Goal: Task Accomplishment & Management: Manage account settings

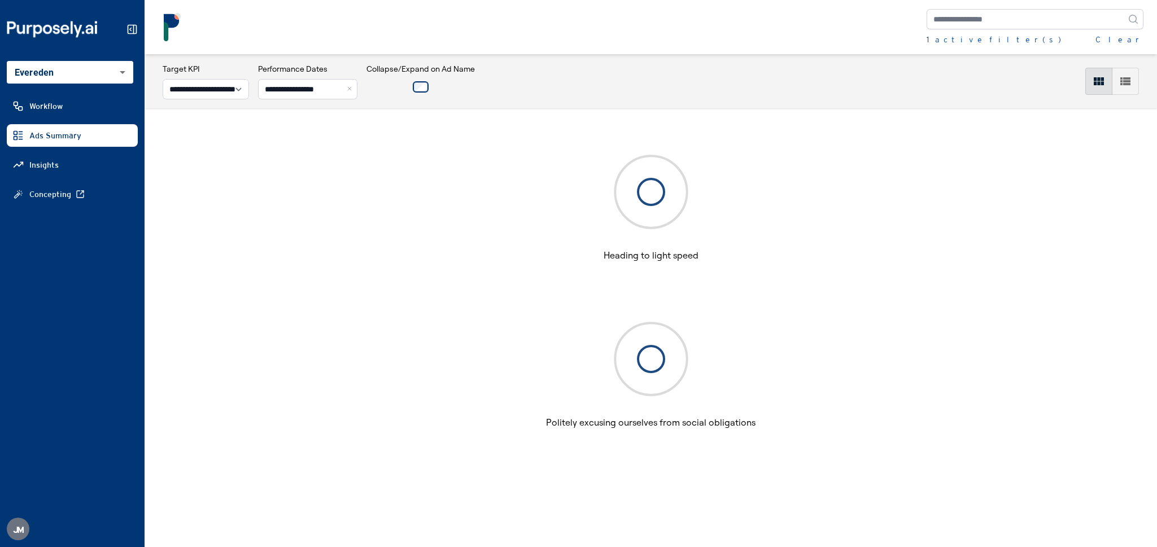
click at [358, 89] on button "Close" at bounding box center [351, 89] width 12 height 20
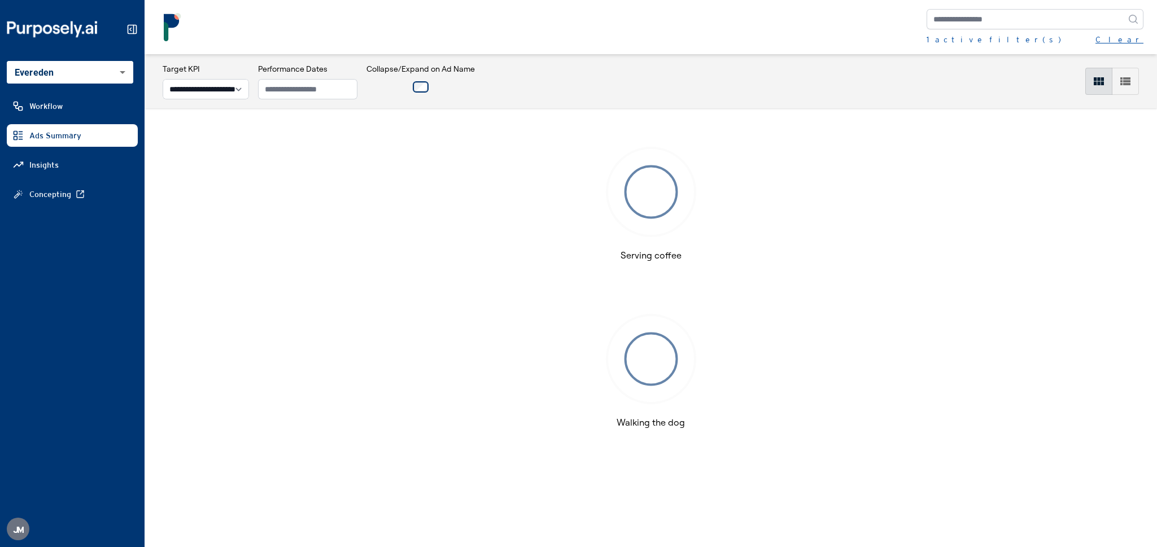
click at [1134, 40] on button "Clear" at bounding box center [1120, 39] width 48 height 11
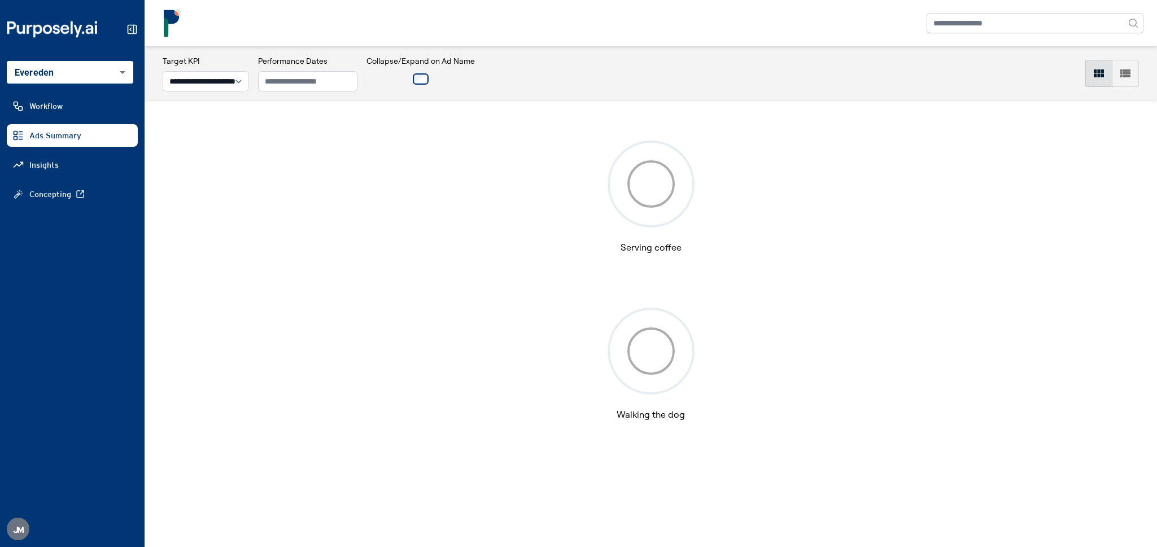
click at [110, 79] on body "**********" at bounding box center [578, 273] width 1157 height 547
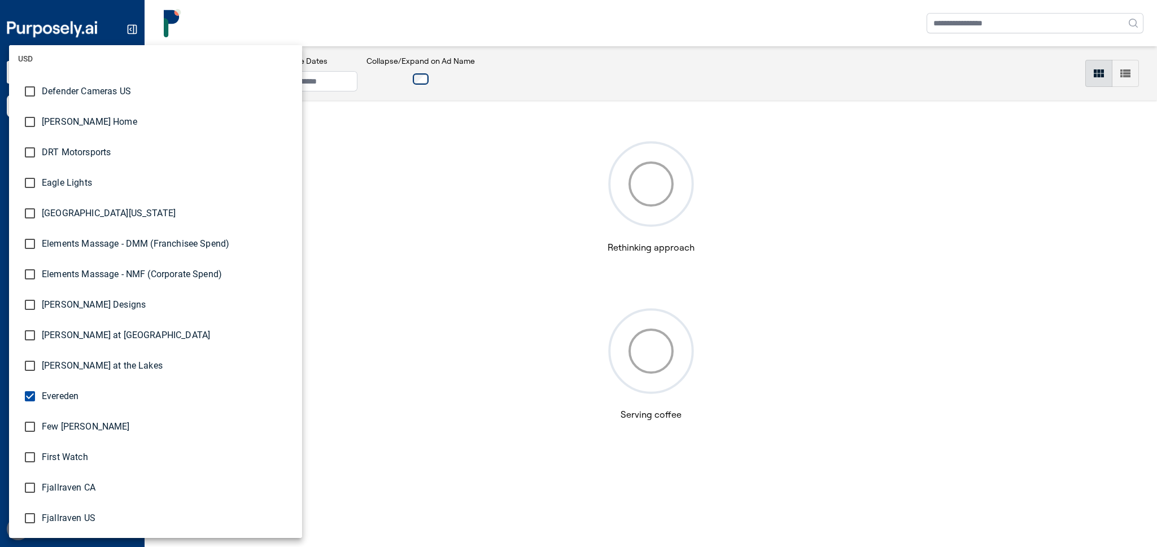
scroll to position [973, 0]
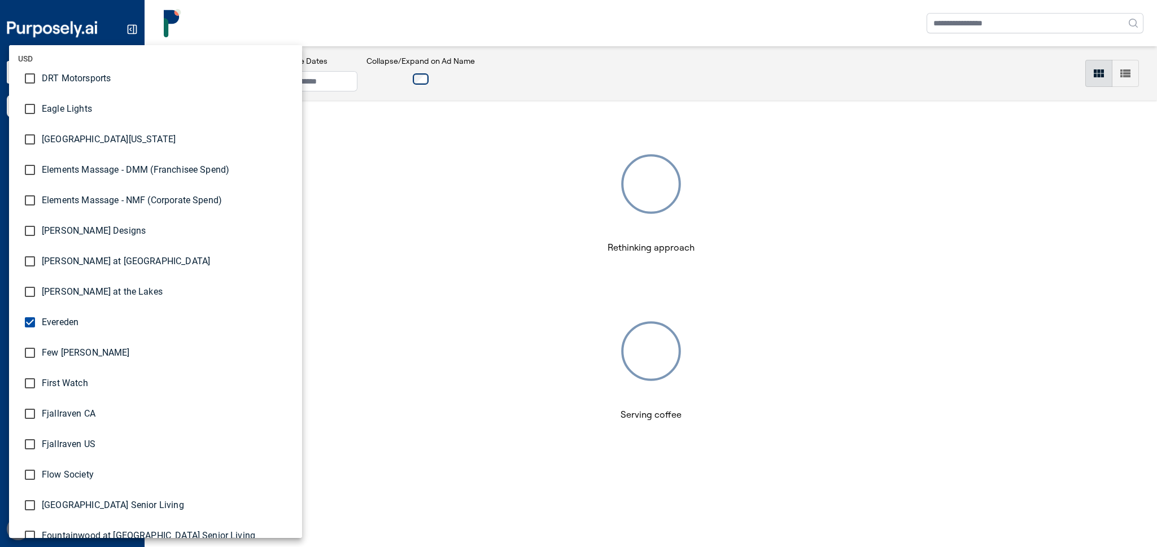
type input "**********"
click at [448, 27] on div at bounding box center [578, 273] width 1157 height 547
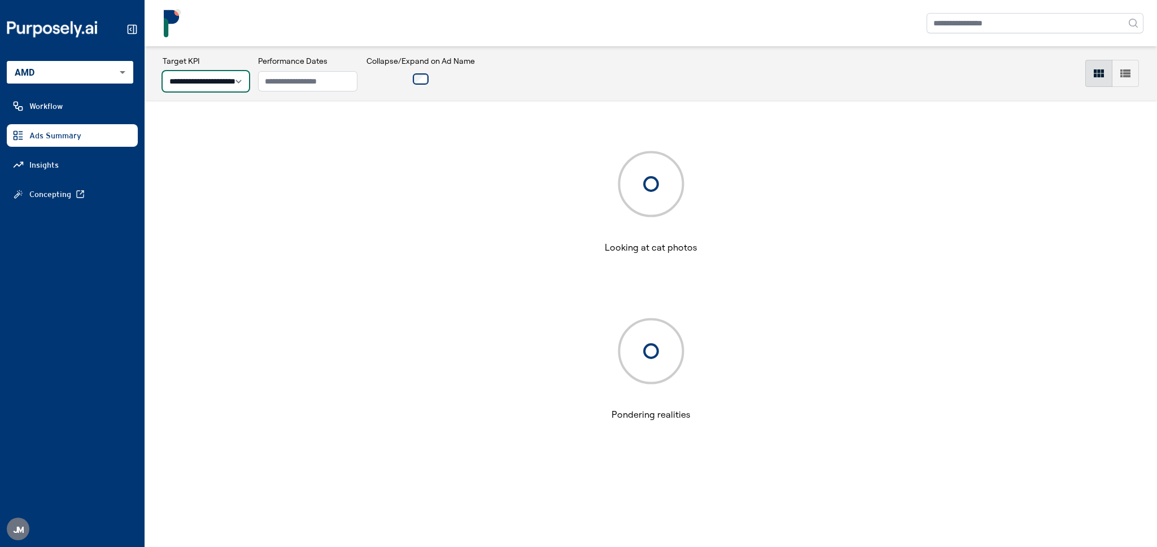
click at [213, 77] on select "**********" at bounding box center [206, 81] width 86 height 20
click at [133, 29] on icon at bounding box center [132, 29] width 11 height 11
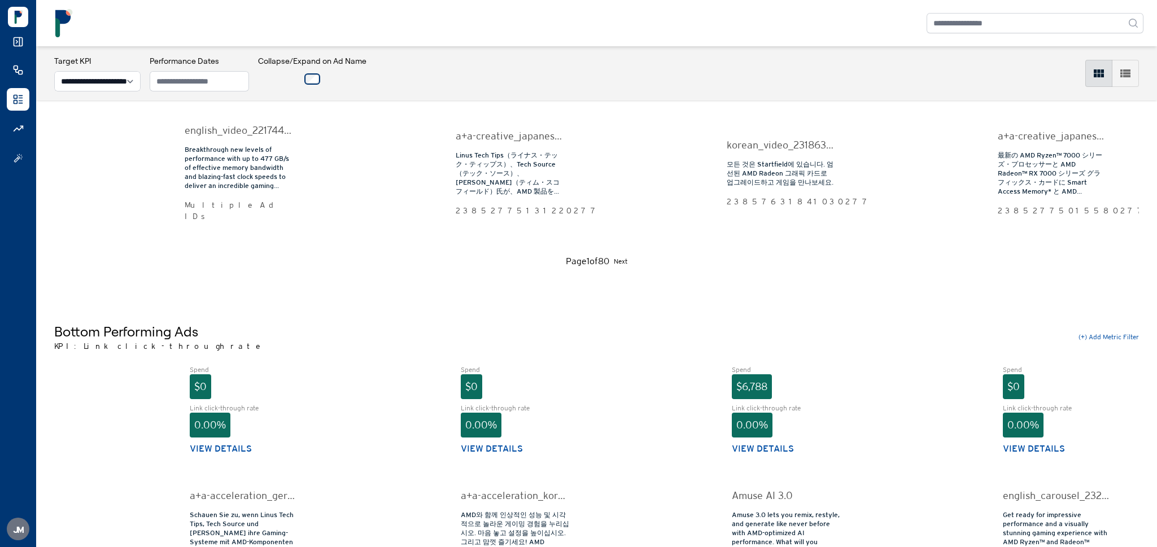
scroll to position [162, 0]
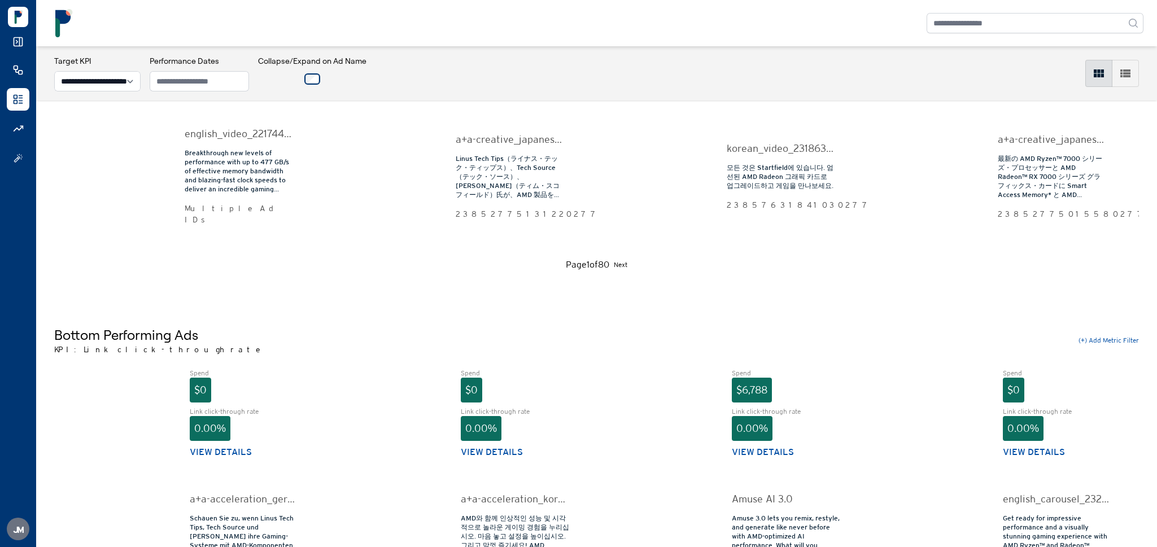
click at [10, 128] on link at bounding box center [18, 128] width 23 height 23
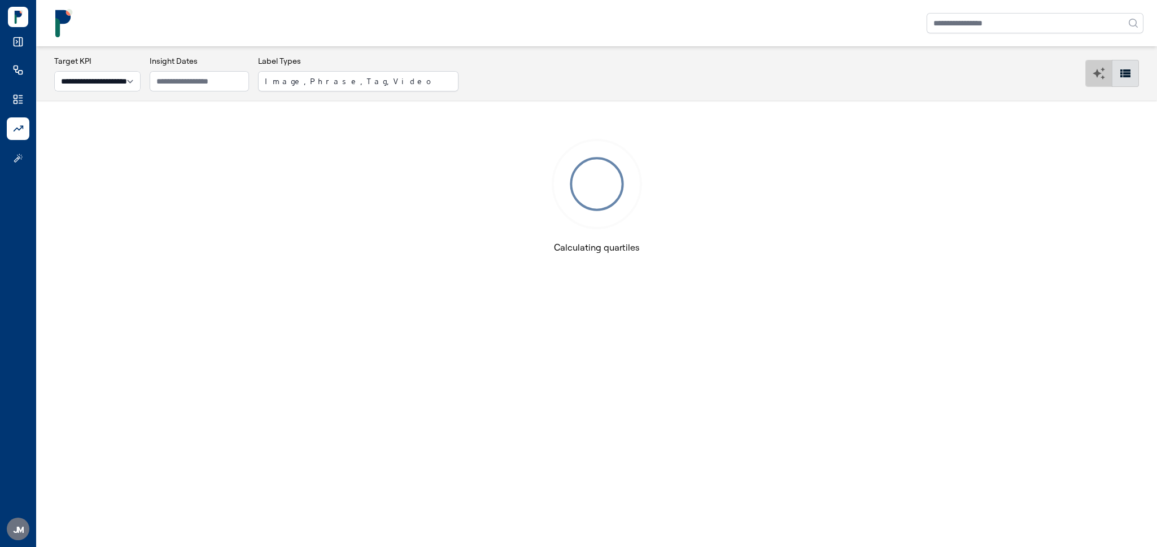
click at [1108, 79] on button "button" at bounding box center [1099, 73] width 27 height 27
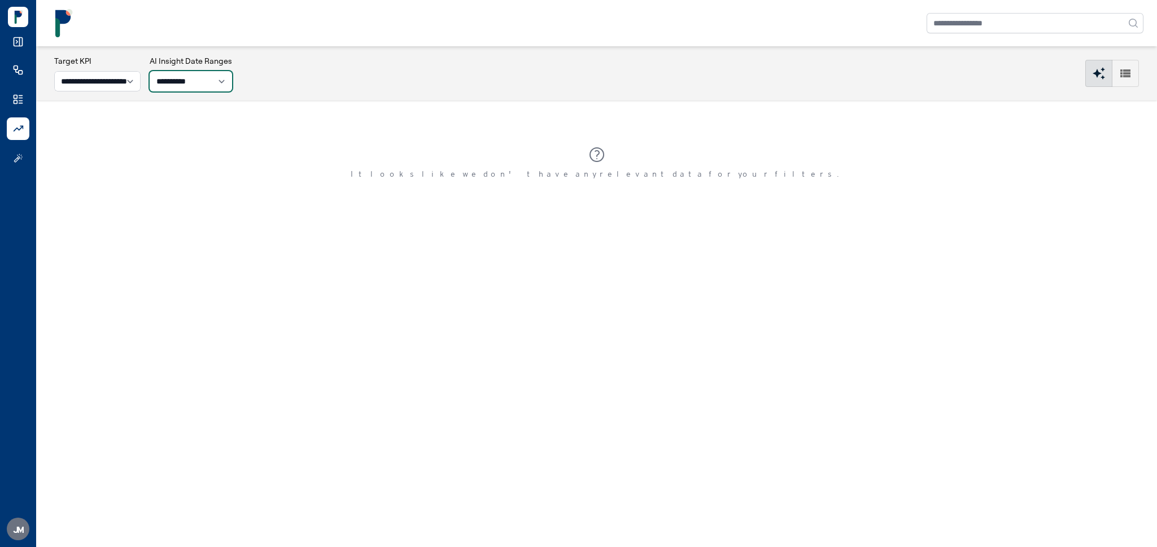
click at [192, 80] on select "**********" at bounding box center [191, 81] width 82 height 20
click at [193, 87] on select "**********" at bounding box center [191, 81] width 82 height 20
click at [195, 80] on select "**********" at bounding box center [191, 81] width 82 height 20
select select "**"
click at [1131, 73] on icon "button" at bounding box center [1126, 74] width 14 height 14
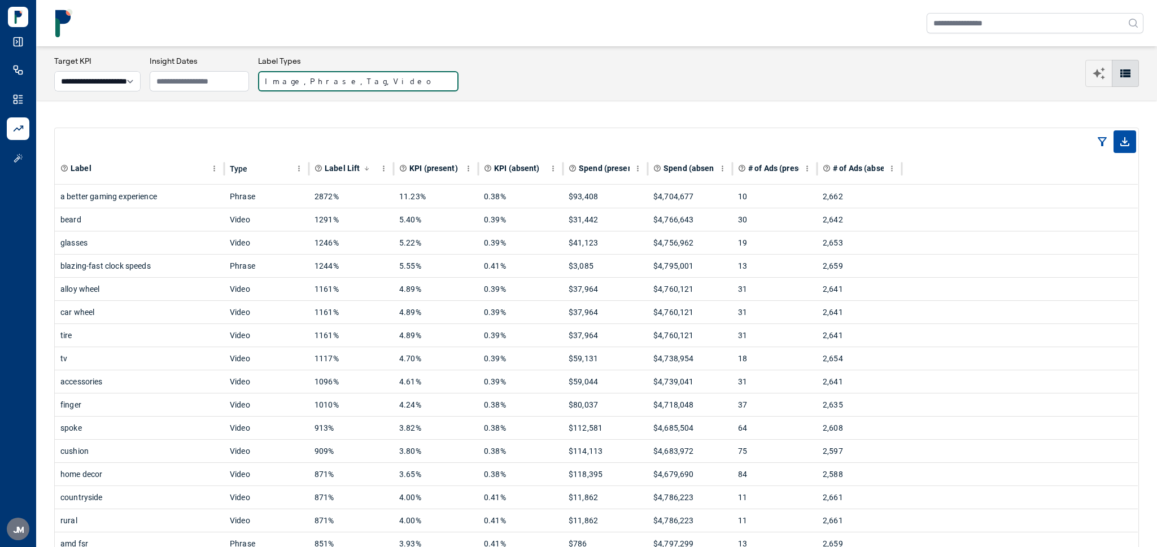
click at [310, 85] on button "Image, Phrase, Tag, Video" at bounding box center [358, 81] width 200 height 20
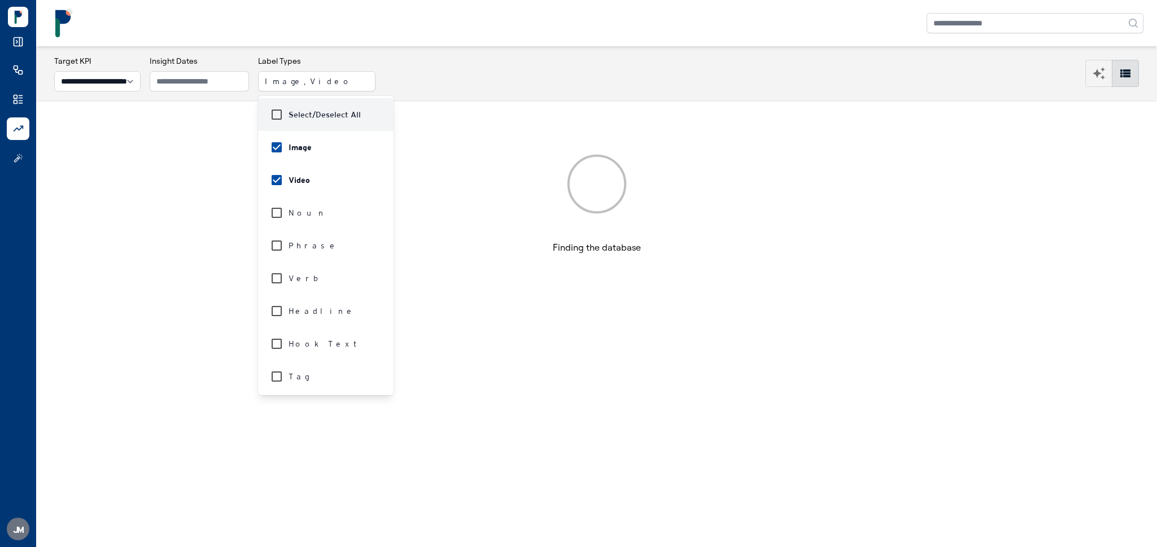
click at [420, 48] on div "**********" at bounding box center [596, 73] width 1121 height 54
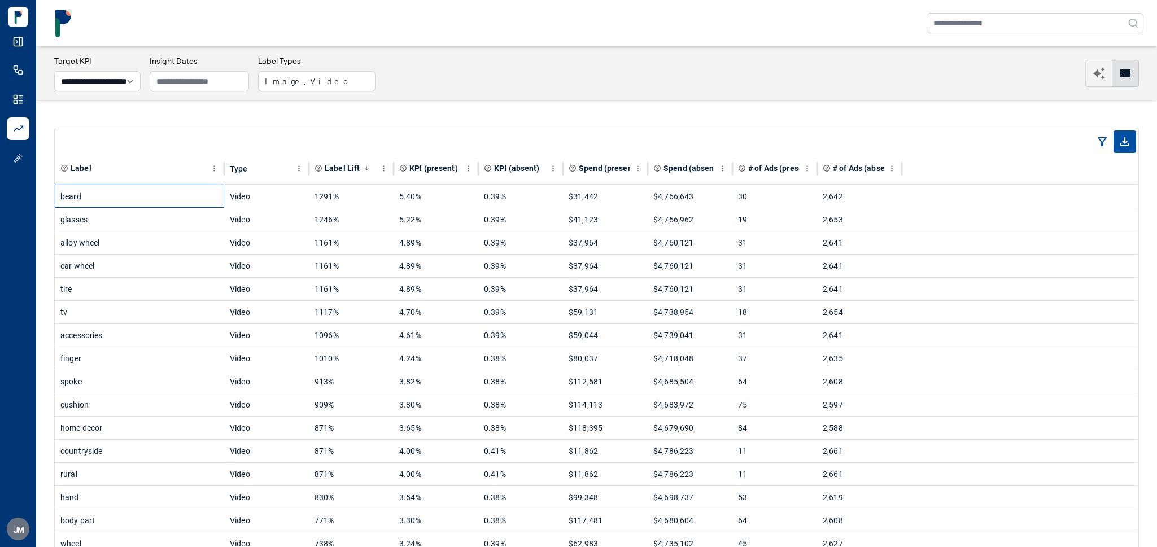
click at [160, 192] on div "beard" at bounding box center [139, 196] width 158 height 23
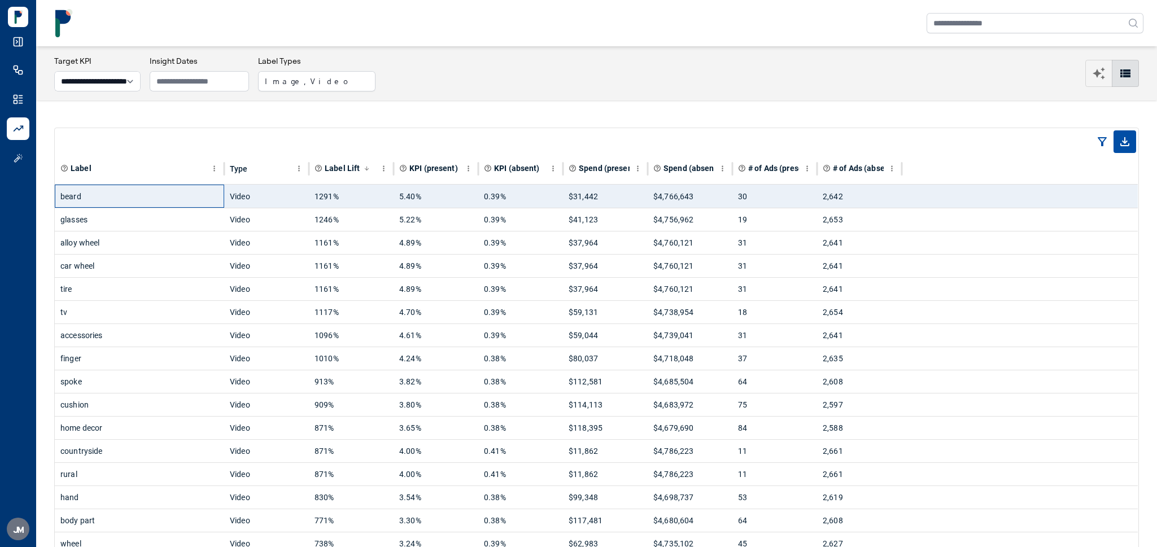
click at [160, 192] on div "beard" at bounding box center [139, 196] width 158 height 23
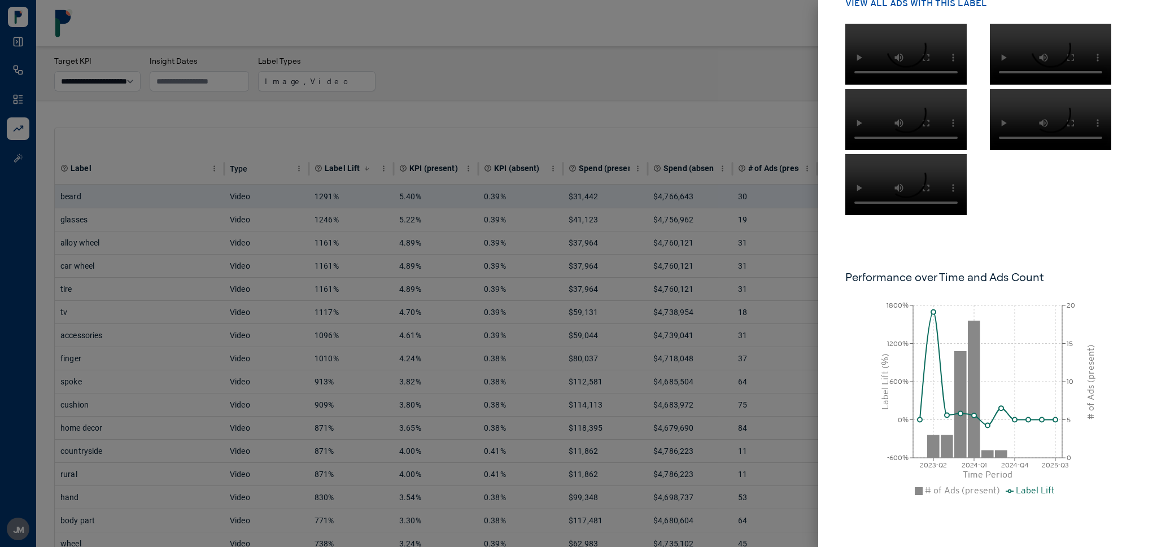
scroll to position [640, 0]
click at [640, 74] on div at bounding box center [578, 273] width 1157 height 547
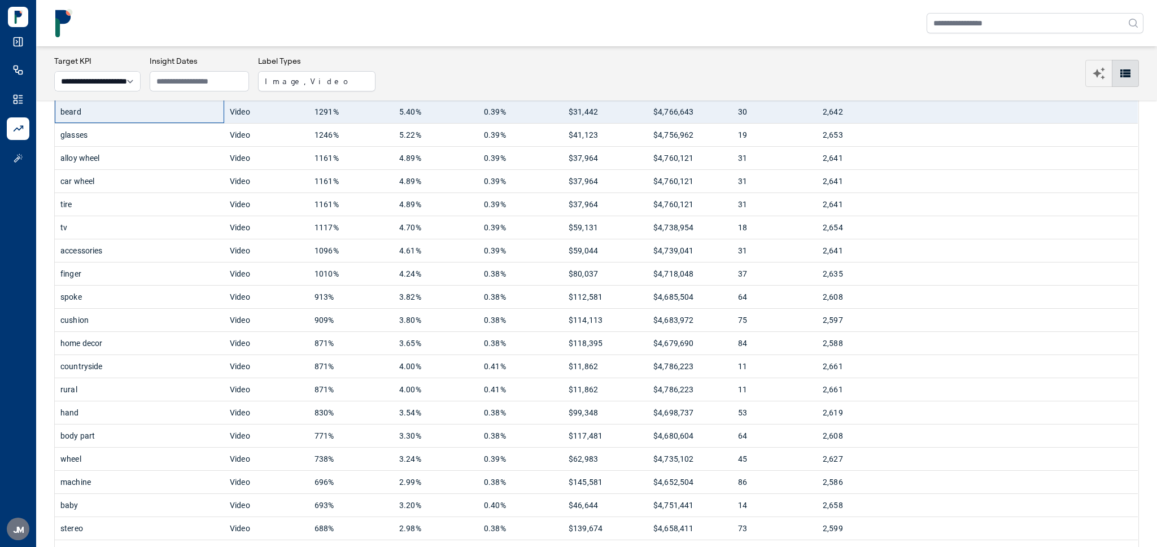
scroll to position [106, 0]
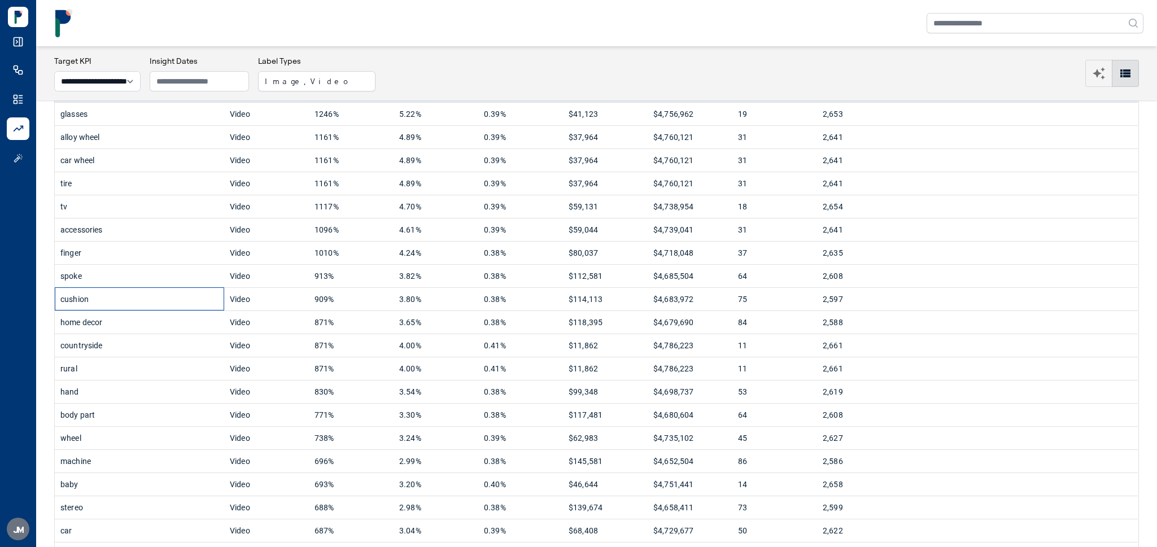
click at [125, 292] on div "cushion" at bounding box center [139, 299] width 158 height 23
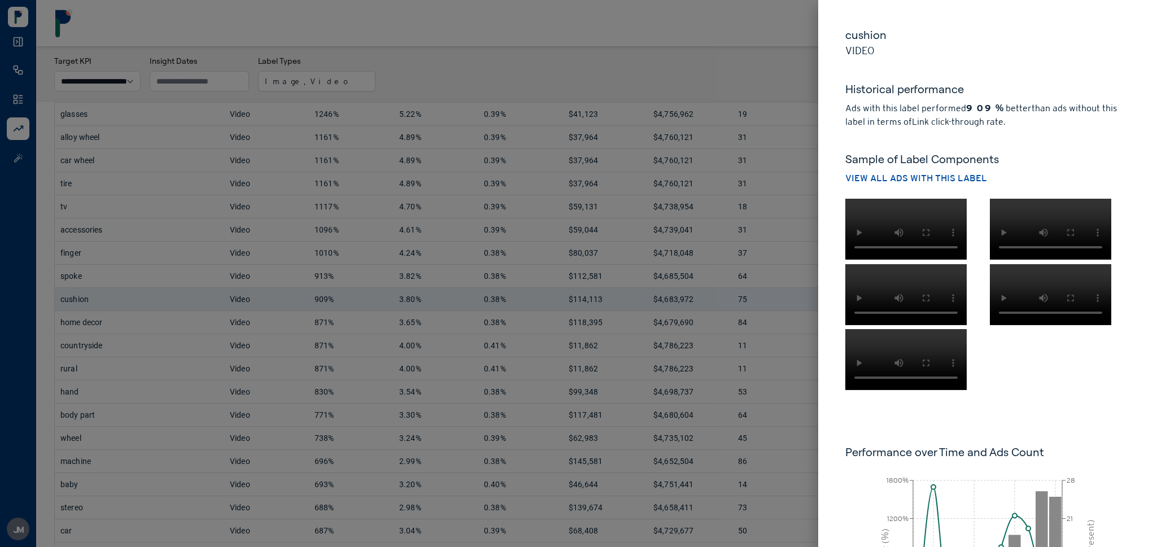
click at [611, 52] on div at bounding box center [578, 273] width 1157 height 547
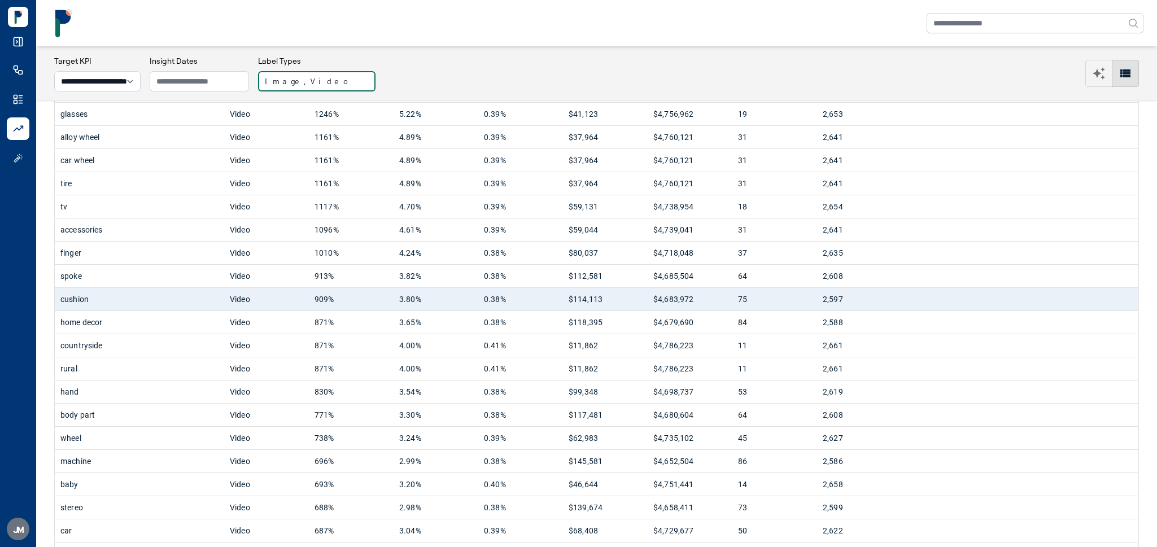
click at [325, 81] on button "Image, Video" at bounding box center [316, 81] width 117 height 20
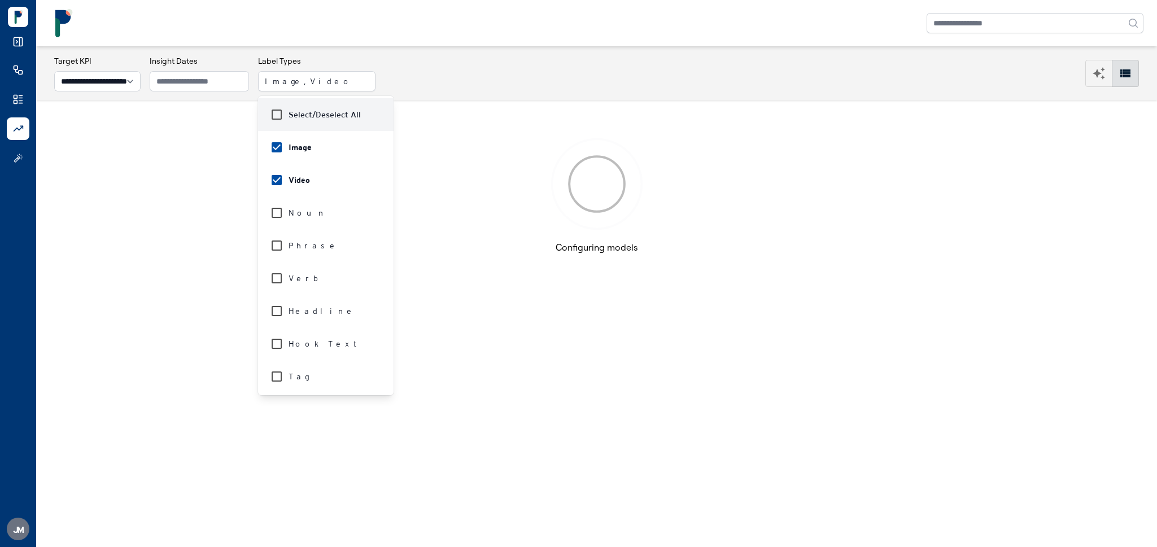
click at [508, 51] on div "**********" at bounding box center [596, 73] width 1121 height 54
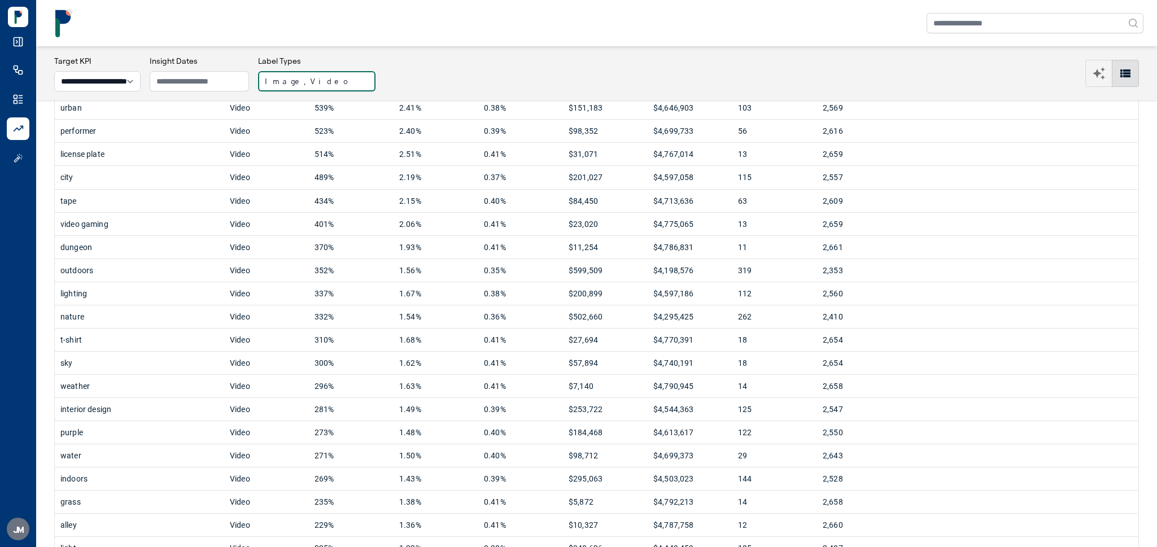
scroll to position [866, 0]
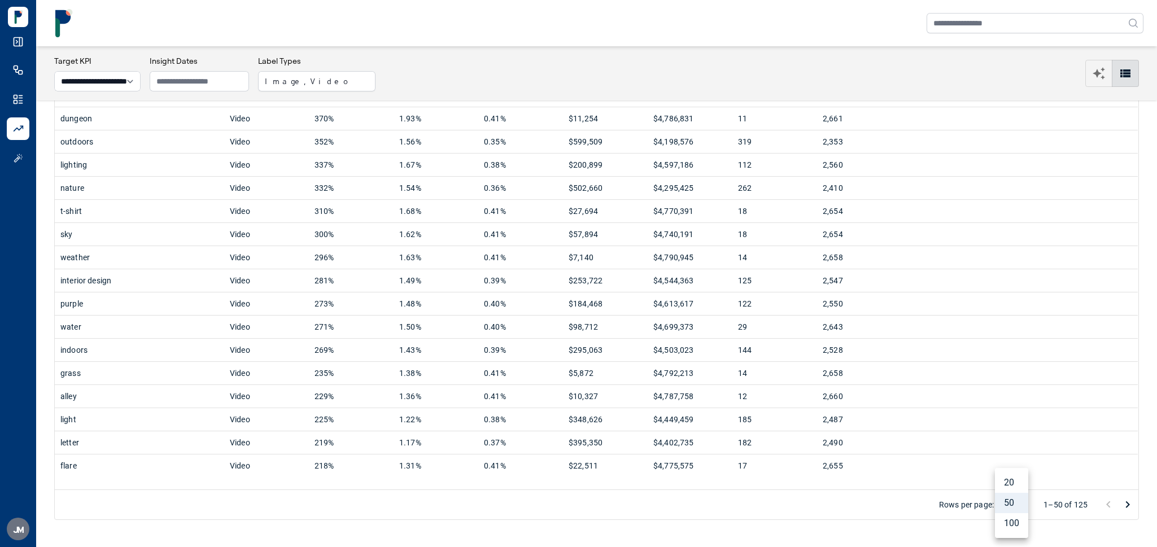
click at [1009, 506] on body "**********" at bounding box center [578, 273] width 1157 height 547
click at [1014, 524] on li "100" at bounding box center [1011, 523] width 33 height 20
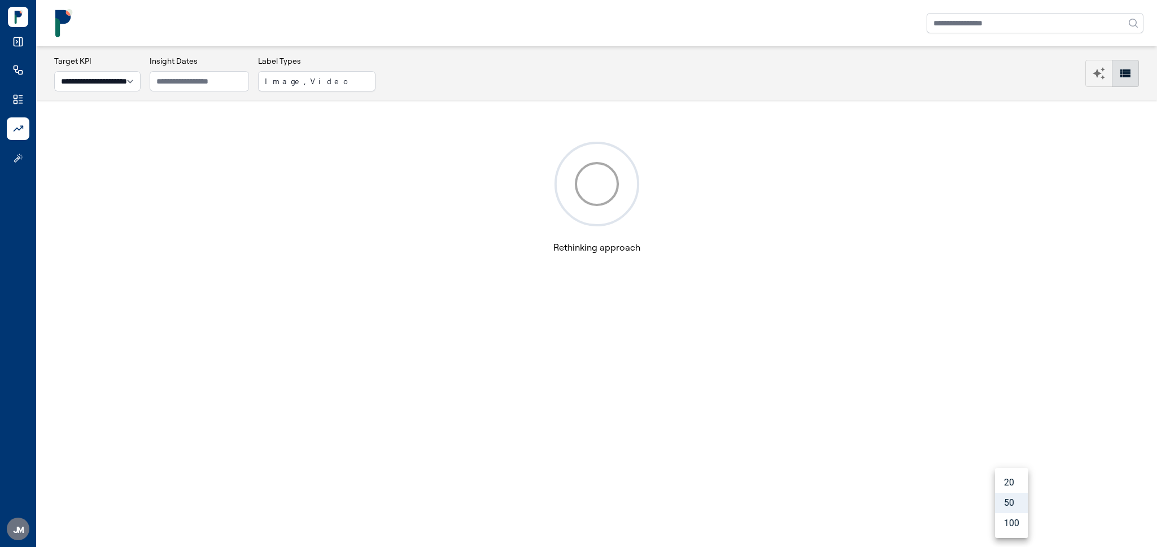
type input "***"
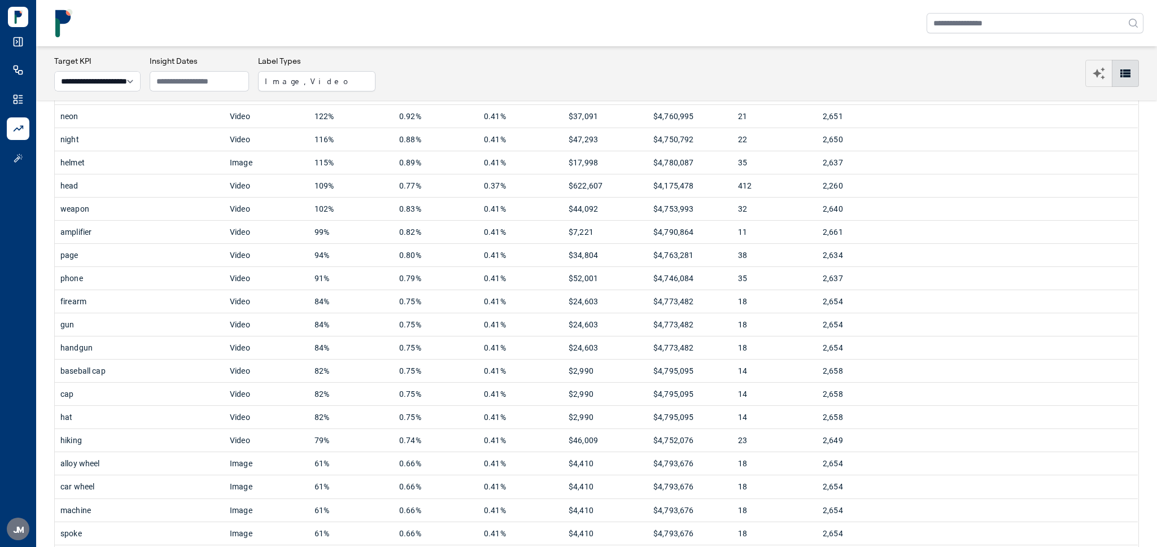
scroll to position [2037, 0]
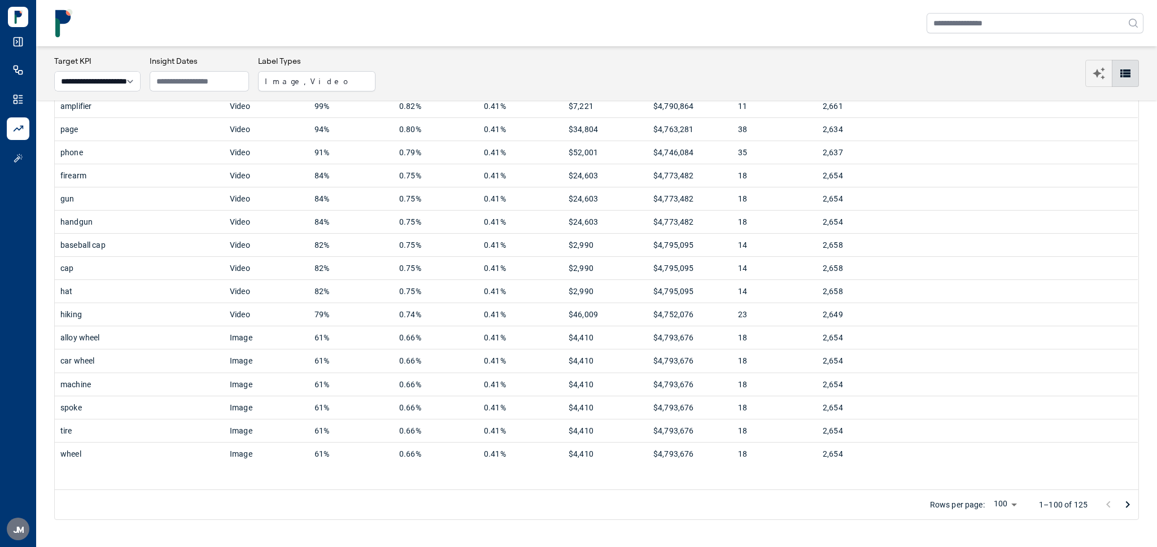
click at [1124, 508] on icon "Go to next page" at bounding box center [1128, 505] width 14 height 14
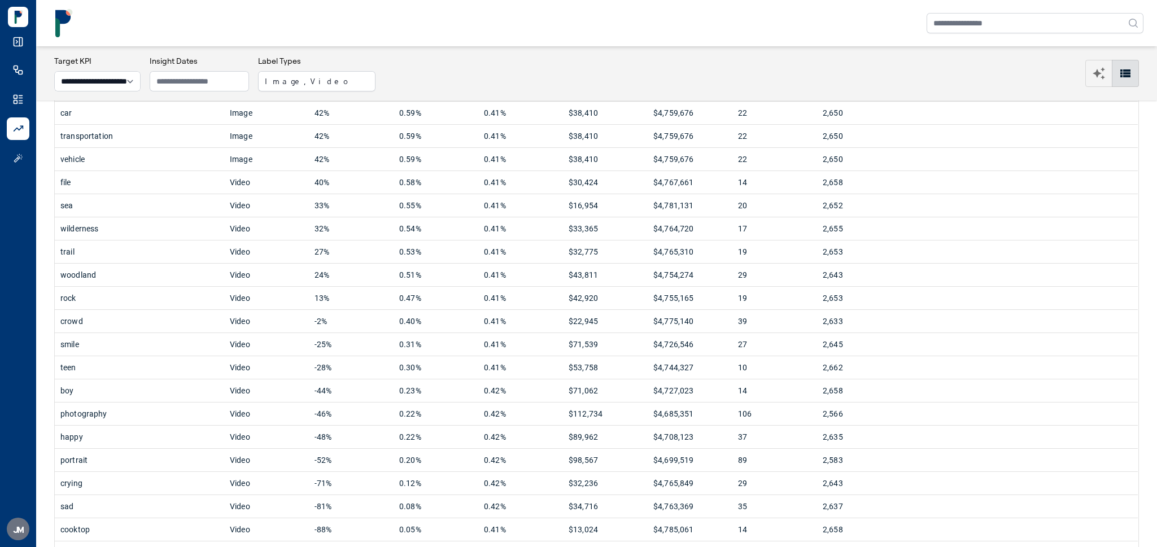
scroll to position [281, 0]
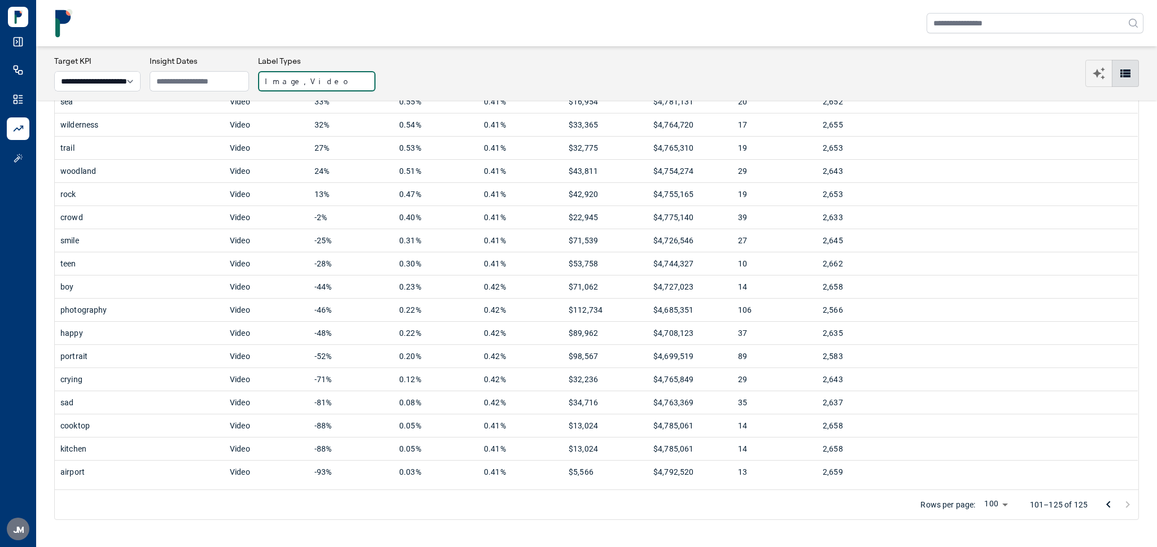
click at [331, 81] on button "Image, Video" at bounding box center [316, 81] width 117 height 20
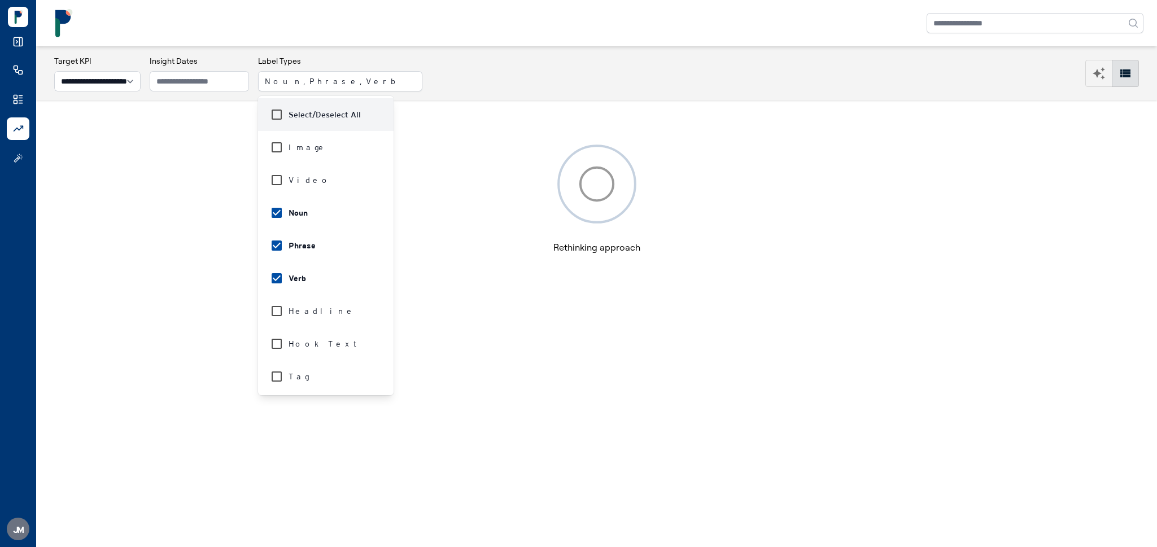
click at [496, 82] on div "**********" at bounding box center [596, 73] width 1085 height 36
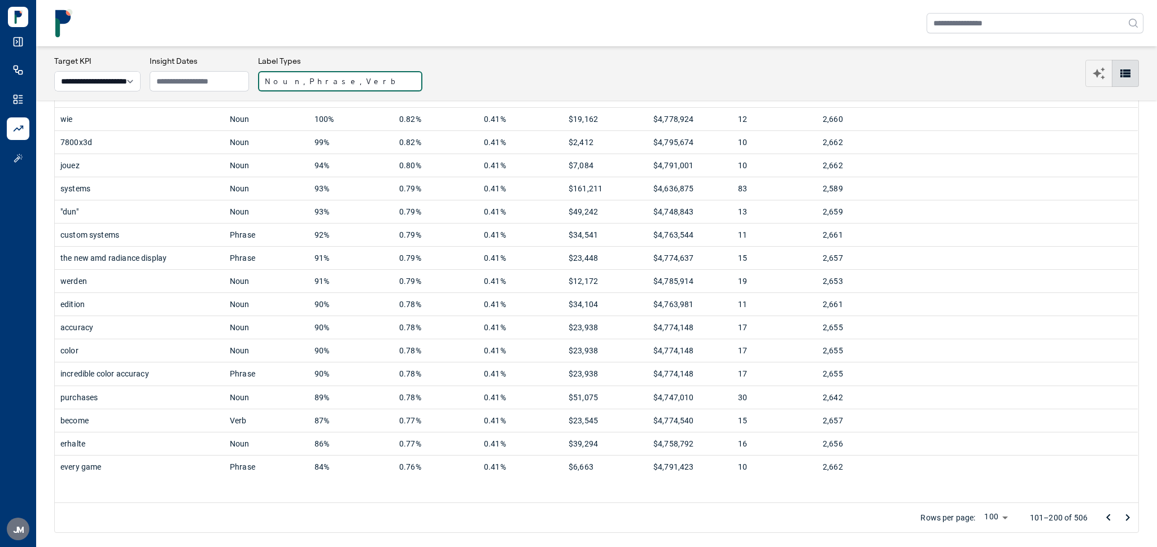
scroll to position [2037, 0]
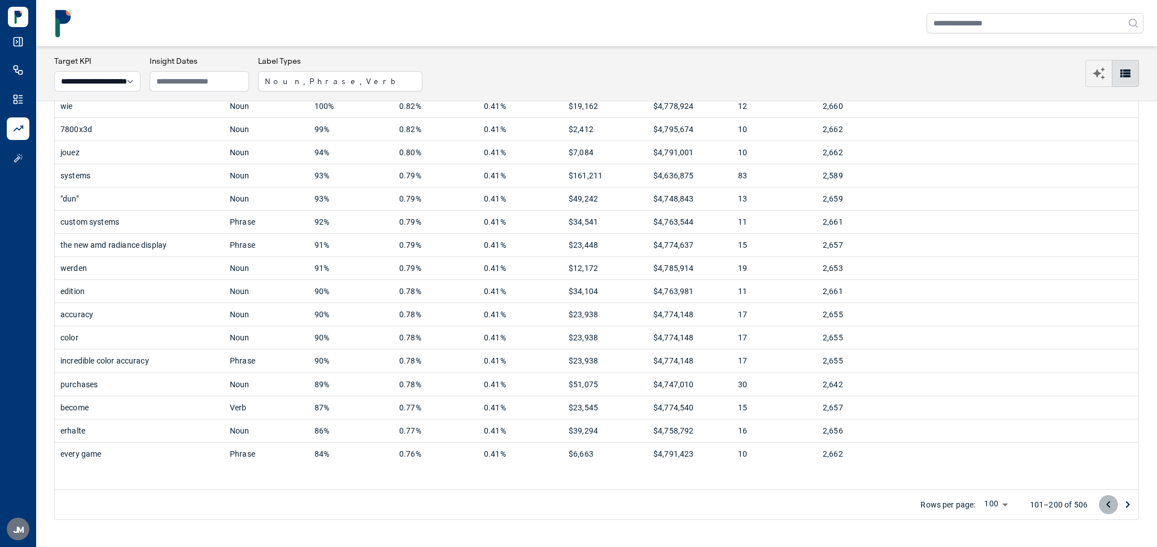
click at [1103, 505] on icon "Go to previous page" at bounding box center [1109, 505] width 14 height 14
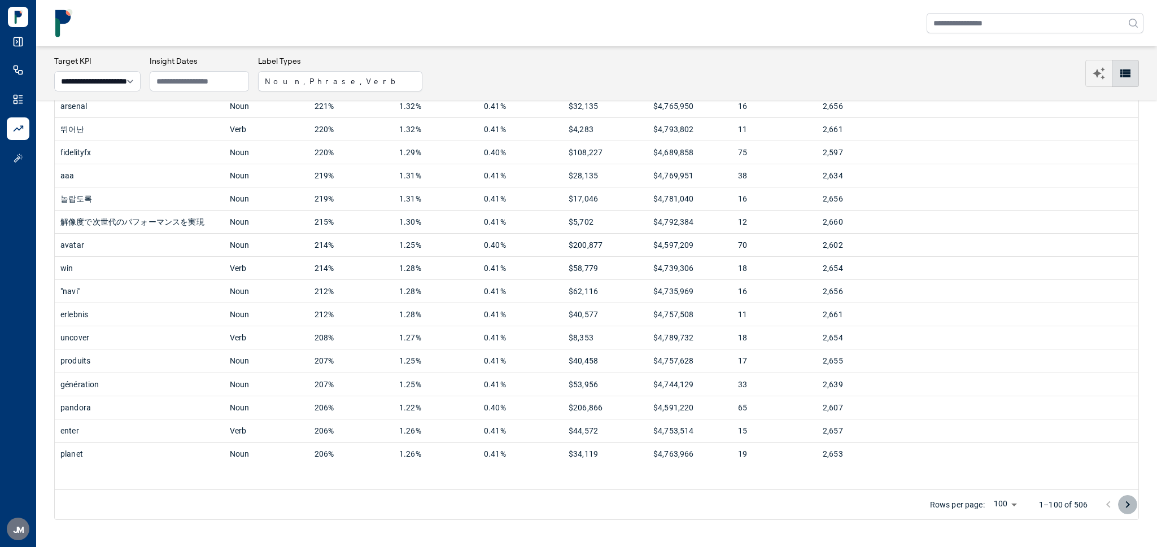
click at [1122, 505] on icon "Go to next page" at bounding box center [1128, 505] width 14 height 14
click at [1126, 504] on icon "Go to next page" at bounding box center [1128, 505] width 14 height 14
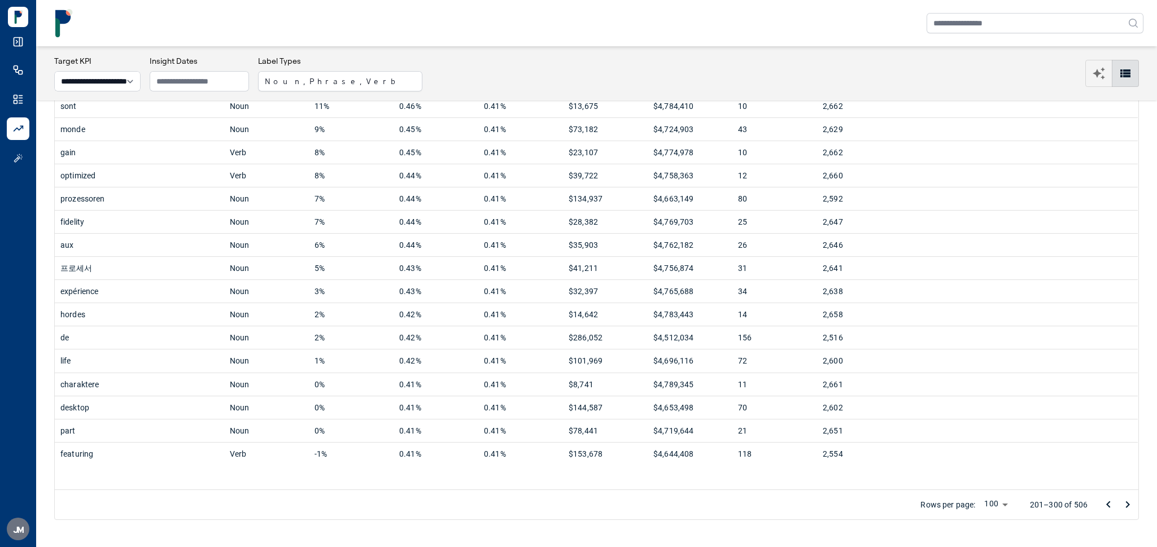
click at [1129, 503] on icon "Go to next page" at bounding box center [1128, 505] width 14 height 14
click at [1123, 508] on icon "Go to next page" at bounding box center [1128, 505] width 14 height 14
click at [1124, 505] on icon "Go to next page" at bounding box center [1128, 505] width 14 height 14
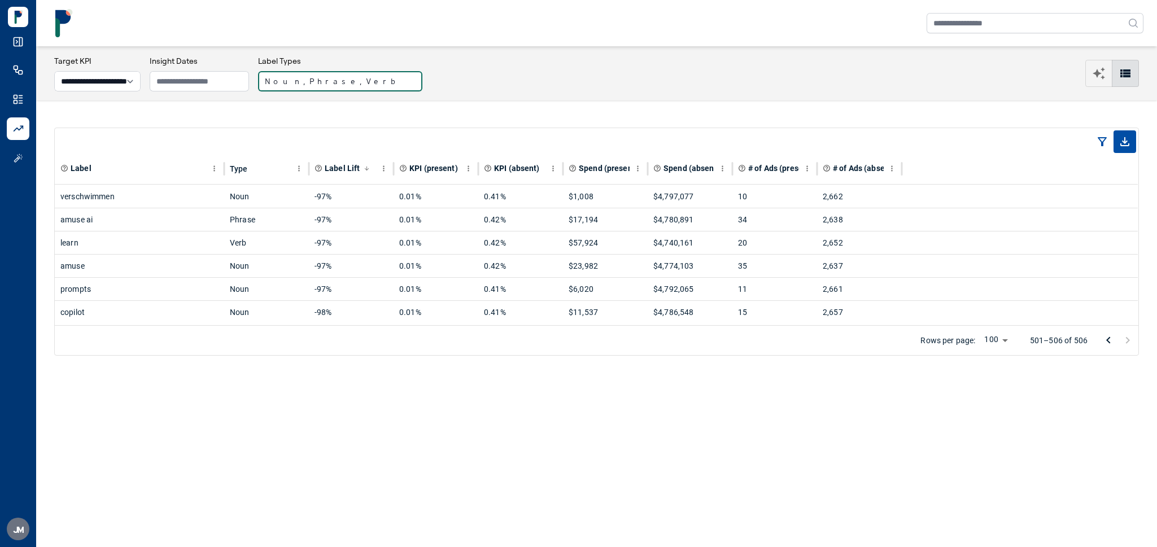
click at [311, 79] on button "Noun, Phrase, Verb" at bounding box center [340, 81] width 164 height 20
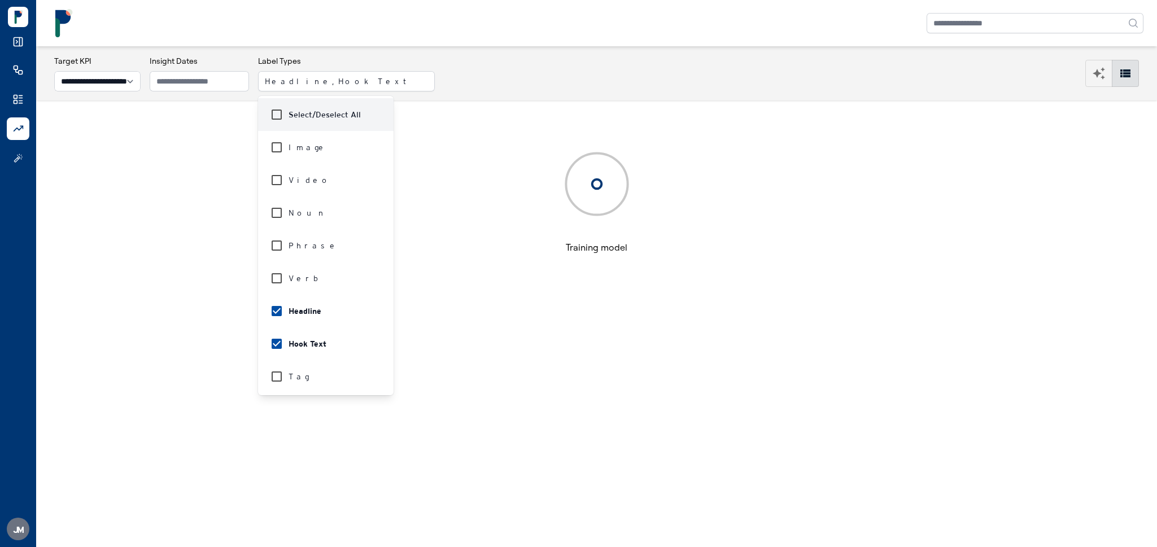
click at [412, 81] on div "**********" at bounding box center [596, 73] width 1085 height 36
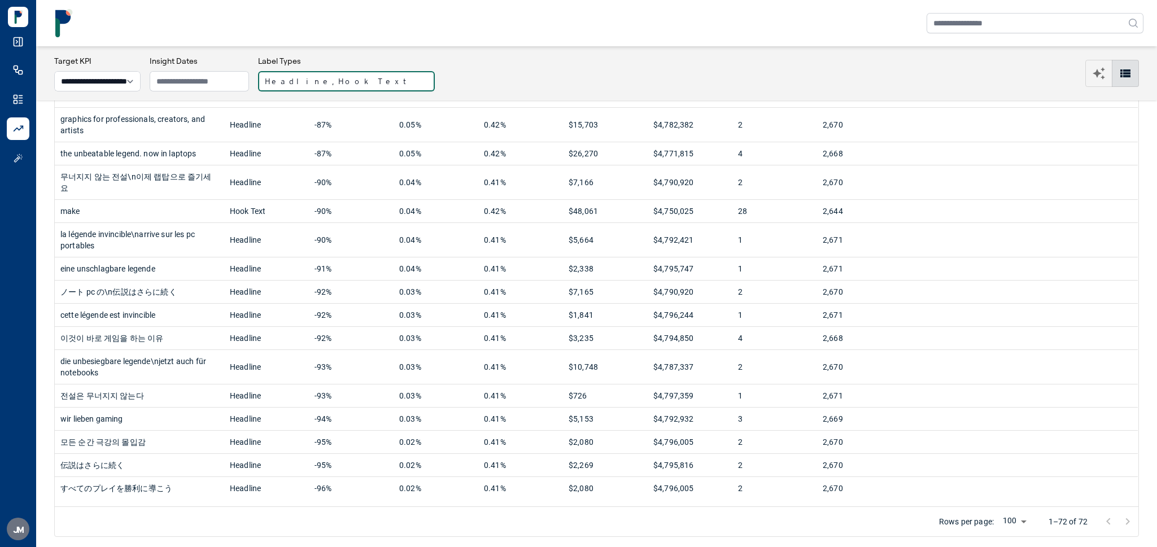
scroll to position [1585, 0]
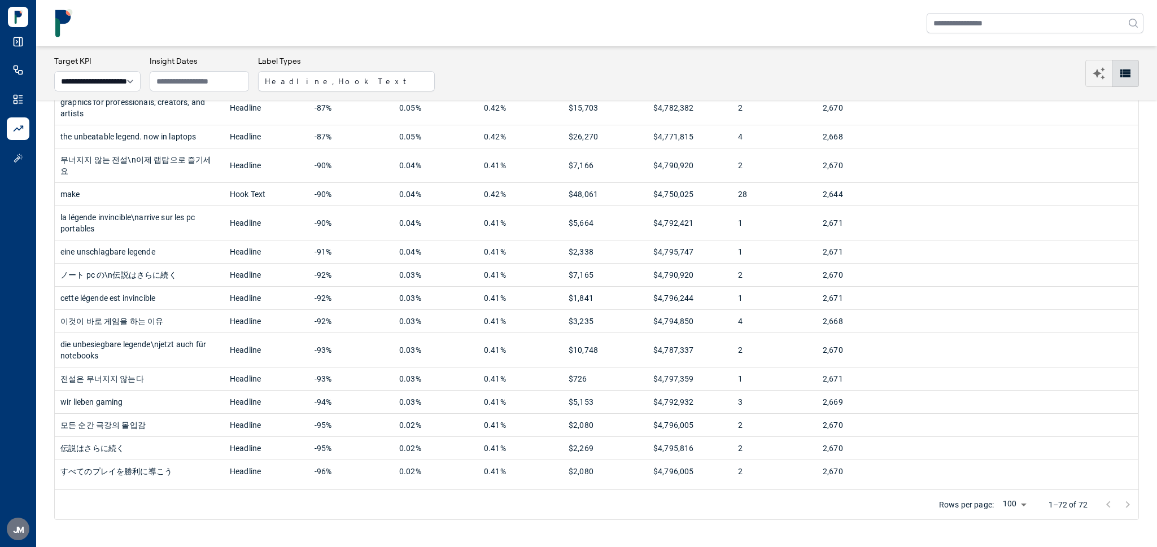
click at [22, 100] on icon at bounding box center [17, 100] width 11 height 14
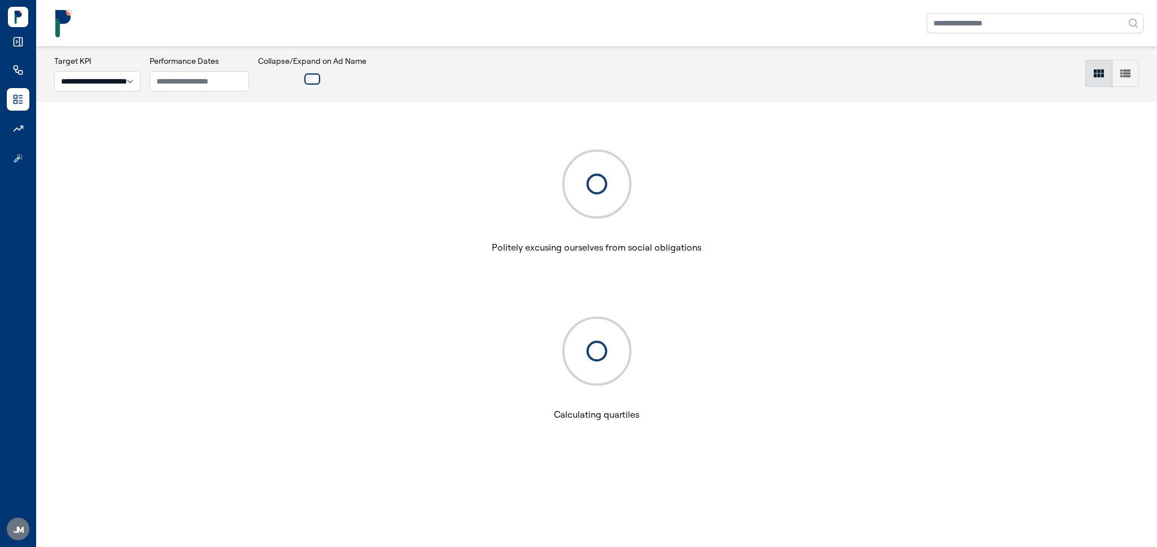
click at [1130, 68] on icon "button" at bounding box center [1126, 74] width 14 height 14
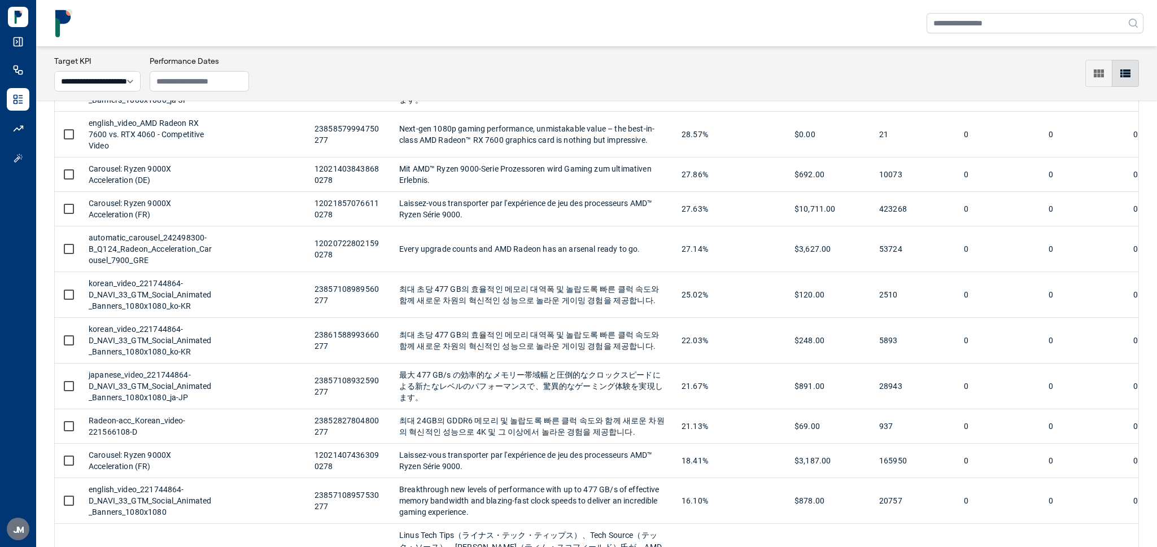
scroll to position [73, 0]
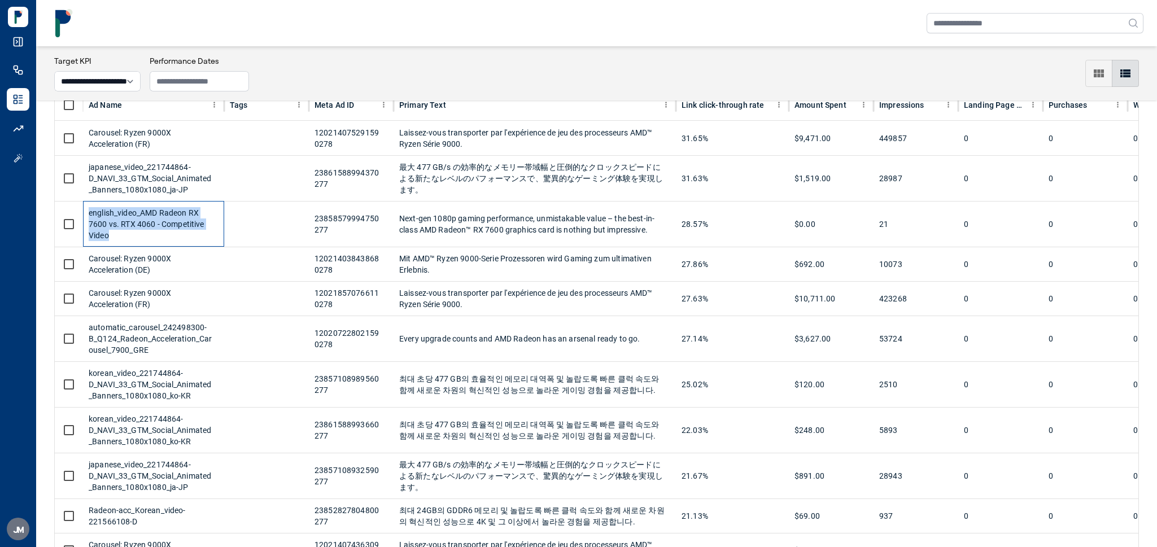
drag, startPoint x: 113, startPoint y: 236, endPoint x: 86, endPoint y: 216, distance: 32.8
click at [86, 216] on div "english_video_AMD Radeon RX 7600 vs. RTX 4060 - Competitive Video" at bounding box center [153, 224] width 141 height 46
copy div "english_video_AMD Radeon RX 7600 vs. RTX 4060 - Competitive Video"
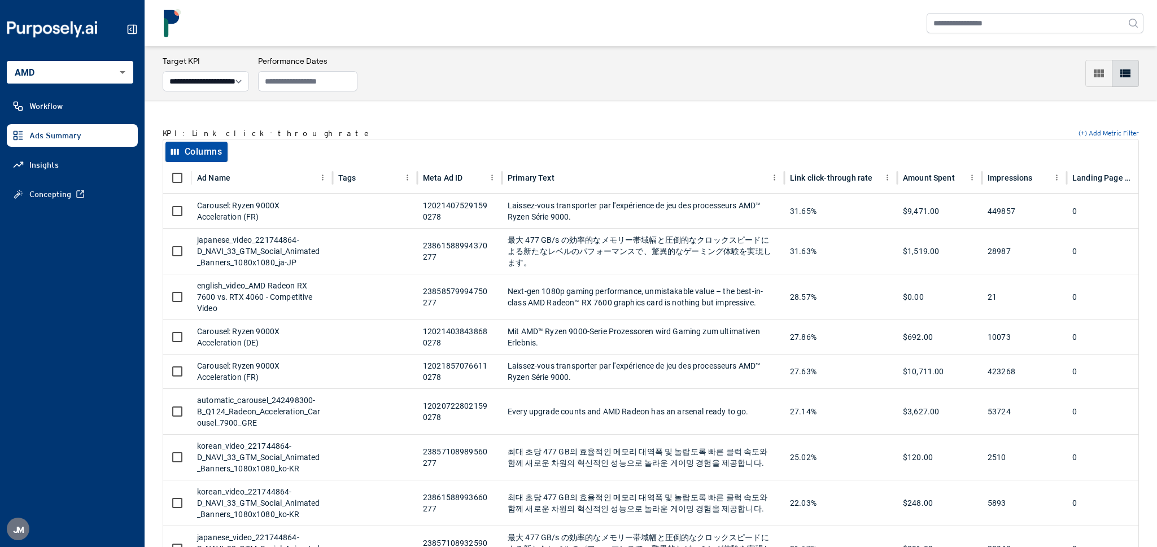
click at [132, 28] on icon at bounding box center [132, 29] width 11 height 11
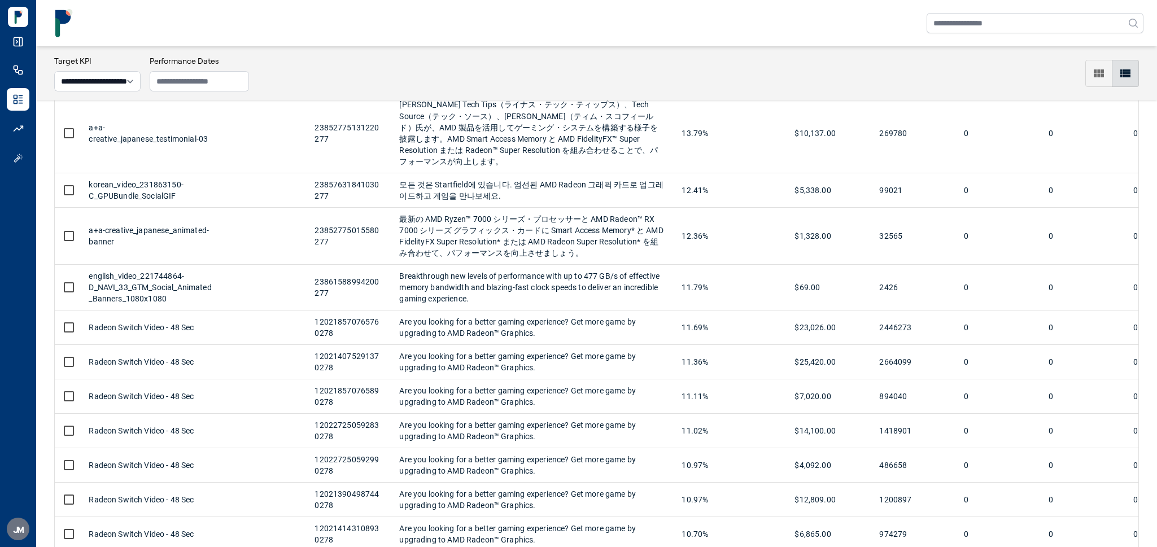
scroll to position [599, 0]
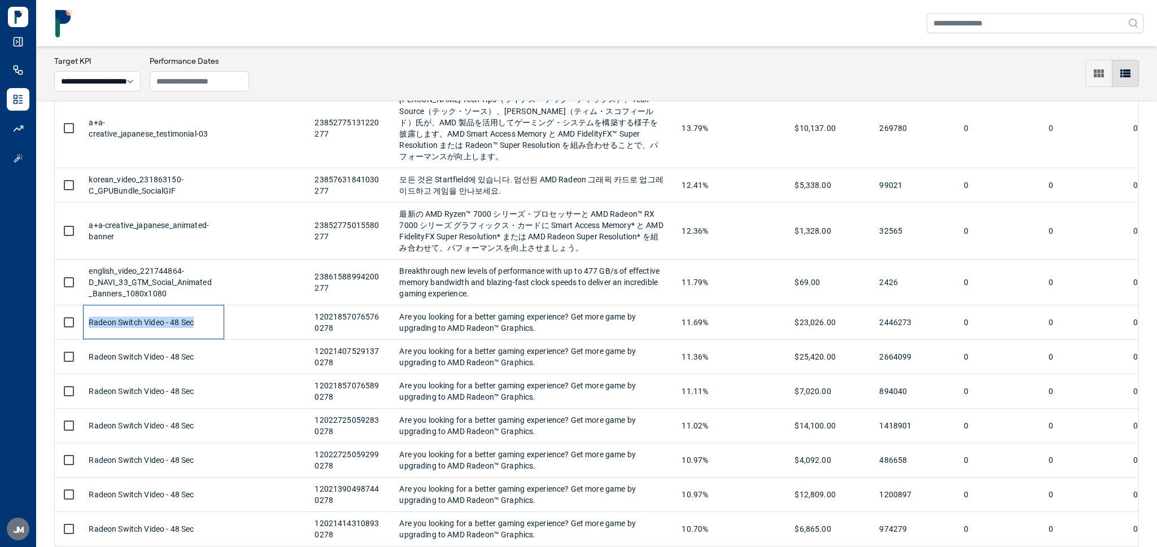
drag, startPoint x: 198, startPoint y: 325, endPoint x: 86, endPoint y: 326, distance: 111.8
click at [86, 326] on div "Radeon Switch Video - 48 Sec" at bounding box center [153, 322] width 141 height 34
copy div "Radeon Switch Video - 48 Sec"
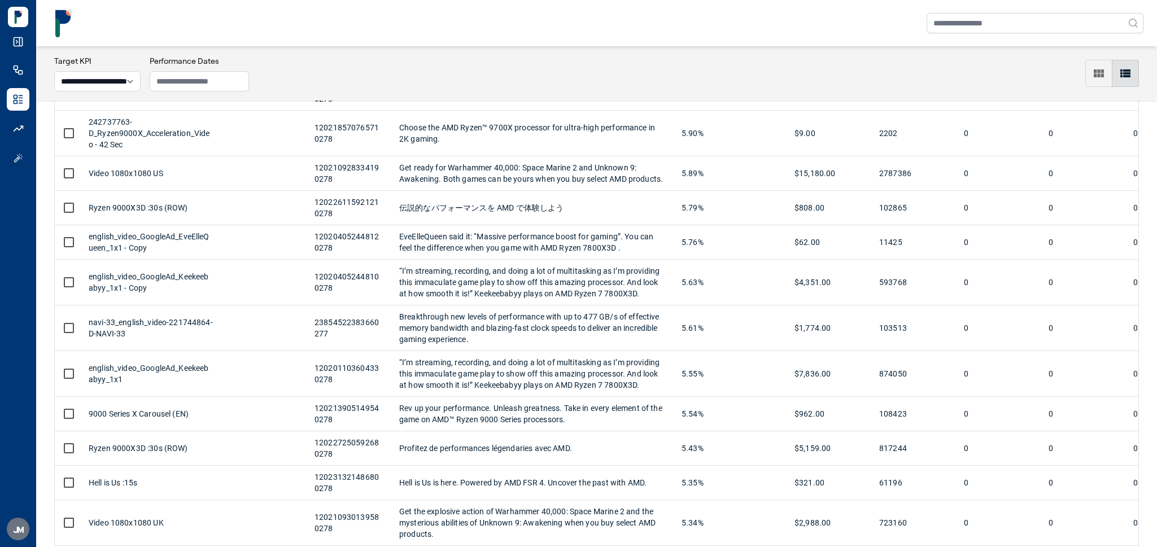
scroll to position [1724, 0]
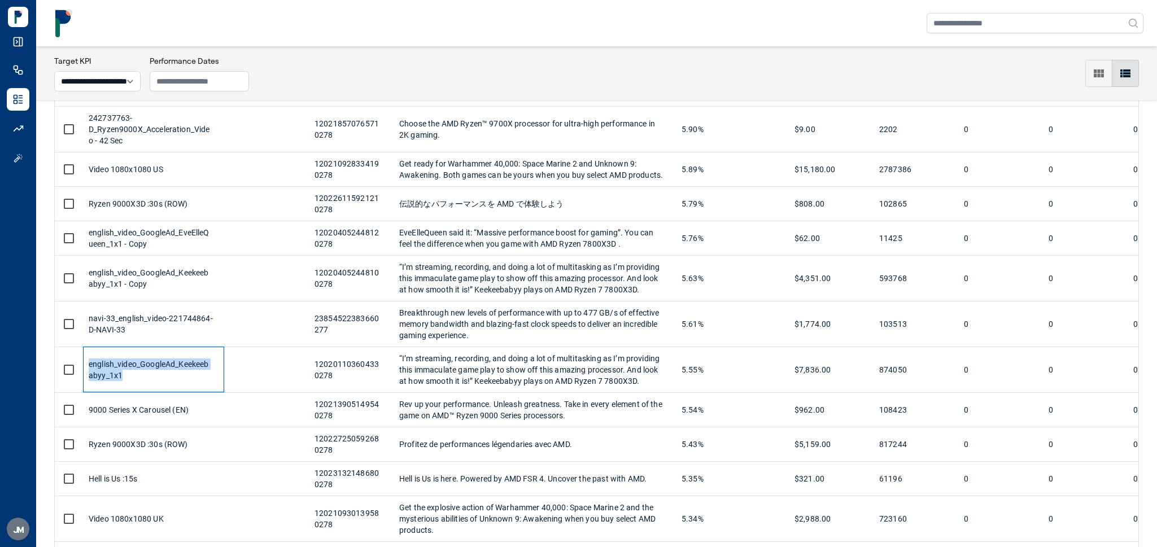
drag, startPoint x: 129, startPoint y: 378, endPoint x: 86, endPoint y: 365, distance: 44.8
click at [86, 365] on div "english_video_GoogleAd_Keekeebabyy_1x1" at bounding box center [153, 370] width 141 height 46
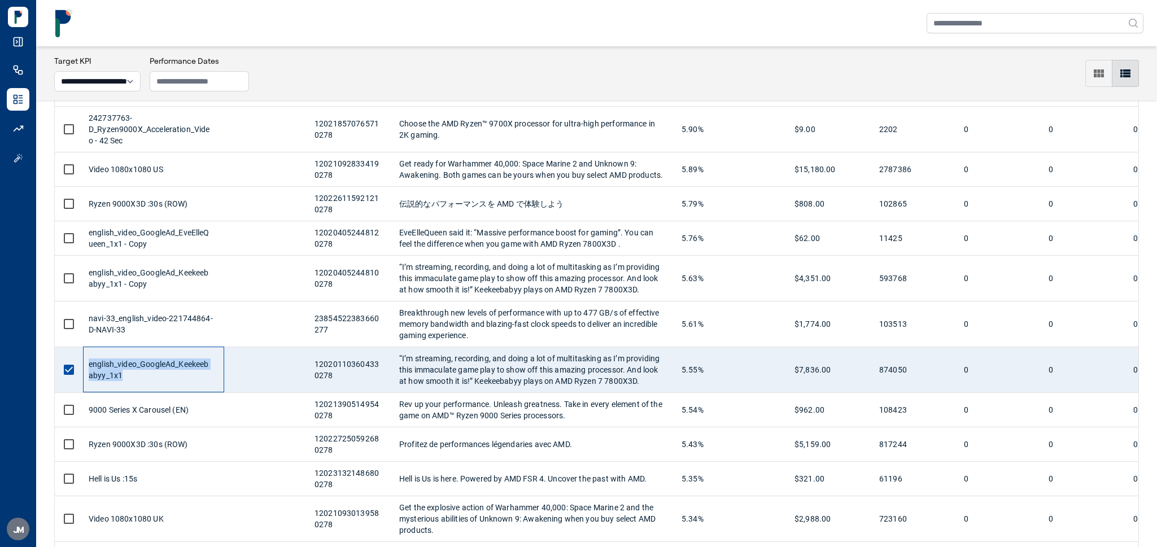
copy div "english_video_GoogleAd_Keekeebabyy_1x1"
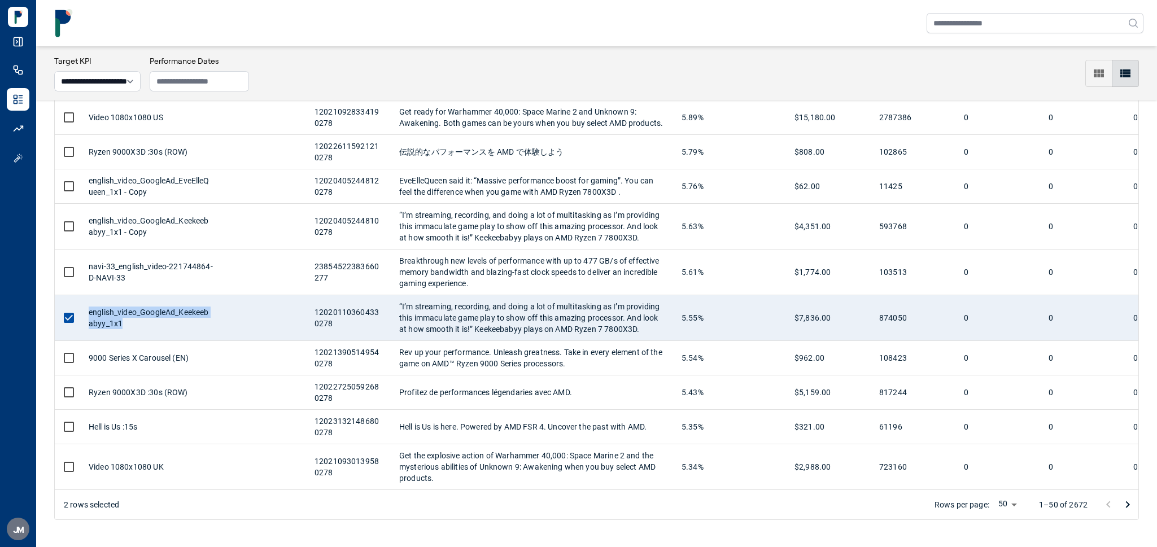
click at [1008, 503] on body "**********" at bounding box center [578, 273] width 1157 height 547
click at [1003, 526] on li "100" at bounding box center [1007, 523] width 33 height 20
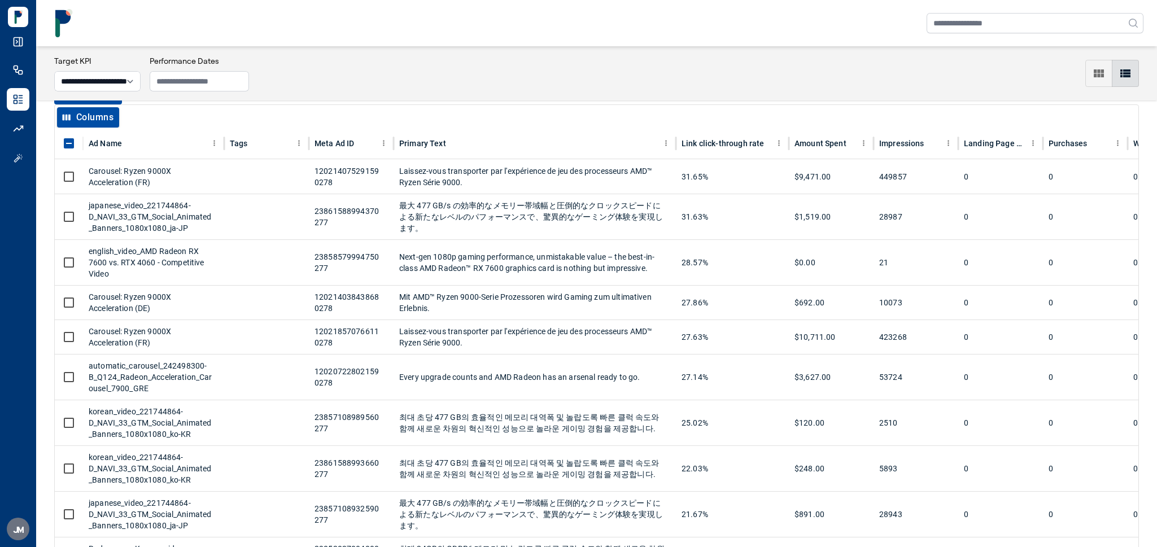
type input "***"
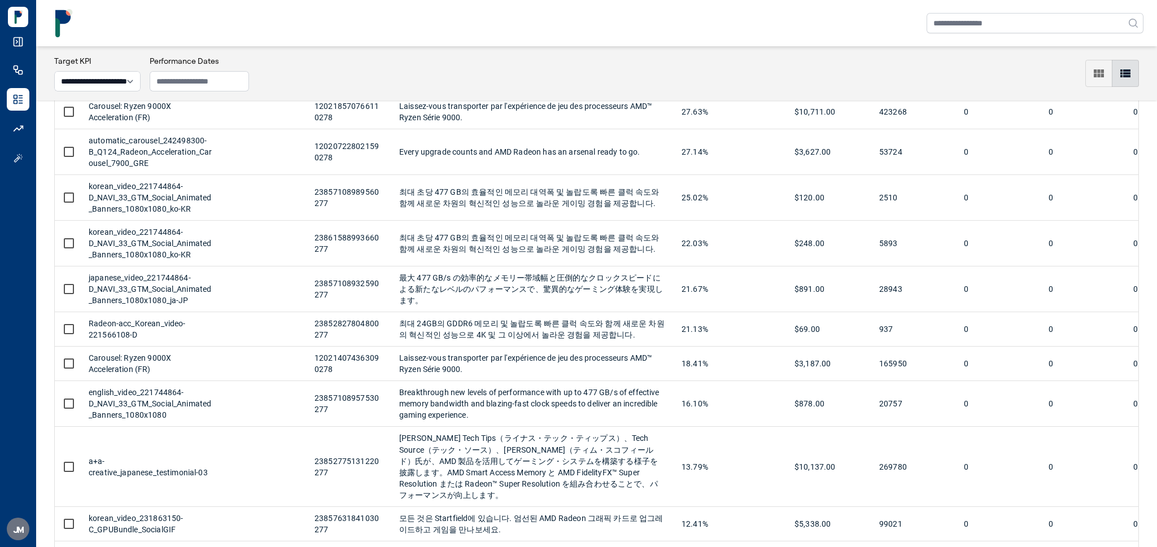
scroll to position [0, 0]
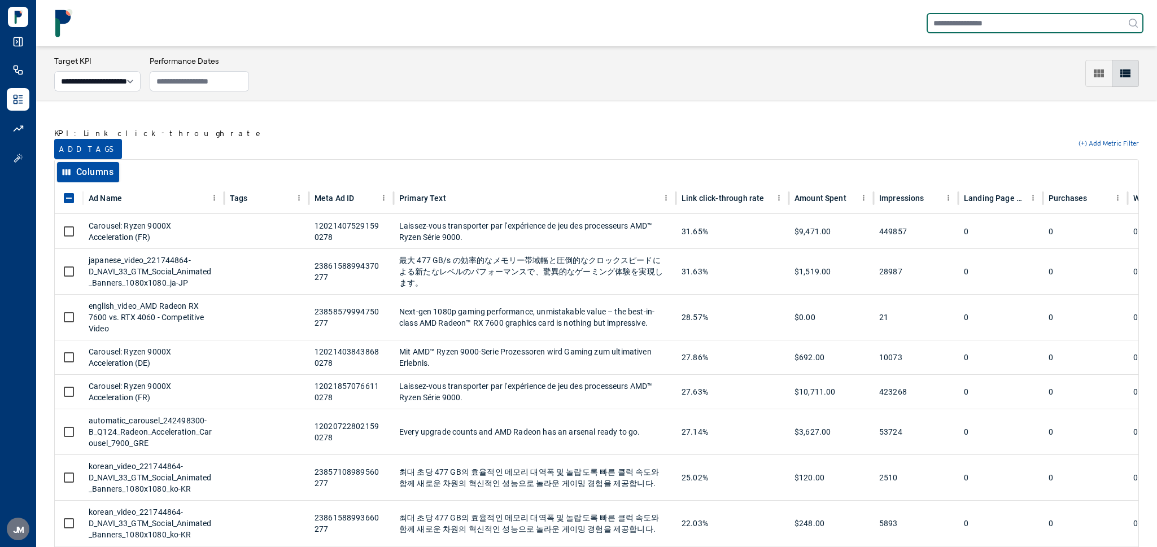
click at [966, 18] on input "text" at bounding box center [1035, 23] width 217 height 20
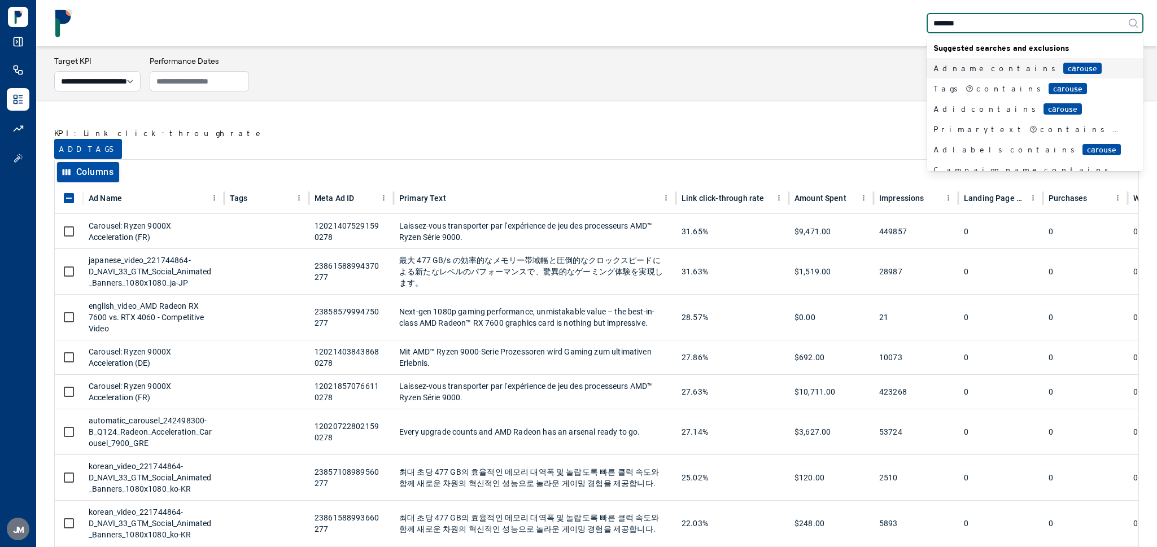
type input "********"
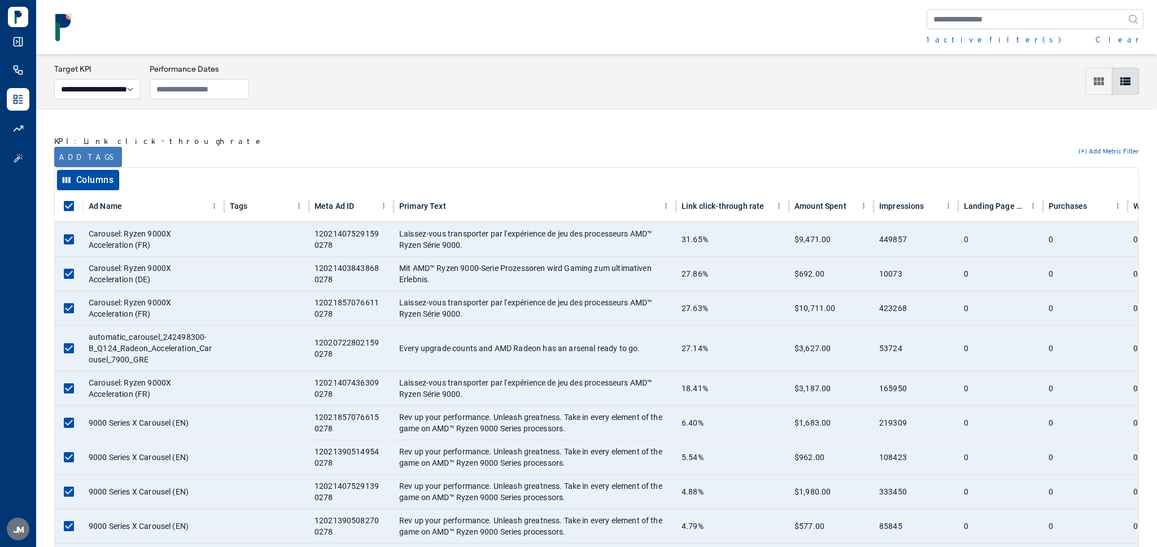
click at [80, 150] on button "Add tags" at bounding box center [88, 157] width 68 height 20
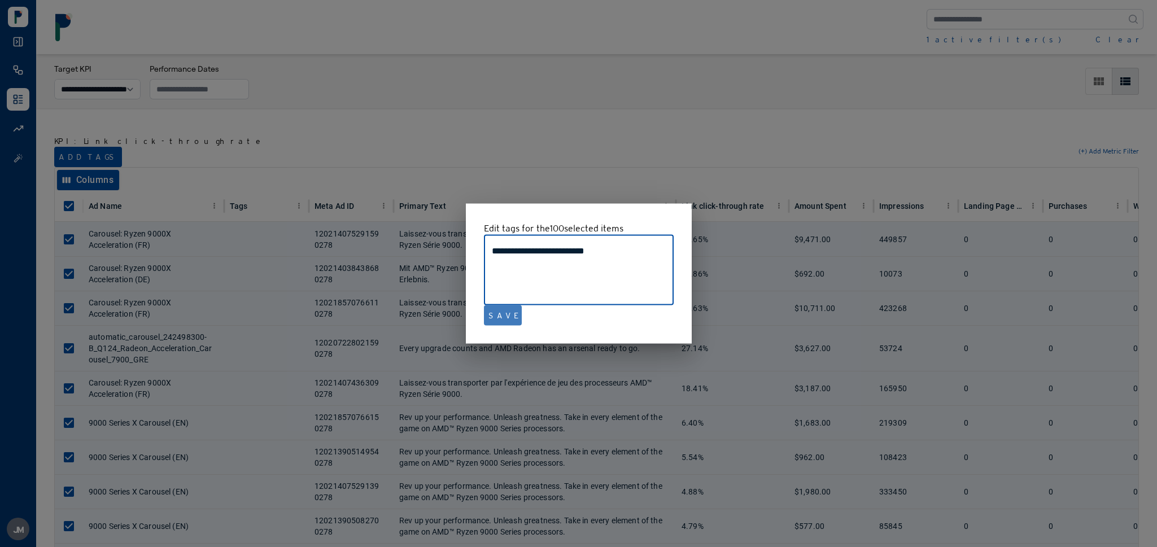
type textarea "**********"
click at [505, 320] on button "Save" at bounding box center [503, 316] width 38 height 20
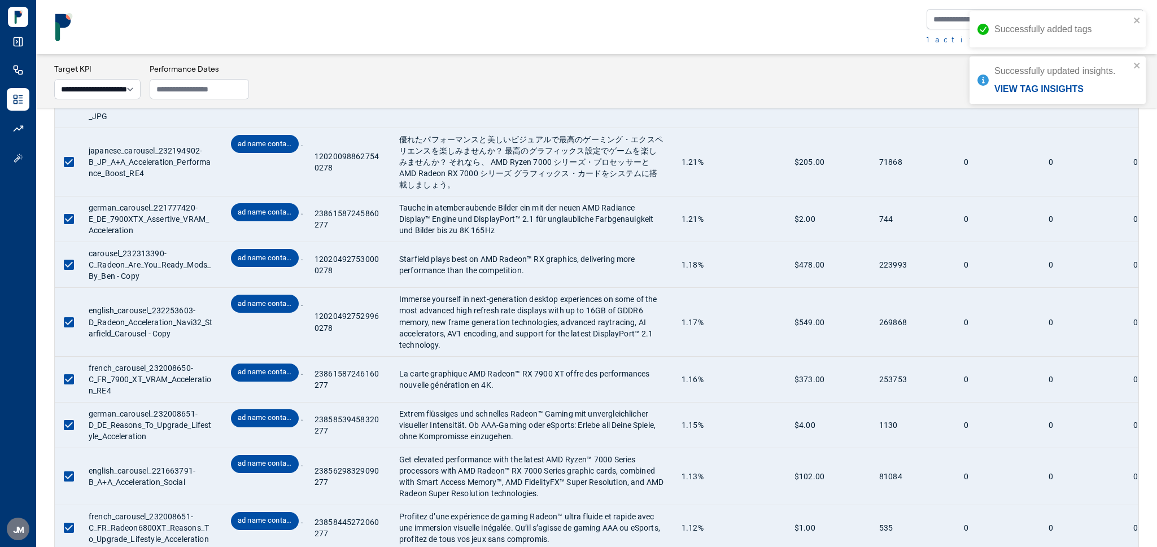
scroll to position [4570, 0]
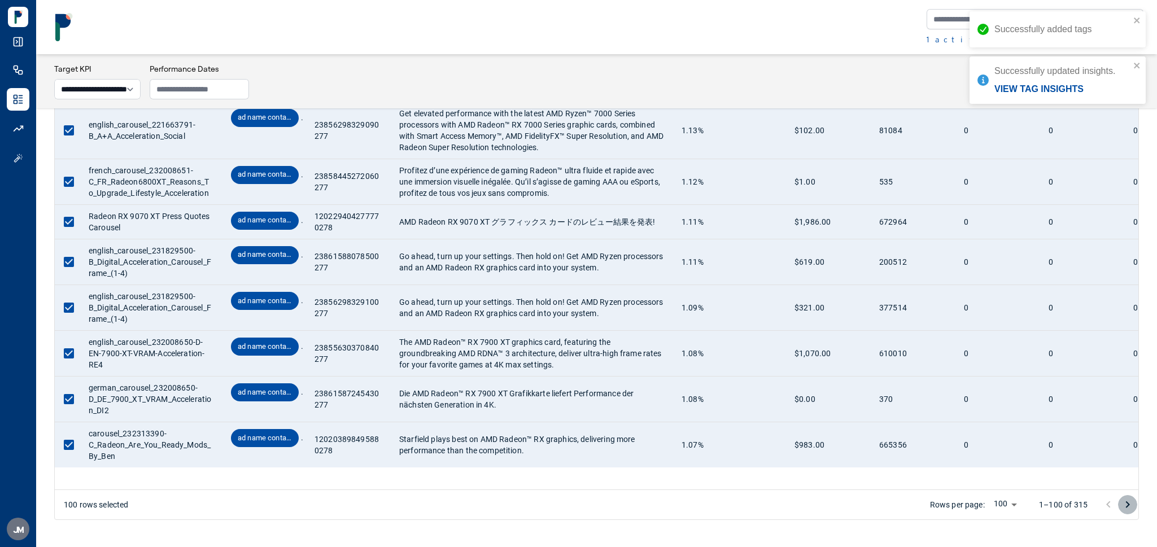
click at [1121, 507] on icon "Go to next page" at bounding box center [1128, 505] width 14 height 14
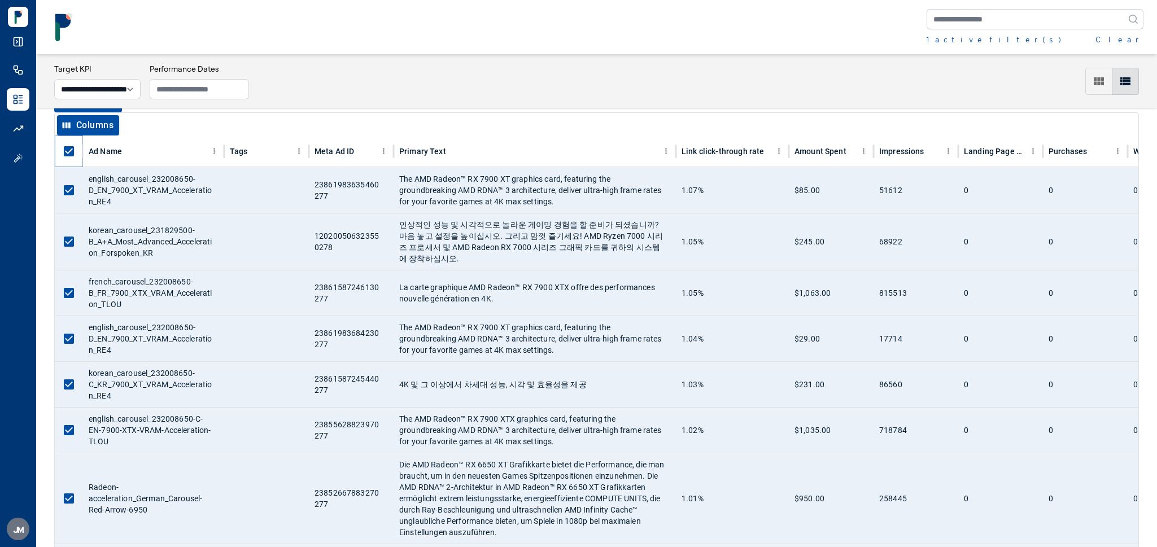
scroll to position [8, 0]
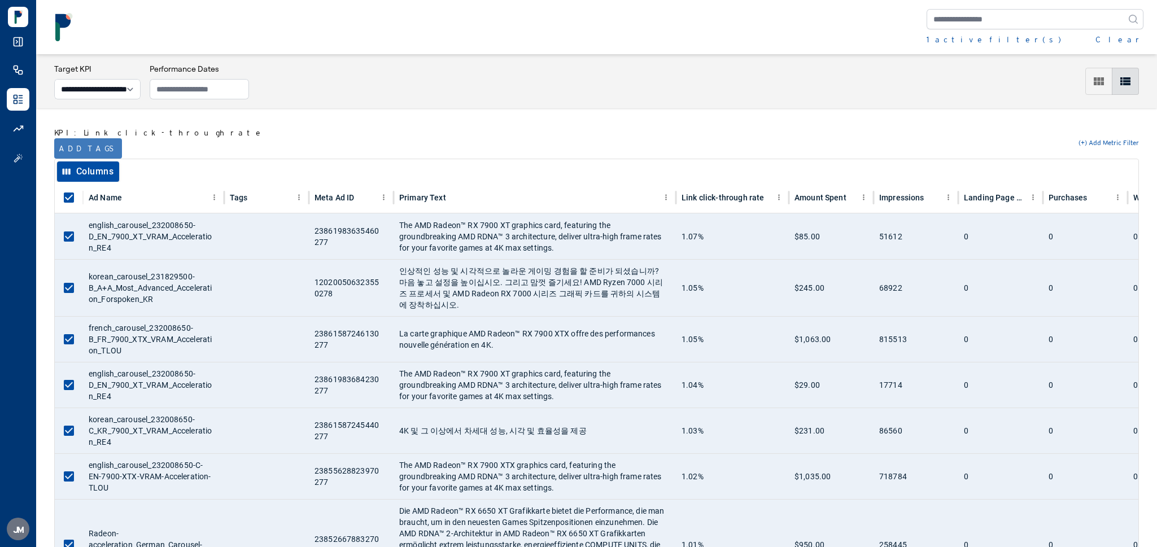
click at [76, 148] on button "Add tags" at bounding box center [88, 148] width 68 height 20
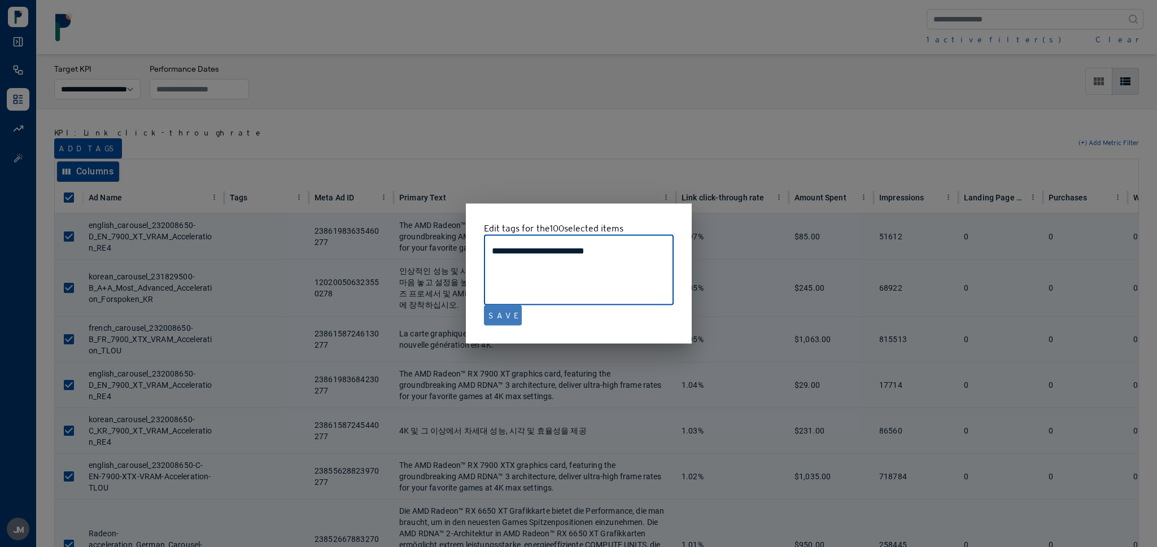
type textarea "**********"
click at [504, 314] on button "Save" at bounding box center [503, 316] width 38 height 20
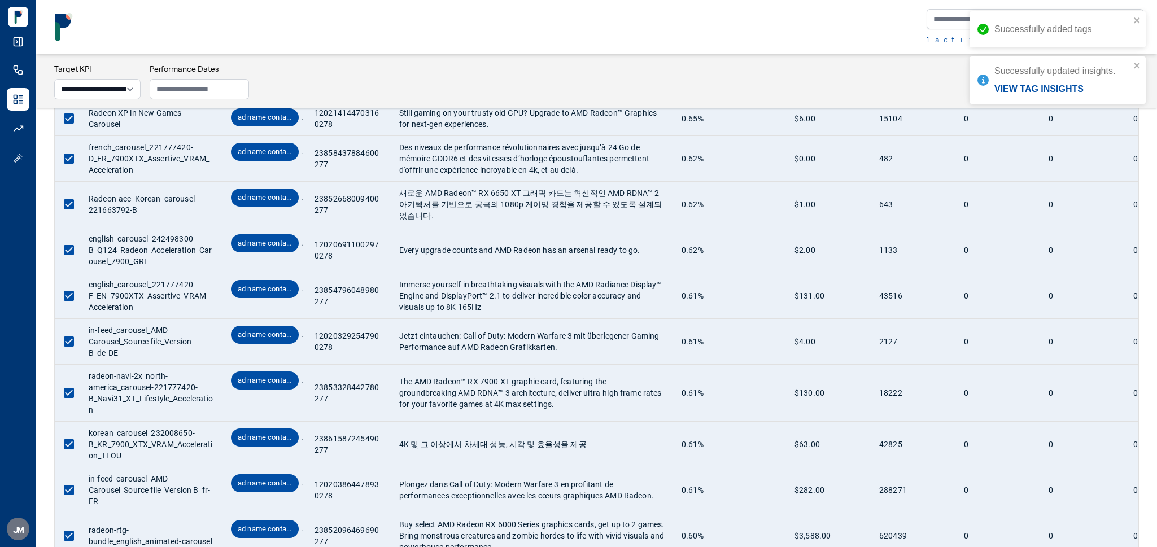
scroll to position [4683, 0]
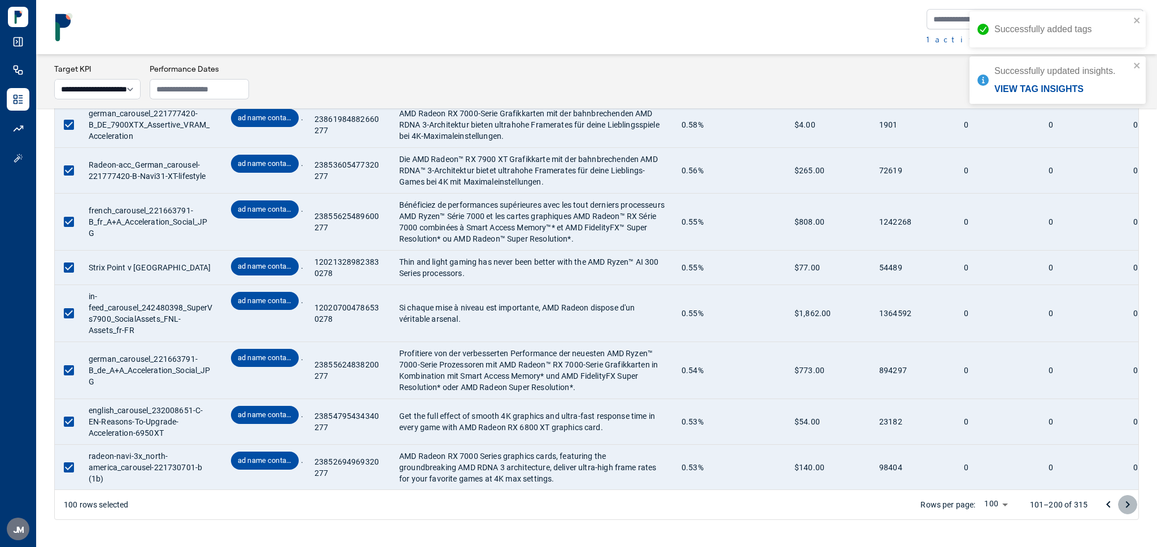
click at [1127, 513] on button "Go to next page" at bounding box center [1127, 504] width 19 height 19
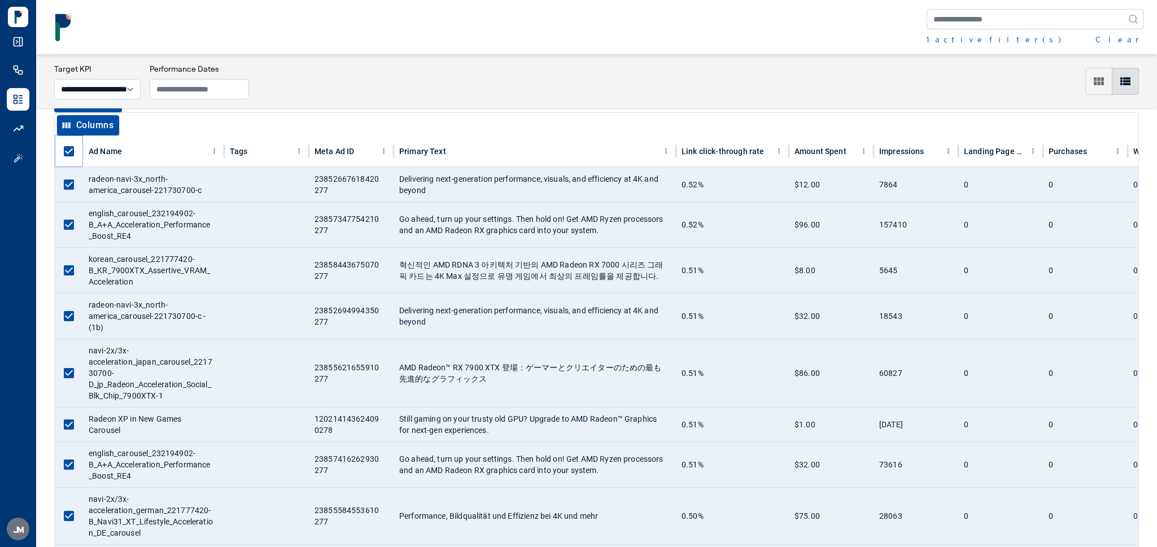
scroll to position [29, 0]
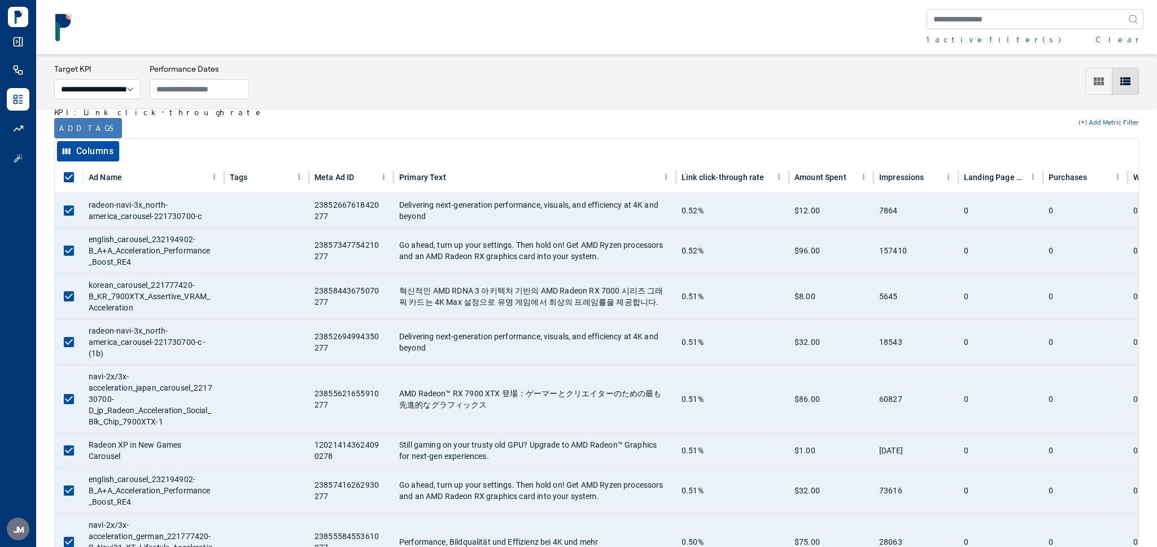
click at [69, 132] on button "Add tags" at bounding box center [88, 128] width 68 height 20
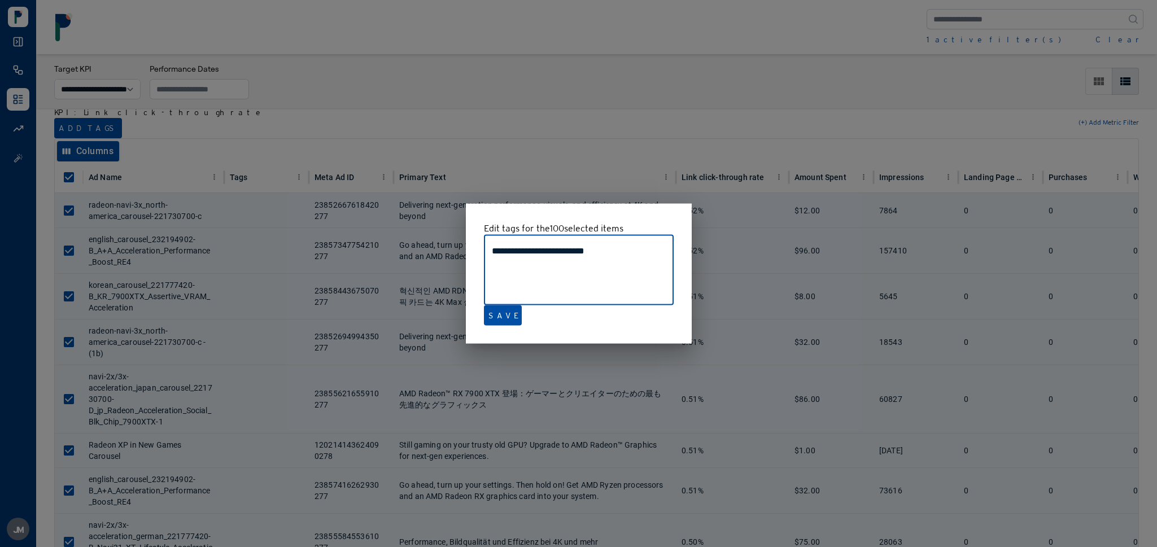
type textarea "**********"
click at [492, 327] on div "**********" at bounding box center [579, 273] width 226 height 141
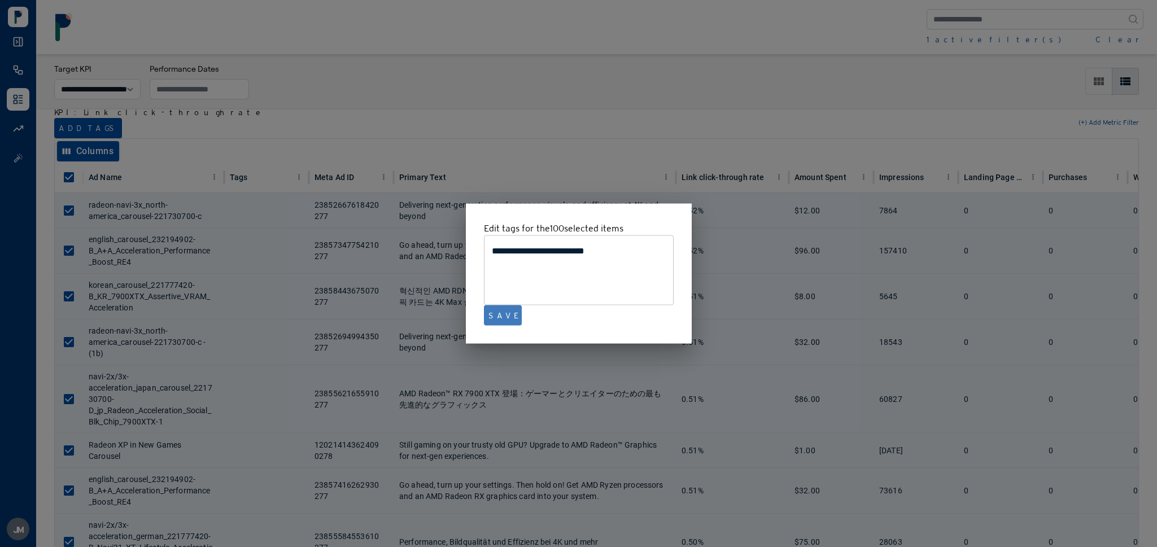
click at [492, 322] on button "Save" at bounding box center [503, 316] width 38 height 20
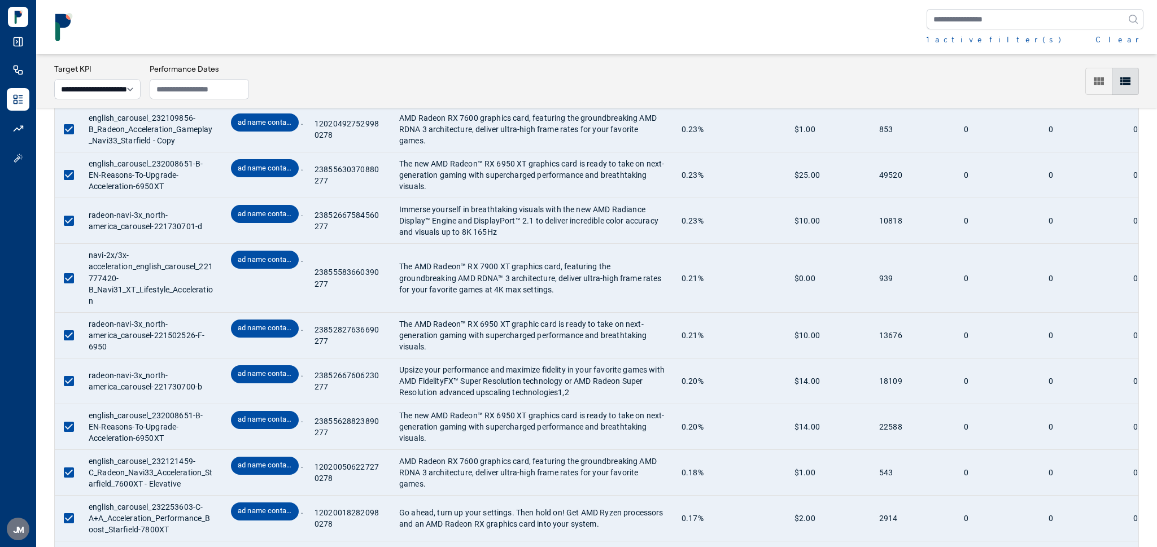
scroll to position [4615, 0]
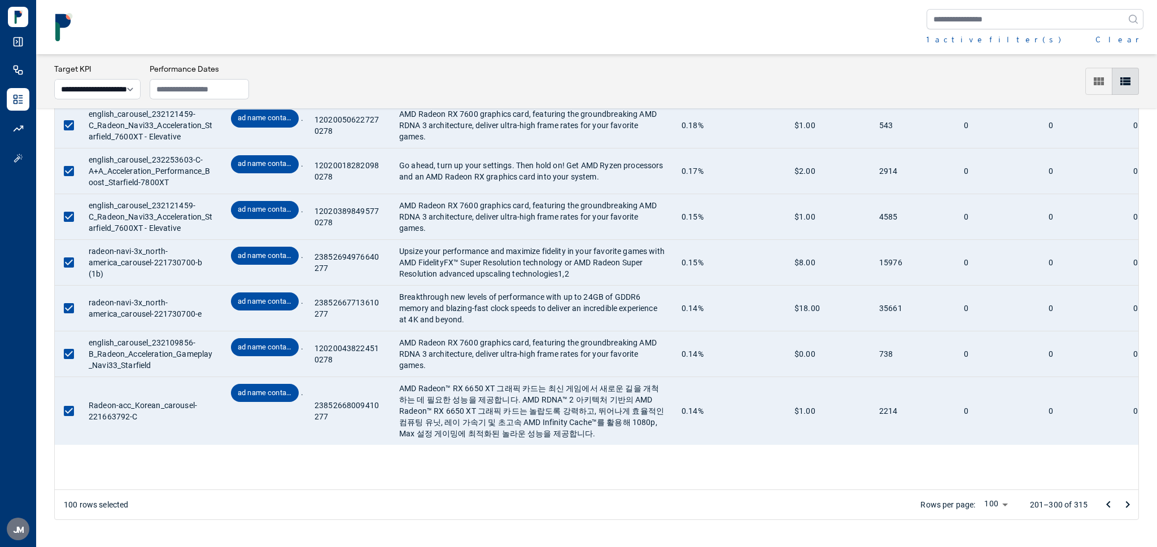
click at [1127, 507] on icon "Go to next page" at bounding box center [1128, 505] width 14 height 14
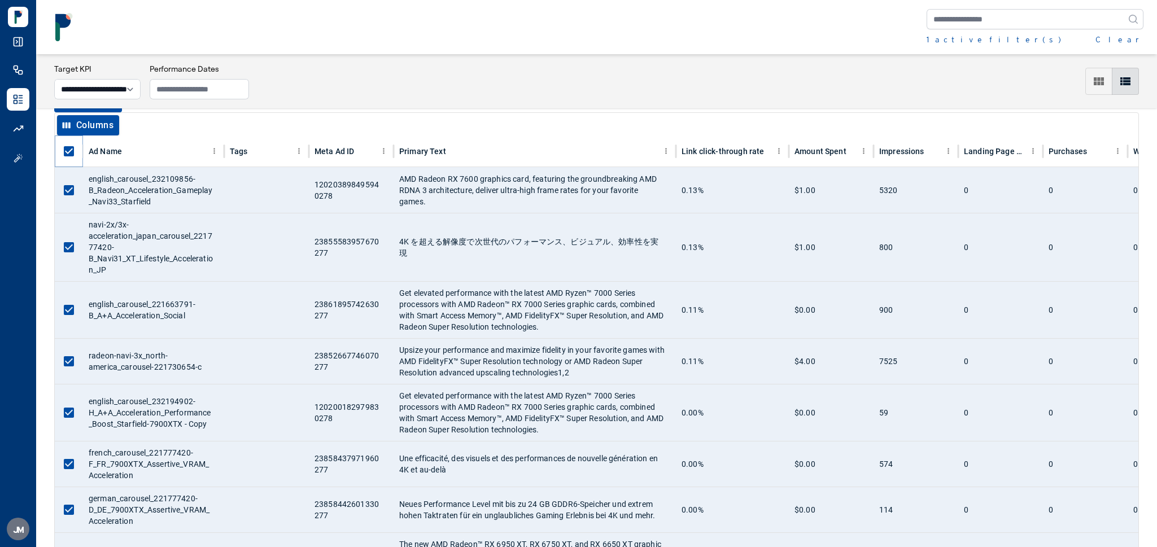
scroll to position [31, 0]
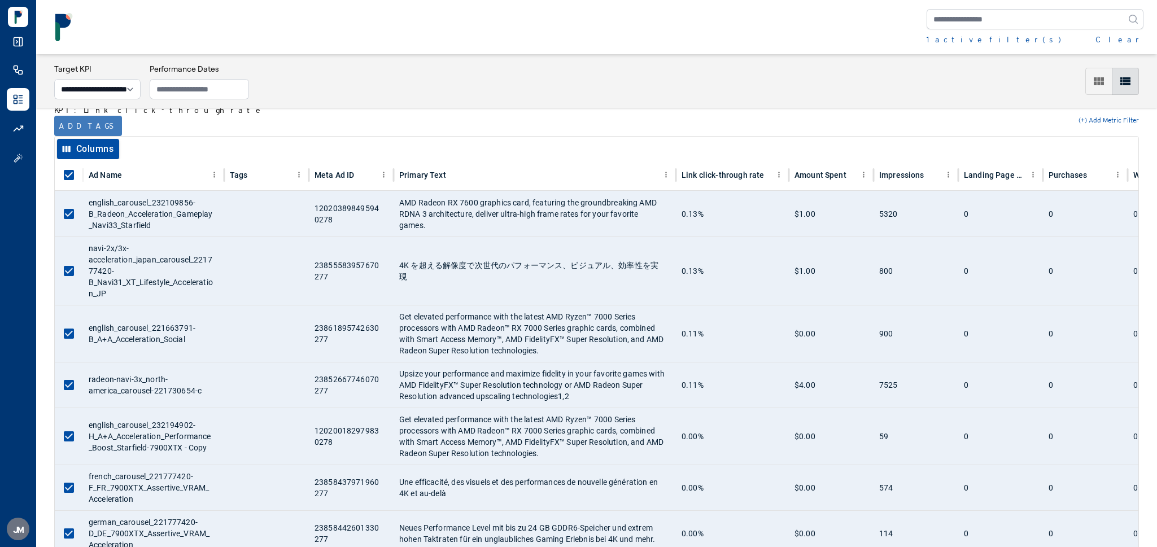
click at [68, 130] on button "Add tags" at bounding box center [88, 126] width 68 height 20
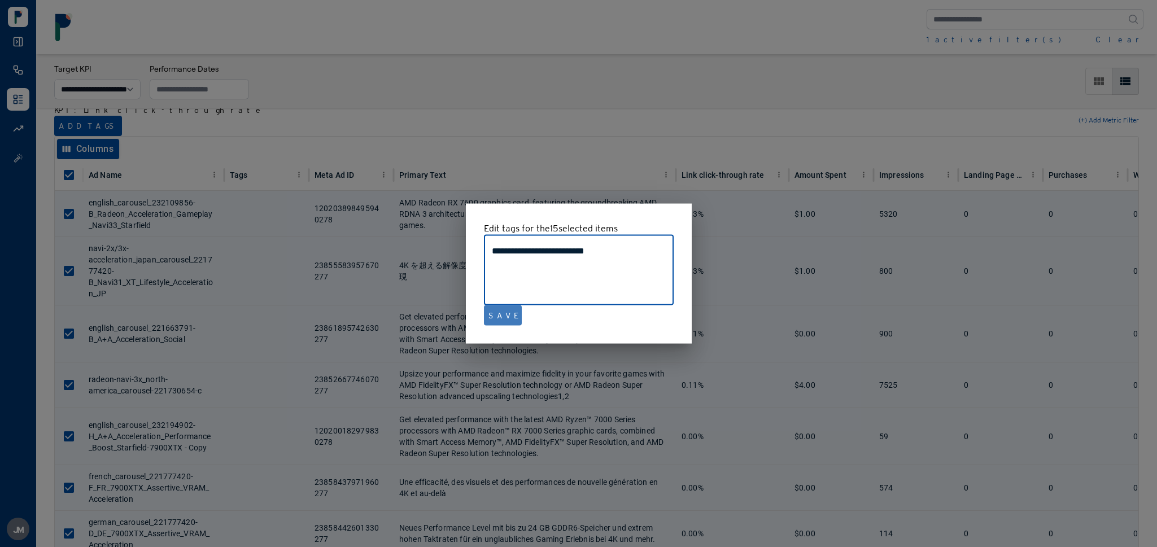
type textarea "**********"
click at [500, 320] on button "Save" at bounding box center [503, 316] width 38 height 20
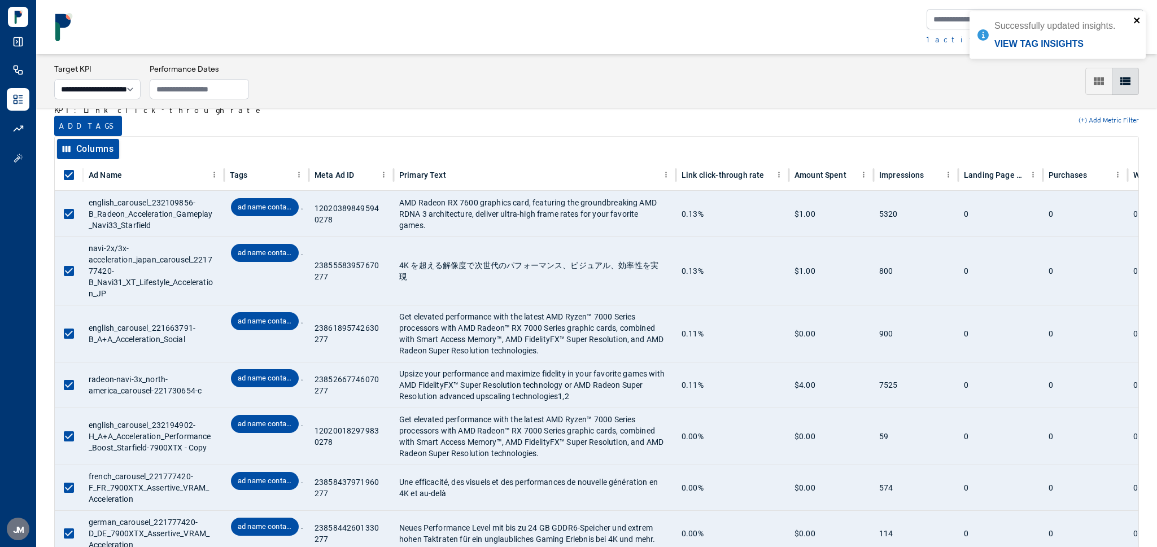
click at [1134, 23] on icon "close" at bounding box center [1138, 20] width 8 height 9
click at [1138, 44] on button "Clear" at bounding box center [1120, 39] width 48 height 11
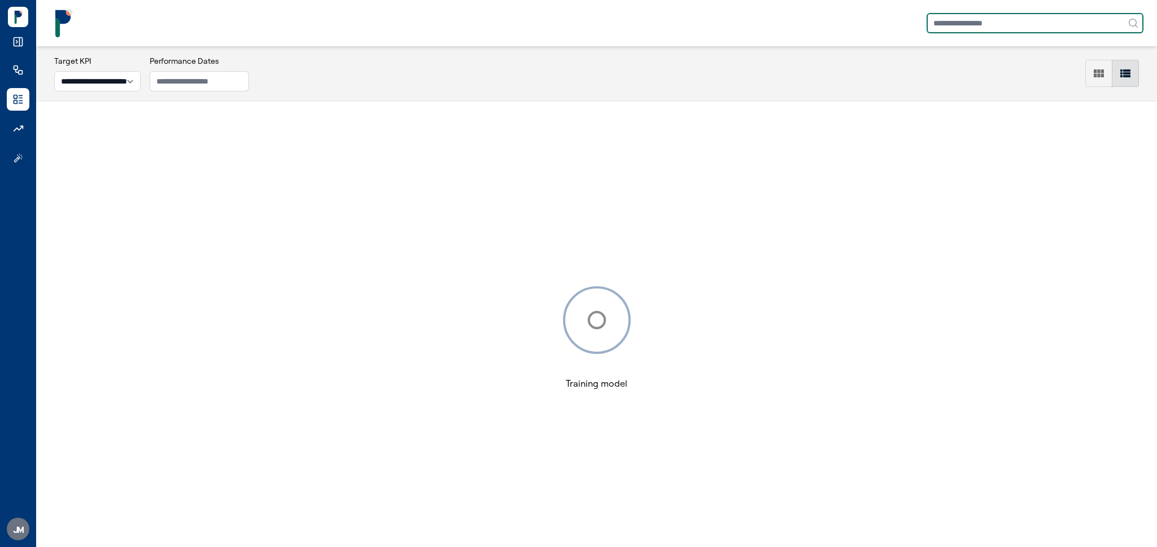
click at [1019, 23] on input "text" at bounding box center [1035, 23] width 217 height 20
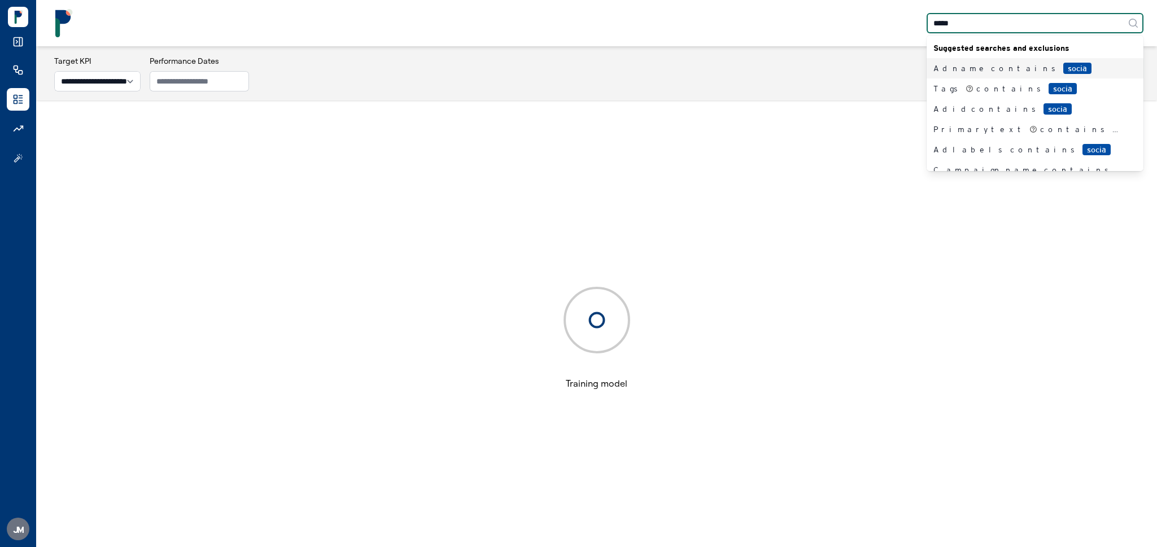
type input "******"
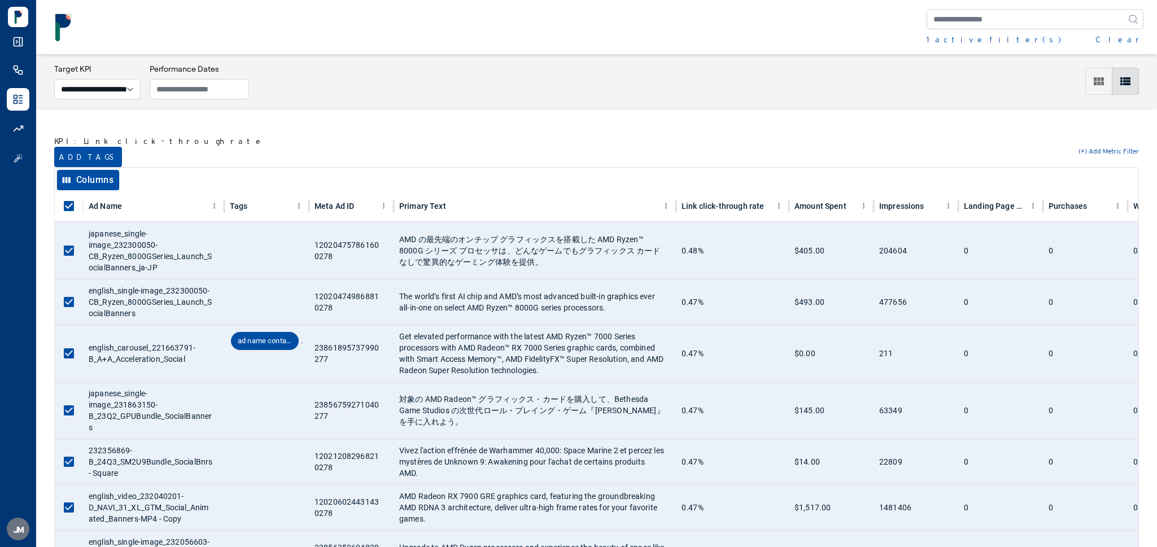
click at [70, 158] on button "Add tags" at bounding box center [88, 157] width 68 height 20
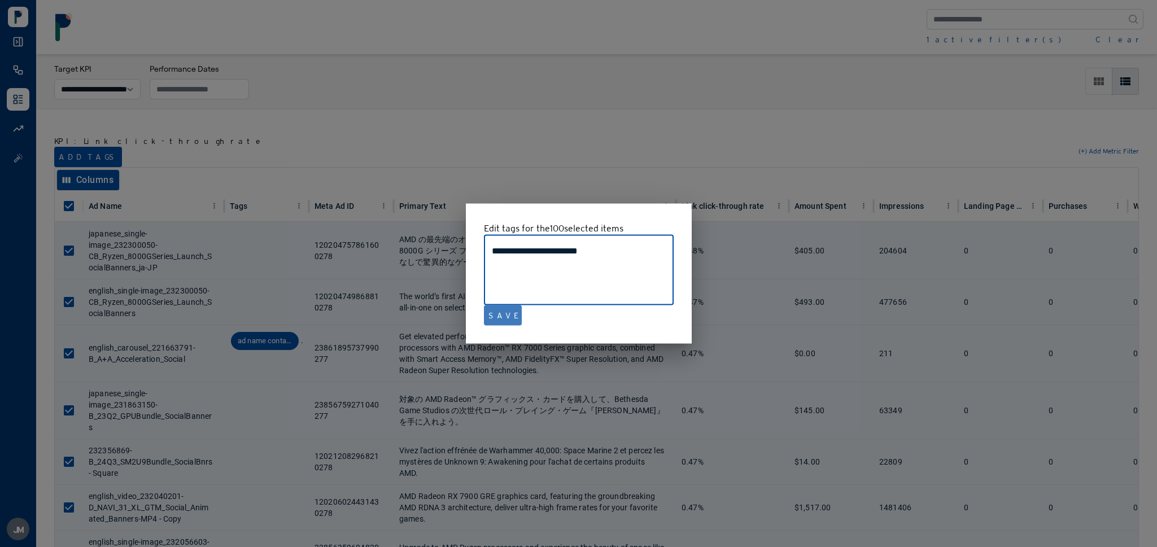
type textarea "**********"
click at [499, 322] on button "Save" at bounding box center [503, 316] width 38 height 20
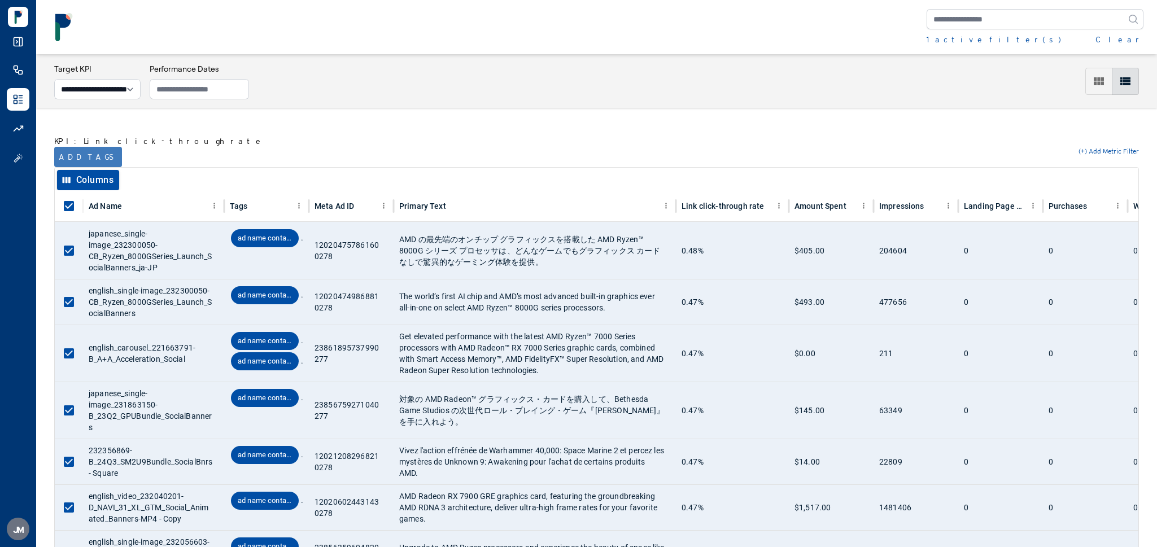
click at [71, 147] on button "Add tags" at bounding box center [88, 157] width 68 height 20
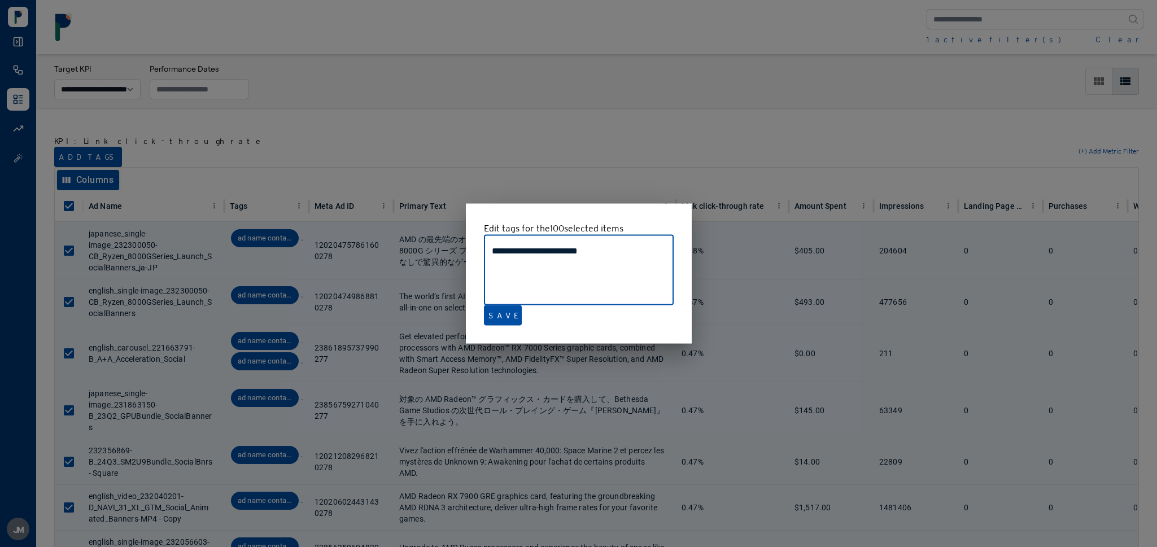
drag, startPoint x: 611, startPoint y: 251, endPoint x: 337, endPoint y: 251, distance: 274.5
click at [337, 251] on div "**********" at bounding box center [578, 273] width 1157 height 547
click at [494, 324] on button "Save" at bounding box center [503, 316] width 38 height 20
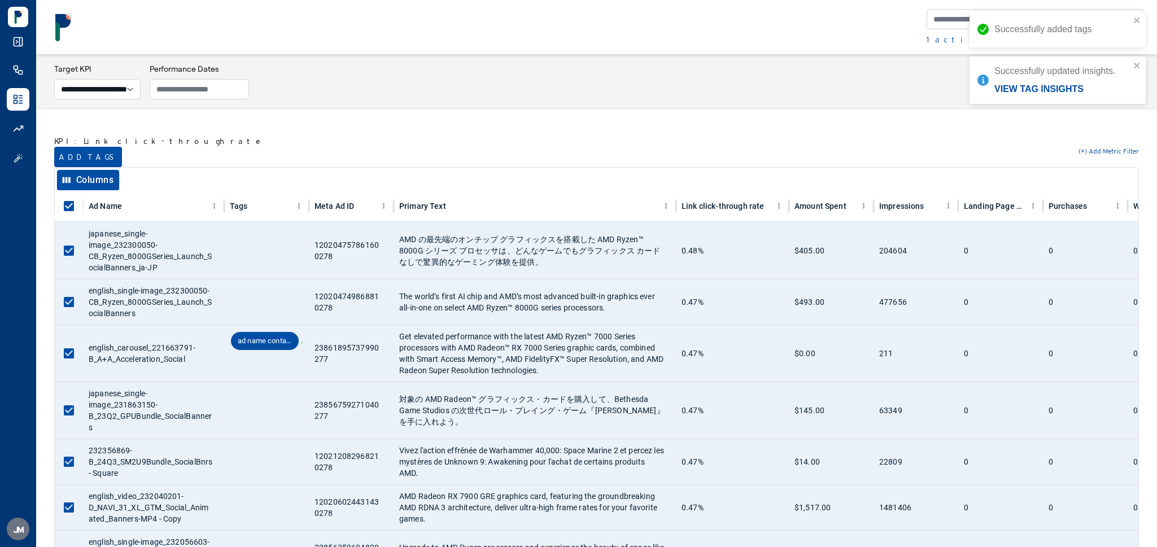
click at [1142, 20] on div "Successfully added tags" at bounding box center [1058, 29] width 176 height 36
click at [1137, 18] on icon "close" at bounding box center [1138, 20] width 8 height 9
click at [1134, 40] on button "Clear" at bounding box center [1120, 39] width 48 height 11
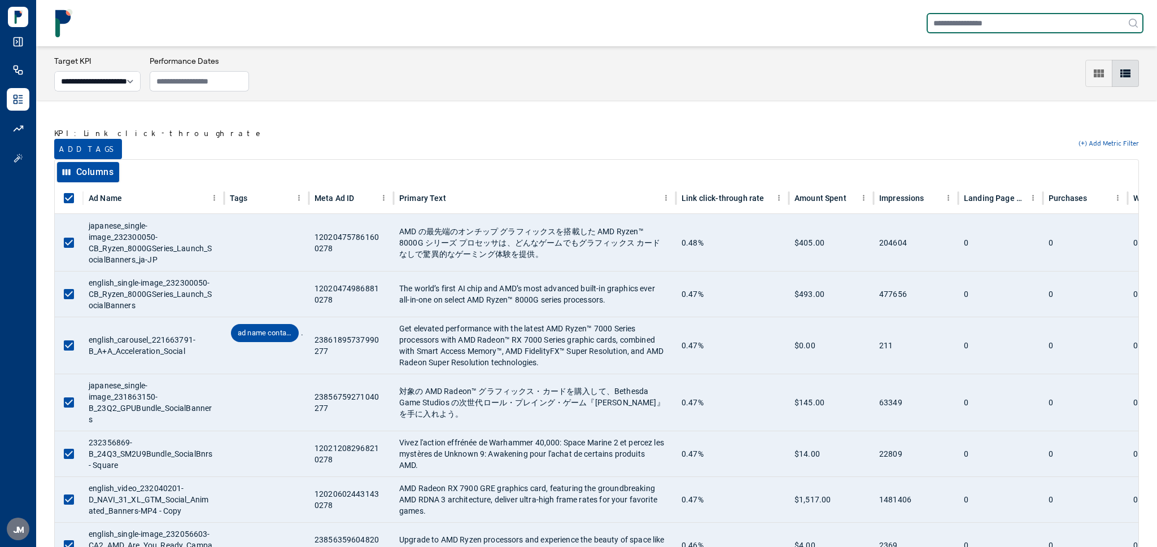
click at [1052, 19] on input "text" at bounding box center [1035, 23] width 217 height 20
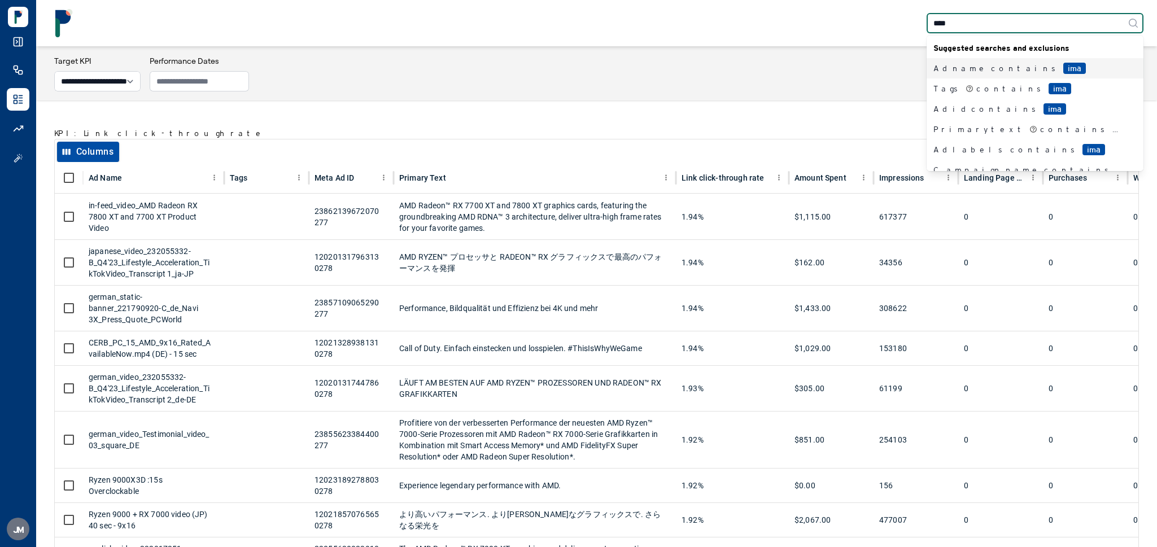
type input "*****"
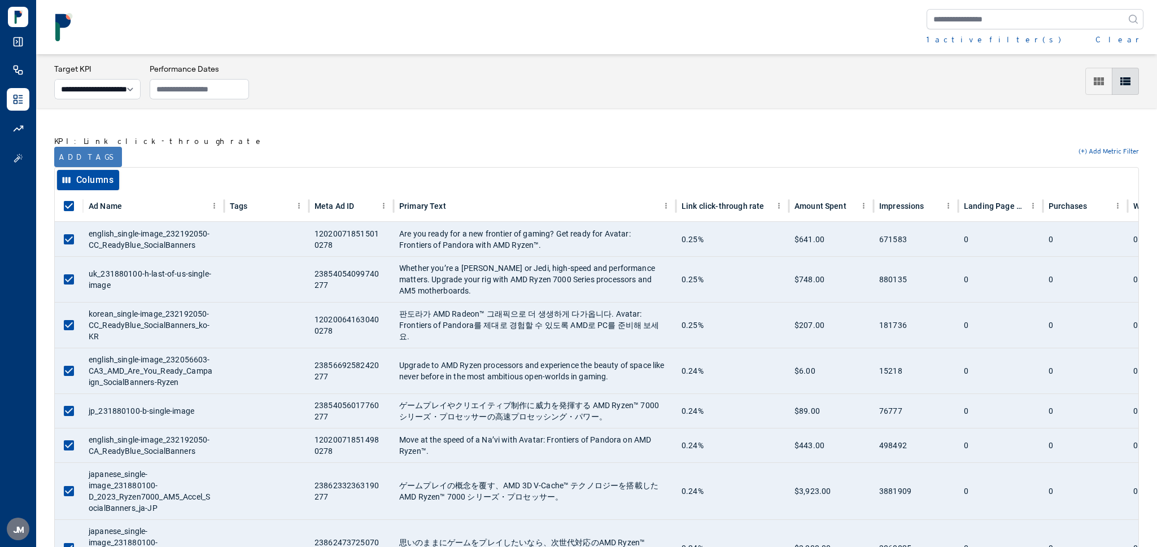
click at [82, 158] on button "Add tags" at bounding box center [88, 157] width 68 height 20
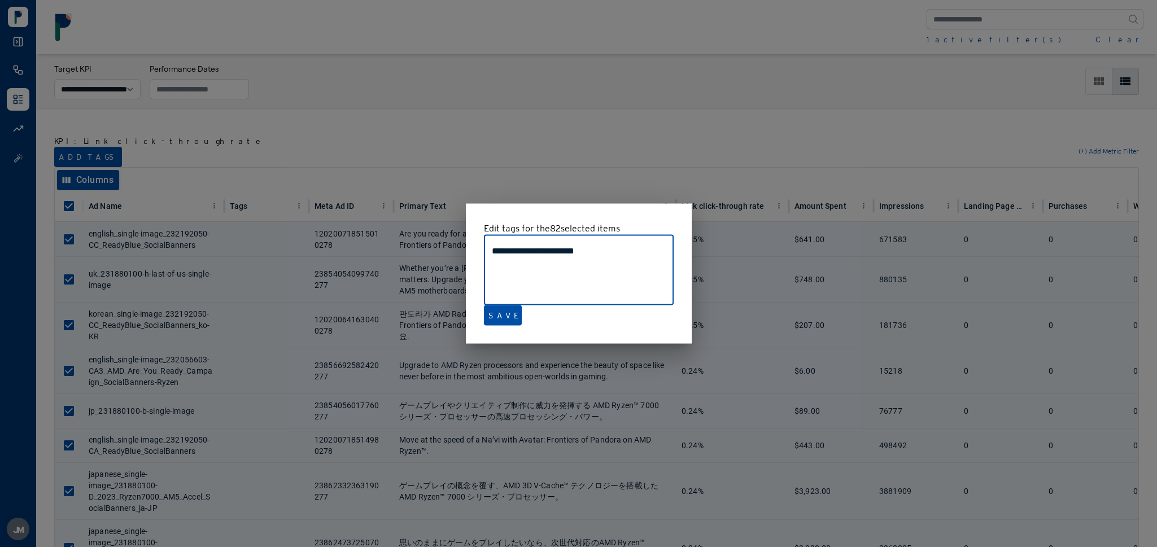
drag, startPoint x: 613, startPoint y: 251, endPoint x: 402, endPoint y: 254, distance: 211.2
click at [402, 254] on div "**********" at bounding box center [578, 273] width 1157 height 547
type textarea "**********"
click at [503, 316] on button "Save" at bounding box center [503, 316] width 38 height 20
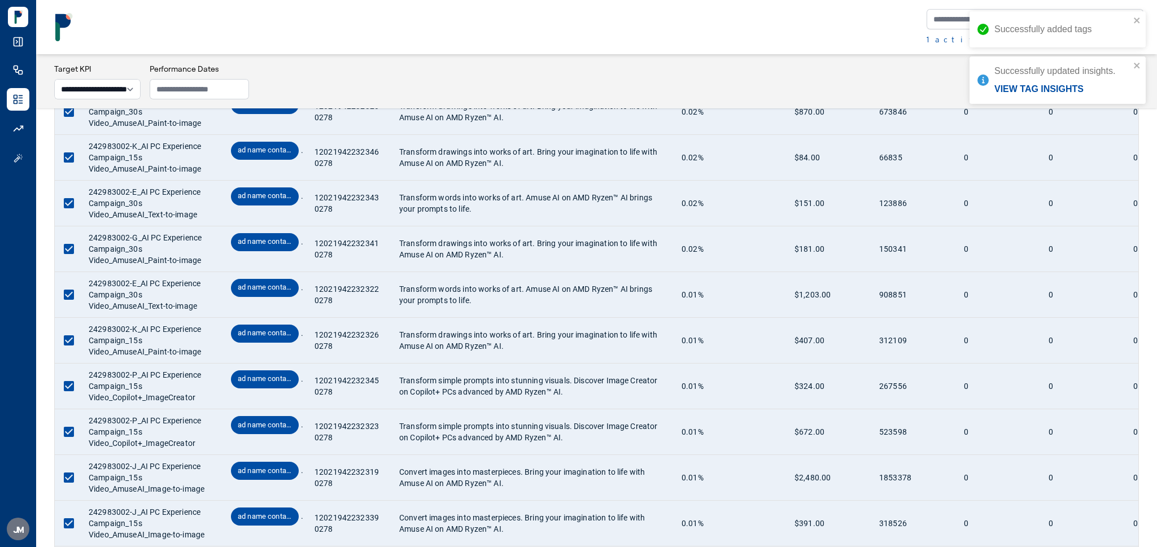
scroll to position [3663, 0]
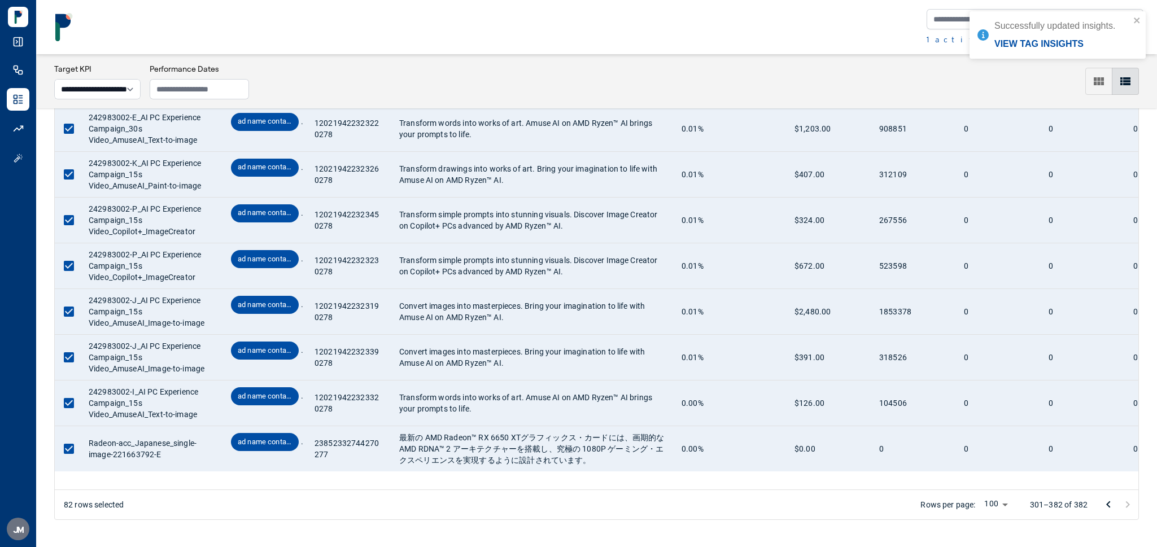
click at [1107, 504] on icon "Go to previous page" at bounding box center [1108, 505] width 4 height 7
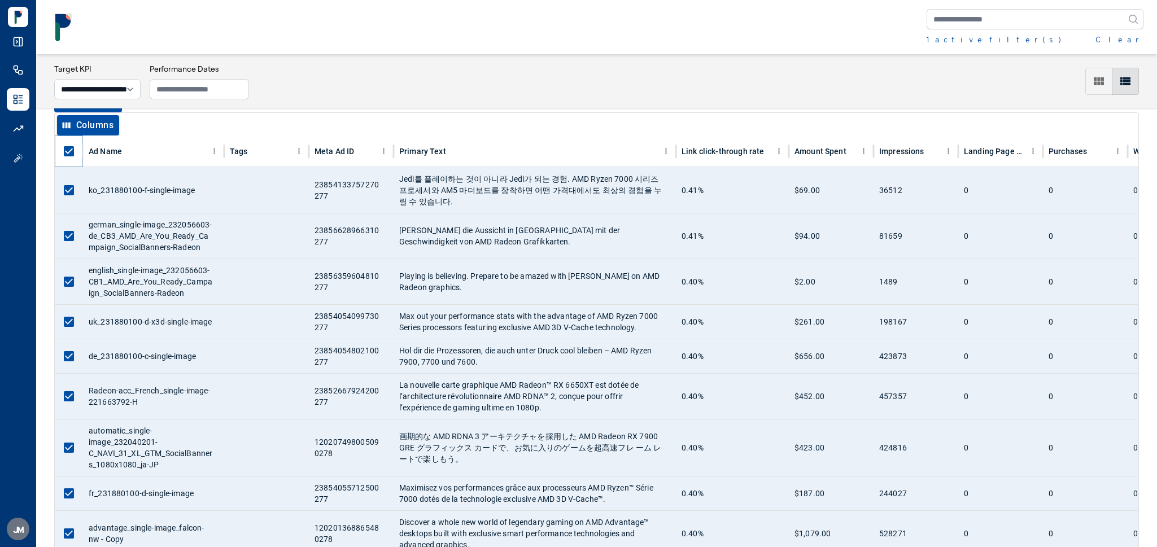
scroll to position [0, 0]
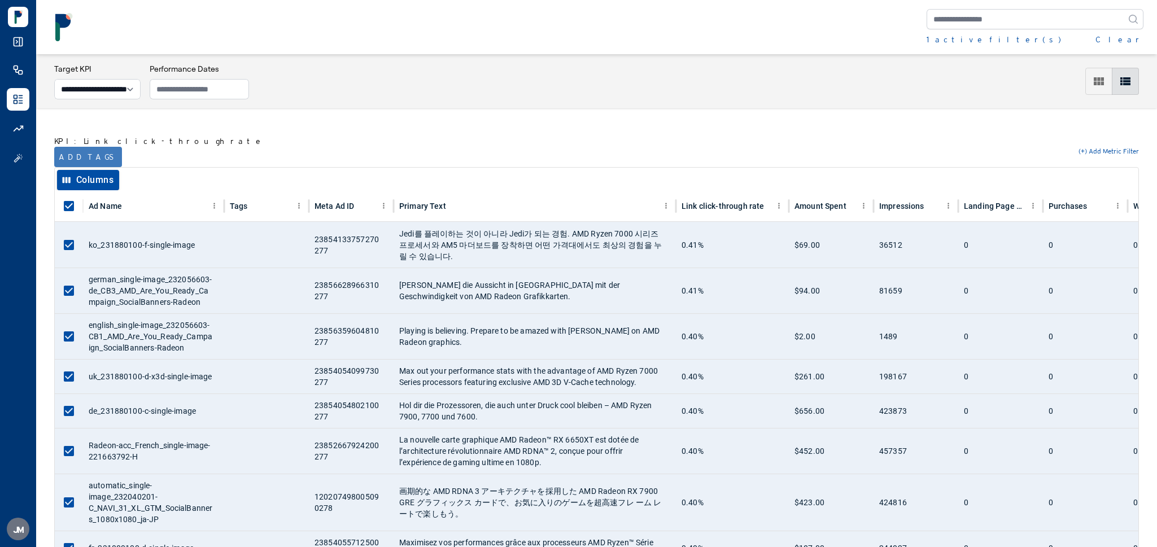
click at [73, 150] on button "Add tags" at bounding box center [88, 157] width 68 height 20
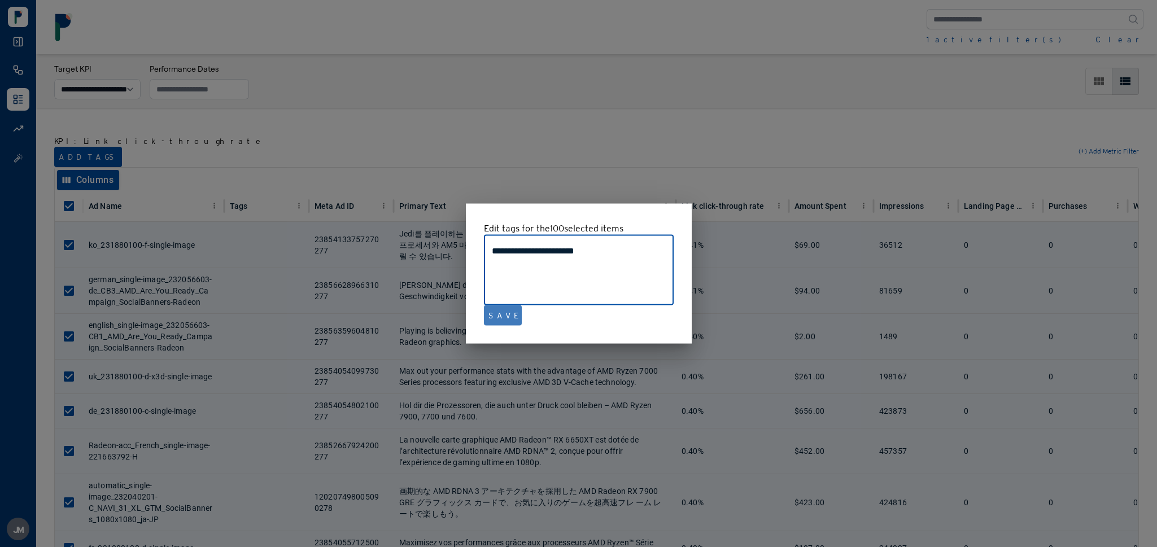
type textarea "**********"
click at [498, 317] on button "Save" at bounding box center [503, 316] width 38 height 20
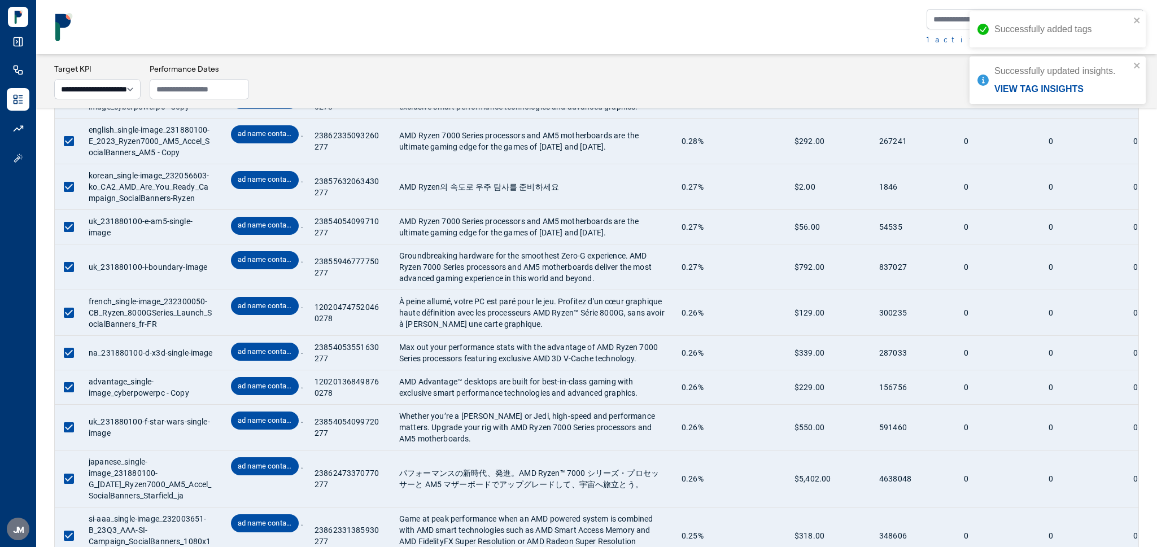
scroll to position [4026, 0]
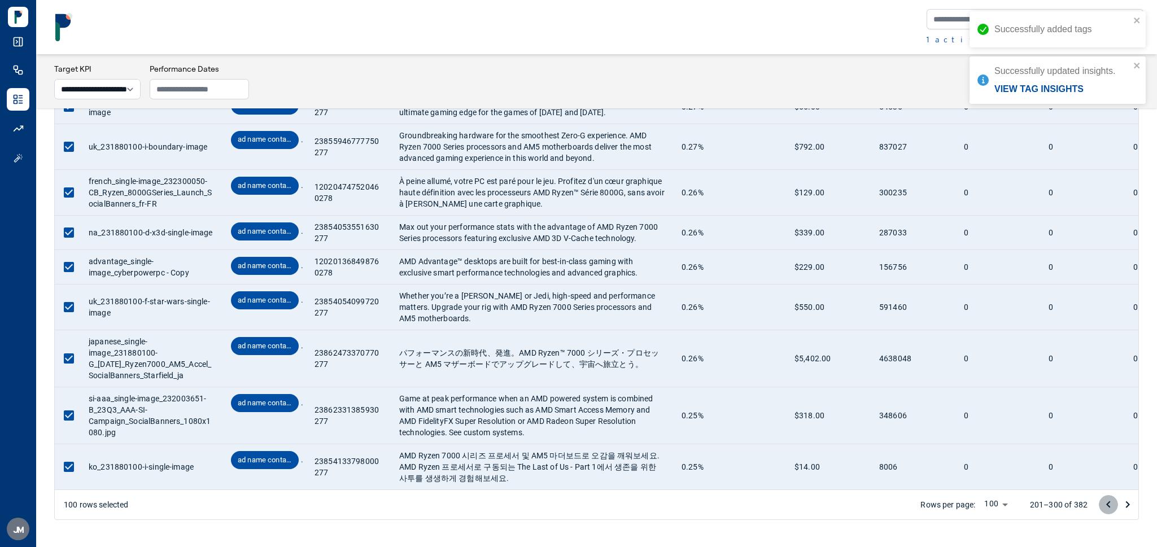
click at [1113, 499] on icon "Go to previous page" at bounding box center [1109, 505] width 14 height 14
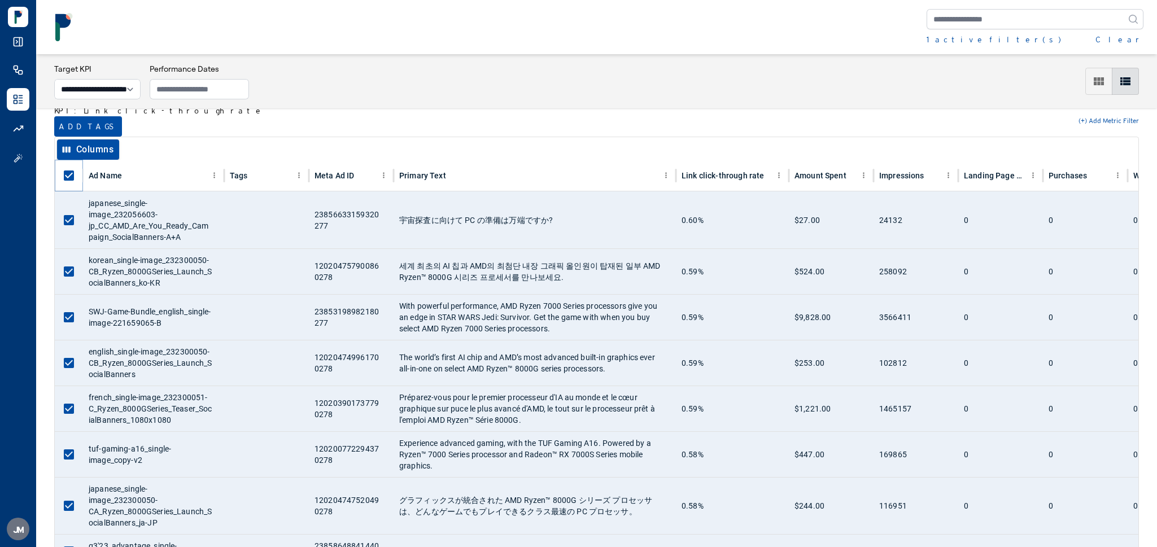
scroll to position [25, 0]
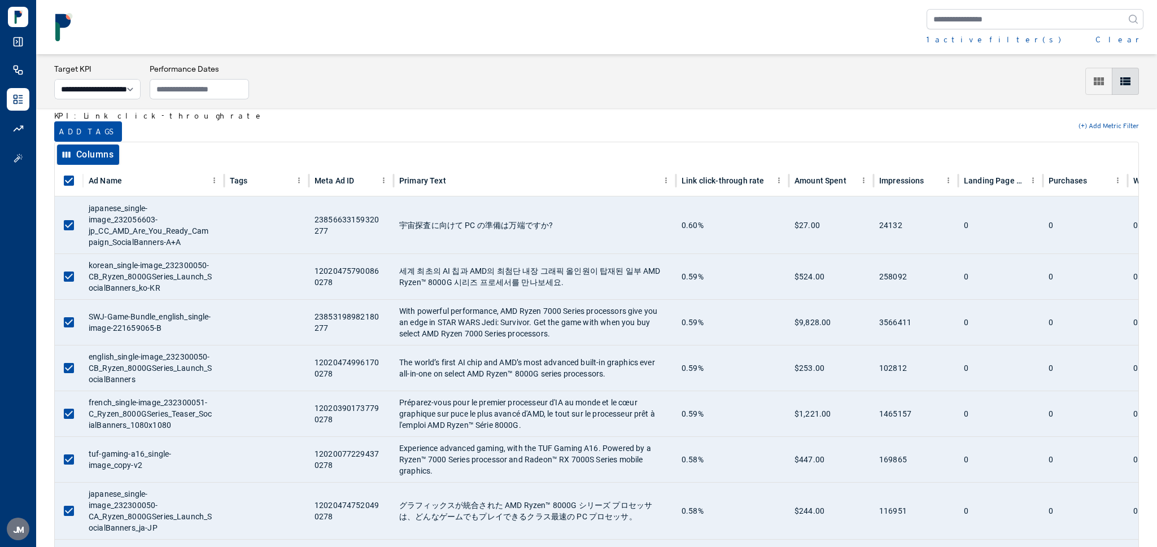
click at [68, 131] on button "Add tags" at bounding box center [88, 131] width 68 height 20
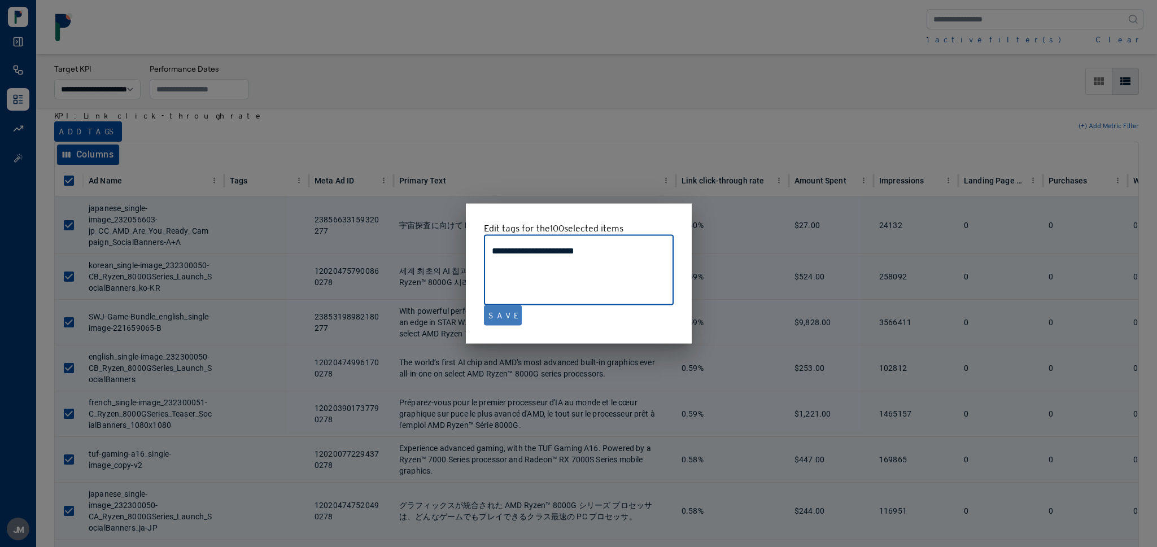
type textarea "**********"
click at [507, 315] on button "Save" at bounding box center [503, 316] width 38 height 20
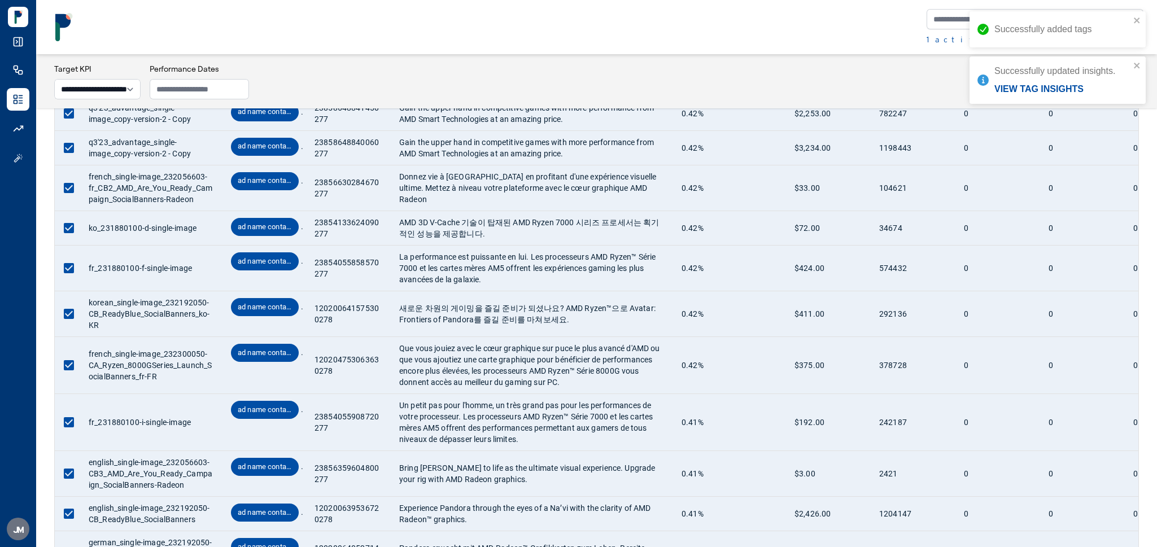
scroll to position [4182, 0]
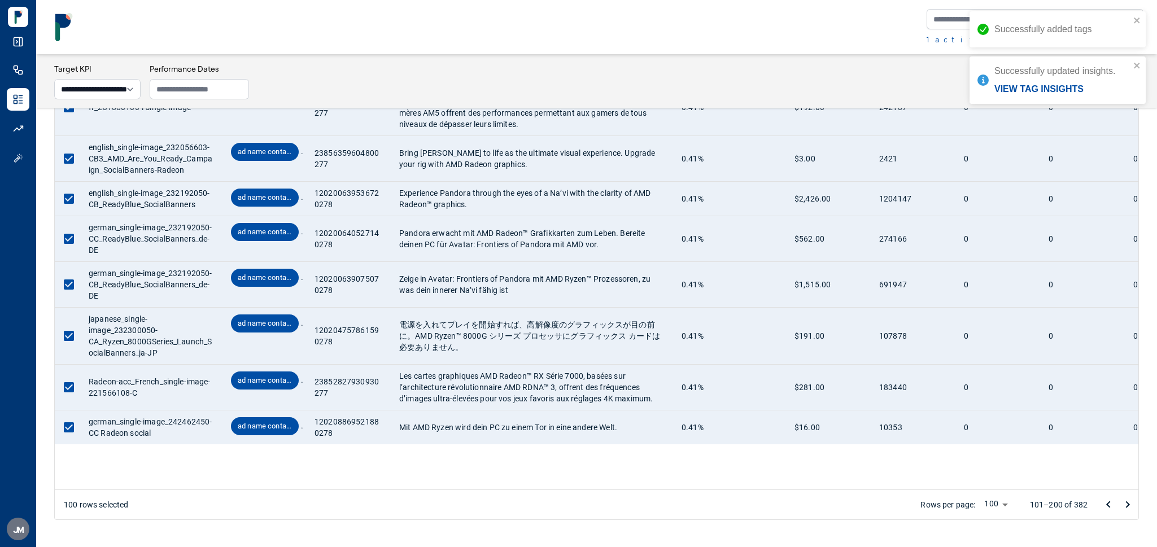
click at [1108, 505] on icon "Go to previous page" at bounding box center [1108, 505] width 4 height 7
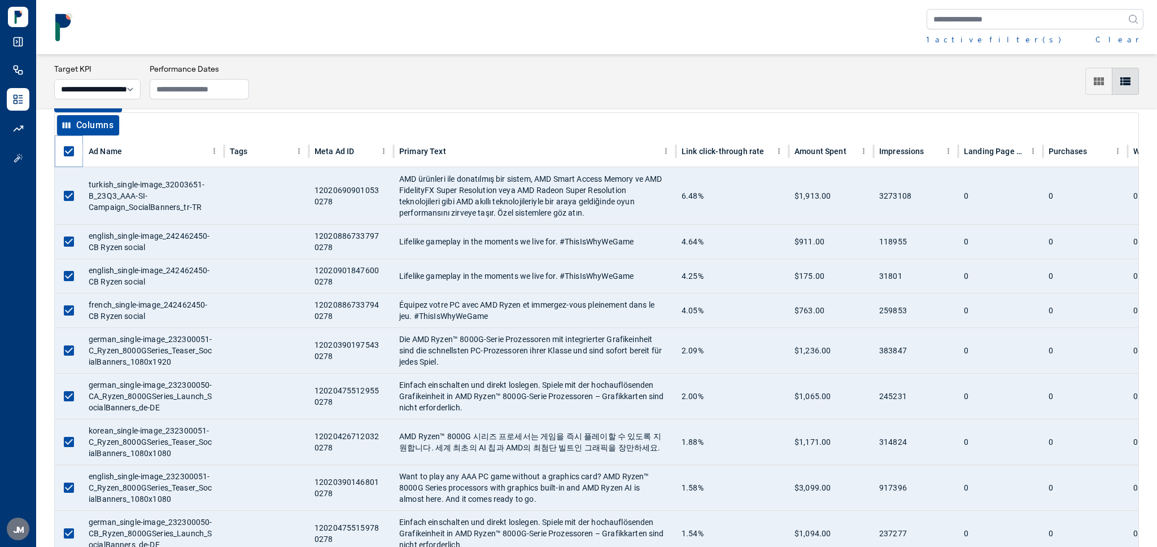
scroll to position [38, 0]
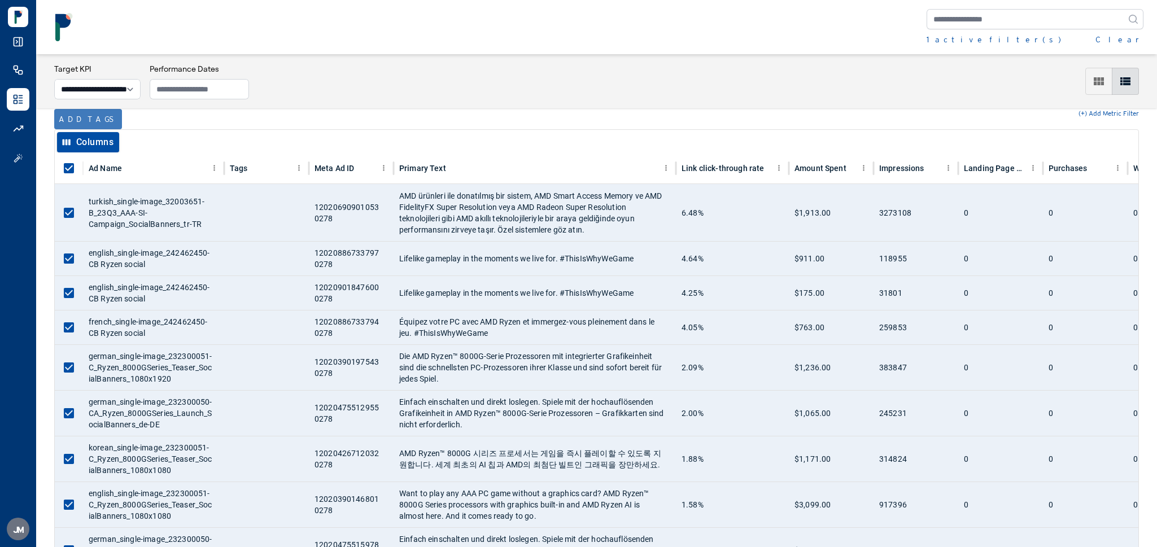
click at [77, 120] on button "Add tags" at bounding box center [88, 119] width 68 height 20
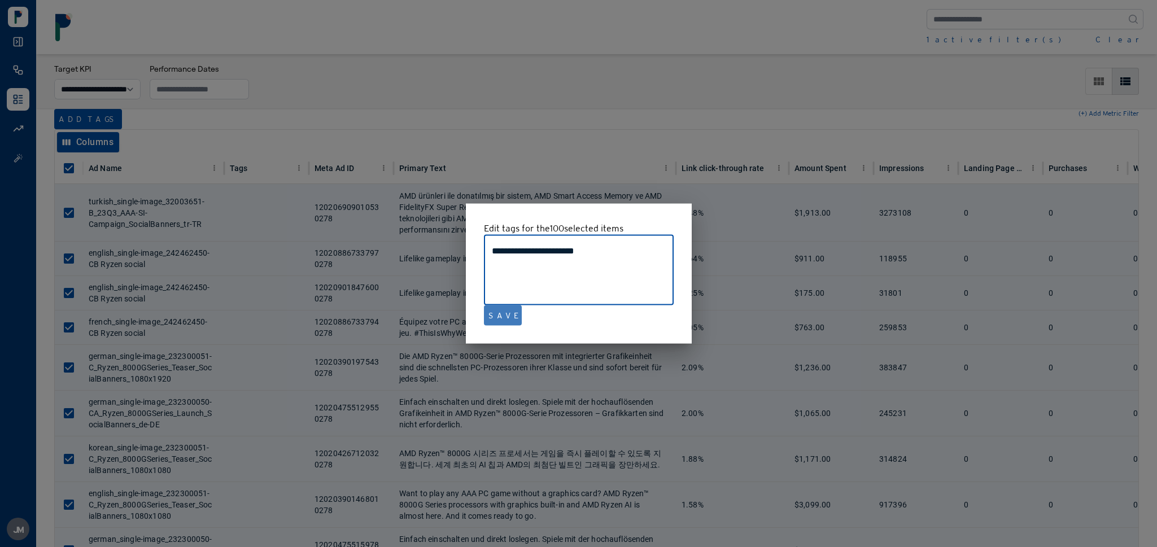
type textarea "**********"
click at [489, 317] on button "Save" at bounding box center [503, 316] width 38 height 20
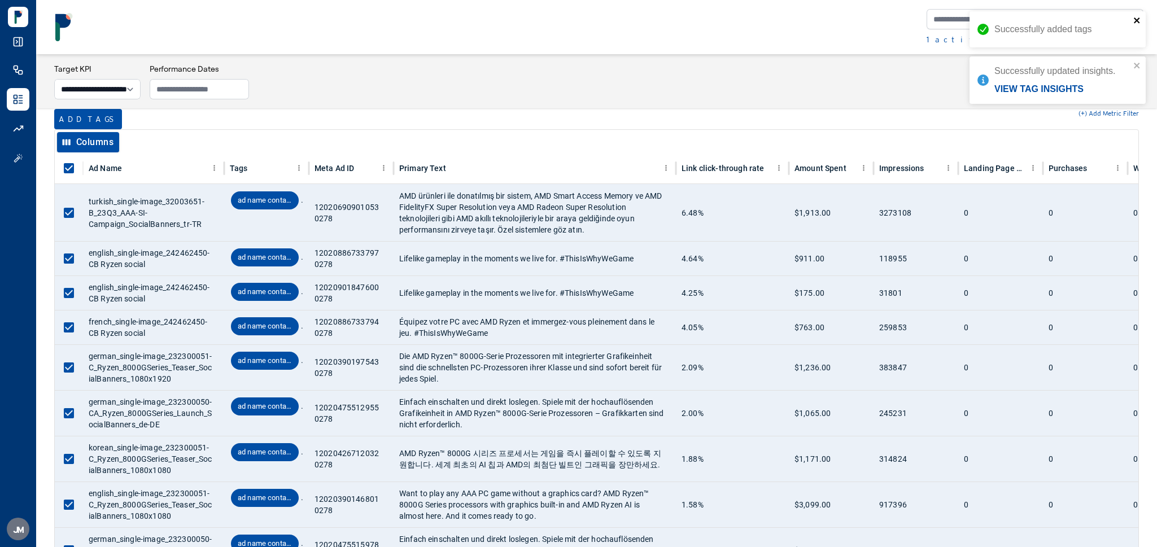
click at [1137, 23] on icon "close" at bounding box center [1138, 20] width 8 height 9
click at [1139, 21] on icon "close" at bounding box center [1138, 20] width 8 height 9
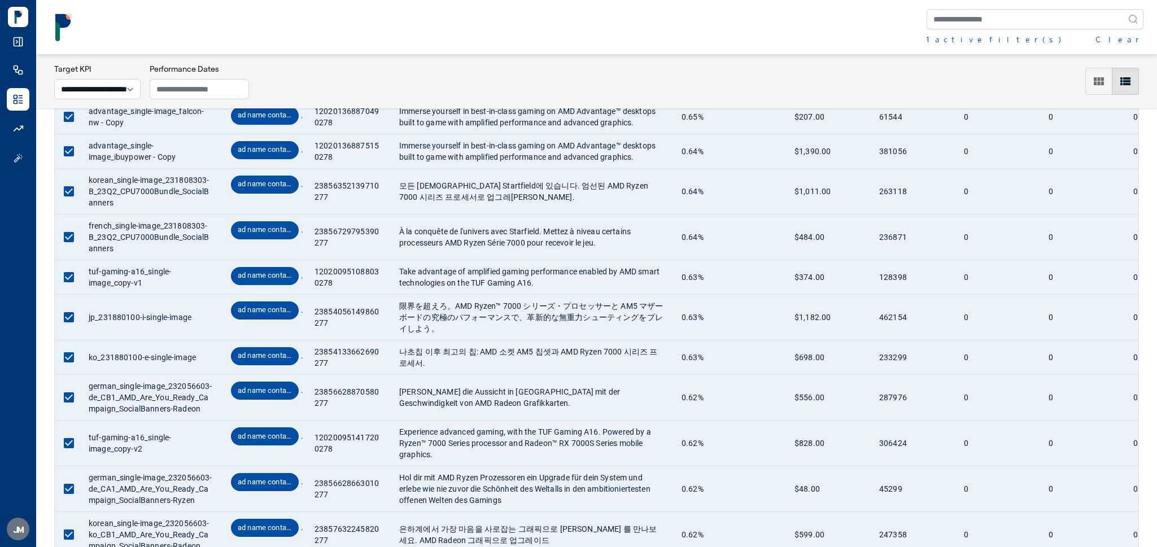
scroll to position [4310, 0]
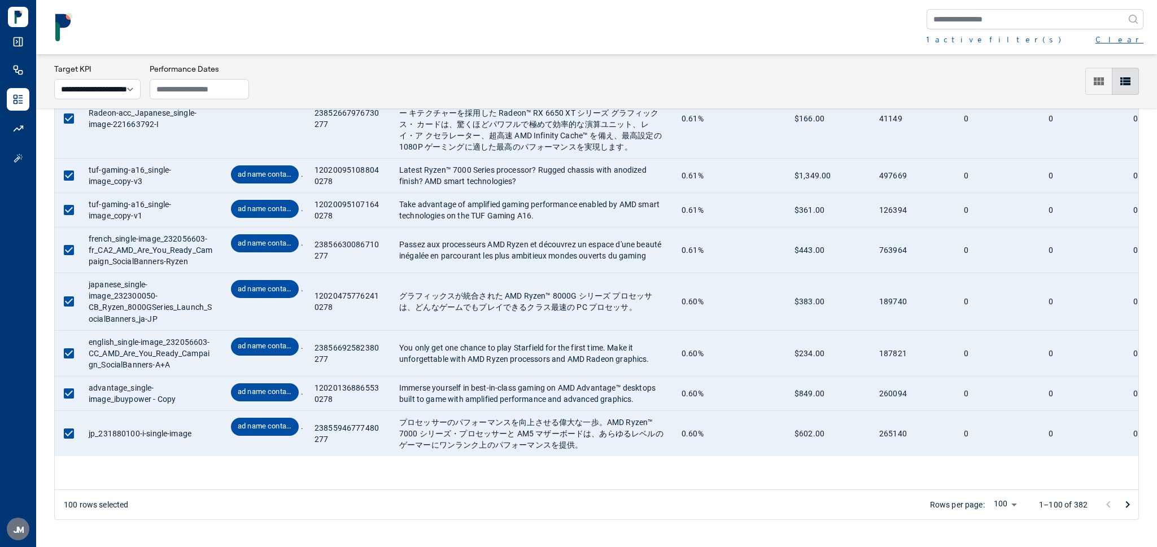
click at [1138, 42] on button "Clear" at bounding box center [1120, 39] width 48 height 11
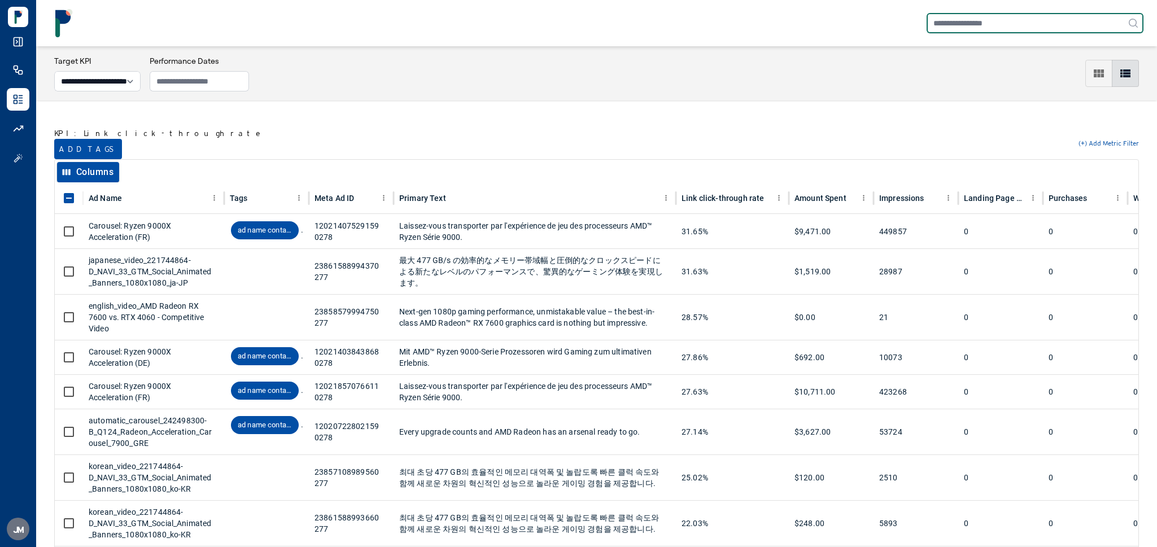
click at [1042, 22] on input "text" at bounding box center [1035, 23] width 217 height 20
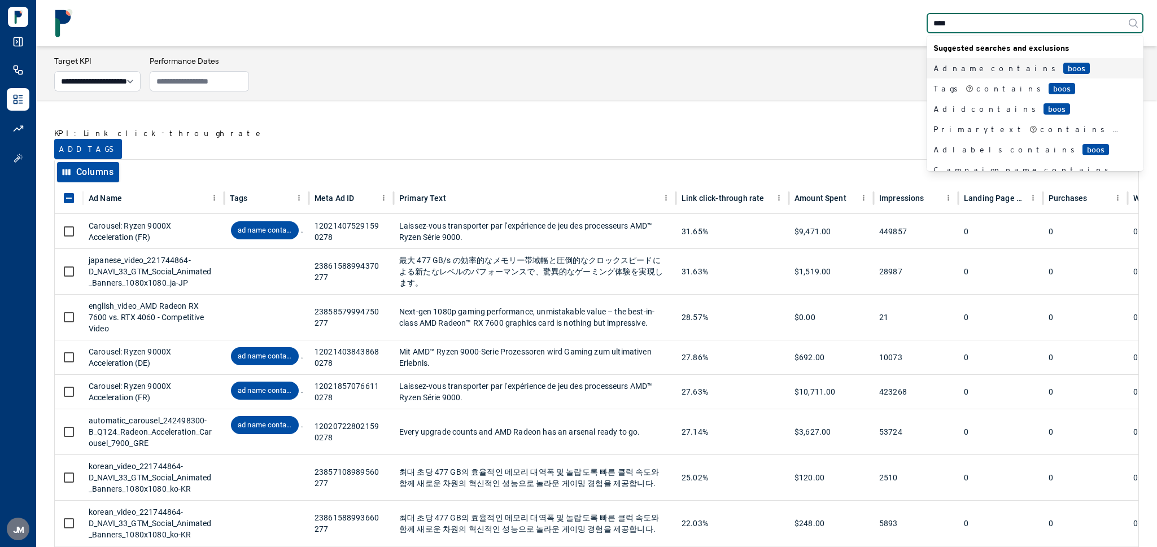
type input "*****"
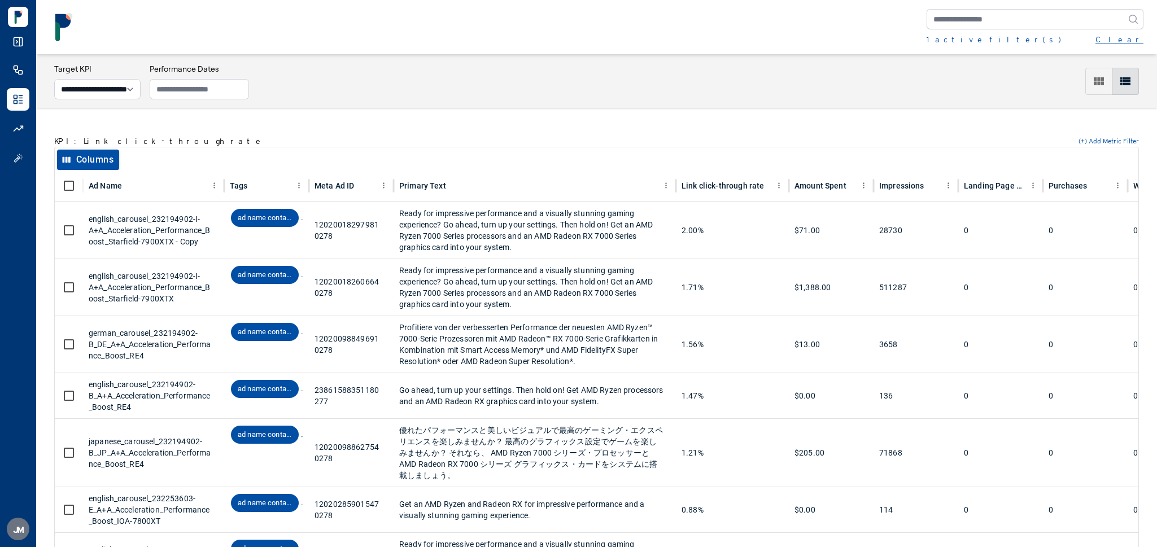
click at [1137, 34] on button "Clear" at bounding box center [1120, 39] width 48 height 11
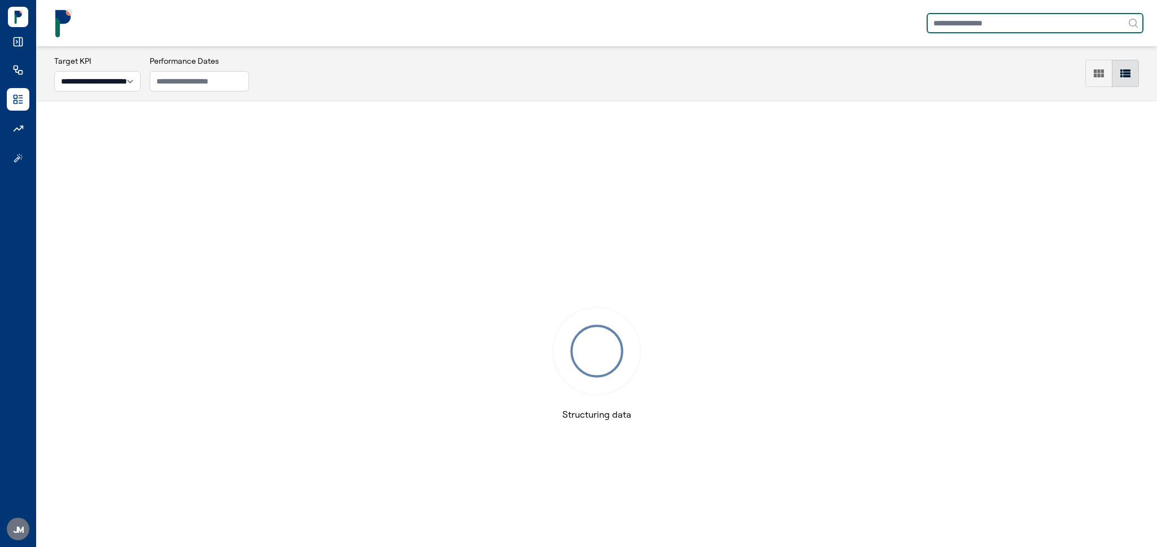
click at [944, 24] on input "text" at bounding box center [1035, 23] width 217 height 20
click at [20, 130] on icon at bounding box center [18, 129] width 11 height 10
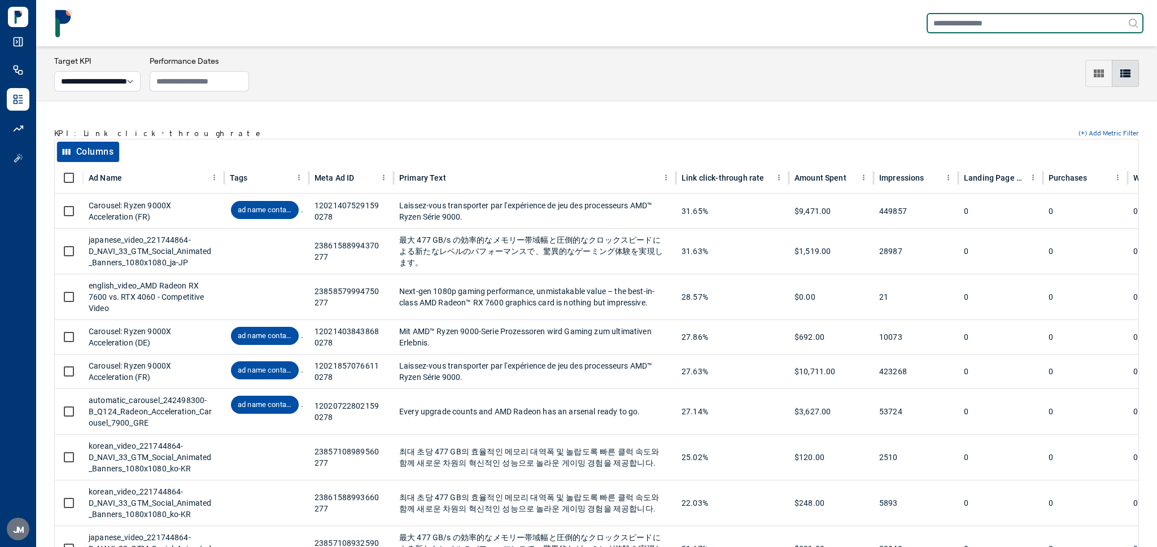
click at [1009, 25] on input "text" at bounding box center [1035, 23] width 217 height 20
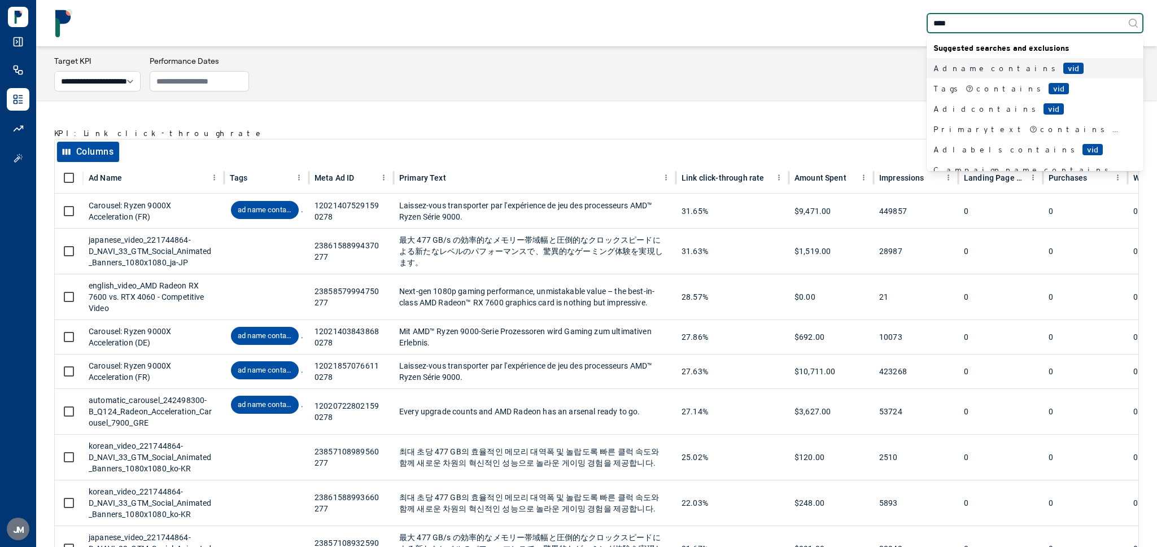
type input "*****"
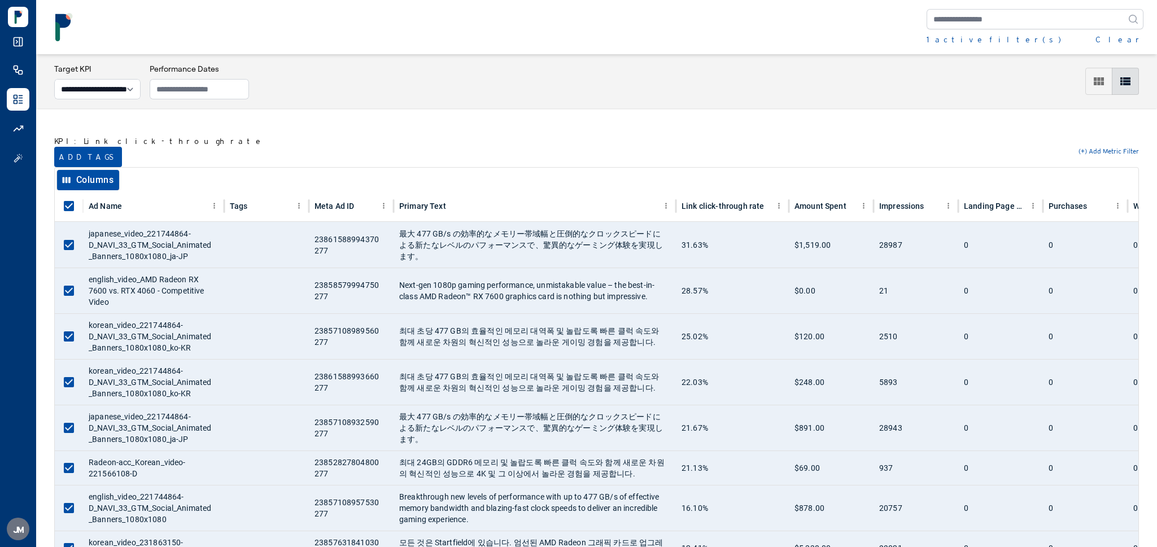
click at [88, 154] on button "Add tags" at bounding box center [88, 157] width 68 height 20
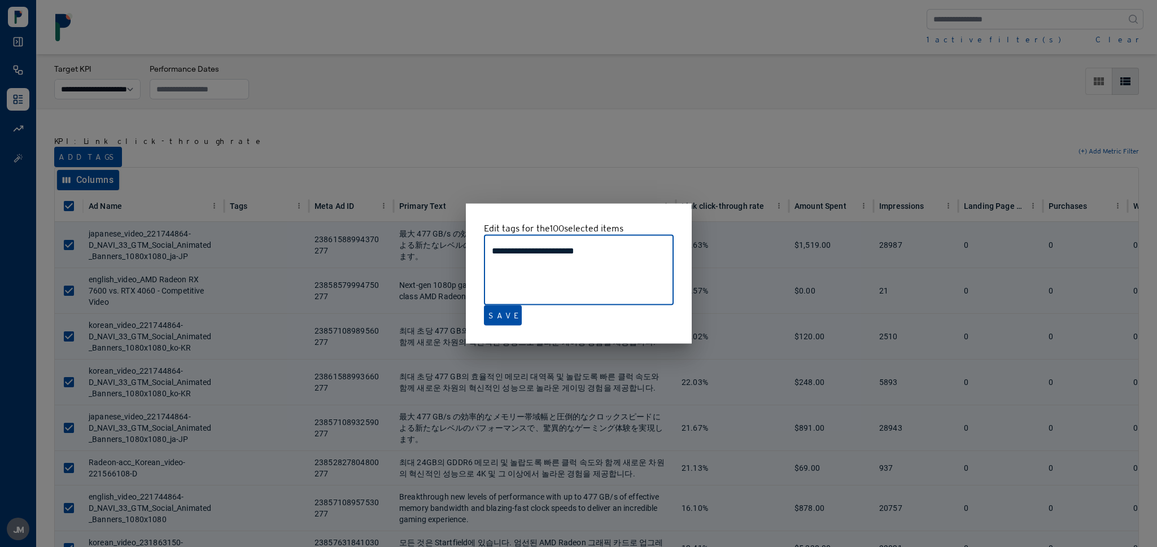
drag, startPoint x: 610, startPoint y: 254, endPoint x: 437, endPoint y: 249, distance: 173.4
click at [437, 249] on div "**********" at bounding box center [578, 273] width 1157 height 547
type textarea "**********"
click at [505, 316] on button "Save" at bounding box center [503, 316] width 38 height 20
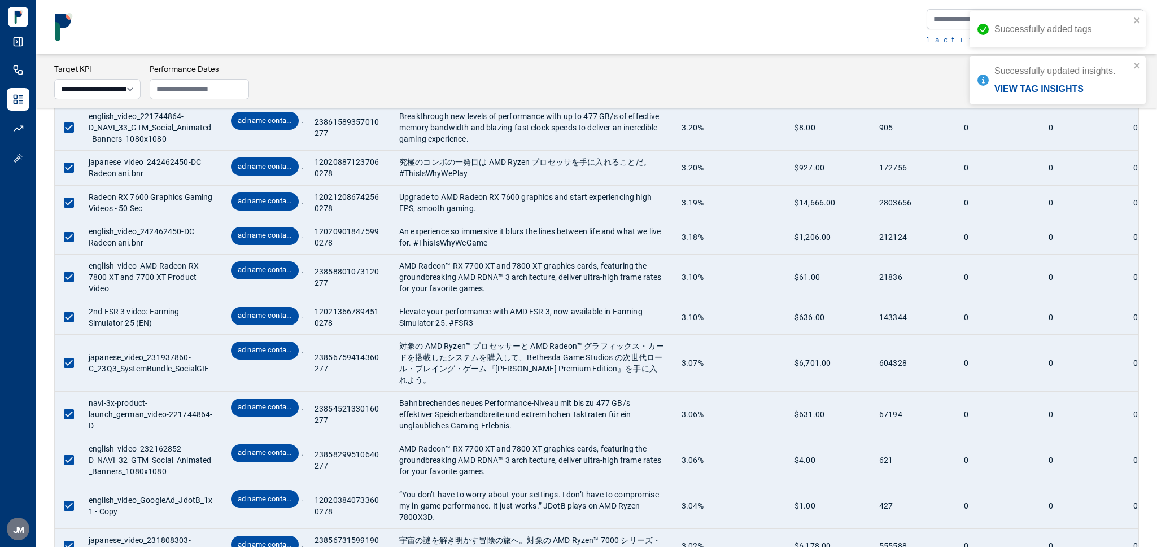
scroll to position [3904, 0]
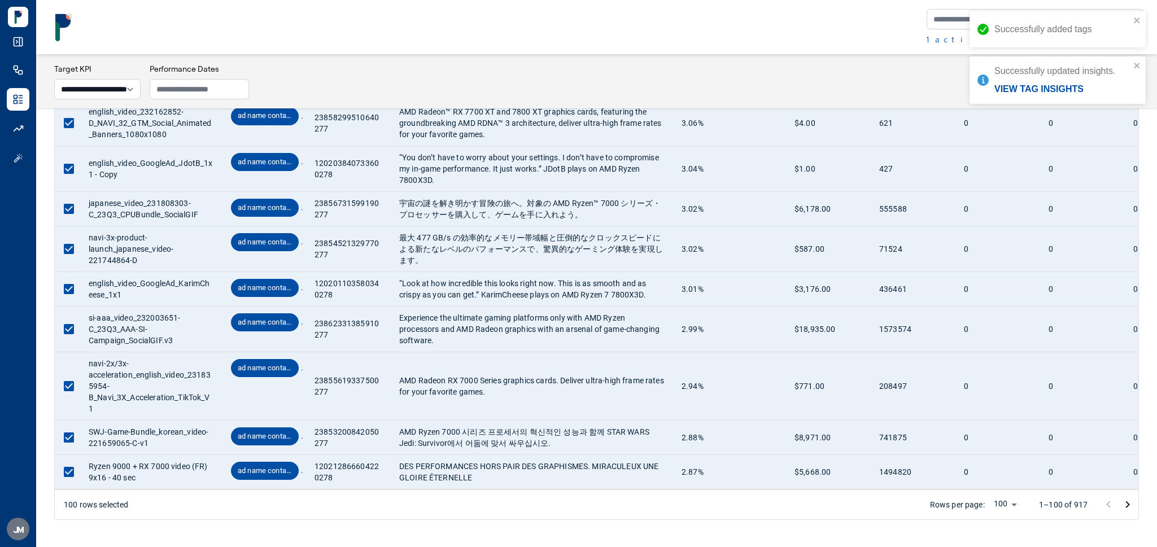
click at [1130, 503] on icon "Go to next page" at bounding box center [1128, 505] width 14 height 14
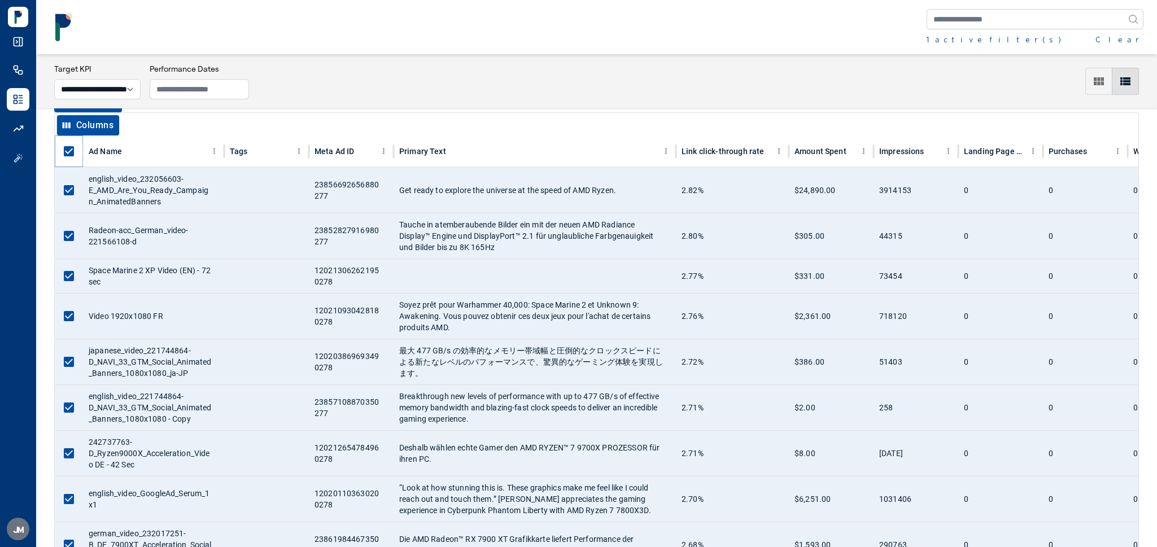
scroll to position [2, 0]
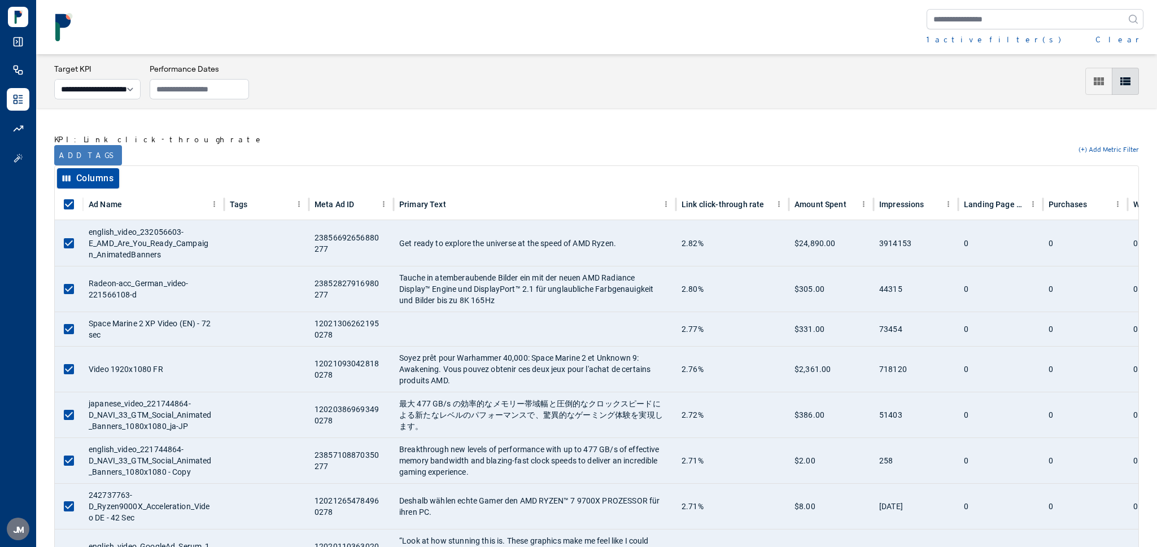
click at [73, 149] on button "Add tags" at bounding box center [88, 155] width 68 height 20
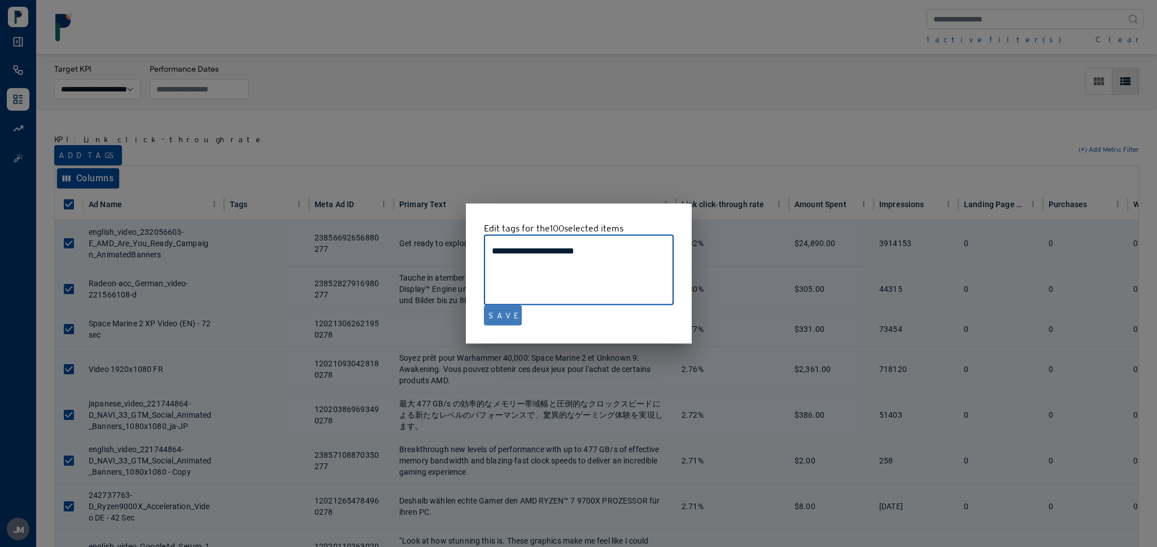
type textarea "**********"
click at [503, 319] on button "Save" at bounding box center [503, 316] width 38 height 20
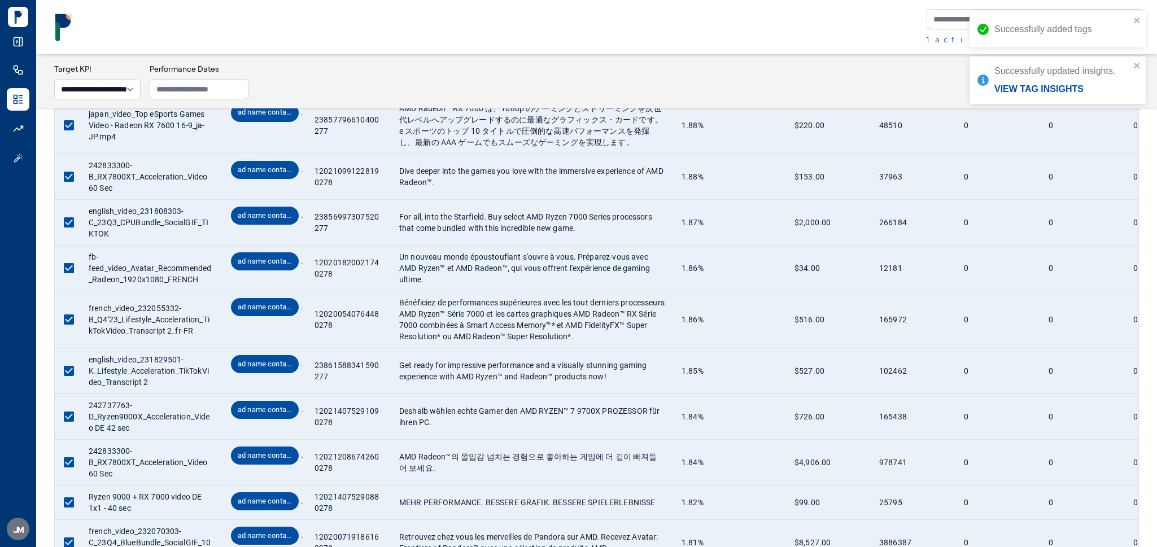
scroll to position [4153, 0]
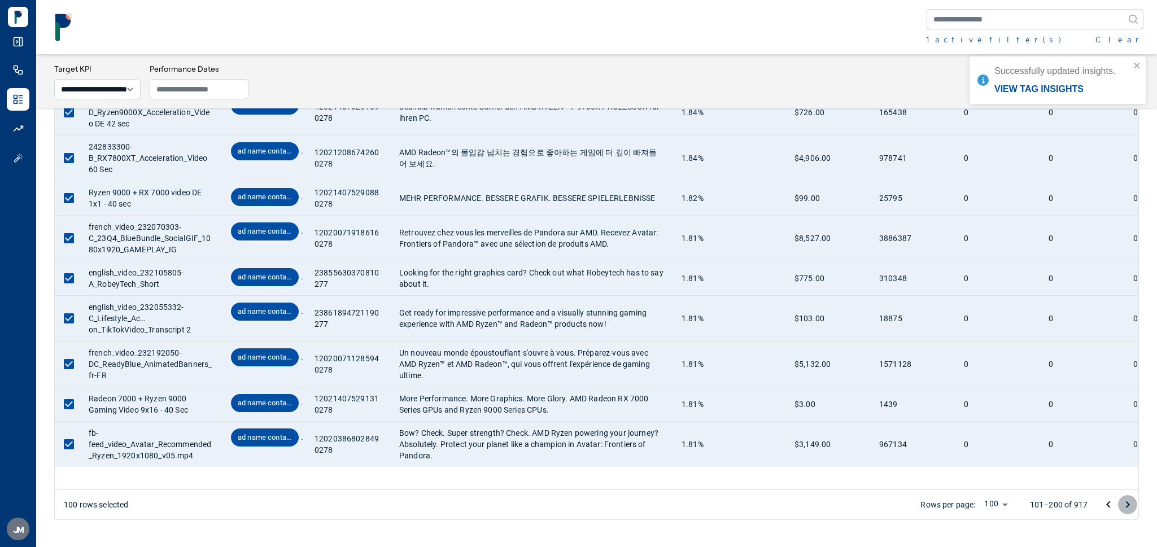
click at [1134, 502] on icon "Go to next page" at bounding box center [1128, 505] width 14 height 14
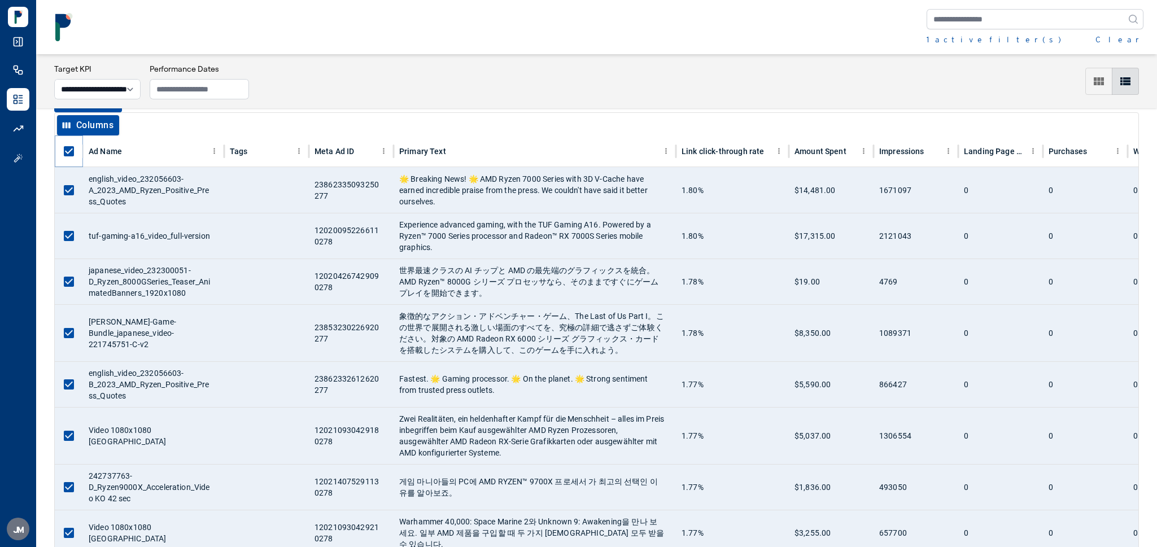
scroll to position [19, 0]
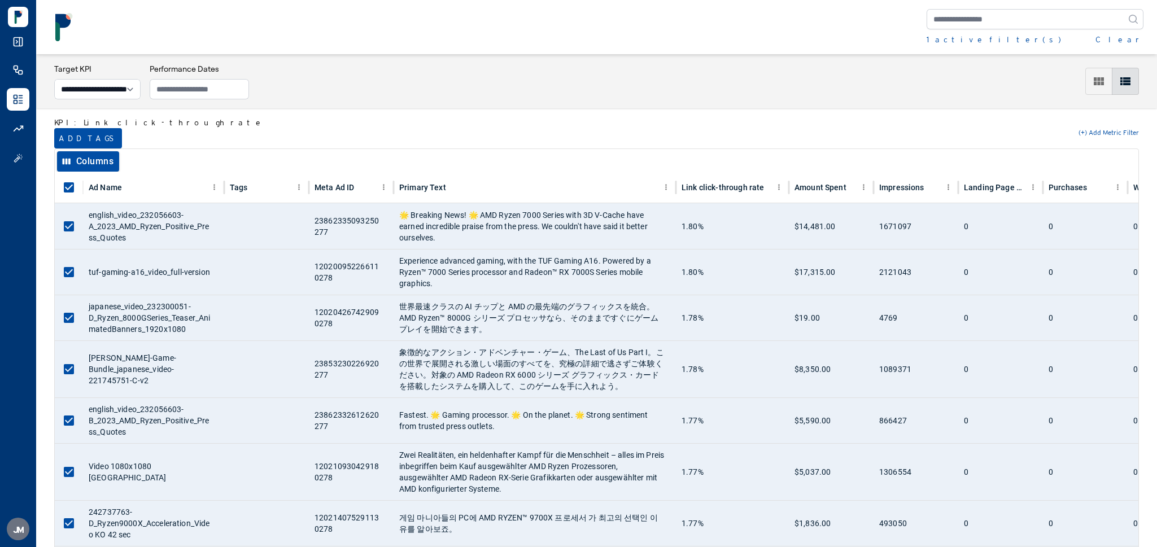
click at [71, 131] on button "Add tags" at bounding box center [88, 138] width 68 height 20
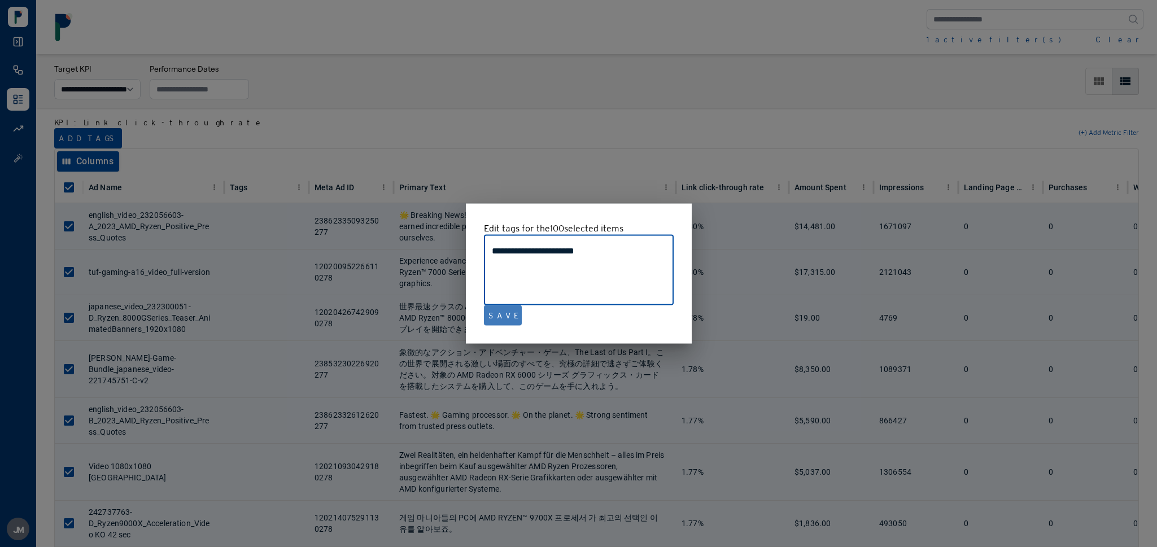
type textarea "**********"
click at [500, 318] on button "Save" at bounding box center [503, 316] width 38 height 20
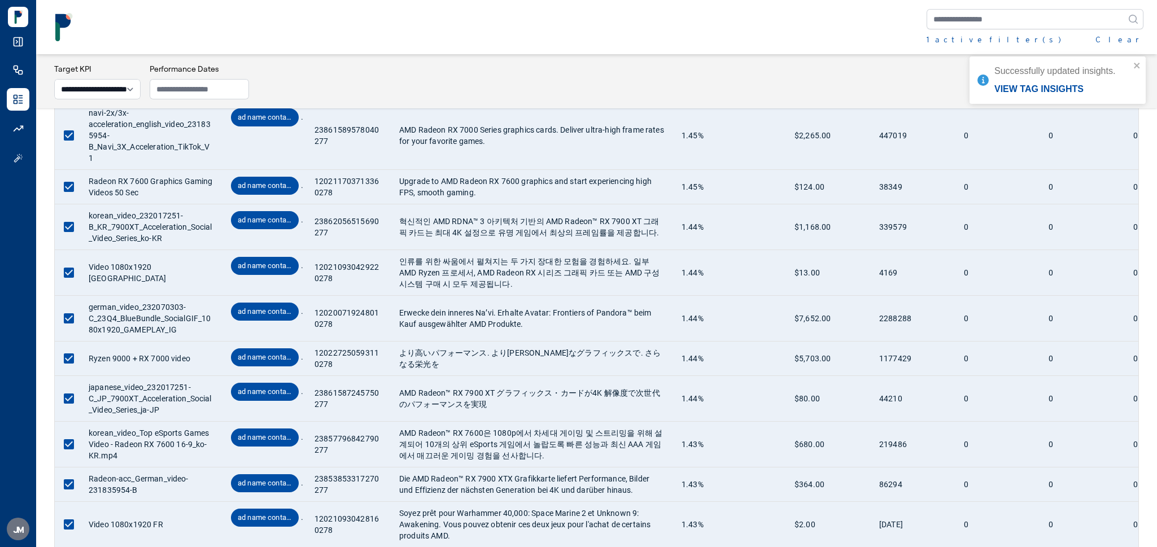
scroll to position [4255, 0]
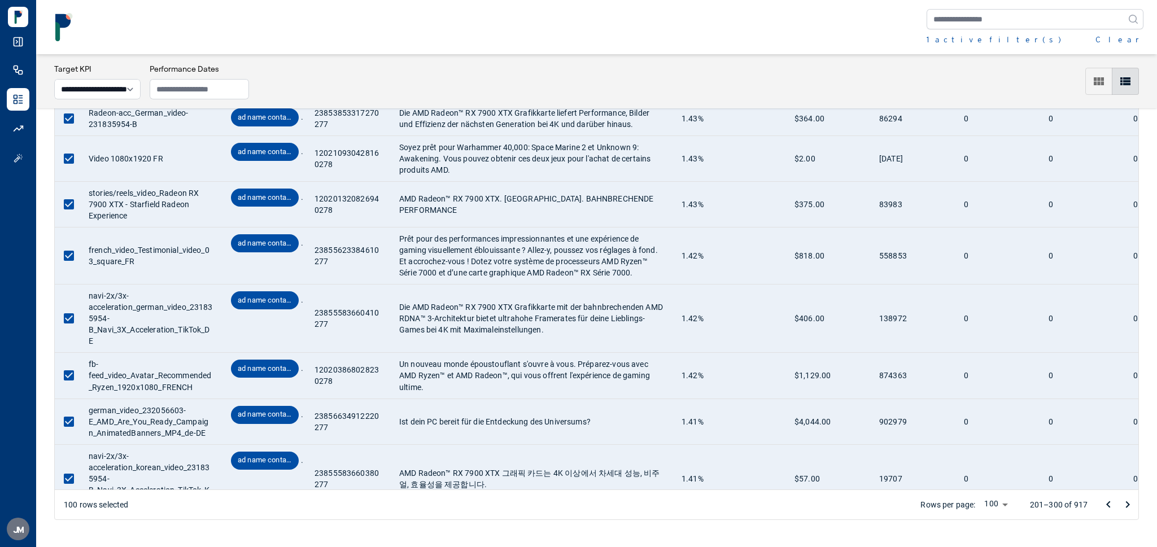
click at [1126, 504] on icon "Go to next page" at bounding box center [1128, 505] width 14 height 14
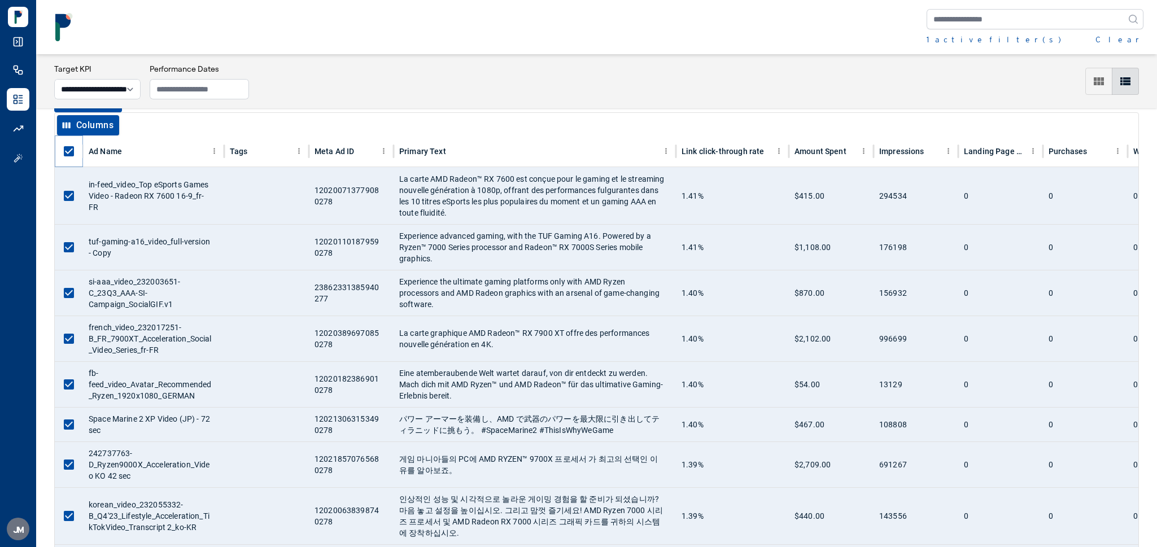
scroll to position [21, 0]
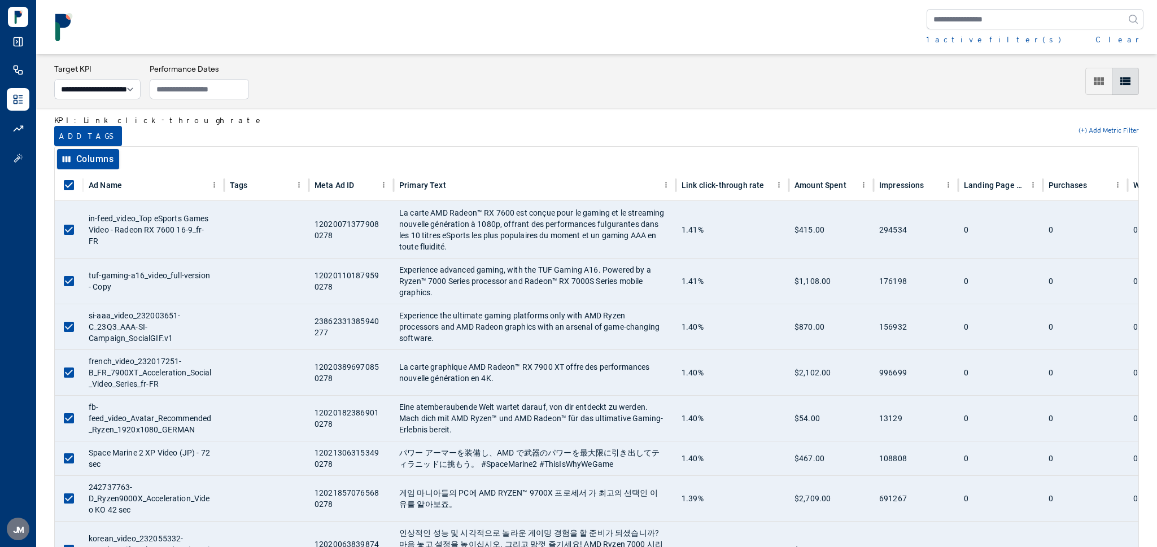
click at [71, 132] on button "Add tags" at bounding box center [88, 136] width 68 height 20
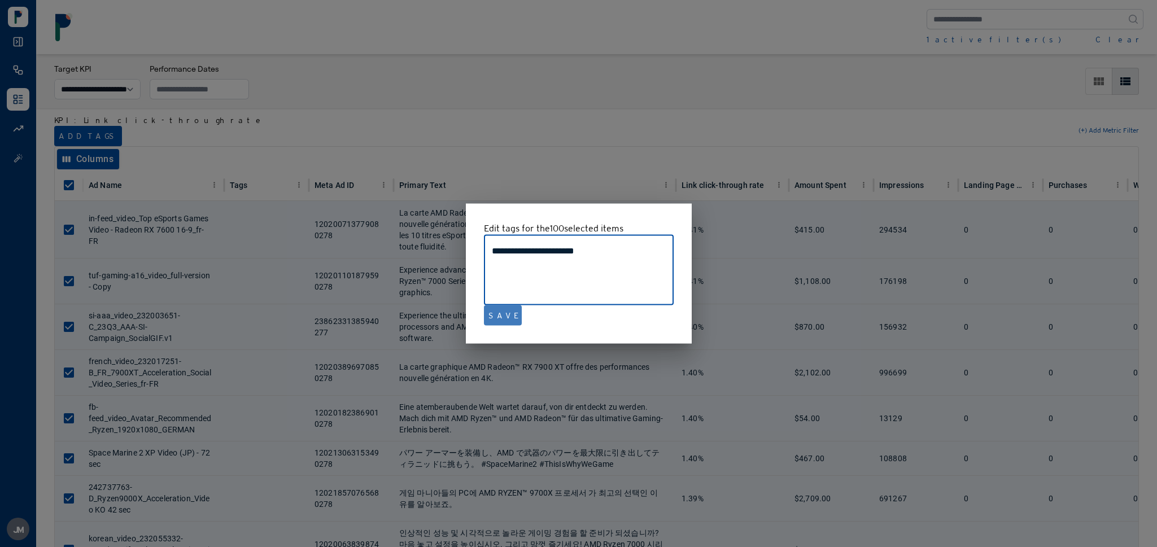
type textarea "**********"
click at [502, 313] on button "Save" at bounding box center [503, 316] width 38 height 20
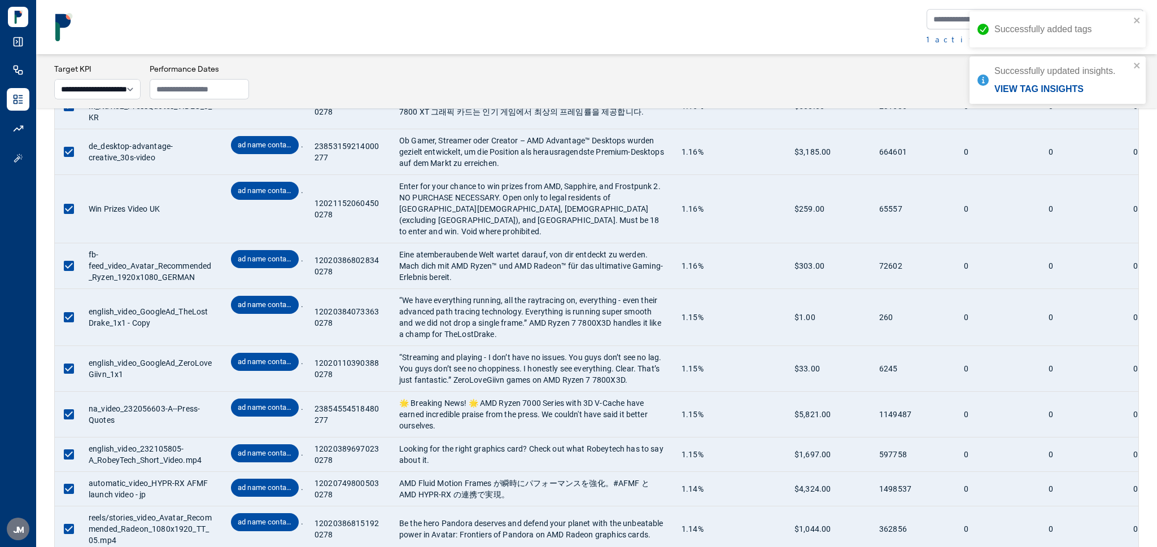
scroll to position [4164, 0]
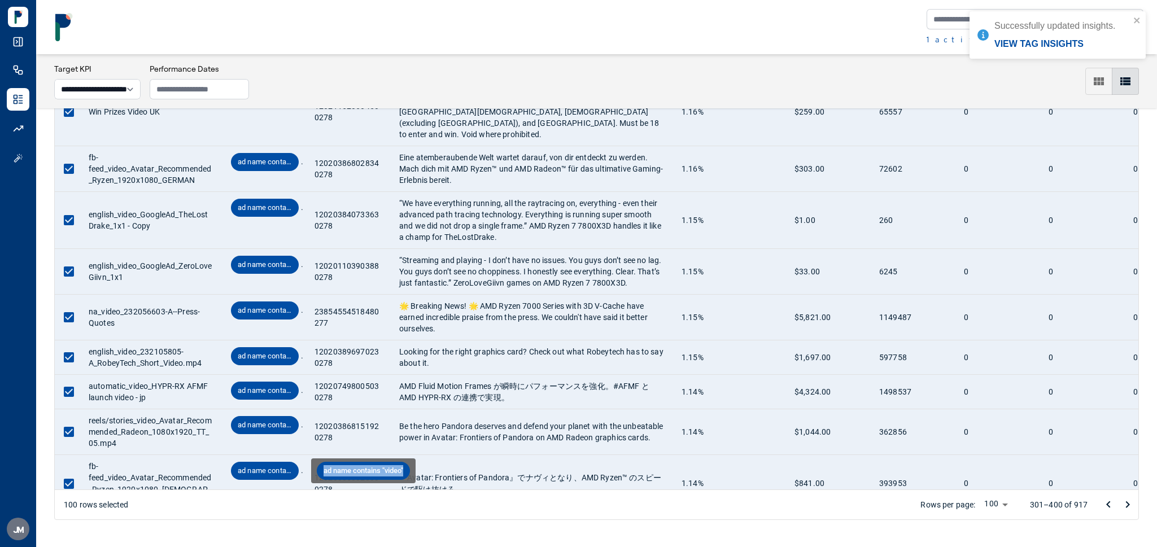
drag, startPoint x: 323, startPoint y: 471, endPoint x: 411, endPoint y: 469, distance: 87.6
click at [410, 469] on span "ad name contains "video"" at bounding box center [363, 470] width 93 height 11
copy span "ad name contains "video""
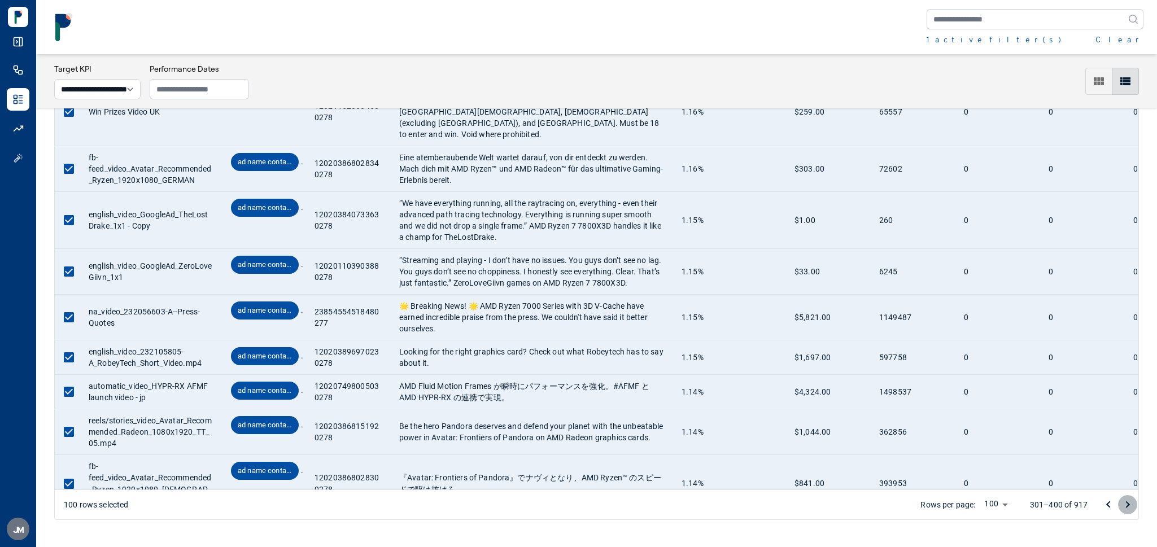
click at [1132, 507] on icon "Go to next page" at bounding box center [1128, 505] width 14 height 14
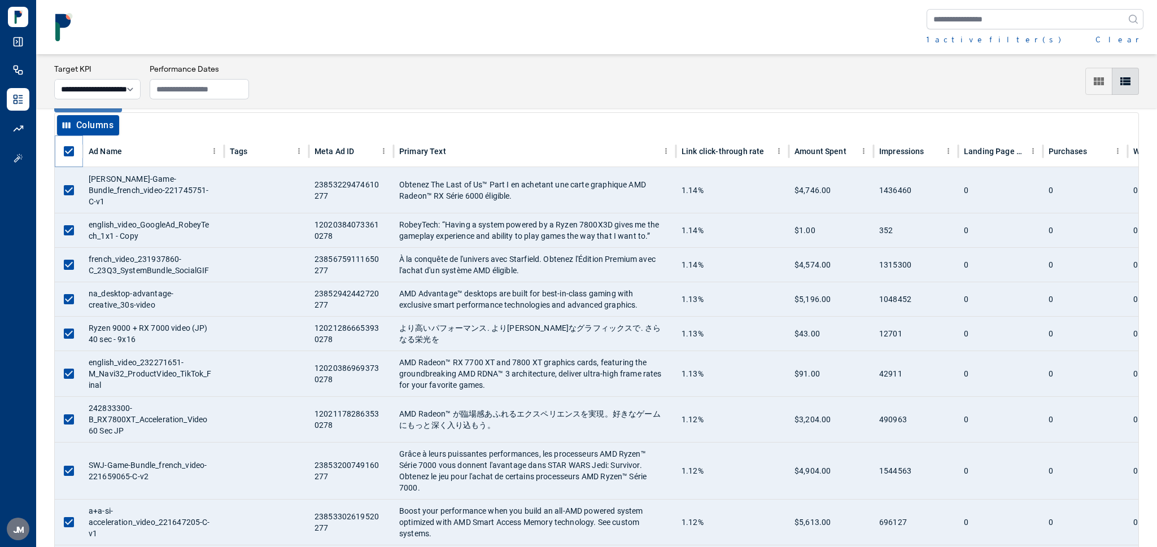
scroll to position [14, 0]
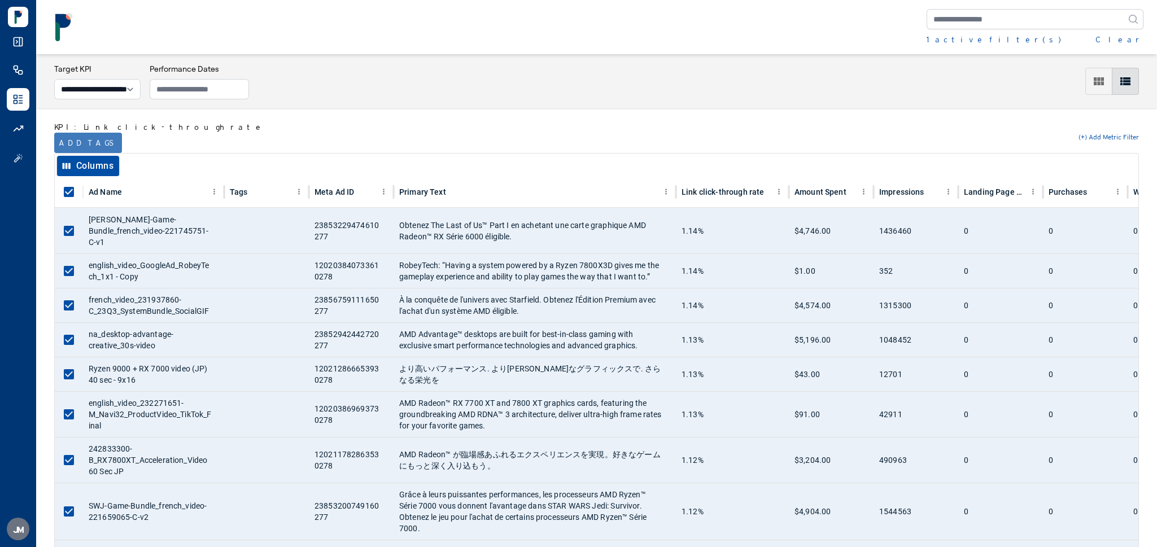
click at [74, 143] on button "Add tags" at bounding box center [88, 143] width 68 height 20
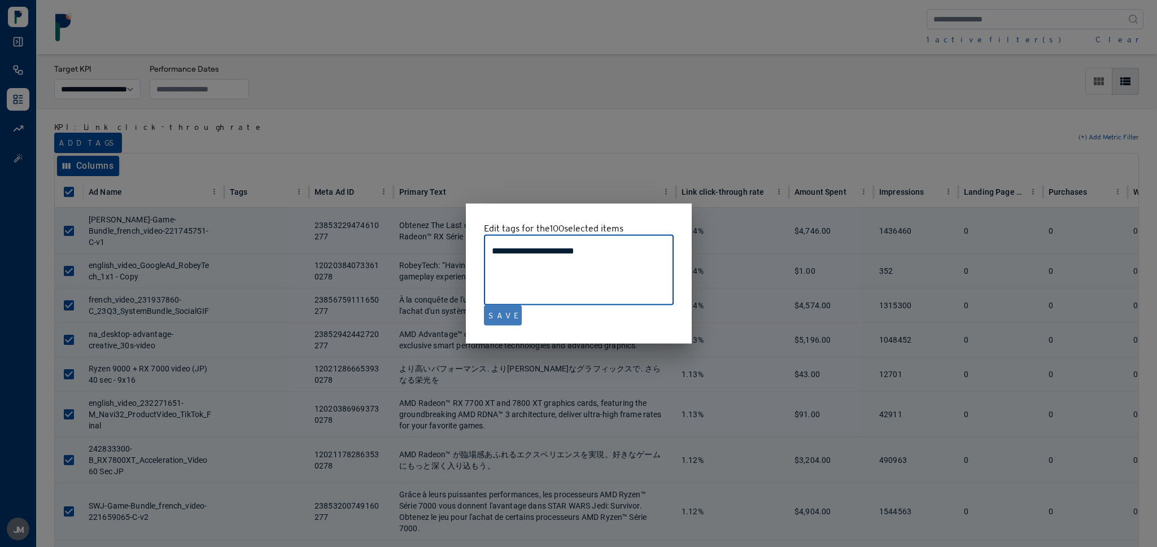
type textarea "**********"
click at [497, 319] on button "Save" at bounding box center [503, 316] width 38 height 20
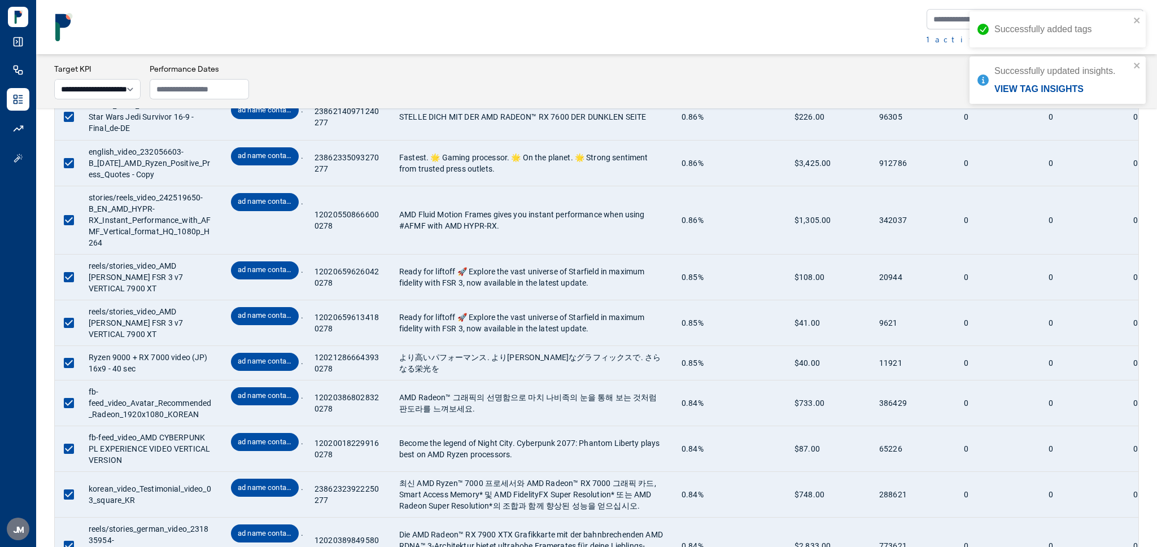
scroll to position [4062, 0]
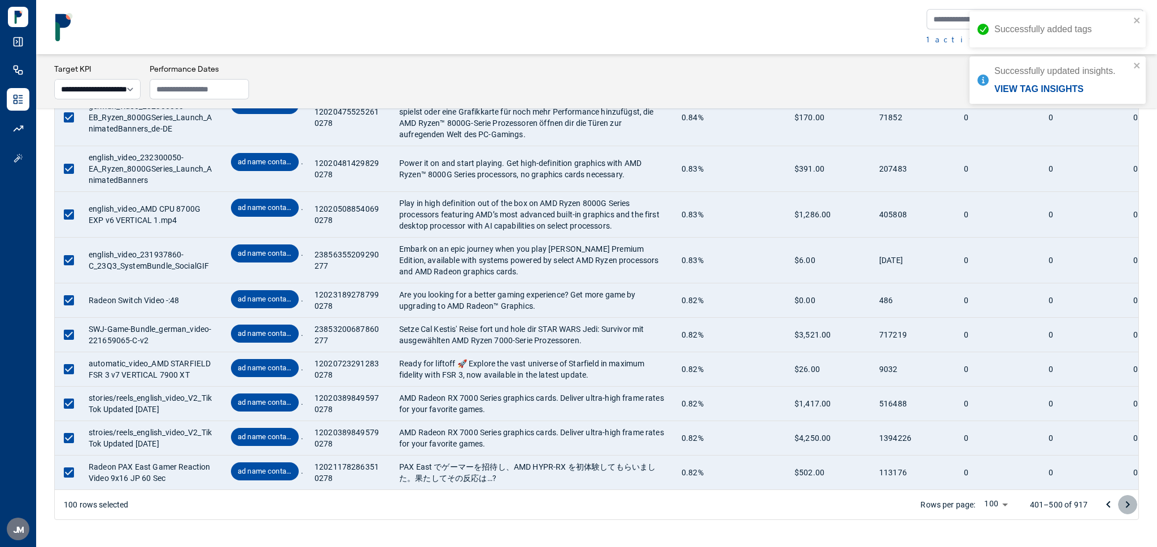
click at [1131, 507] on icon "Go to next page" at bounding box center [1128, 505] width 14 height 14
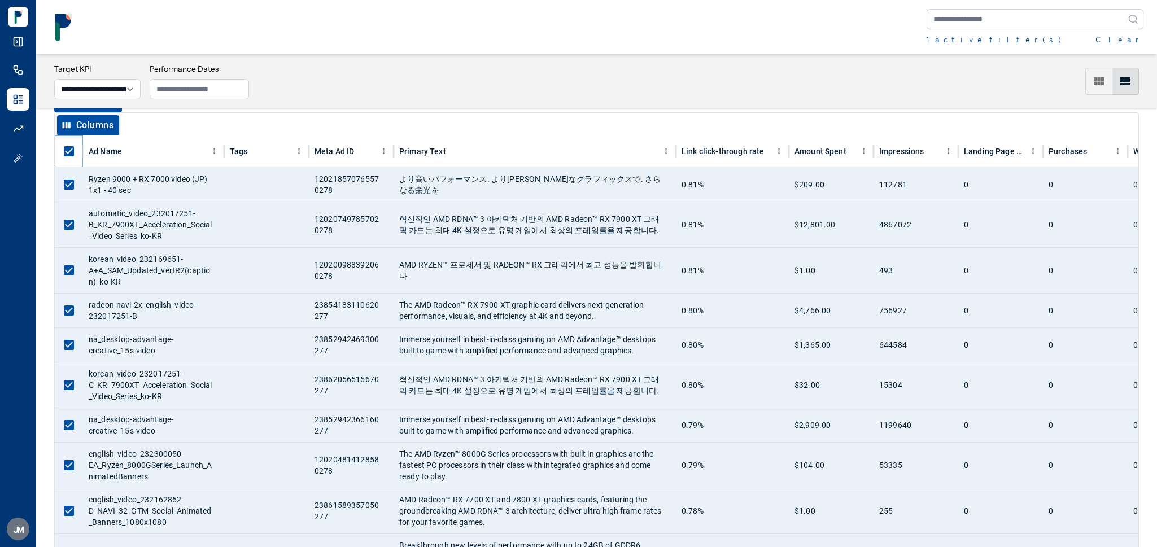
scroll to position [32, 0]
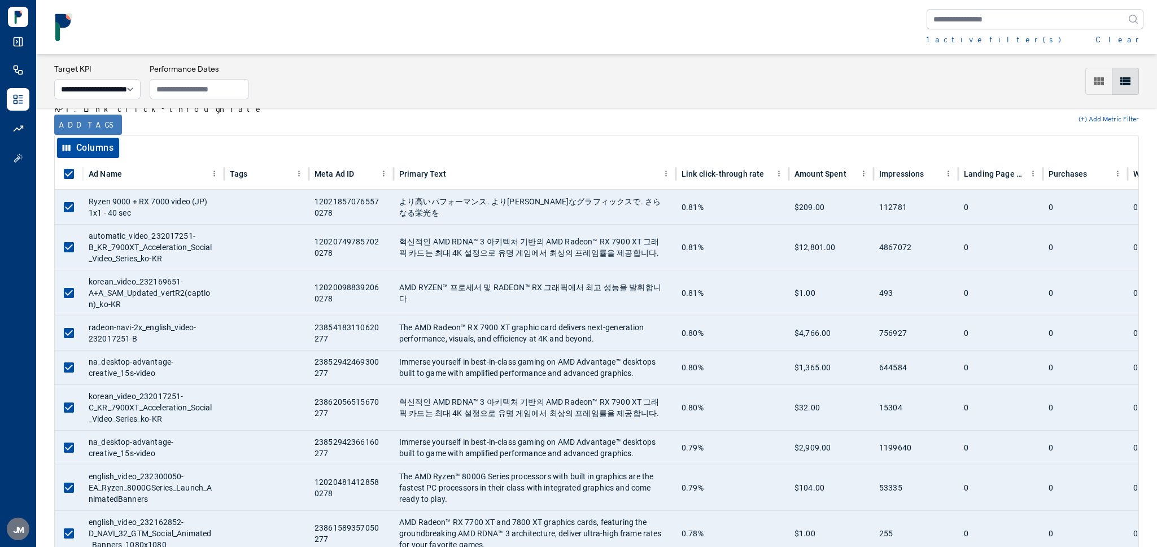
click at [77, 119] on button "Add tags" at bounding box center [88, 125] width 68 height 20
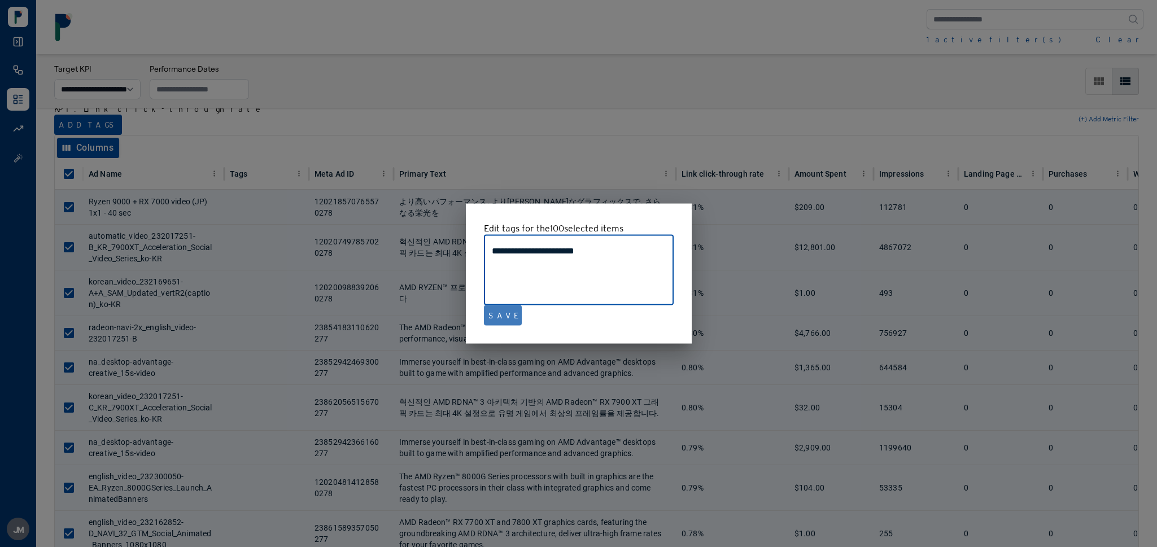
type textarea "**********"
click at [491, 322] on button "Save" at bounding box center [503, 316] width 38 height 20
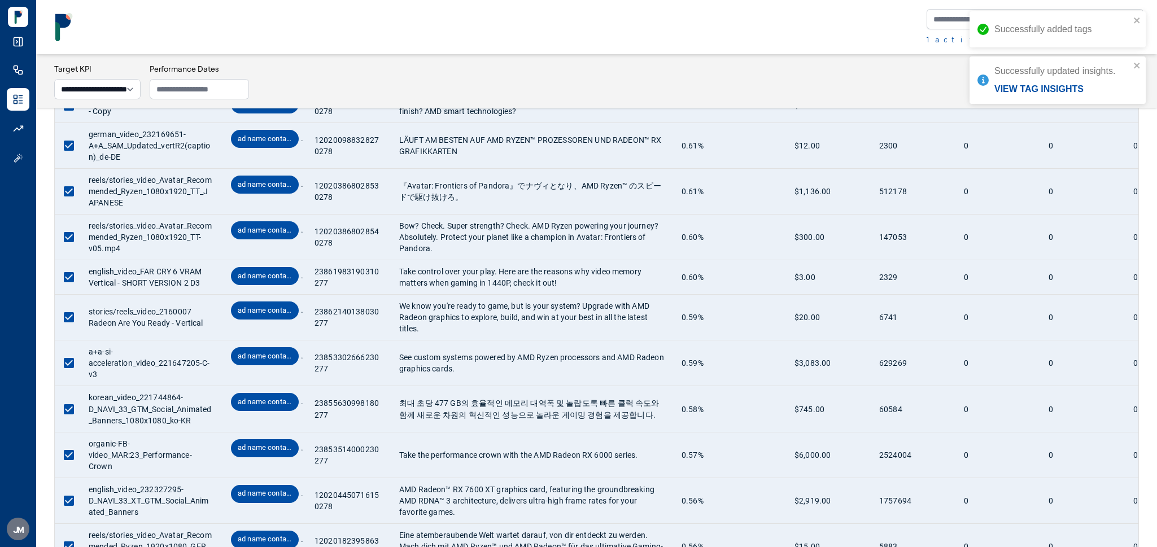
scroll to position [4221, 0]
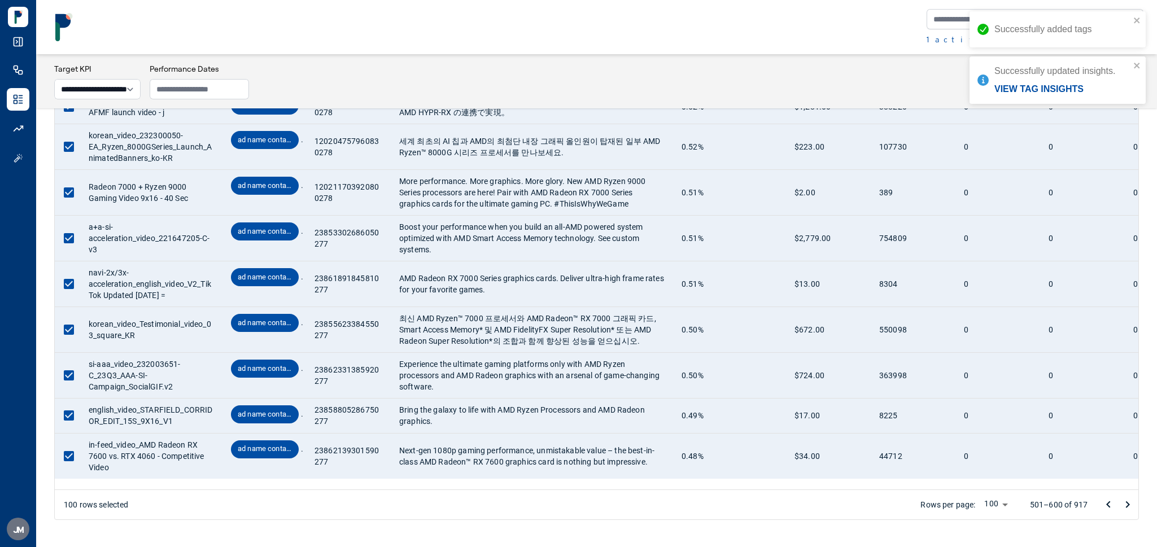
click at [1128, 503] on icon "Go to next page" at bounding box center [1128, 505] width 14 height 14
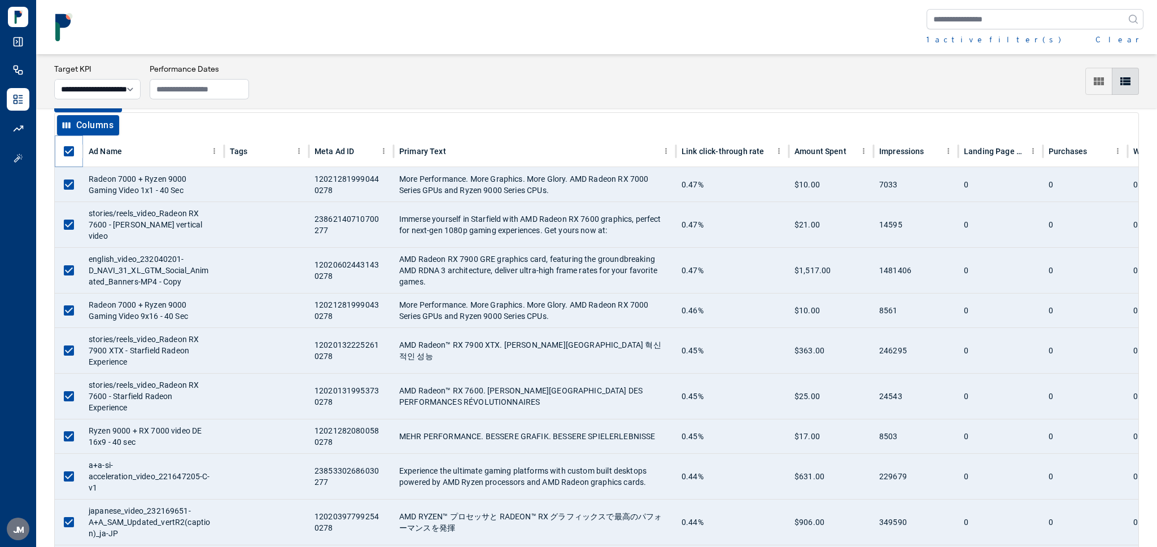
scroll to position [28, 0]
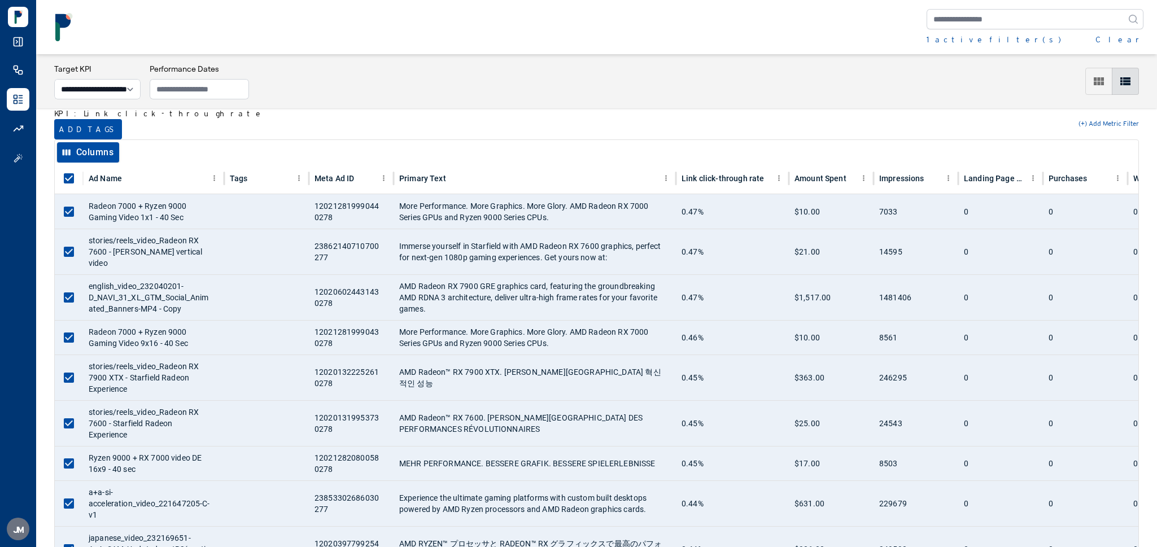
click at [73, 132] on button "Add tags" at bounding box center [88, 129] width 68 height 20
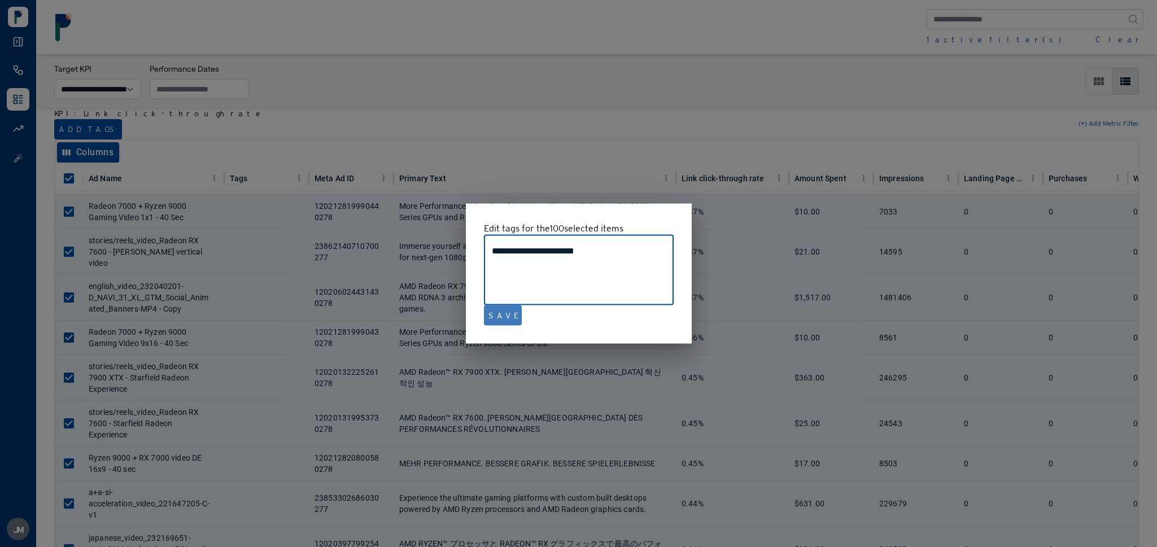
type textarea "**********"
click at [509, 314] on button "Save" at bounding box center [503, 316] width 38 height 20
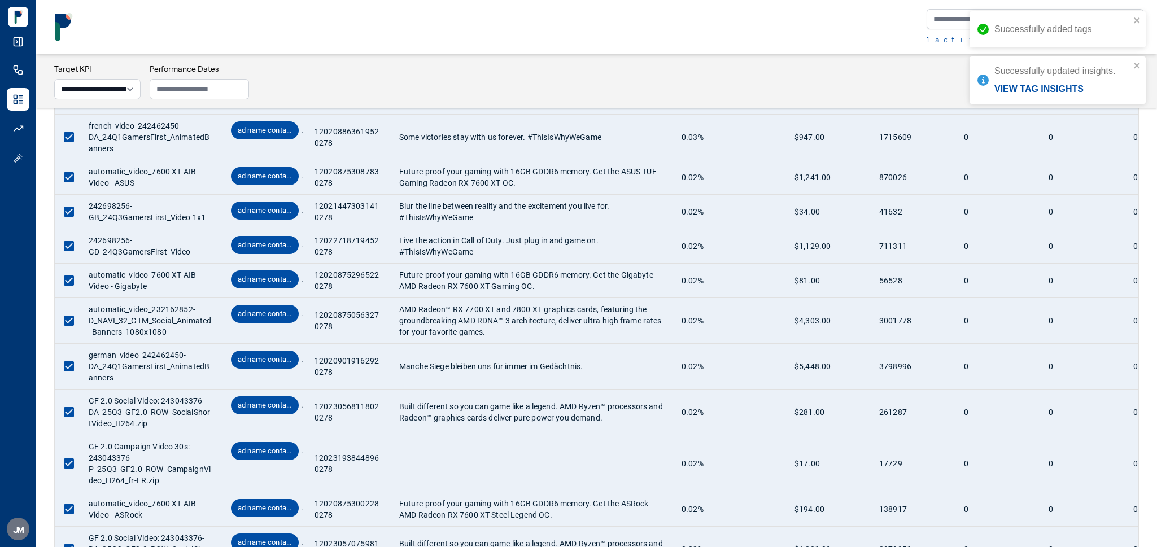
scroll to position [4197, 0]
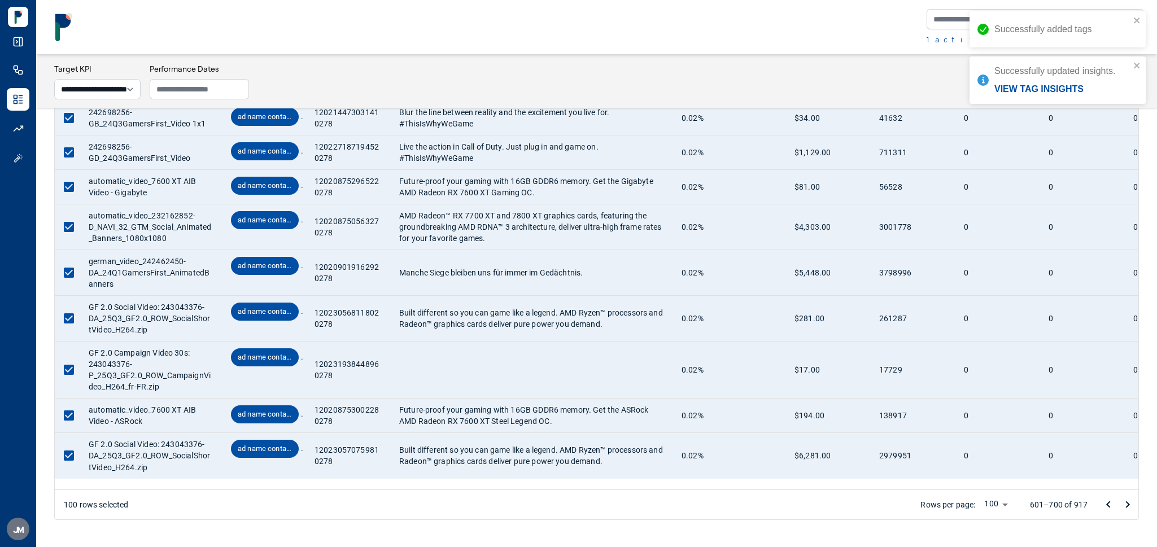
click at [1124, 511] on icon "Go to next page" at bounding box center [1128, 505] width 14 height 14
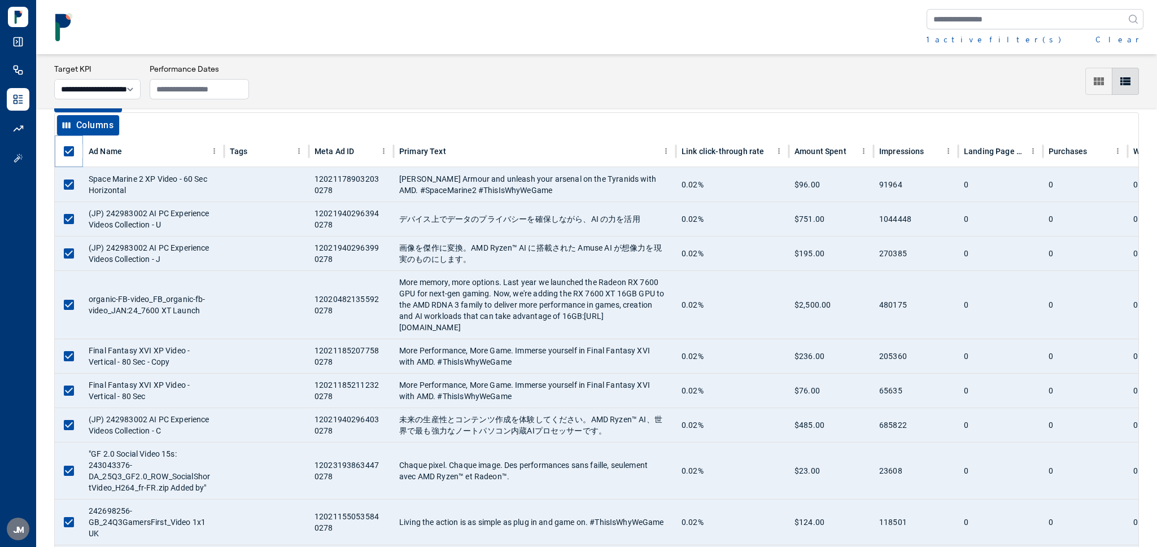
scroll to position [7, 0]
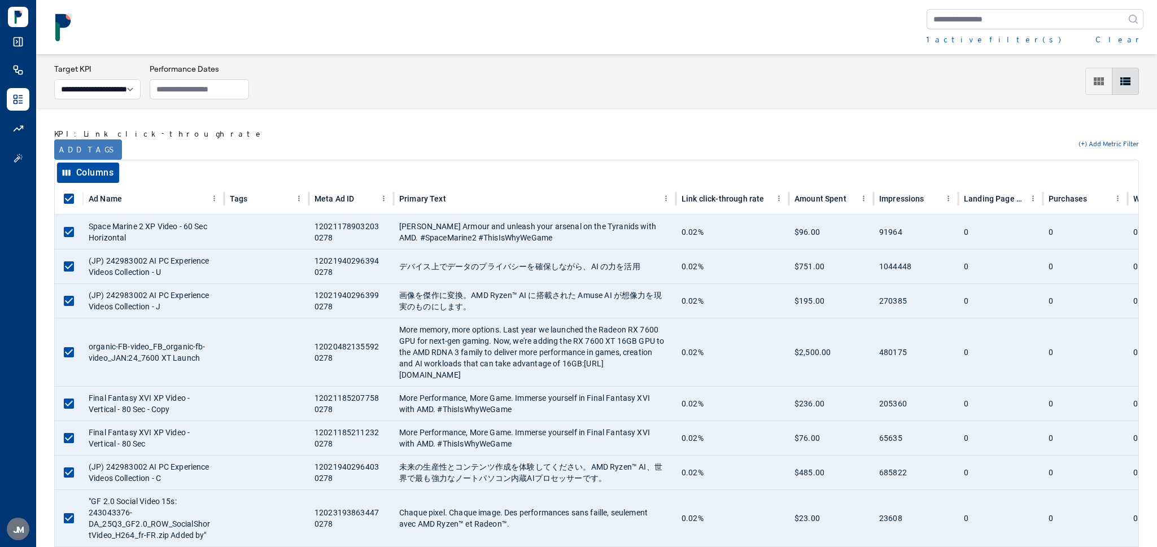
click at [75, 147] on button "Add tags" at bounding box center [88, 150] width 68 height 20
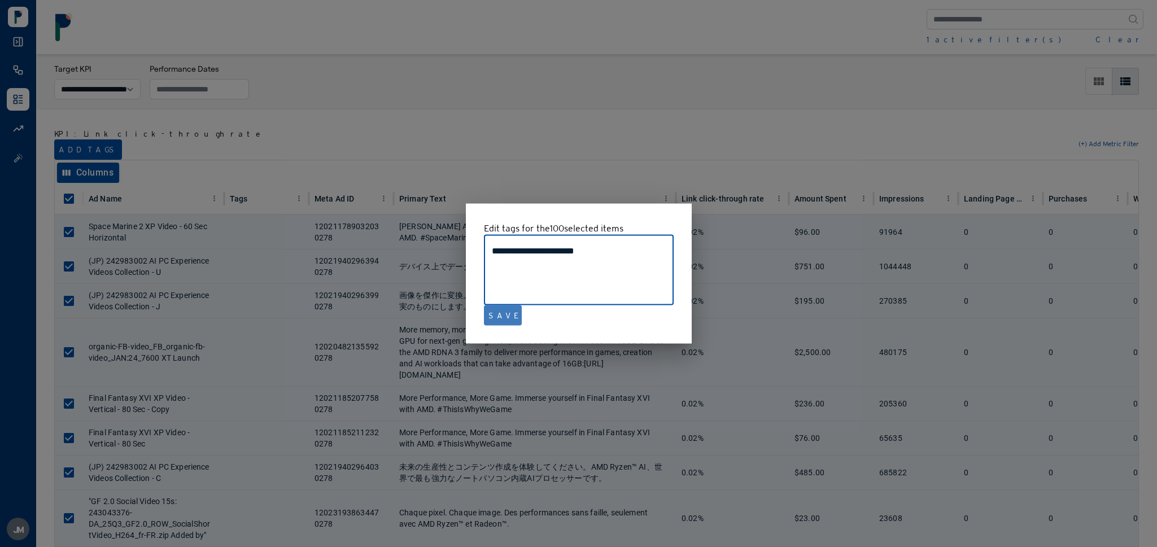
type textarea "**********"
click at [494, 320] on button "Save" at bounding box center [503, 316] width 38 height 20
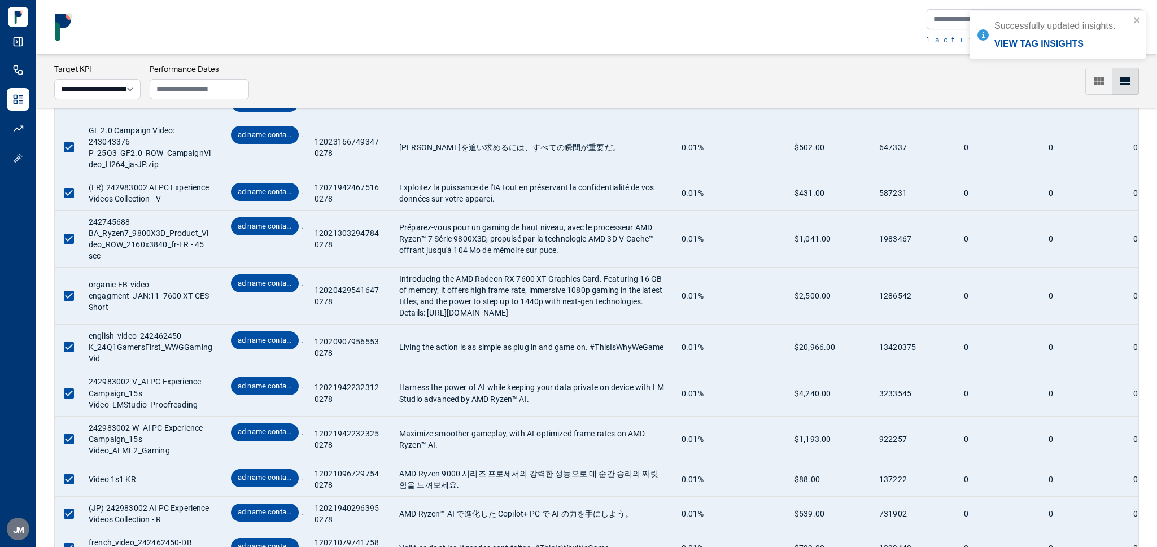
scroll to position [4119, 0]
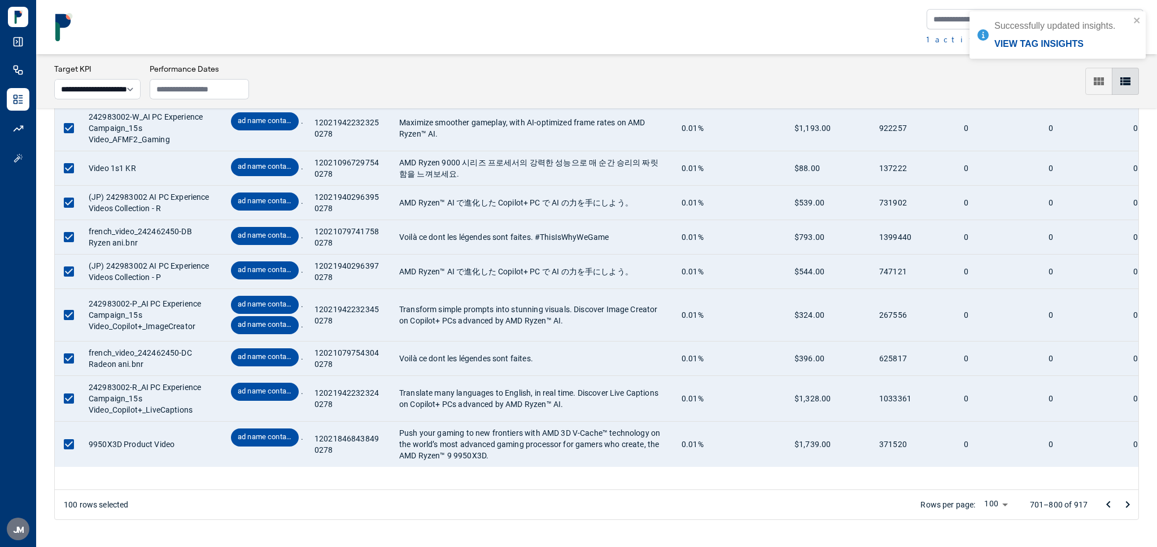
click at [1123, 503] on icon "Go to next page" at bounding box center [1128, 505] width 14 height 14
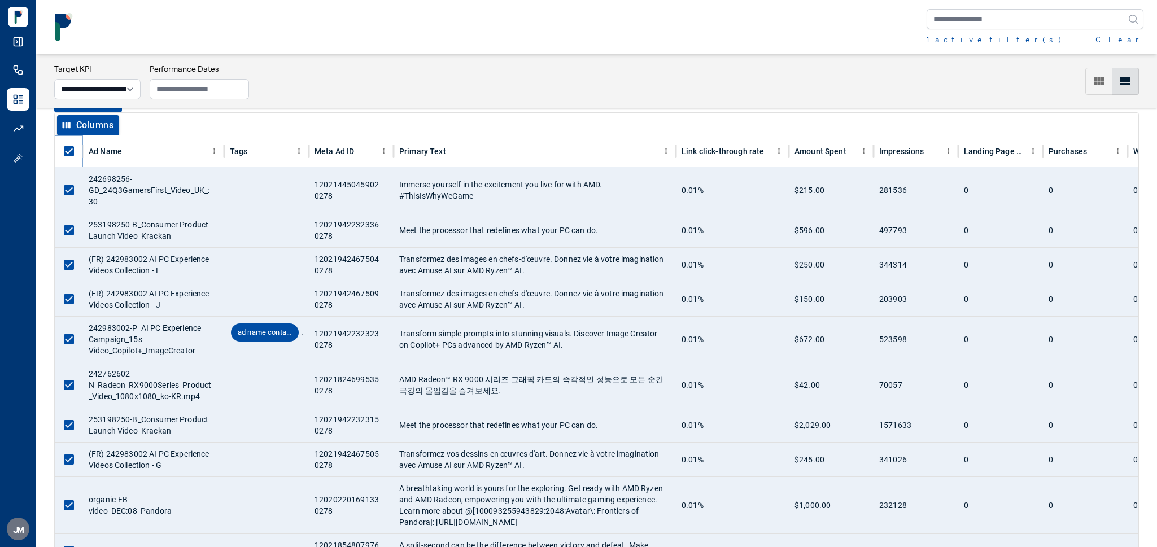
scroll to position [7, 0]
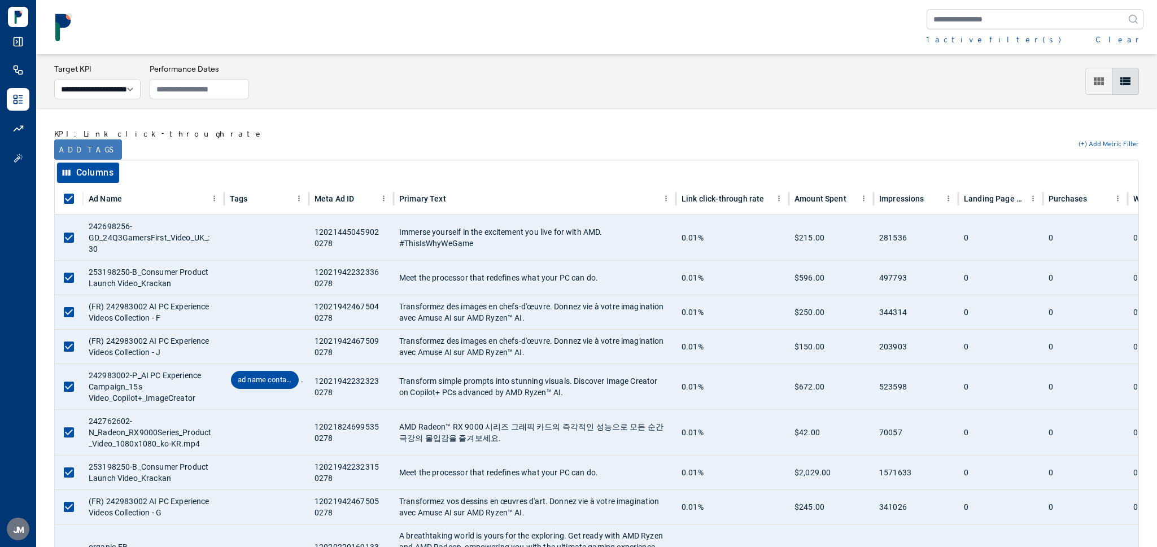
click at [79, 145] on button "Add tags" at bounding box center [88, 150] width 68 height 20
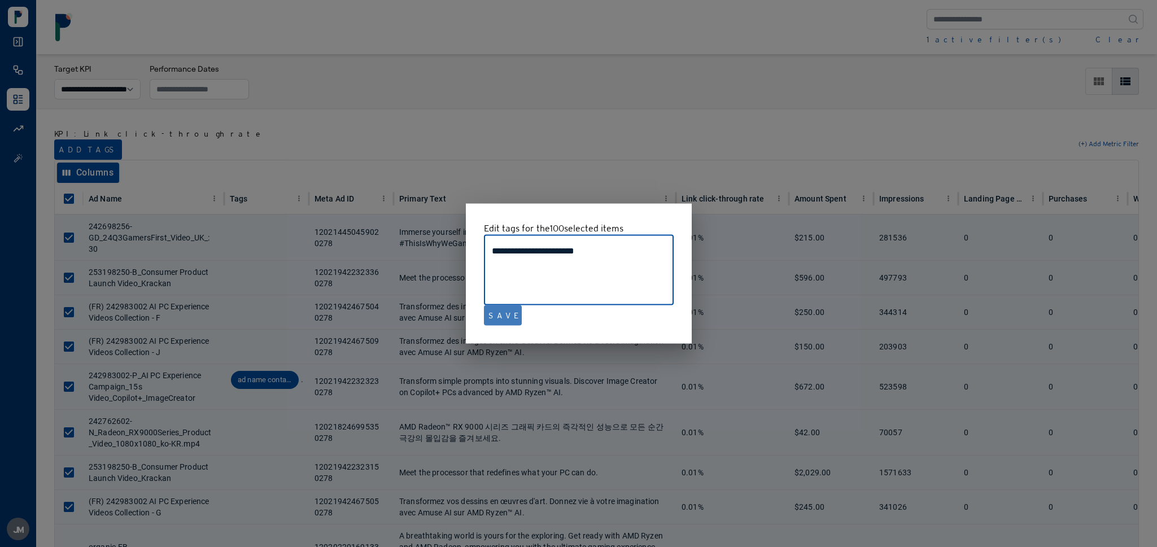
type textarea "**********"
click at [503, 319] on button "Save" at bounding box center [503, 316] width 38 height 20
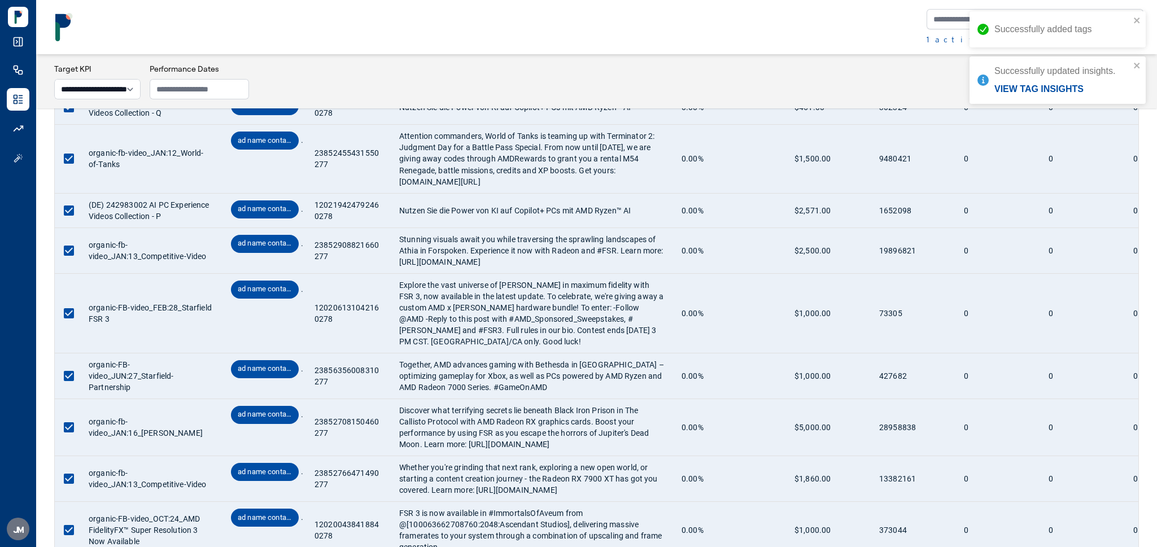
scroll to position [4112, 0]
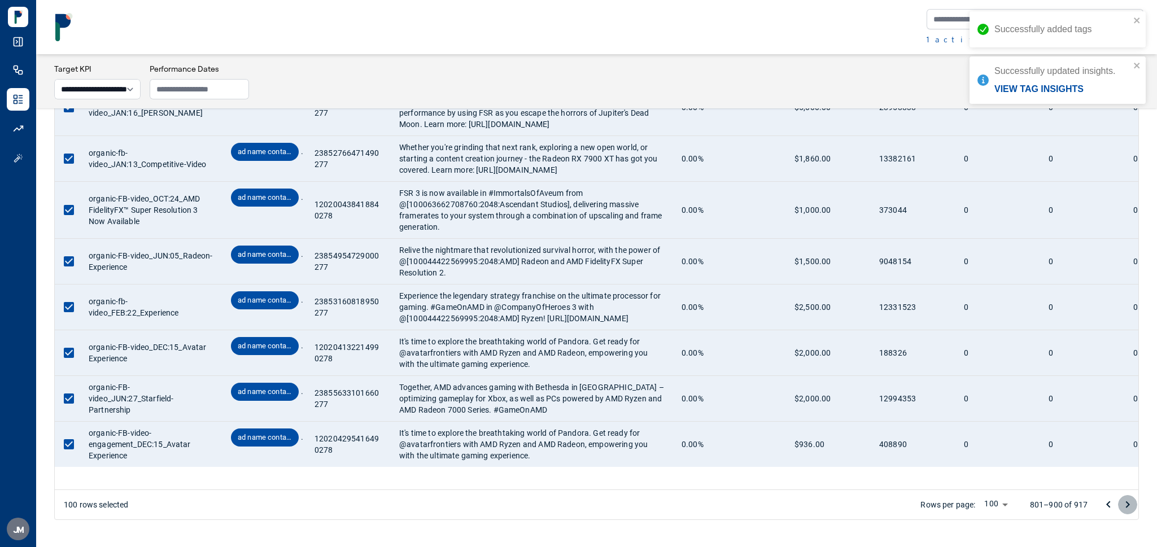
click at [1135, 504] on button "Go to next page" at bounding box center [1127, 504] width 19 height 19
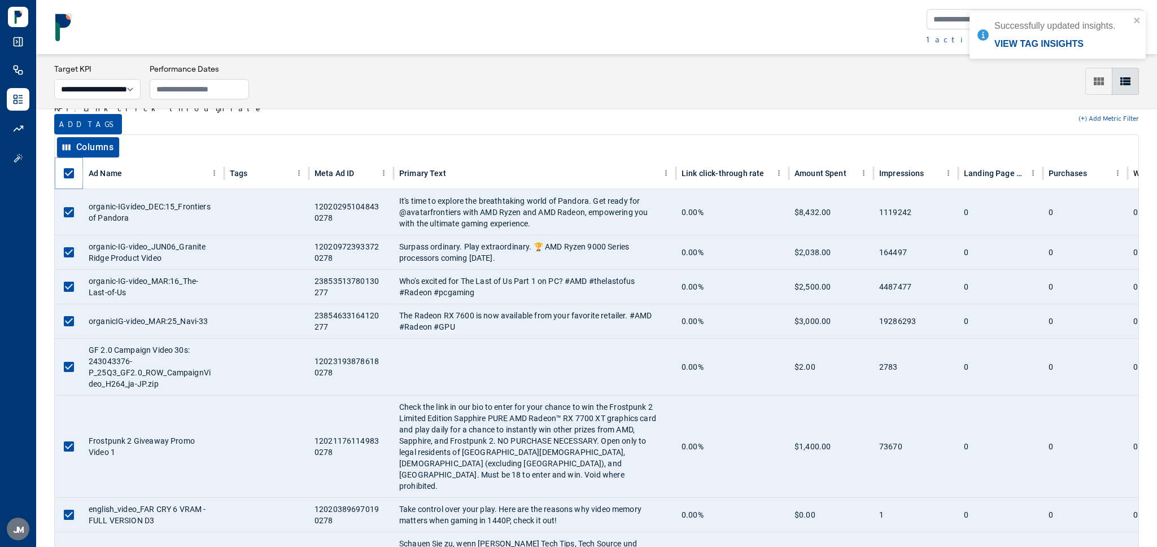
scroll to position [24, 0]
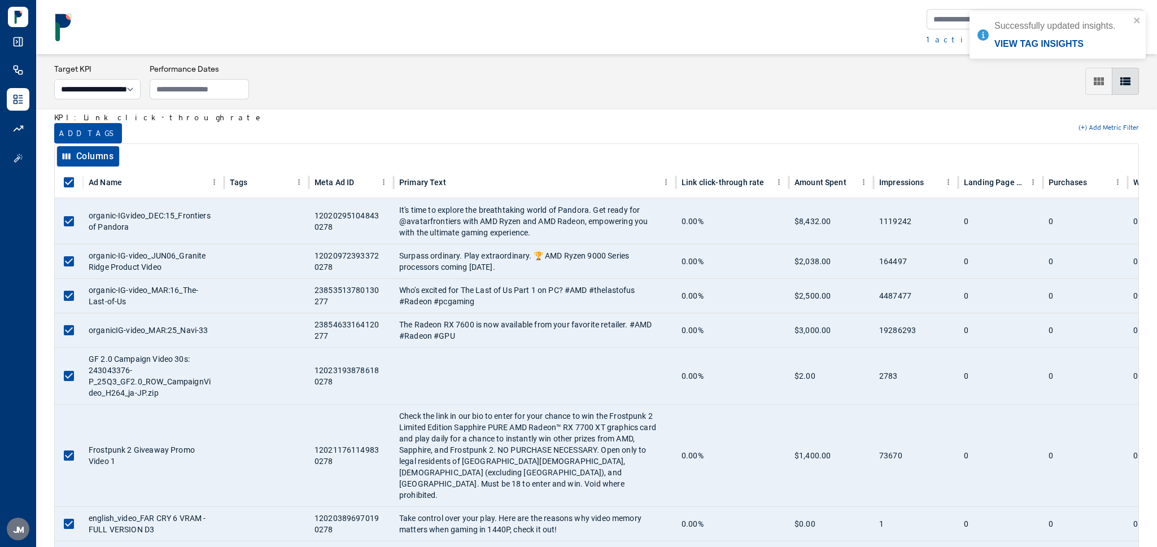
click at [68, 124] on button "Add tags" at bounding box center [88, 133] width 68 height 20
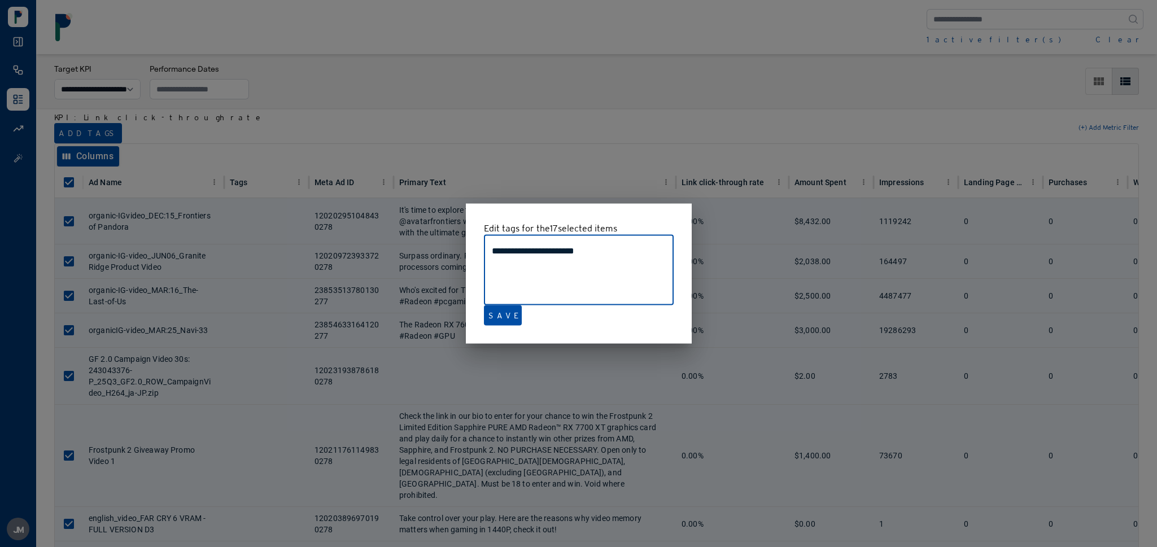
type textarea "**********"
click at [487, 328] on div "**********" at bounding box center [579, 273] width 226 height 141
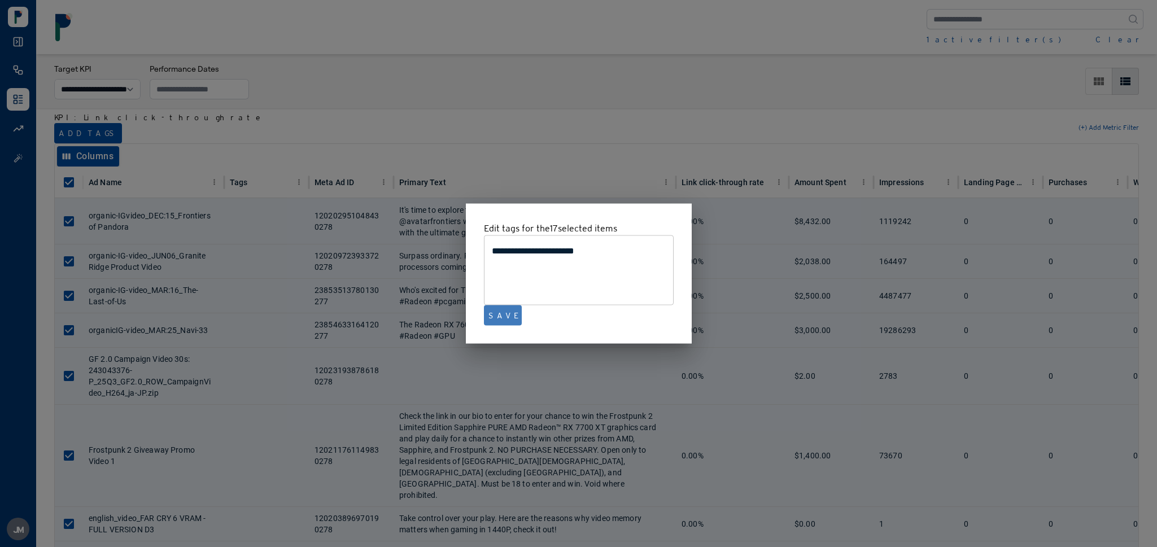
click at [500, 316] on button "Save" at bounding box center [503, 316] width 38 height 20
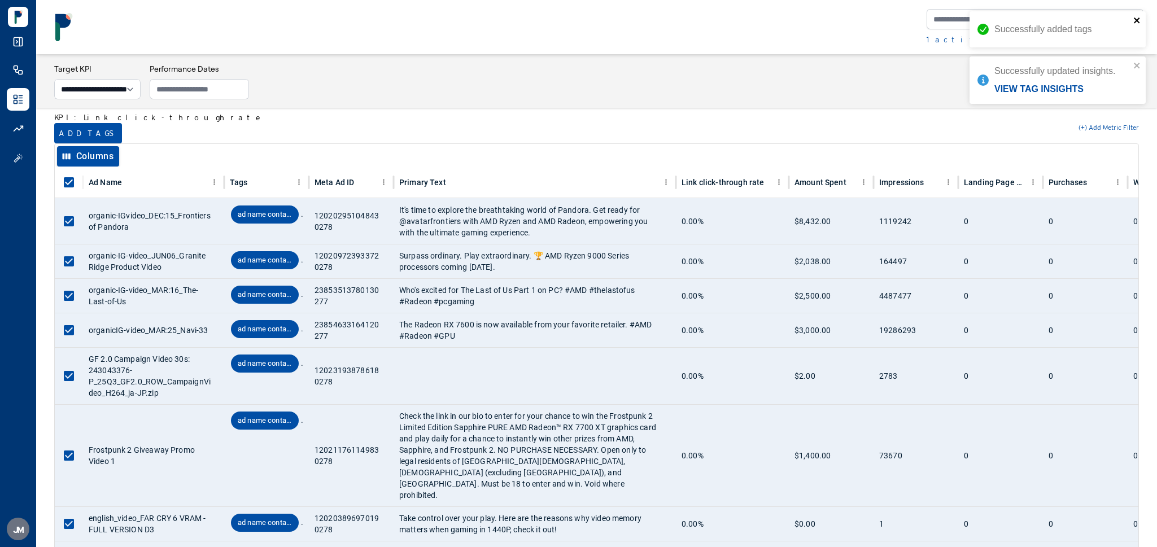
click at [1137, 24] on icon "close" at bounding box center [1138, 20] width 8 height 9
click at [1137, 21] on icon "close" at bounding box center [1137, 21] width 6 height 6
click at [1134, 41] on button "Clear" at bounding box center [1120, 39] width 48 height 11
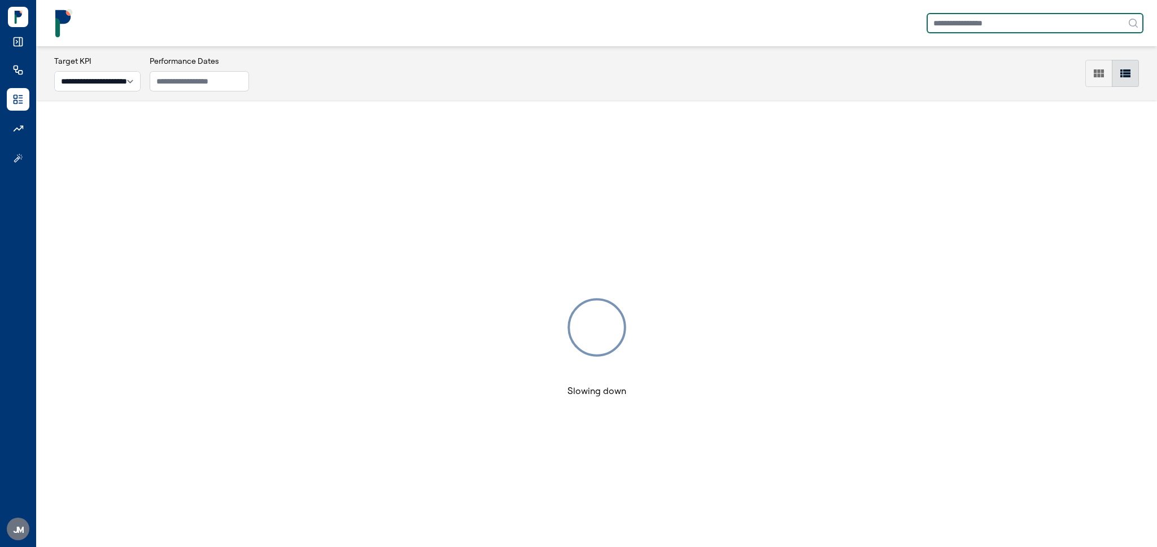
click at [1018, 14] on input "text" at bounding box center [1035, 23] width 217 height 20
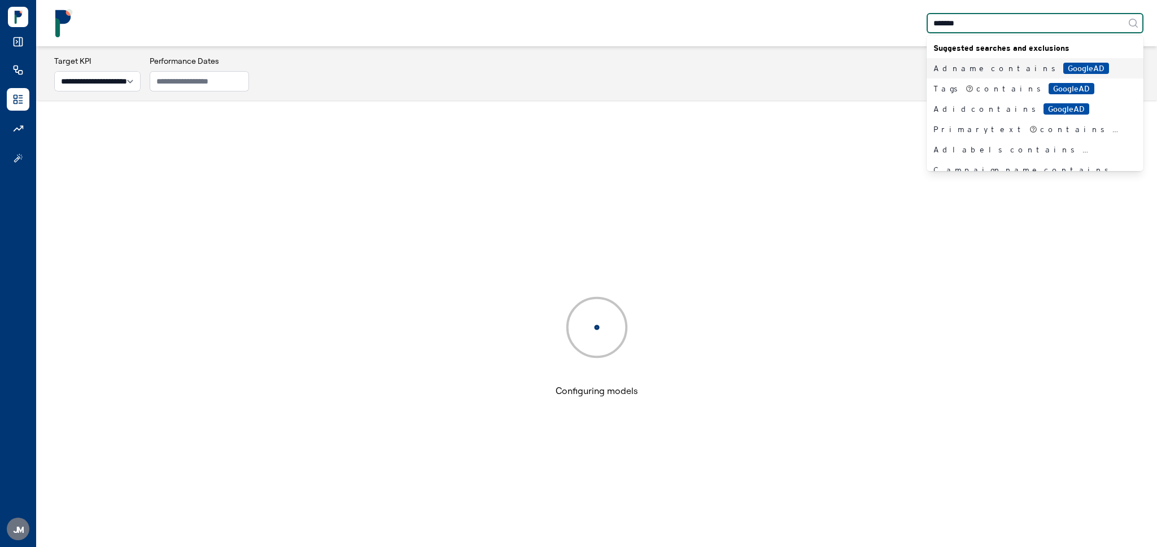
type input "********"
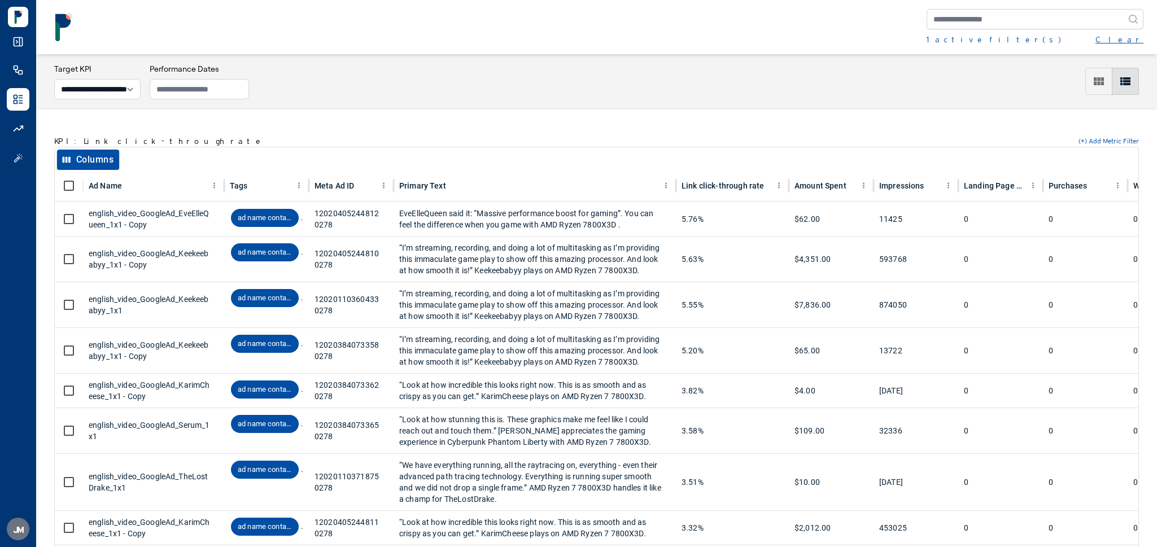
click at [1133, 35] on button "Clear" at bounding box center [1120, 39] width 48 height 11
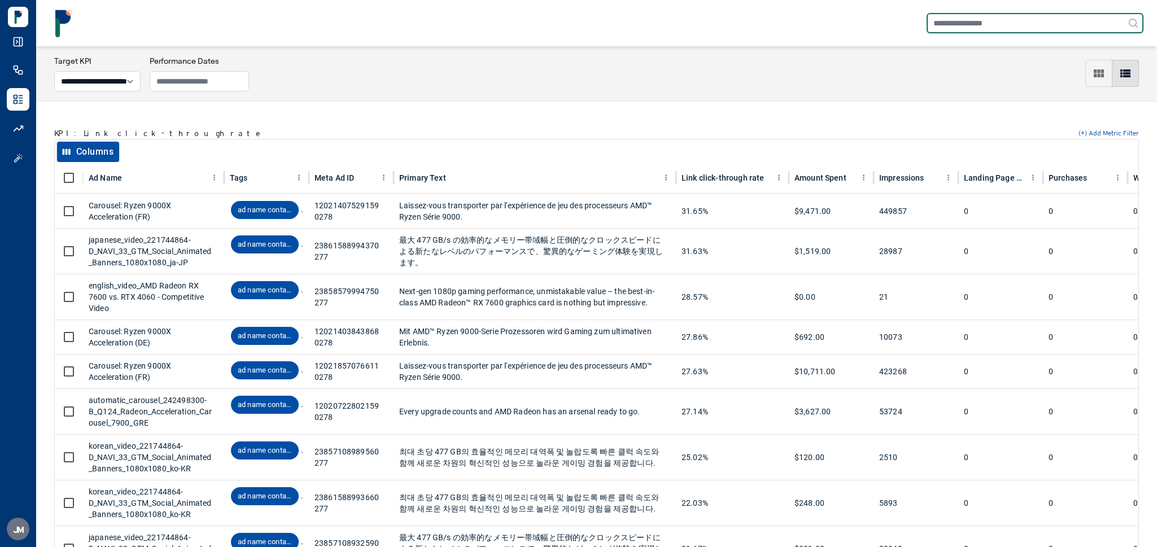
click at [976, 19] on input "text" at bounding box center [1035, 23] width 217 height 20
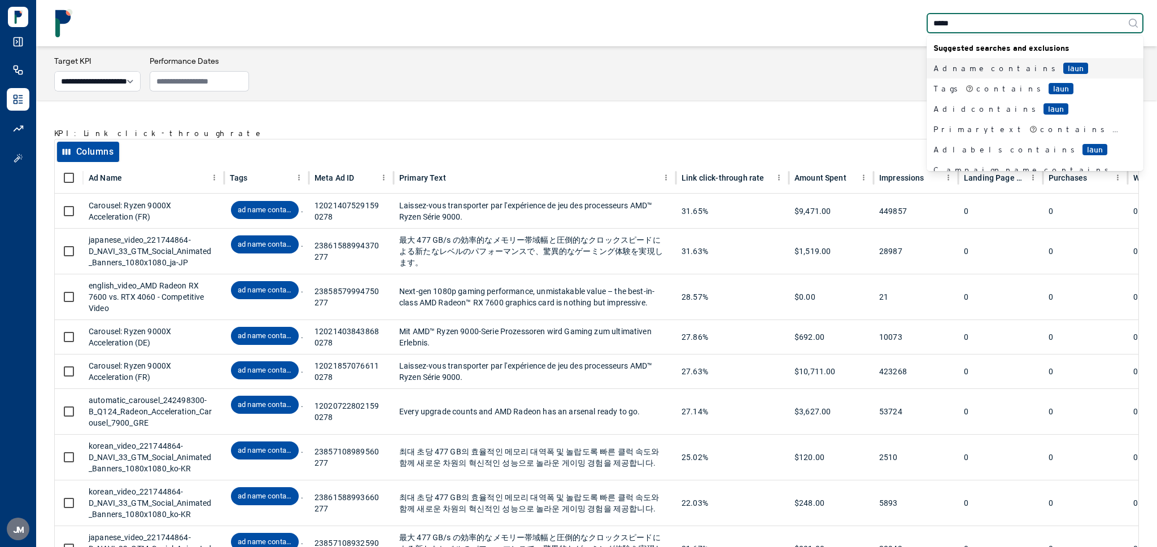
type input "******"
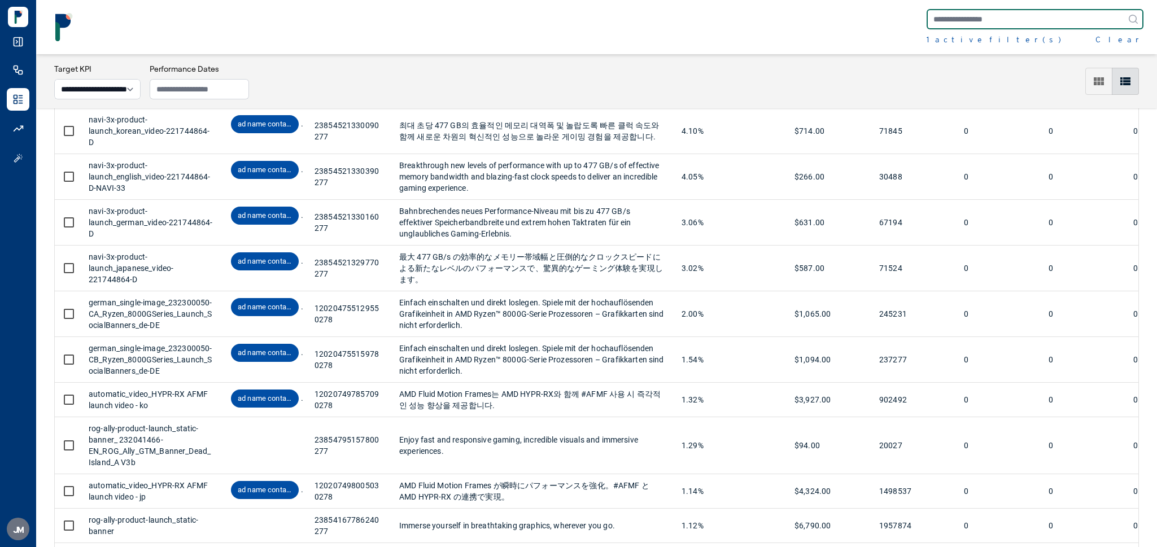
scroll to position [2, 0]
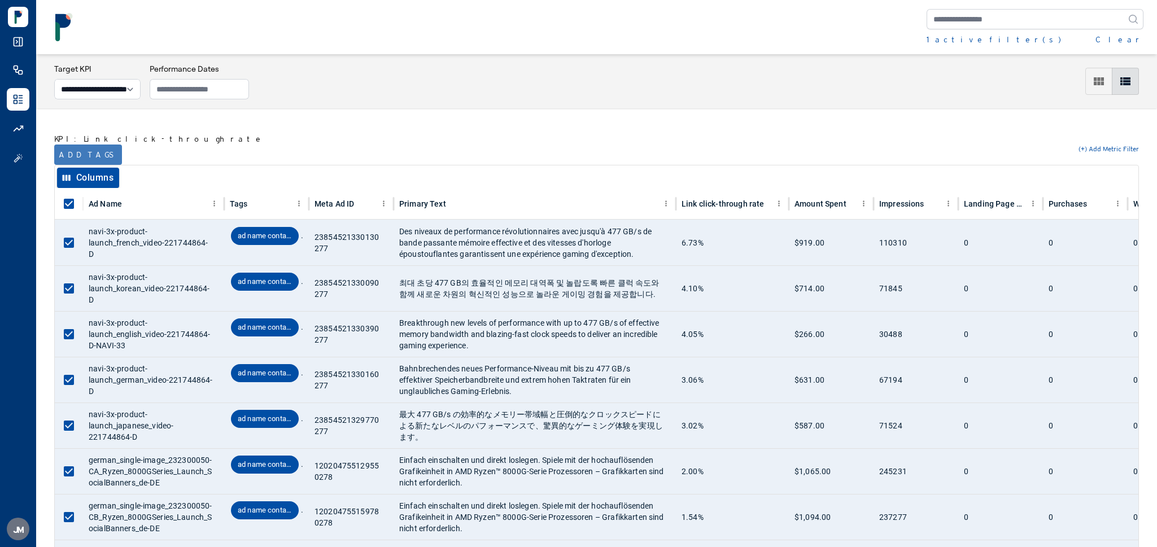
click at [75, 156] on button "Add tags" at bounding box center [88, 155] width 68 height 20
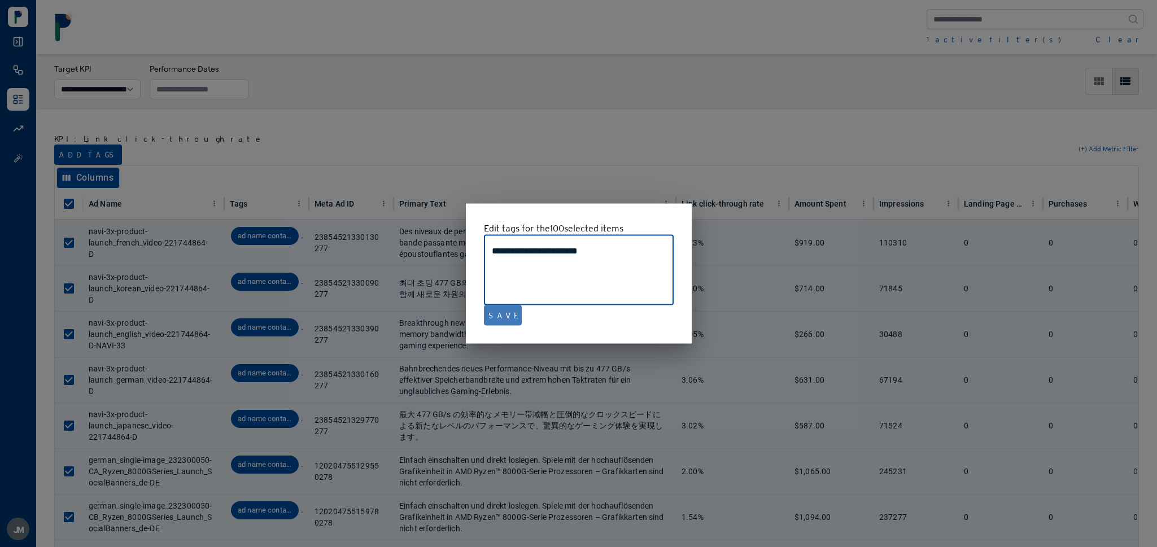
type textarea "**********"
click at [496, 311] on button "Save" at bounding box center [503, 316] width 38 height 20
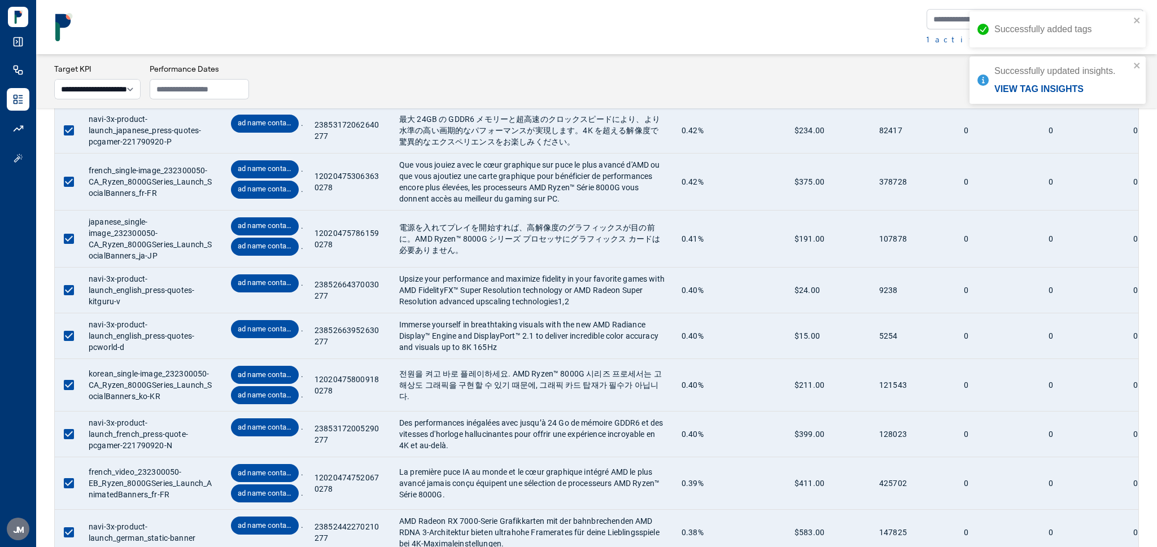
scroll to position [4670, 0]
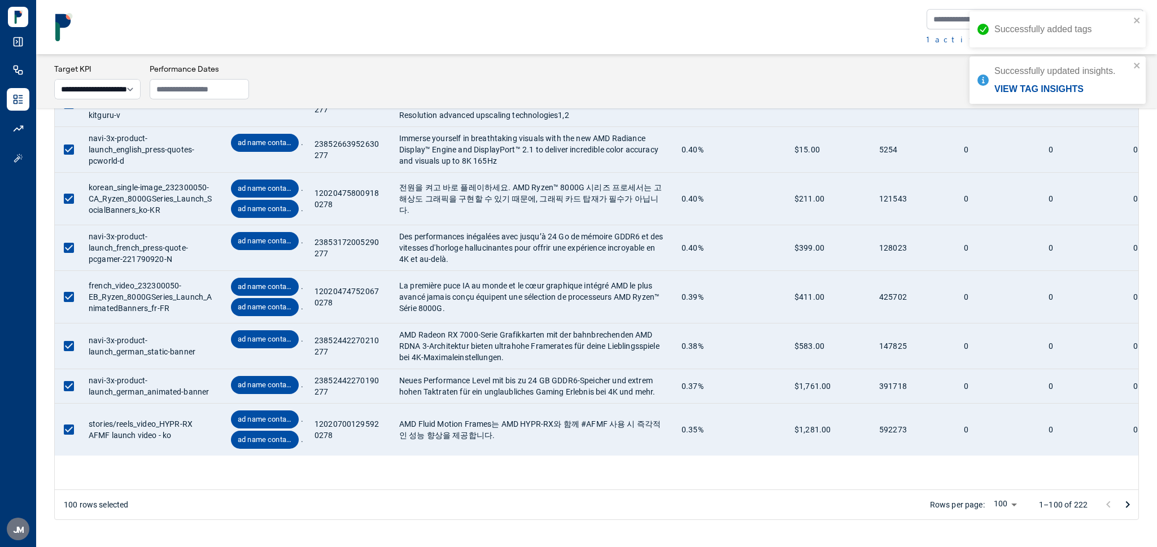
click at [1131, 499] on icon "Go to next page" at bounding box center [1128, 505] width 14 height 14
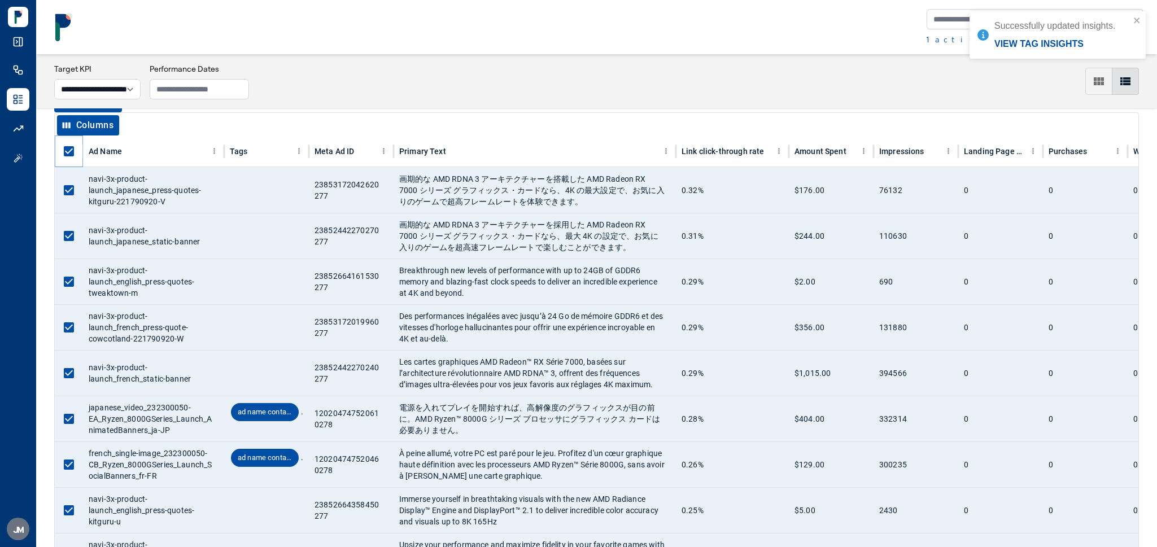
scroll to position [15, 0]
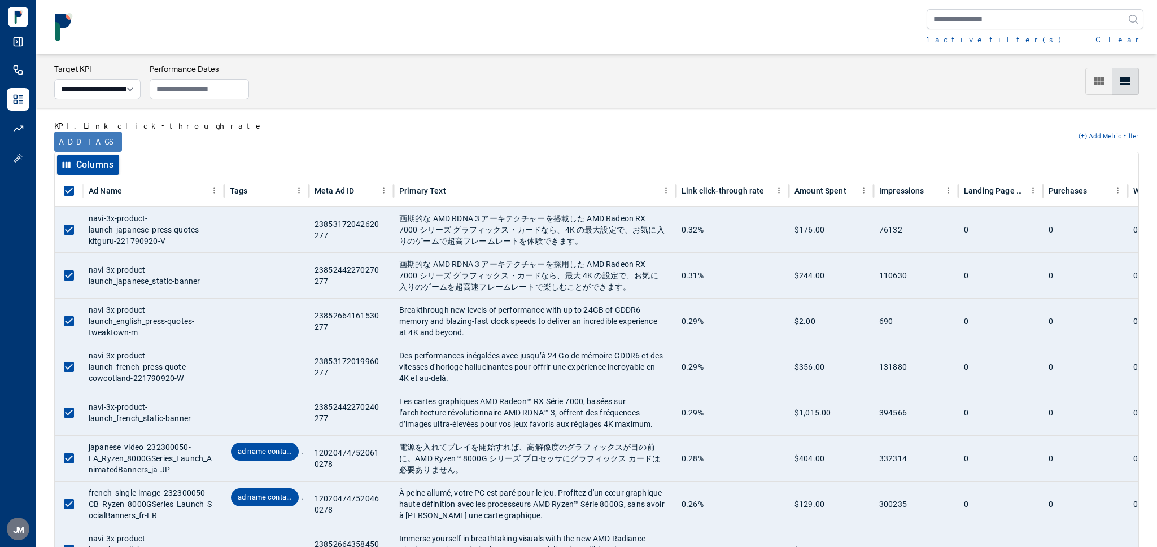
click at [73, 136] on button "Add tags" at bounding box center [88, 142] width 68 height 20
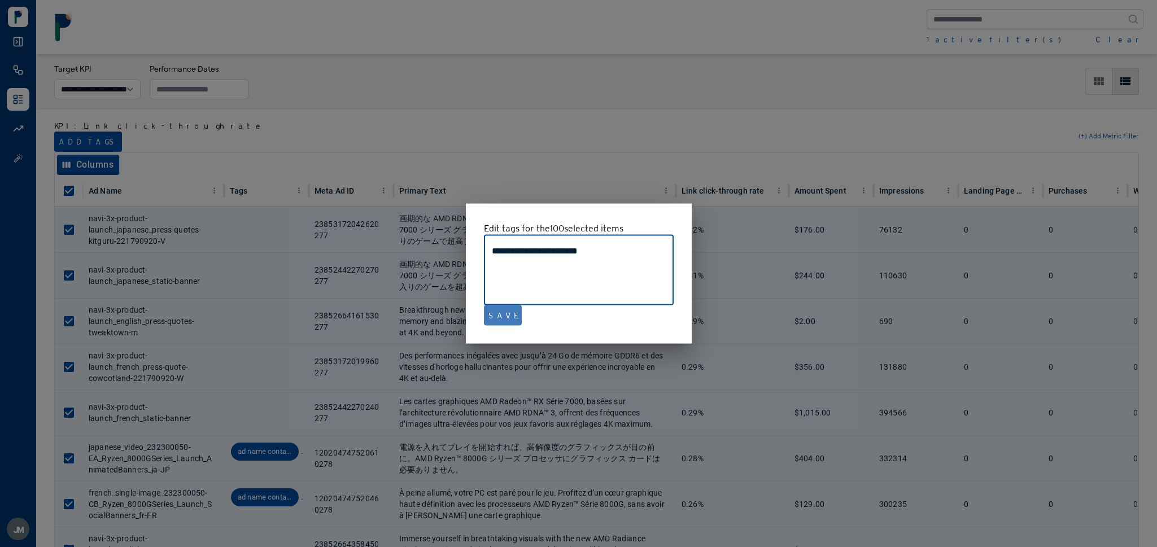
type textarea "**********"
click at [497, 317] on button "Save" at bounding box center [503, 316] width 38 height 20
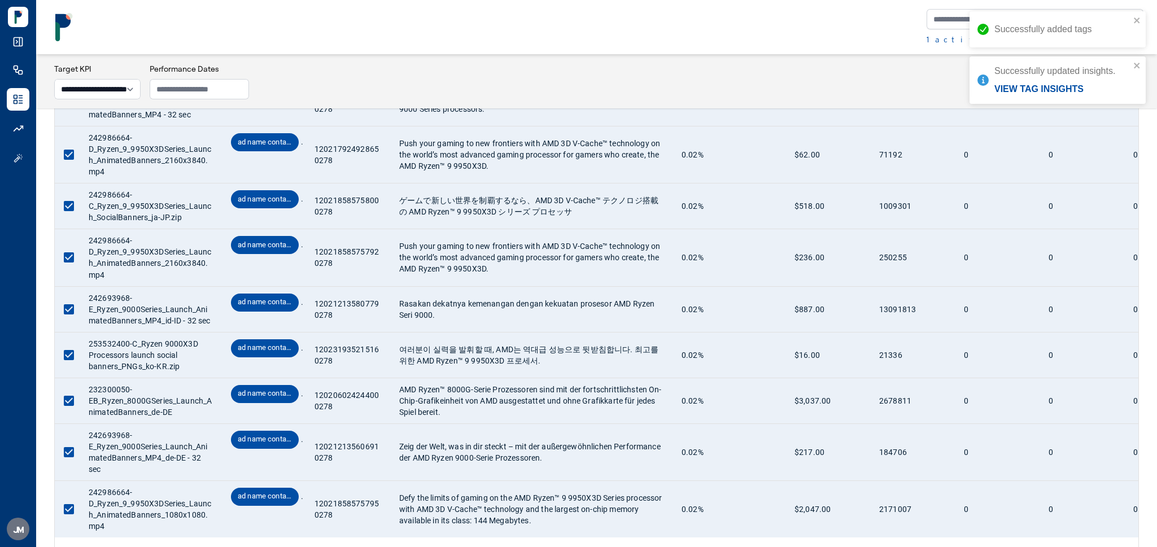
scroll to position [4563, 0]
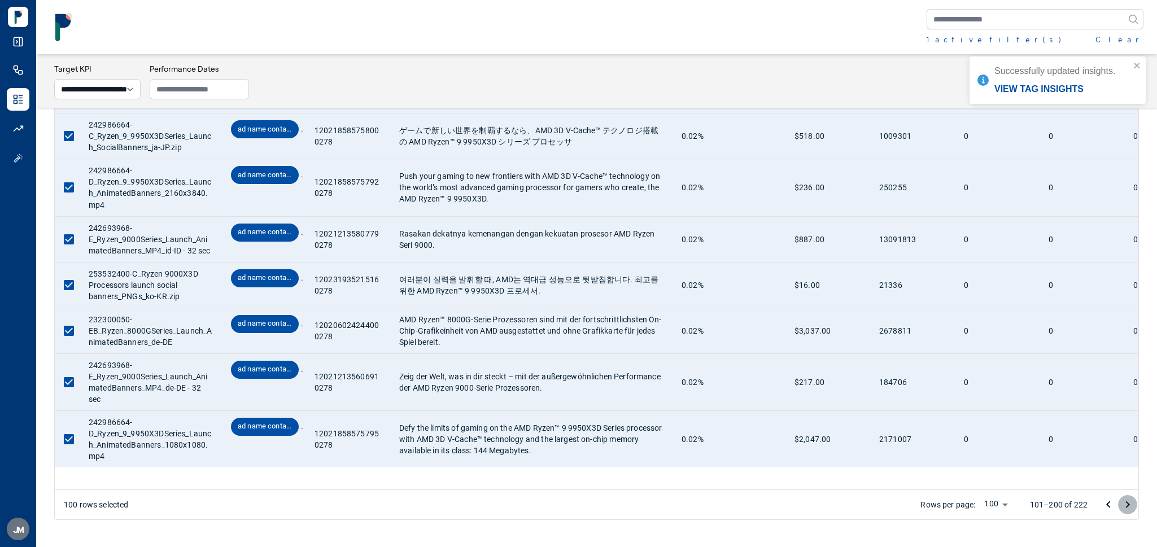
click at [1122, 502] on icon "Go to next page" at bounding box center [1128, 505] width 14 height 14
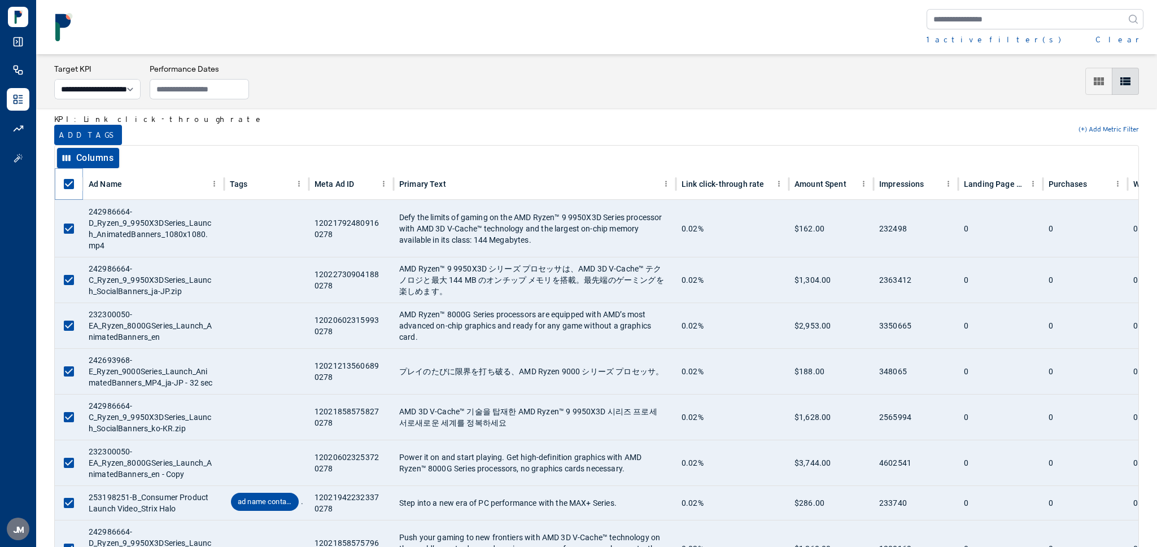
scroll to position [21, 0]
click at [68, 133] on button "Add tags" at bounding box center [88, 136] width 68 height 20
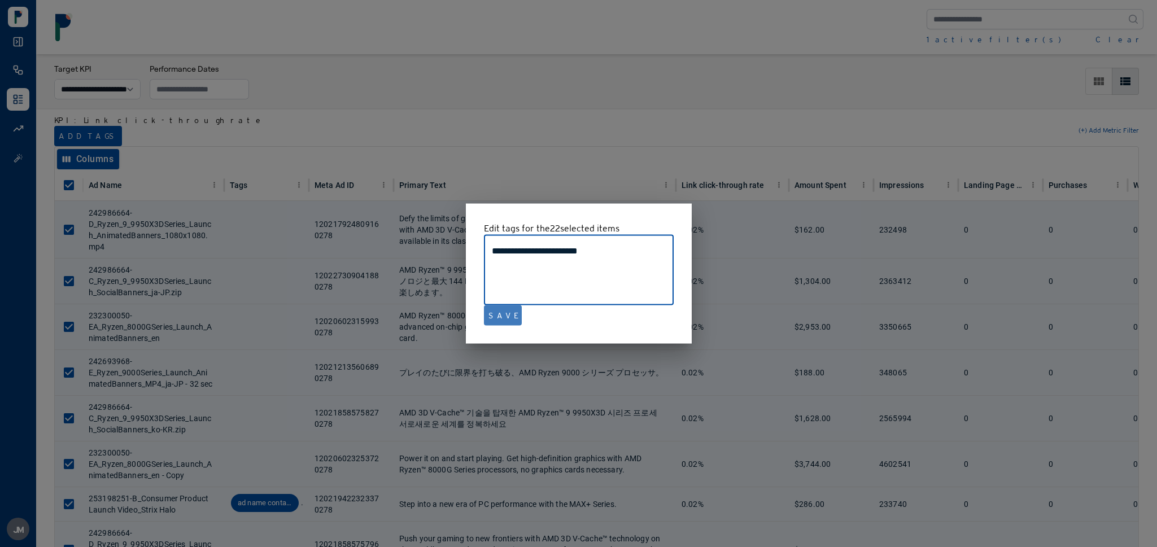
type textarea "**********"
click at [497, 308] on button "Save" at bounding box center [503, 316] width 38 height 20
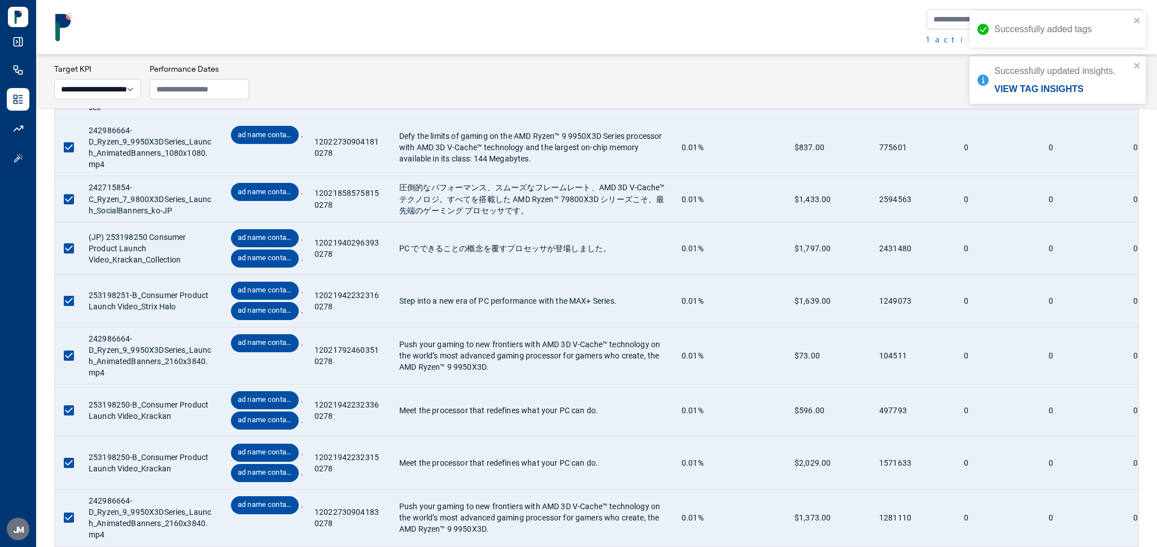
scroll to position [892, 0]
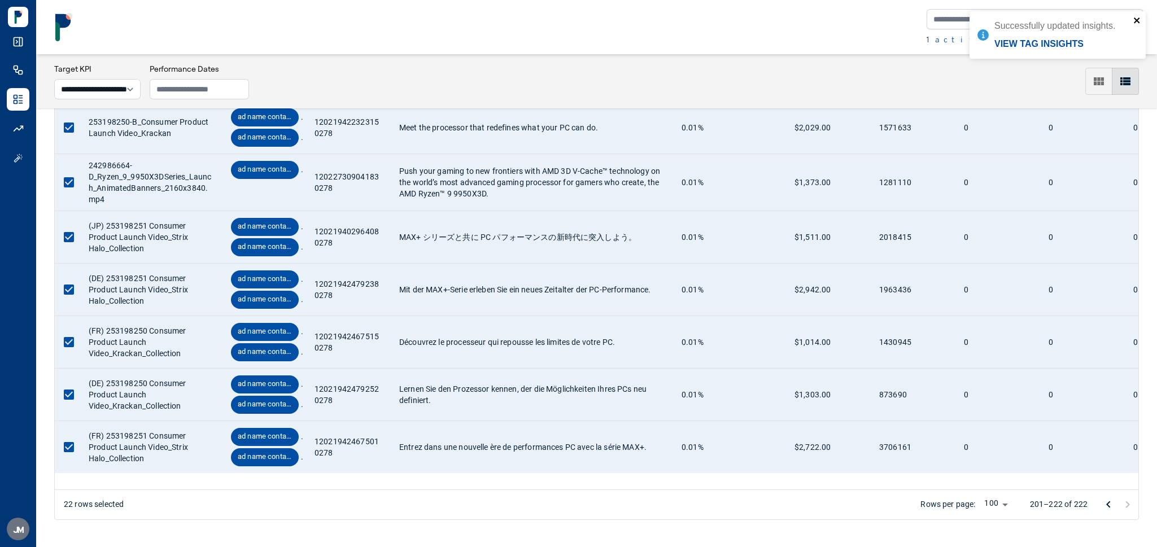
click at [1134, 20] on icon "close" at bounding box center [1138, 20] width 8 height 9
click at [1134, 40] on button "Clear" at bounding box center [1120, 39] width 48 height 11
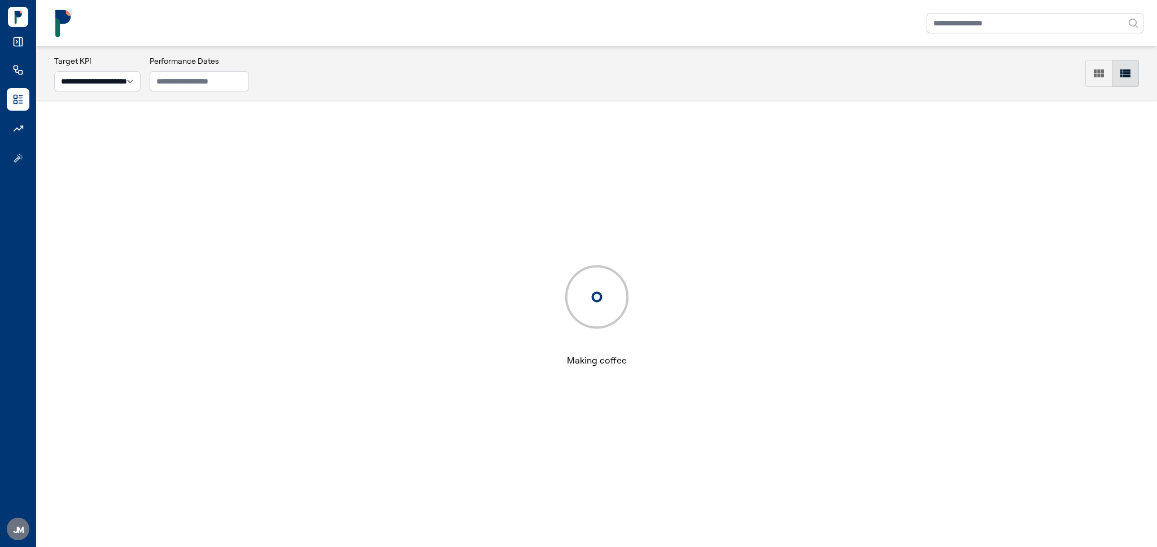
scroll to position [55, 0]
click at [1031, 23] on input "text" at bounding box center [1035, 23] width 217 height 20
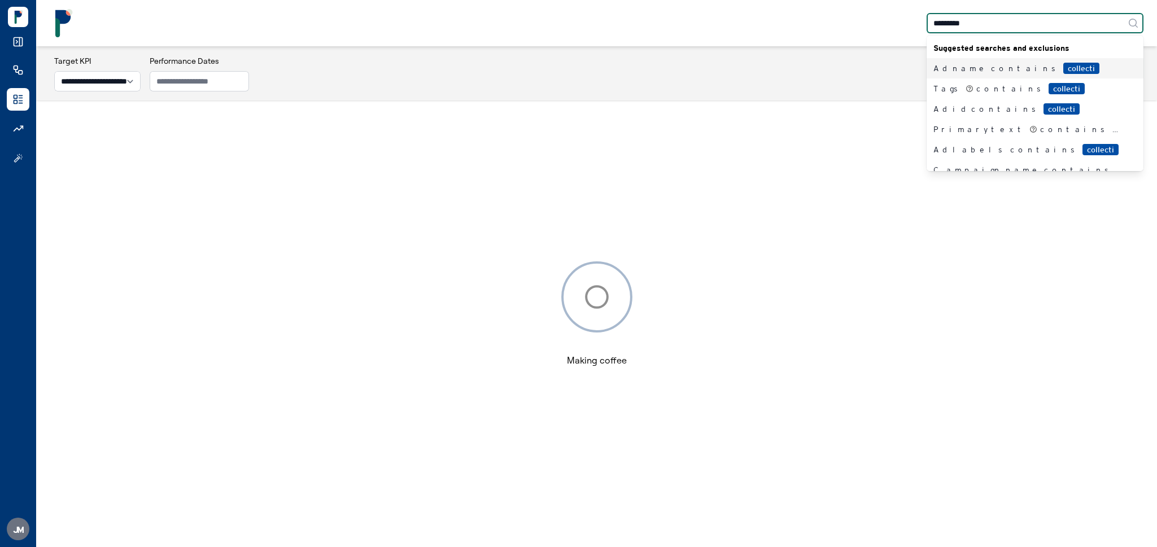
type input "**********"
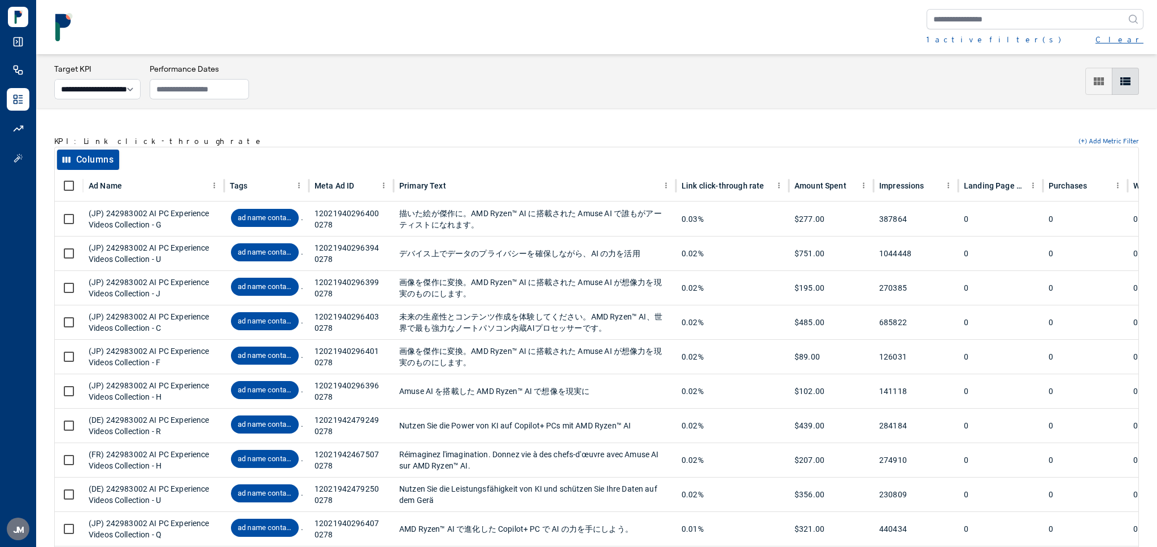
click at [1136, 41] on button "Clear" at bounding box center [1120, 39] width 48 height 11
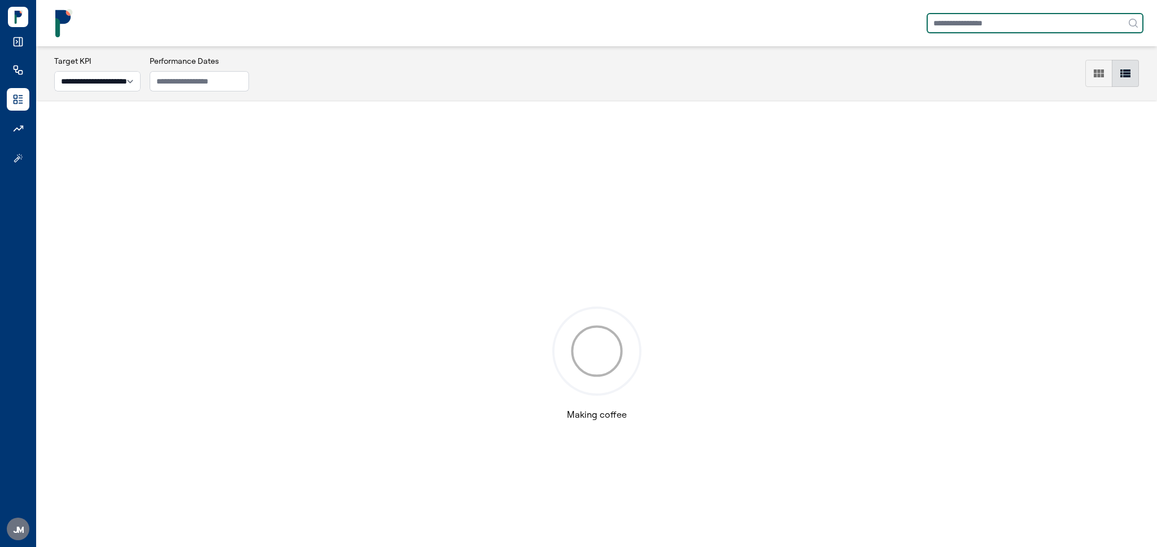
click at [957, 19] on input "text" at bounding box center [1035, 23] width 217 height 20
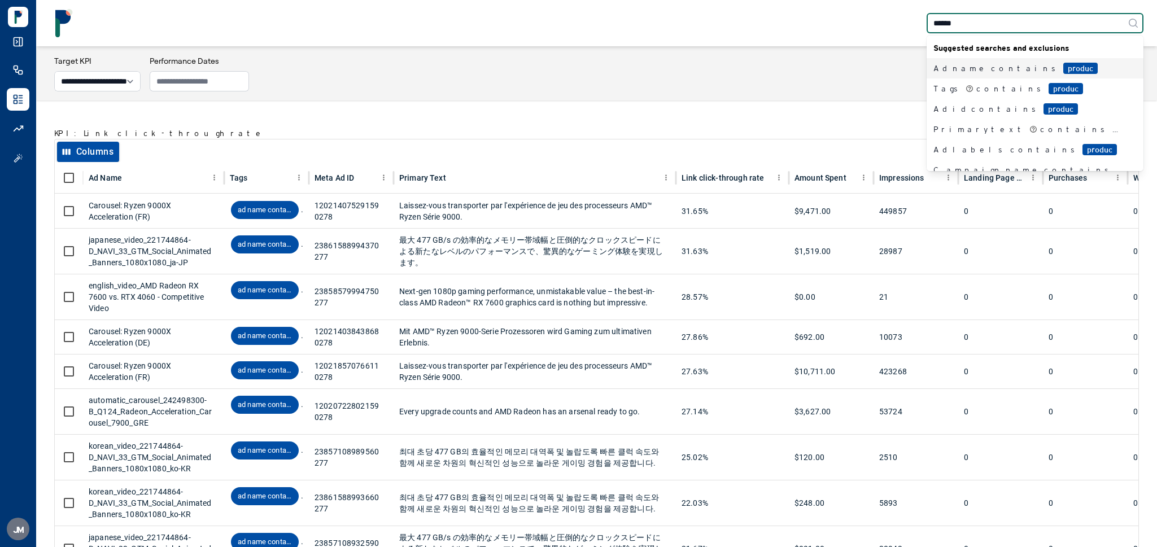
type input "*******"
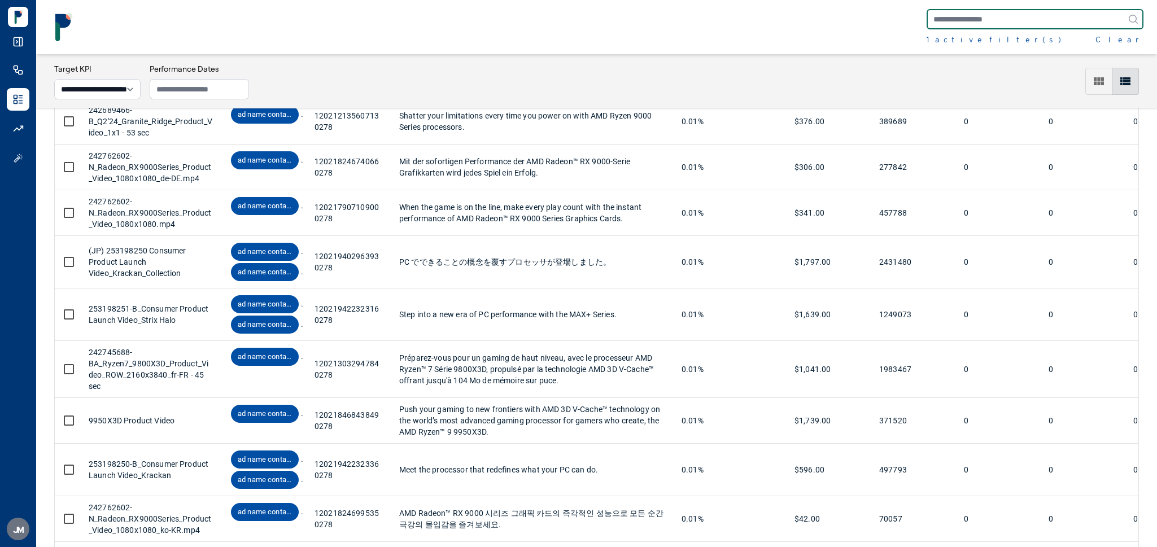
scroll to position [4409, 0]
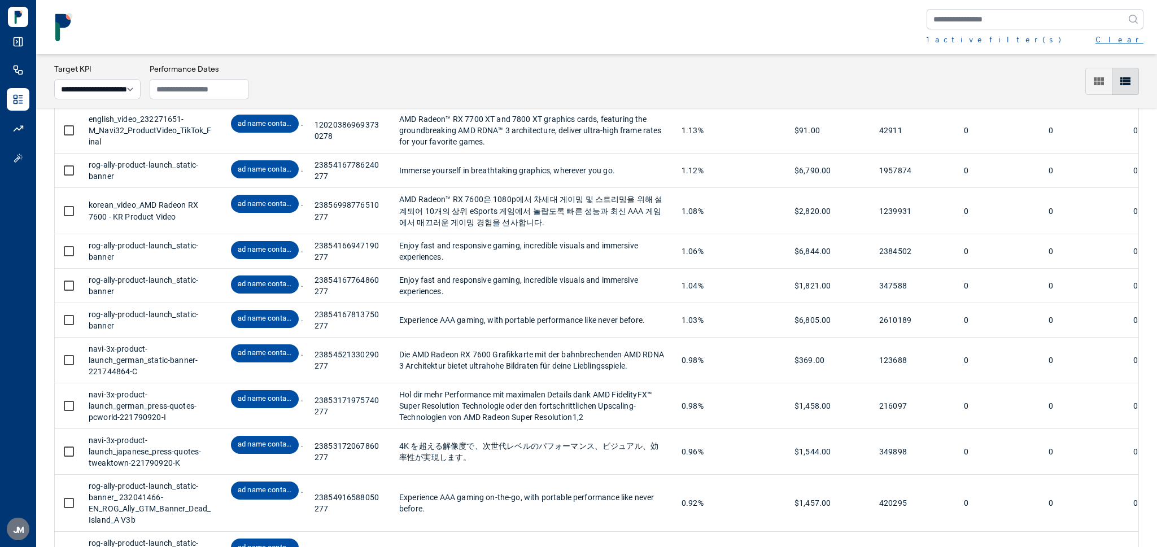
click at [1142, 34] on button "Clear" at bounding box center [1120, 39] width 48 height 11
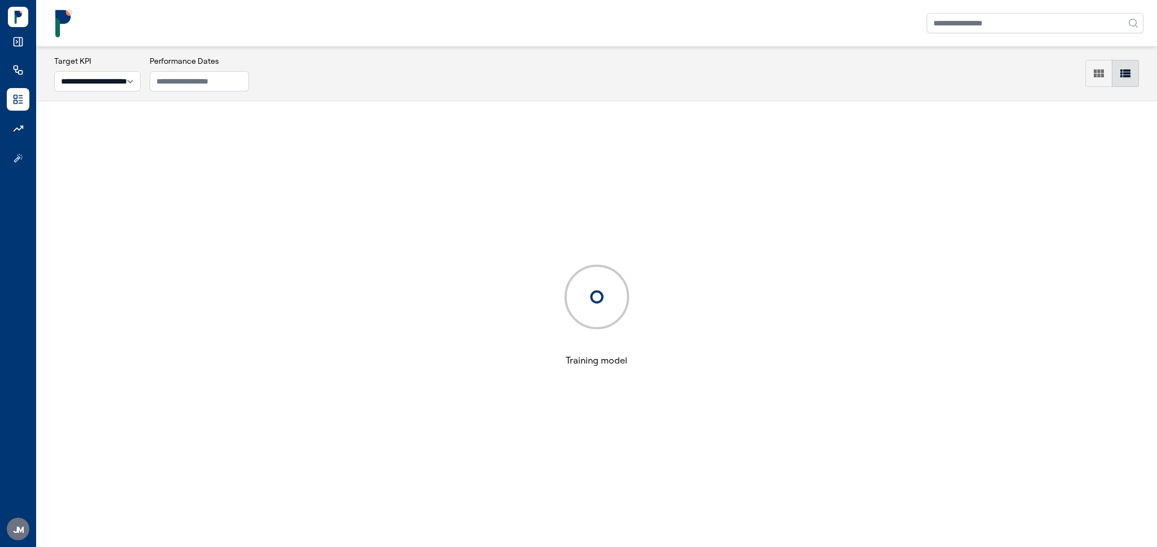
scroll to position [55, 0]
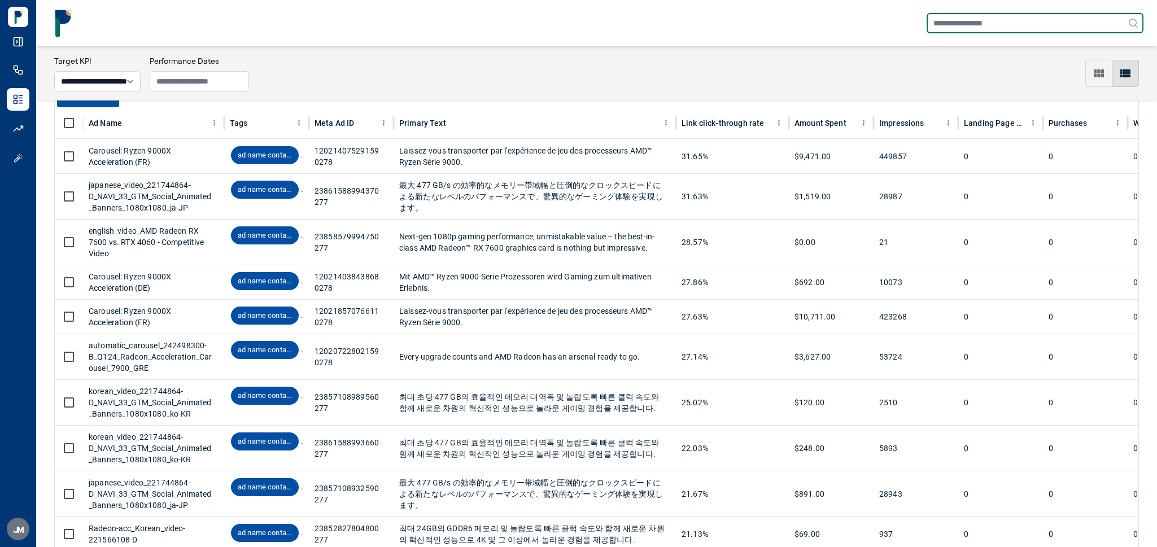
click at [1069, 20] on input "text" at bounding box center [1035, 23] width 217 height 20
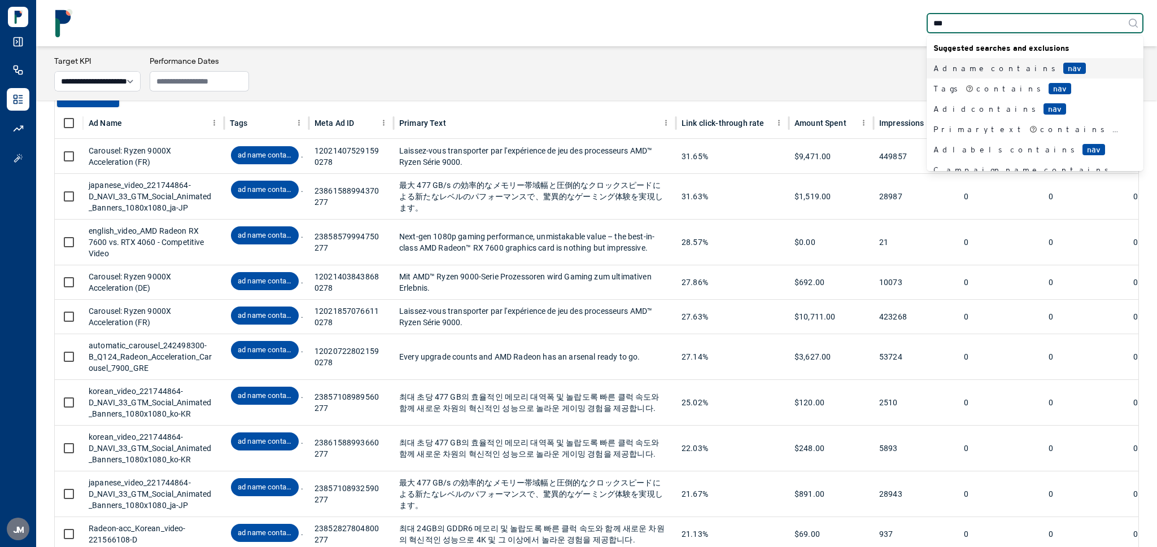
type input "****"
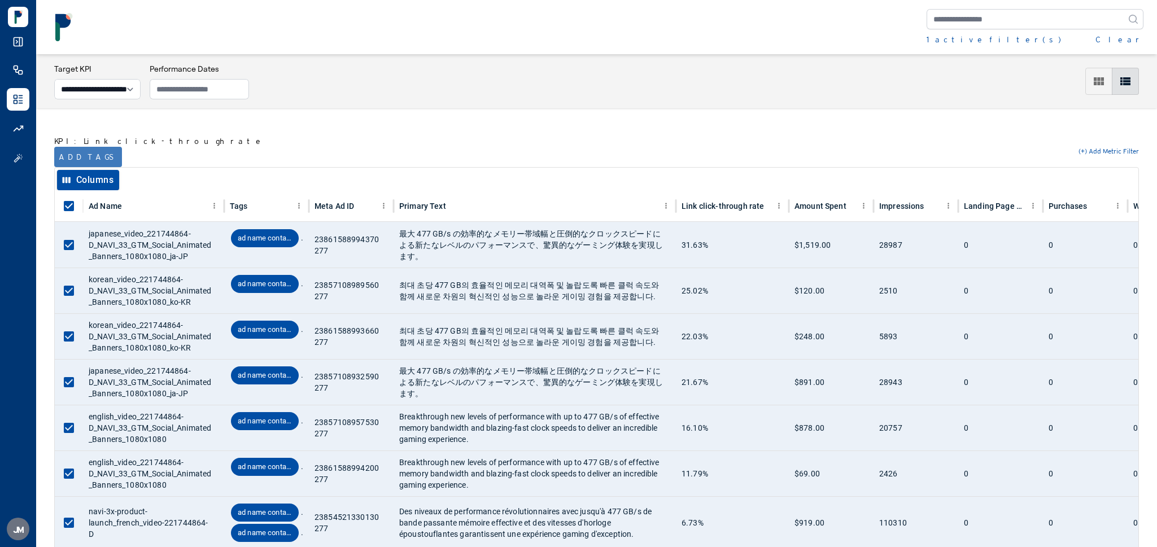
click at [88, 157] on button "Add tags" at bounding box center [88, 157] width 68 height 20
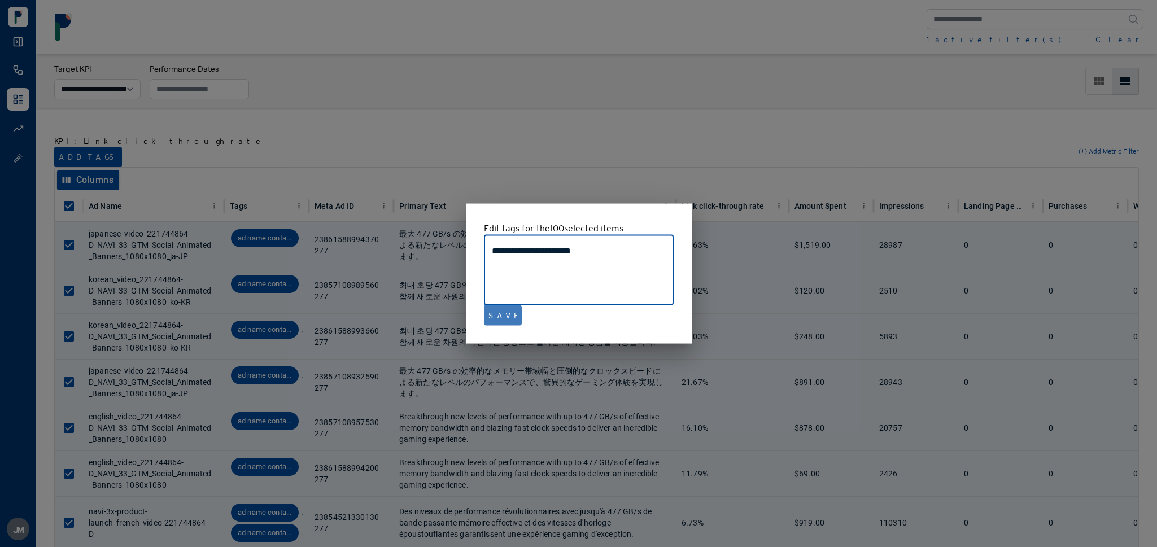
type textarea "**********"
click at [502, 318] on button "Save" at bounding box center [503, 316] width 38 height 20
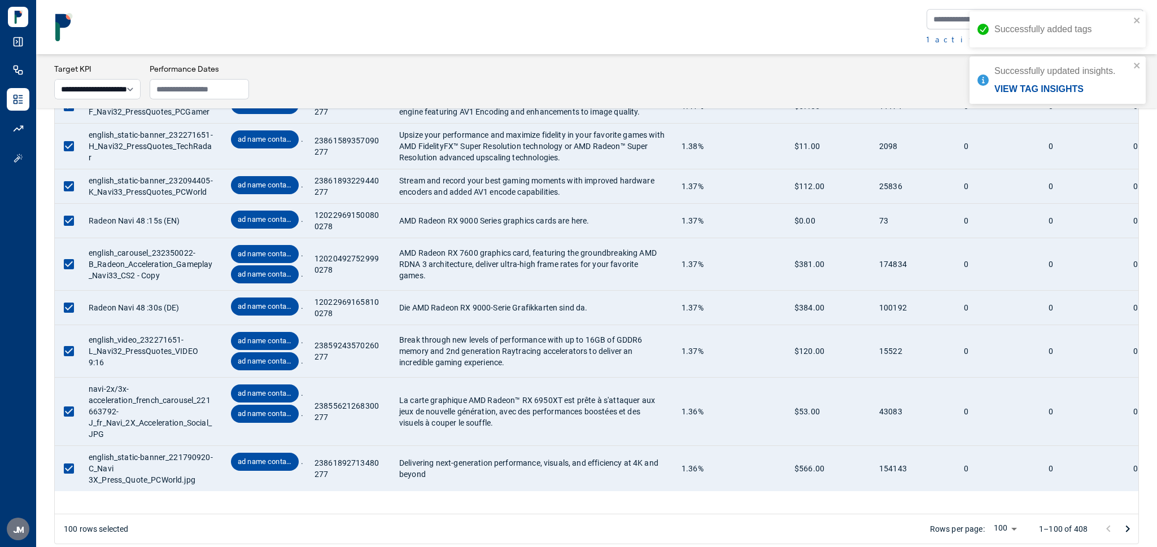
scroll to position [4976, 0]
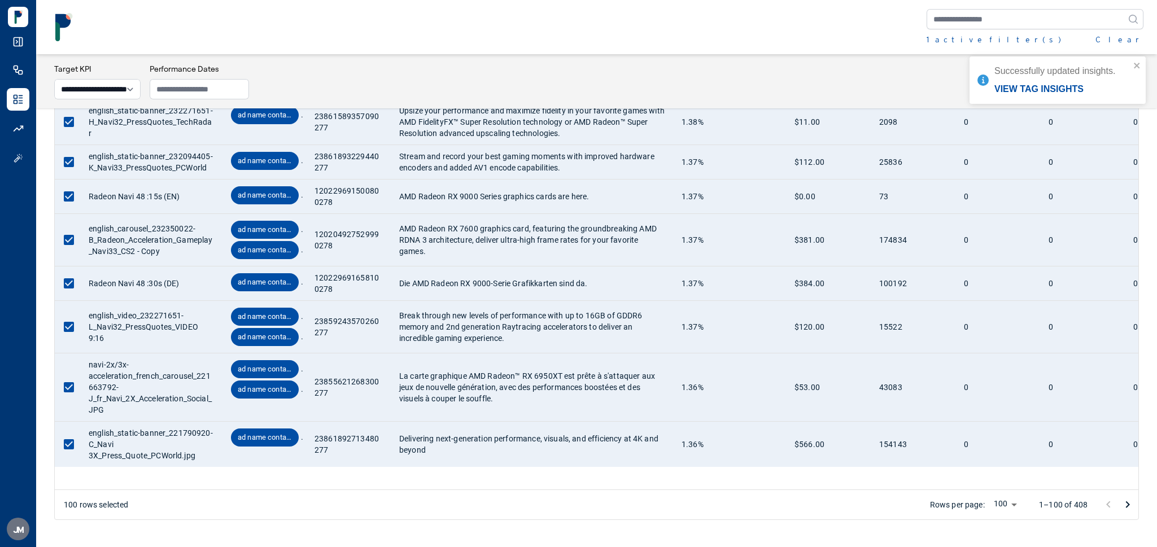
click at [1131, 503] on icon "Go to next page" at bounding box center [1128, 505] width 14 height 14
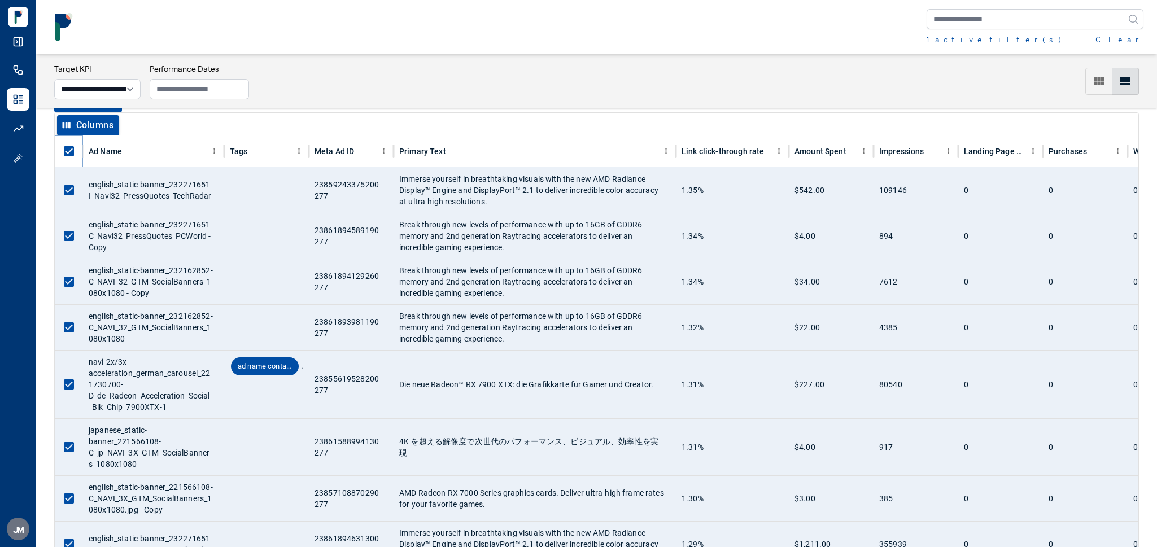
scroll to position [14, 0]
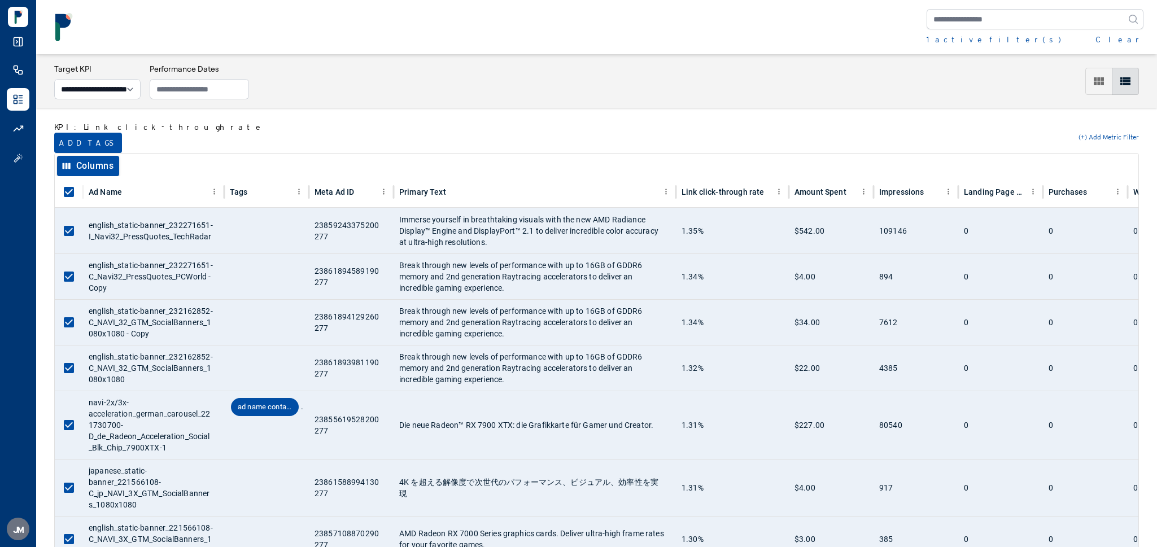
click at [71, 134] on button "Add tags" at bounding box center [88, 143] width 68 height 20
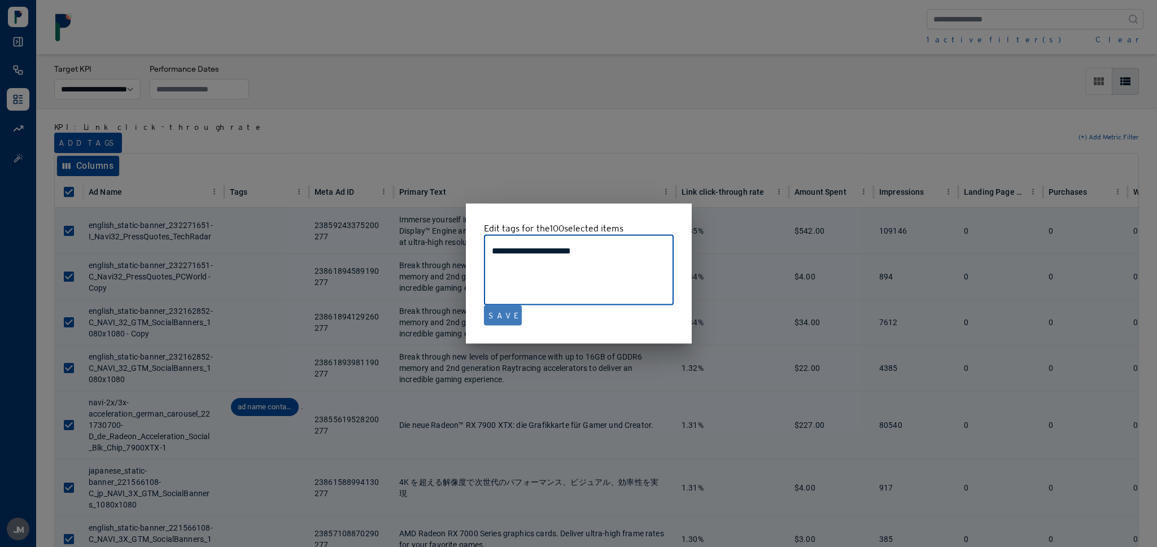
type textarea "**********"
click at [495, 317] on button "Save" at bounding box center [503, 316] width 38 height 20
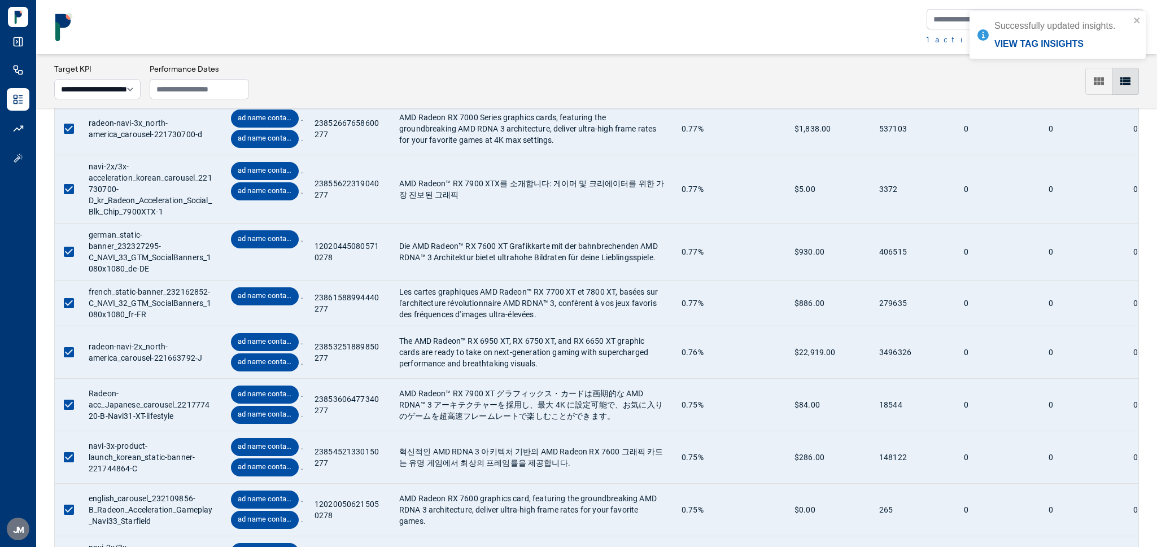
scroll to position [4798, 0]
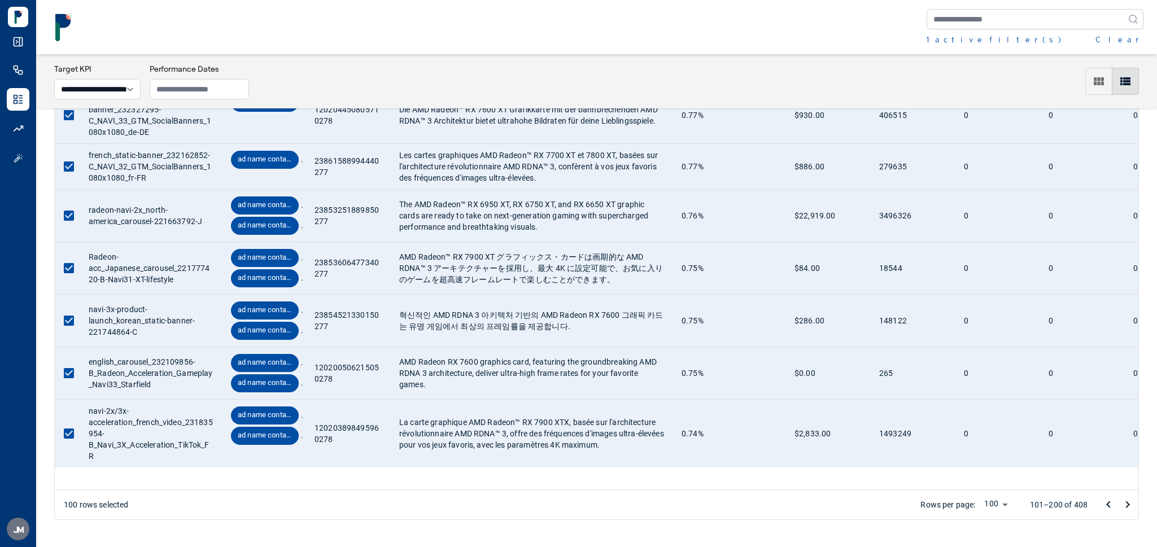
click at [1126, 507] on icon "Go to next page" at bounding box center [1128, 505] width 14 height 14
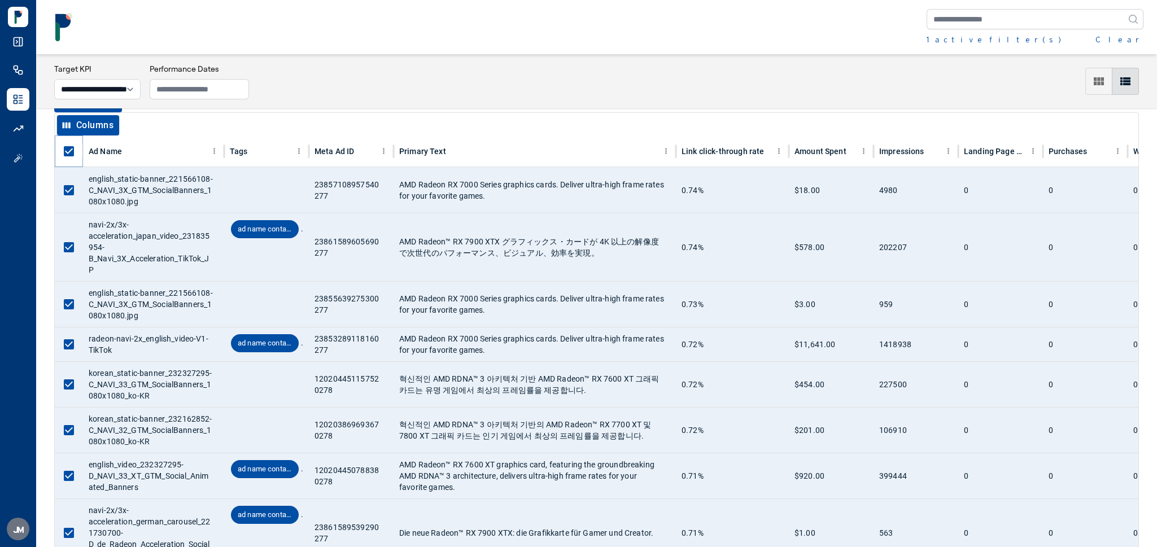
scroll to position [14, 0]
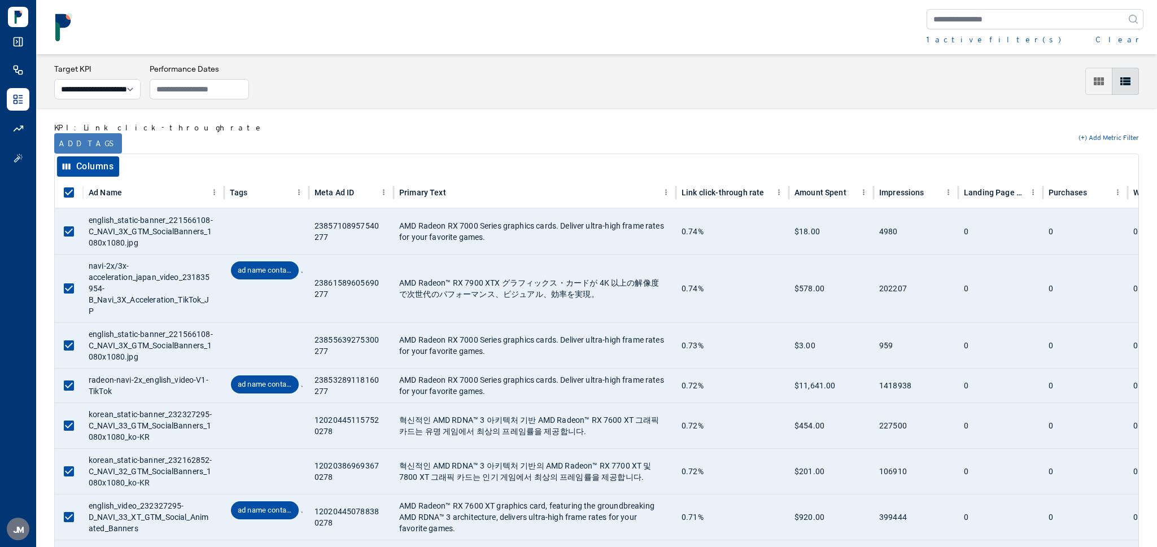
click at [76, 140] on button "Add tags" at bounding box center [88, 143] width 68 height 20
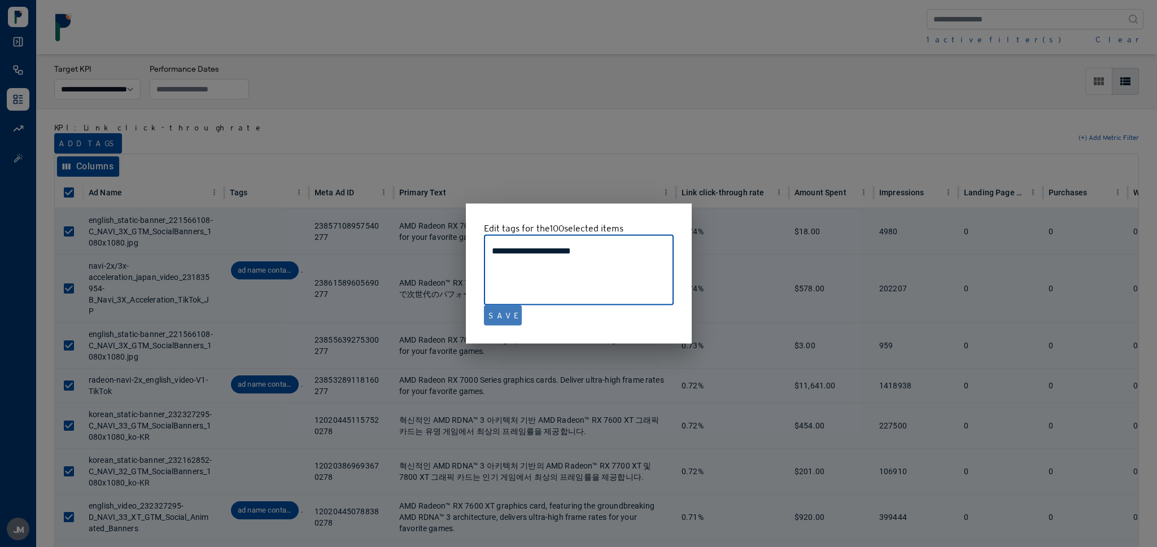
type textarea "**********"
click at [503, 320] on button "Save" at bounding box center [503, 316] width 38 height 20
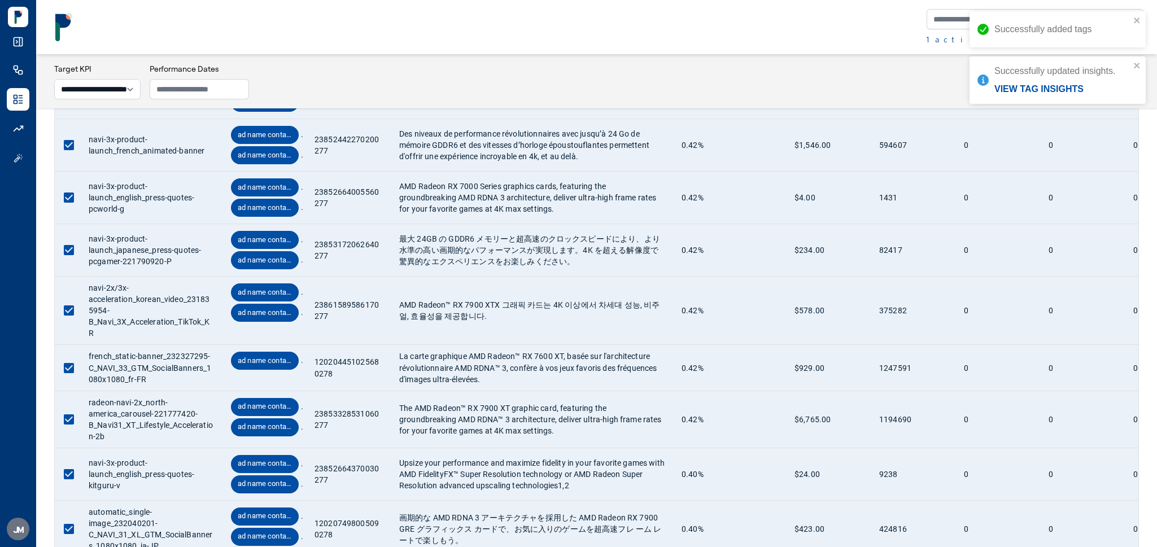
scroll to position [5024, 0]
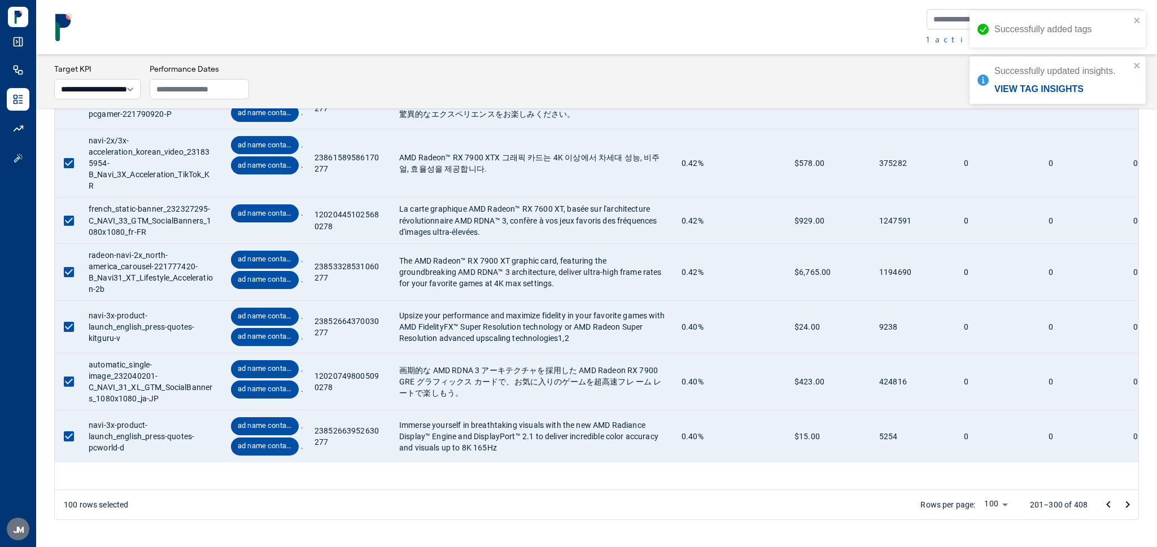
click at [1123, 504] on icon "Go to next page" at bounding box center [1128, 505] width 14 height 14
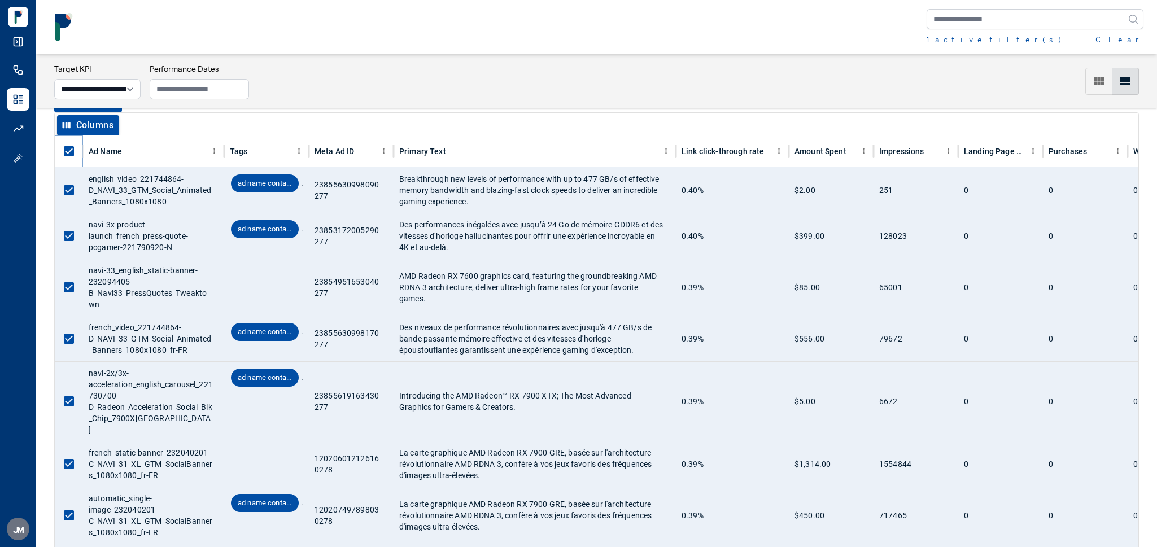
scroll to position [25, 0]
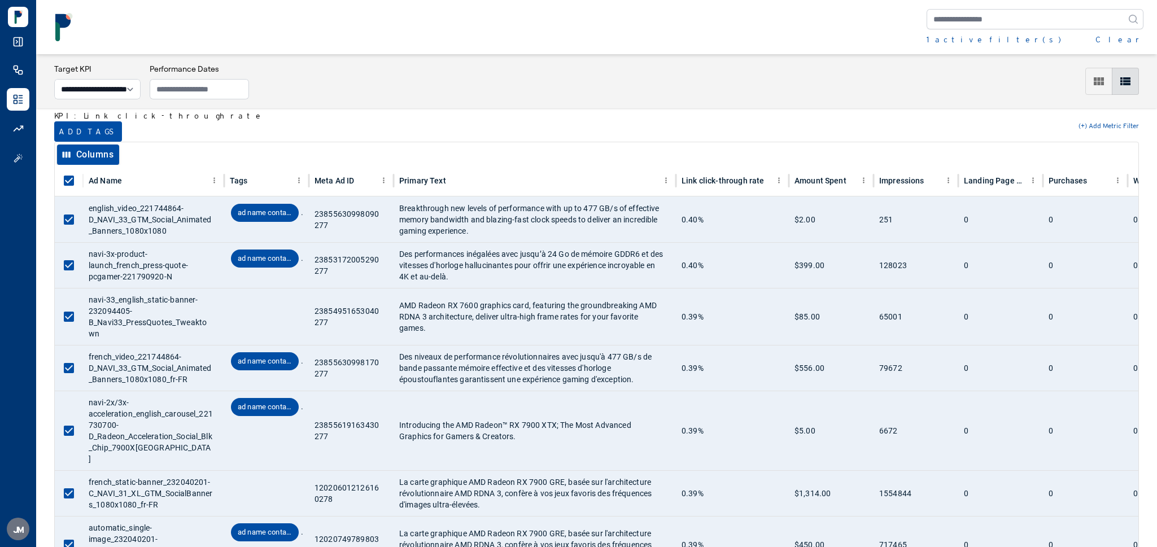
click at [70, 128] on button "Add tags" at bounding box center [88, 131] width 68 height 20
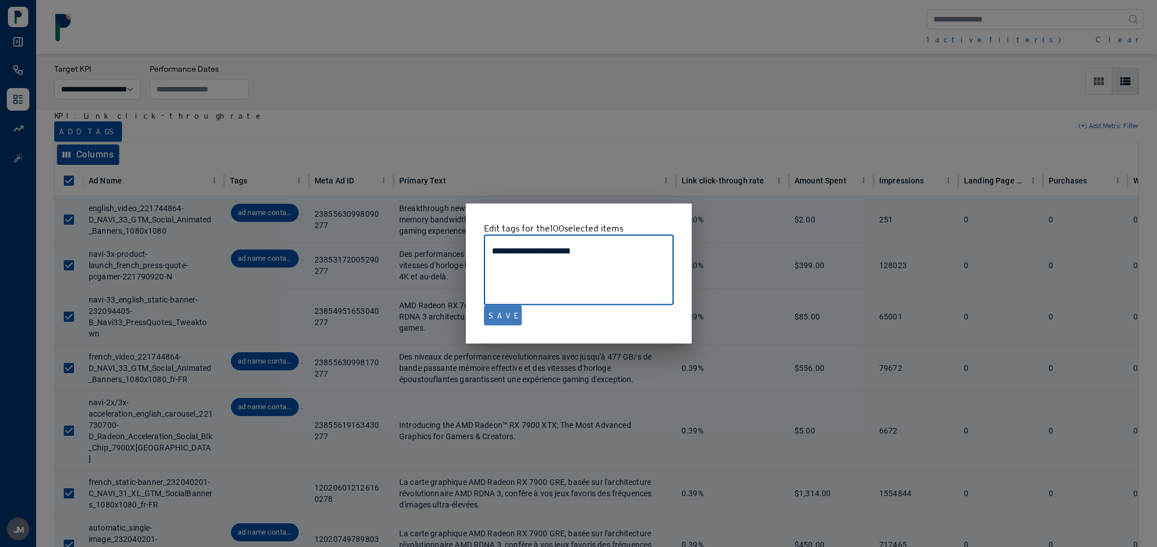
type textarea "**********"
click at [504, 316] on button "Save" at bounding box center [503, 316] width 38 height 20
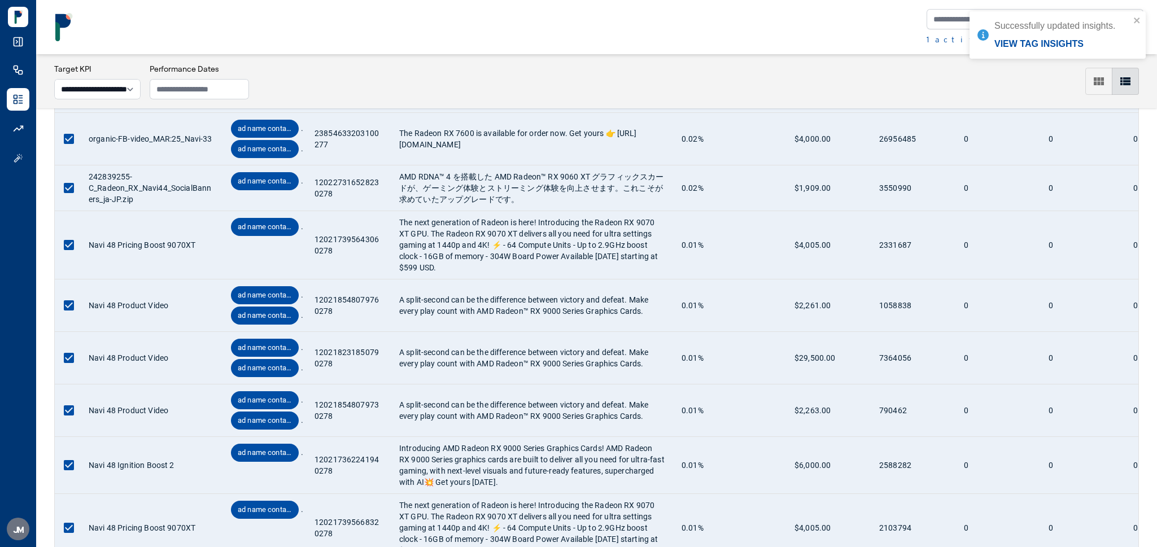
scroll to position [5053, 0]
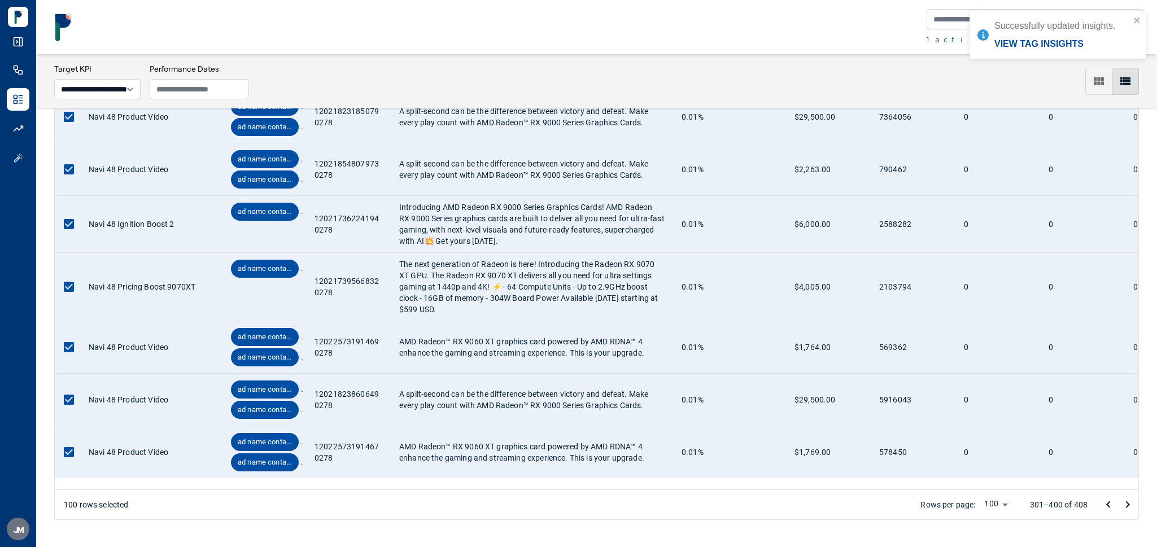
click at [1126, 503] on icon "Go to next page" at bounding box center [1128, 505] width 14 height 14
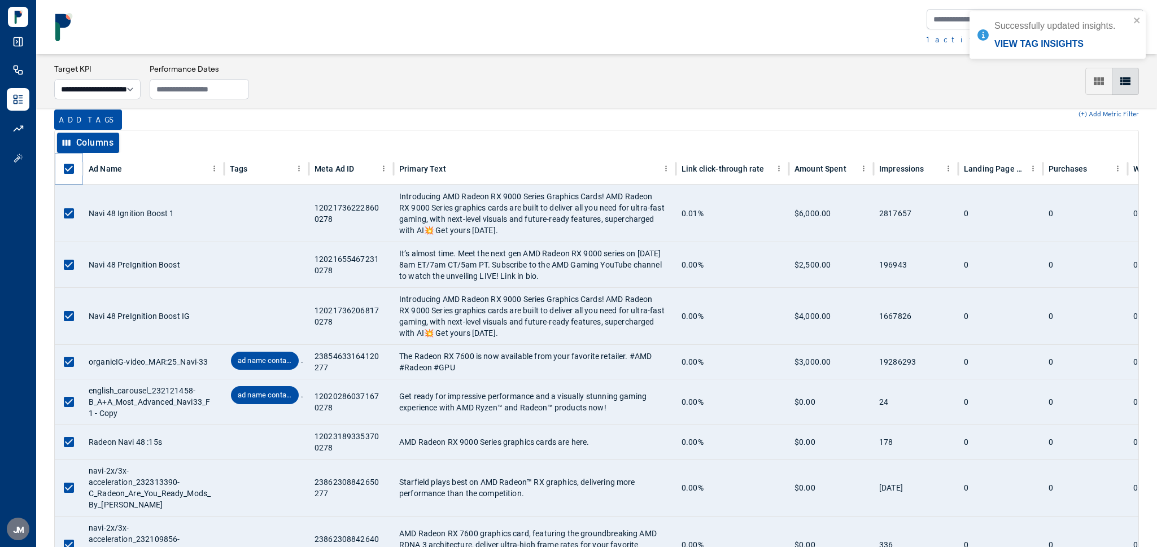
scroll to position [20, 0]
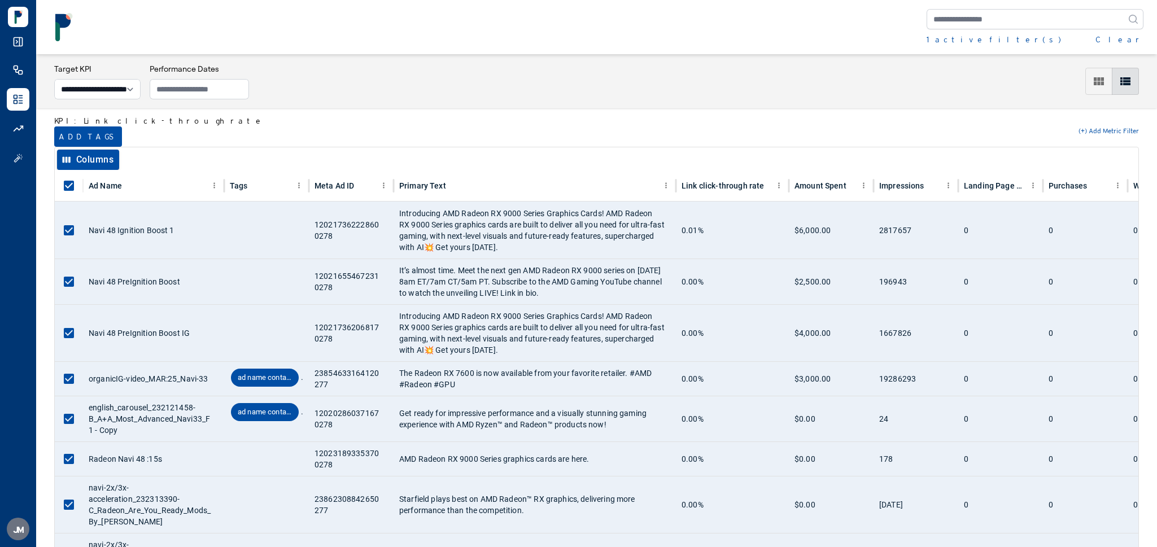
click at [67, 133] on button "Add tags" at bounding box center [88, 137] width 68 height 20
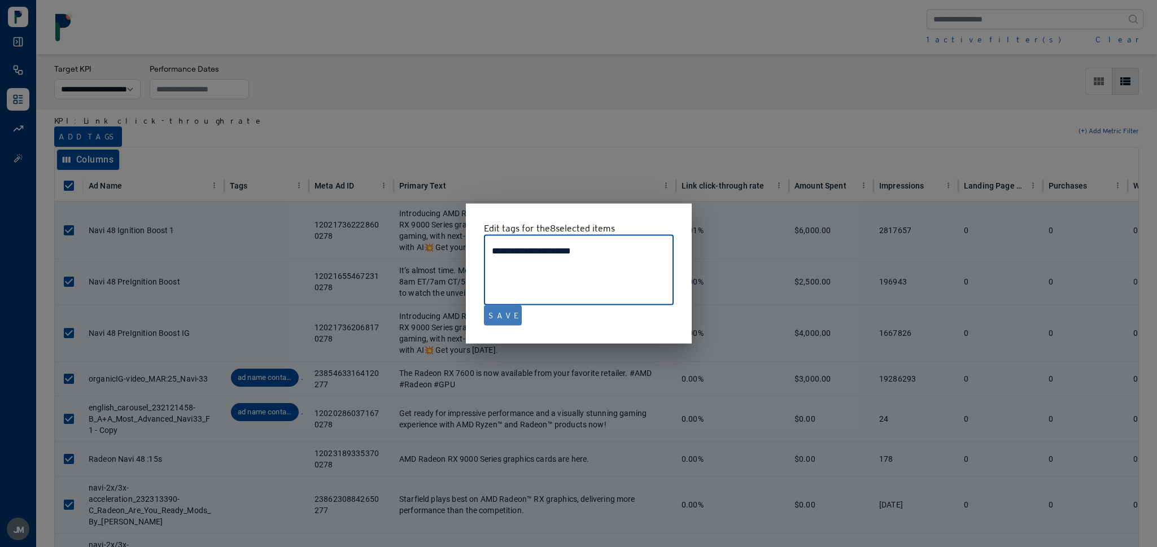
type textarea "**********"
click at [499, 317] on button "Save" at bounding box center [503, 316] width 38 height 20
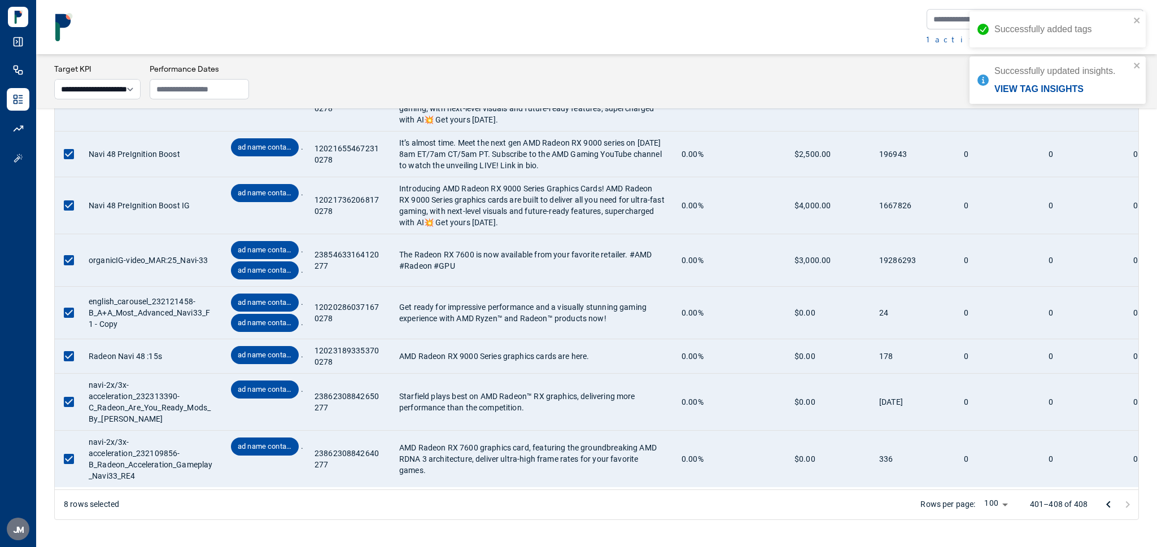
scroll to position [0, 0]
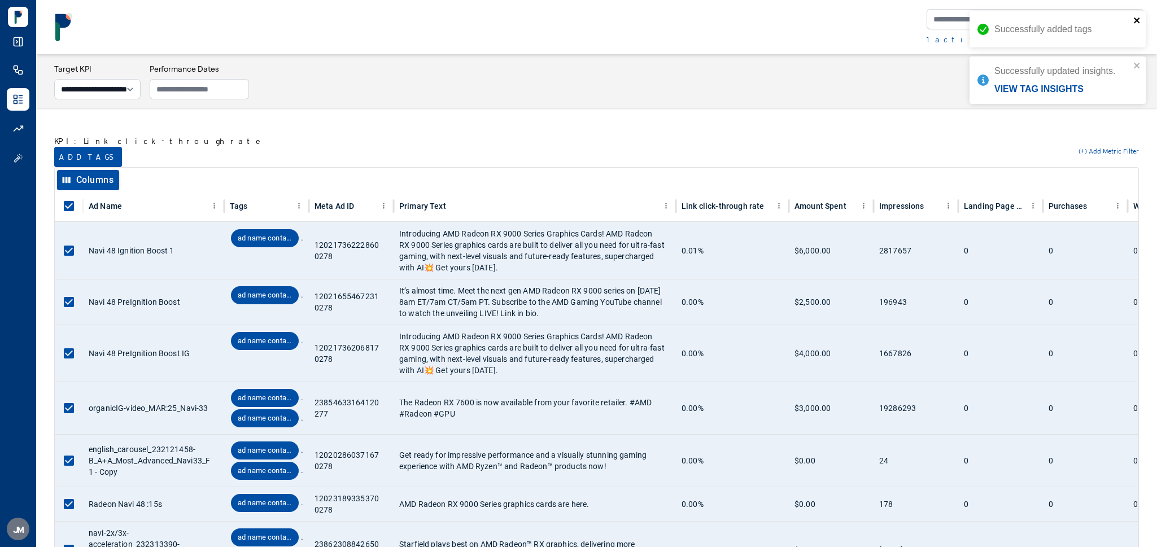
click at [1139, 17] on icon "close" at bounding box center [1138, 20] width 8 height 9
click at [1139, 19] on icon "close" at bounding box center [1138, 20] width 8 height 9
click at [1132, 36] on button "Clear" at bounding box center [1120, 39] width 48 height 11
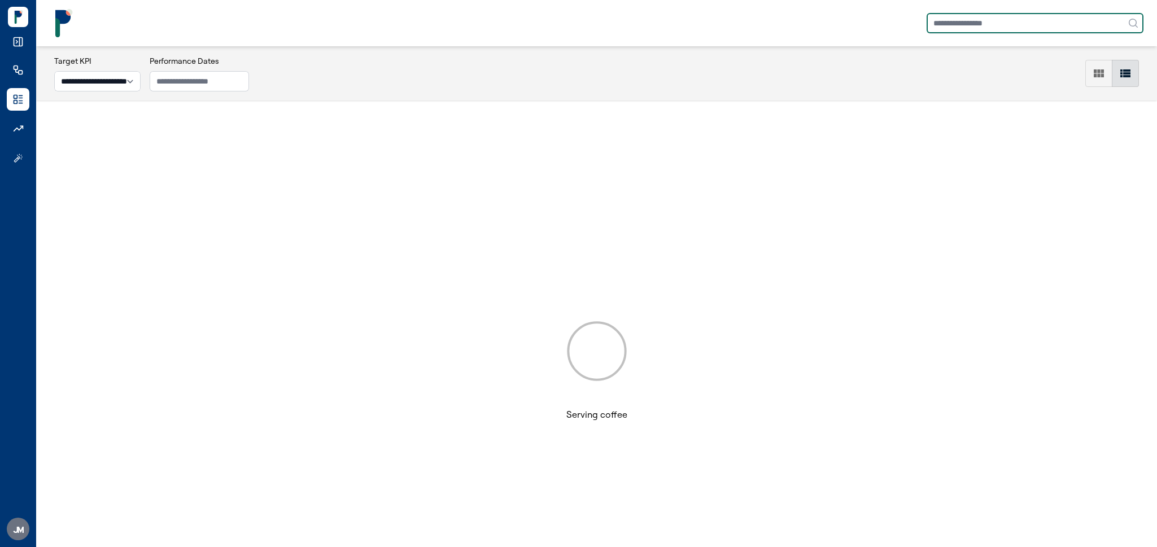
click at [997, 18] on input "text" at bounding box center [1035, 23] width 217 height 20
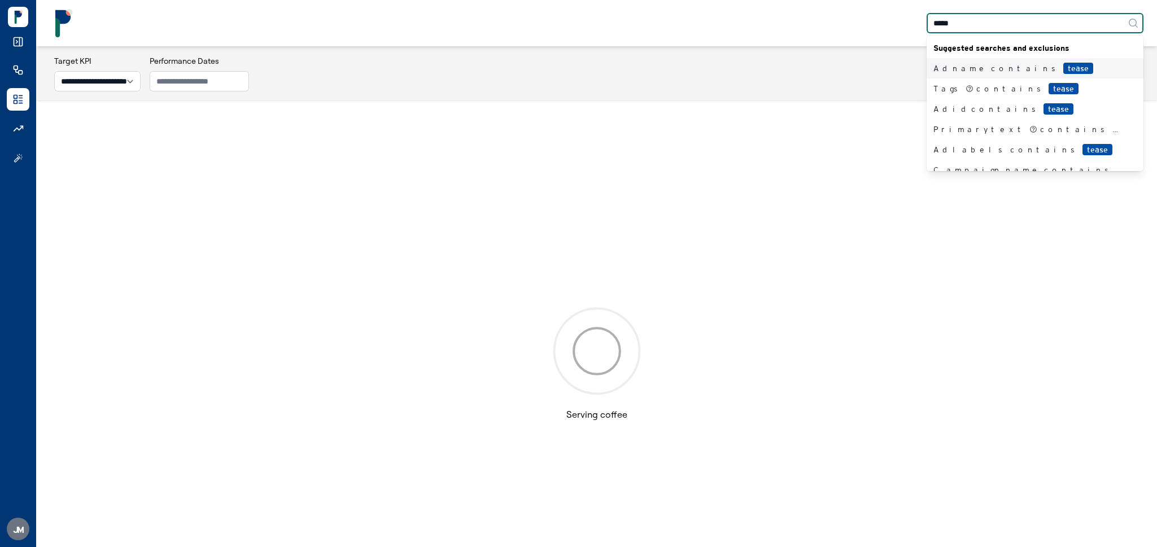
type input "******"
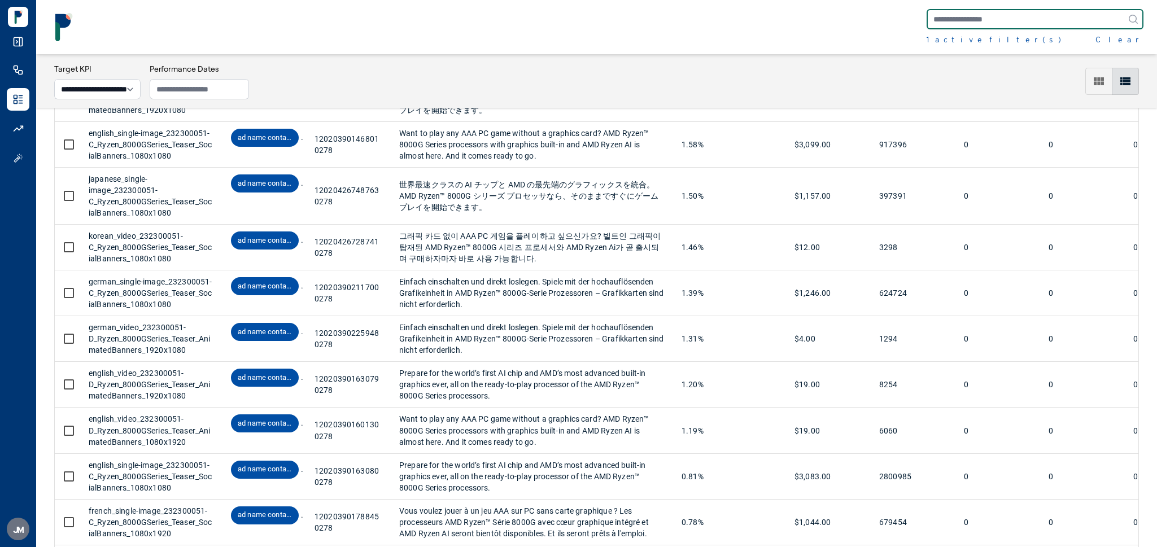
scroll to position [633, 0]
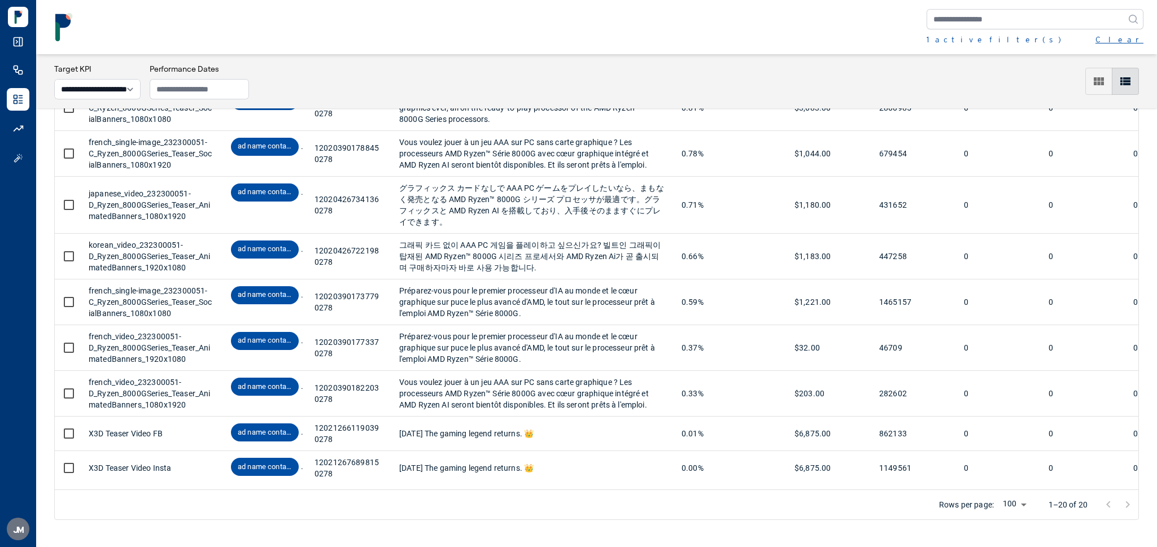
click at [1135, 38] on button "Clear" at bounding box center [1120, 39] width 48 height 11
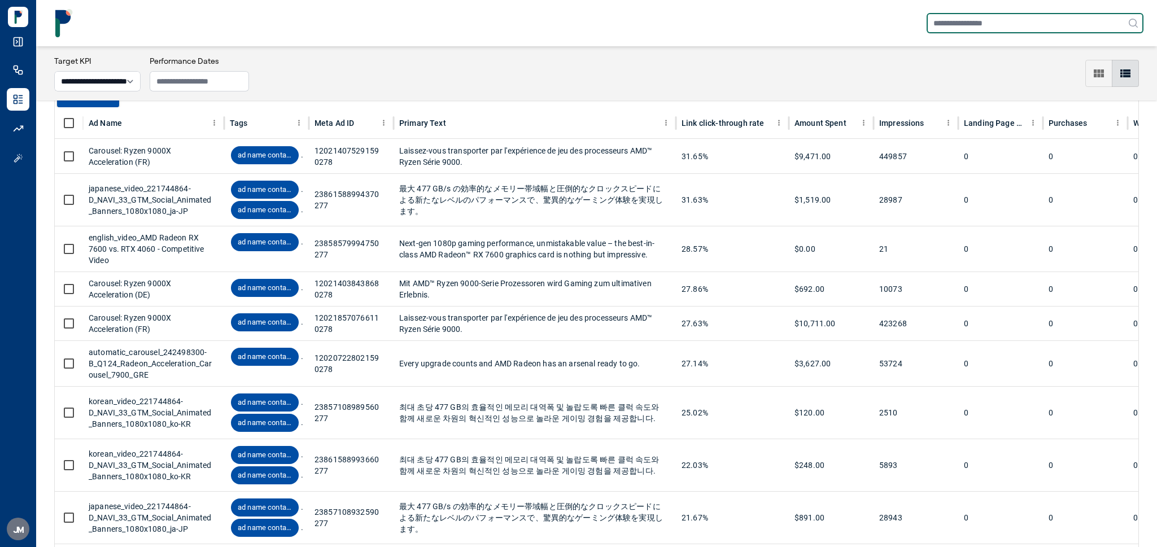
click at [1060, 25] on input "text" at bounding box center [1035, 23] width 217 height 20
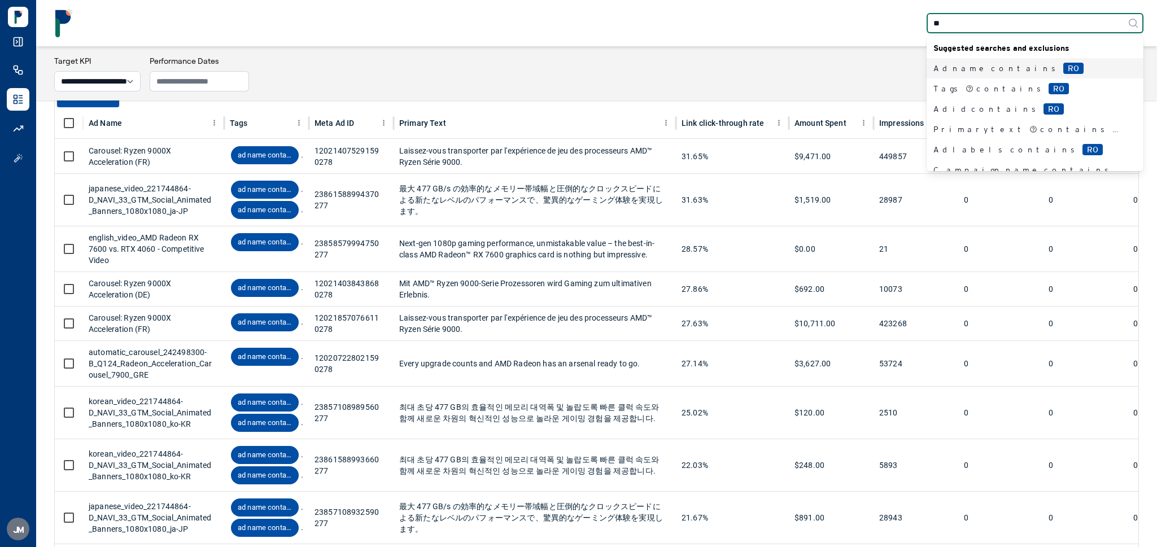
type input "***"
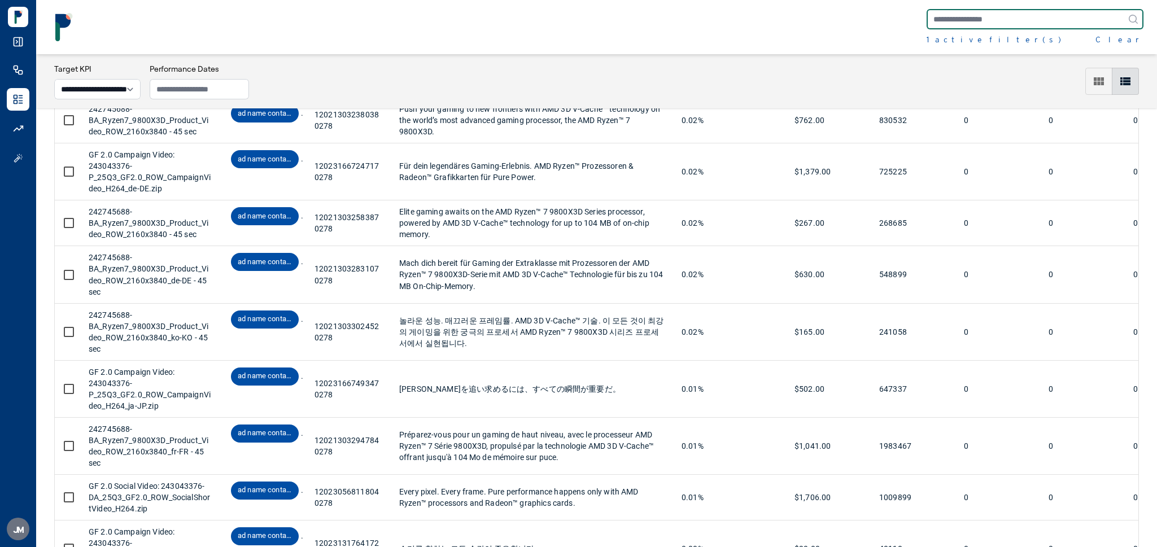
scroll to position [3521, 0]
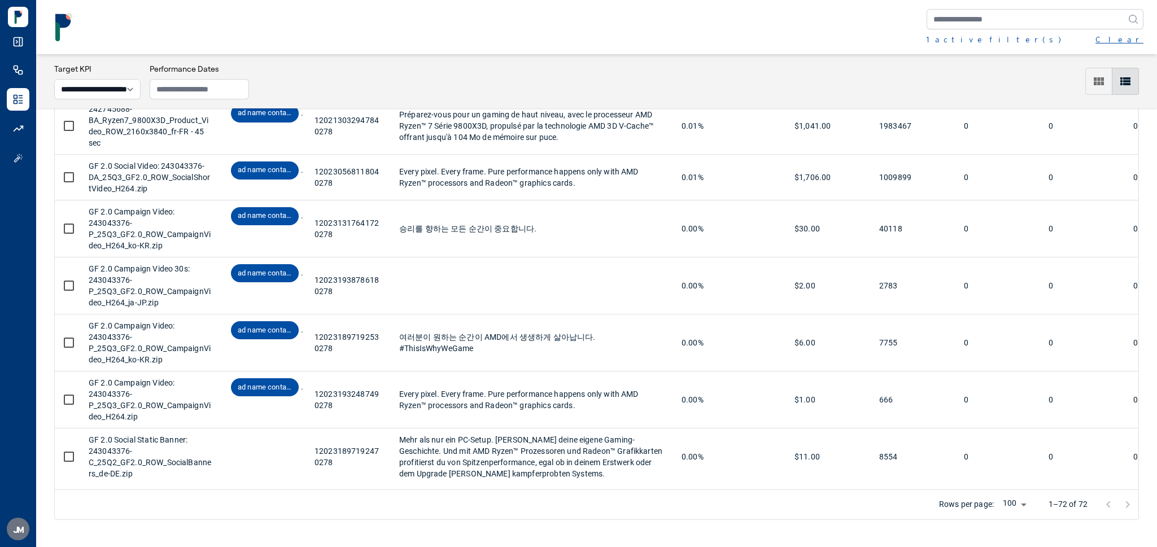
click at [1134, 37] on button "Clear" at bounding box center [1120, 39] width 48 height 11
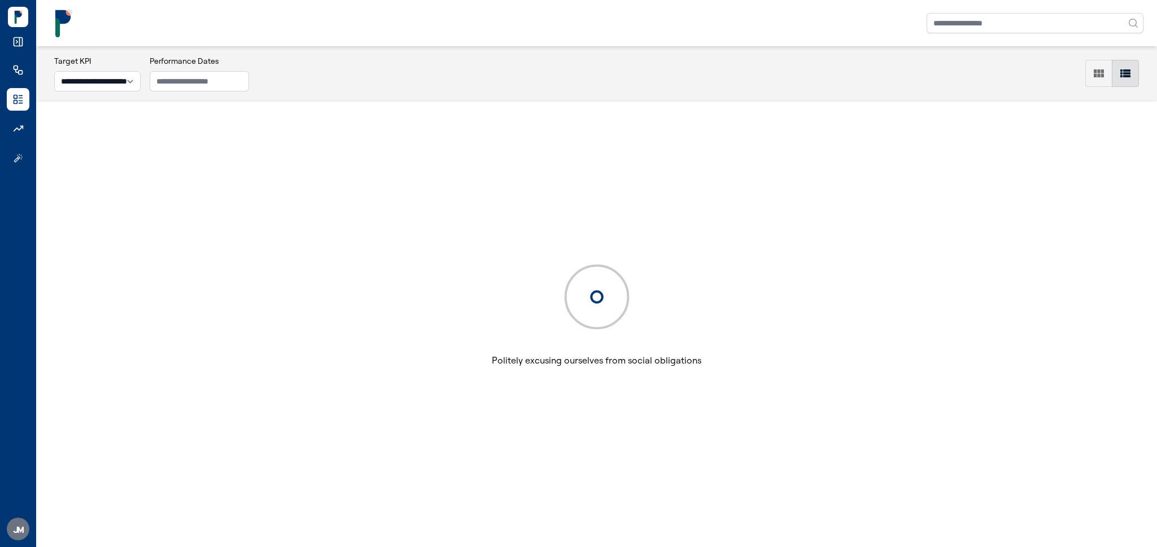
scroll to position [55, 0]
click at [1040, 25] on input "text" at bounding box center [1035, 23] width 217 height 20
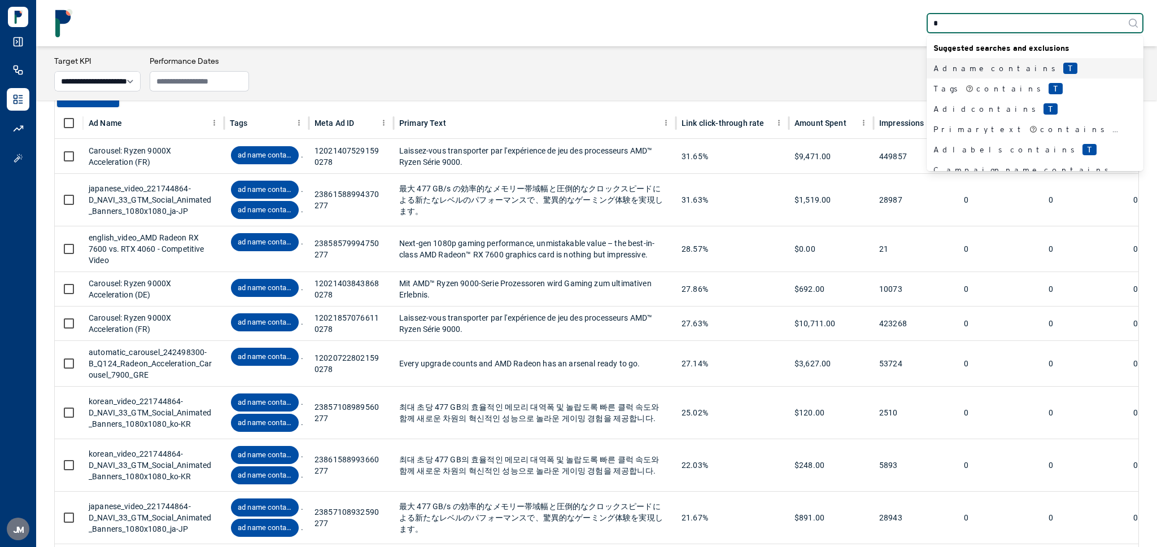
type input "**"
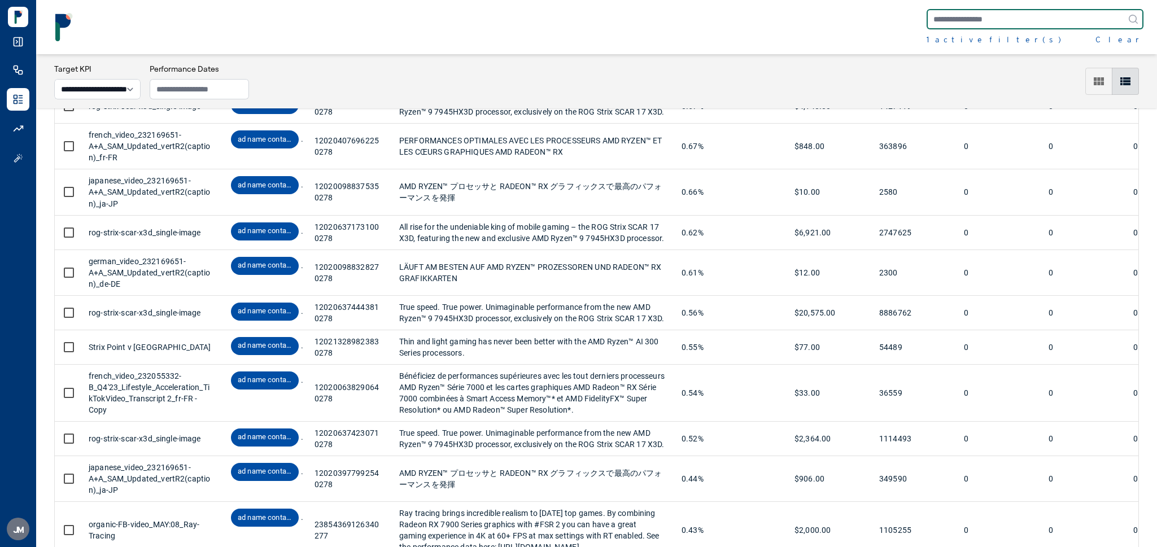
scroll to position [2162, 0]
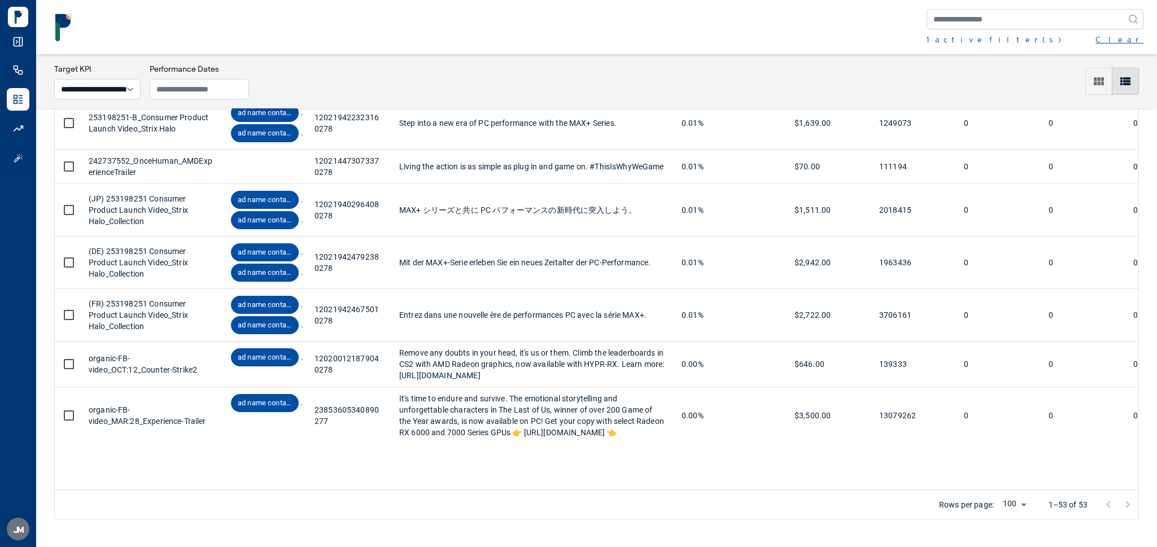
click at [1133, 44] on button "Clear" at bounding box center [1120, 39] width 48 height 11
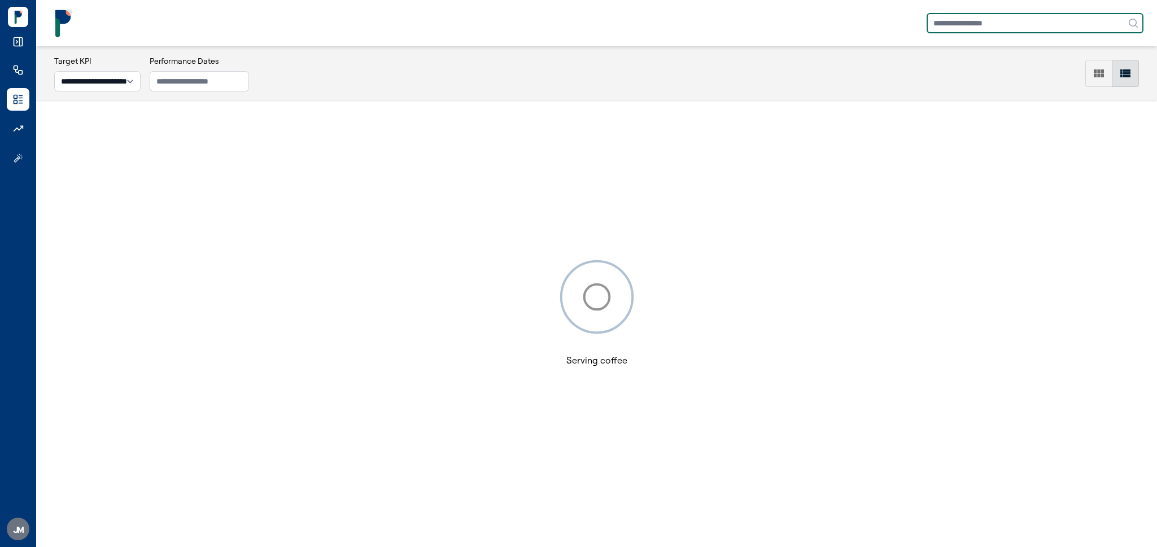
click at [973, 25] on input "text" at bounding box center [1035, 23] width 217 height 20
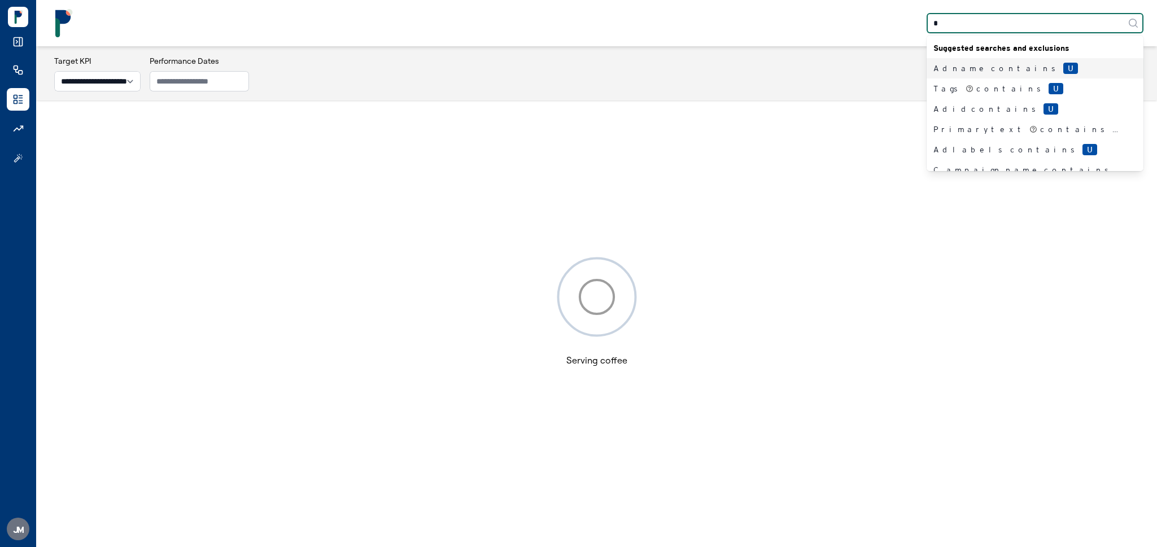
type input "**"
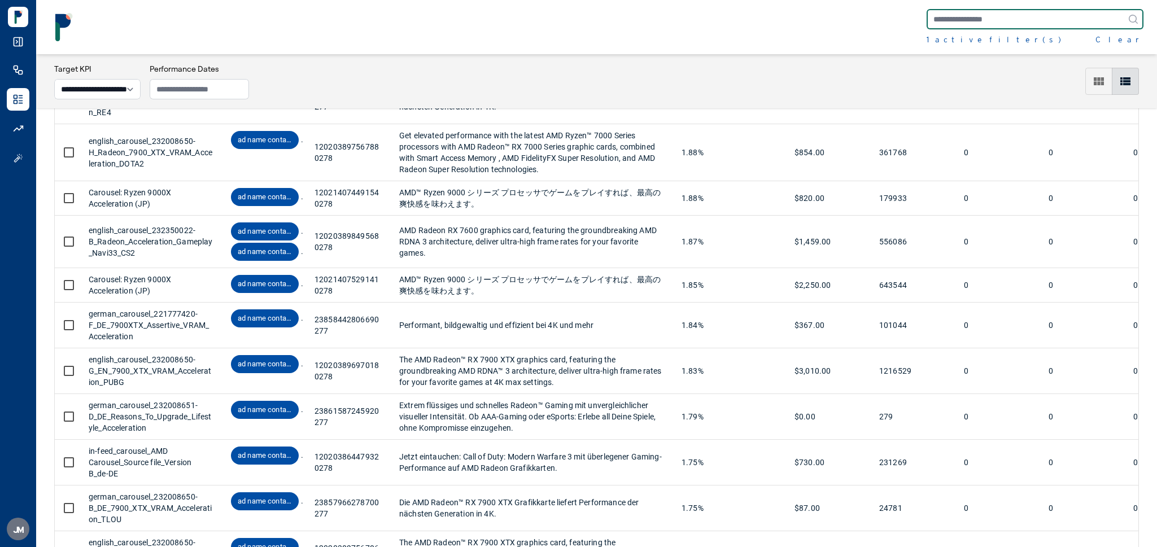
scroll to position [1939, 0]
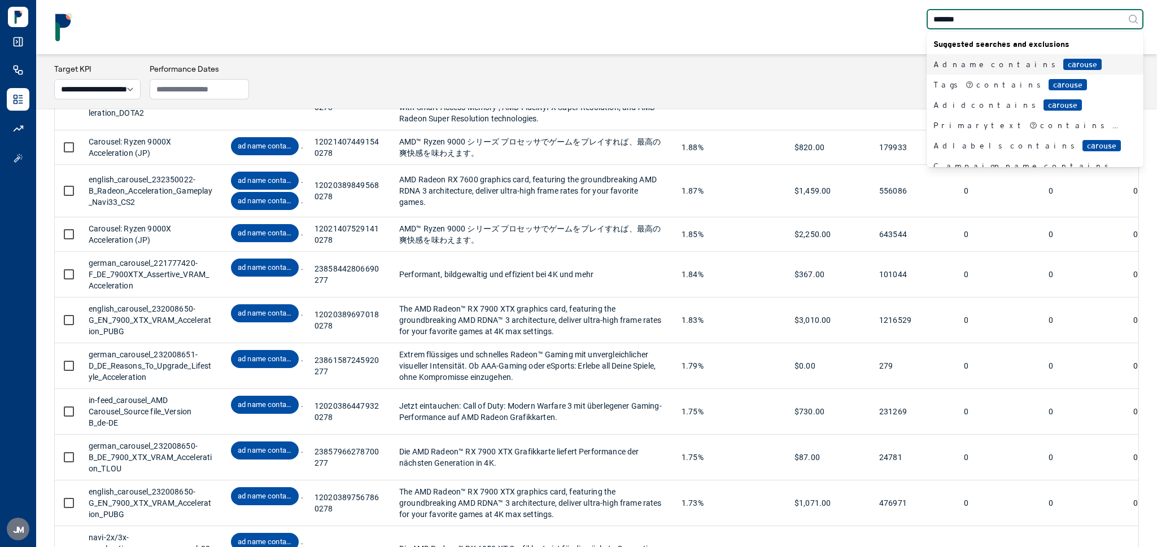
type input "********"
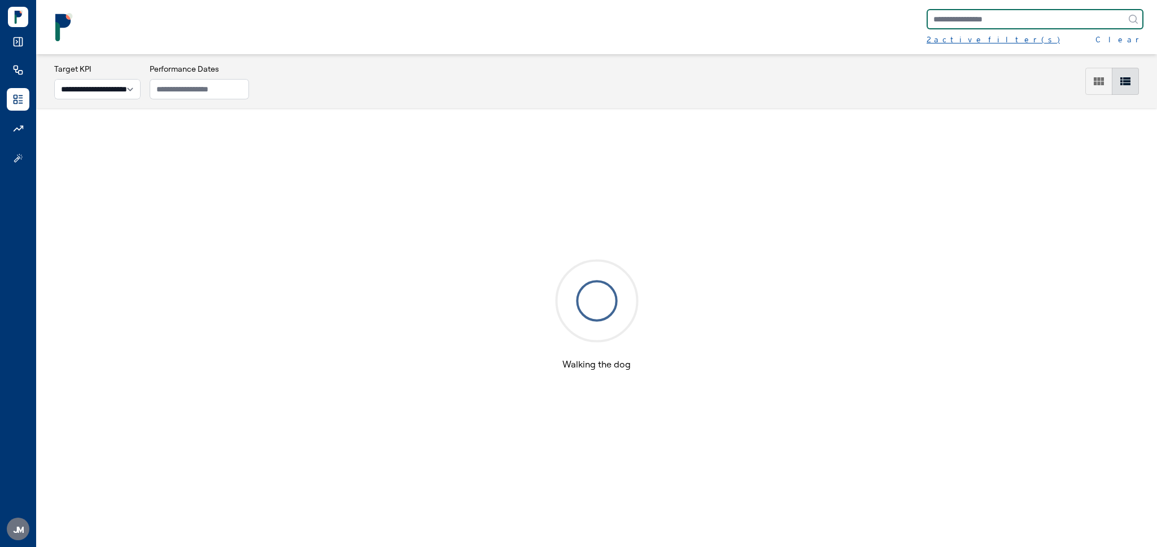
click at [947, 41] on div "2 active filter(s)" at bounding box center [993, 39] width 133 height 11
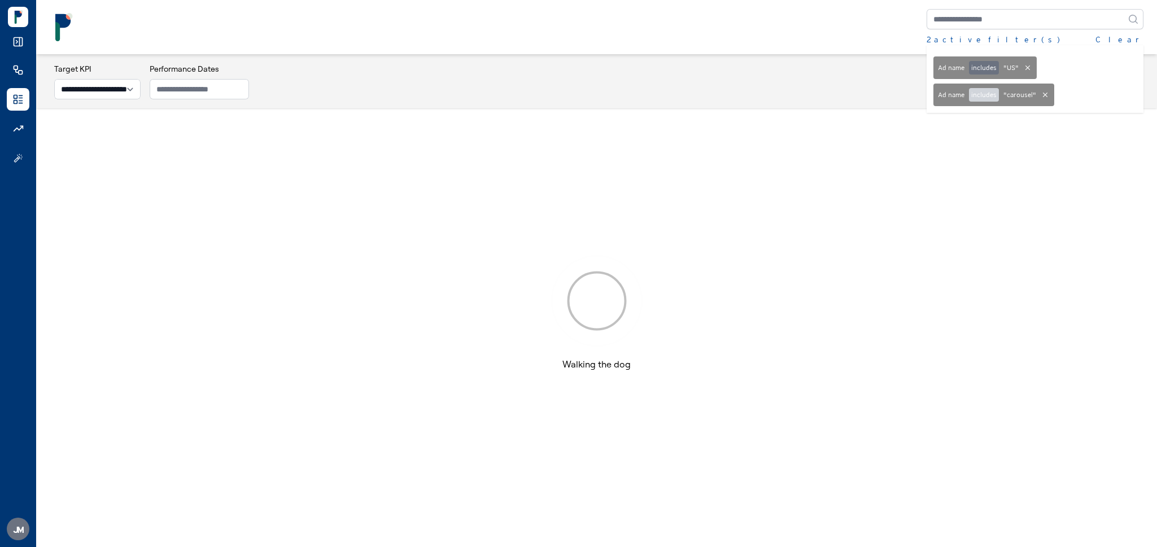
click at [991, 93] on button "includes" at bounding box center [984, 95] width 30 height 14
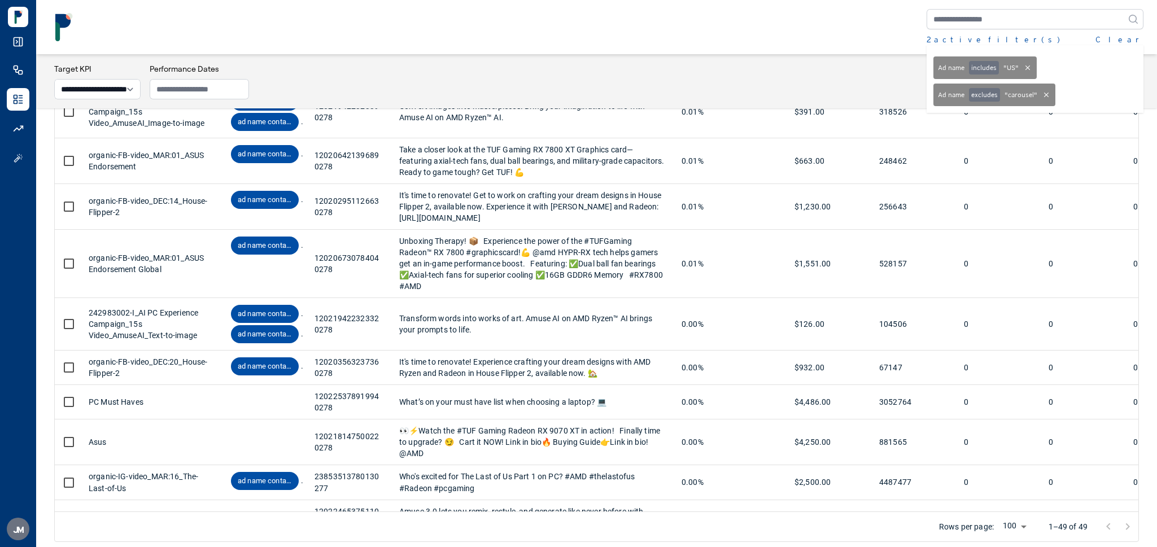
scroll to position [1861, 0]
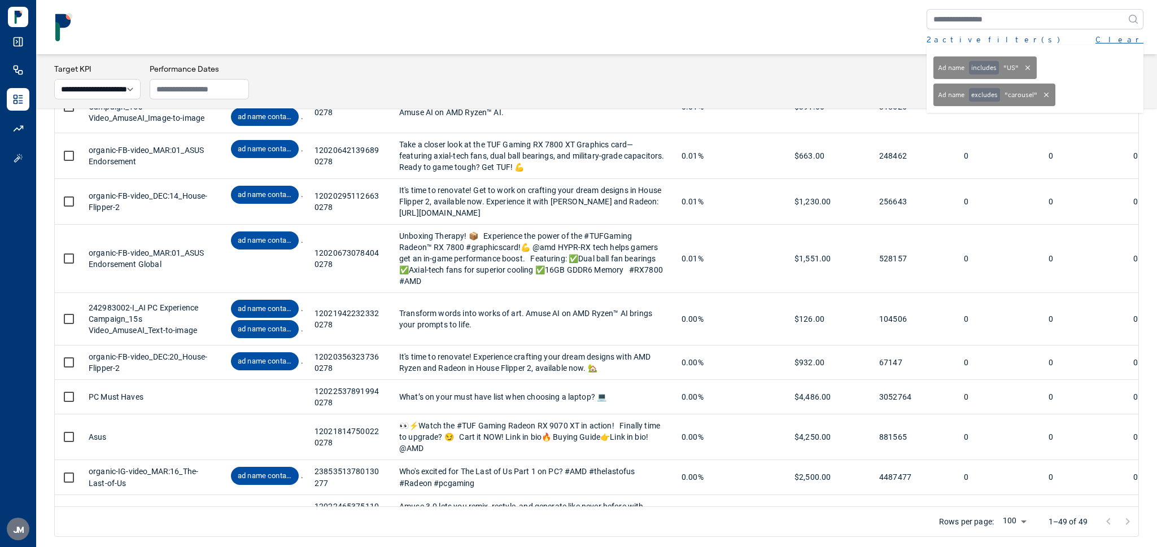
click at [1130, 36] on button "Clear" at bounding box center [1120, 39] width 48 height 11
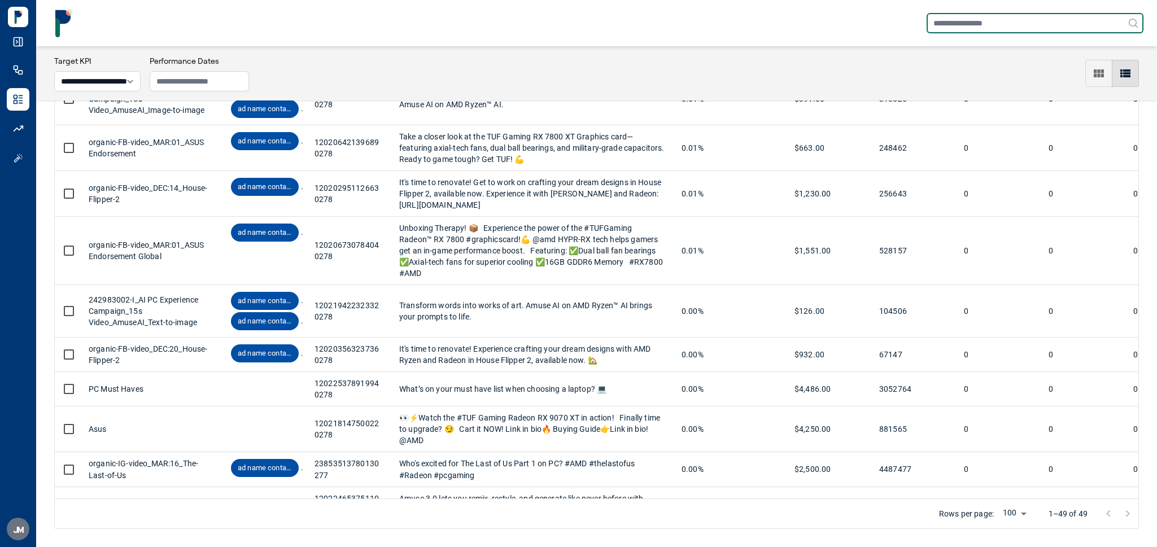
click at [1004, 27] on input "text" at bounding box center [1035, 23] width 217 height 20
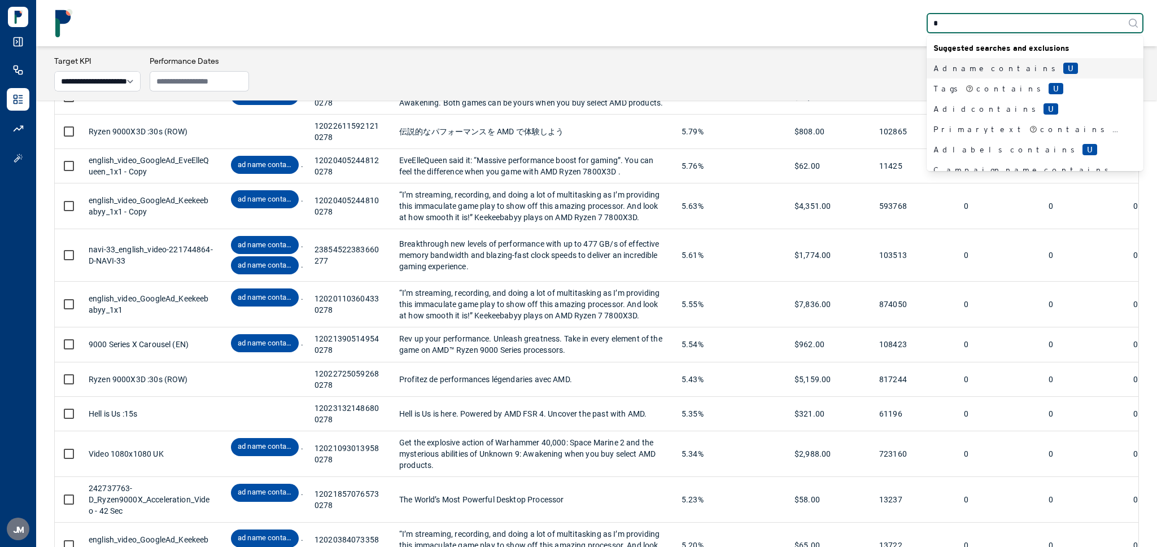
type input "**"
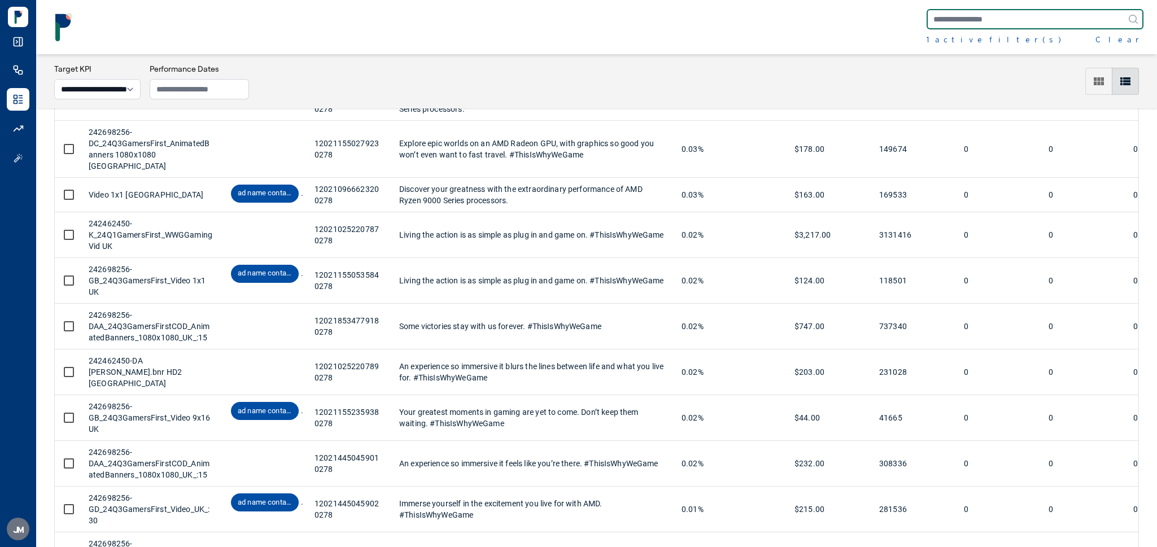
scroll to position [1717, 0]
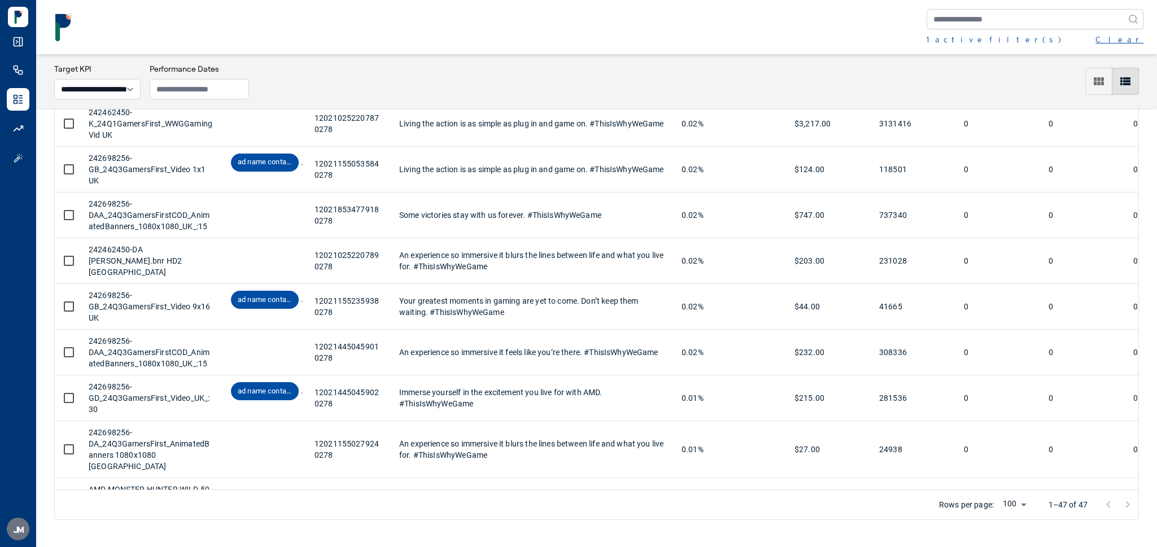
click at [1141, 35] on button "Clear" at bounding box center [1120, 39] width 48 height 11
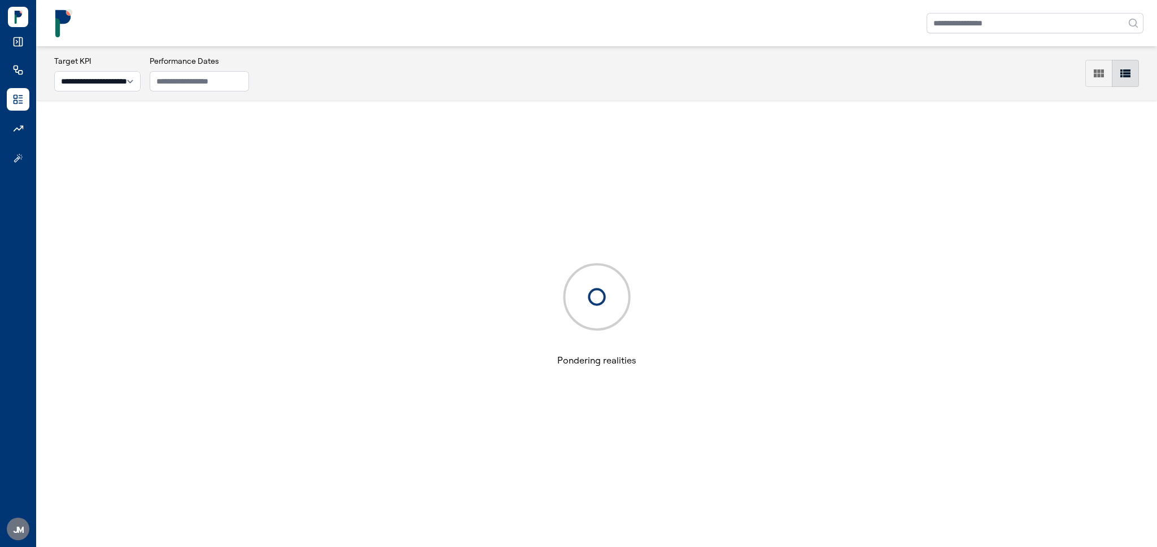
scroll to position [55, 0]
click at [973, 23] on input "text" at bounding box center [1035, 23] width 217 height 20
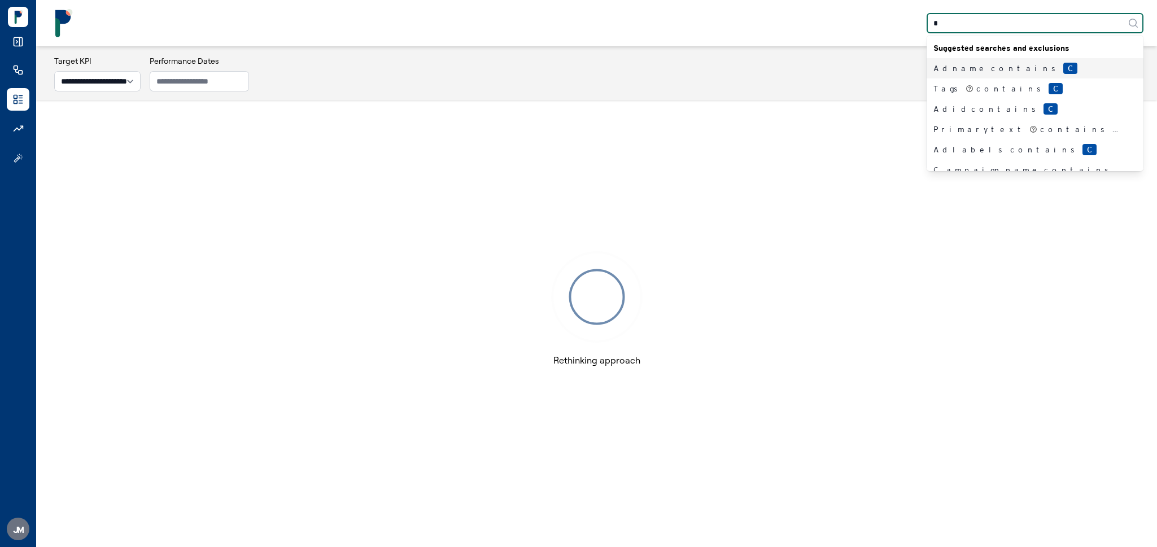
type input "**"
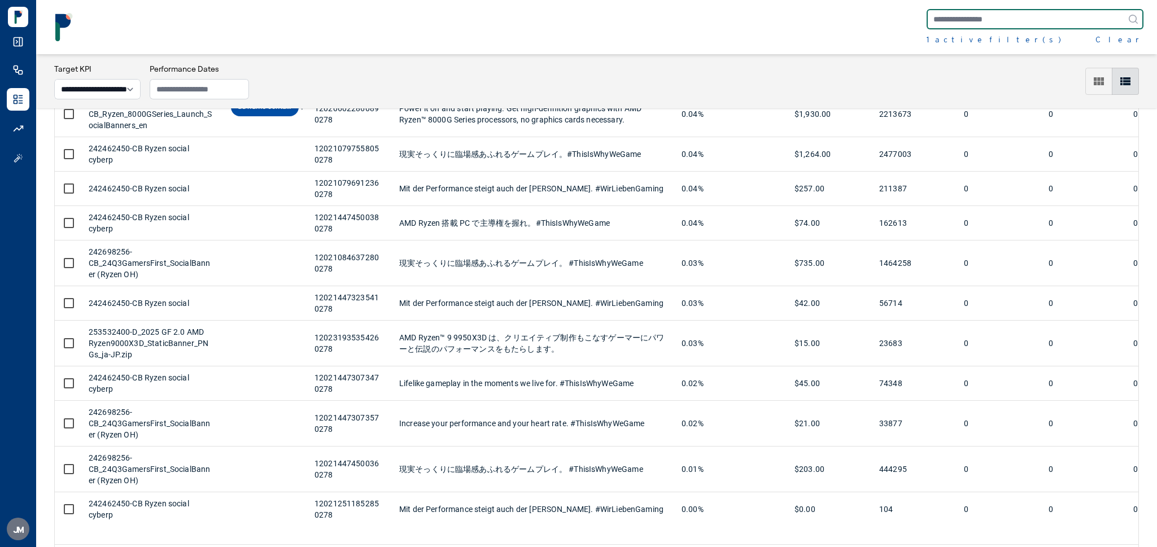
scroll to position [3318, 0]
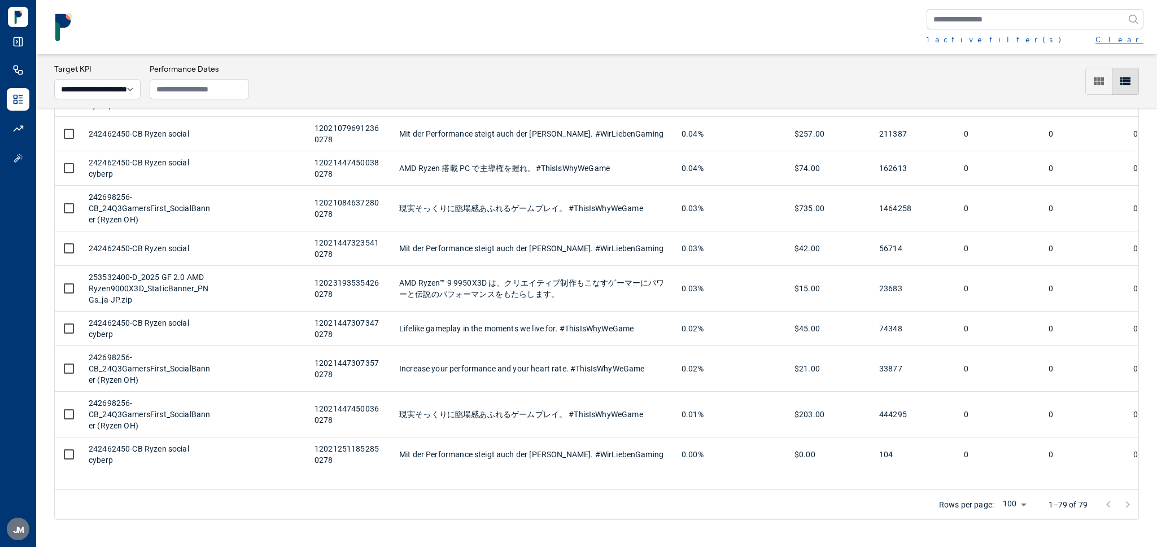
click at [1136, 34] on button "Clear" at bounding box center [1120, 39] width 48 height 11
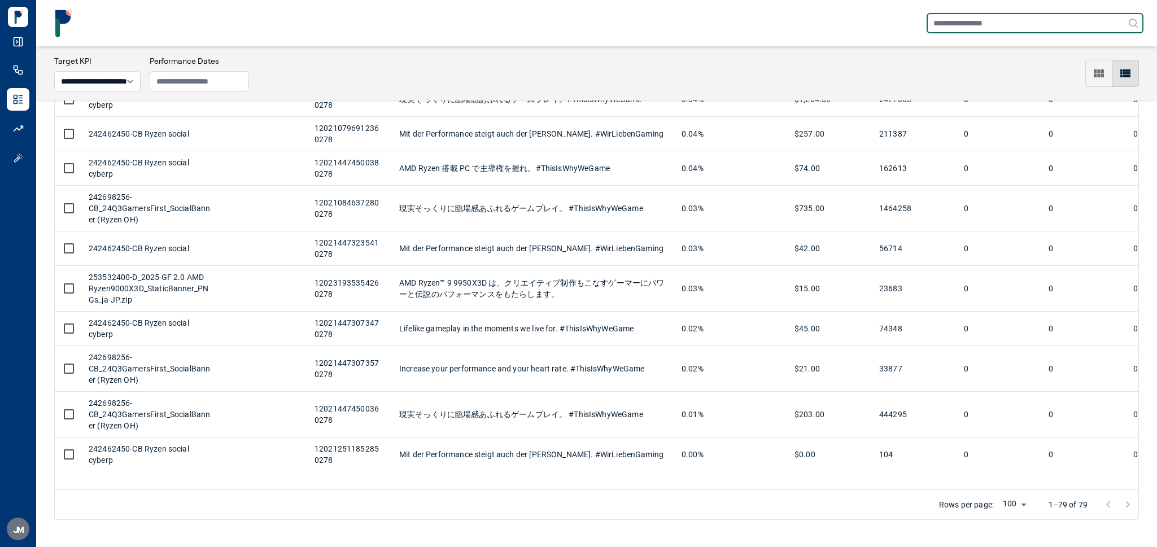
click at [1084, 25] on input "text" at bounding box center [1035, 23] width 217 height 20
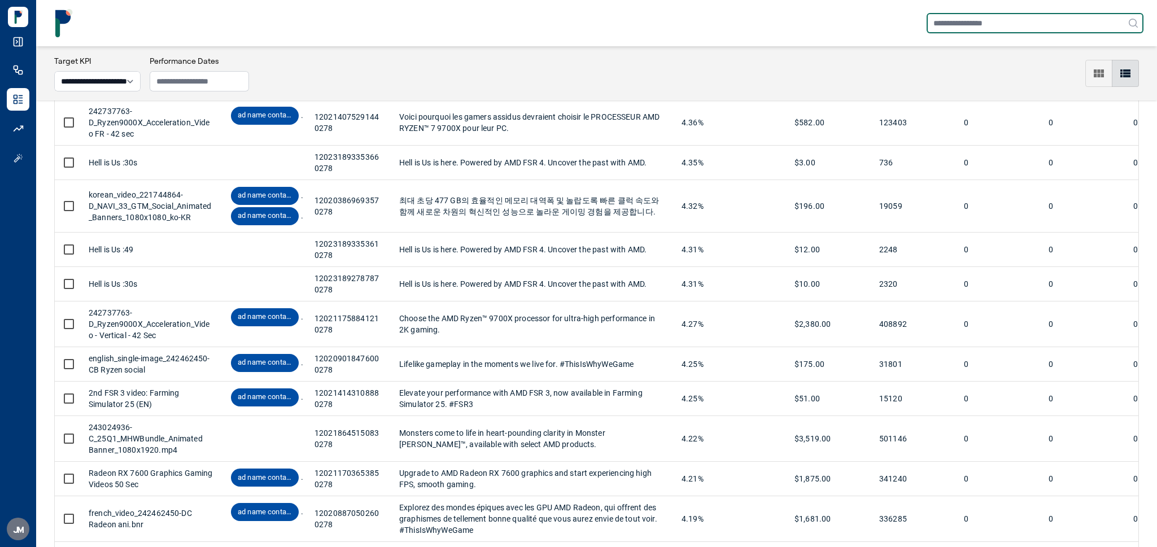
scroll to position [3318, 0]
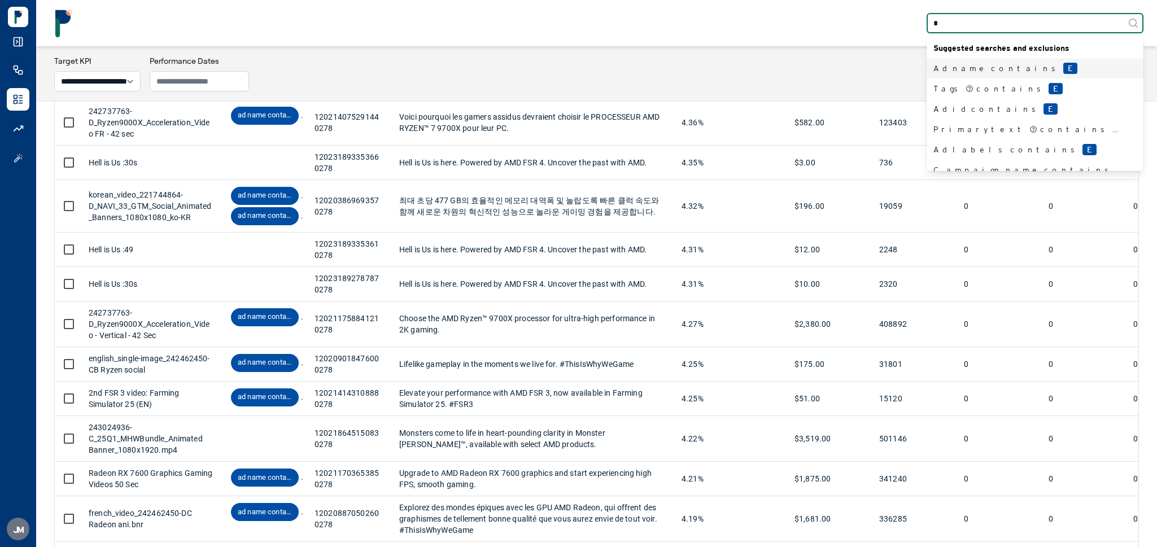
type input "**"
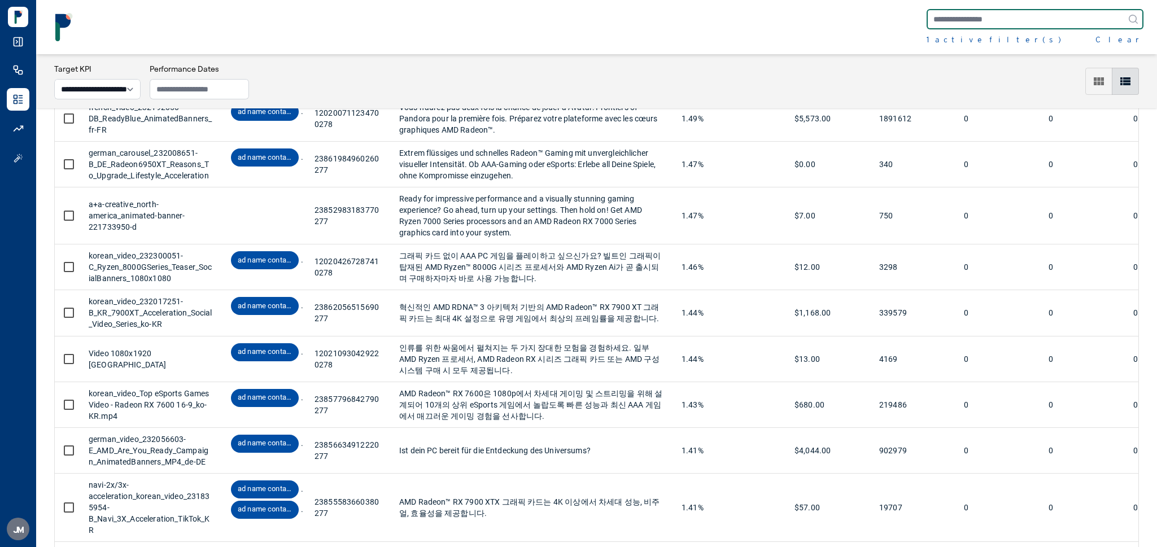
scroll to position [4389, 0]
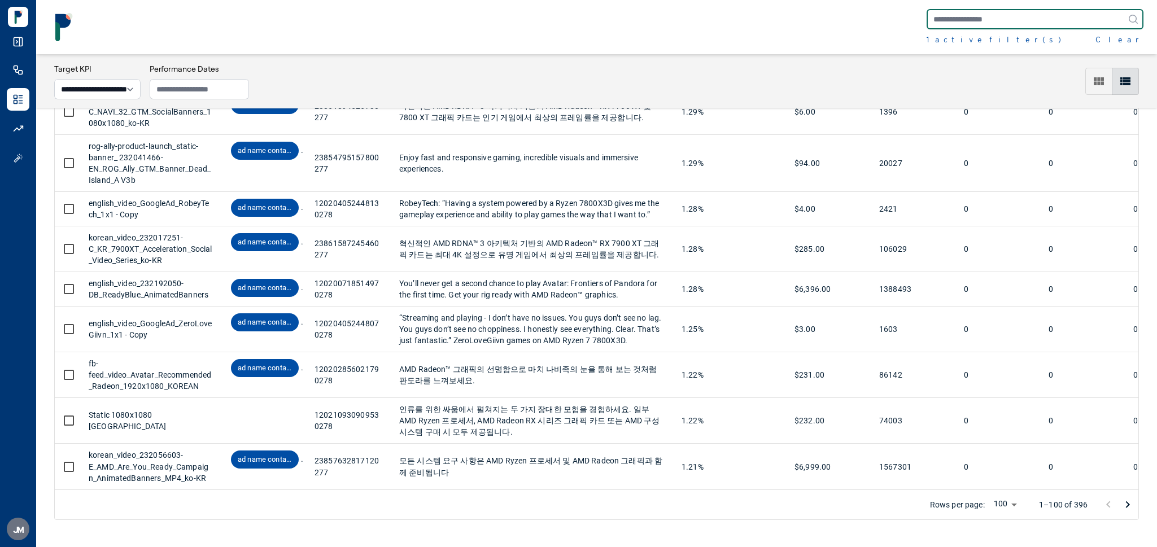
click at [969, 18] on input "text" at bounding box center [1035, 19] width 217 height 20
click at [964, 41] on div "1 active filter(s)" at bounding box center [994, 39] width 134 height 11
click at [965, 21] on input "text" at bounding box center [1035, 19] width 217 height 20
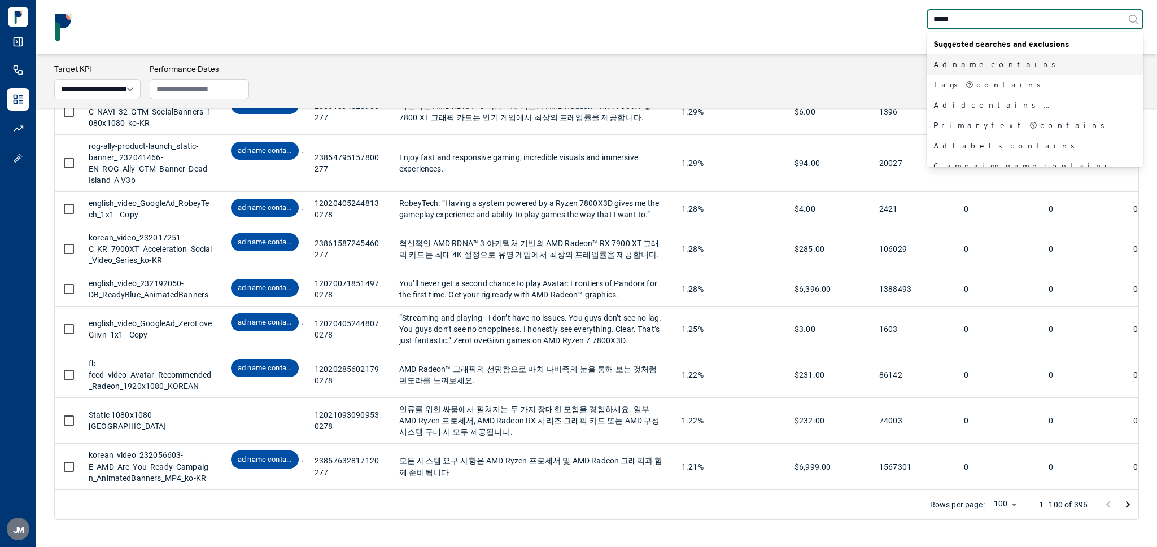
type input "******"
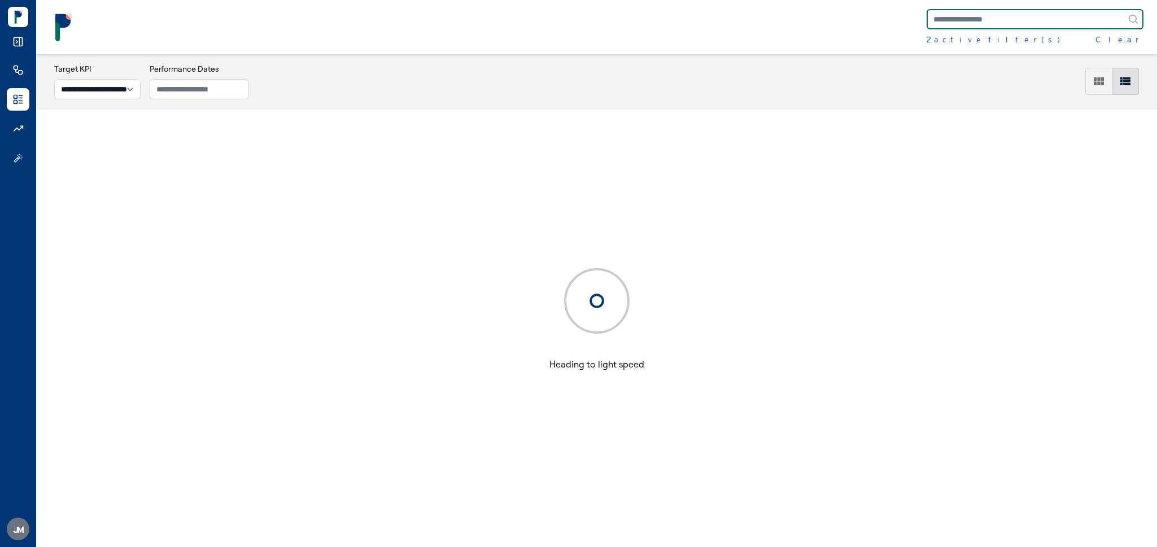
scroll to position [55, 0]
click at [970, 41] on div "2 active filter(s)" at bounding box center [993, 39] width 133 height 11
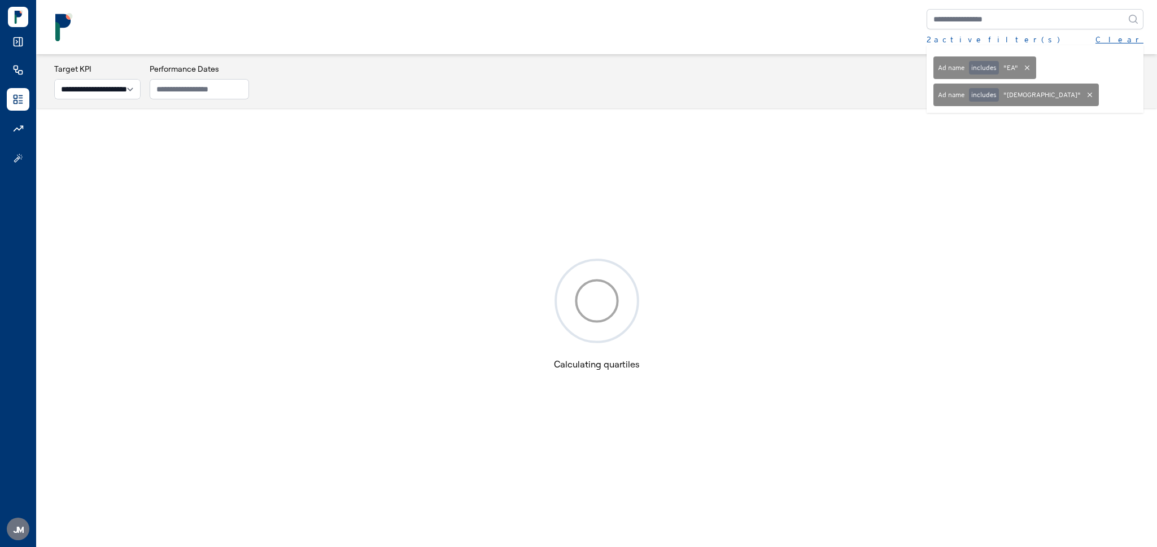
click at [1140, 34] on button "Clear" at bounding box center [1120, 39] width 48 height 11
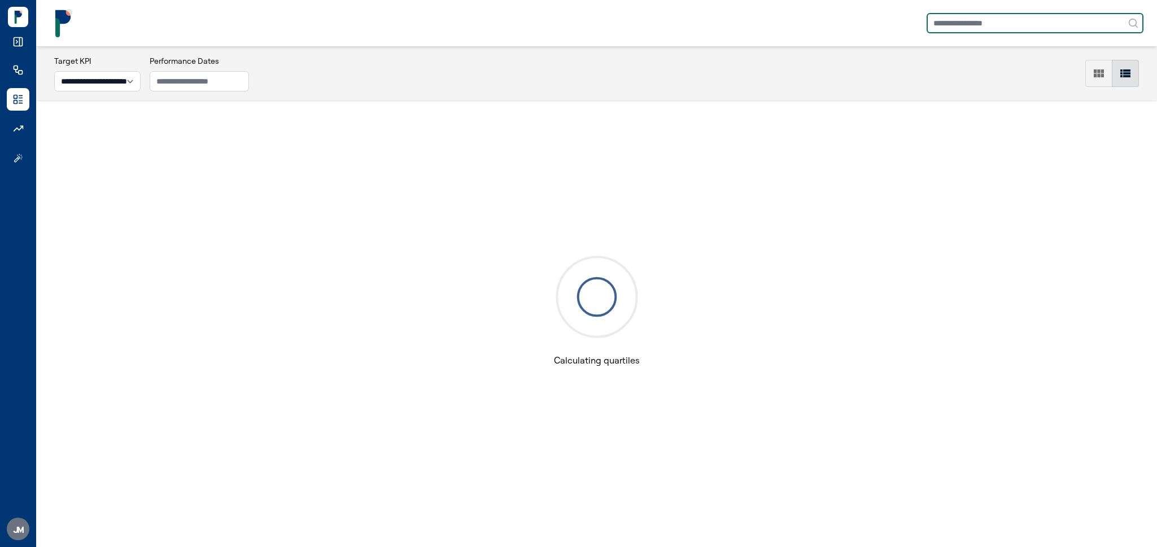
click at [1043, 21] on input "text" at bounding box center [1035, 23] width 217 height 20
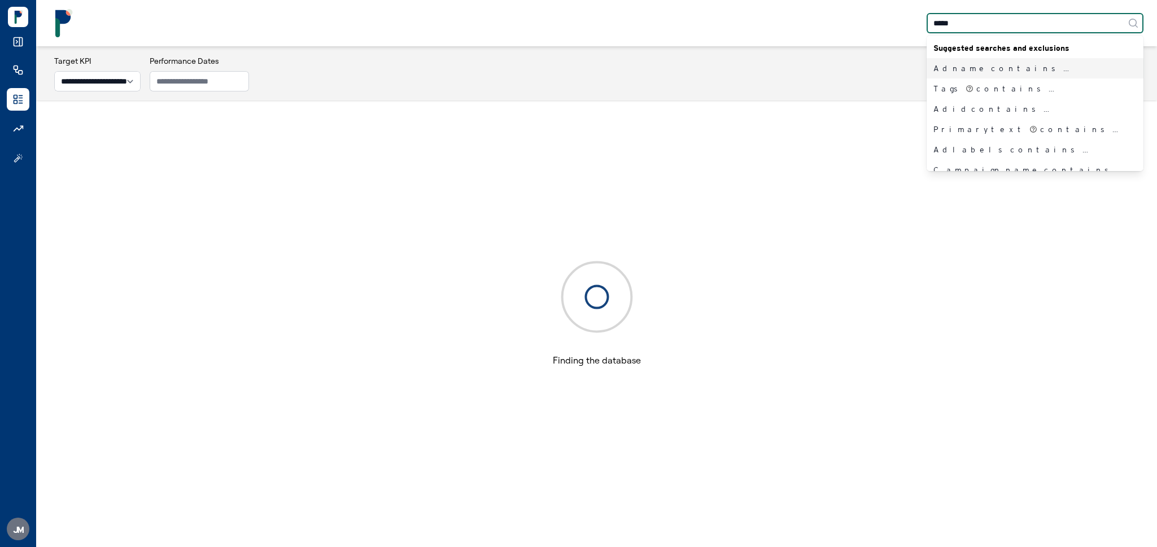
type input "******"
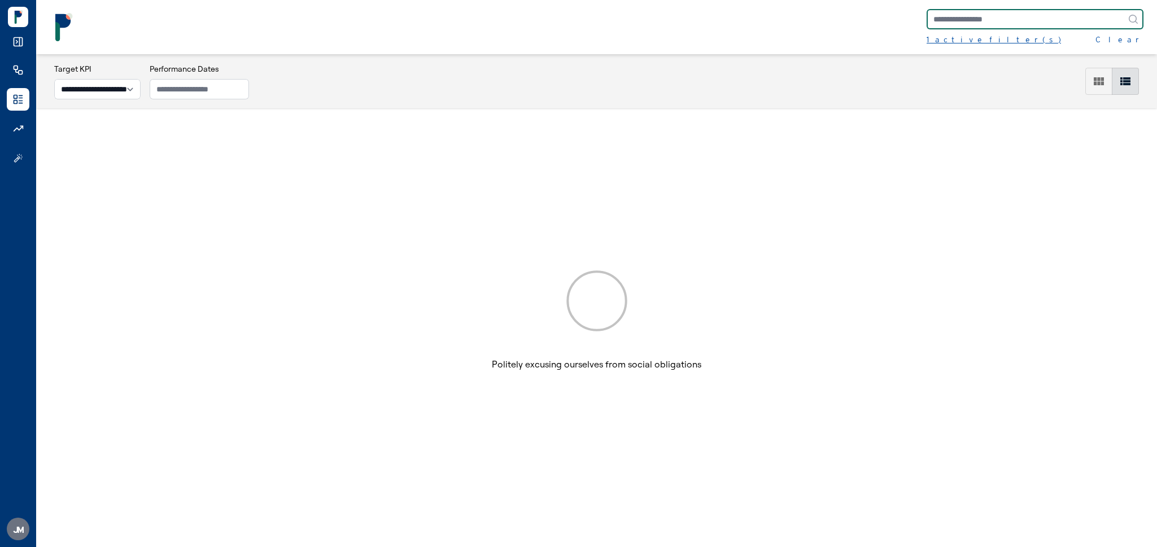
click at [935, 39] on div "1 active filter(s)" at bounding box center [994, 39] width 134 height 11
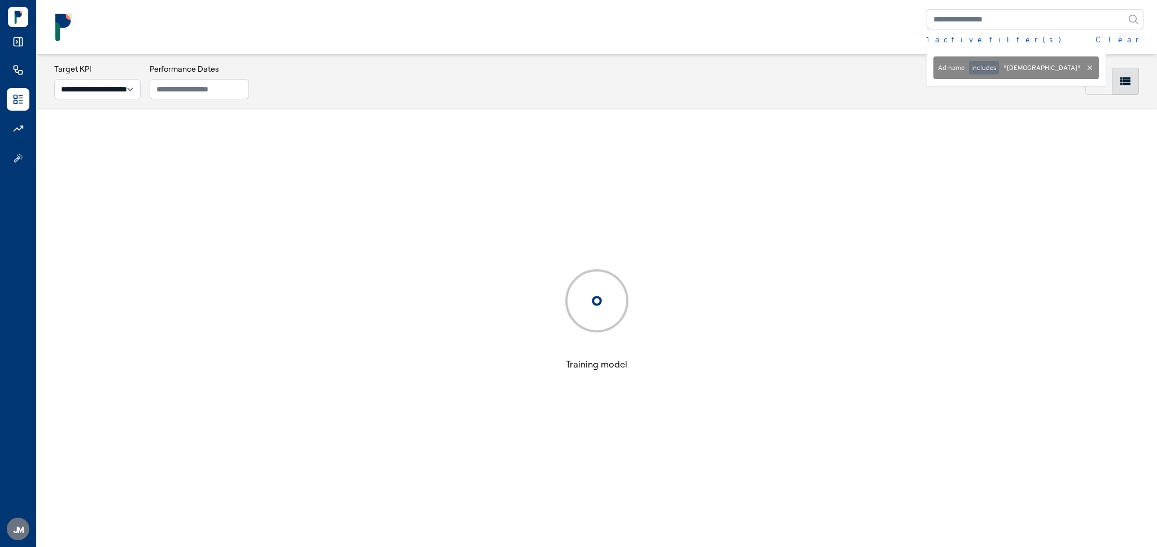
click at [786, 36] on div "1 active filter(s) Clear Ad name includes " korean "" at bounding box center [597, 27] width 1094 height 36
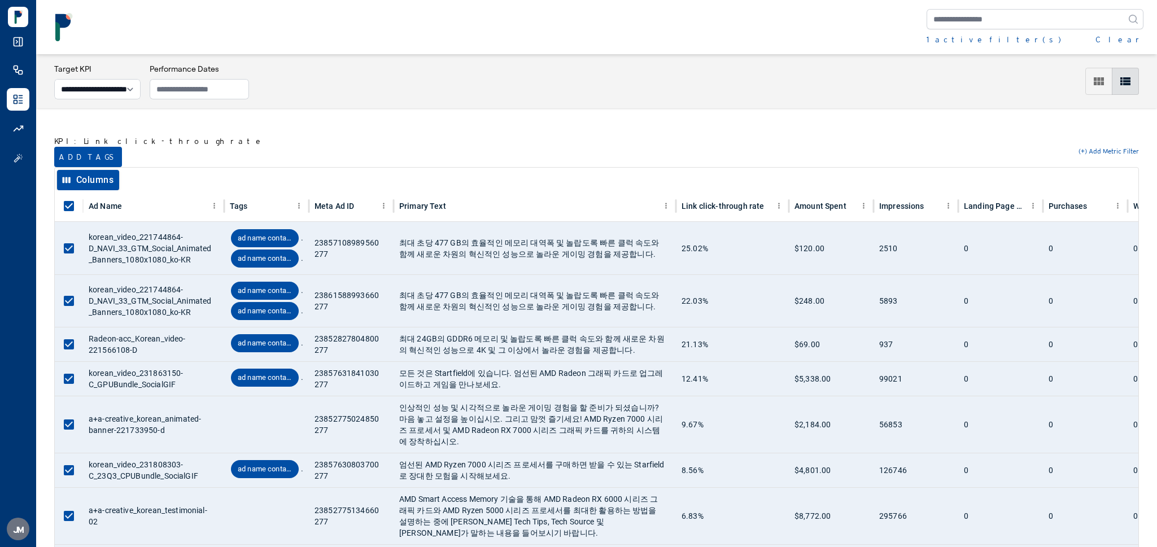
click at [84, 155] on button "Add tags" at bounding box center [88, 157] width 68 height 20
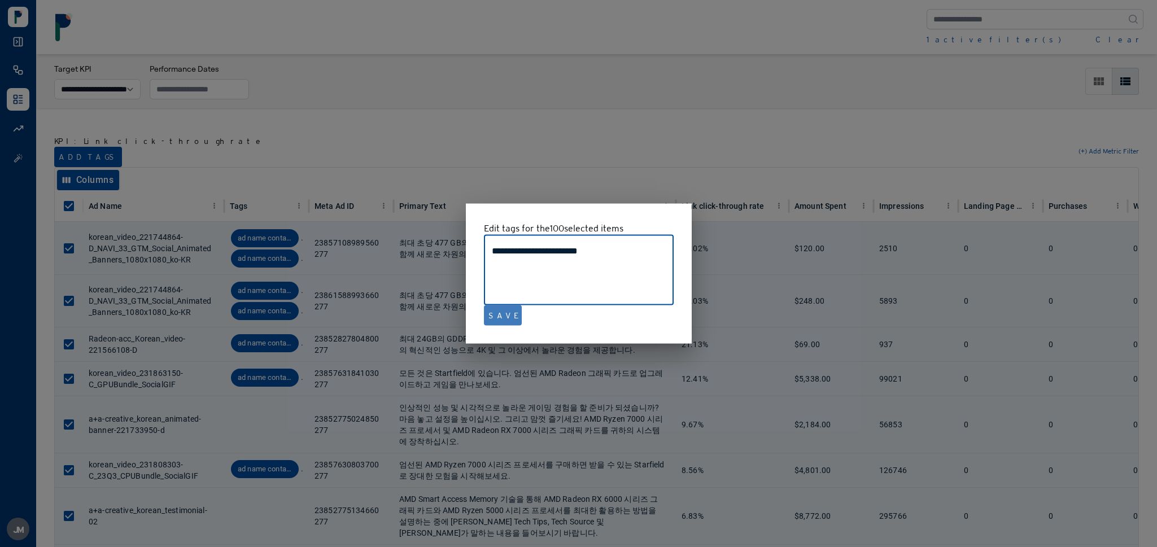
type textarea "**********"
click at [505, 317] on button "Save" at bounding box center [503, 316] width 38 height 20
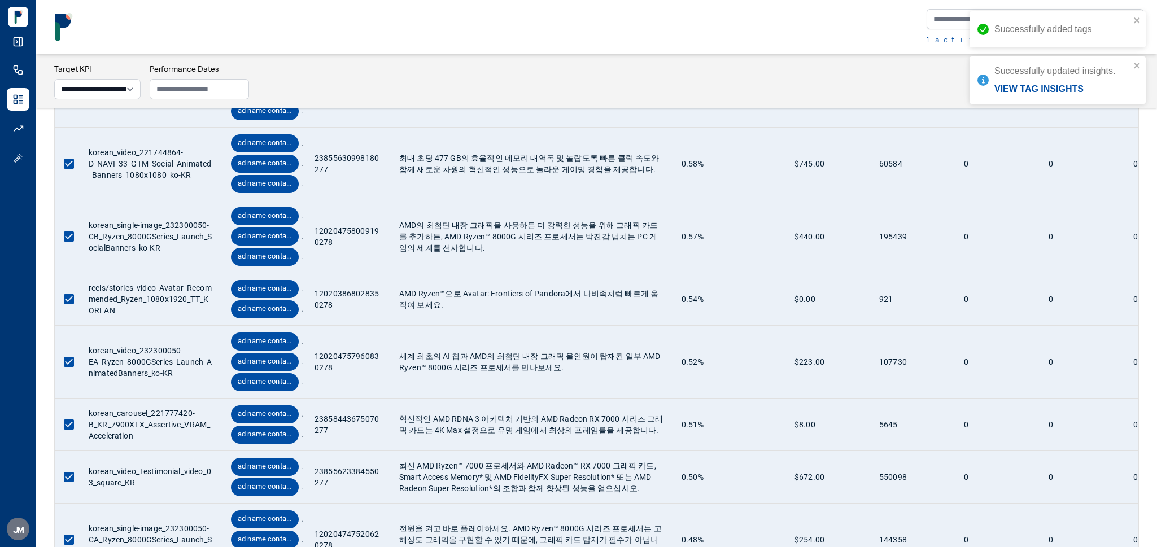
scroll to position [5432, 0]
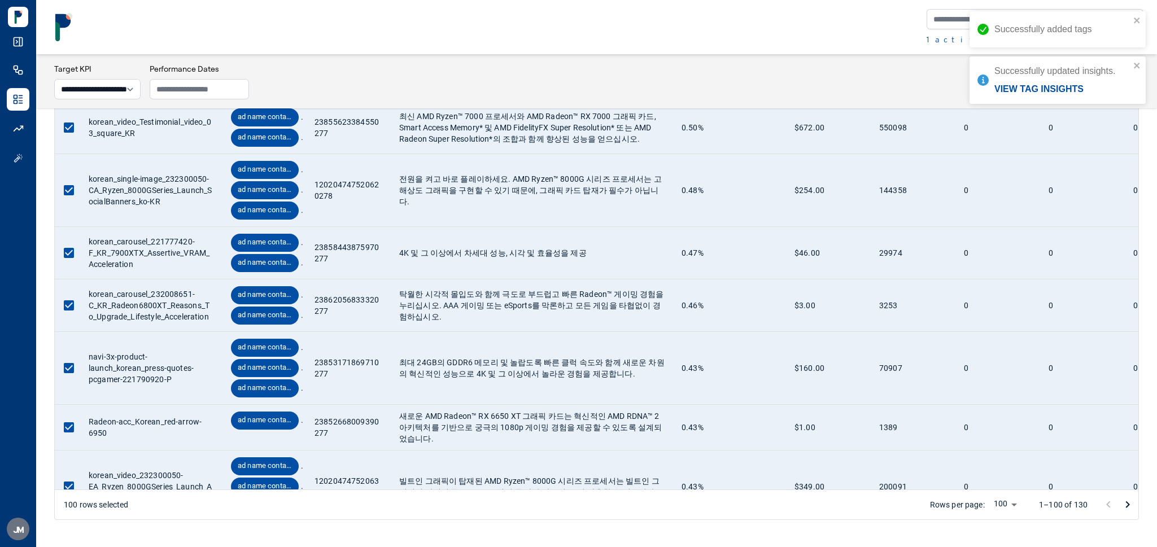
click at [1131, 505] on icon "Go to next page" at bounding box center [1128, 505] width 14 height 14
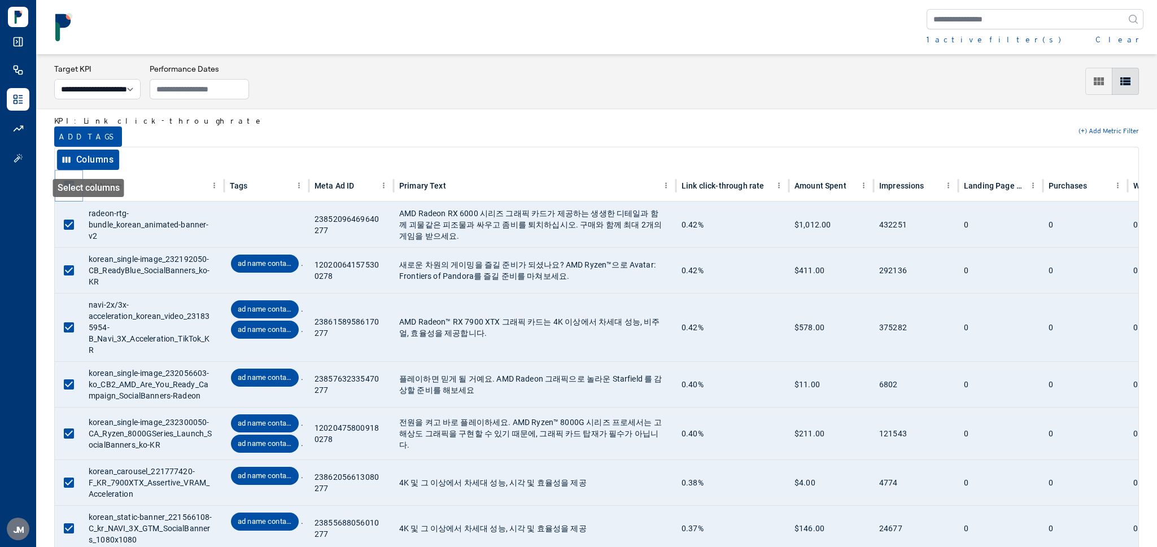
scroll to position [7, 0]
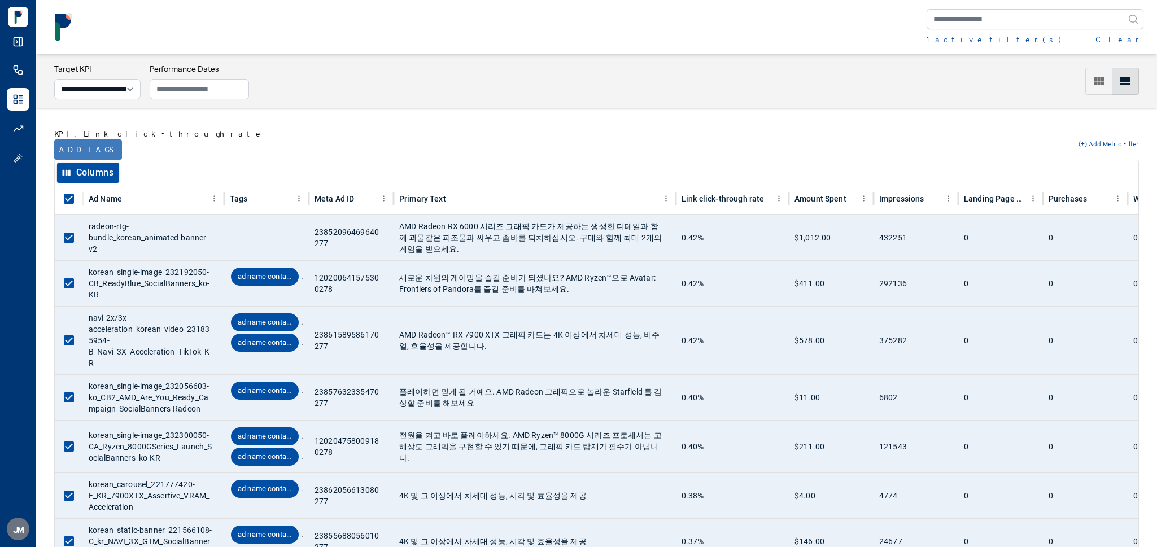
click at [77, 147] on button "Add tags" at bounding box center [88, 150] width 68 height 20
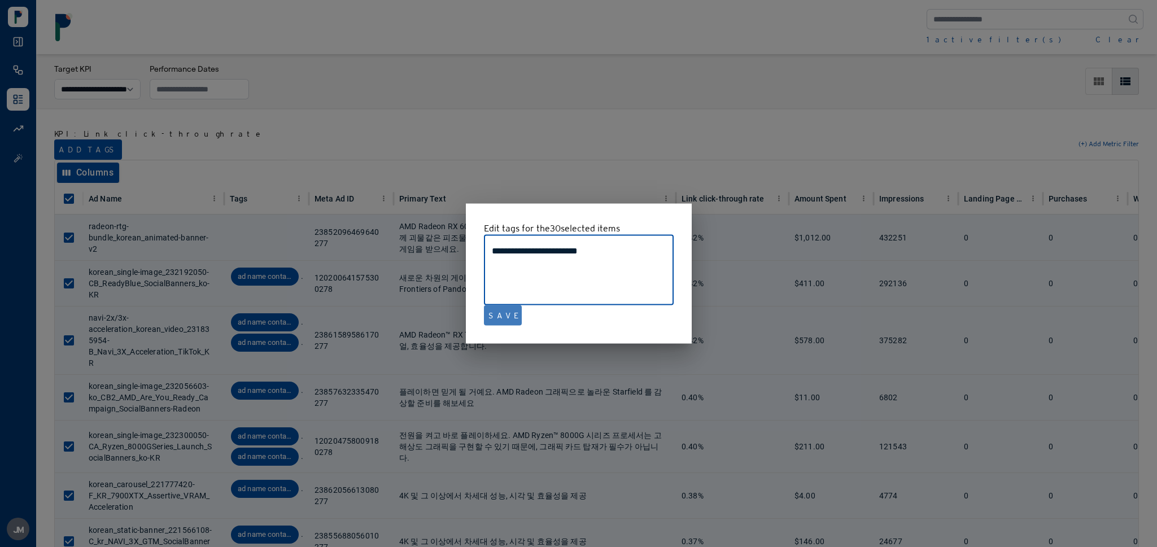
type textarea "**********"
click at [506, 317] on button "Save" at bounding box center [503, 316] width 38 height 20
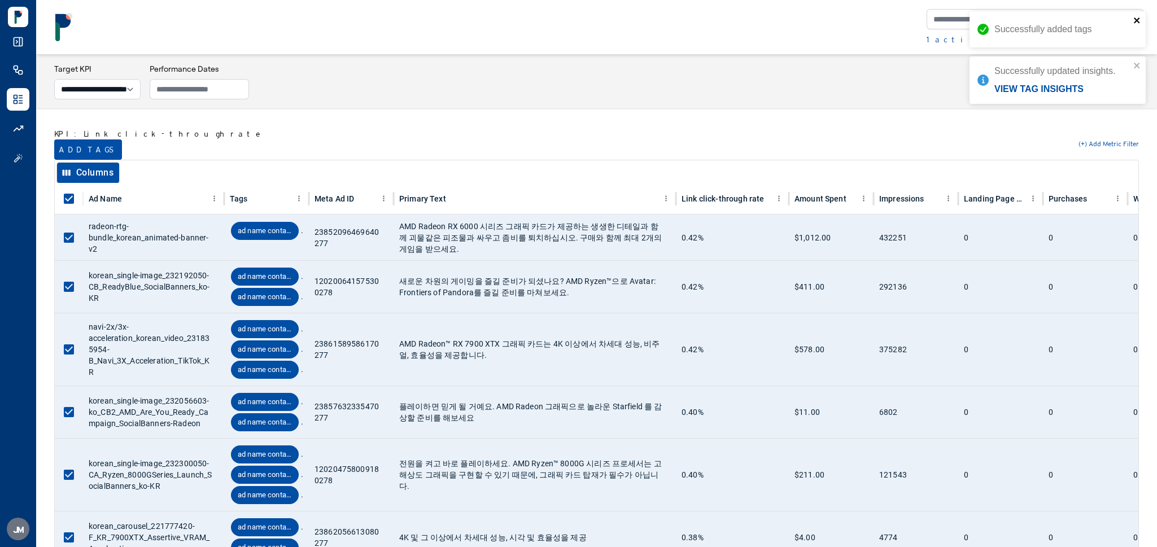
click at [1141, 24] on icon "close" at bounding box center [1138, 20] width 8 height 9
click at [1139, 14] on div "Successfully updated insights. View tag insights" at bounding box center [1058, 34] width 176 height 47
click at [1136, 40] on button "Clear" at bounding box center [1120, 39] width 48 height 11
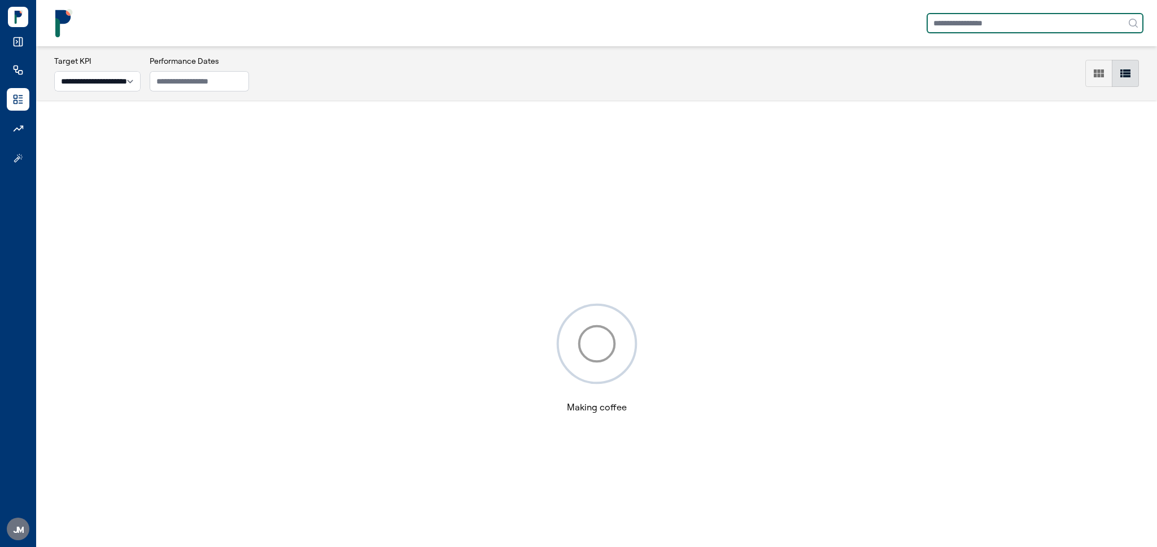
click at [1075, 27] on input "text" at bounding box center [1035, 23] width 217 height 20
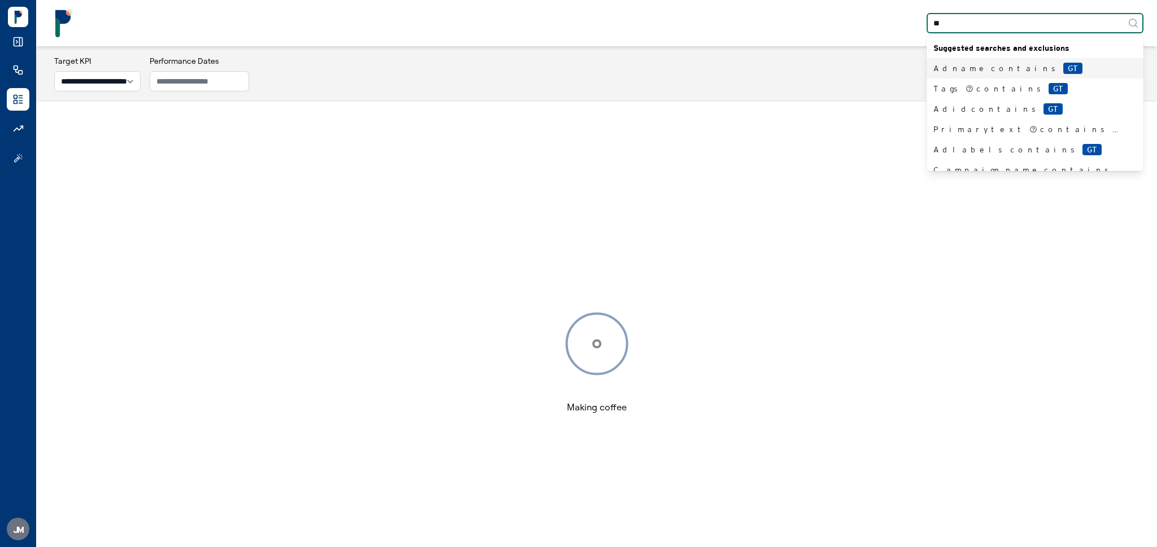
type input "***"
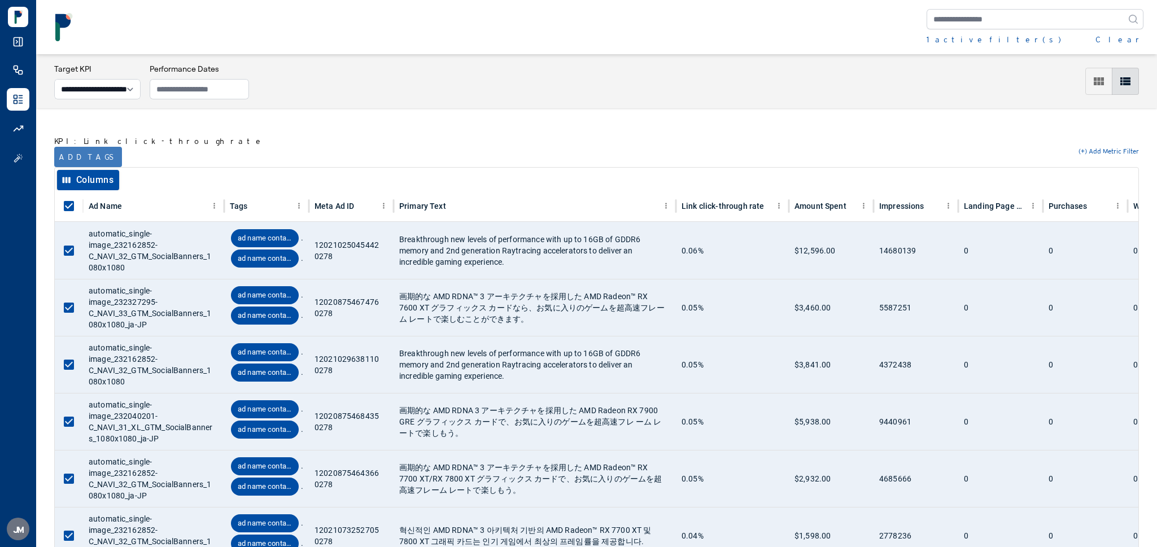
click at [79, 157] on button "Add tags" at bounding box center [88, 157] width 68 height 20
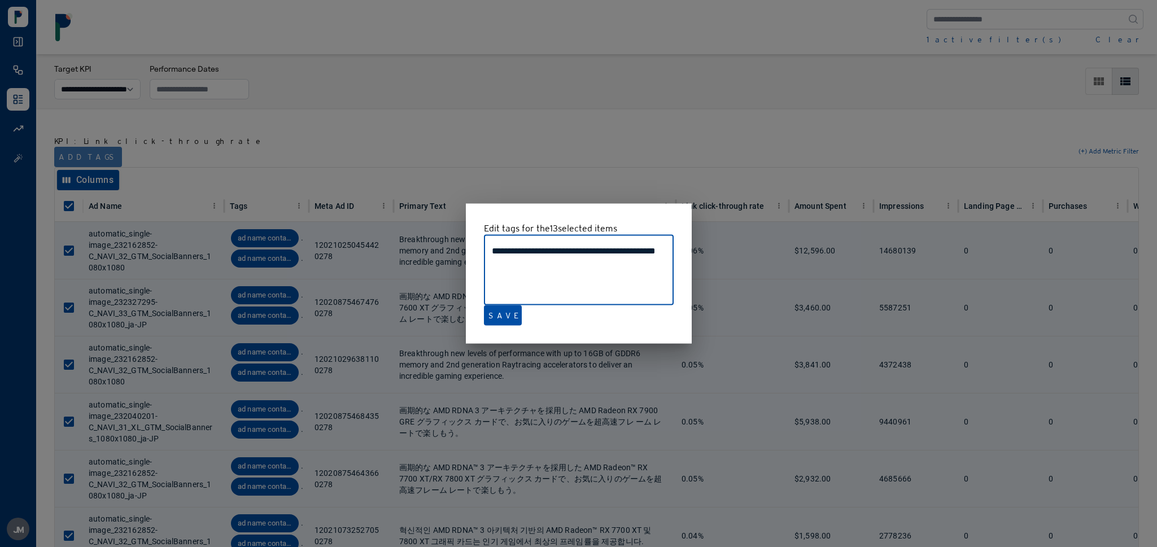
type textarea "**********"
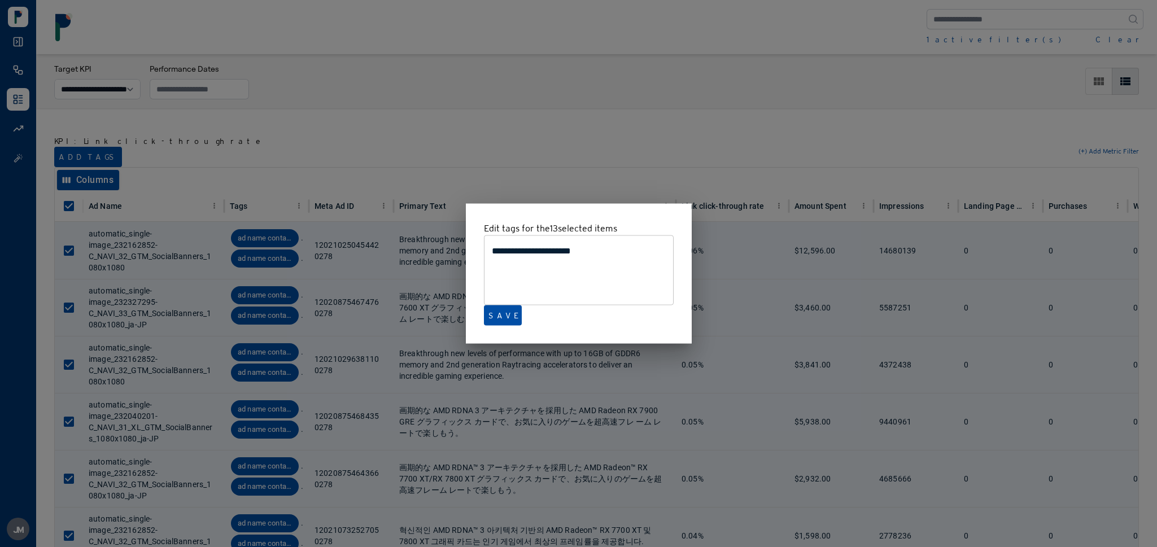
click at [417, 138] on div at bounding box center [578, 273] width 1157 height 547
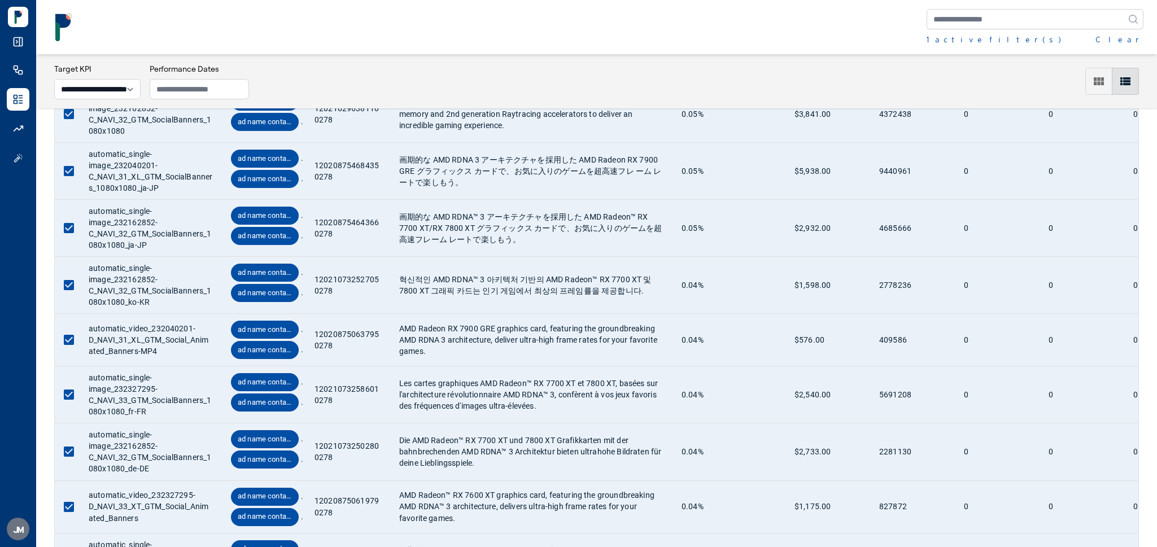
scroll to position [460, 0]
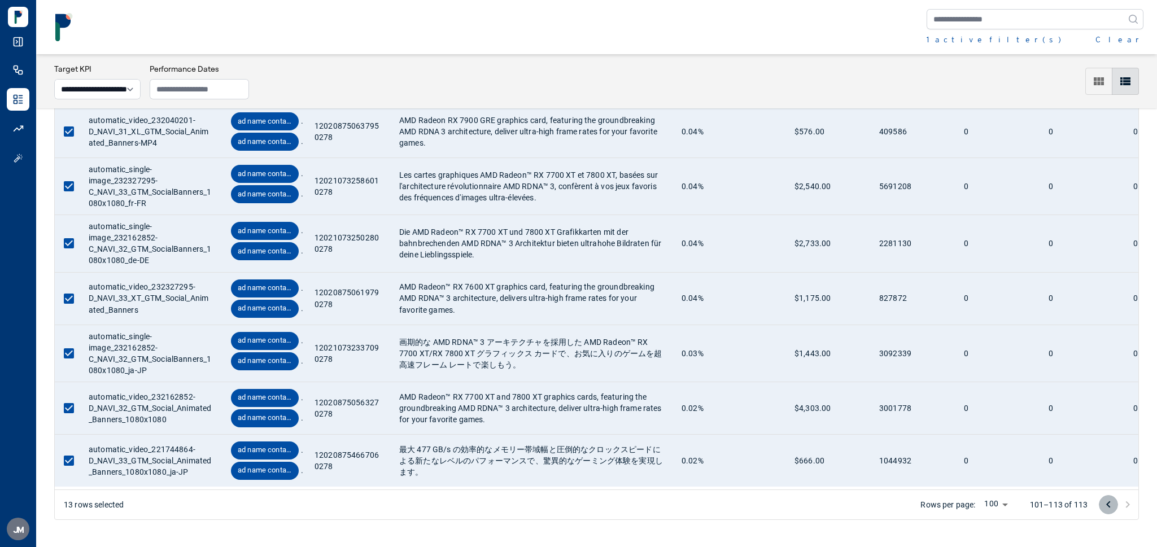
click at [1109, 508] on icon "Go to previous page" at bounding box center [1109, 505] width 14 height 14
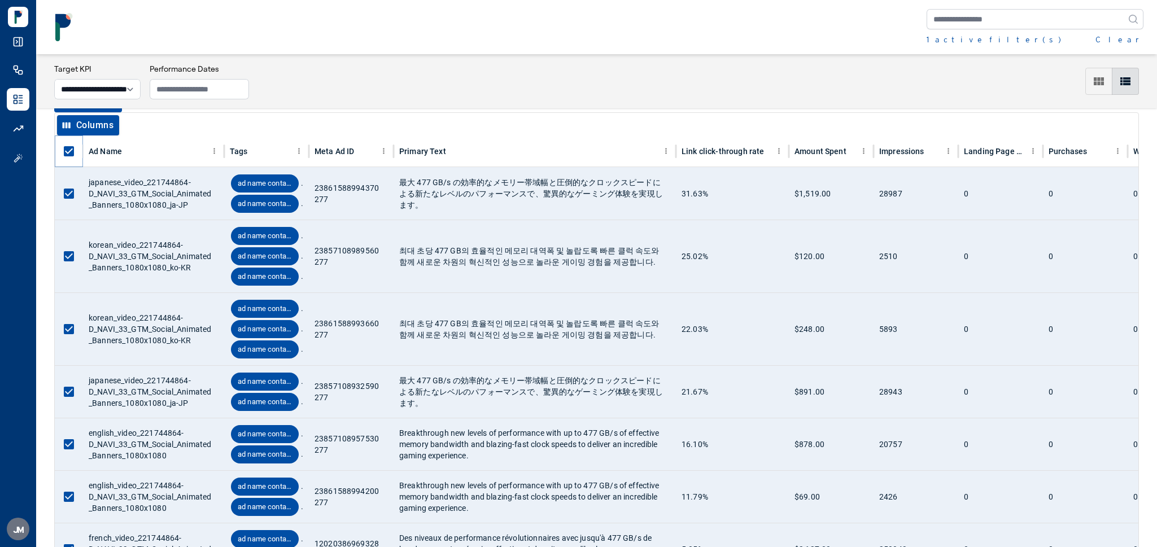
scroll to position [32, 0]
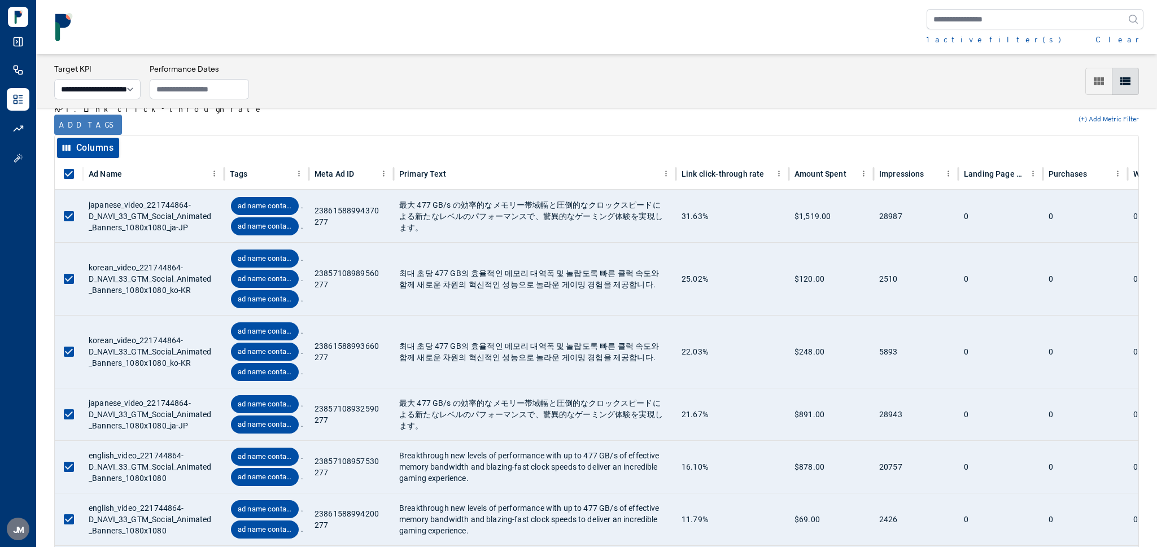
click at [76, 127] on button "Add tags" at bounding box center [88, 125] width 68 height 20
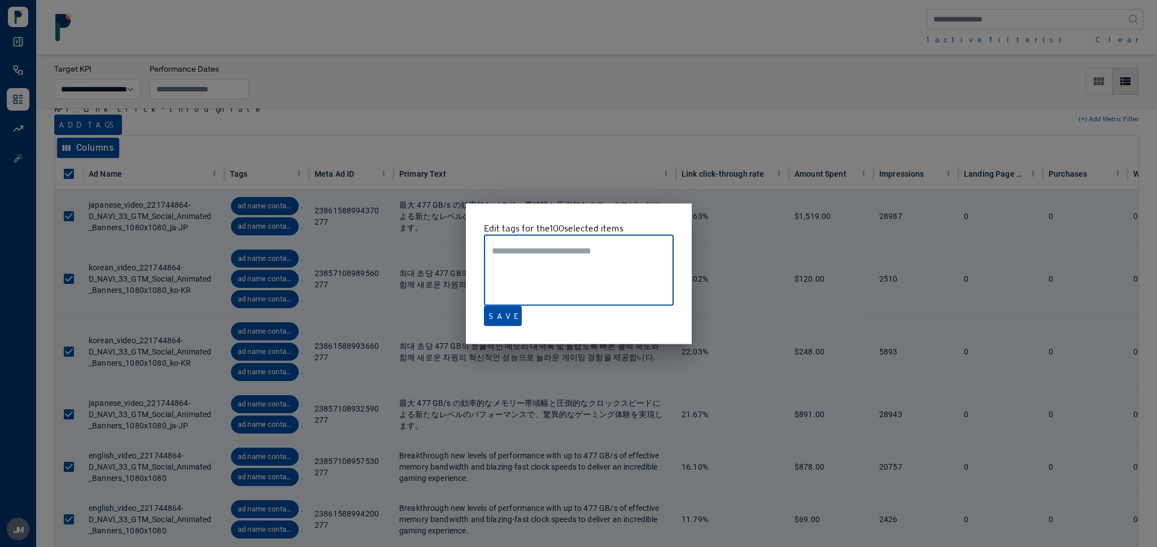
click at [482, 125] on div at bounding box center [578, 273] width 1157 height 547
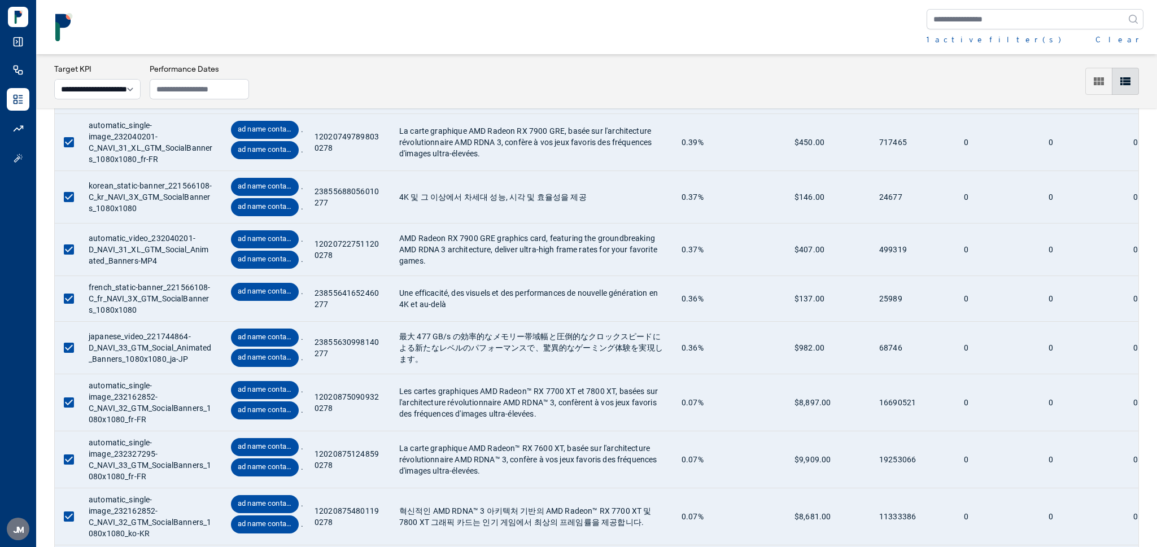
scroll to position [5083, 0]
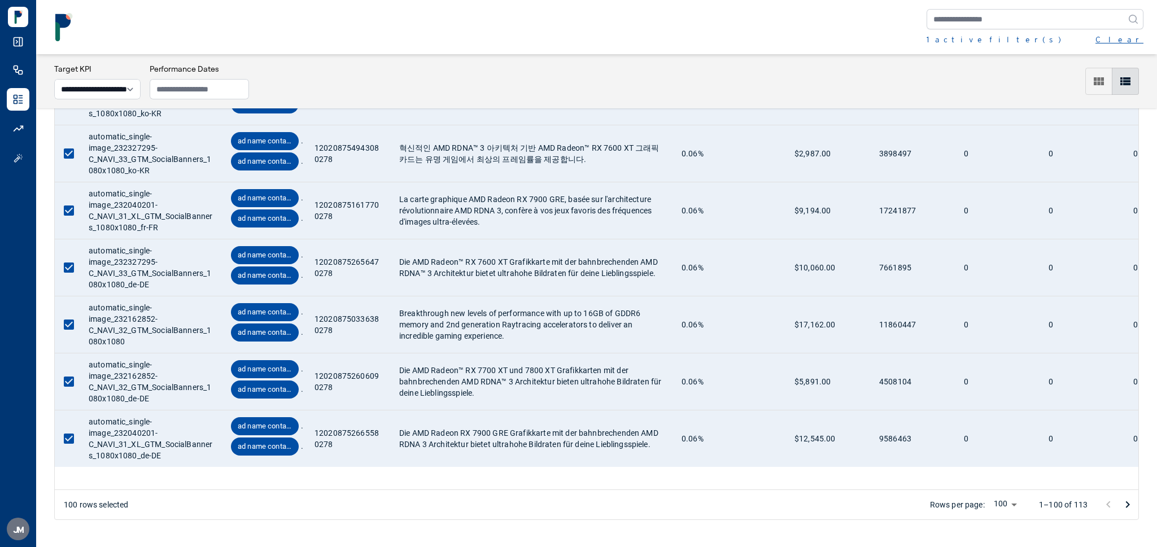
click at [1134, 38] on button "Clear" at bounding box center [1120, 39] width 48 height 11
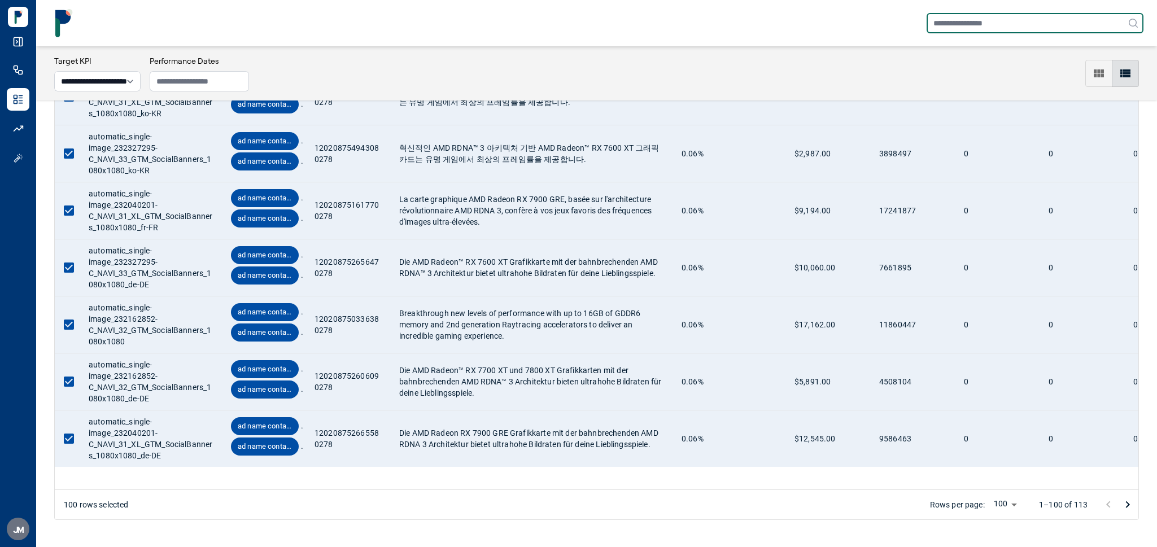
click at [1027, 20] on input "text" at bounding box center [1035, 23] width 217 height 20
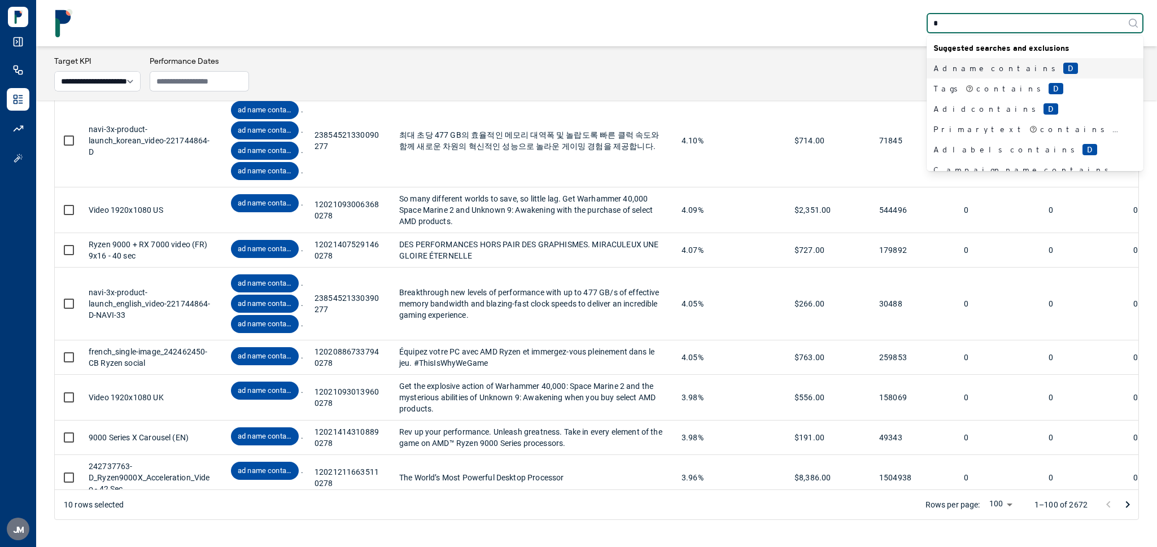
type input "**"
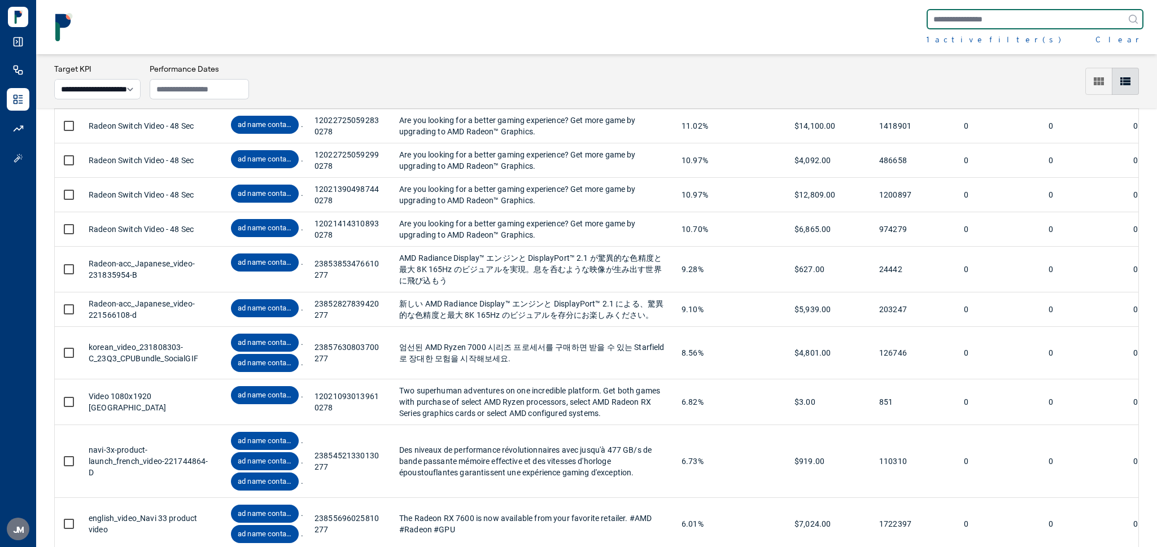
scroll to position [801, 0]
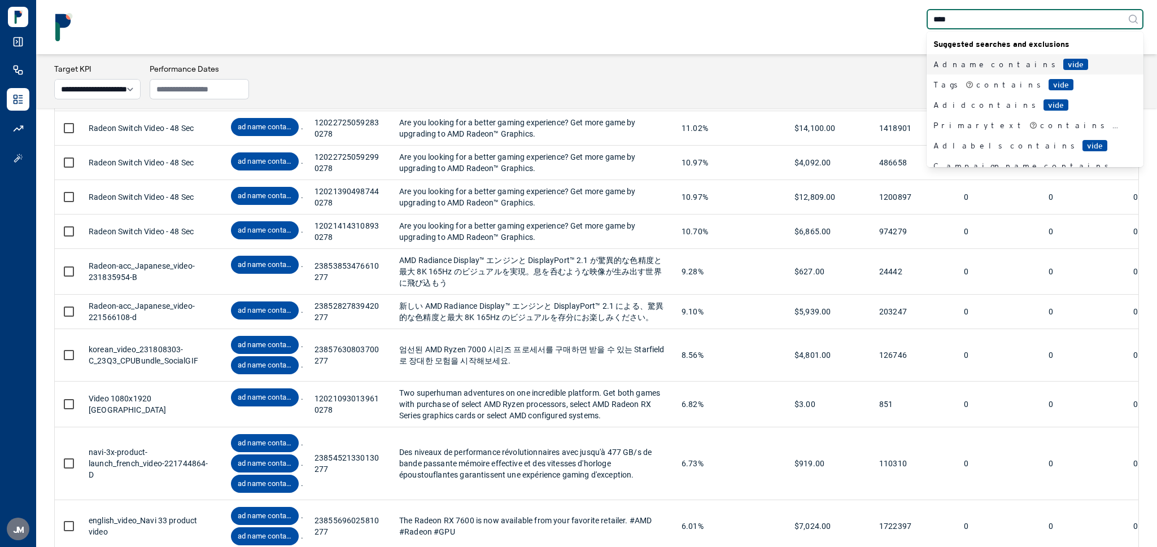
type input "*****"
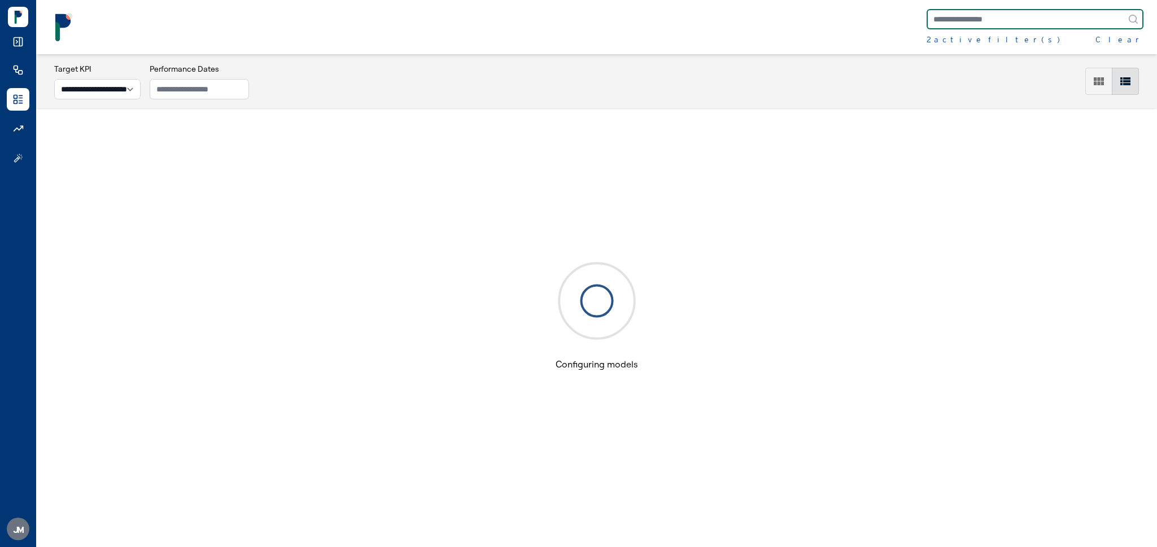
scroll to position [55, 0]
click at [955, 37] on div "2 active filter(s)" at bounding box center [993, 39] width 133 height 11
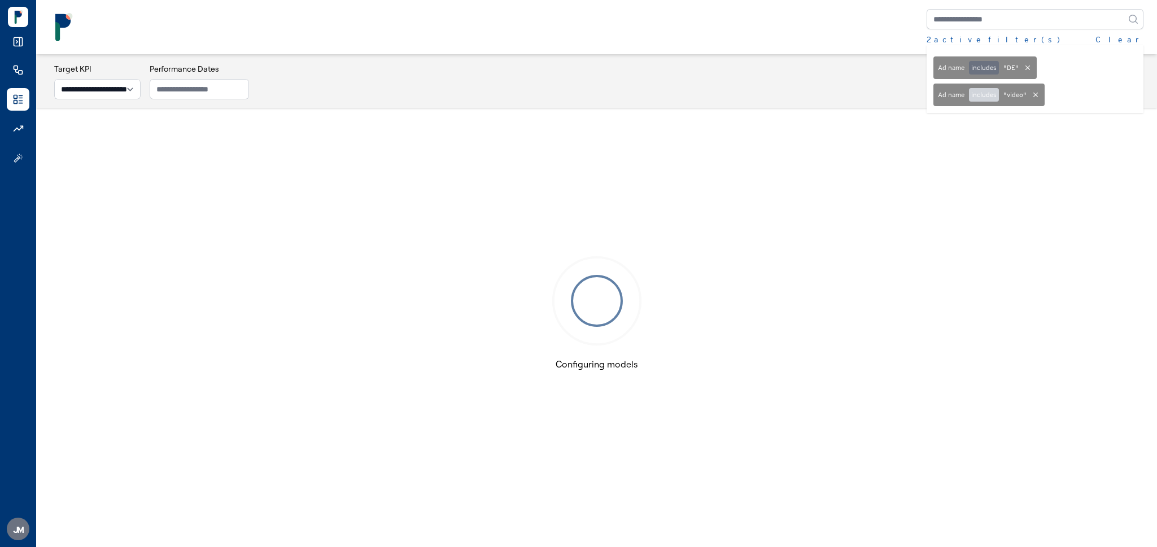
click at [988, 98] on button "includes" at bounding box center [984, 95] width 30 height 14
click at [812, 23] on div "2 active filter(s) Clear Ad name includes " DE " Ad name excludes " video "" at bounding box center [597, 27] width 1094 height 36
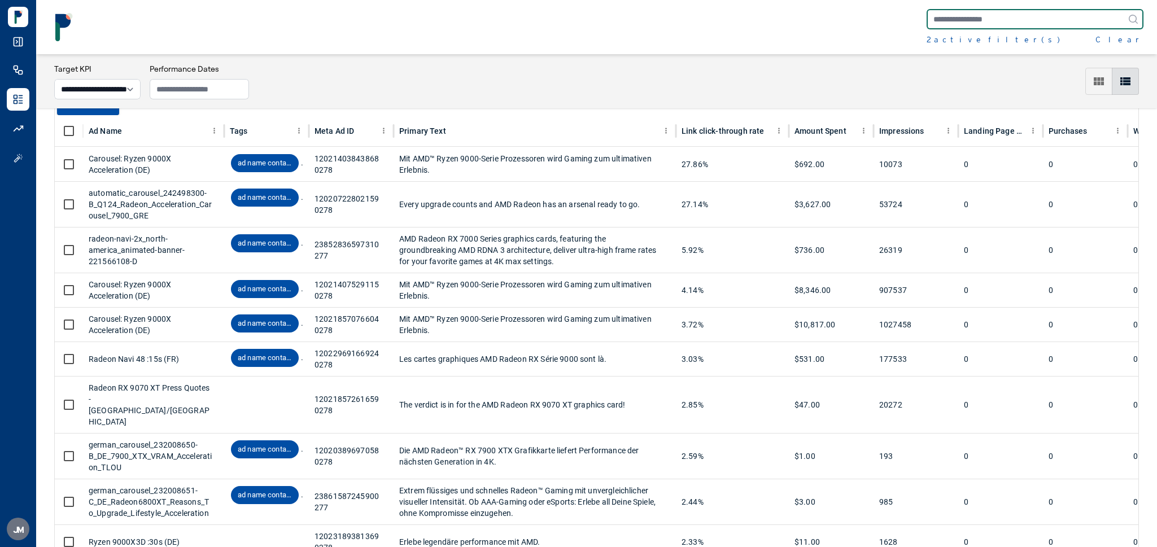
click at [1022, 17] on input "text" at bounding box center [1035, 19] width 217 height 20
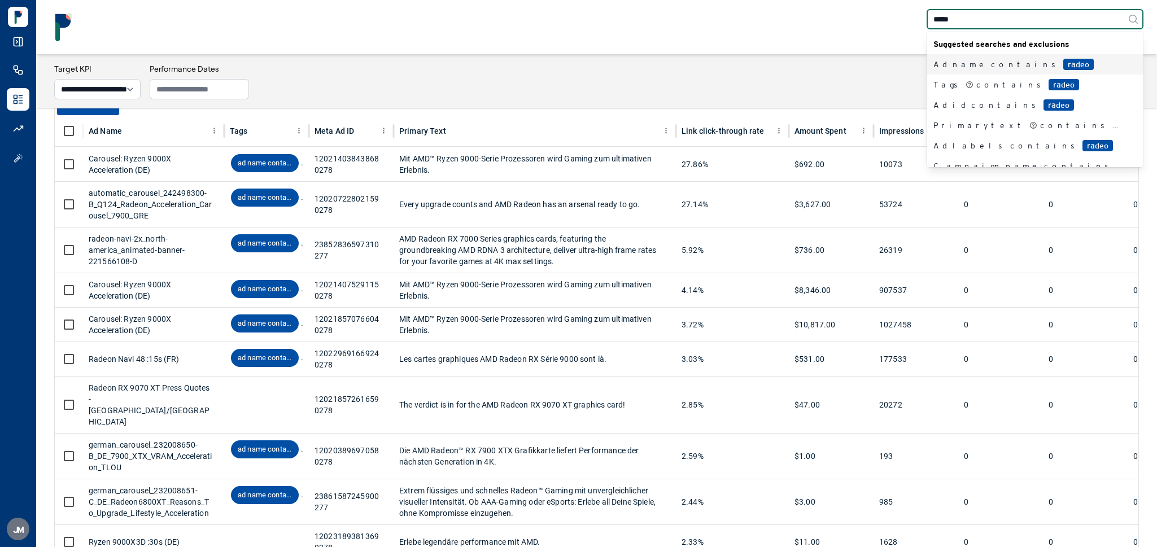
type input "******"
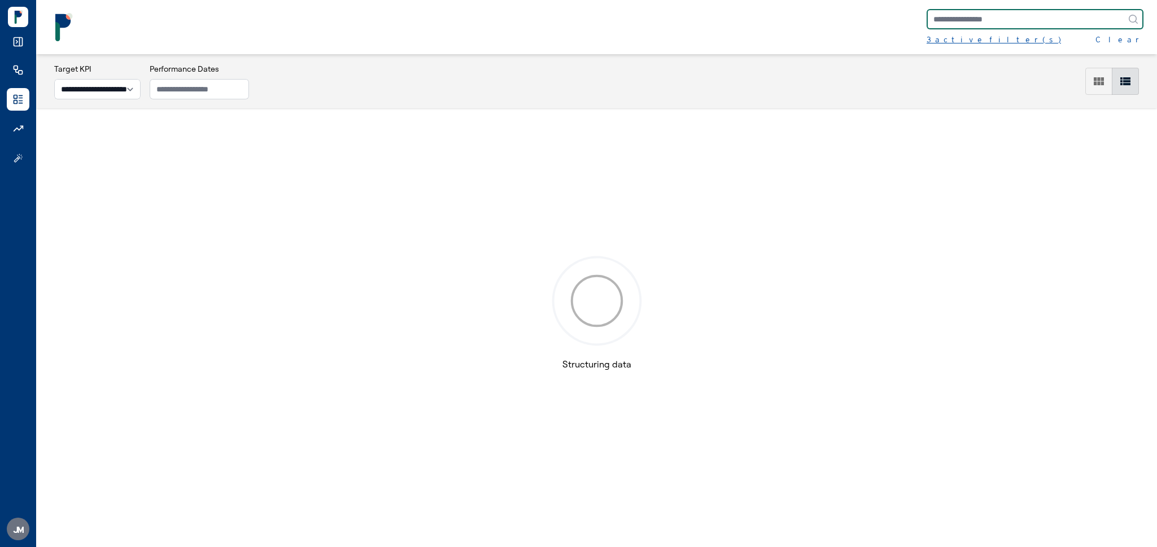
click at [957, 43] on div "3 active filter(s)" at bounding box center [994, 39] width 134 height 11
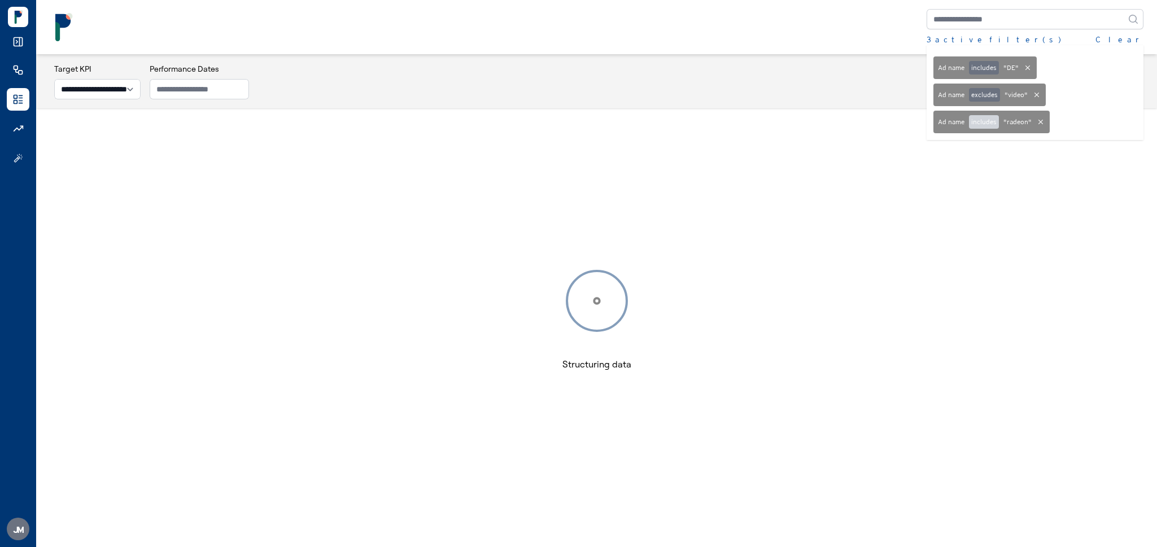
click at [982, 119] on button "includes" at bounding box center [984, 122] width 30 height 14
click at [706, 23] on div "3 active filter(s) Clear Ad name includes " DE " Ad name excludes " video " Ad …" at bounding box center [597, 27] width 1094 height 36
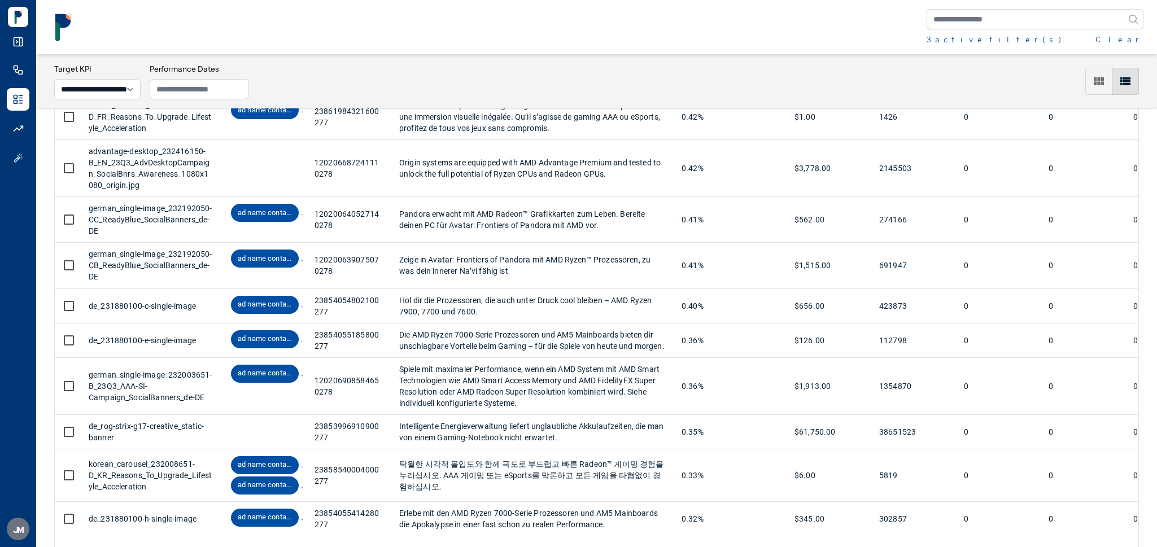
scroll to position [4487, 0]
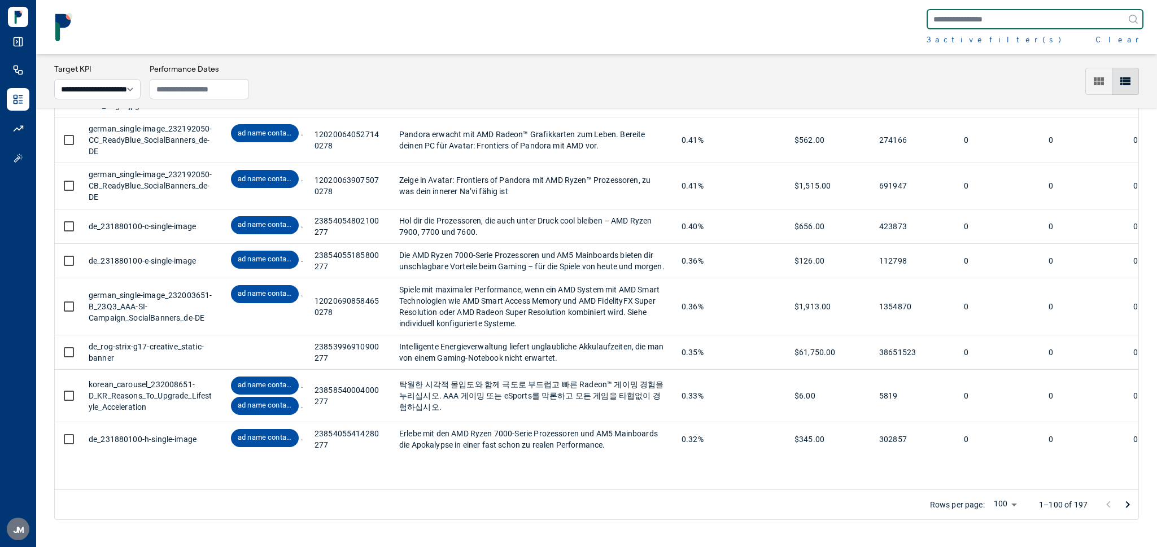
click at [1013, 19] on input "text" at bounding box center [1035, 19] width 217 height 20
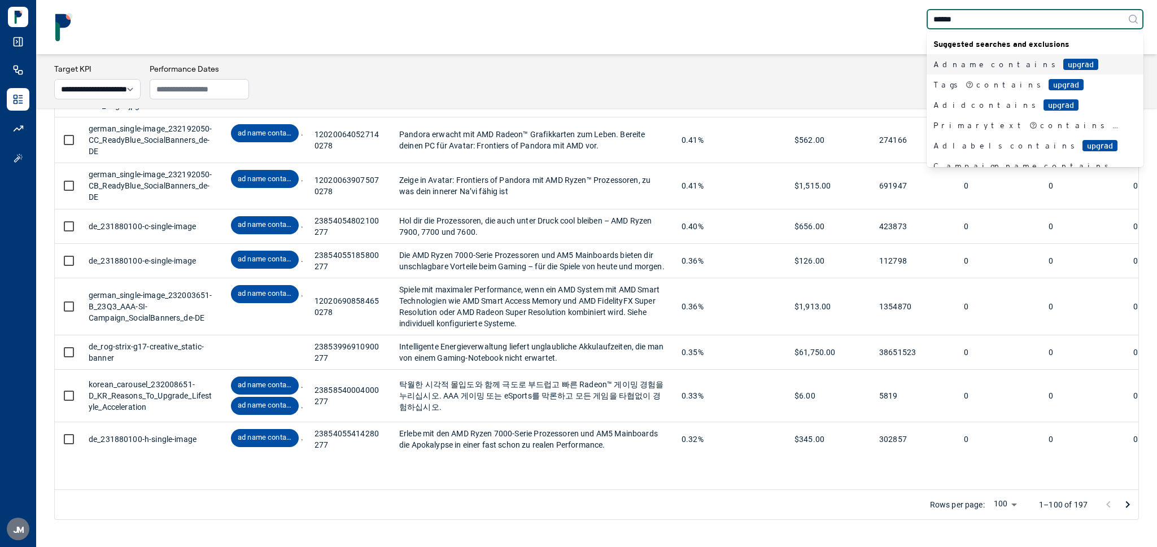
type input "*******"
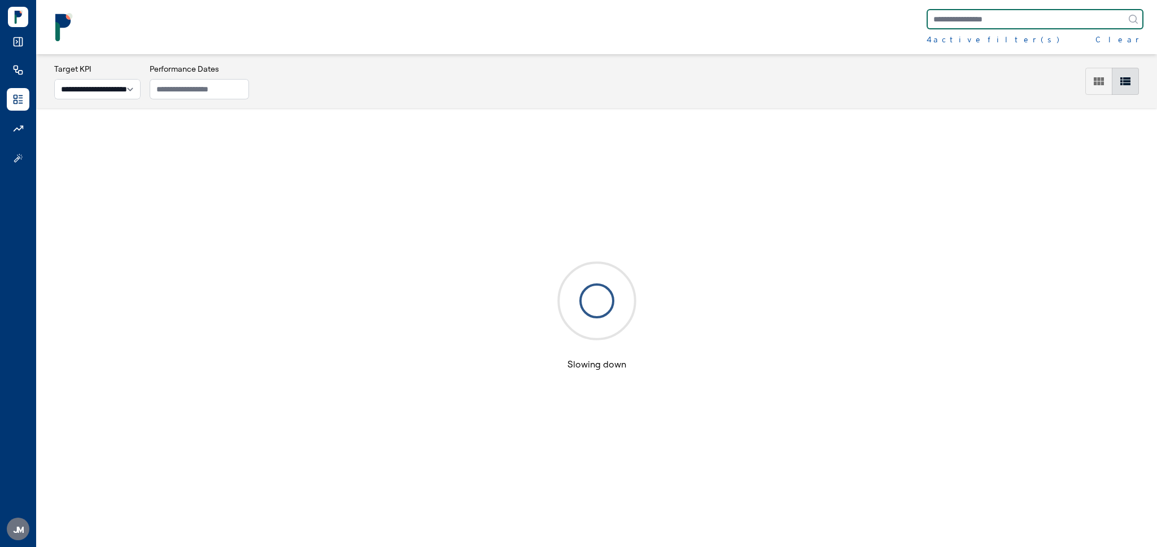
scroll to position [55, 0]
click at [970, 44] on div "4 active filter(s)" at bounding box center [993, 39] width 133 height 11
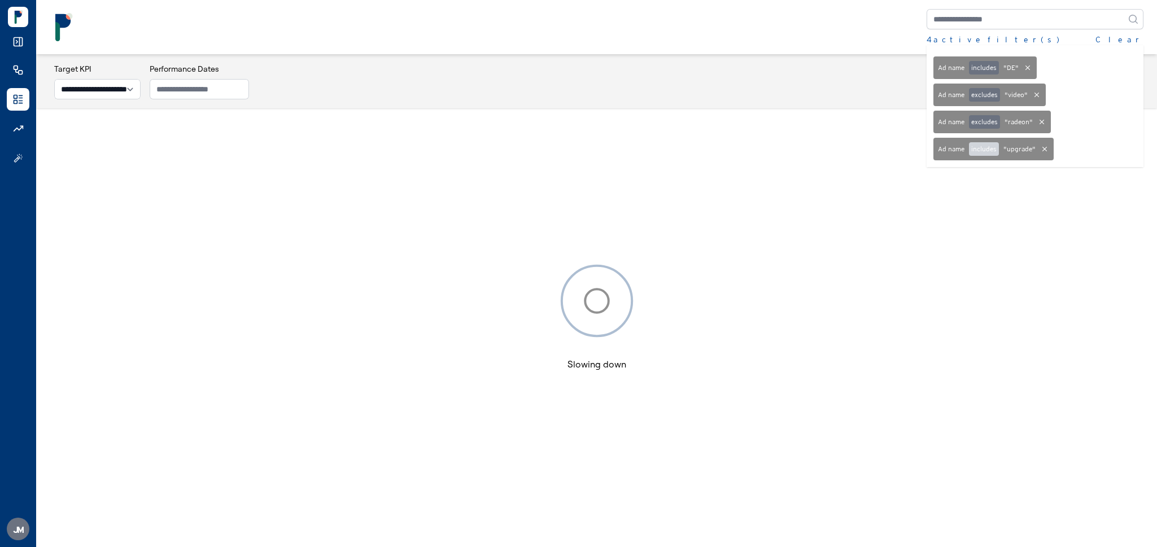
click at [982, 145] on button "includes" at bounding box center [984, 149] width 30 height 14
click at [668, 31] on div "4 active filter(s) Clear Ad name includes " DE " Ad name excludes " video " Ad …" at bounding box center [597, 27] width 1094 height 36
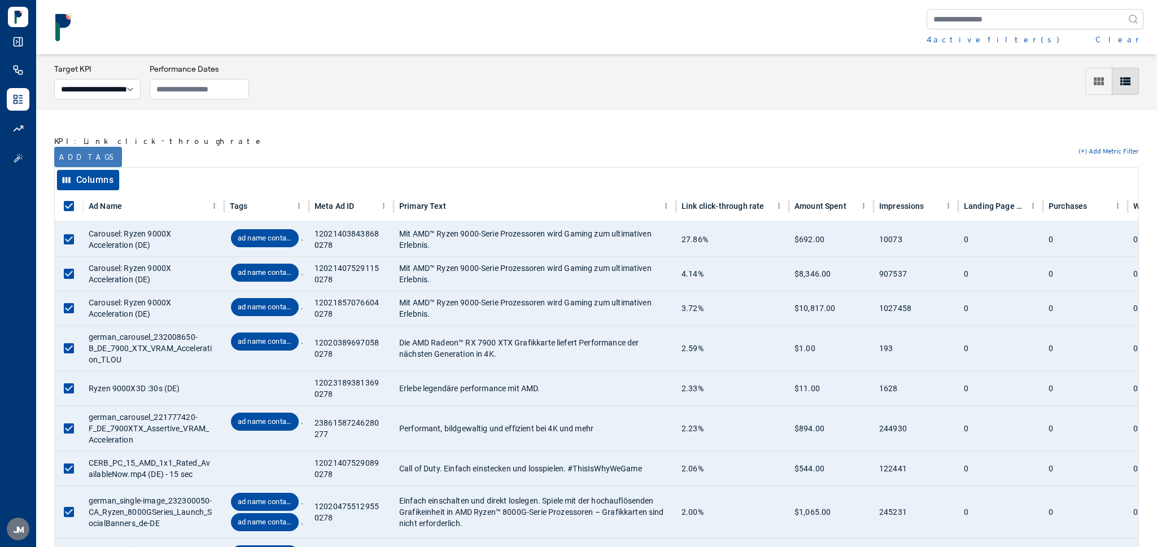
click at [84, 154] on button "Add tags" at bounding box center [88, 157] width 68 height 20
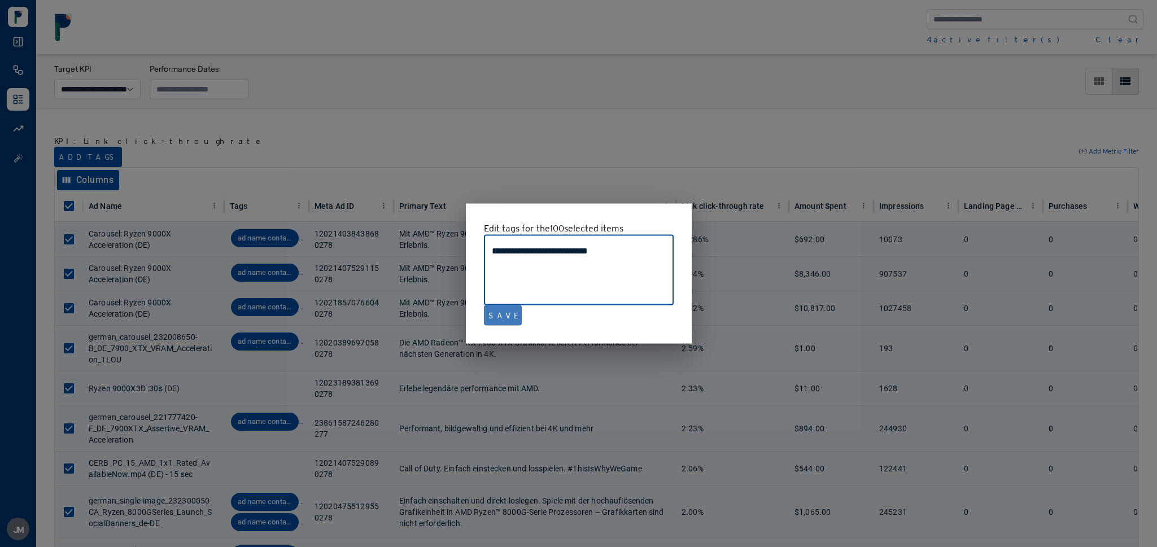
type textarea "**********"
click at [502, 312] on button "Save" at bounding box center [503, 316] width 38 height 20
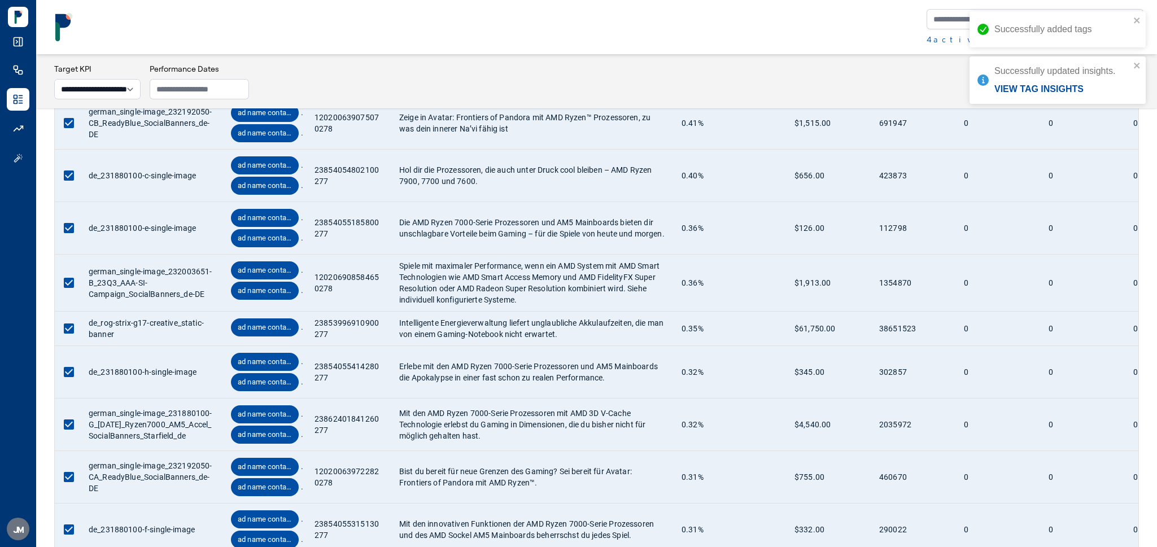
scroll to position [5010, 0]
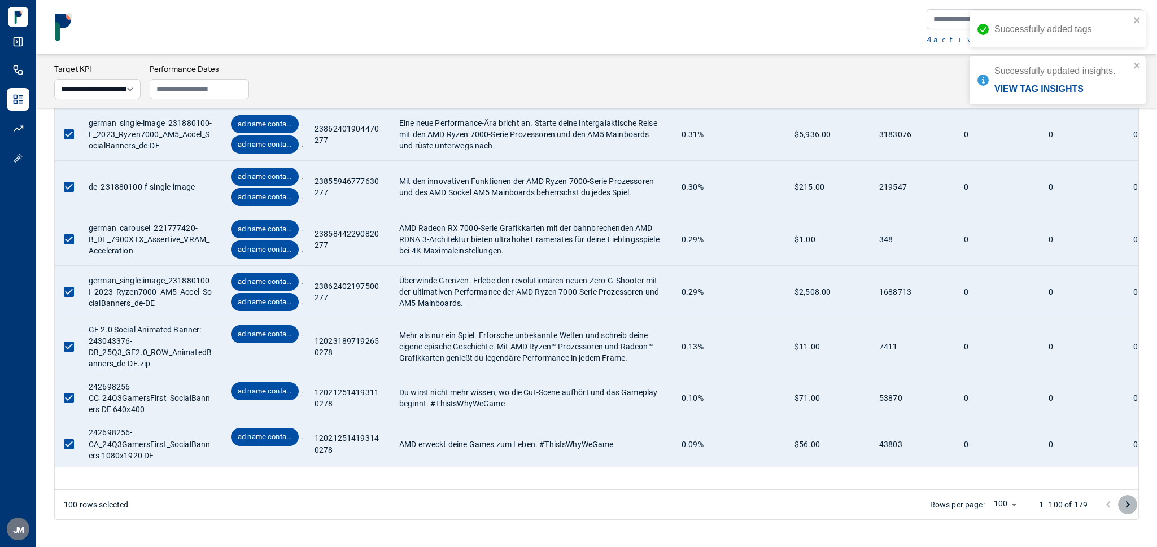
click at [1128, 505] on icon "Go to next page" at bounding box center [1128, 505] width 4 height 7
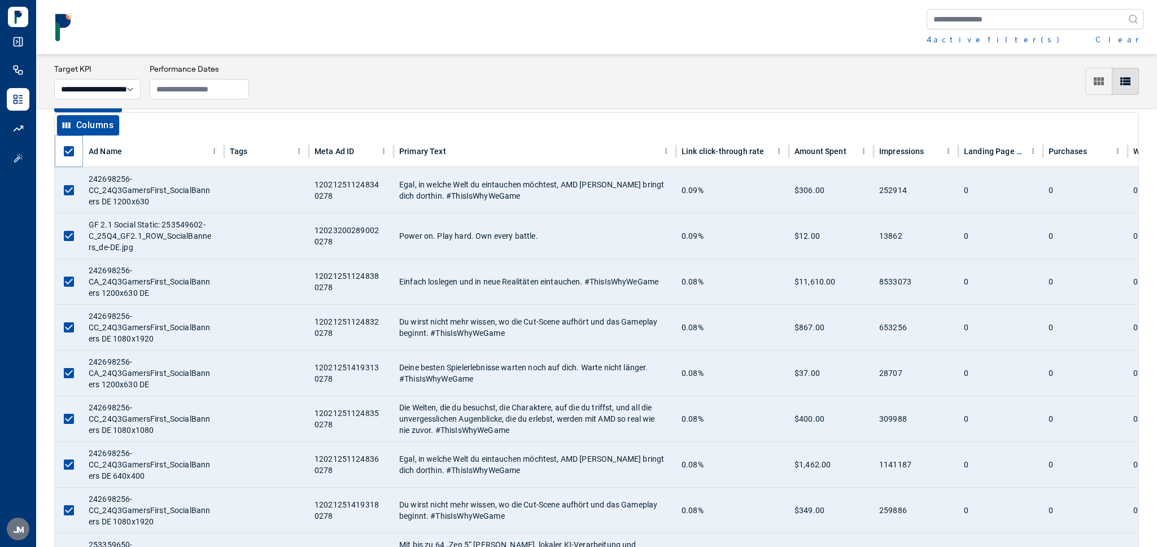
scroll to position [32, 0]
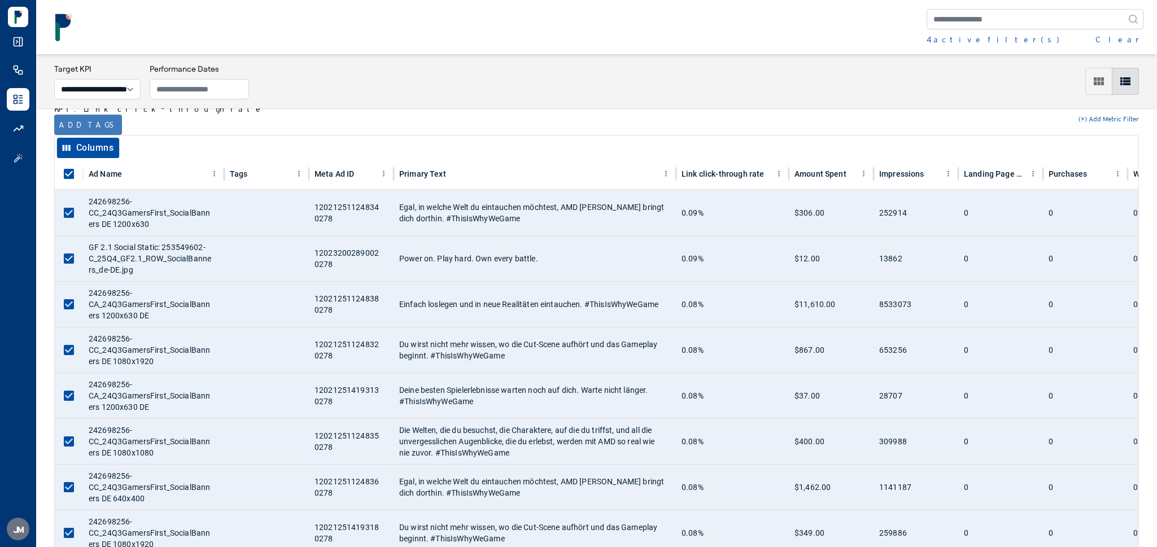
click at [72, 124] on button "Add tags" at bounding box center [88, 125] width 68 height 20
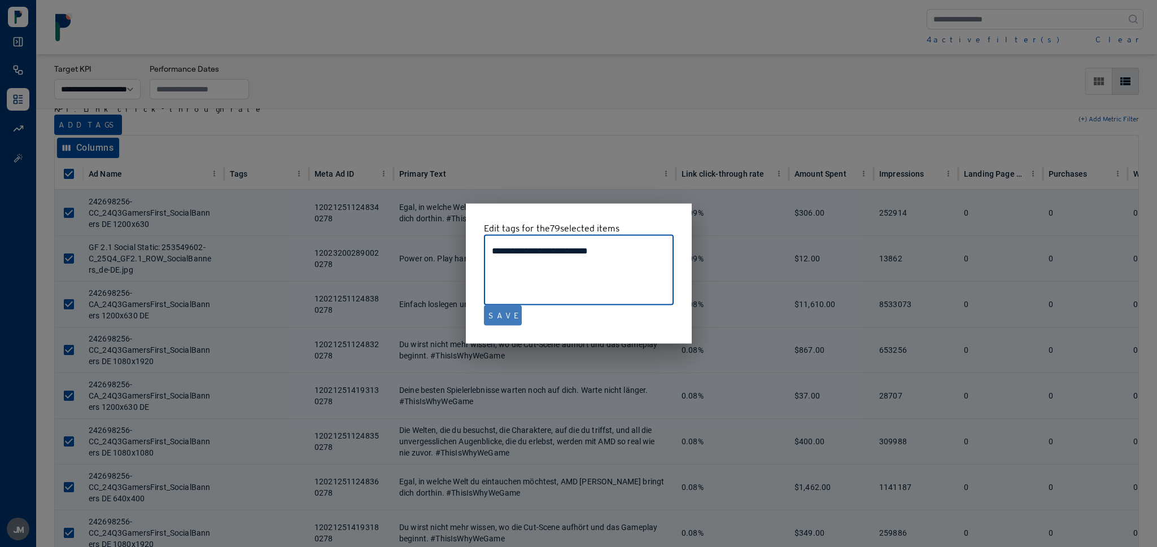
type textarea "**********"
click at [500, 309] on button "Save" at bounding box center [503, 316] width 38 height 20
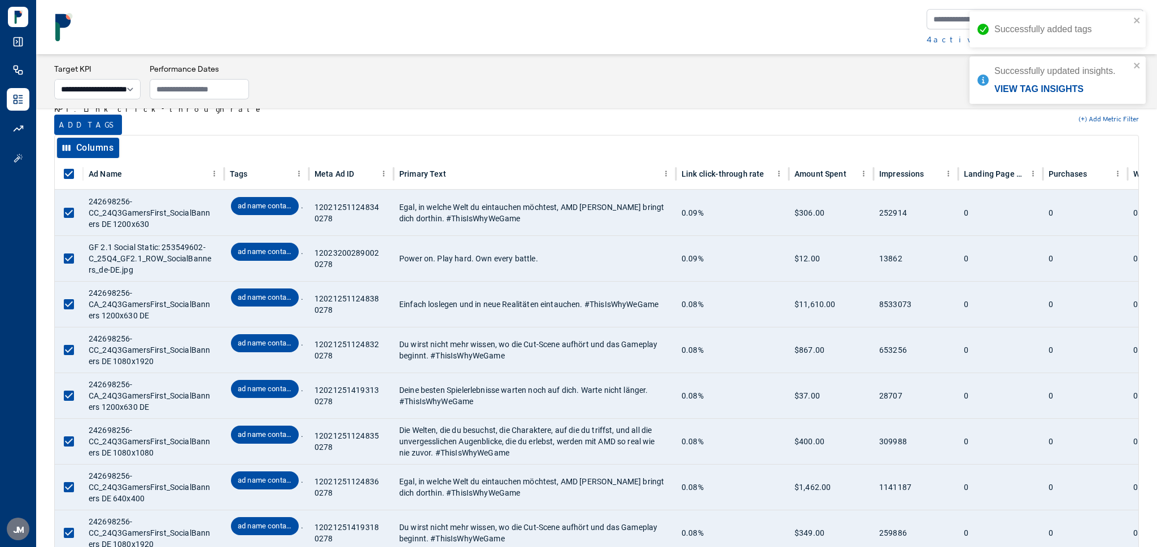
click at [1141, 22] on div "Successfully added tags" at bounding box center [1058, 29] width 176 height 36
click at [1139, 18] on icon "close" at bounding box center [1137, 21] width 6 height 6
click at [1132, 38] on button "Clear" at bounding box center [1120, 39] width 48 height 11
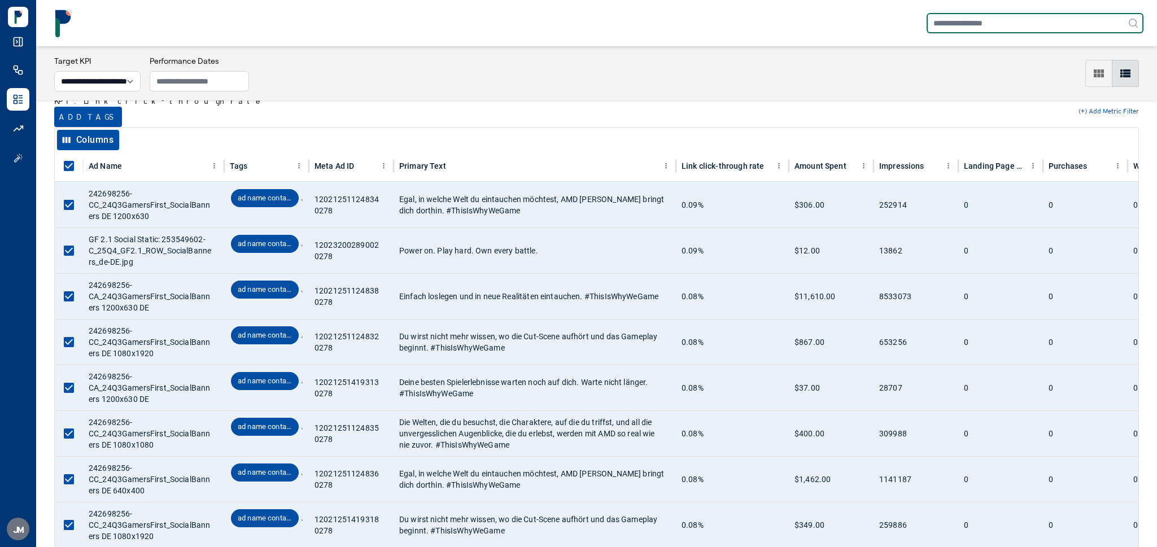
click at [1036, 21] on input "text" at bounding box center [1035, 23] width 217 height 20
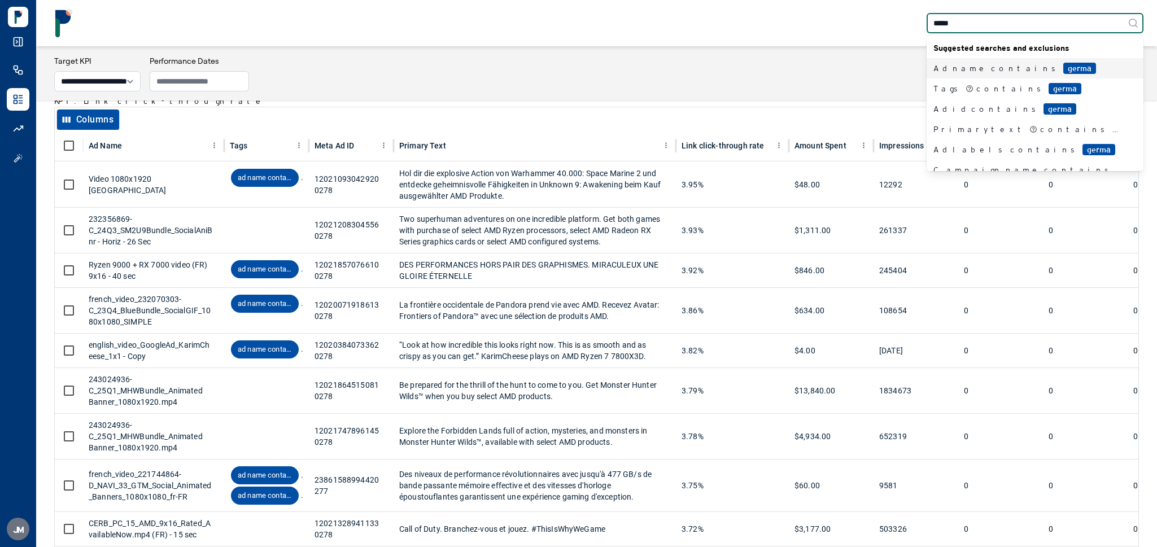
type input "******"
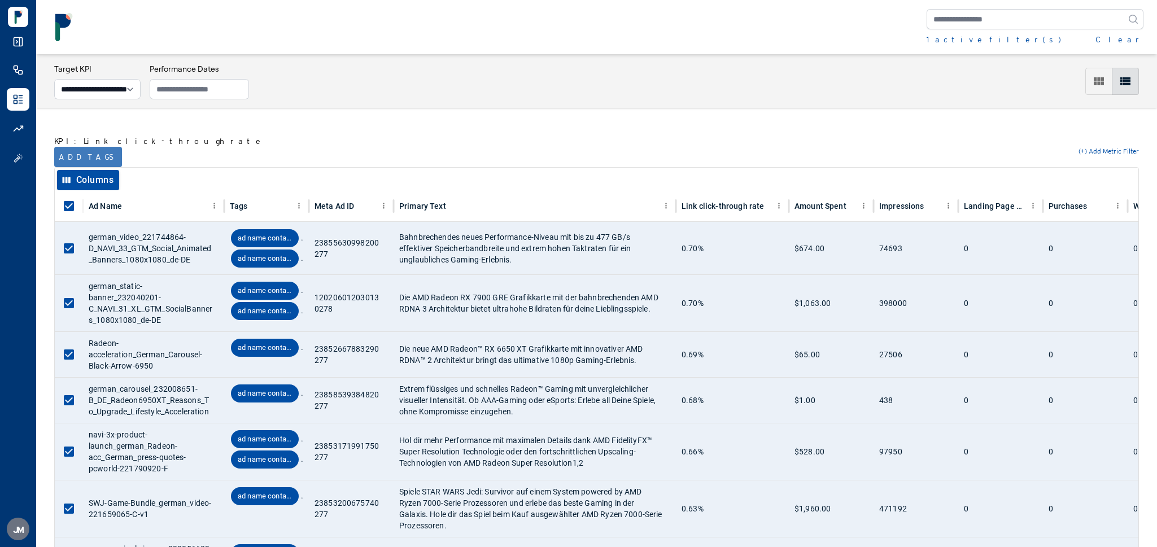
click at [84, 161] on button "Add tags" at bounding box center [88, 157] width 68 height 20
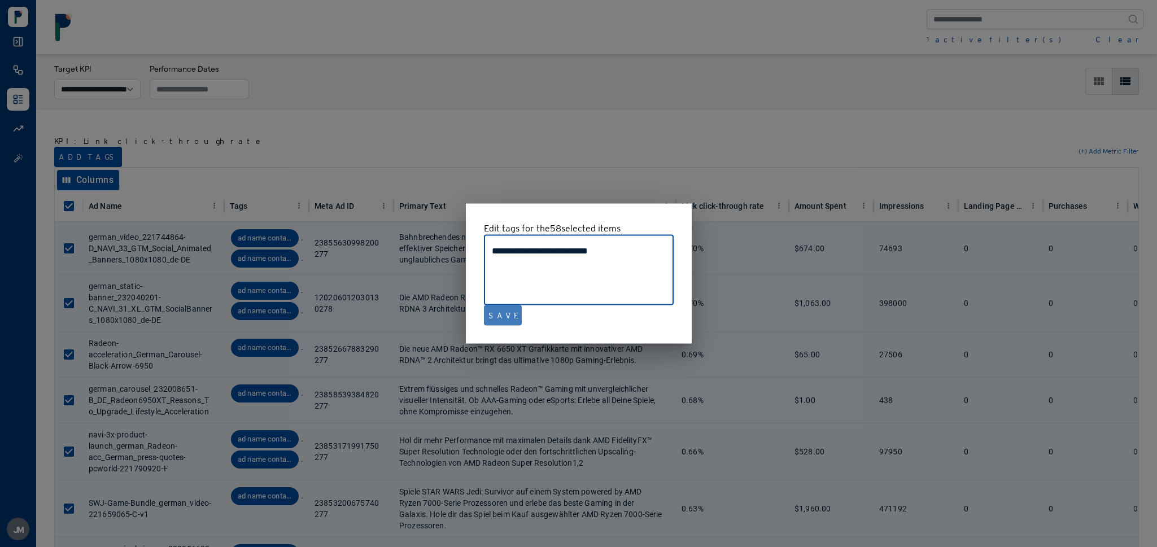
type textarea "**********"
click at [495, 311] on button "Save" at bounding box center [503, 316] width 38 height 20
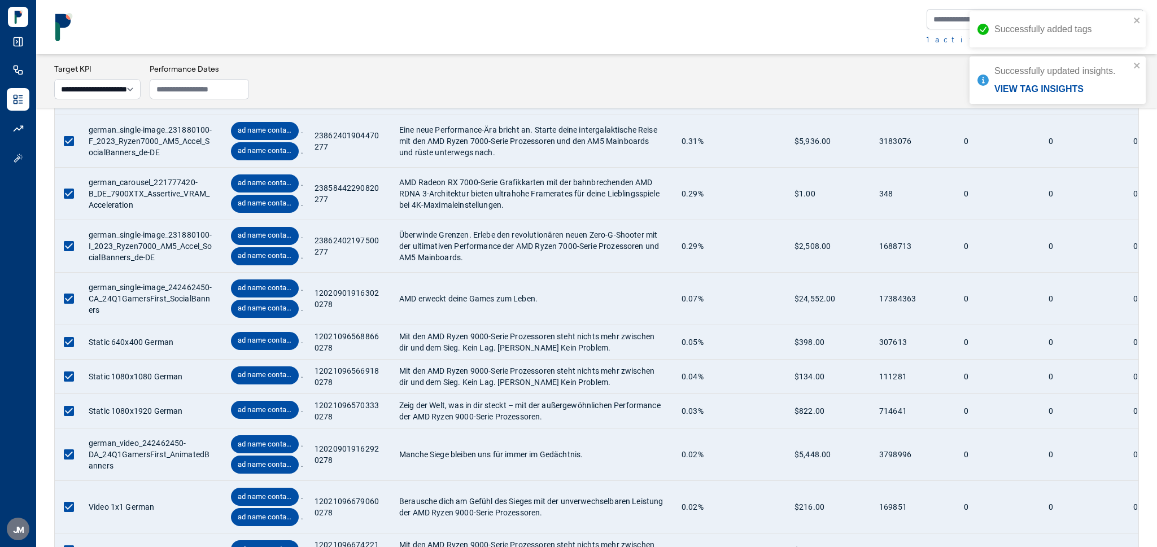
scroll to position [2875, 0]
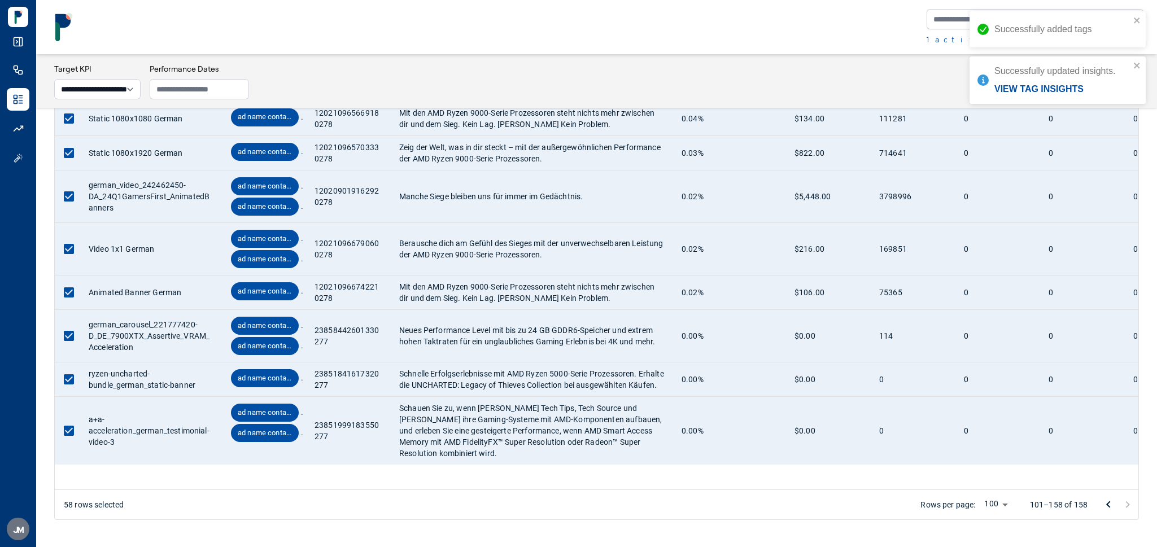
click at [1106, 502] on icon "Go to previous page" at bounding box center [1109, 505] width 14 height 14
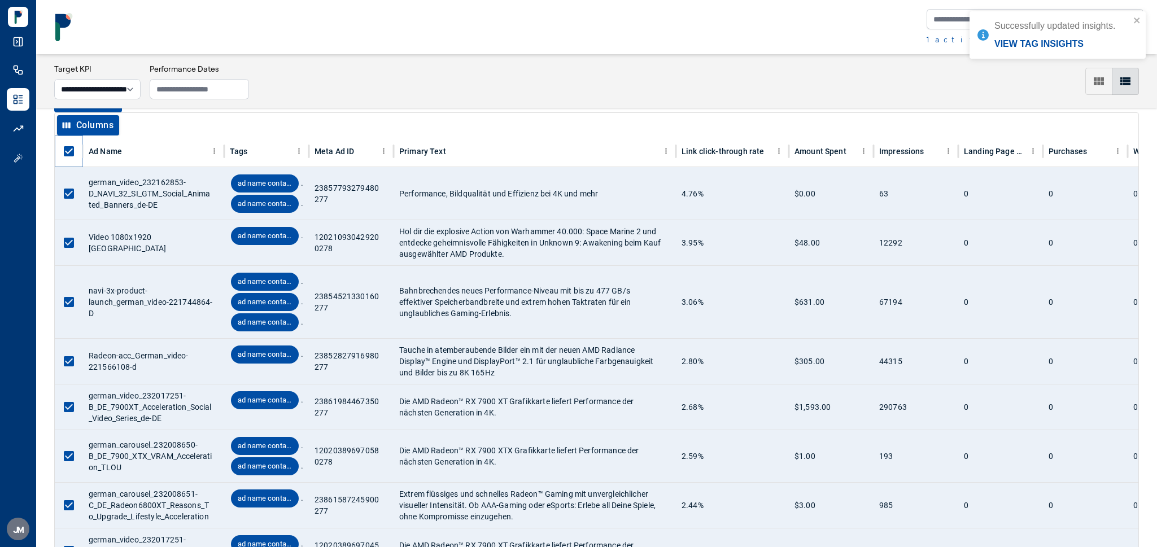
scroll to position [15, 0]
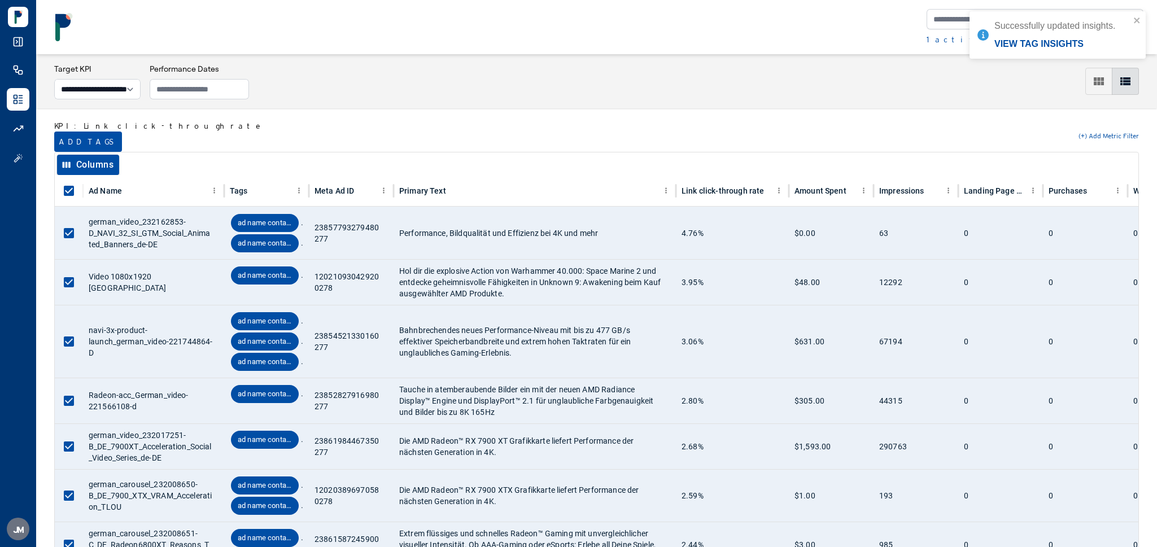
click at [71, 134] on button "Add tags" at bounding box center [88, 142] width 68 height 20
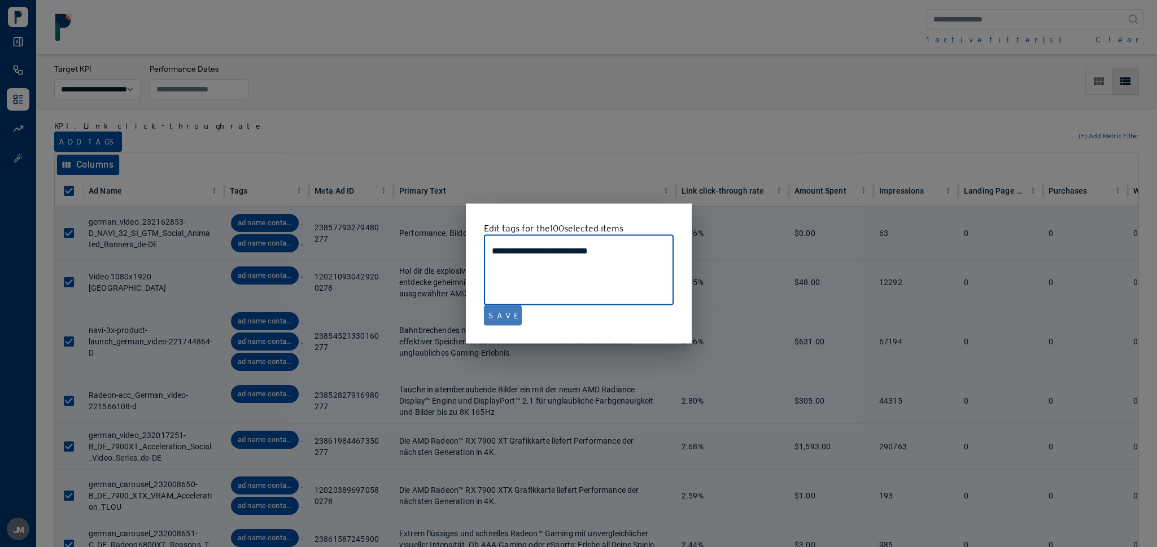
type textarea "**********"
click at [497, 311] on button "Save" at bounding box center [503, 316] width 38 height 20
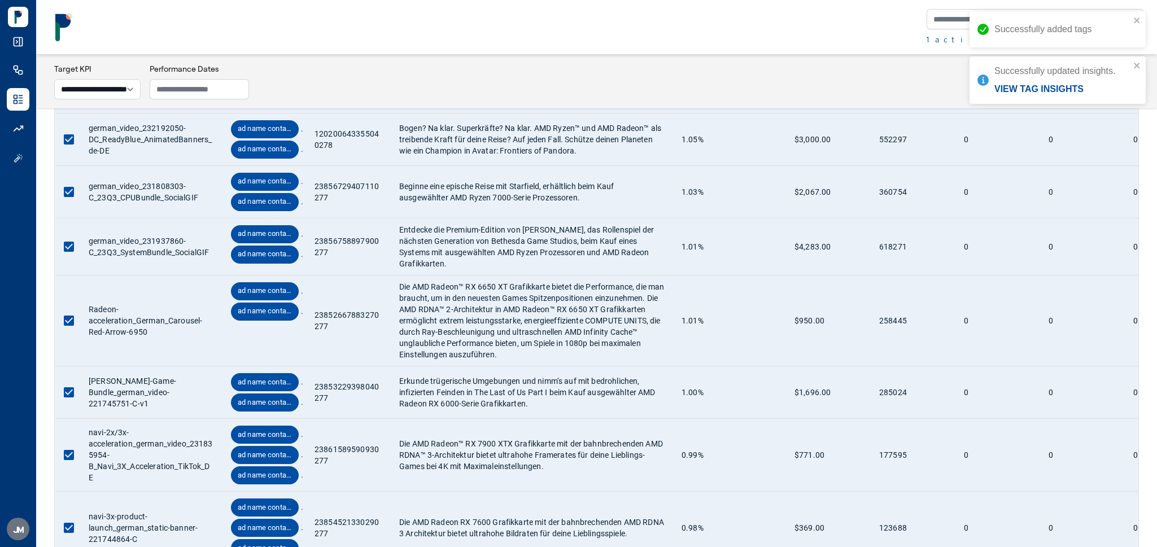
scroll to position [4055, 0]
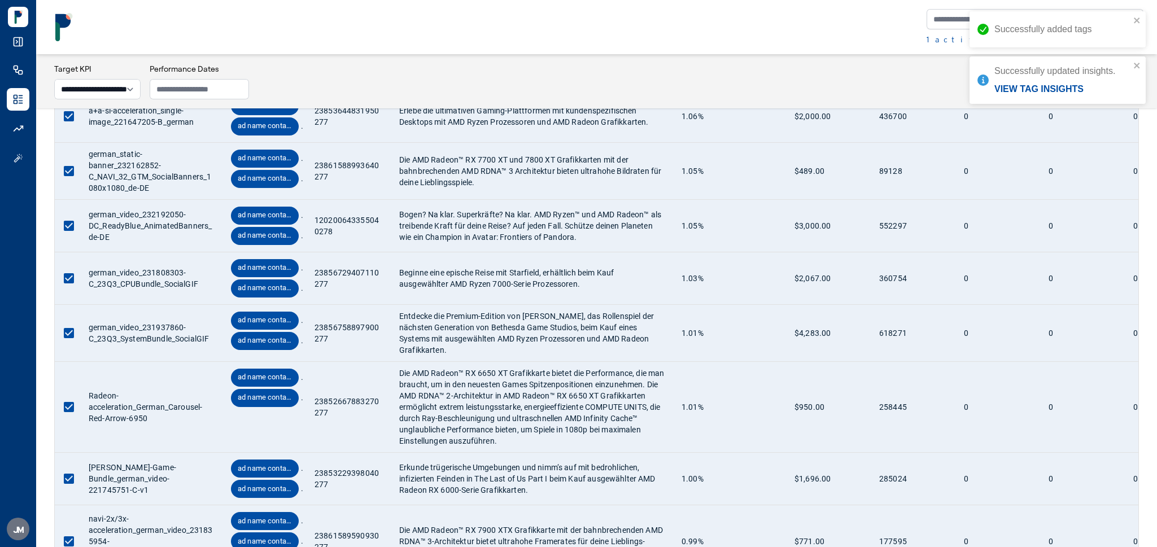
click at [1141, 15] on div "Successfully added tags" at bounding box center [1058, 29] width 176 height 36
click at [1135, 20] on icon "close" at bounding box center [1138, 20] width 8 height 9
click at [1130, 40] on button "Clear" at bounding box center [1120, 39] width 48 height 11
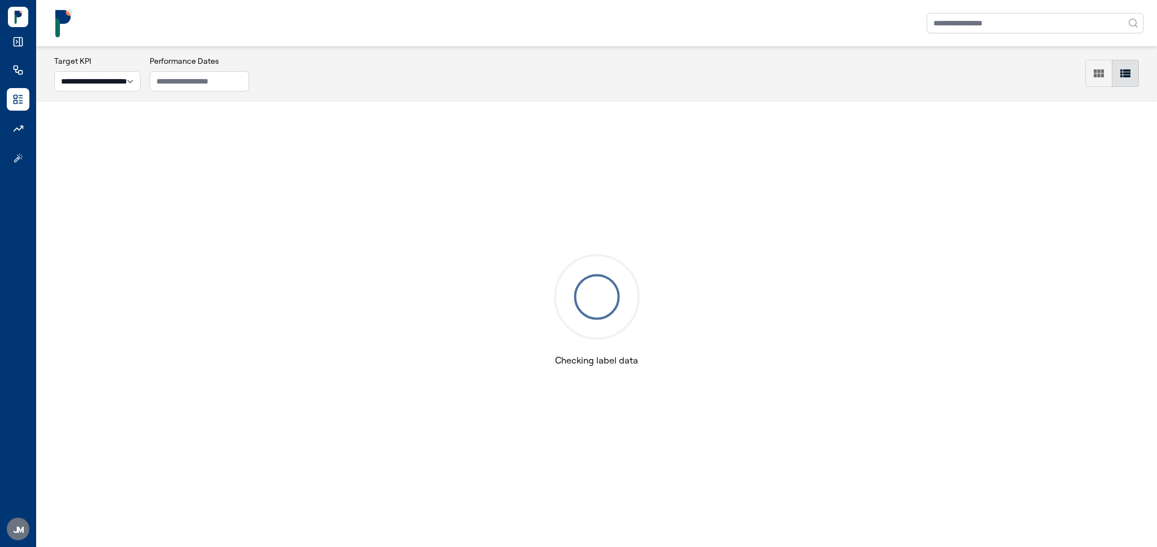
click at [1031, 8] on nav at bounding box center [596, 23] width 1121 height 46
click at [1032, 27] on input "text" at bounding box center [1035, 23] width 217 height 20
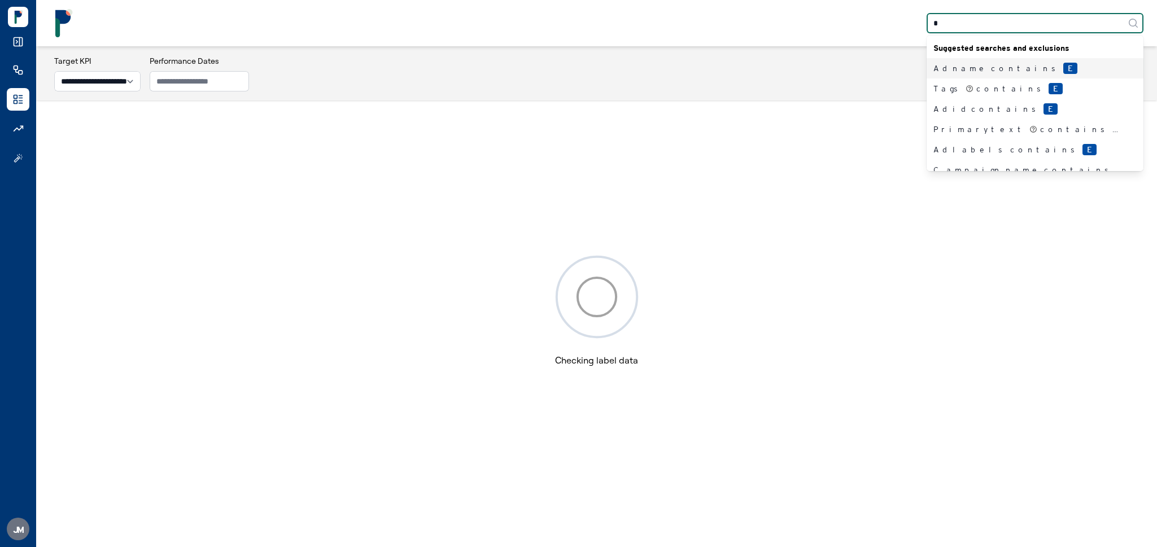
type input "**"
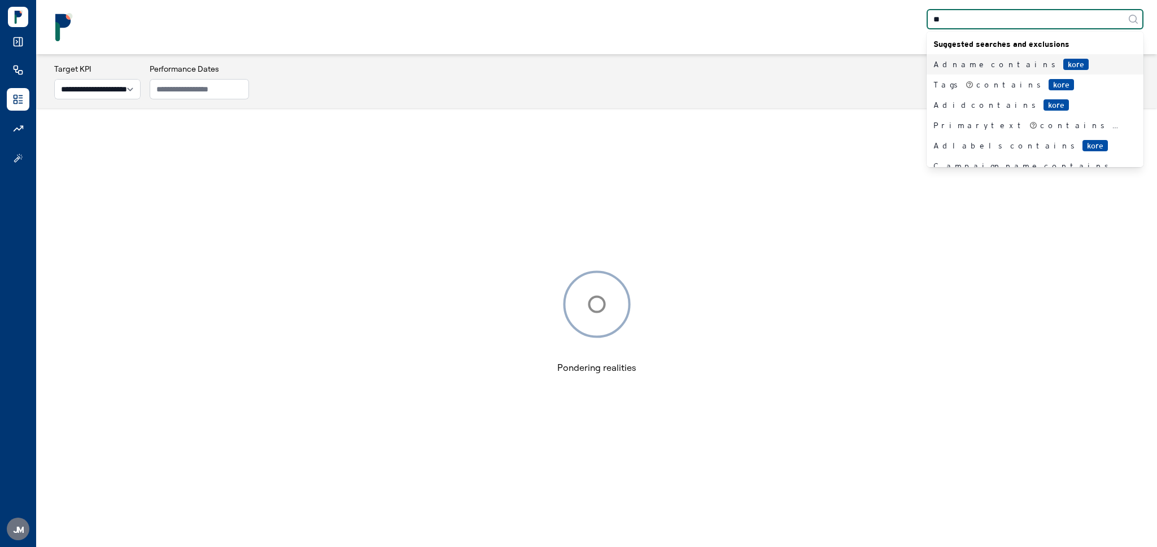
type input "*"
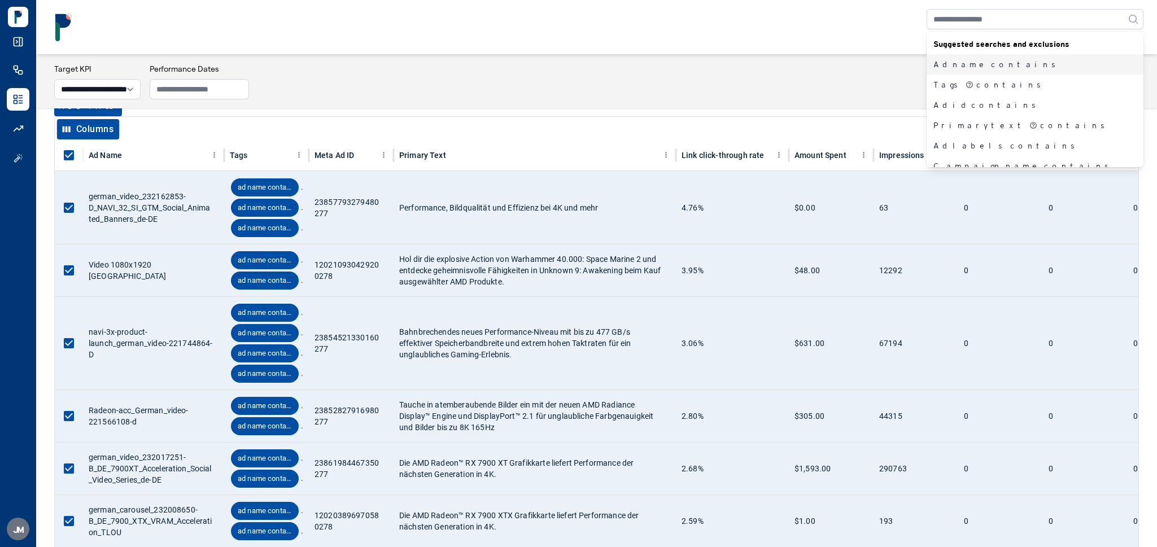
click at [851, 33] on div "Suggested searches and exclusions Ad name contains Tags contains Ad id contains…" at bounding box center [597, 27] width 1094 height 36
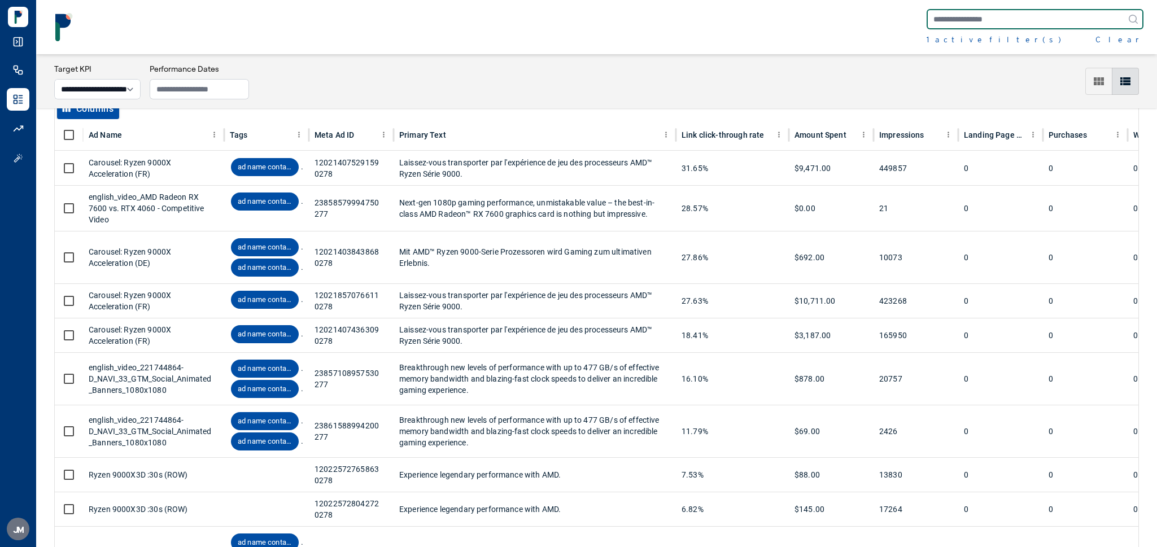
click at [995, 21] on input "text" at bounding box center [1035, 19] width 217 height 20
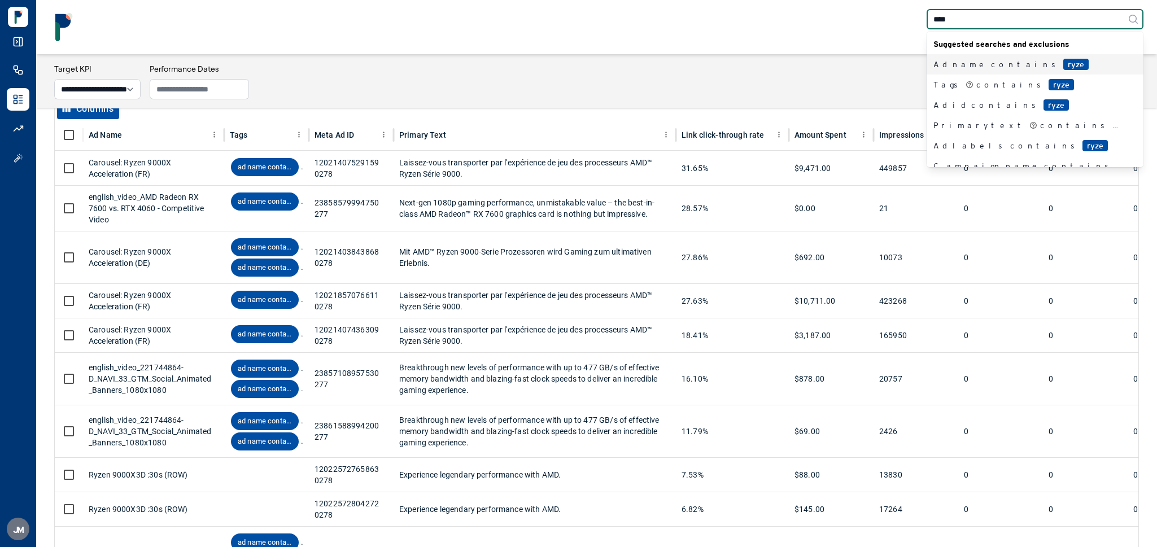
type input "*****"
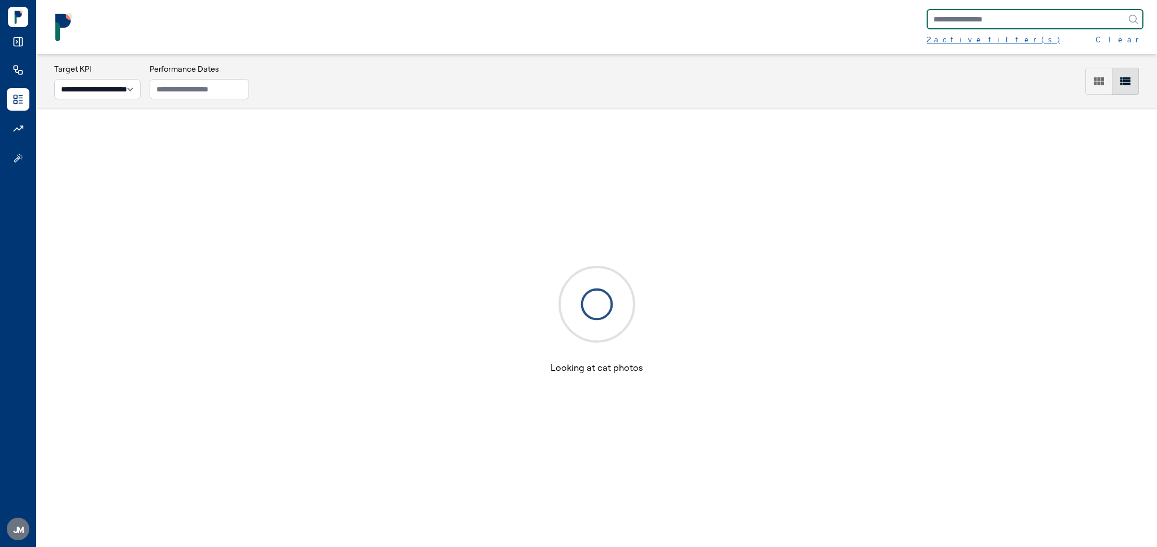
click at [949, 34] on div "2 active filter(s)" at bounding box center [993, 39] width 133 height 11
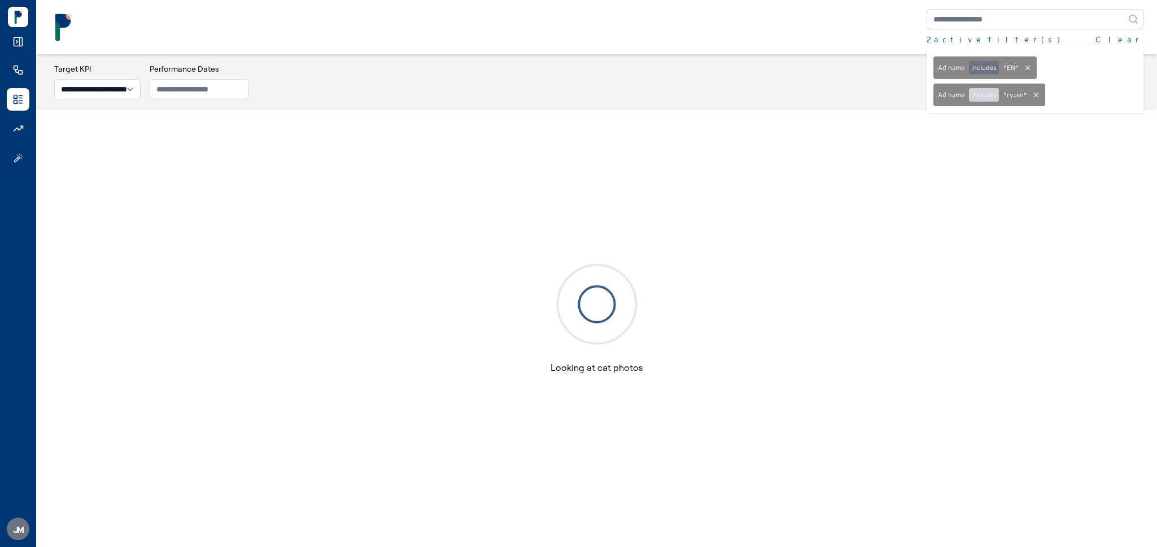
click at [983, 93] on button "includes" at bounding box center [984, 95] width 30 height 14
click at [819, 38] on div "2 active filter(s) Clear Ad name includes " EN " Ad name excludes " ryzen "" at bounding box center [597, 27] width 1094 height 36
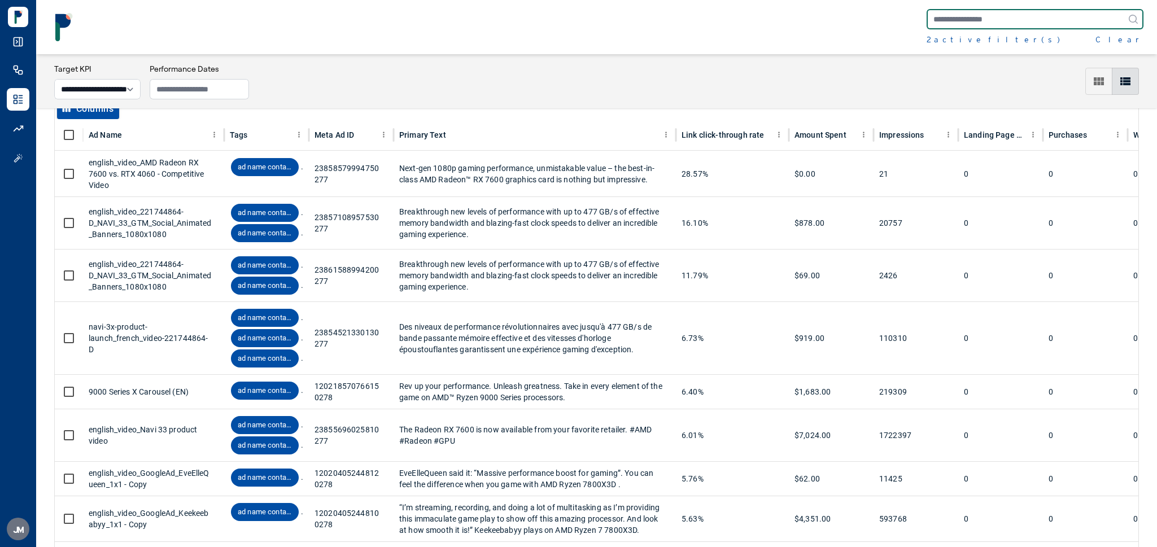
click at [960, 19] on input "text" at bounding box center [1035, 19] width 217 height 20
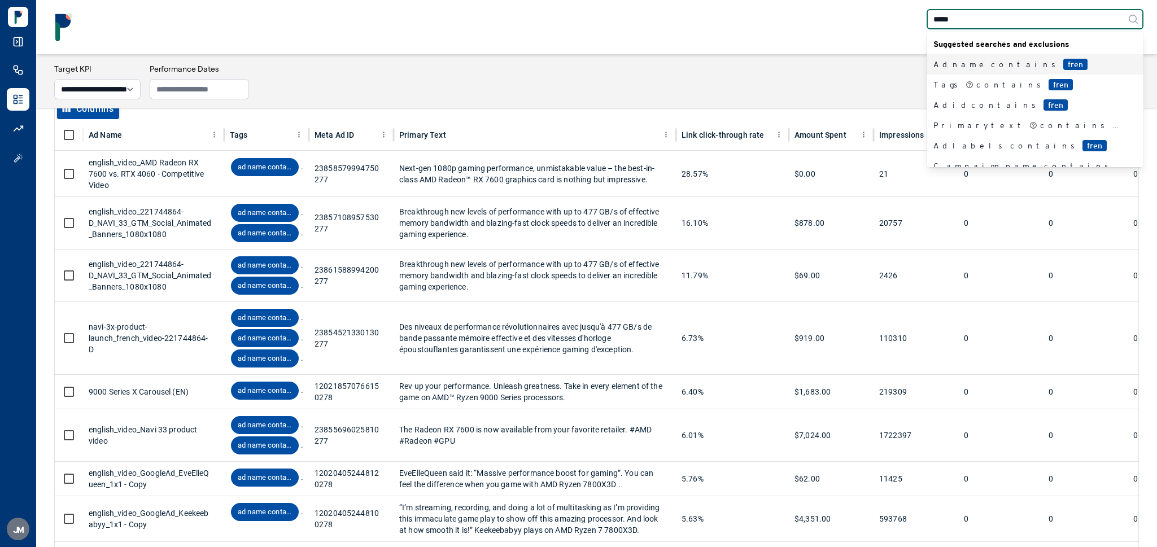
type input "******"
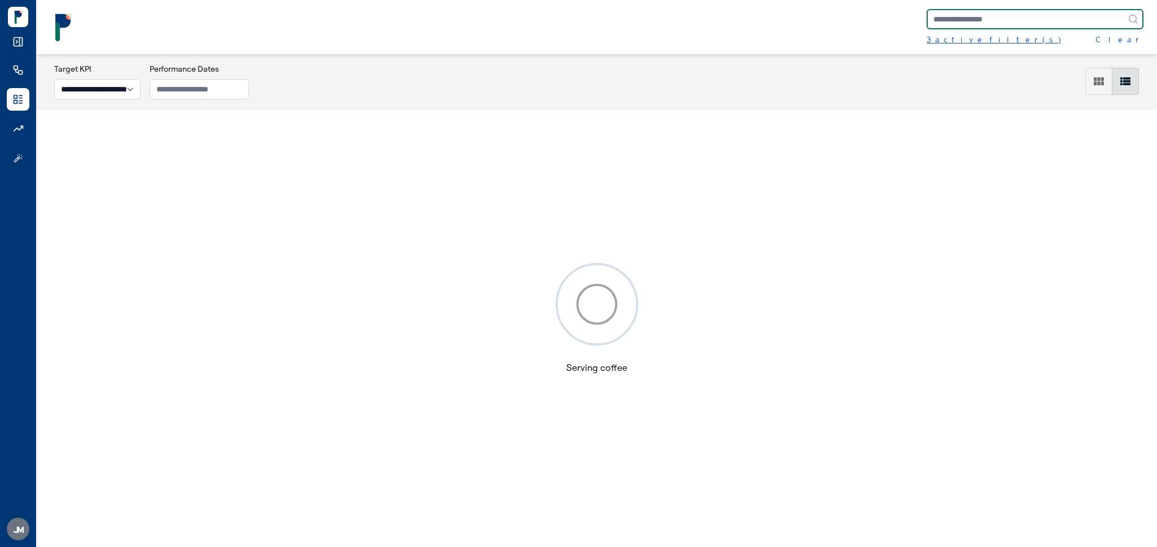
click at [967, 34] on div "3 active filter(s)" at bounding box center [994, 39] width 134 height 11
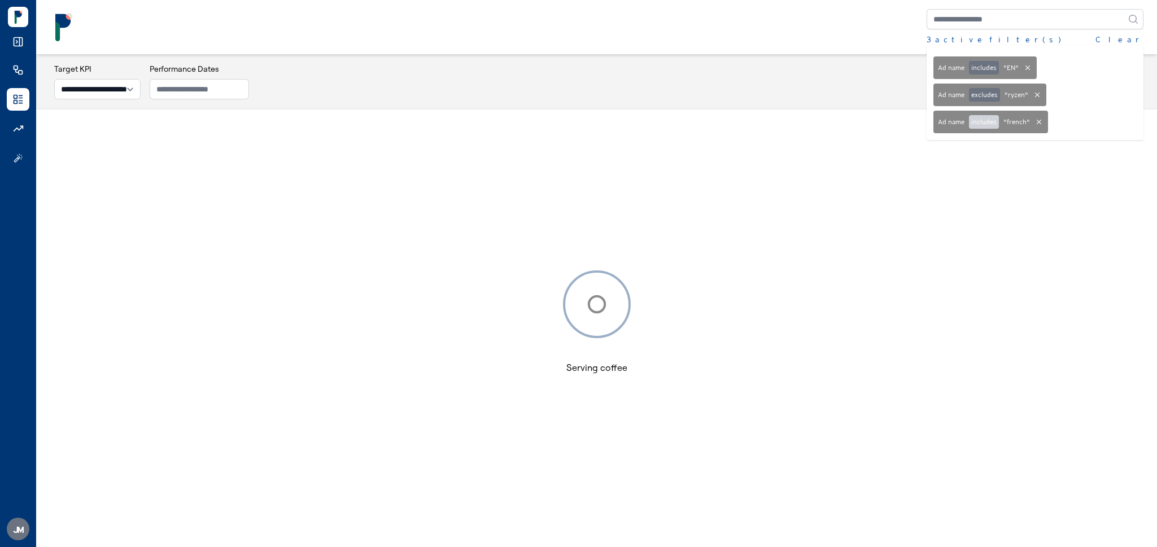
click at [988, 119] on button "includes" at bounding box center [984, 122] width 30 height 14
click at [752, 33] on div "3 active filter(s) Clear Ad name includes " EN " Ad name excludes " ryzen " Ad …" at bounding box center [597, 27] width 1094 height 36
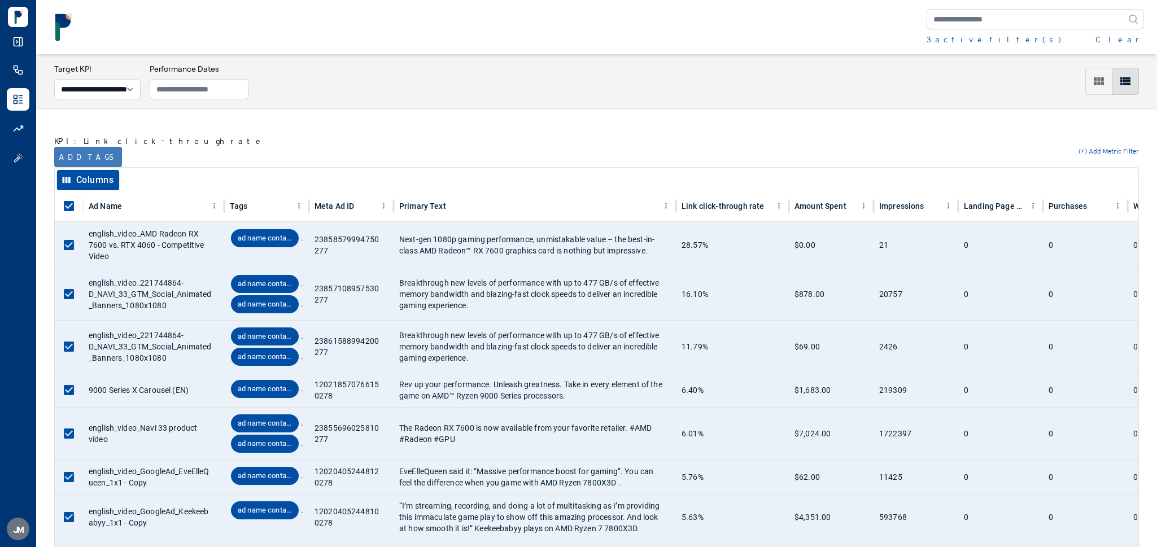
click at [80, 159] on button "Add tags" at bounding box center [88, 157] width 68 height 20
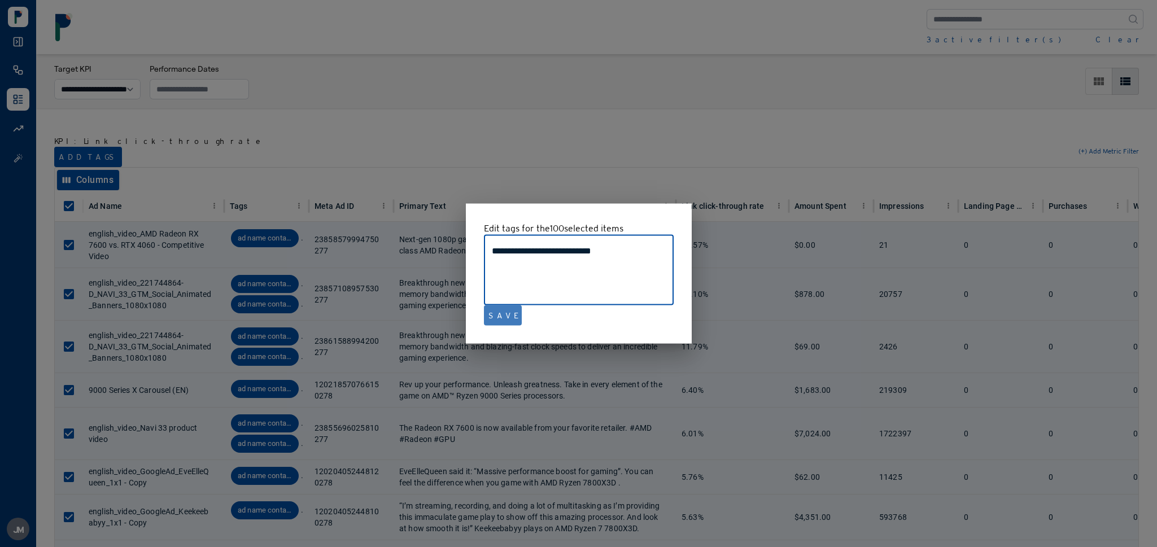
type textarea "**********"
click at [499, 319] on button "Save" at bounding box center [503, 316] width 38 height 20
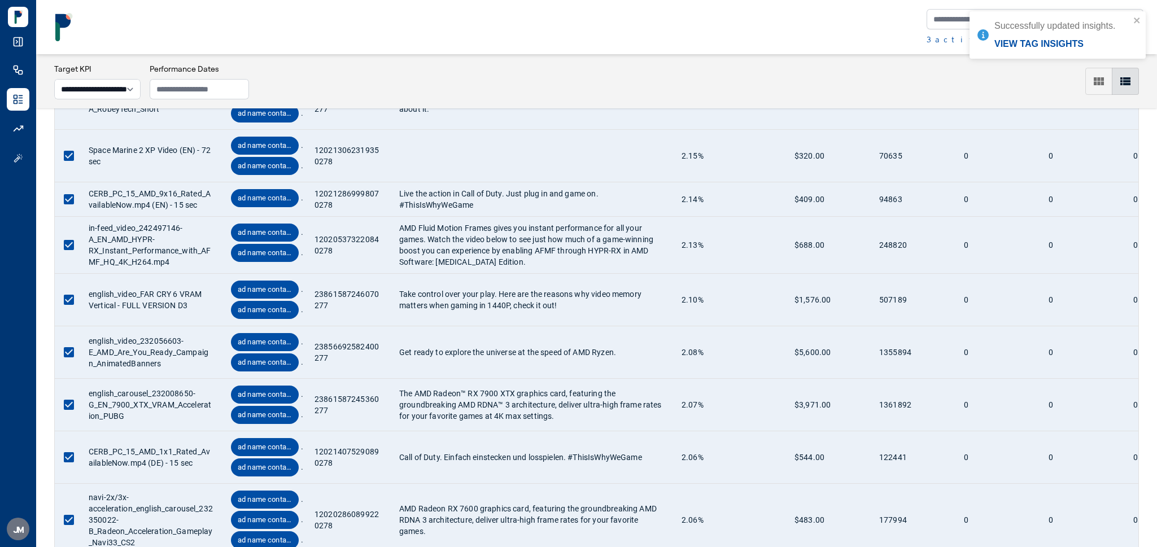
scroll to position [5095, 0]
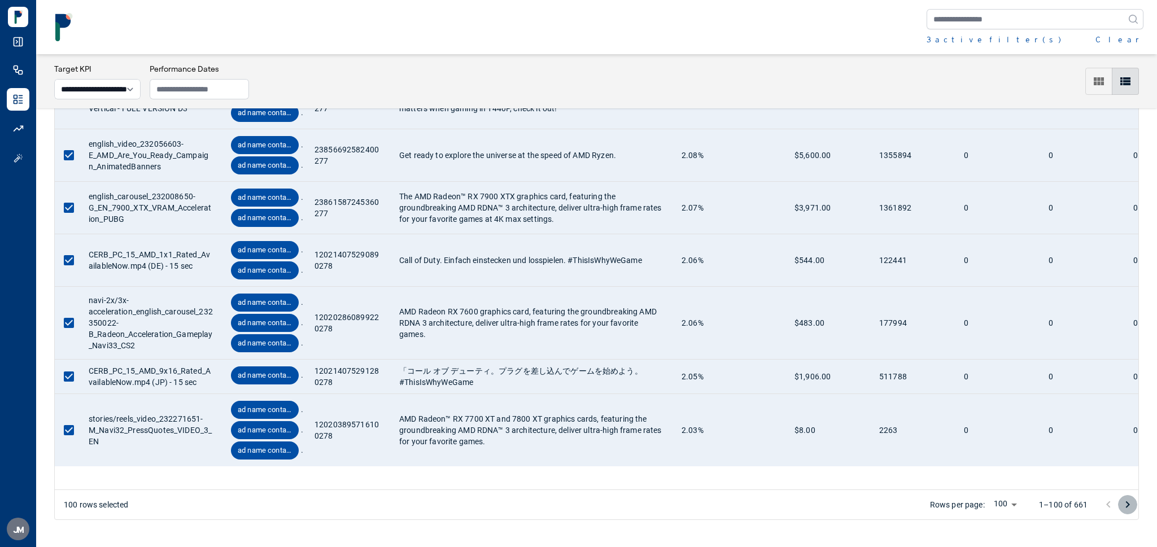
click at [1126, 504] on icon "Go to next page" at bounding box center [1128, 505] width 14 height 14
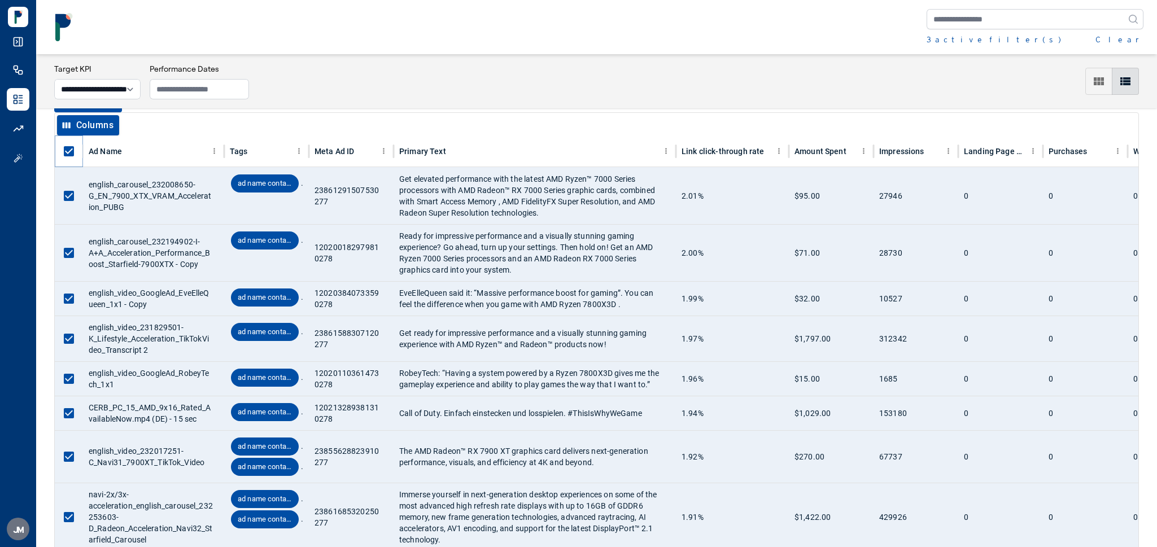
scroll to position [22, 0]
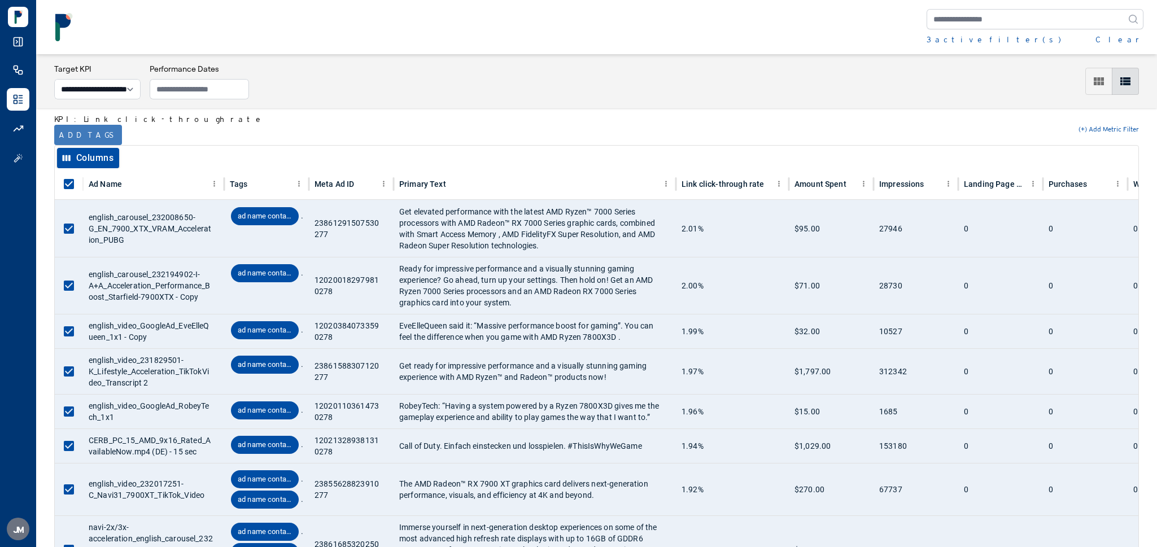
click at [81, 136] on button "Add tags" at bounding box center [88, 135] width 68 height 20
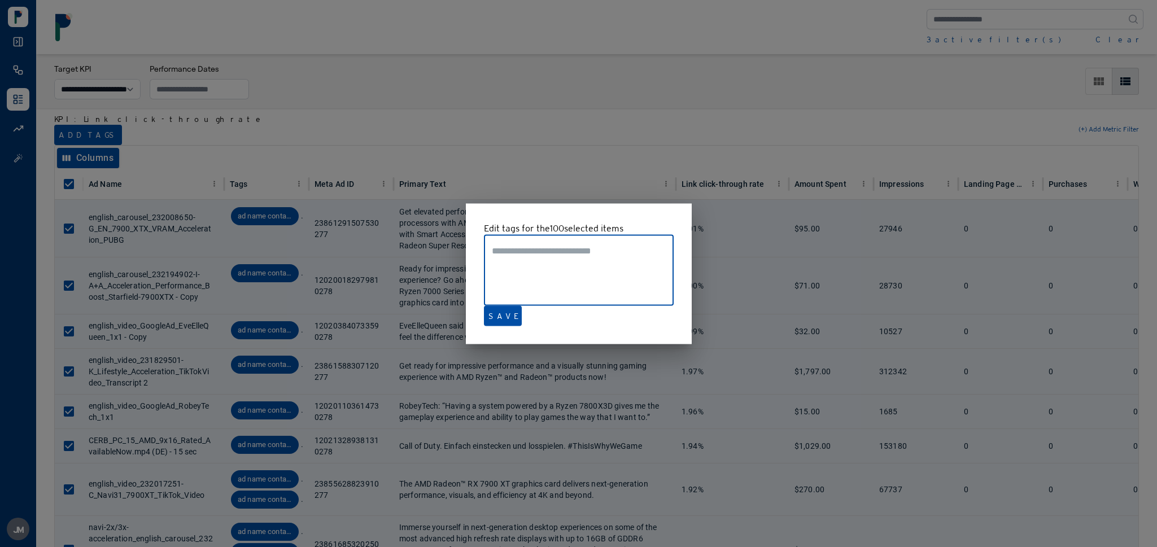
click at [543, 272] on textarea at bounding box center [579, 271] width 174 height 52
type textarea "**********"
click at [499, 313] on button "Save" at bounding box center [503, 316] width 38 height 20
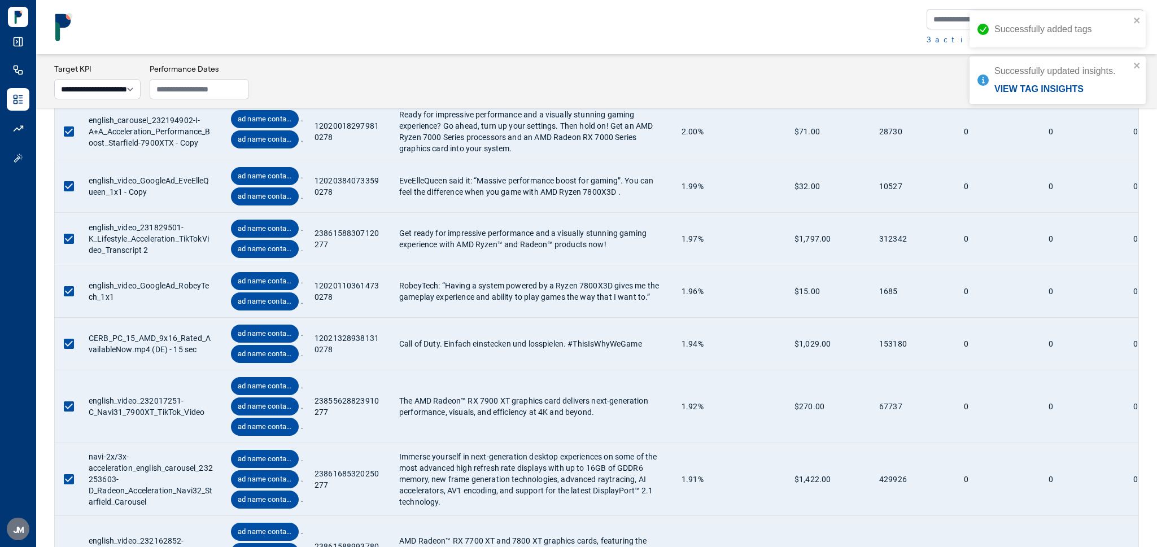
scroll to position [184, 0]
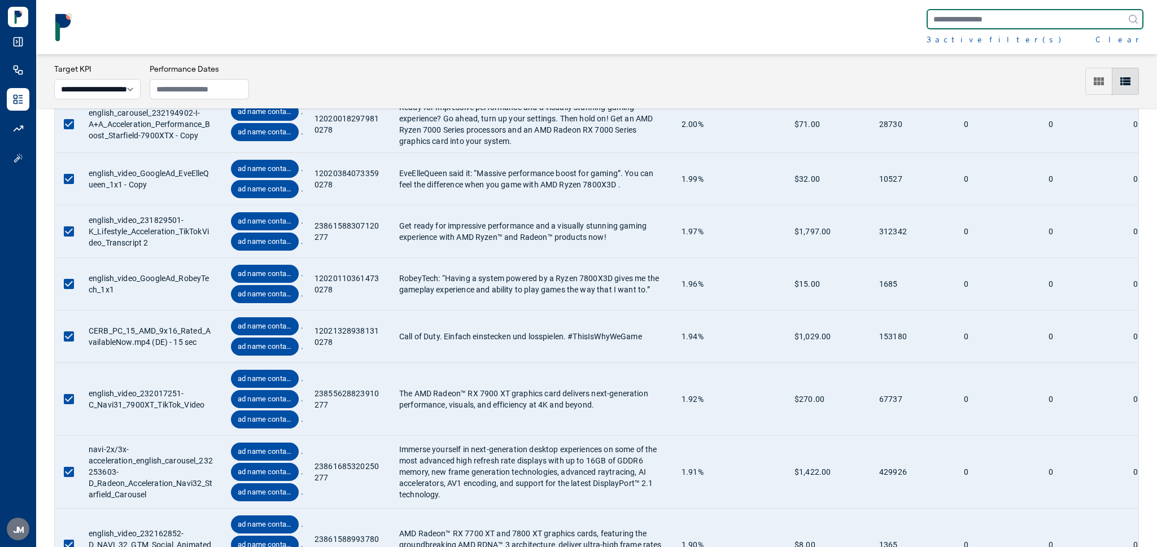
click at [995, 24] on input "text" at bounding box center [1035, 19] width 217 height 20
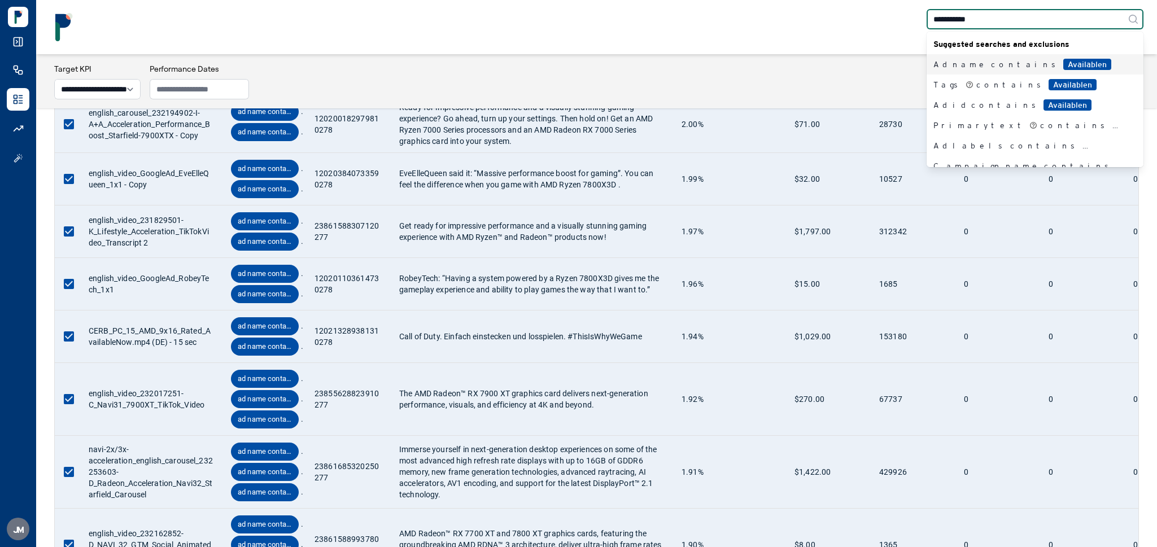
type input "**********"
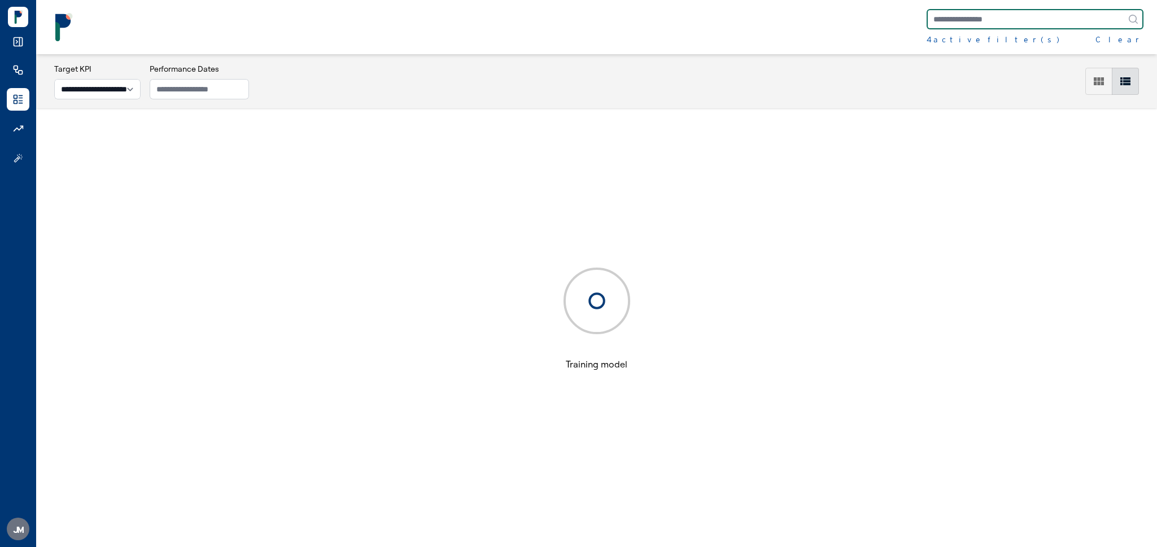
scroll to position [55, 0]
click at [964, 39] on div "4 active filter(s)" at bounding box center [993, 39] width 133 height 11
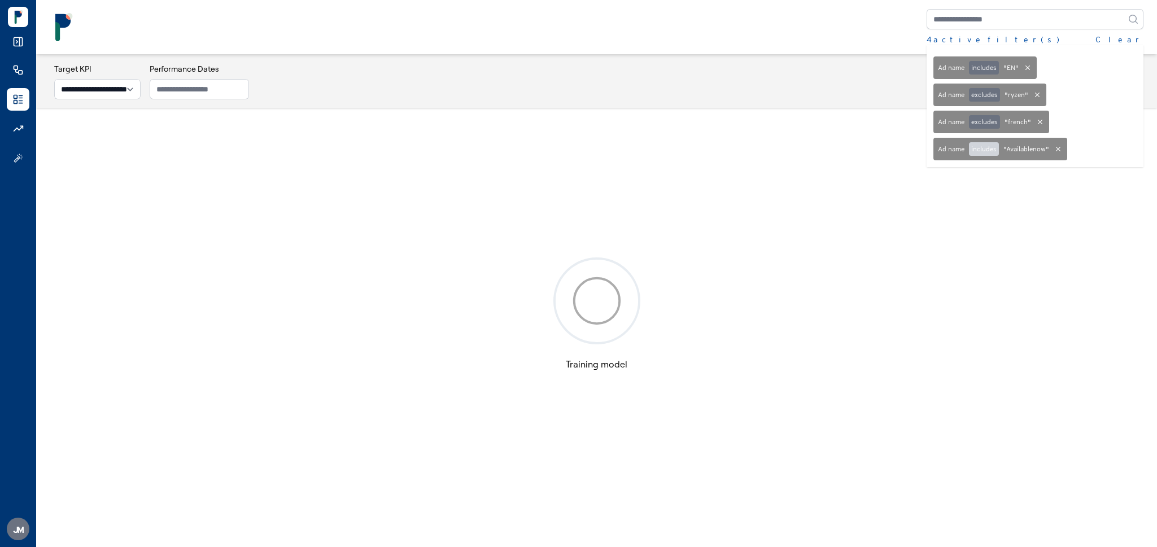
click at [978, 150] on button "includes" at bounding box center [984, 149] width 30 height 14
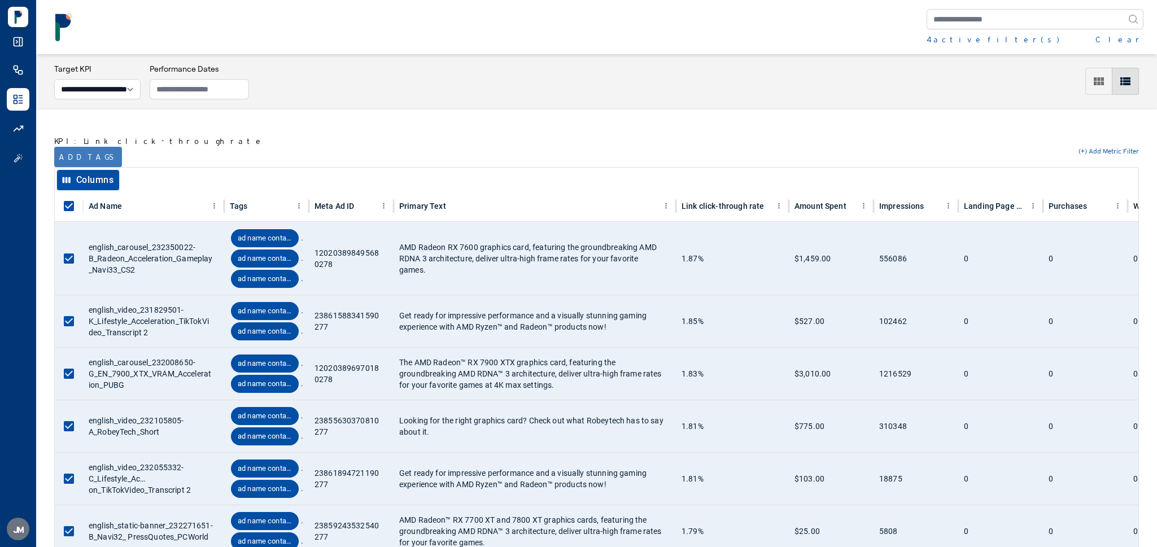
click at [80, 151] on button "Add tags" at bounding box center [88, 157] width 68 height 20
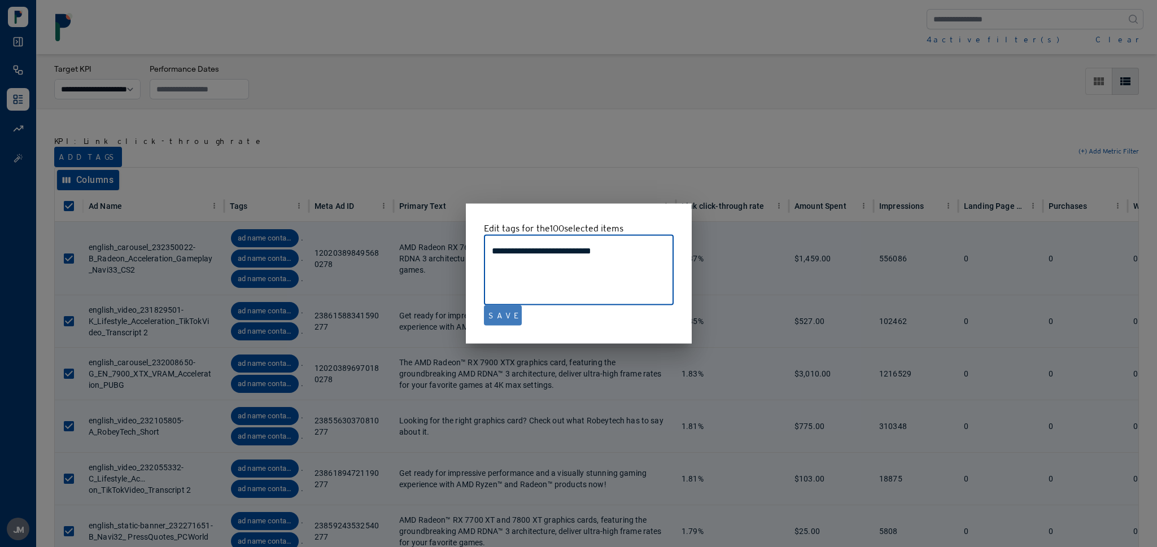
type textarea "**********"
click at [500, 322] on button "Save" at bounding box center [503, 316] width 38 height 20
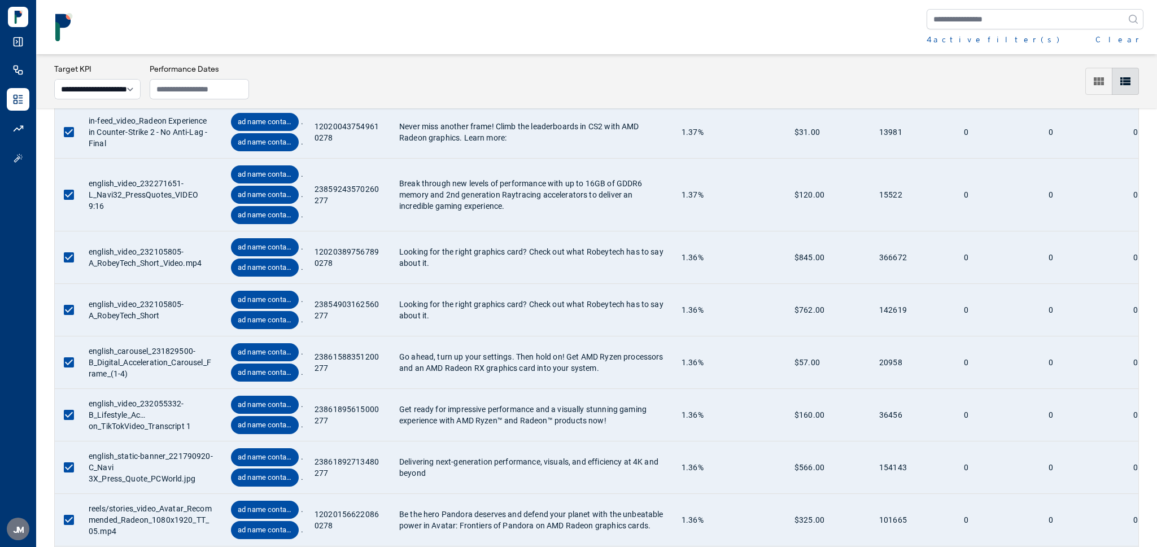
scroll to position [3419, 0]
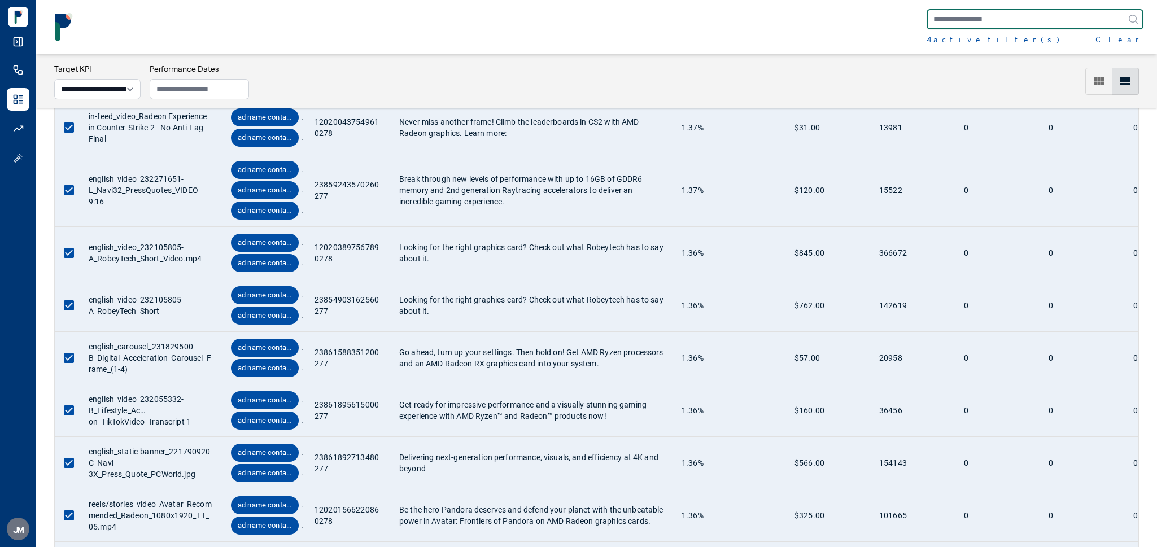
click at [997, 16] on input "text" at bounding box center [1035, 19] width 217 height 20
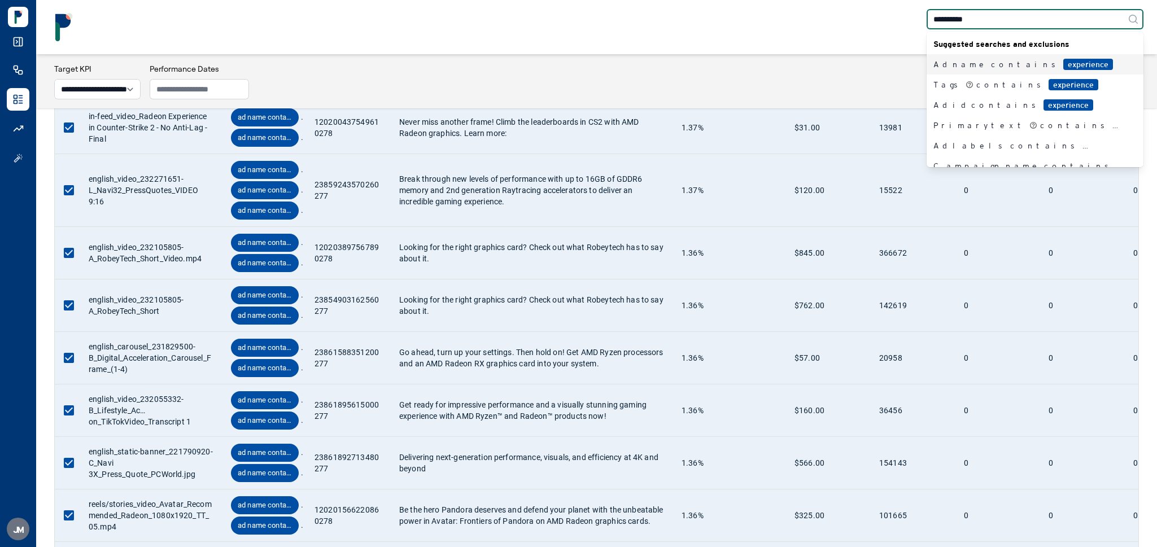
type input "**********"
click at [1063, 63] on span "experience" at bounding box center [1088, 64] width 50 height 11
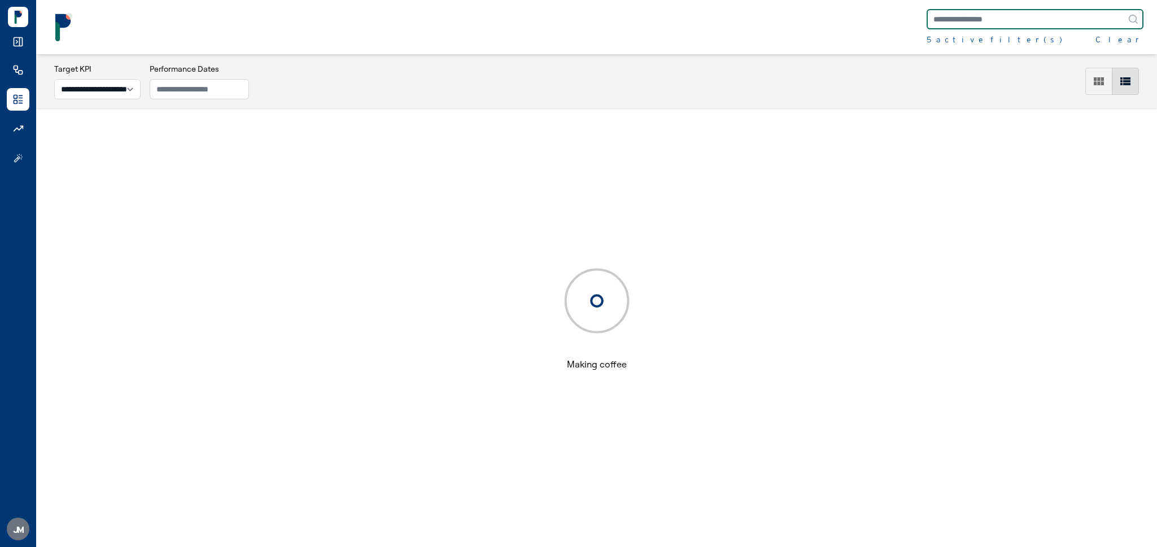
scroll to position [55, 0]
click at [941, 39] on div "5 active filter(s)" at bounding box center [995, 39] width 136 height 11
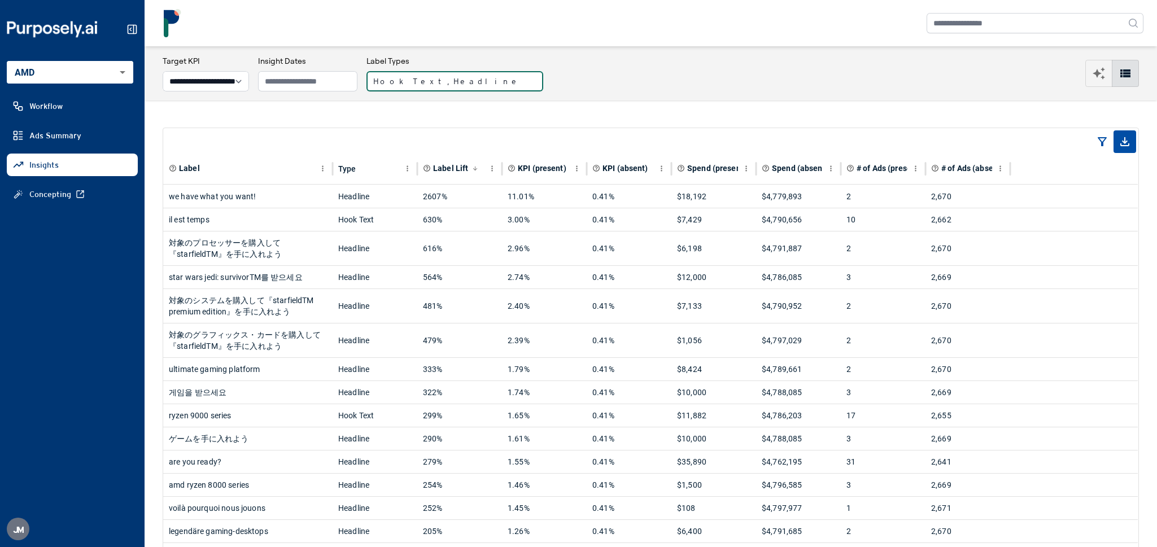
click at [426, 86] on button "Hook Text, Headline" at bounding box center [455, 81] width 177 height 20
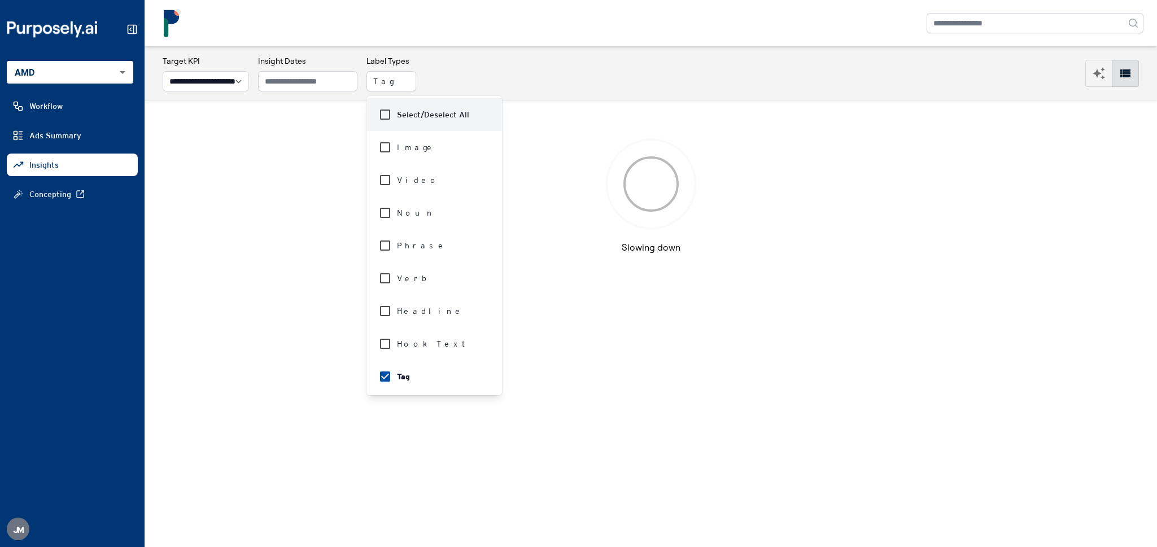
click at [525, 81] on div "**********" at bounding box center [651, 73] width 977 height 36
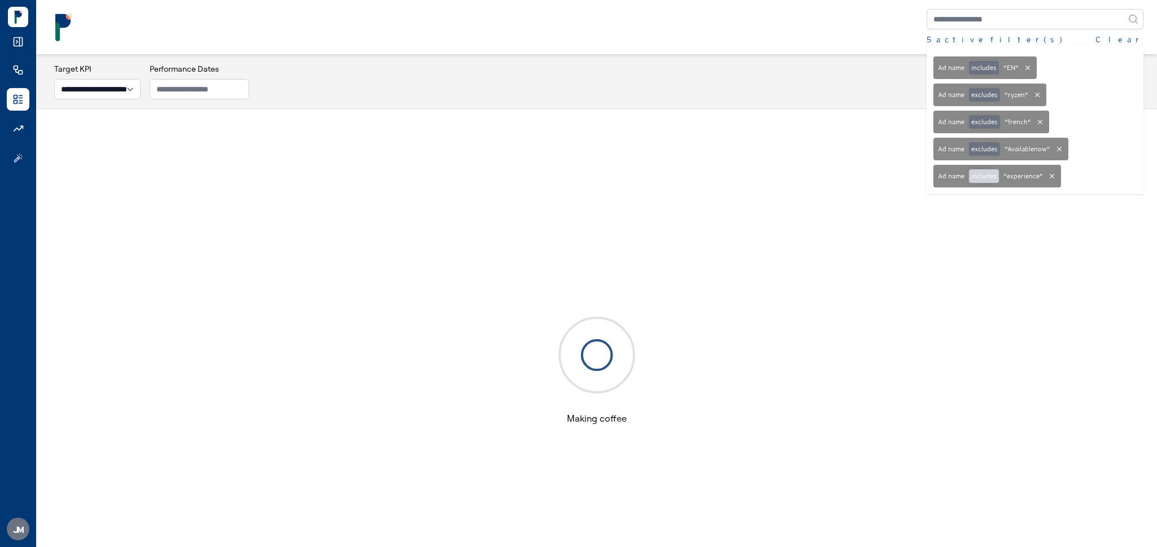
scroll to position [55, 0]
click at [986, 177] on button "includes" at bounding box center [984, 176] width 30 height 14
click at [782, 37] on div "5 active filter(s) Clear Ad name includes " EN " Ad name excludes " ryzen " Ad …" at bounding box center [597, 27] width 1094 height 36
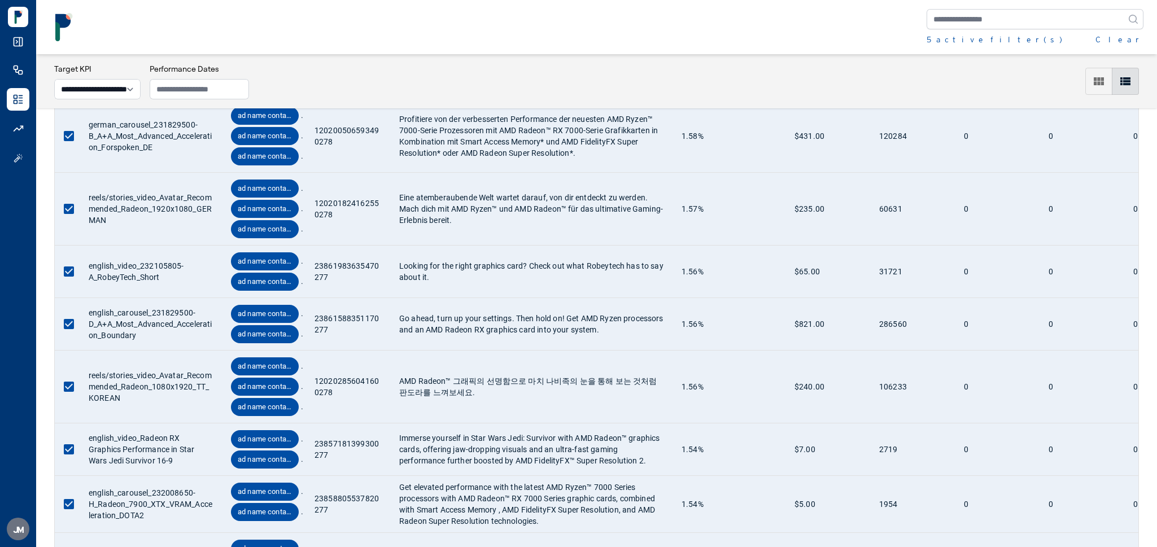
scroll to position [1631, 0]
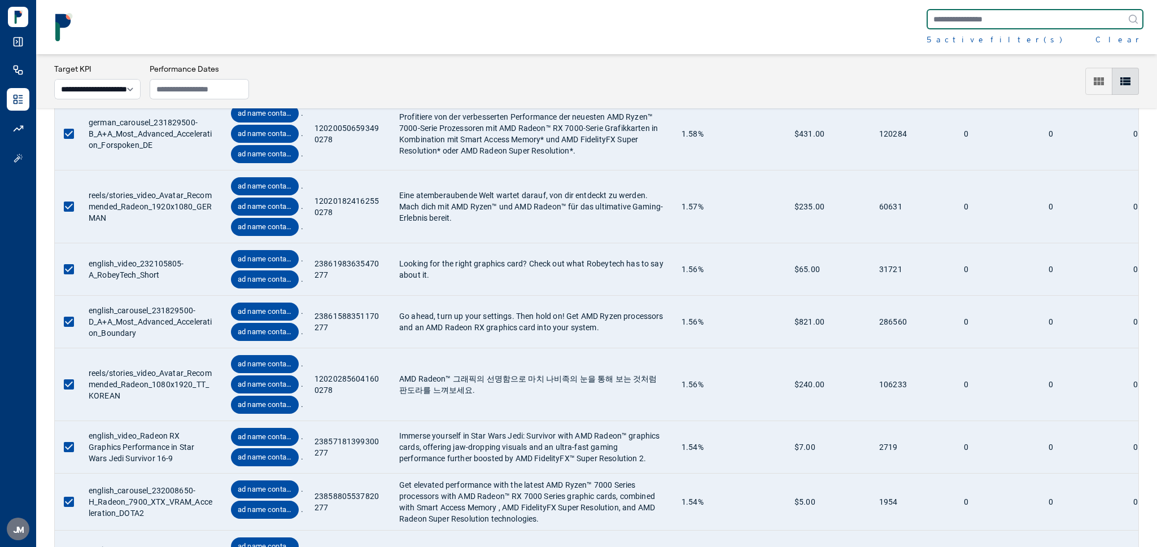
click at [991, 14] on input "text" at bounding box center [1035, 19] width 217 height 20
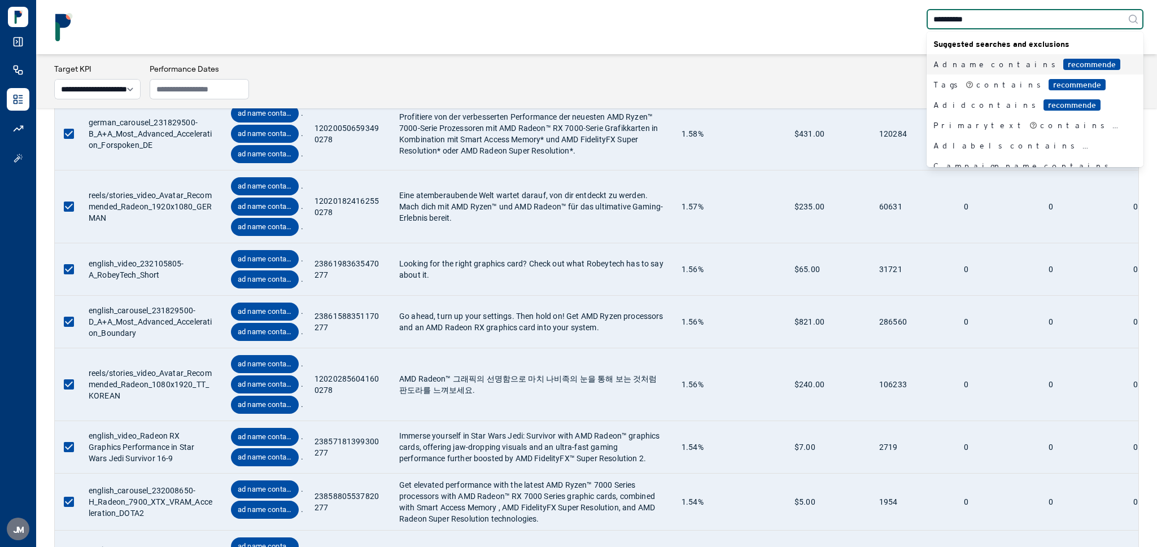
type input "**********"
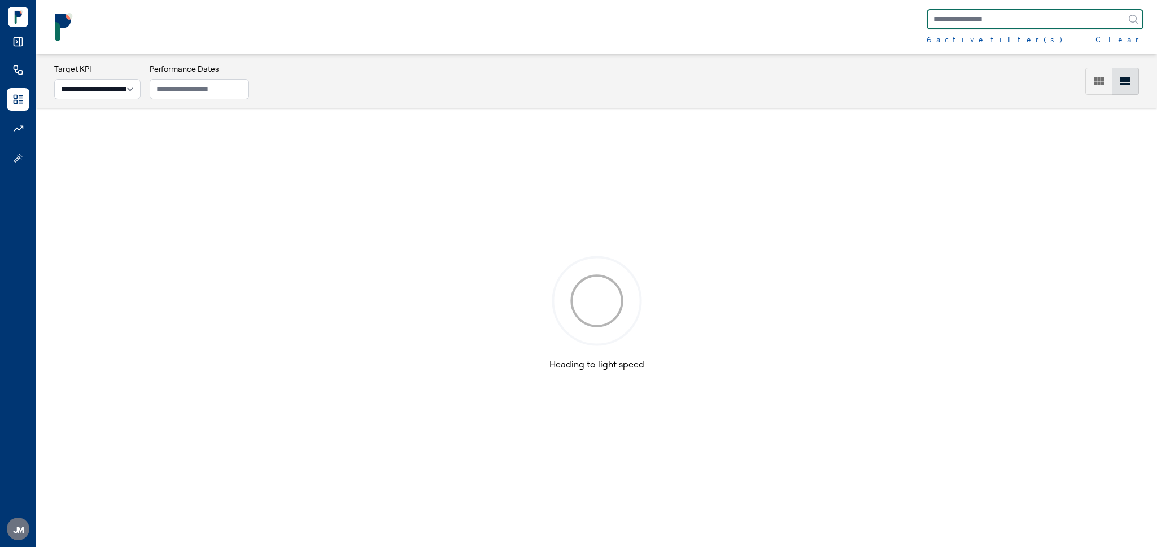
click at [969, 41] on div "6 active filter(s)" at bounding box center [995, 39] width 136 height 11
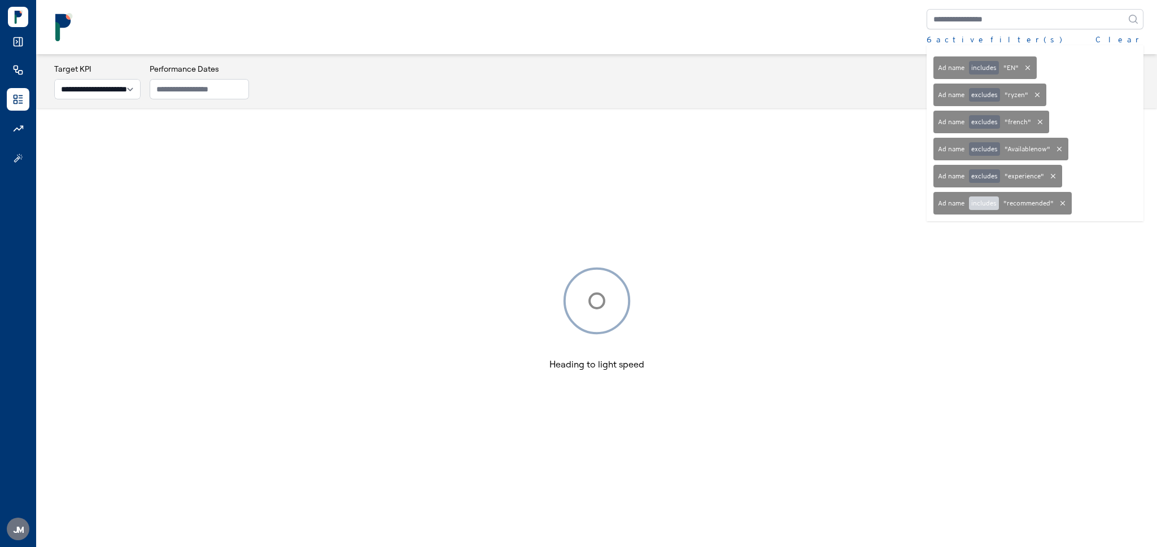
click at [973, 202] on button "includes" at bounding box center [984, 204] width 30 height 14
click at [719, 32] on div "6 active filter(s) Clear Ad name includes " EN " Ad name excludes " ryzen " Ad …" at bounding box center [597, 27] width 1094 height 36
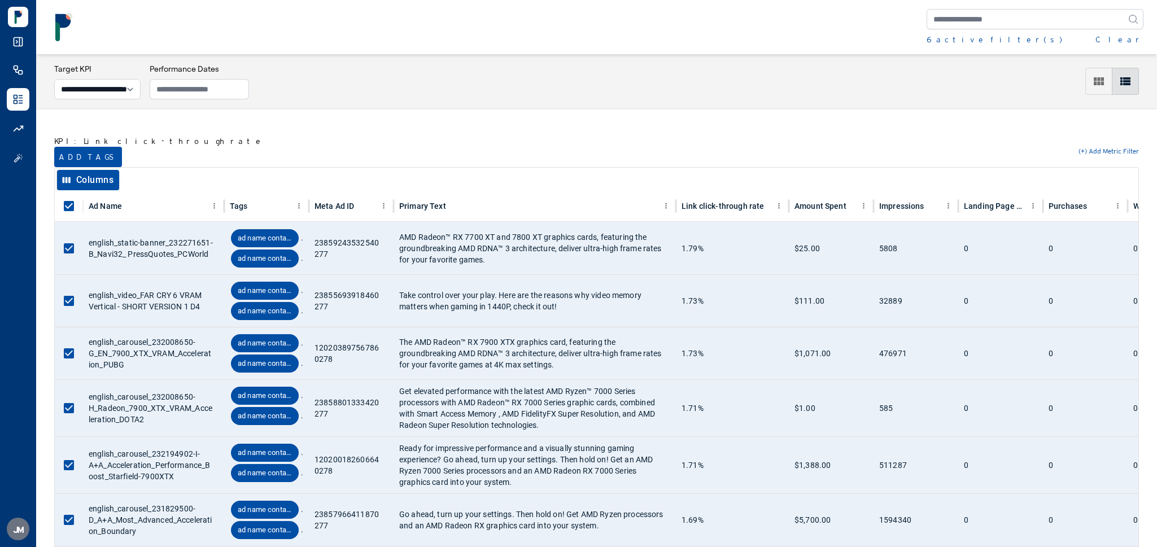
click at [75, 157] on button "Add tags" at bounding box center [88, 157] width 68 height 20
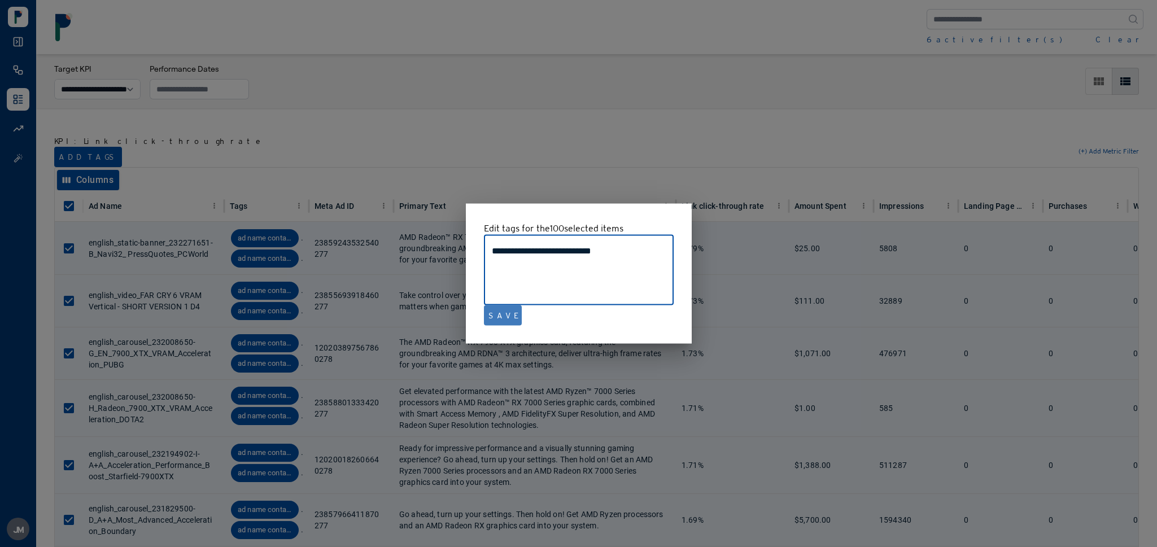
type textarea "**********"
click at [504, 325] on button "Save" at bounding box center [503, 316] width 38 height 20
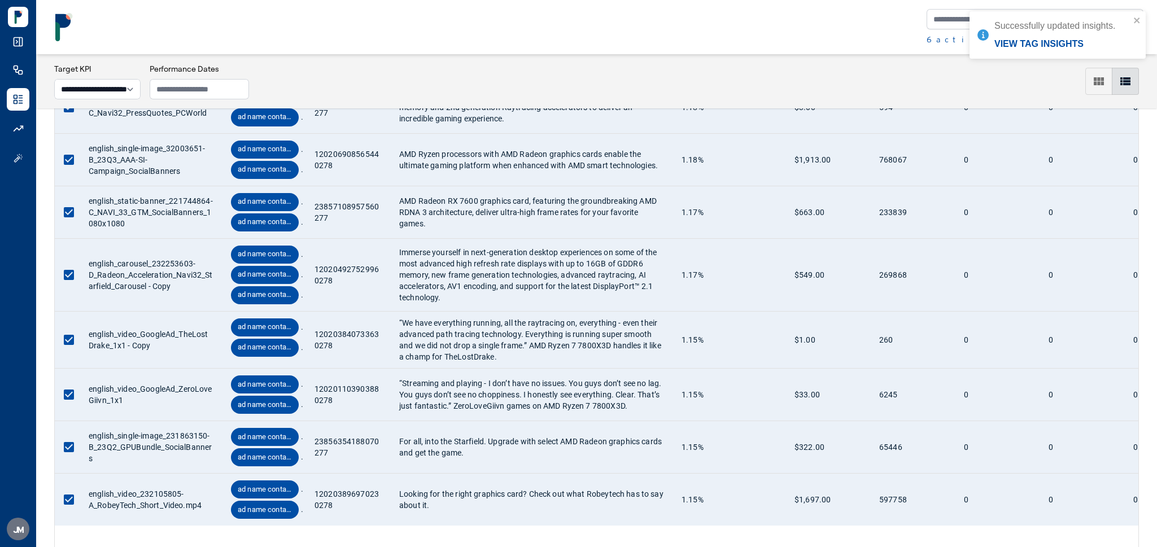
scroll to position [5456, 0]
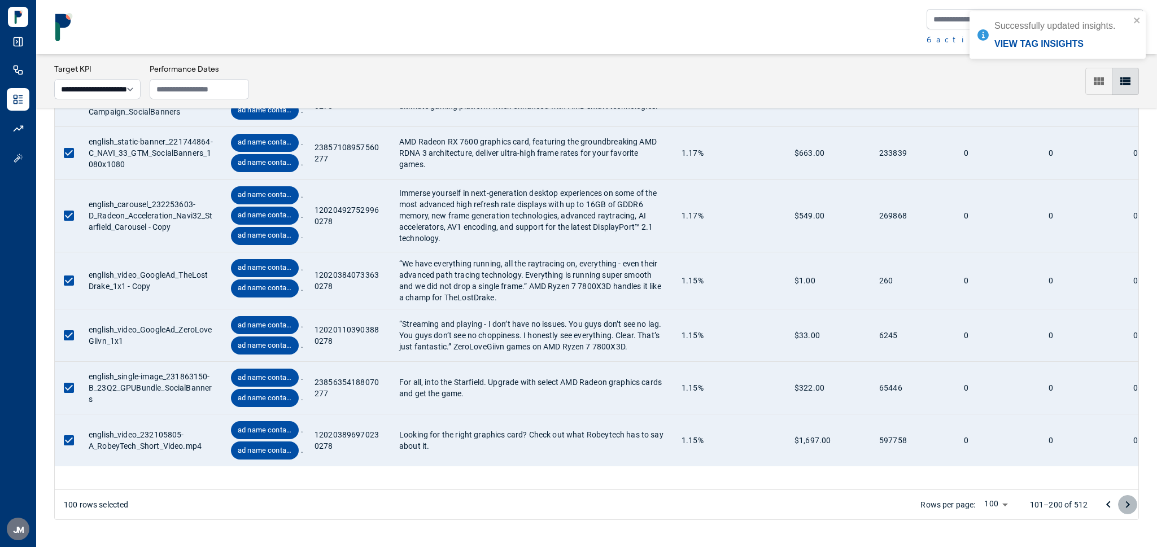
click at [1127, 507] on icon "Go to next page" at bounding box center [1128, 505] width 4 height 7
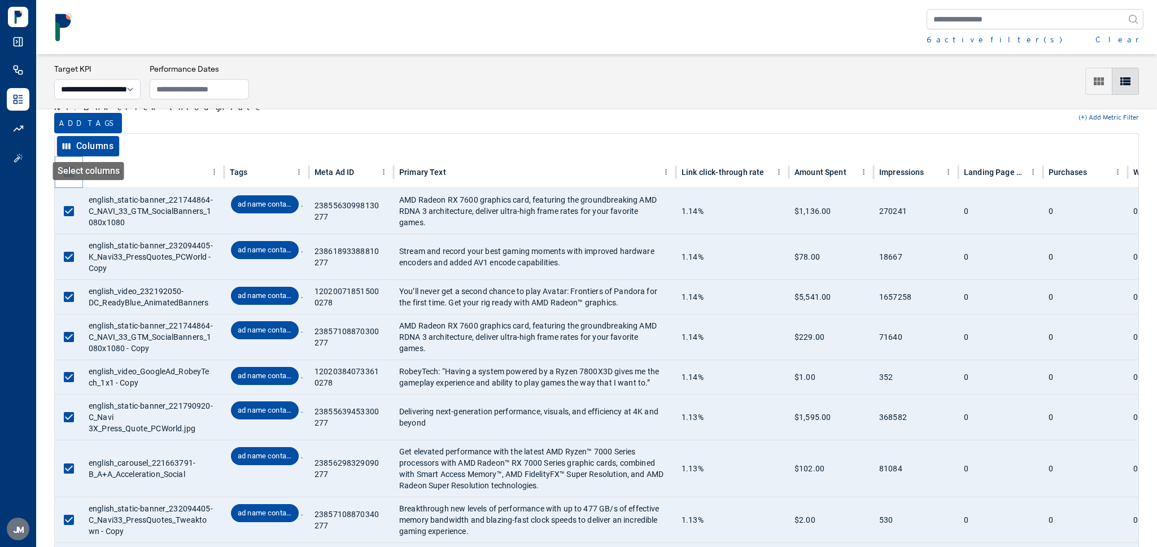
scroll to position [32, 0]
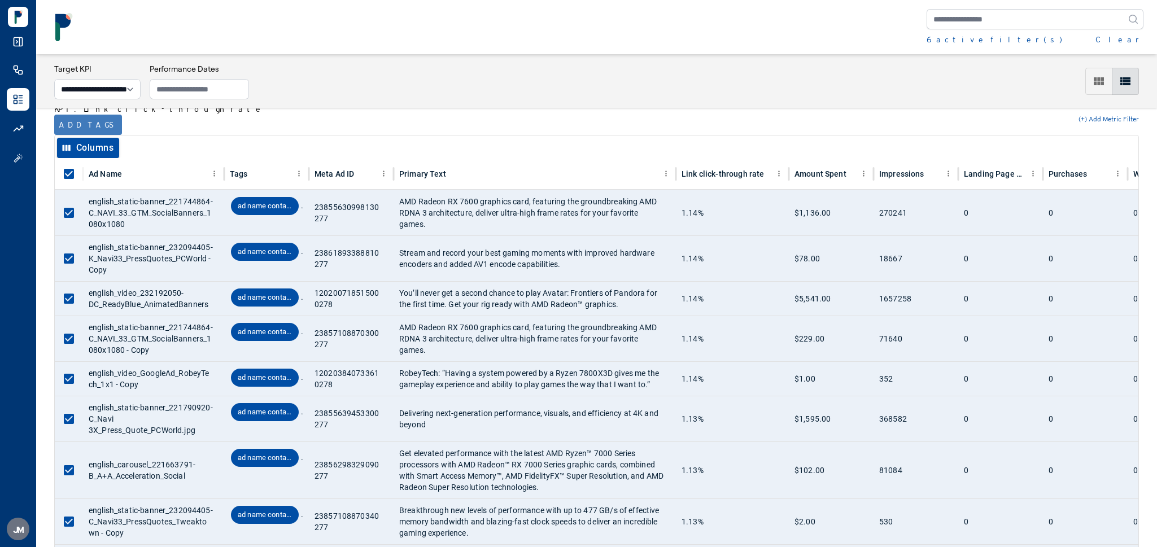
click at [66, 127] on button "Add tags" at bounding box center [88, 125] width 68 height 20
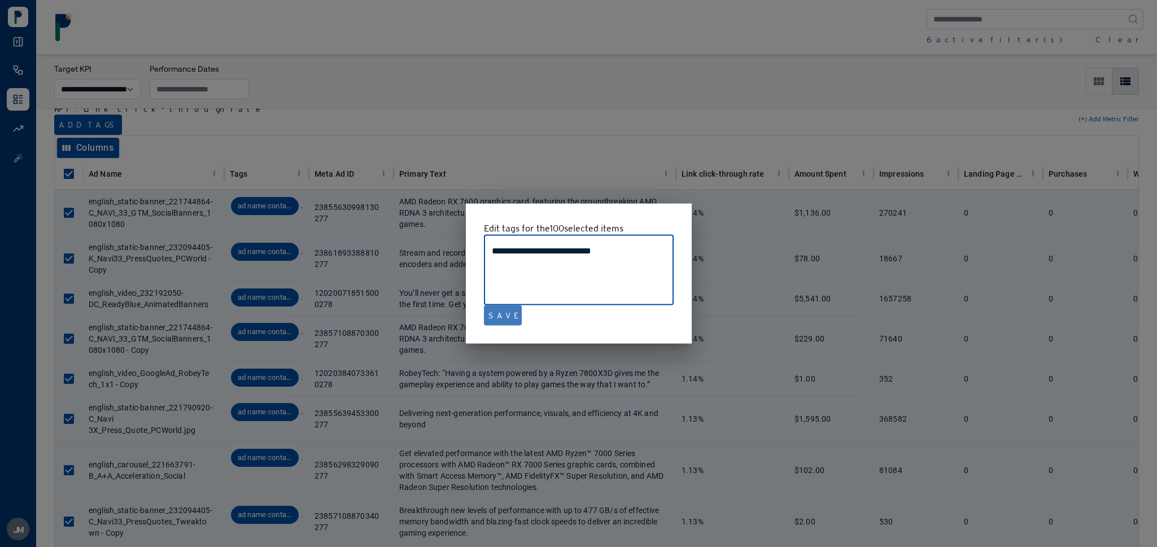
type textarea "**********"
click at [504, 313] on button "Save" at bounding box center [503, 316] width 38 height 20
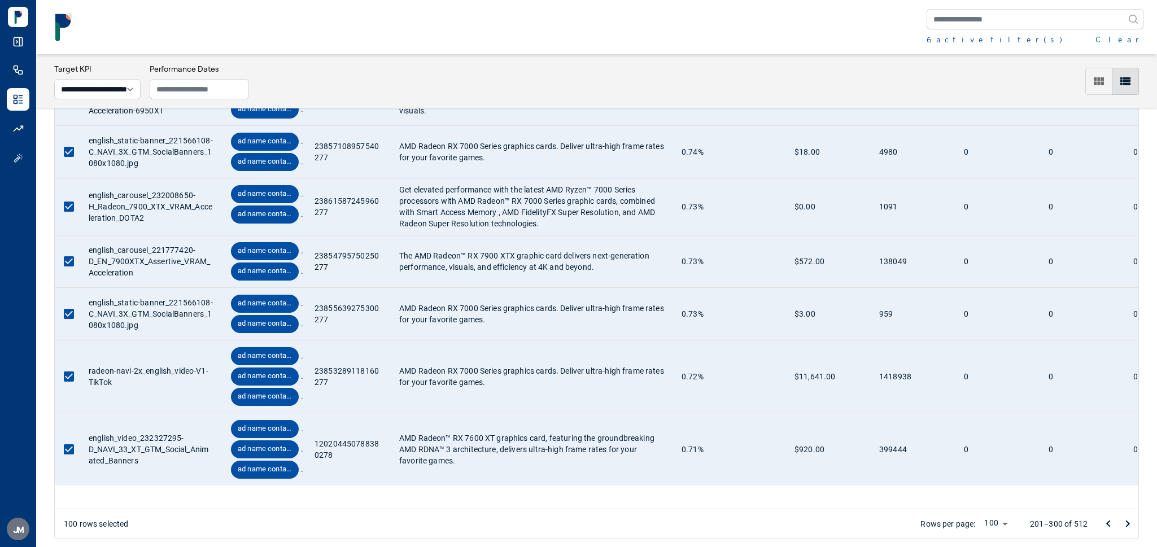
scroll to position [5543, 0]
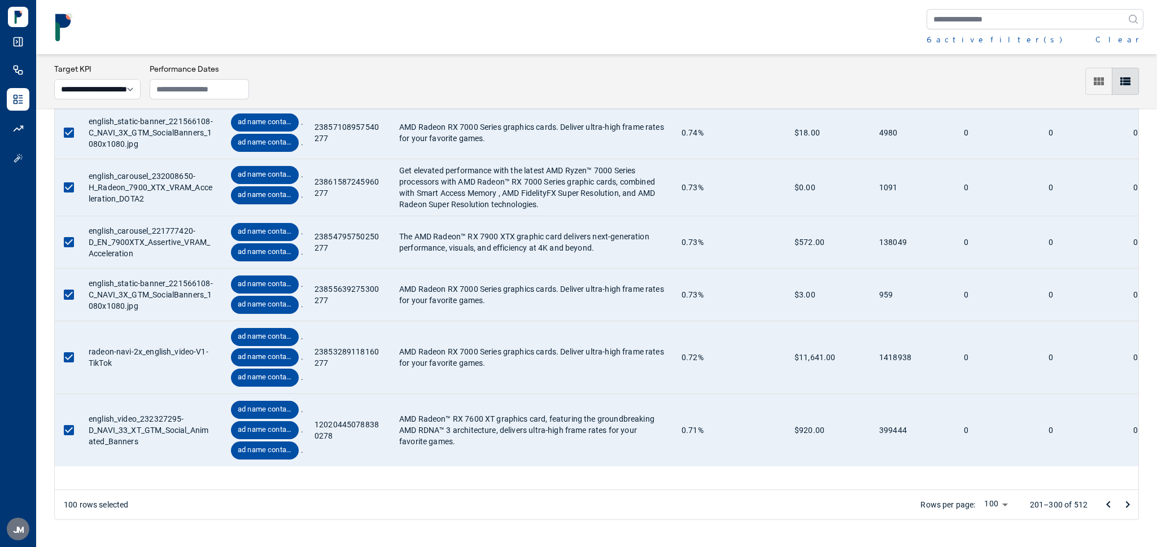
click at [1130, 503] on icon "Go to next page" at bounding box center [1128, 505] width 14 height 14
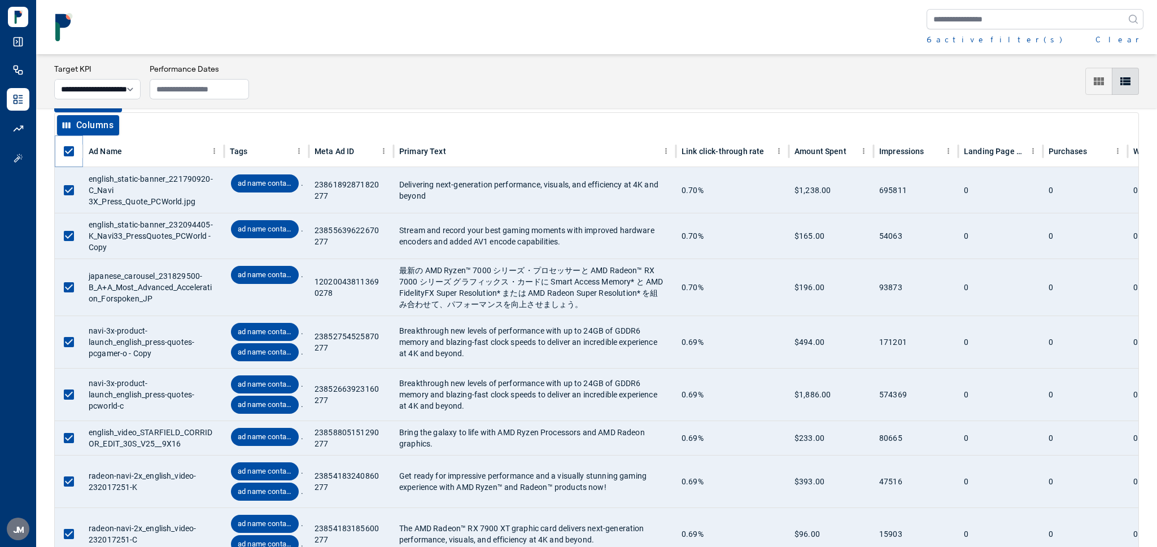
scroll to position [34, 0]
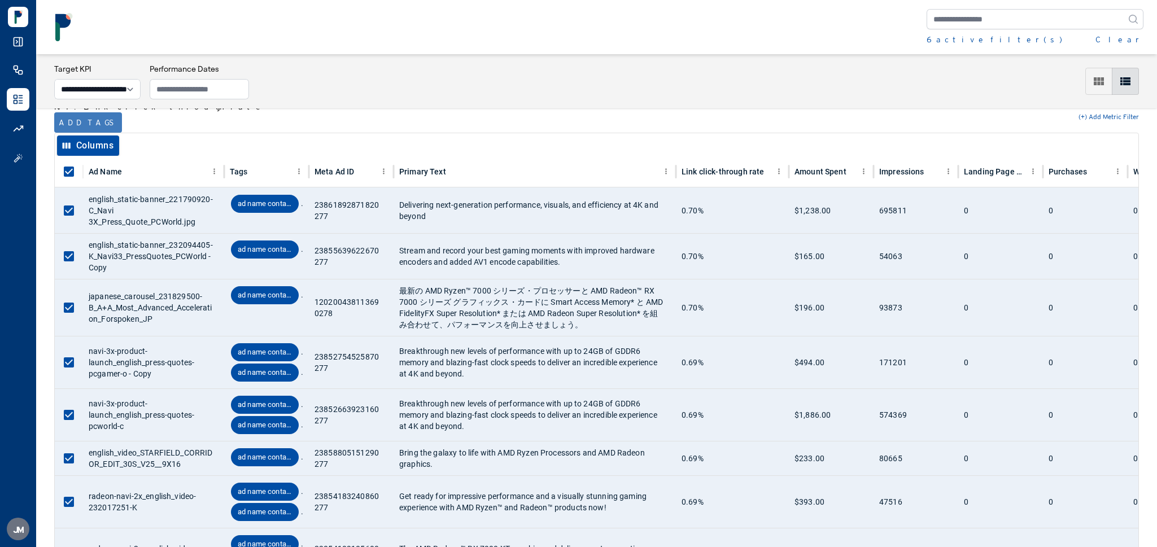
click at [69, 119] on button "Add tags" at bounding box center [88, 122] width 68 height 20
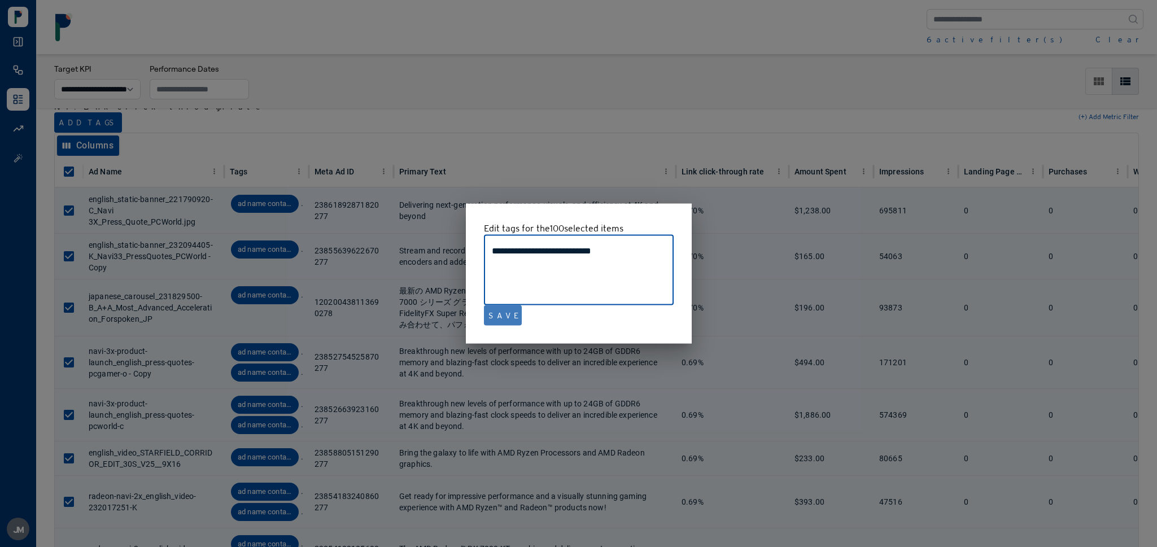
type textarea "**********"
click at [500, 319] on button "Save" at bounding box center [503, 316] width 38 height 20
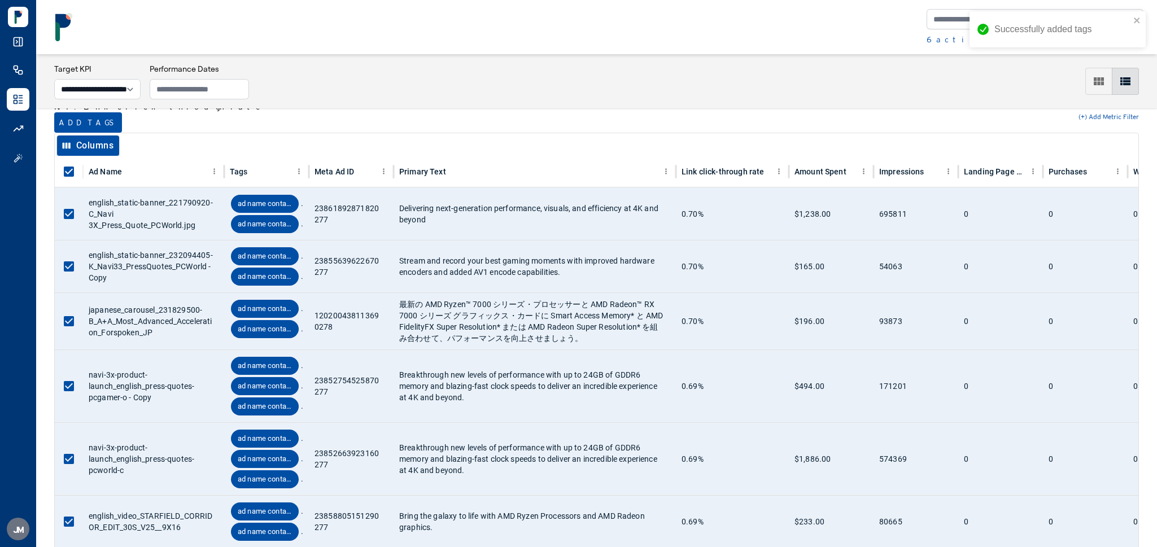
click at [1019, 24] on div "Successfully added tags" at bounding box center [1063, 30] width 136 height 14
click at [1140, 23] on icon "close" at bounding box center [1138, 20] width 8 height 9
click at [1035, 20] on div "Successfully updated insights. View tag insights" at bounding box center [1057, 39] width 181 height 61
click at [1009, 23] on input "text" at bounding box center [1035, 19] width 217 height 20
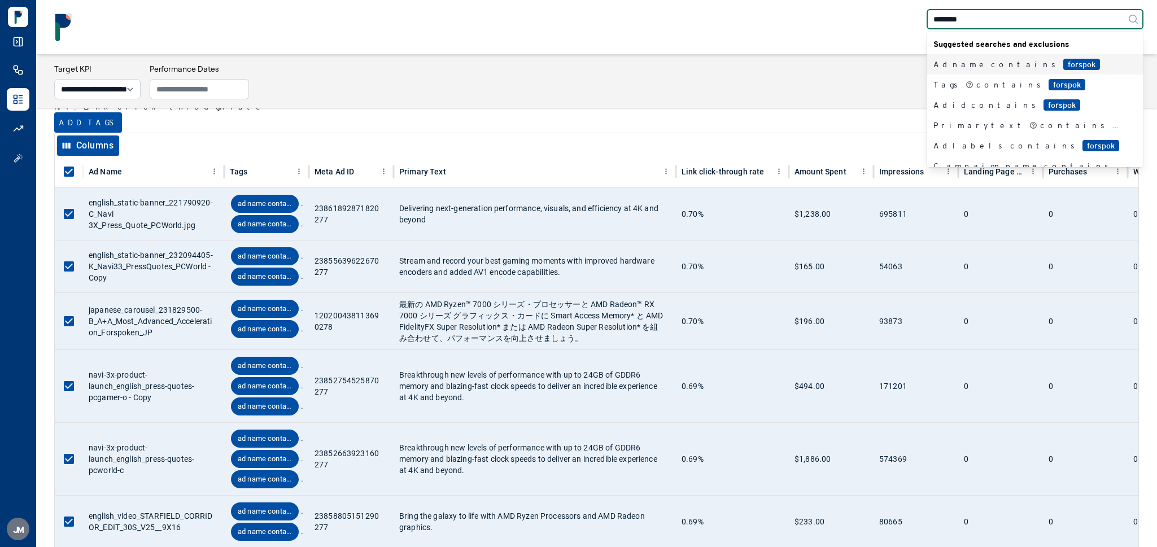
type input "*********"
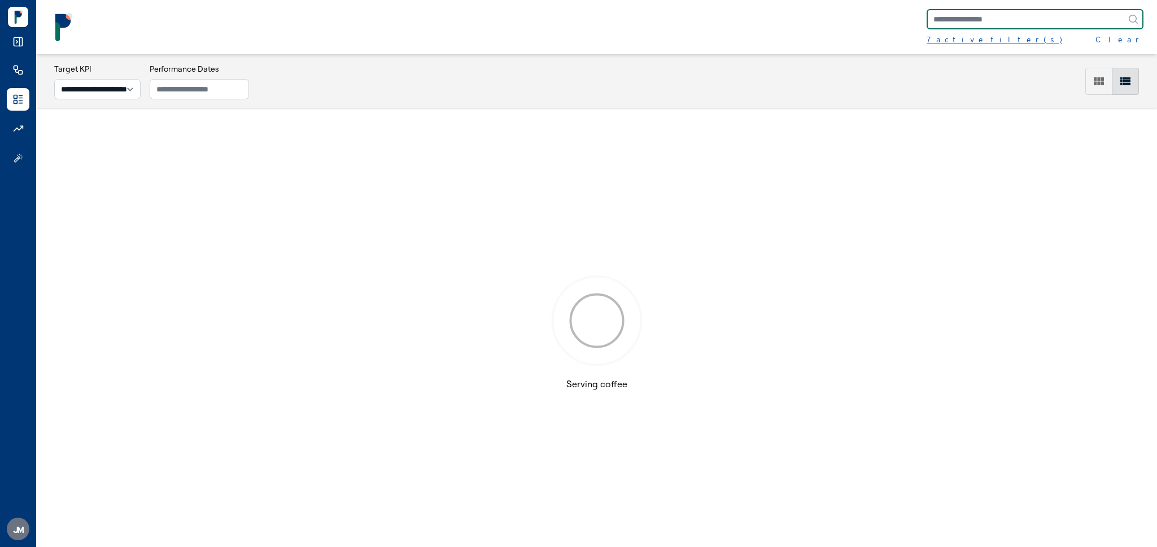
click at [964, 45] on div "7 active filter(s)" at bounding box center [995, 39] width 136 height 11
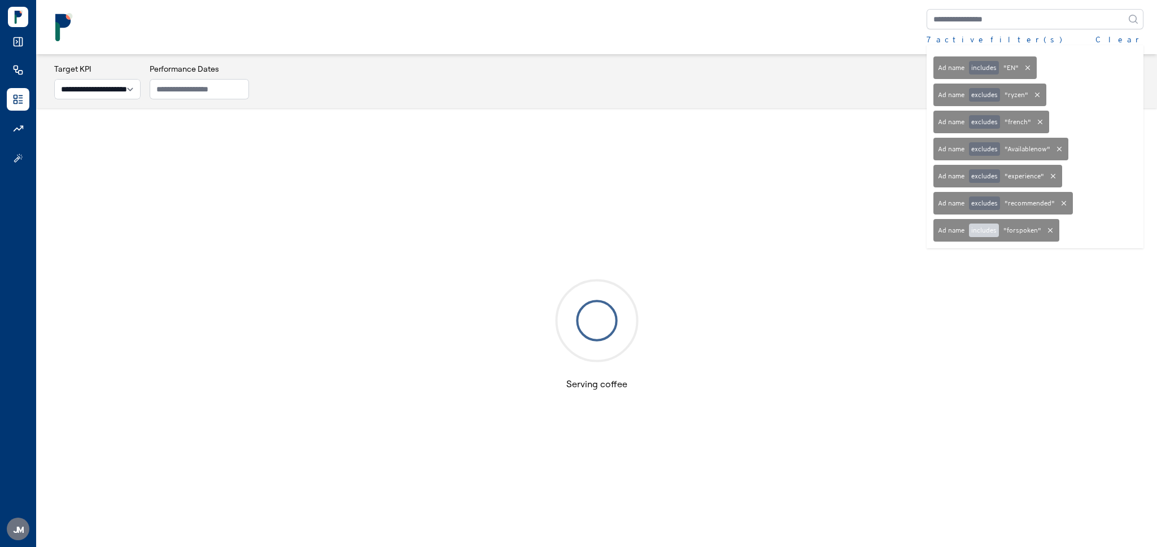
click at [983, 236] on button "includes" at bounding box center [984, 231] width 30 height 14
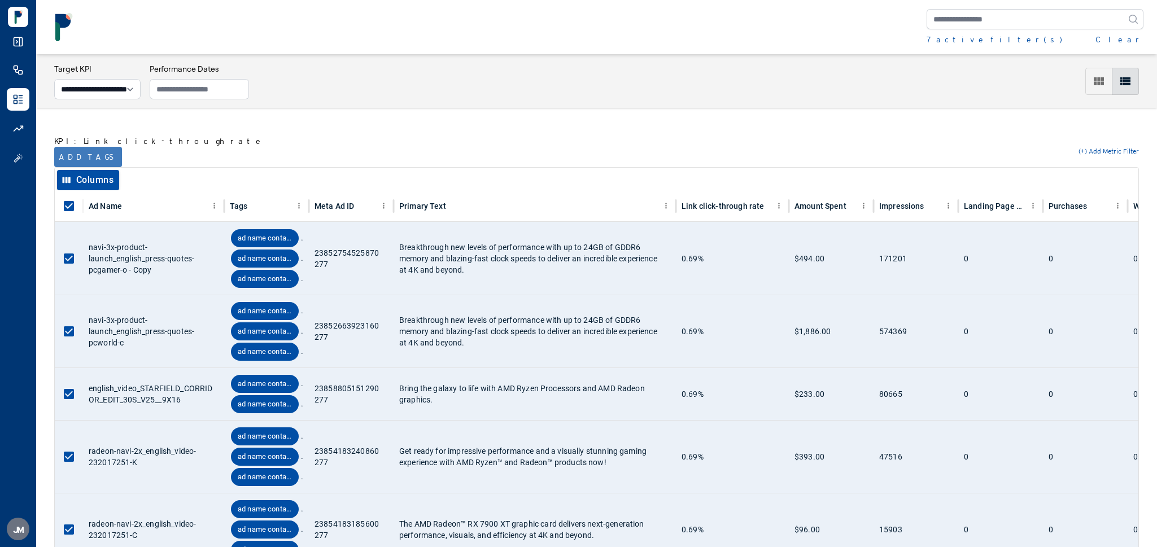
click at [76, 156] on button "Add tags" at bounding box center [88, 157] width 68 height 20
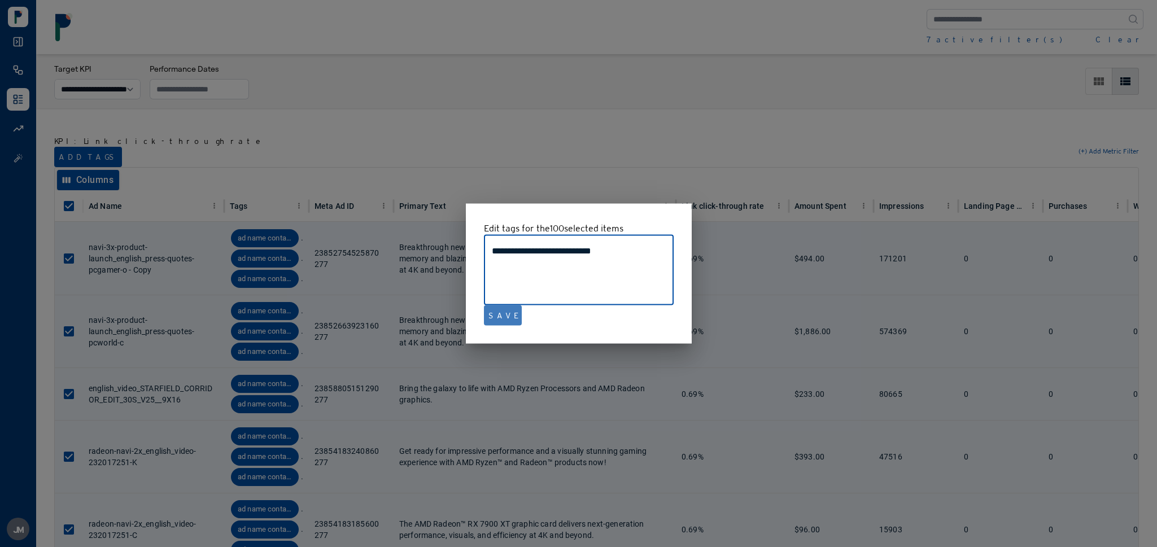
type textarea "**********"
click at [497, 315] on button "Save" at bounding box center [503, 316] width 38 height 20
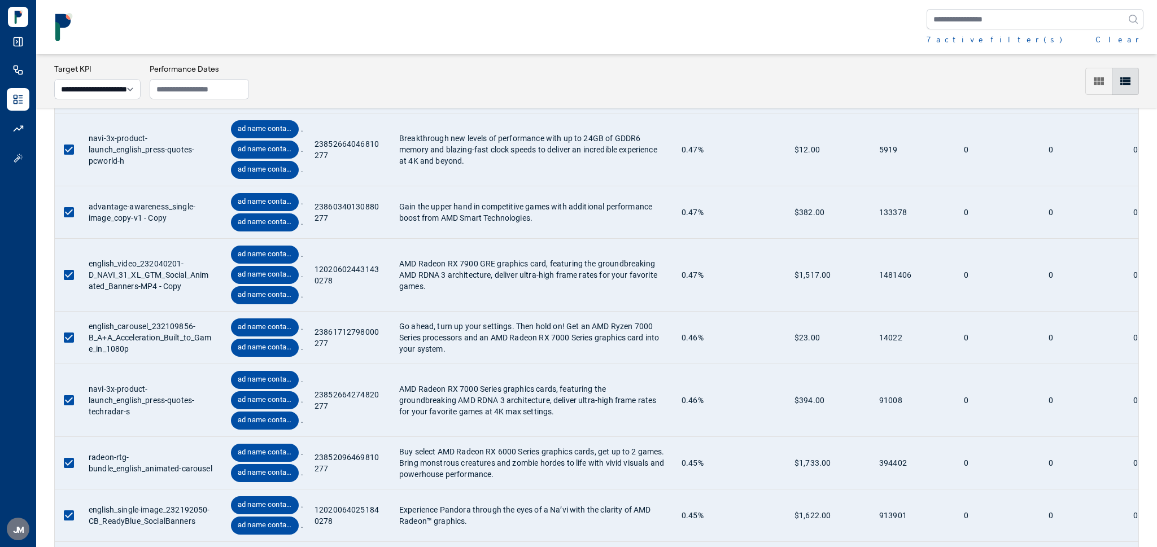
scroll to position [4964, 0]
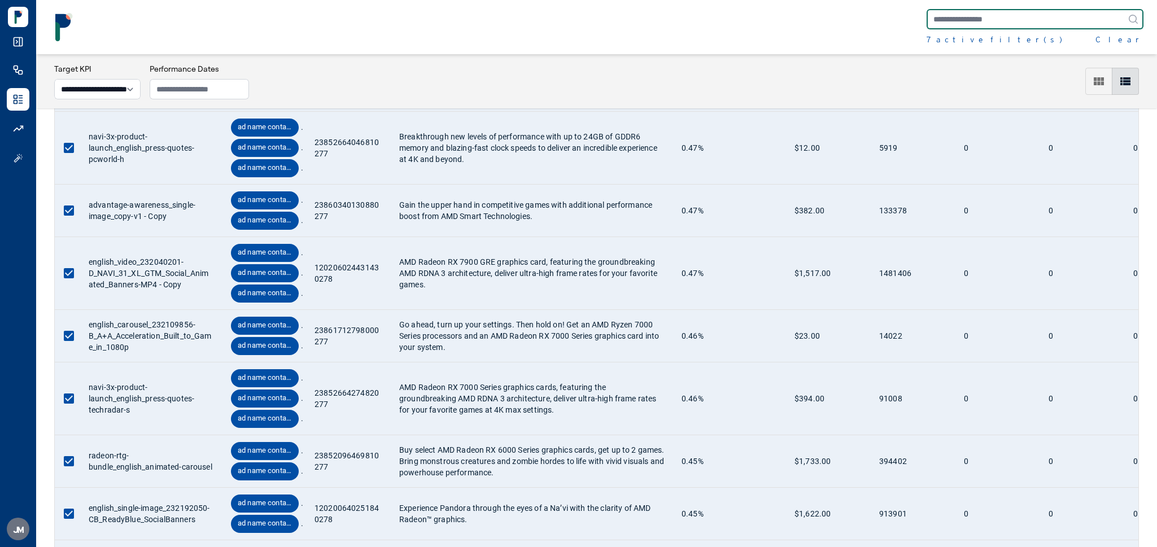
click at [985, 16] on input "text" at bounding box center [1035, 19] width 217 height 20
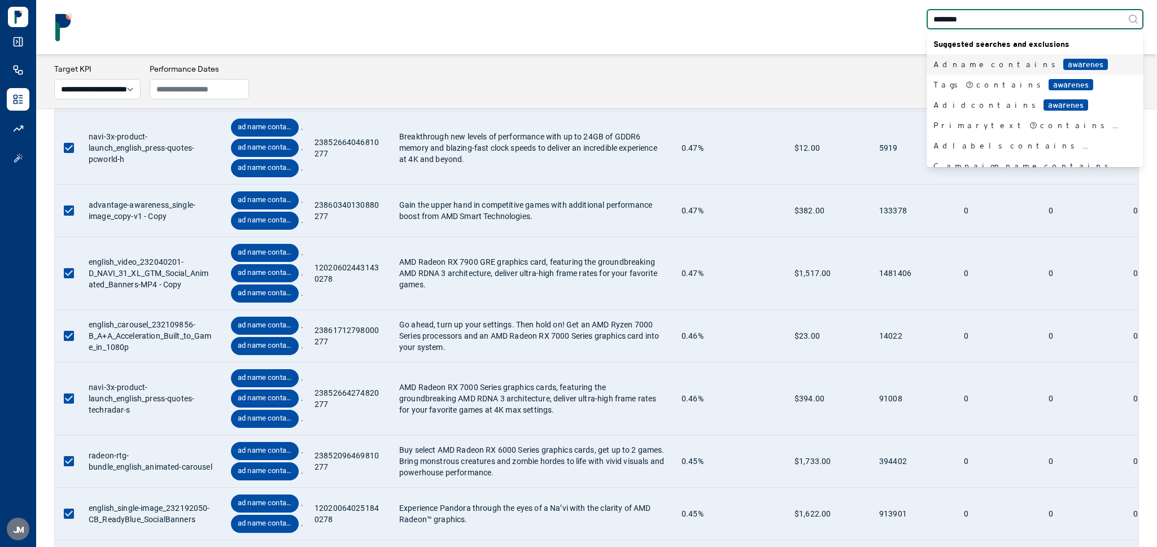
type input "*********"
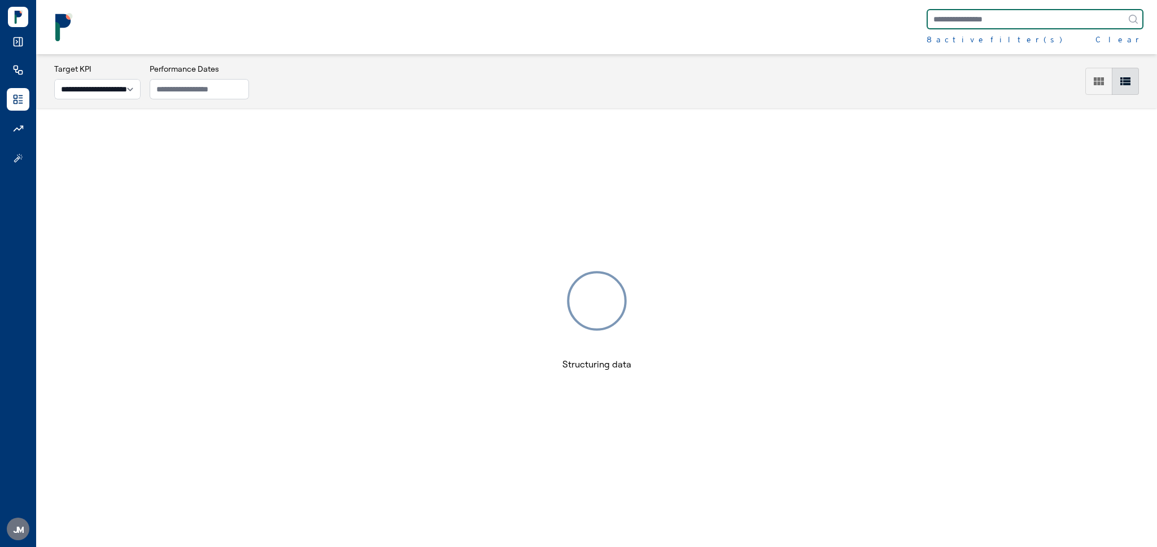
scroll to position [55, 0]
click at [954, 38] on div "8 active filter(s)" at bounding box center [995, 39] width 136 height 11
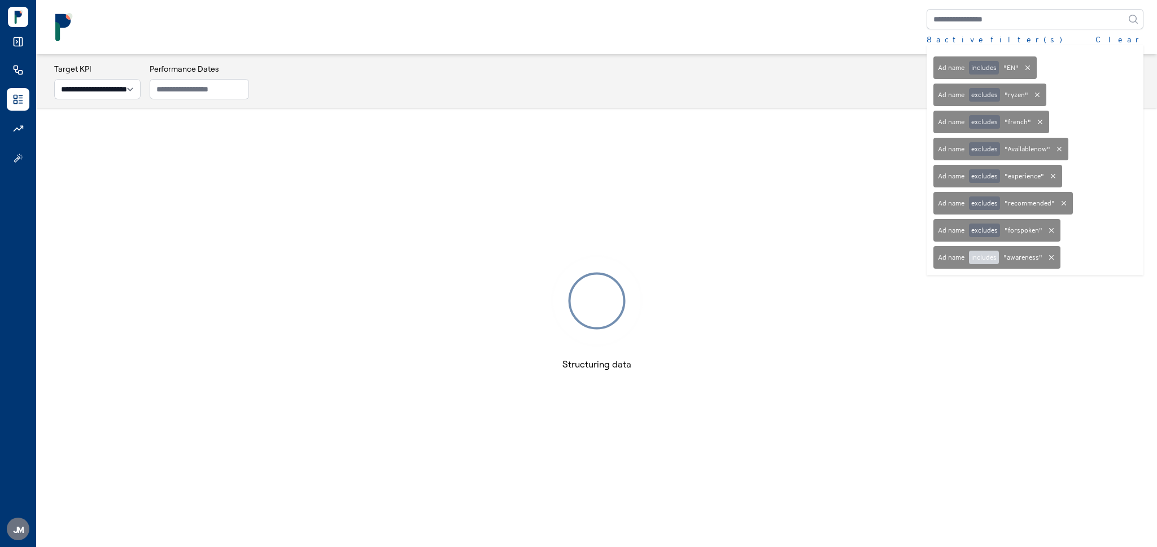
click at [991, 258] on button "includes" at bounding box center [984, 258] width 30 height 14
click at [709, 32] on div "8 active filter(s) Clear Ad name includes " EN " Ad name excludes " ryzen " Ad …" at bounding box center [597, 27] width 1094 height 36
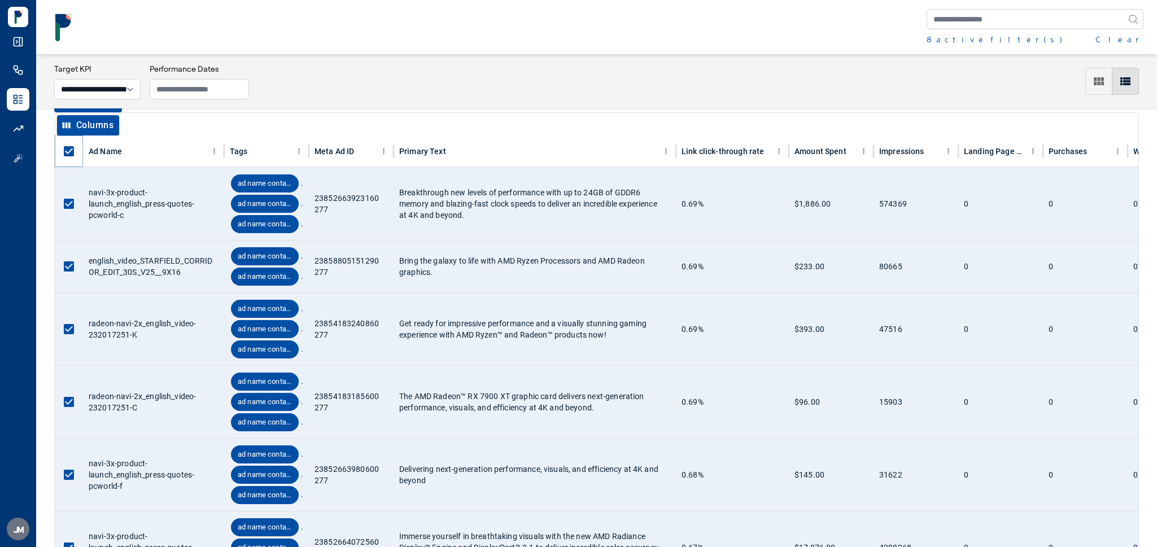
scroll to position [22, 0]
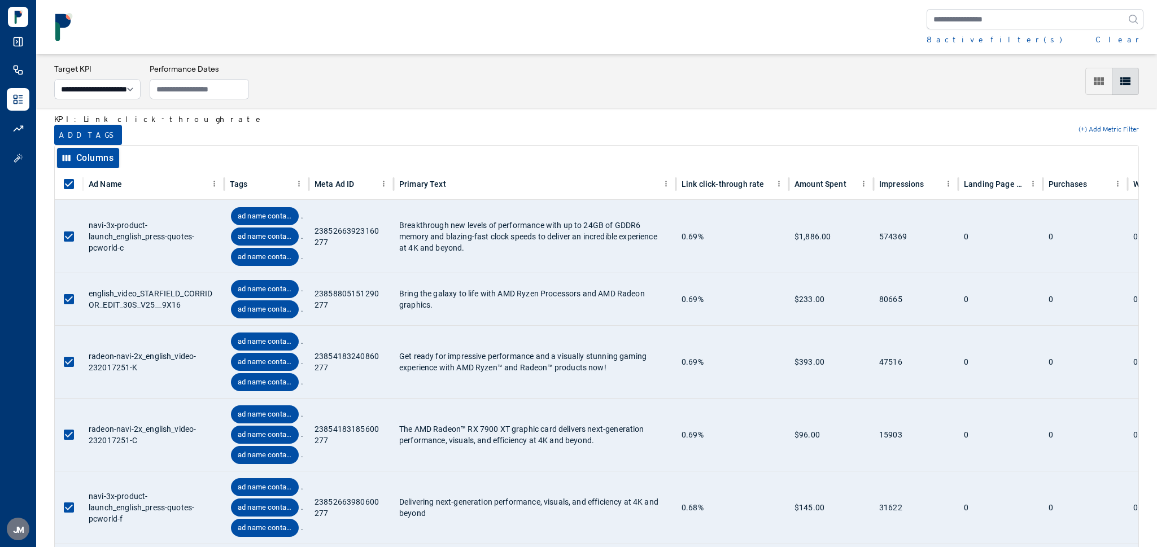
click at [71, 136] on button "Add tags" at bounding box center [88, 135] width 68 height 20
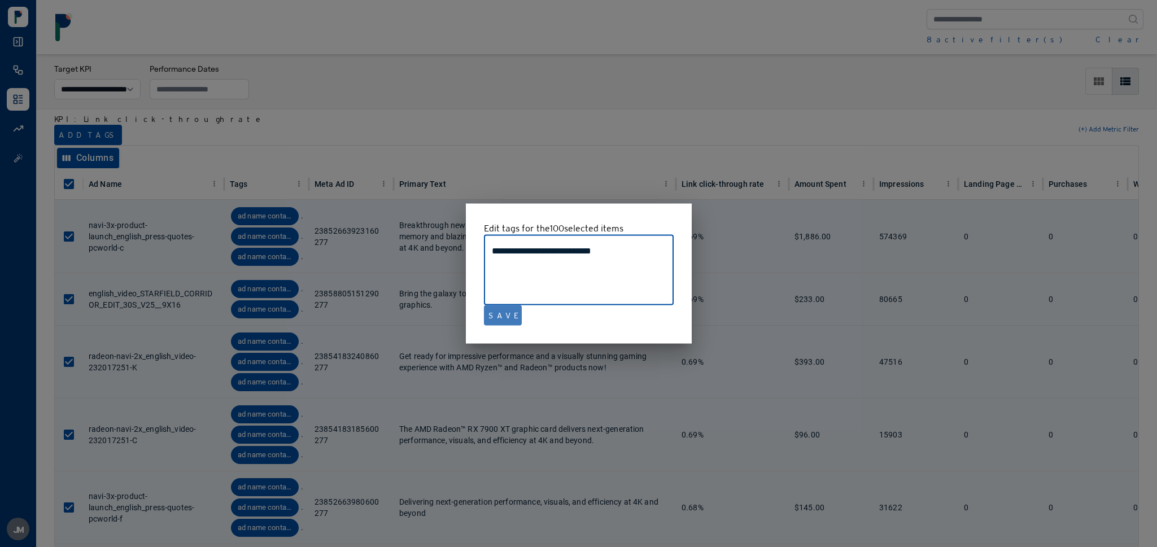
type textarea "**********"
click at [500, 313] on button "Save" at bounding box center [503, 316] width 38 height 20
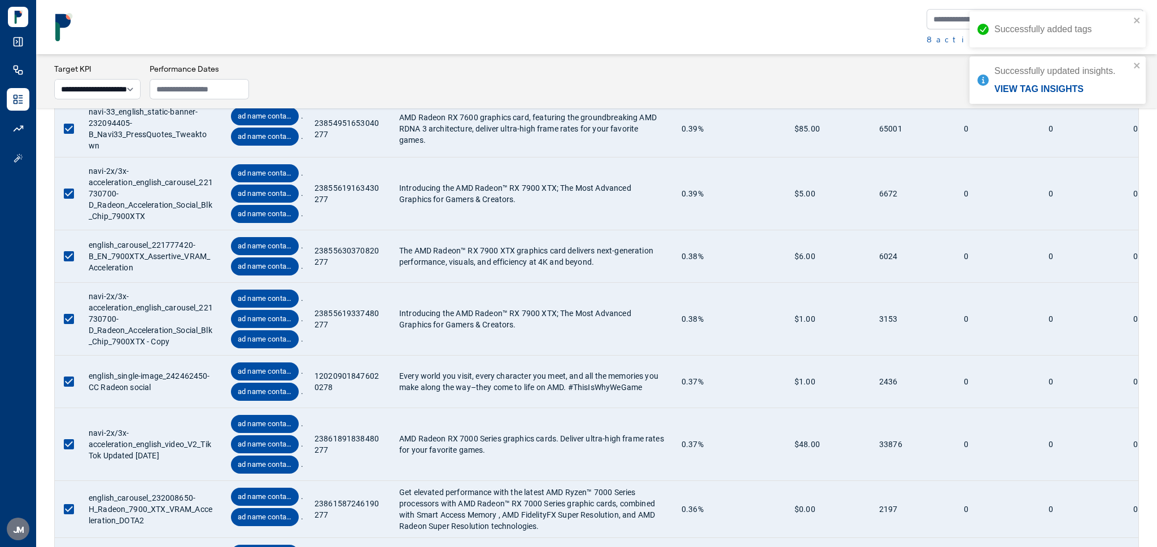
scroll to position [5793, 0]
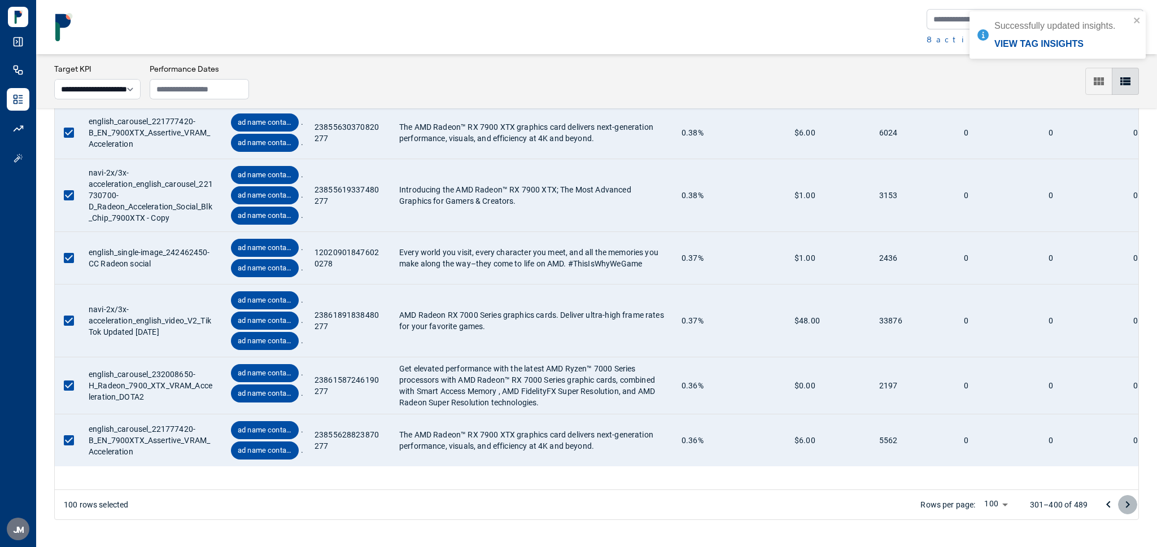
click at [1125, 506] on icon "Go to next page" at bounding box center [1128, 505] width 14 height 14
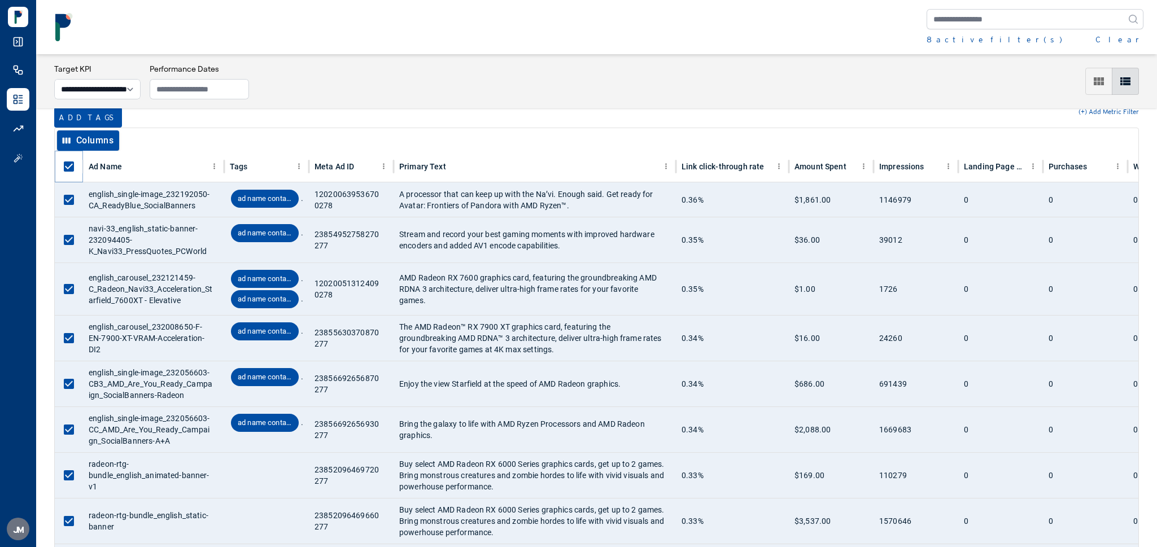
scroll to position [33, 0]
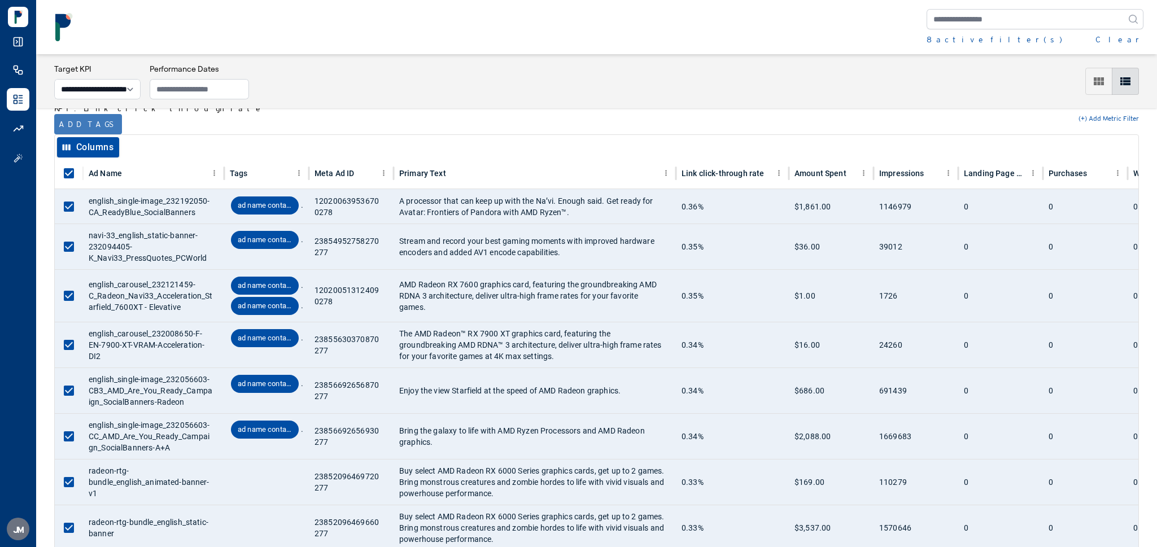
click at [77, 125] on button "Add tags" at bounding box center [88, 124] width 68 height 20
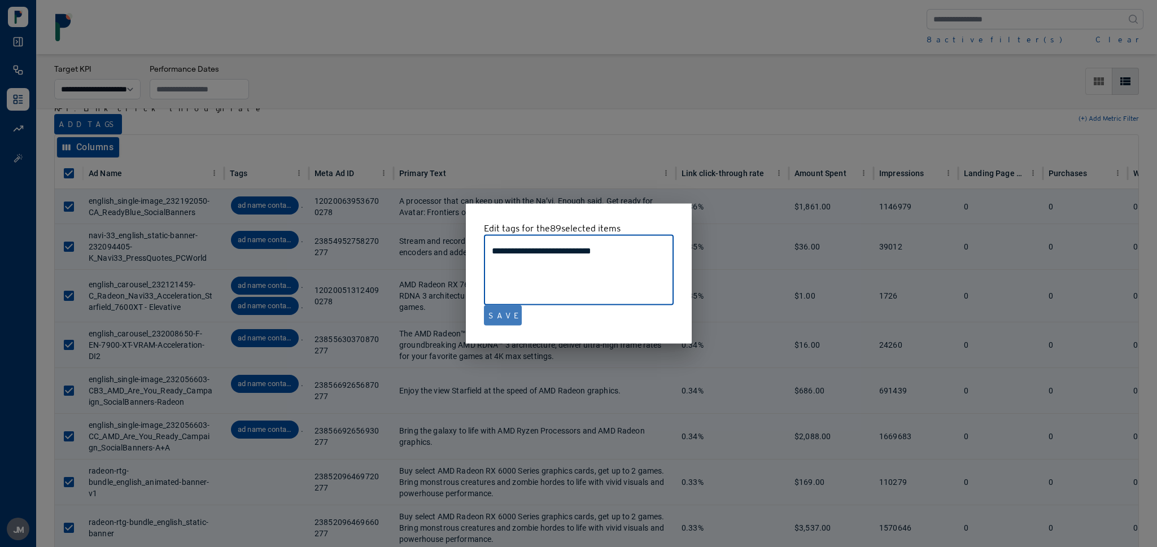
type textarea "**********"
click at [506, 320] on button "Save" at bounding box center [503, 316] width 38 height 20
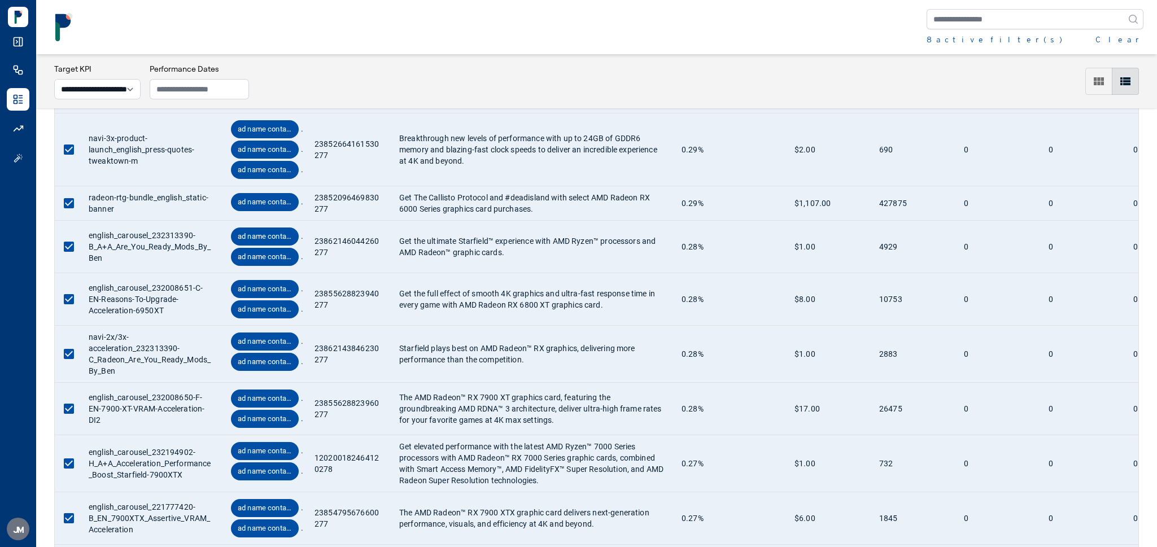
scroll to position [801, 0]
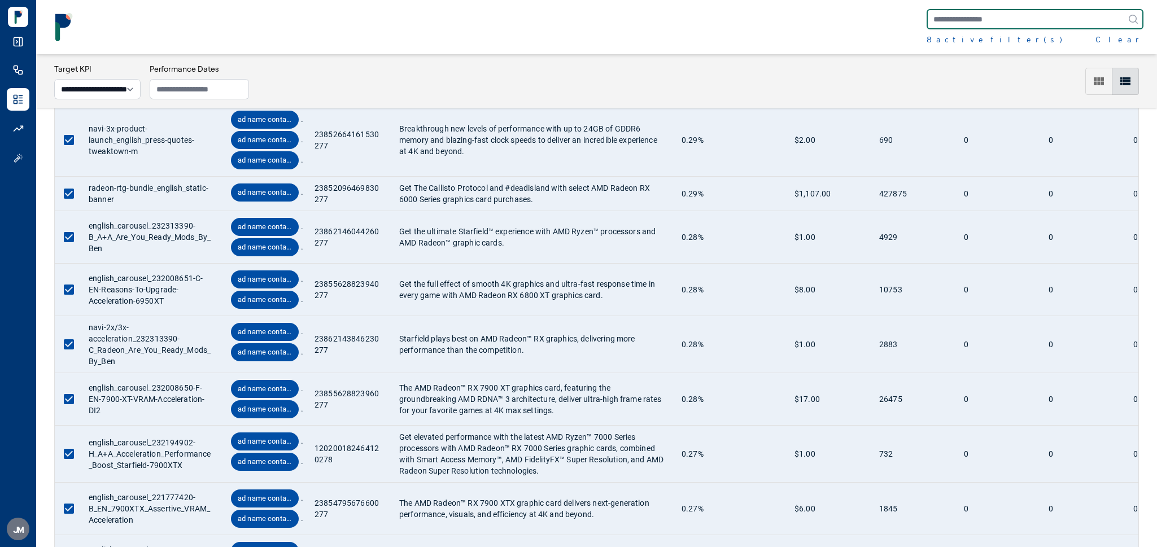
click at [936, 14] on input "text" at bounding box center [1035, 19] width 217 height 20
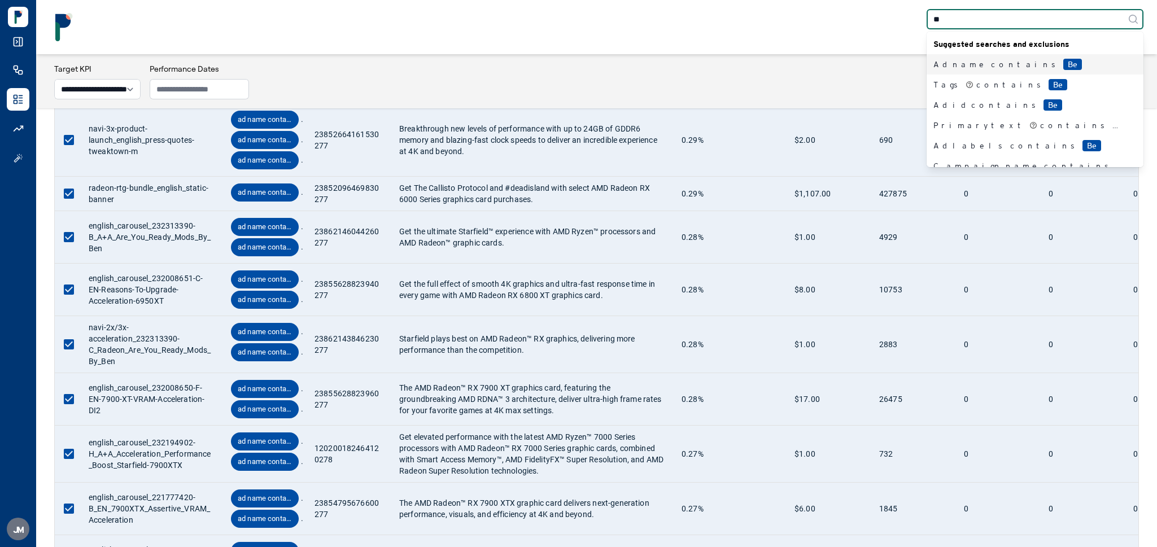
type input "***"
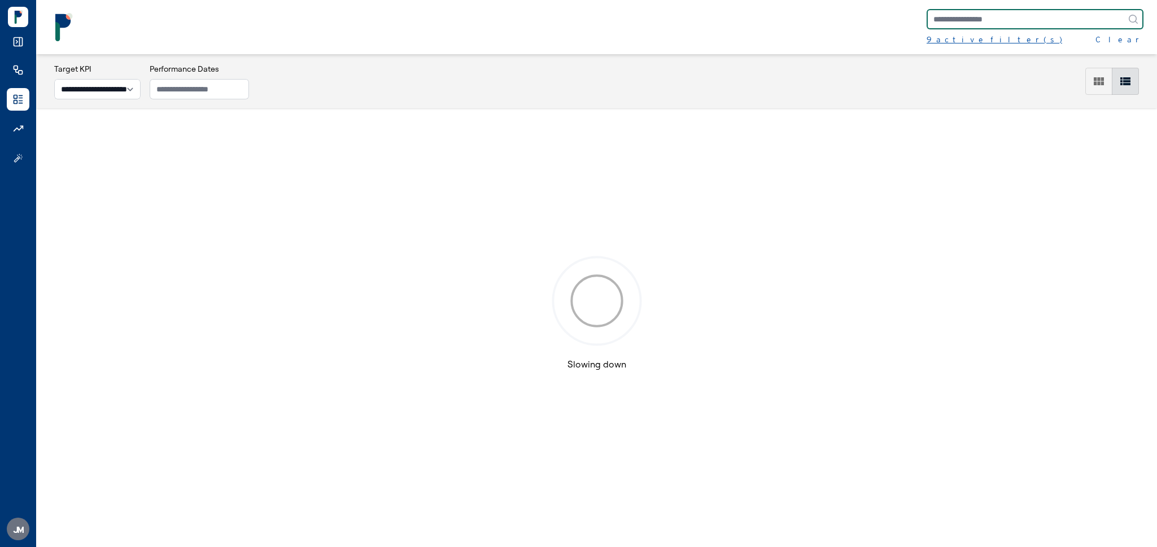
click at [970, 37] on div "9 active filter(s)" at bounding box center [995, 39] width 136 height 11
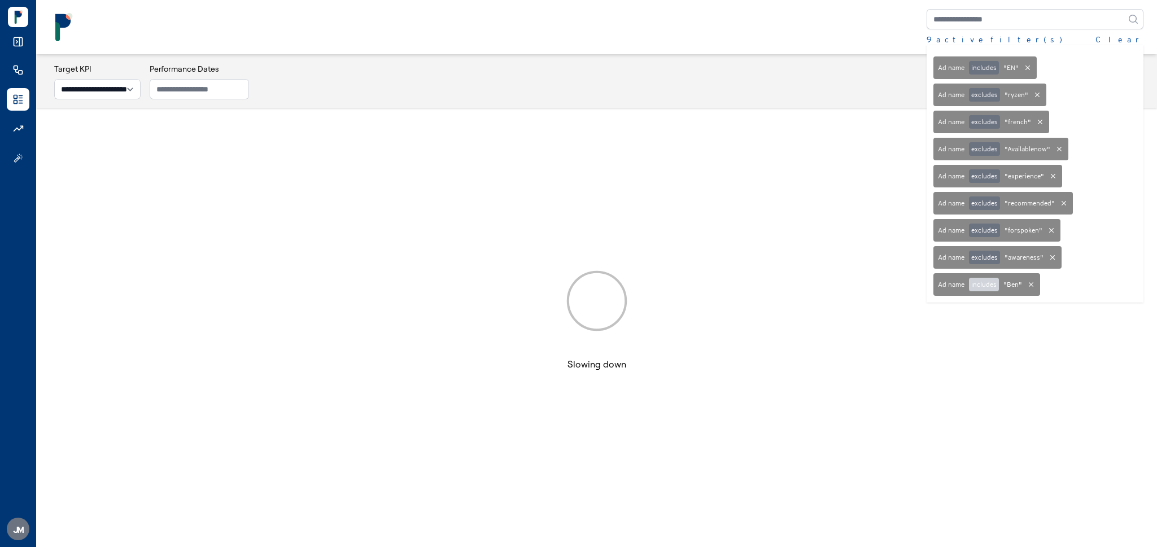
click at [980, 287] on button "includes" at bounding box center [984, 285] width 30 height 14
click at [655, 16] on div "9 active filter(s) Clear Ad name includes " EN " Ad name excludes " ryzen " Ad …" at bounding box center [597, 27] width 1094 height 36
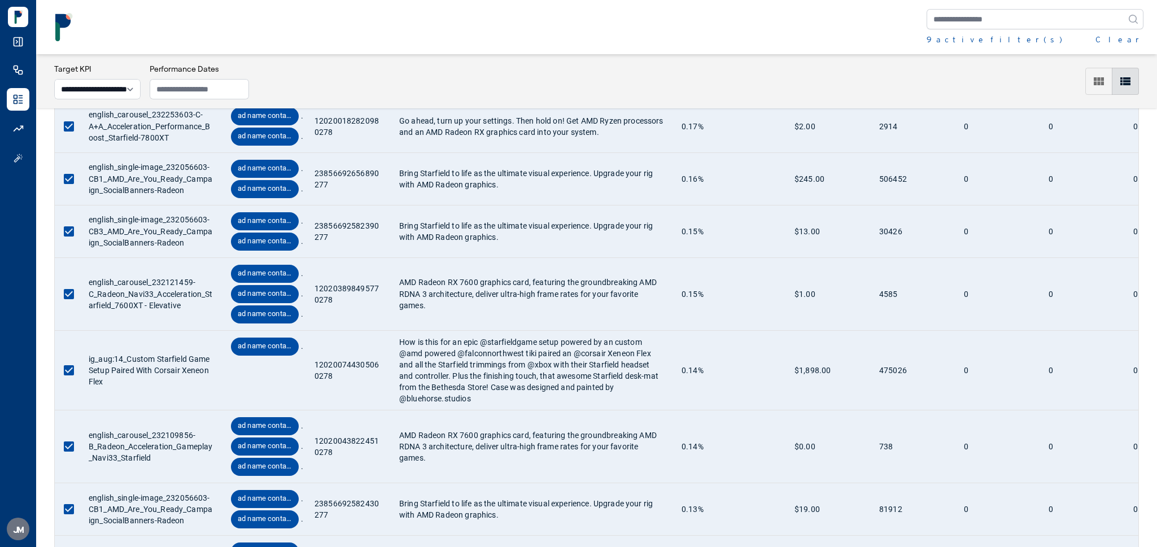
scroll to position [2496, 0]
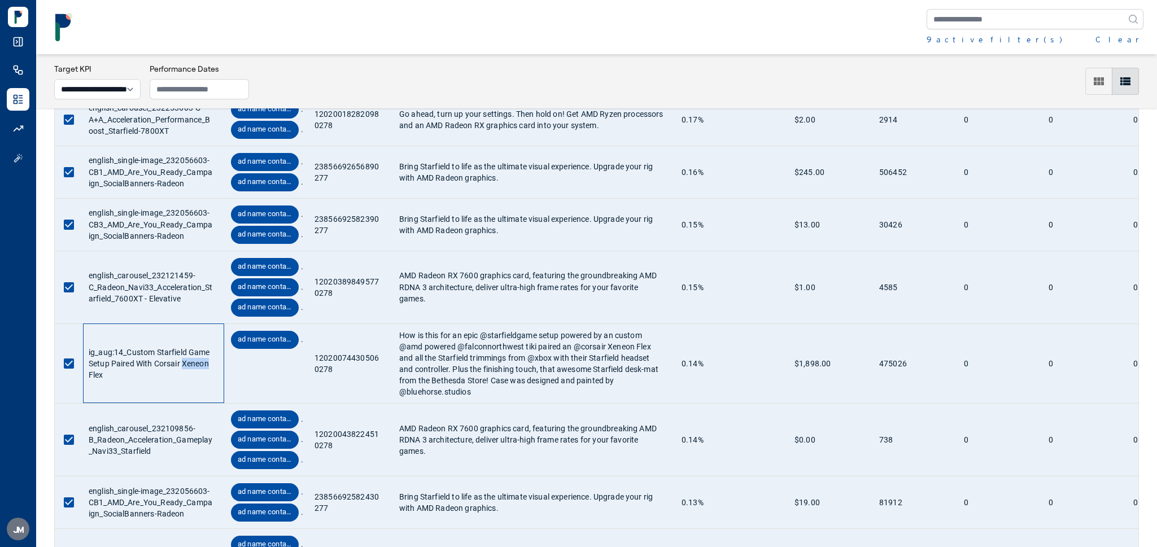
drag, startPoint x: 184, startPoint y: 375, endPoint x: 212, endPoint y: 376, distance: 28.8
click at [212, 376] on div "ig_aug:14_Custom Starfield Game Setup Paired With Corsair Xeneon Flex" at bounding box center [154, 363] width 130 height 79
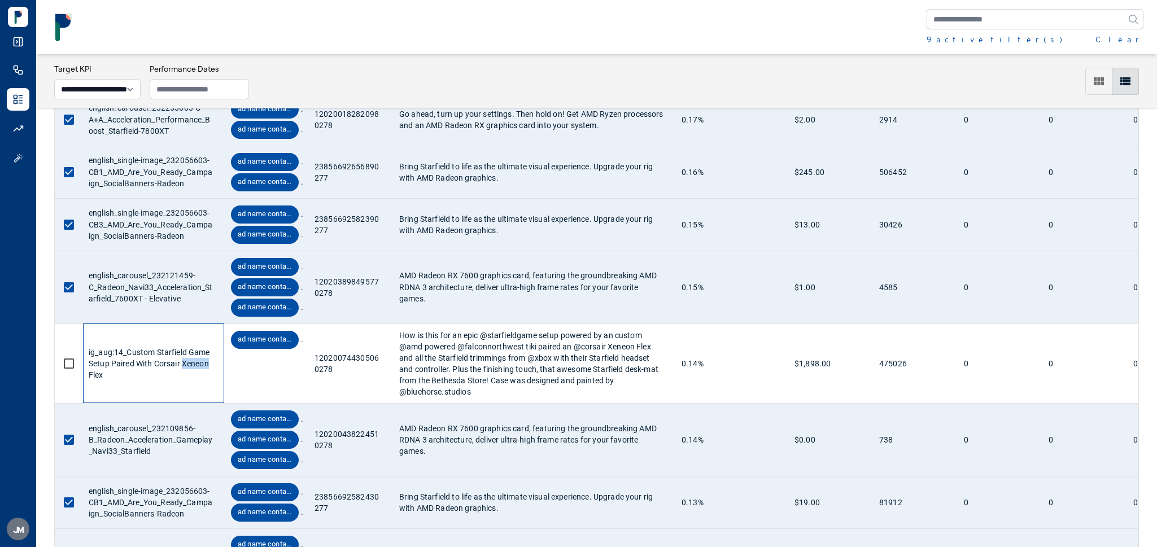
copy div "Xeneon"
click at [960, 20] on input "text" at bounding box center [1035, 19] width 217 height 20
paste input "******"
type input "******"
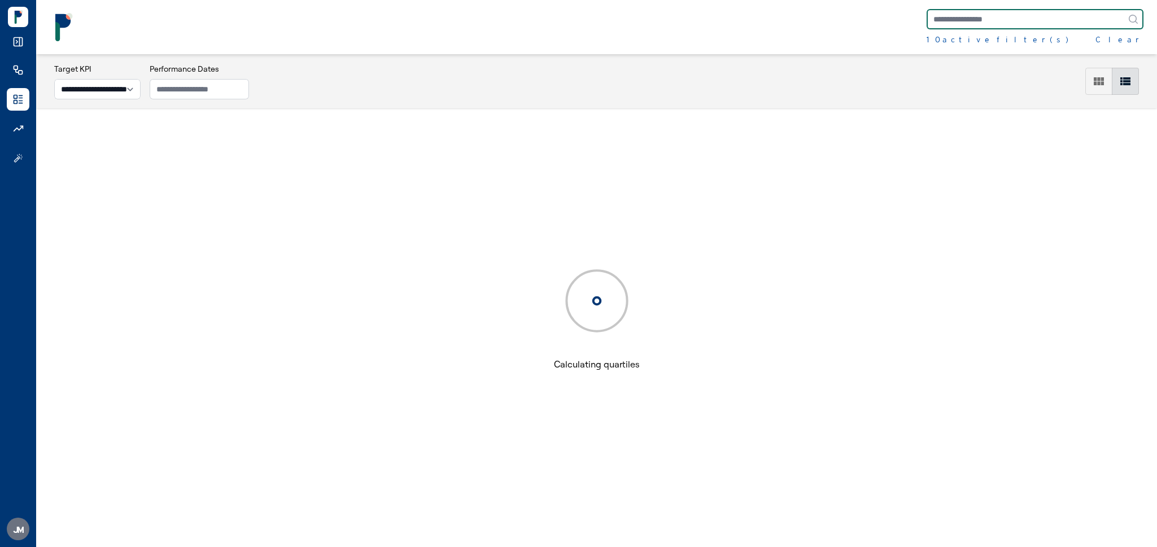
scroll to position [55, 0]
click at [961, 46] on nav "10 active filter(s) Clear" at bounding box center [596, 27] width 1121 height 54
click at [961, 41] on div "10 active filter(s)" at bounding box center [998, 39] width 142 height 11
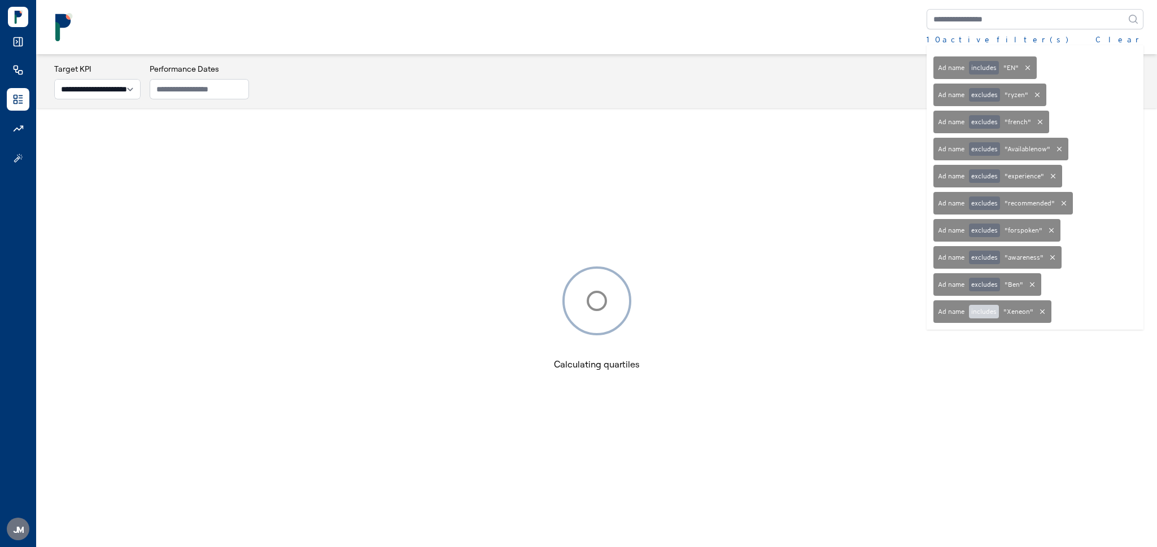
click at [991, 317] on button "includes" at bounding box center [984, 312] width 30 height 14
click at [708, 33] on div "10 active filter(s) Clear Ad name includes " EN " Ad name excludes " ryzen " Ad…" at bounding box center [597, 27] width 1094 height 36
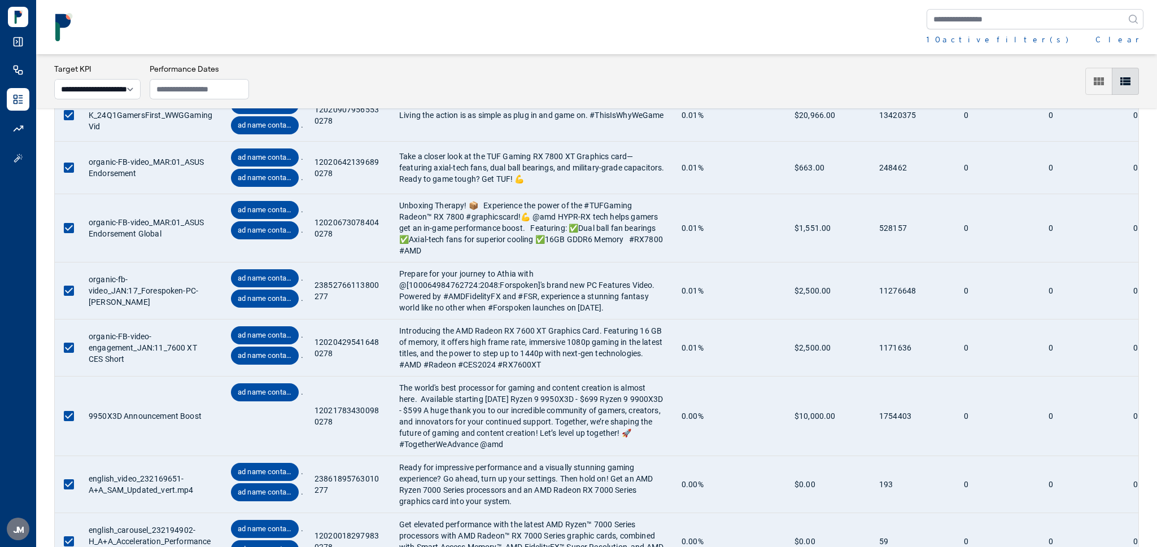
scroll to position [3737, 0]
click at [969, 38] on div "10 active filter(s)" at bounding box center [998, 39] width 142 height 11
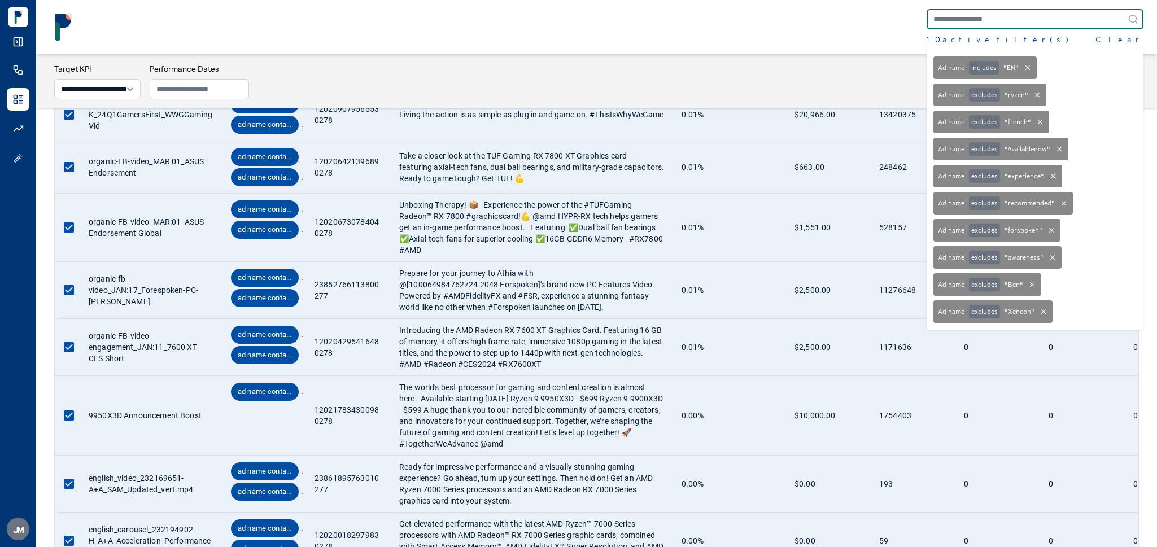
click at [977, 17] on input "text" at bounding box center [1035, 19] width 217 height 20
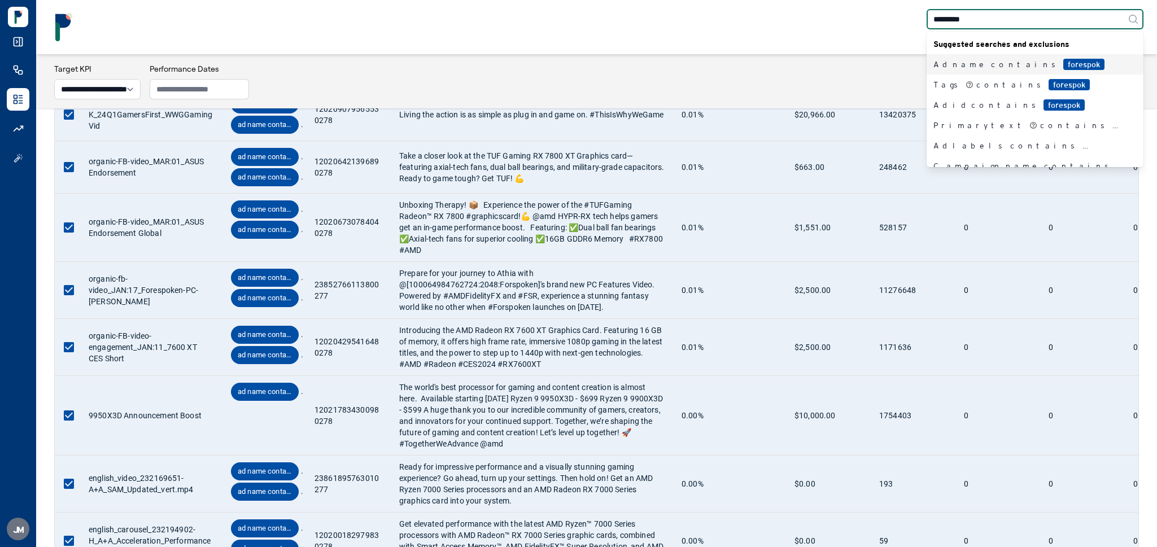
type input "**********"
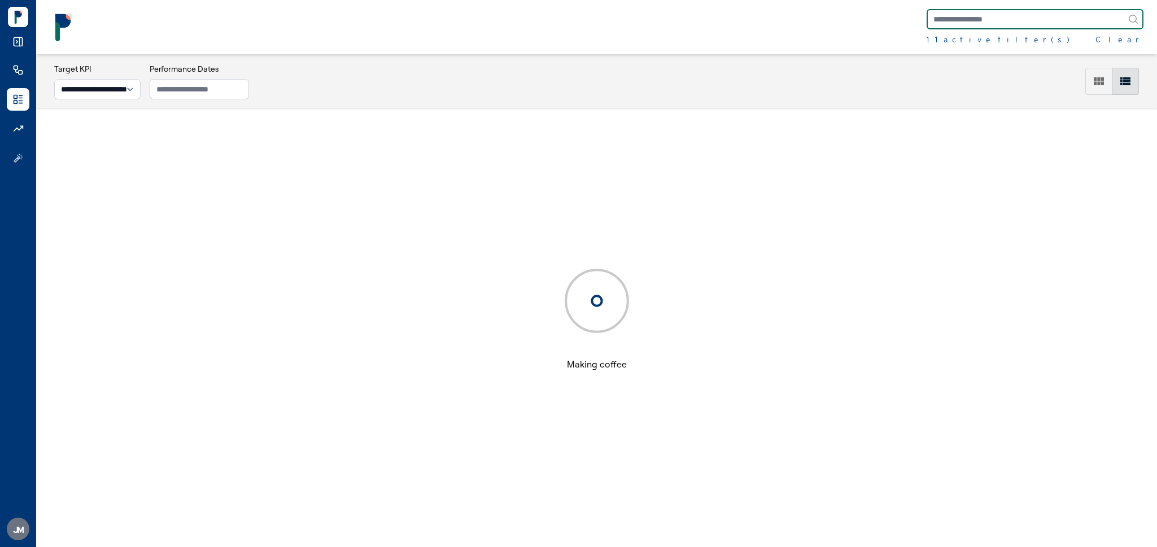
scroll to position [55, 0]
click at [965, 41] on div "11 active filter(s)" at bounding box center [998, 39] width 143 height 11
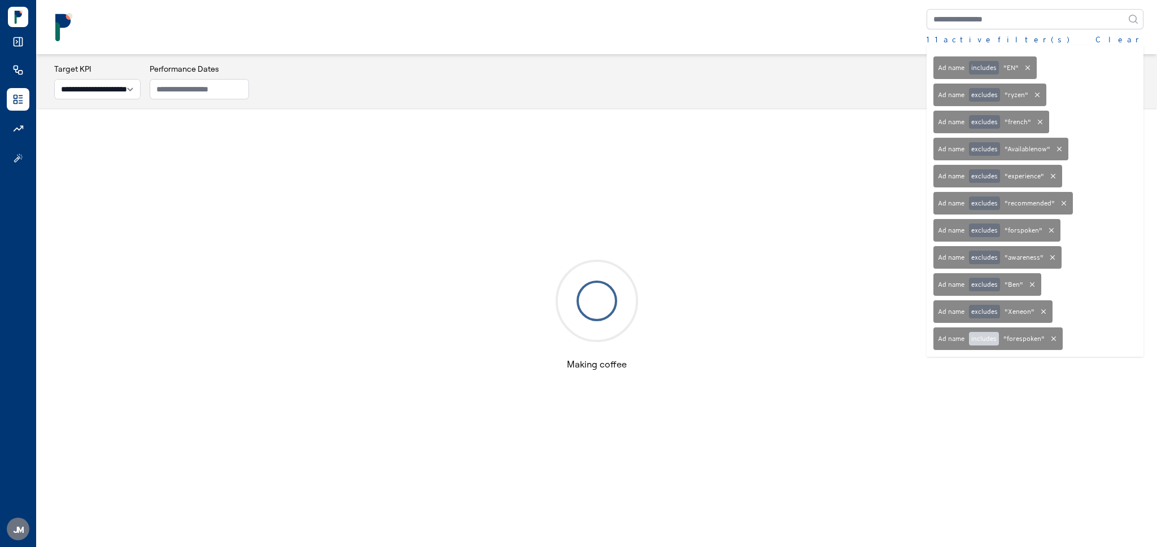
click at [987, 342] on button "includes" at bounding box center [984, 339] width 30 height 14
click at [784, 28] on div "11 active filter(s) Clear Ad name includes " EN " Ad name excludes " ryzen " Ad…" at bounding box center [597, 27] width 1094 height 36
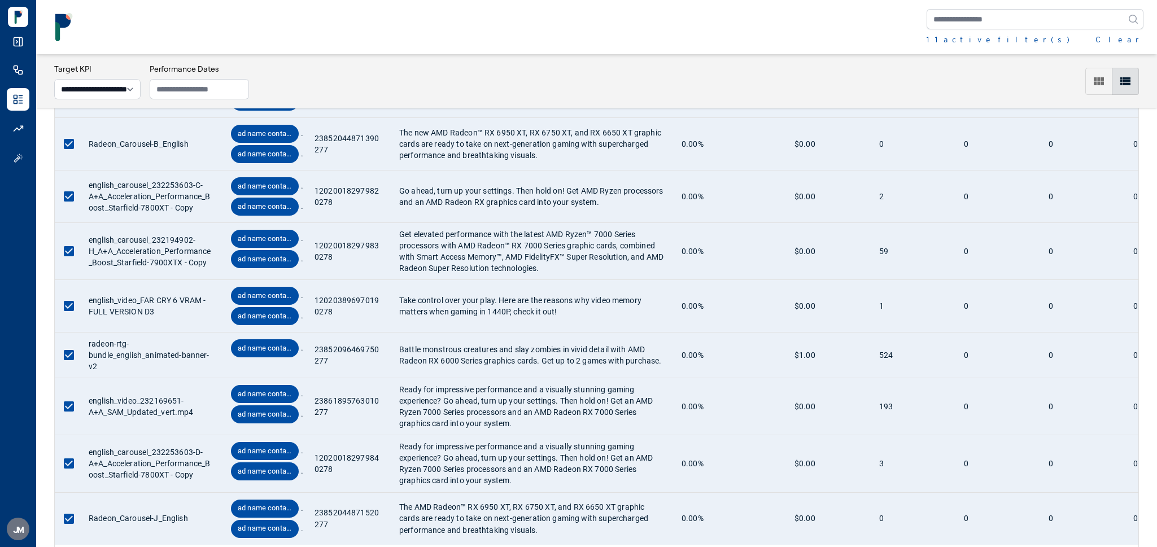
scroll to position [4217, 0]
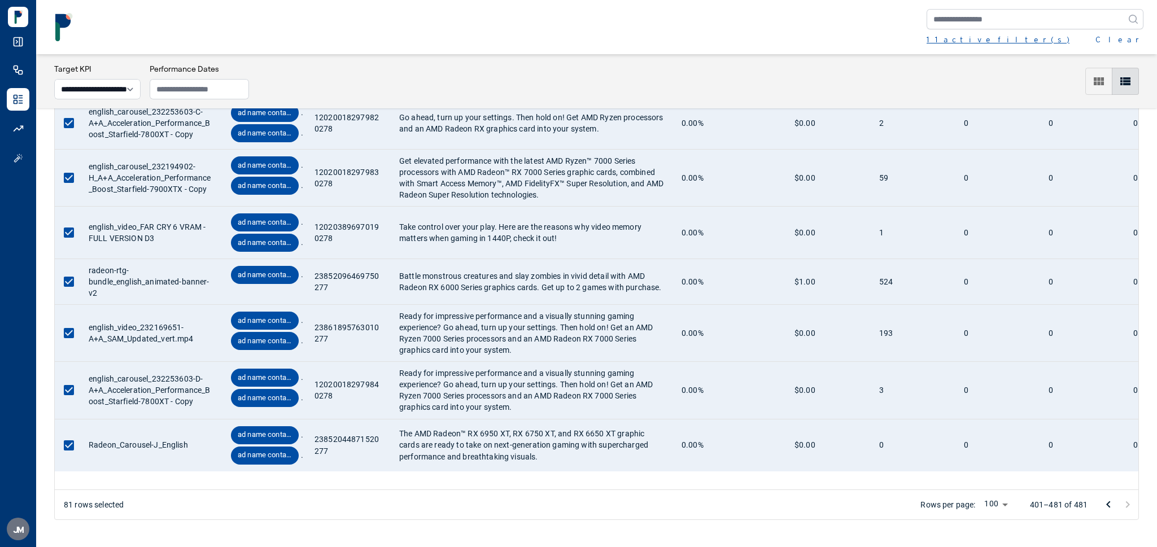
click at [939, 36] on div "11 active filter(s)" at bounding box center [998, 39] width 143 height 11
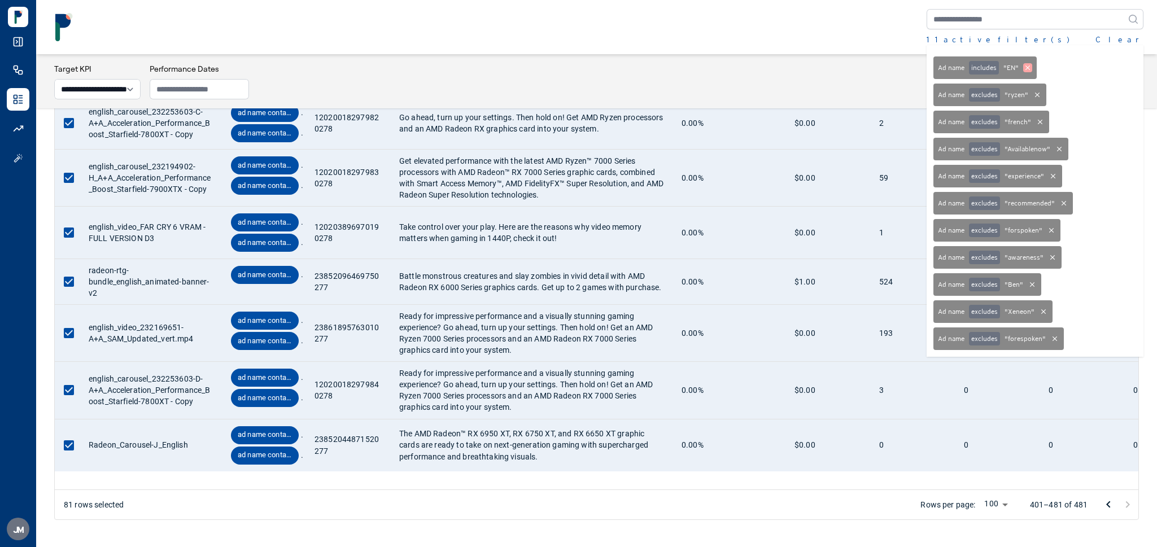
click at [1028, 66] on icon at bounding box center [1027, 67] width 9 height 9
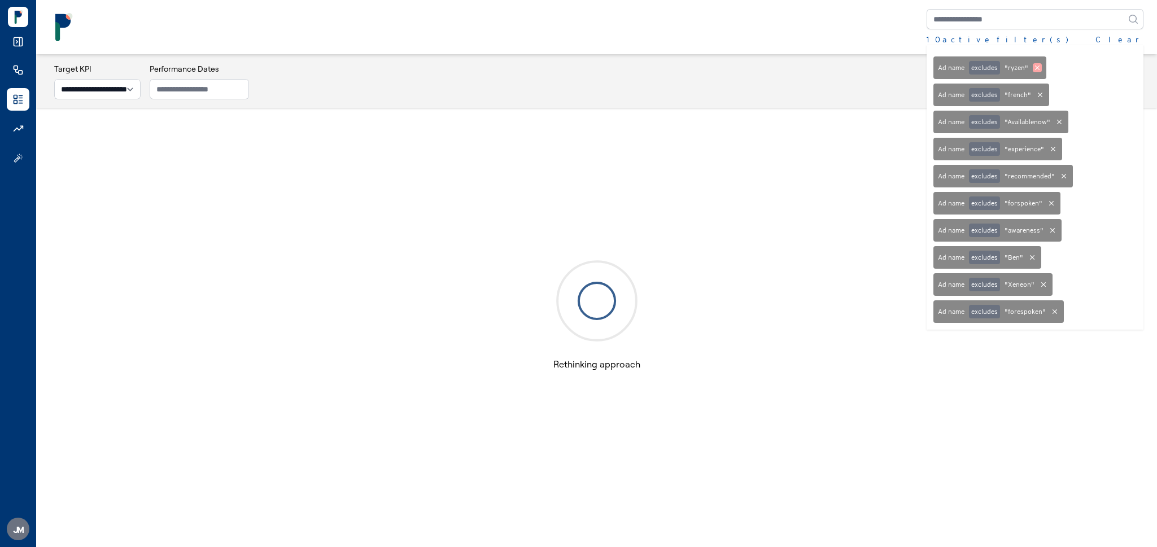
click at [1038, 68] on icon at bounding box center [1037, 68] width 5 height 5
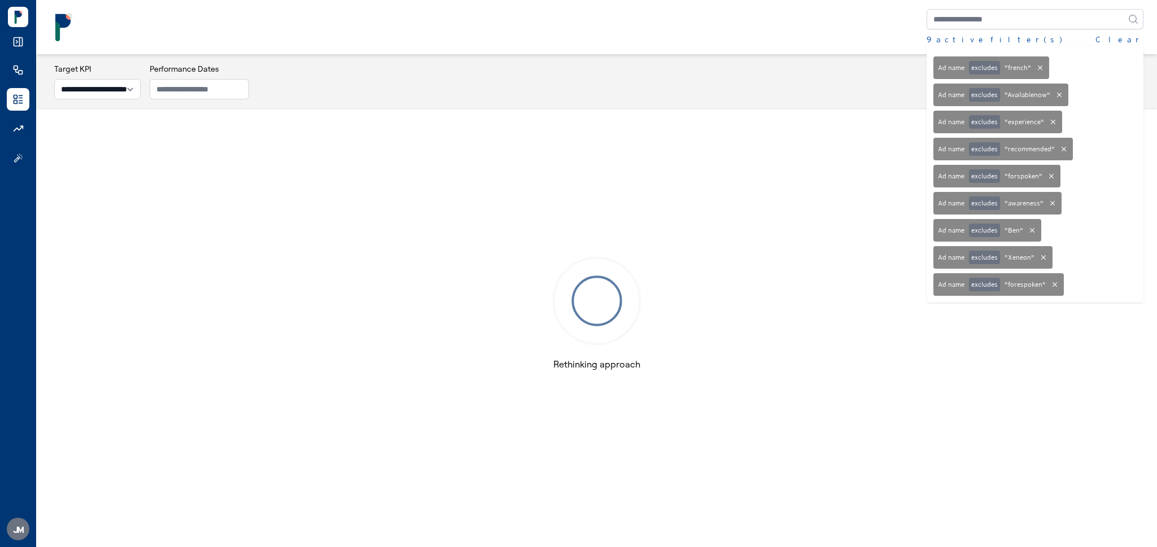
click at [1038, 68] on icon at bounding box center [1040, 67] width 9 height 9
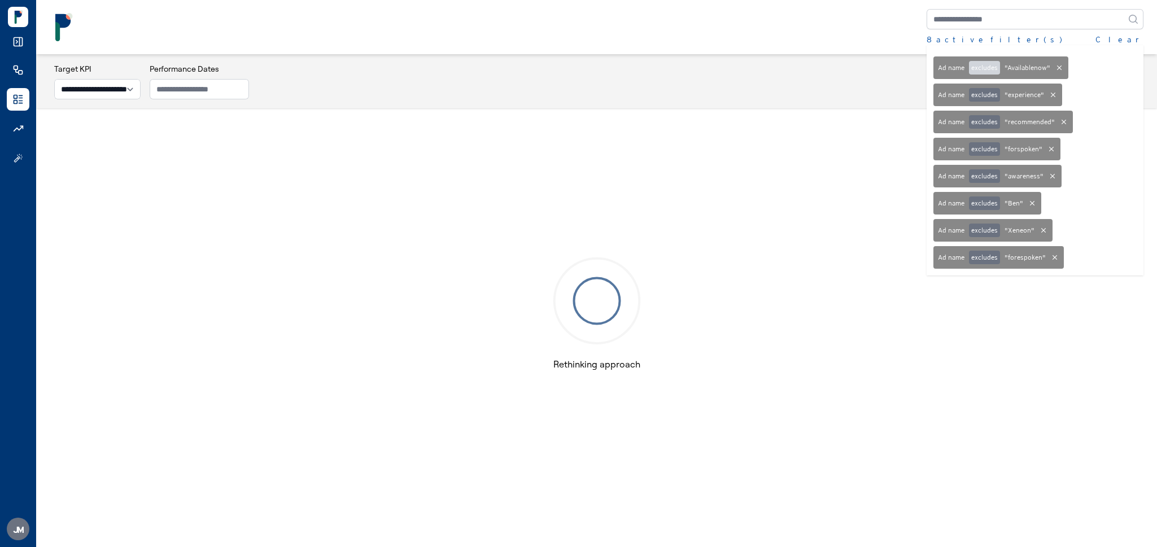
click at [986, 69] on button "excludes" at bounding box center [984, 68] width 31 height 14
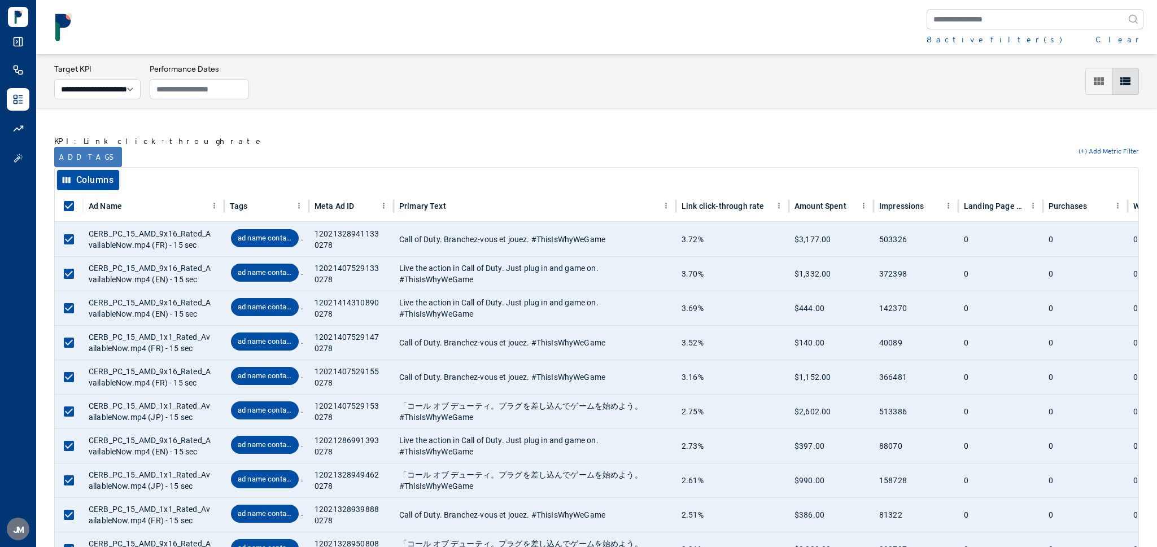
click at [81, 159] on button "Add tags" at bounding box center [88, 157] width 68 height 20
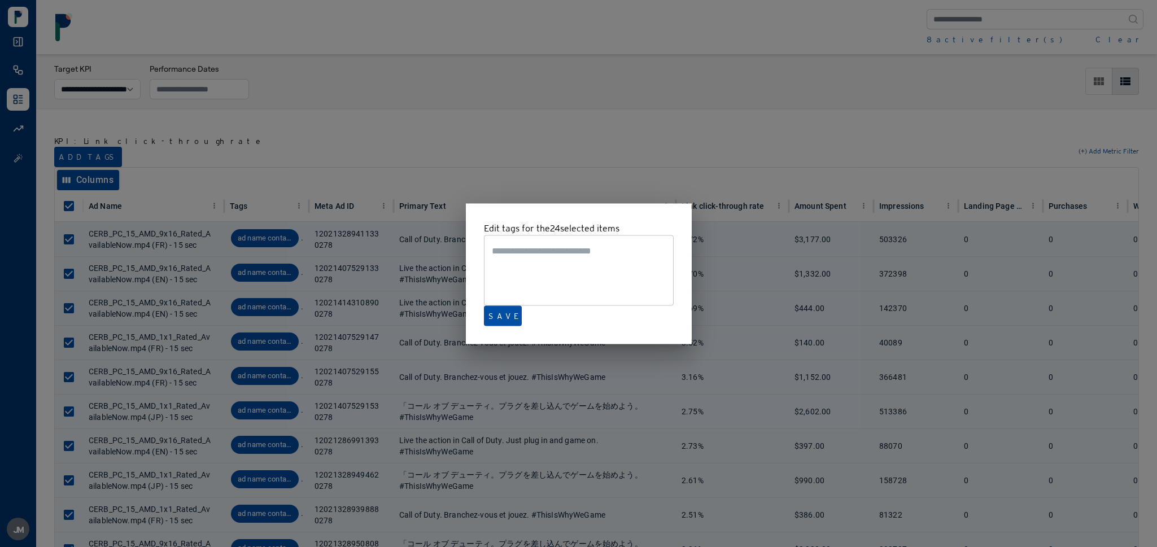
click at [482, 149] on div at bounding box center [578, 273] width 1157 height 547
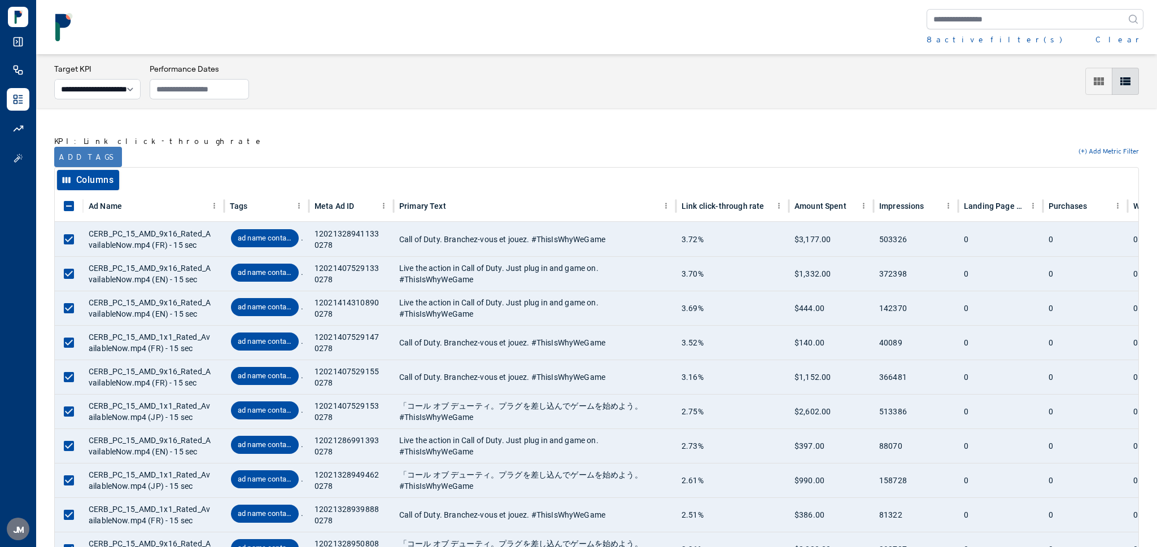
click at [78, 155] on button "Add tags" at bounding box center [88, 157] width 68 height 20
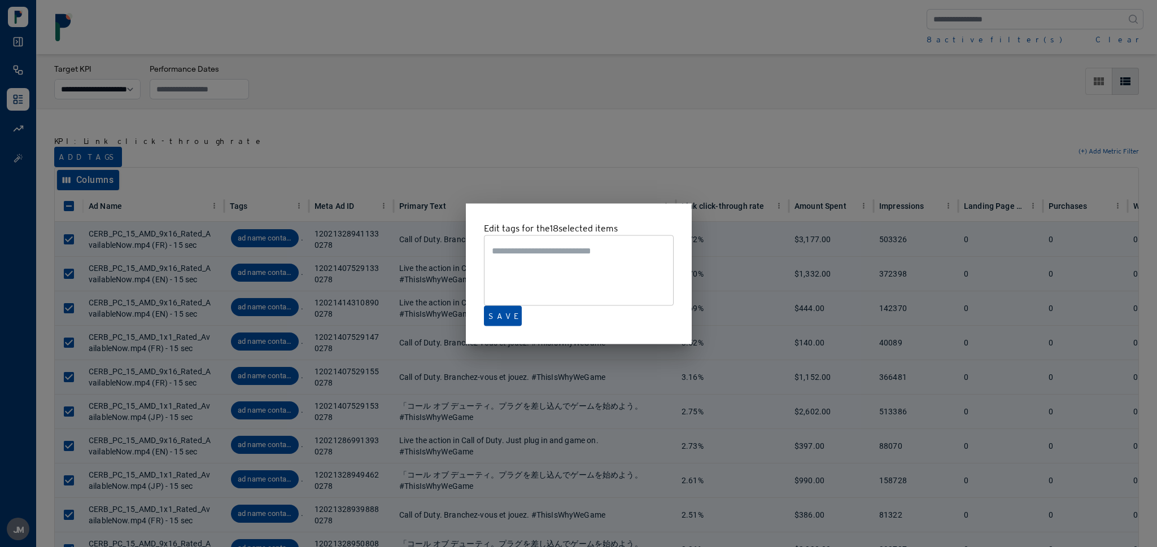
click at [563, 129] on div at bounding box center [578, 273] width 1157 height 547
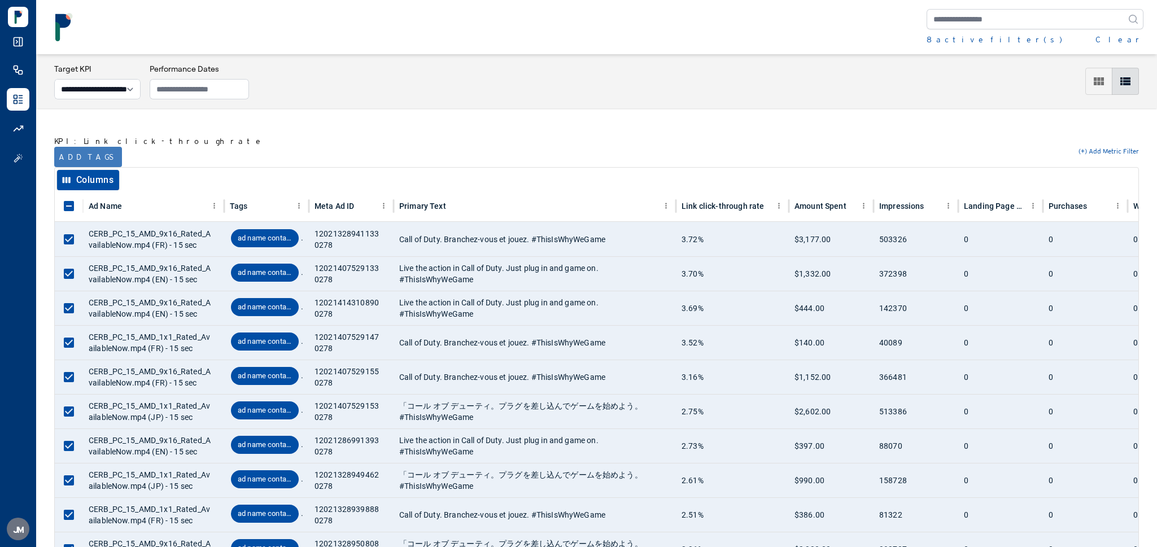
click at [77, 153] on button "Add tags" at bounding box center [88, 157] width 68 height 20
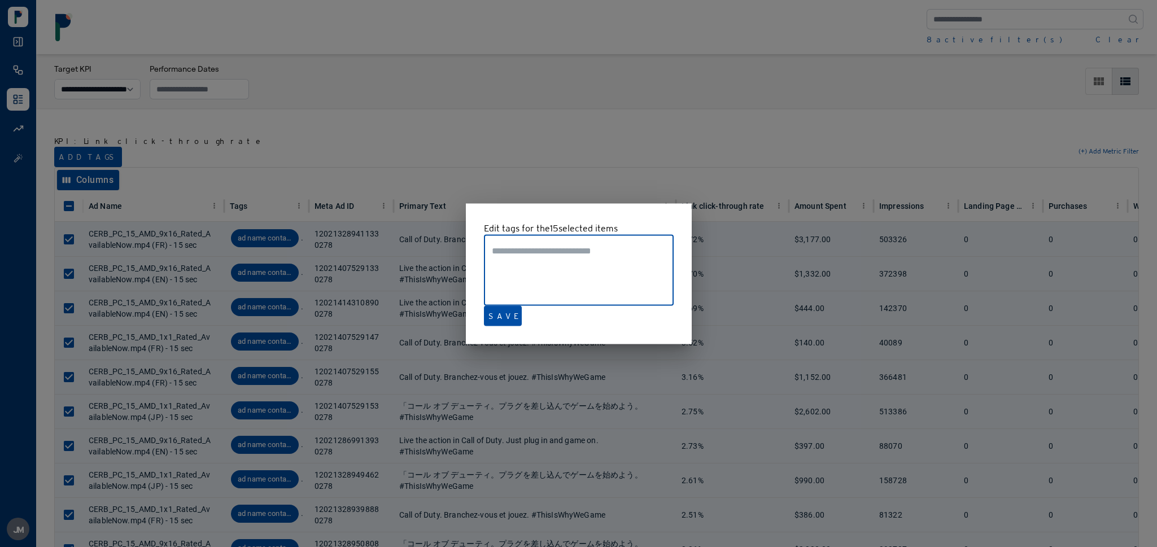
click at [416, 148] on div at bounding box center [578, 273] width 1157 height 547
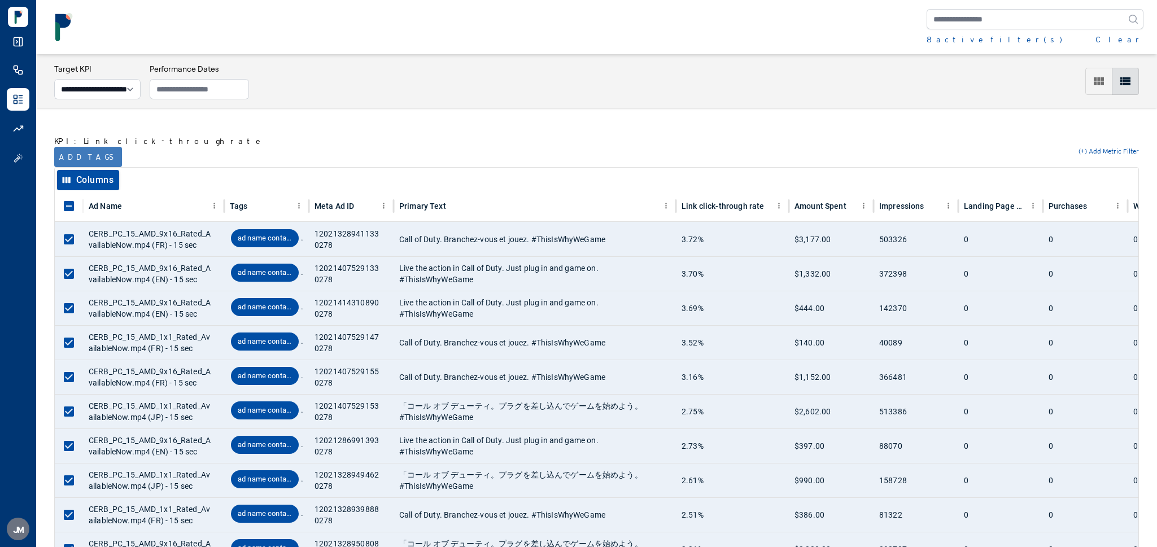
click at [77, 151] on button "Add tags" at bounding box center [88, 157] width 68 height 20
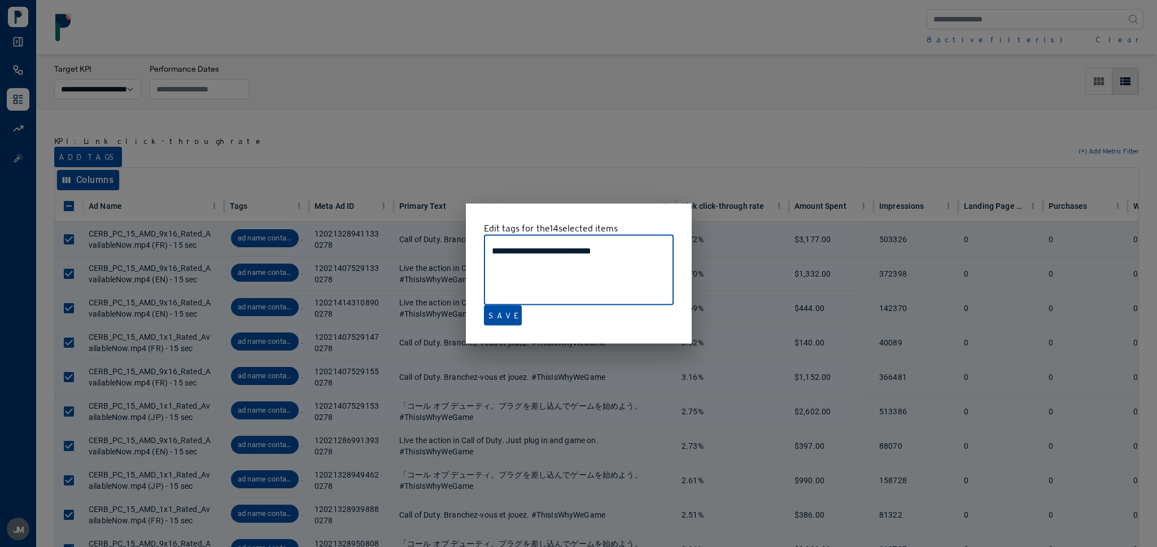
drag, startPoint x: 636, startPoint y: 248, endPoint x: 393, endPoint y: 248, distance: 243.4
click at [393, 248] on div "**********" at bounding box center [578, 273] width 1157 height 547
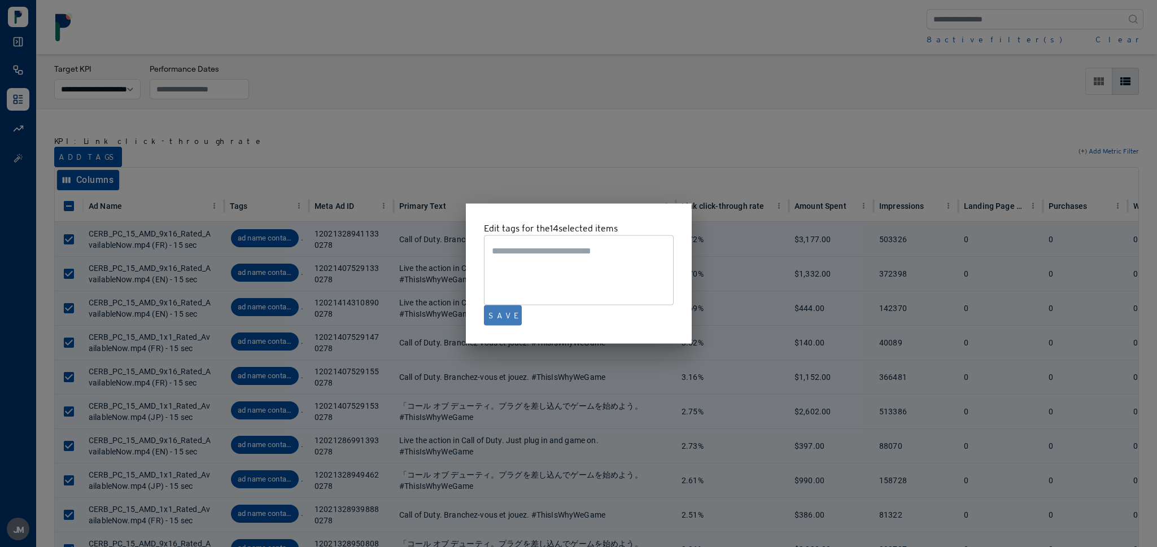
click at [492, 319] on button "Save" at bounding box center [503, 316] width 38 height 20
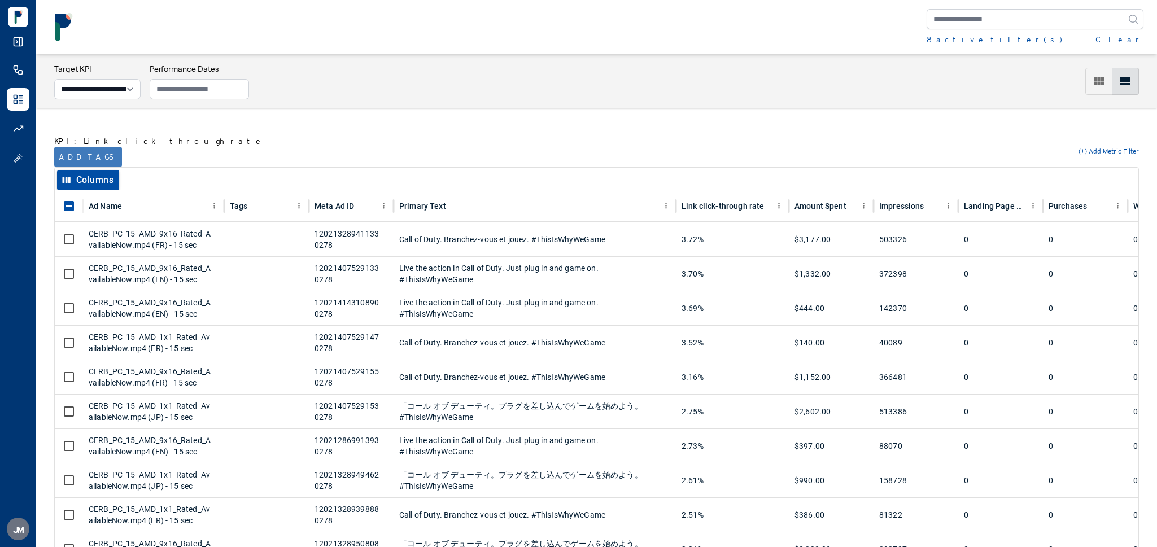
click at [79, 150] on button "Add tags" at bounding box center [88, 157] width 68 height 20
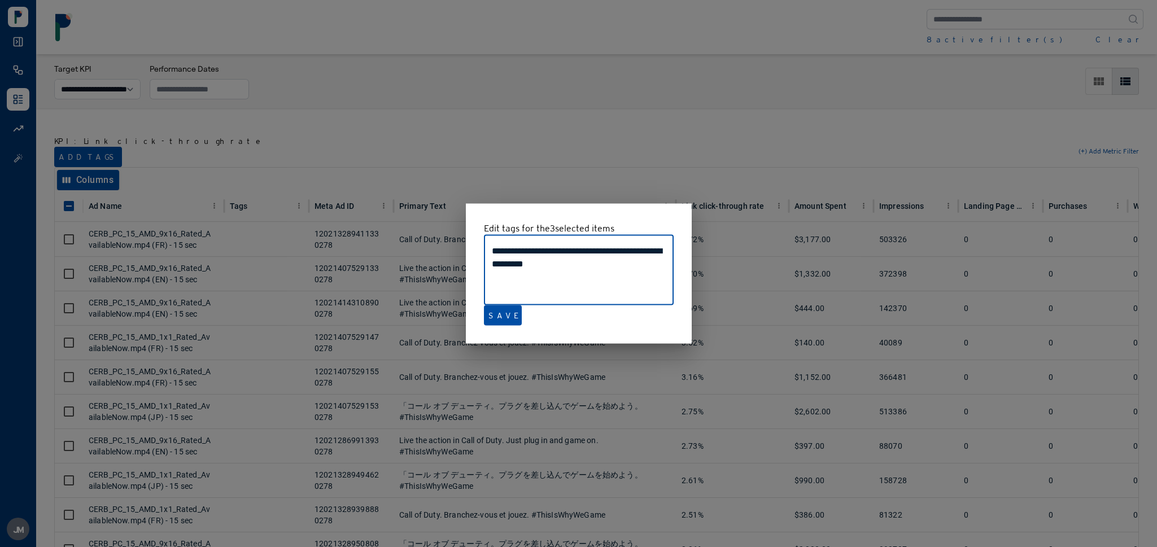
click at [335, 171] on div at bounding box center [578, 273] width 1157 height 547
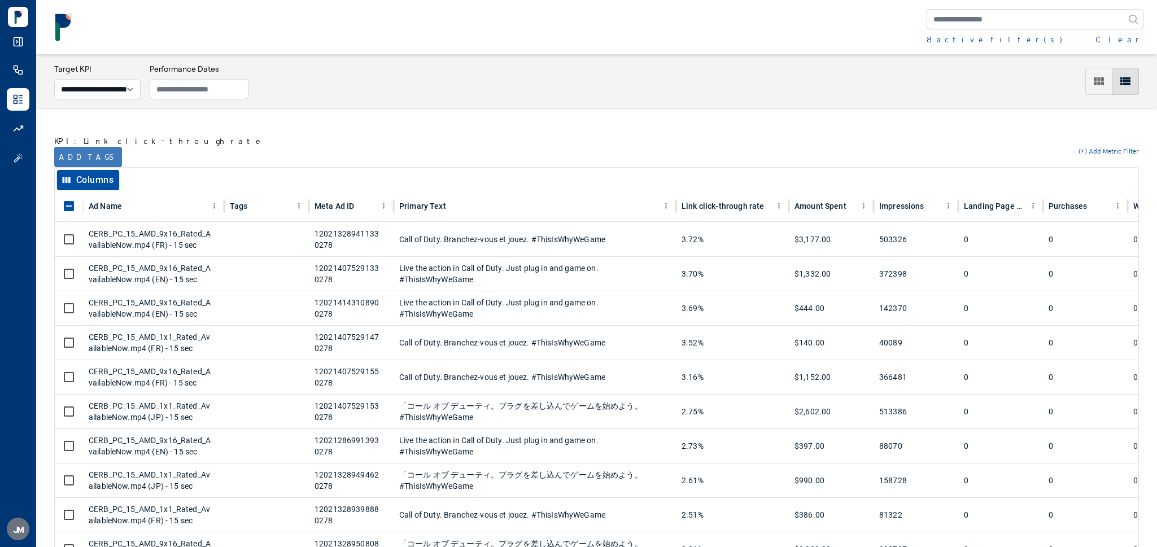
click at [82, 150] on button "Add tags" at bounding box center [88, 157] width 68 height 20
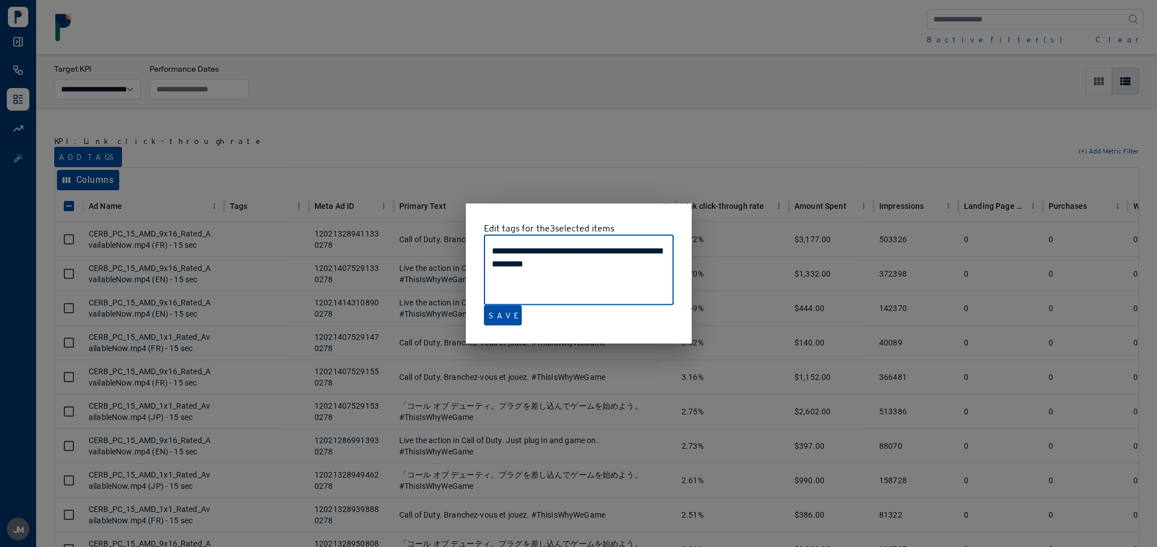
drag, startPoint x: 620, startPoint y: 251, endPoint x: 647, endPoint y: 270, distance: 32.9
click at [647, 270] on textarea "**********" at bounding box center [579, 271] width 174 height 52
type textarea "**********"
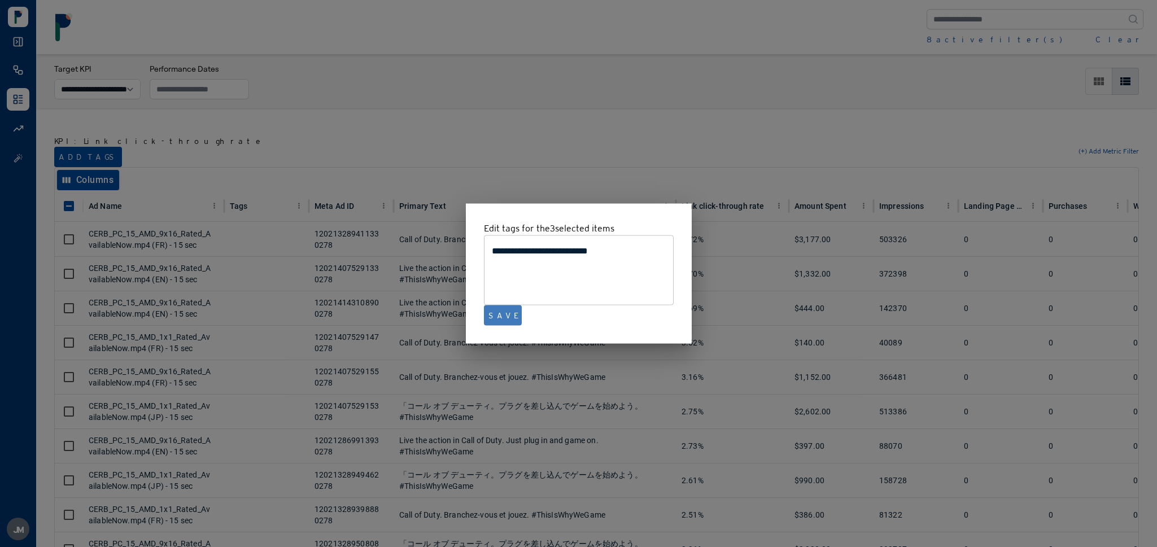
click at [508, 316] on button "Save" at bounding box center [503, 316] width 38 height 20
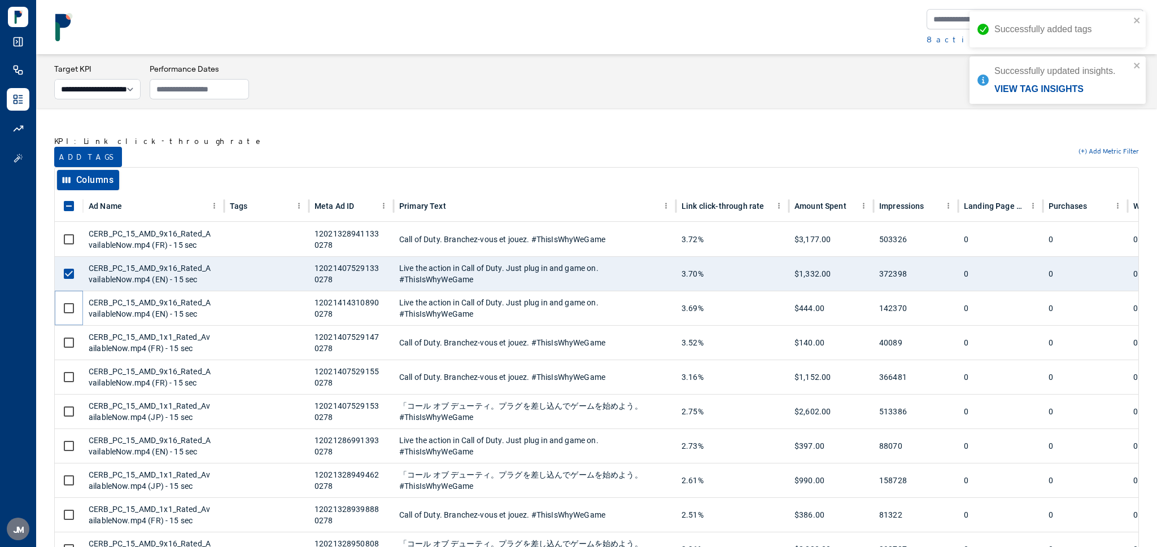
click at [67, 321] on div at bounding box center [69, 308] width 28 height 34
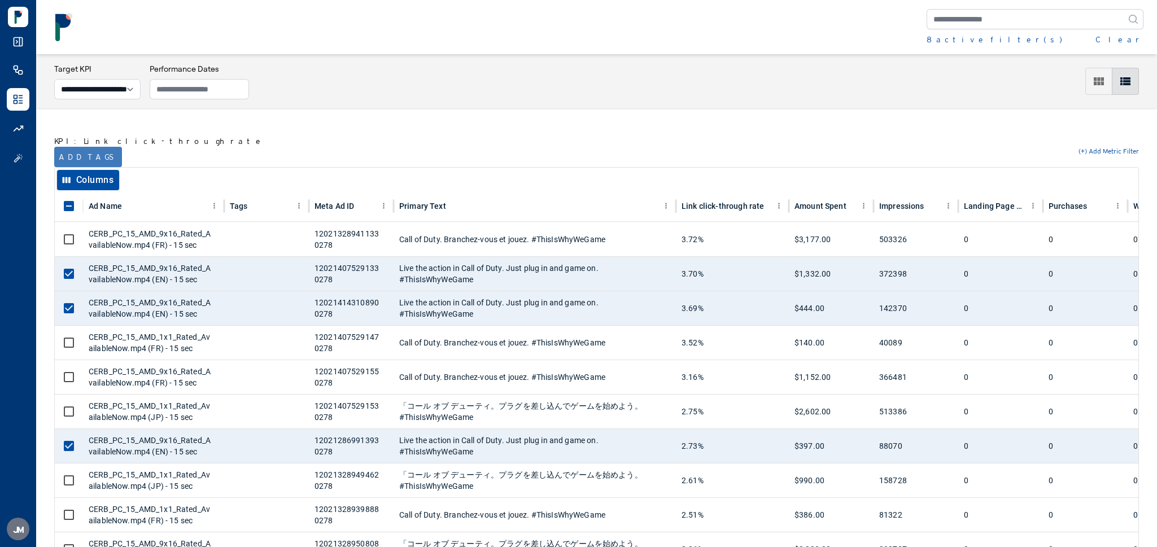
click at [91, 155] on button "Add tags" at bounding box center [88, 157] width 68 height 20
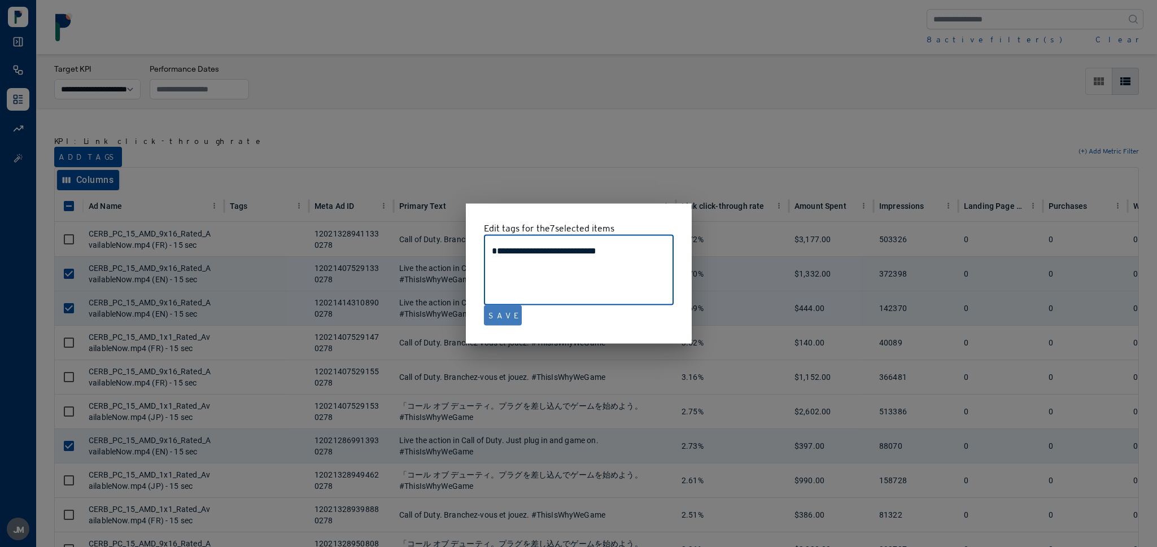
type textarea "**********"
click at [501, 320] on button "Save" at bounding box center [503, 316] width 38 height 20
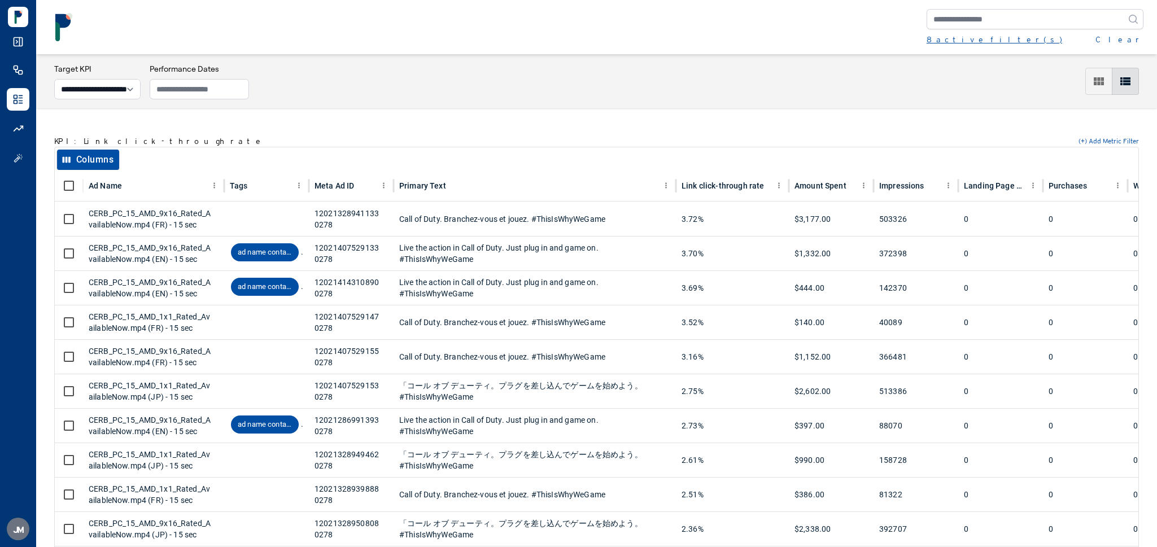
click at [978, 38] on div "8 active filter(s)" at bounding box center [995, 39] width 136 height 11
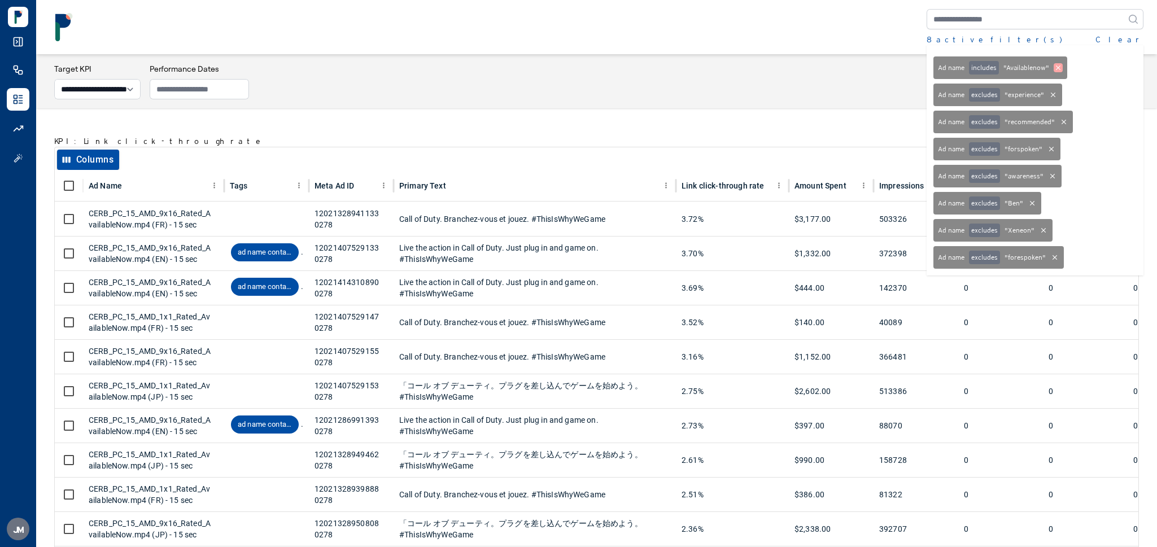
click at [1060, 68] on icon at bounding box center [1058, 67] width 9 height 9
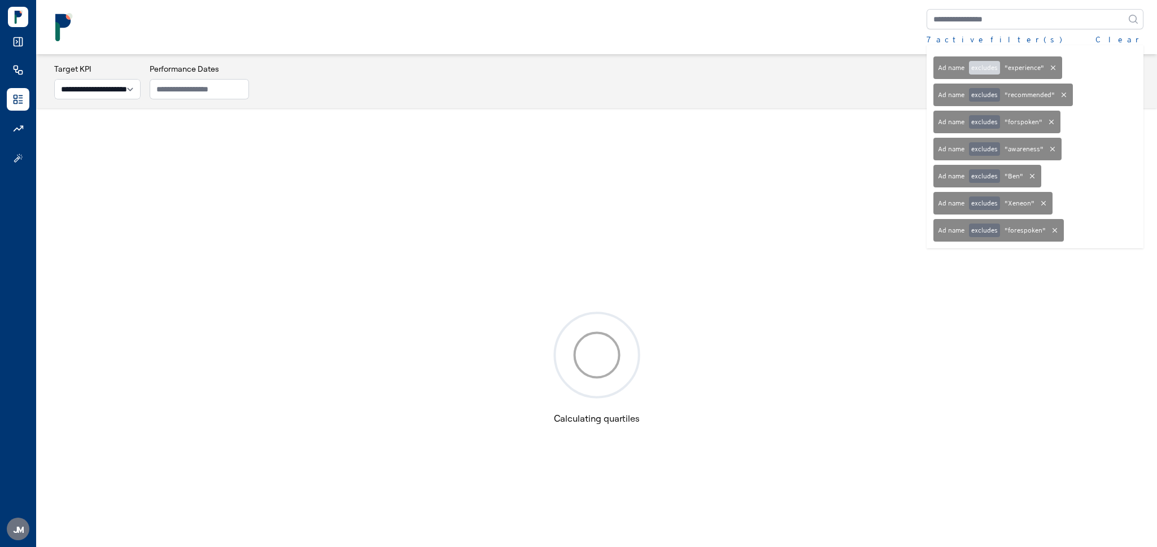
click at [977, 71] on button "excludes" at bounding box center [984, 68] width 31 height 14
click at [831, 42] on div "7 active filter(s) Clear Ad name includes " experience " Ad name excludes " rec…" at bounding box center [597, 27] width 1094 height 36
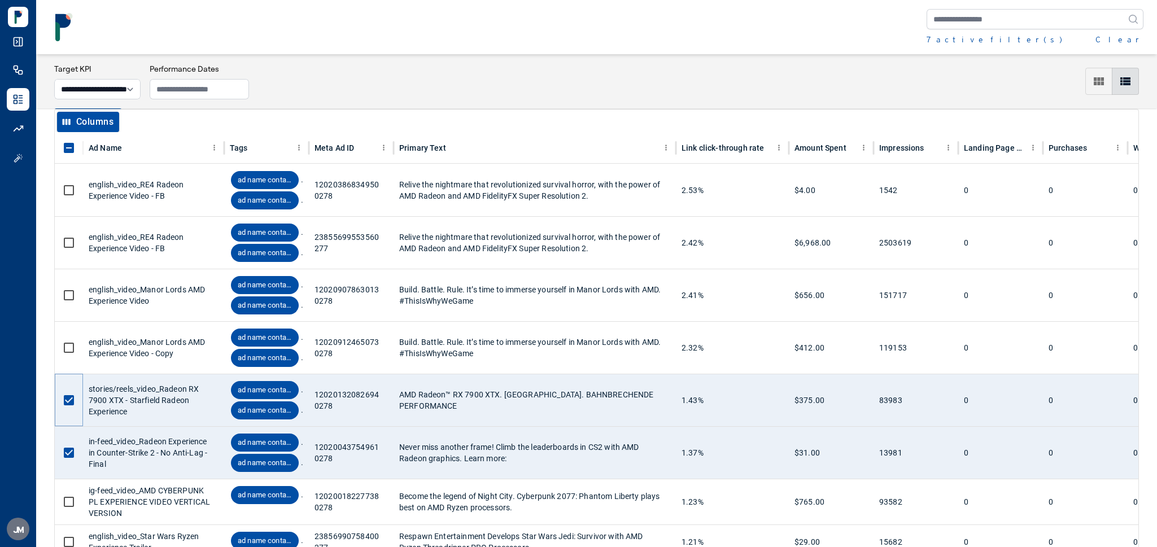
scroll to position [14, 0]
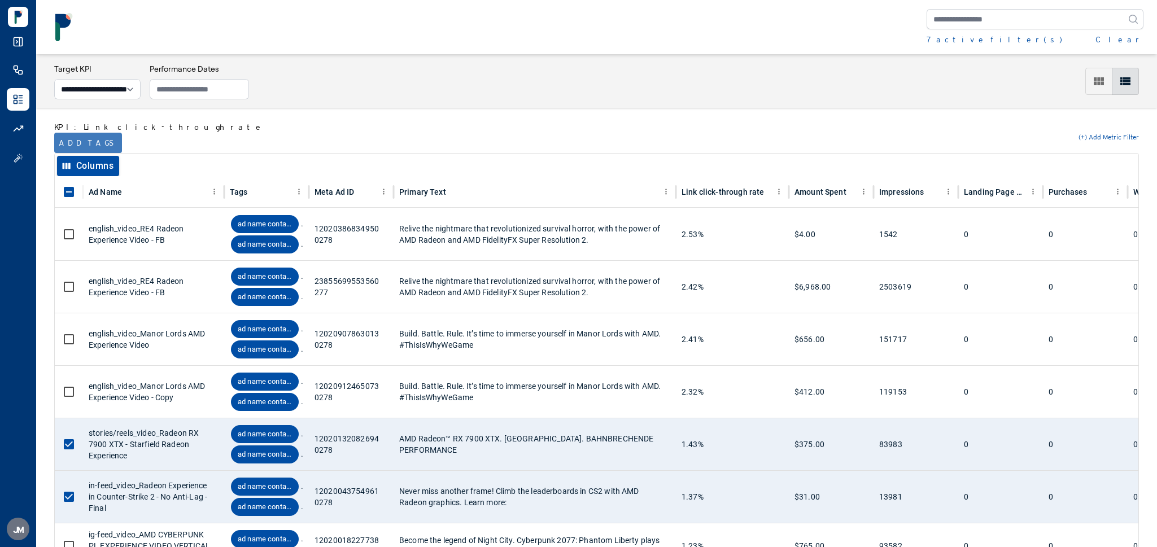
click at [79, 145] on button "Add tags" at bounding box center [88, 143] width 68 height 20
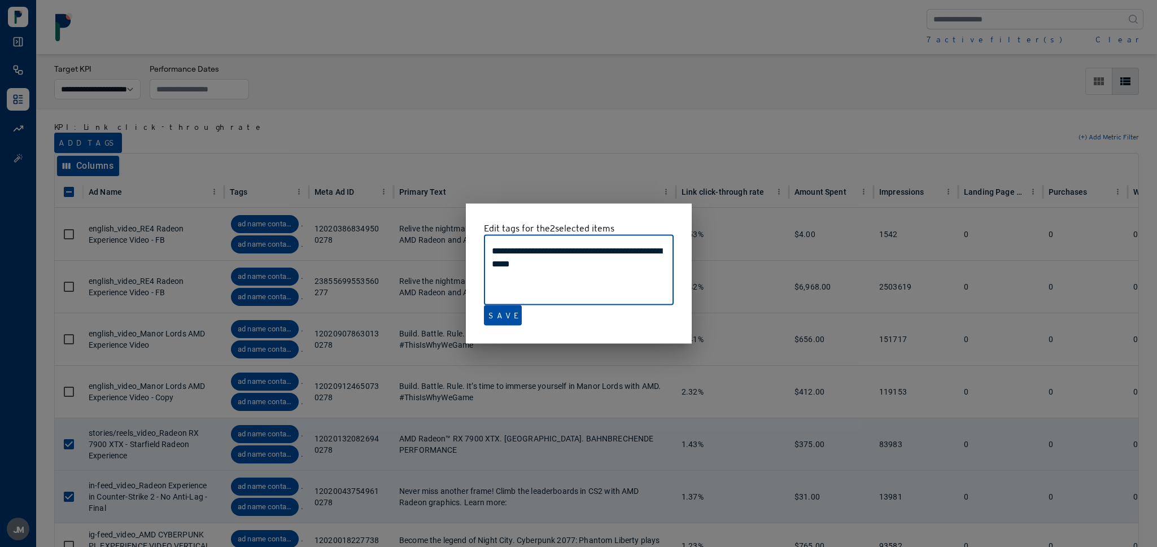
drag, startPoint x: 594, startPoint y: 265, endPoint x: 598, endPoint y: 251, distance: 14.7
click at [598, 251] on textarea "**********" at bounding box center [579, 271] width 174 height 52
type textarea "**********"
click at [499, 318] on button "Save" at bounding box center [503, 316] width 38 height 20
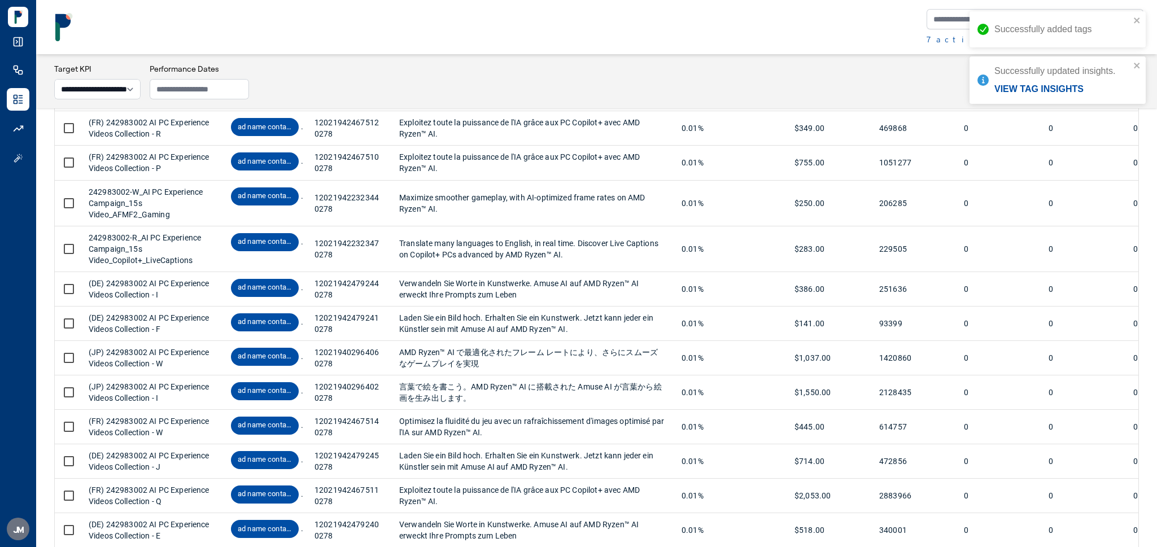
scroll to position [3958, 0]
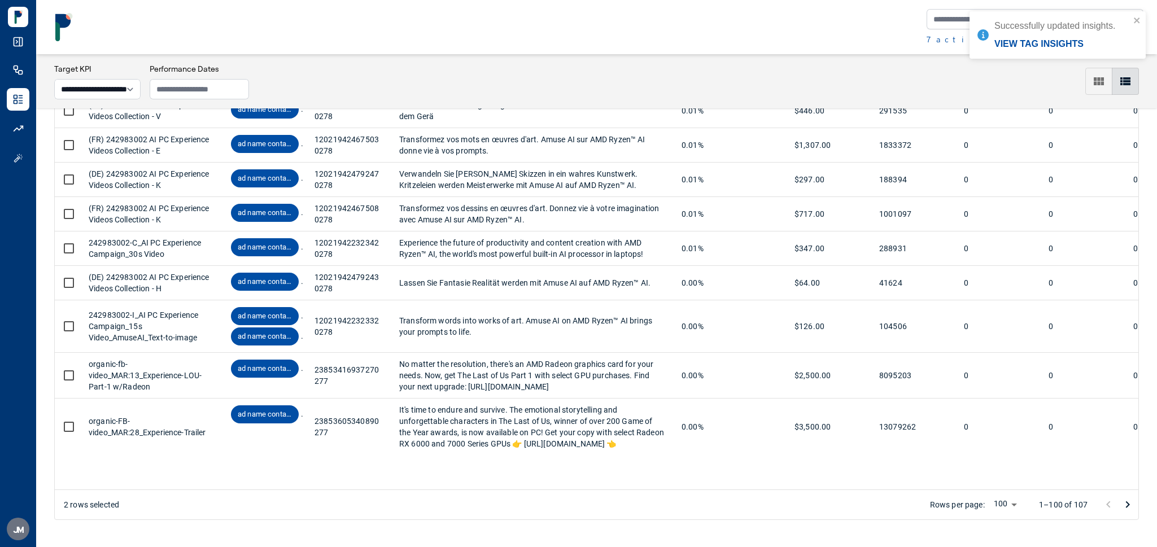
click at [1131, 507] on icon "Go to next page" at bounding box center [1128, 505] width 14 height 14
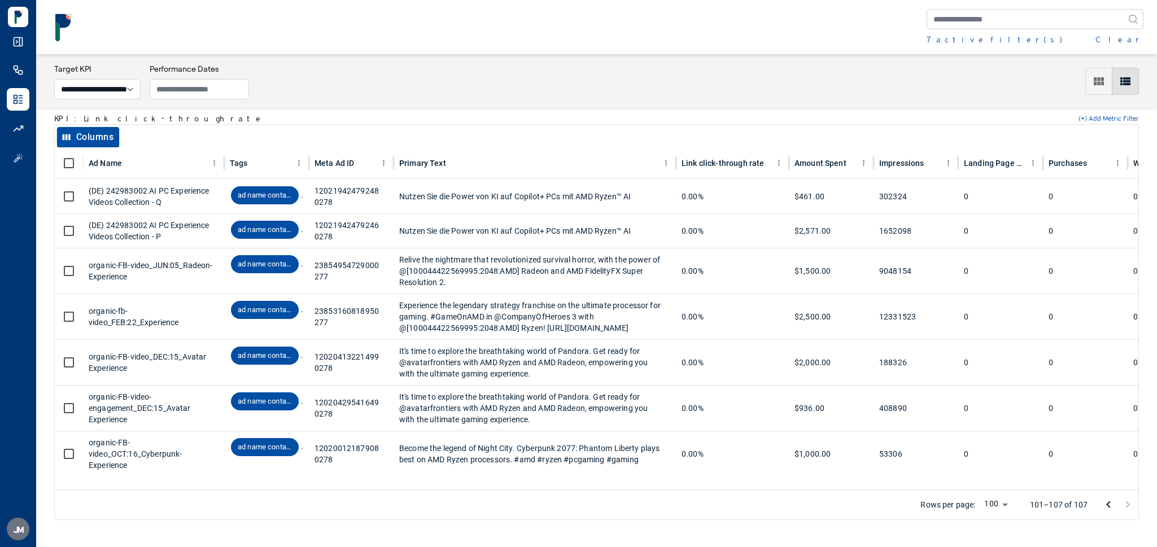
scroll to position [24, 0]
click at [972, 38] on div "7 active filter(s)" at bounding box center [995, 39] width 136 height 11
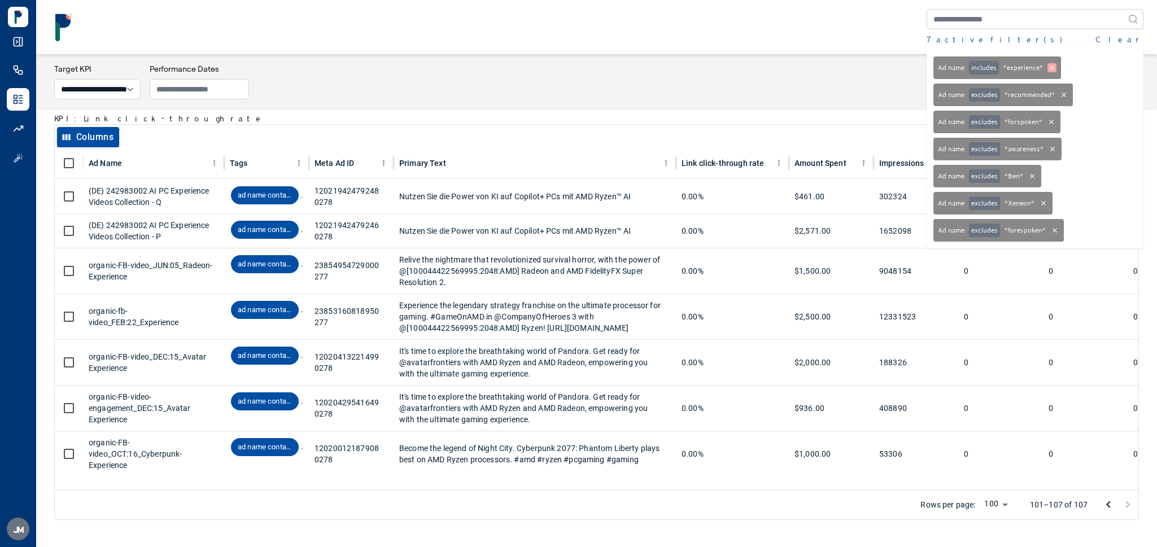
click at [1053, 66] on icon at bounding box center [1052, 67] width 9 height 9
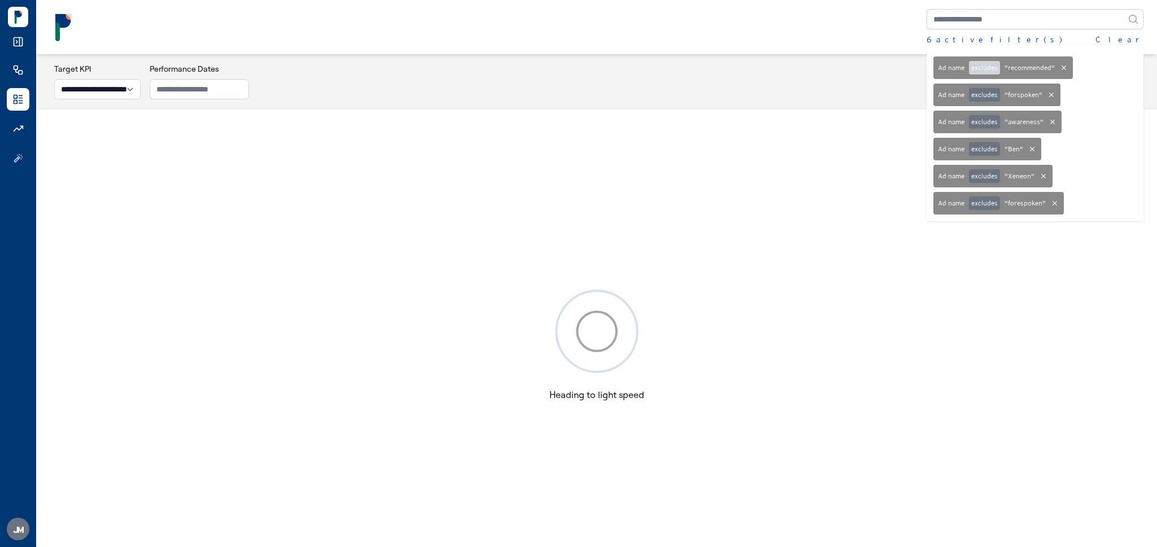
click at [983, 68] on button "excludes" at bounding box center [984, 68] width 31 height 14
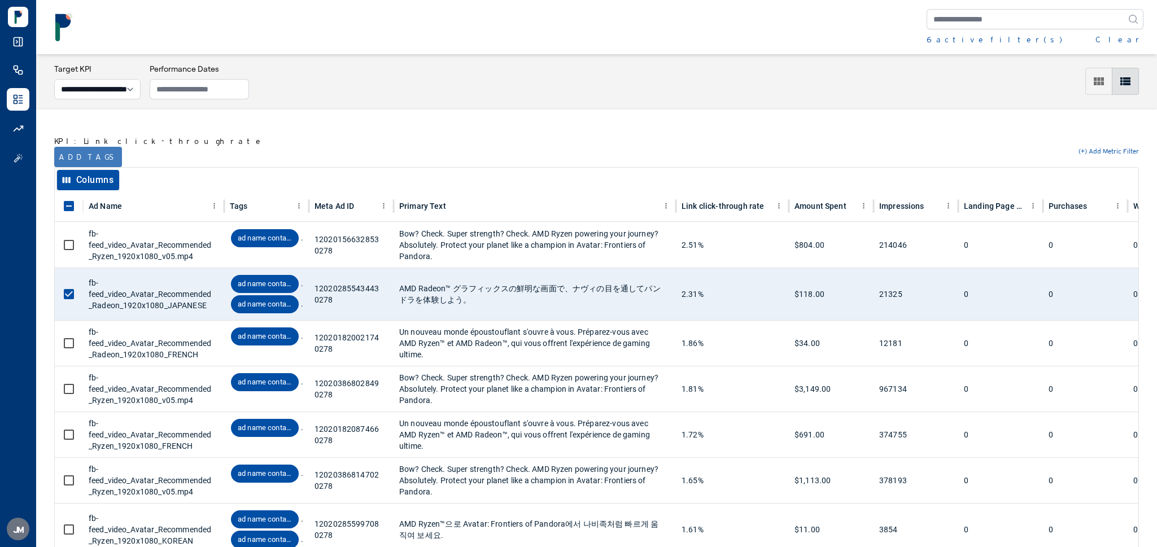
click at [82, 151] on button "Add tags" at bounding box center [88, 157] width 68 height 20
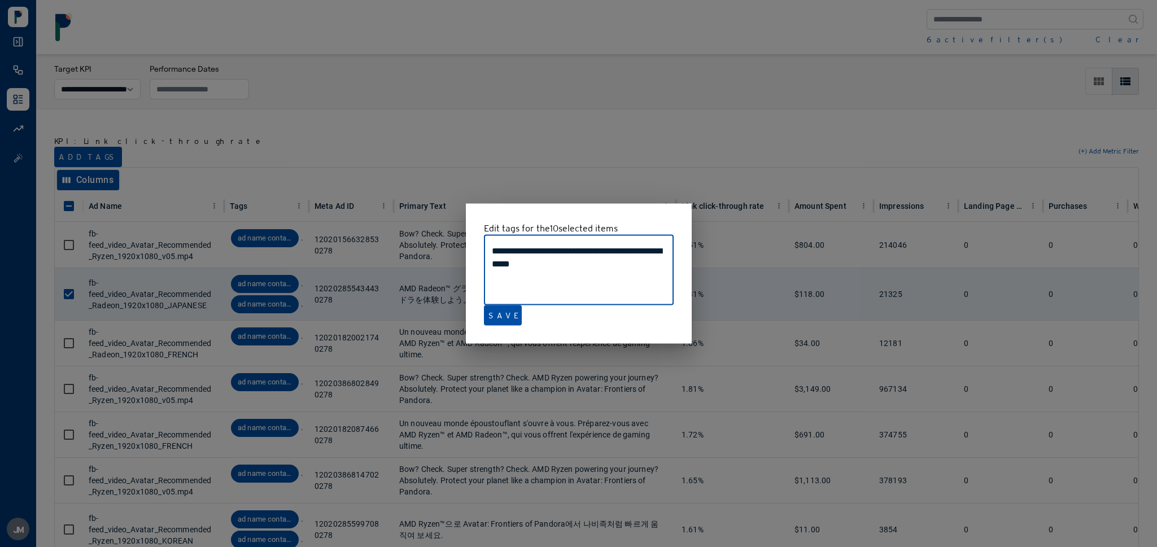
drag, startPoint x: 589, startPoint y: 264, endPoint x: 594, endPoint y: 253, distance: 11.9
click at [594, 253] on textarea "**********" at bounding box center [579, 271] width 174 height 52
type textarea "**********"
click at [501, 320] on button "Save" at bounding box center [503, 316] width 38 height 20
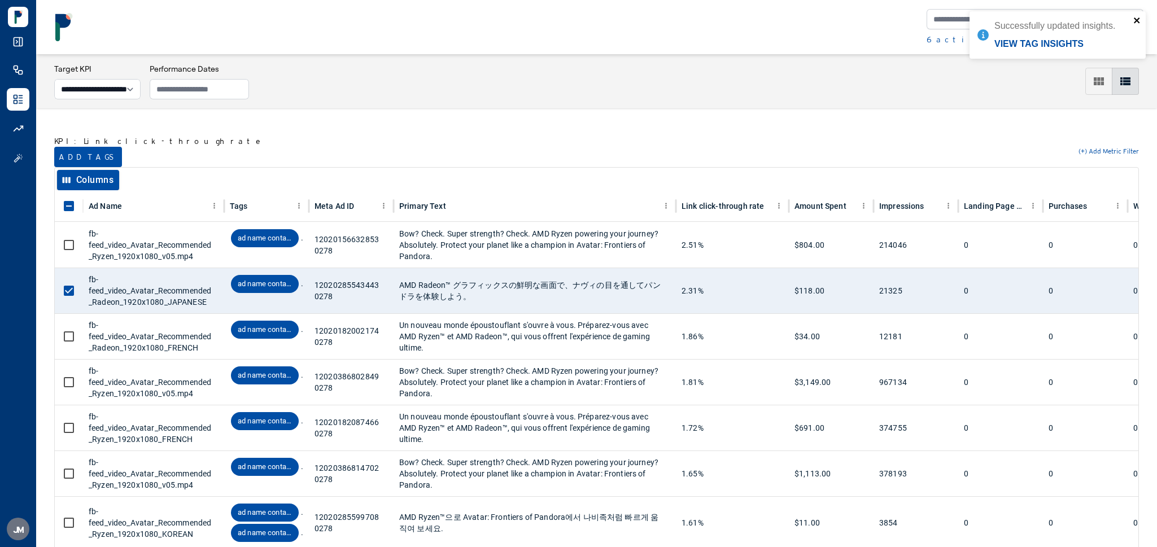
click at [1135, 17] on icon "close" at bounding box center [1138, 20] width 8 height 9
click at [962, 40] on div "6 active filter(s)" at bounding box center [995, 39] width 136 height 11
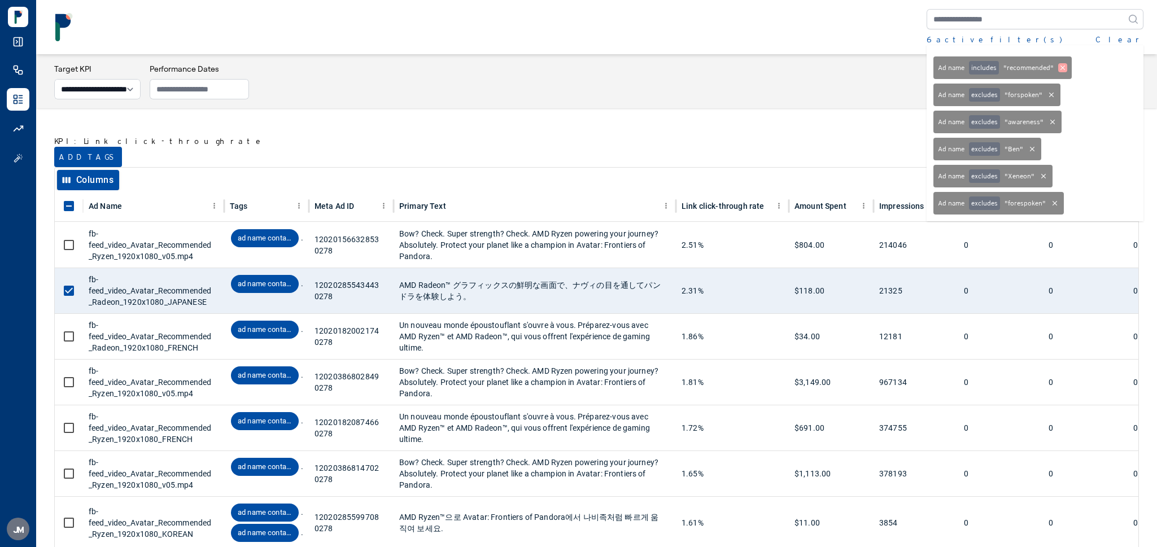
click at [1063, 67] on icon at bounding box center [1062, 67] width 9 height 9
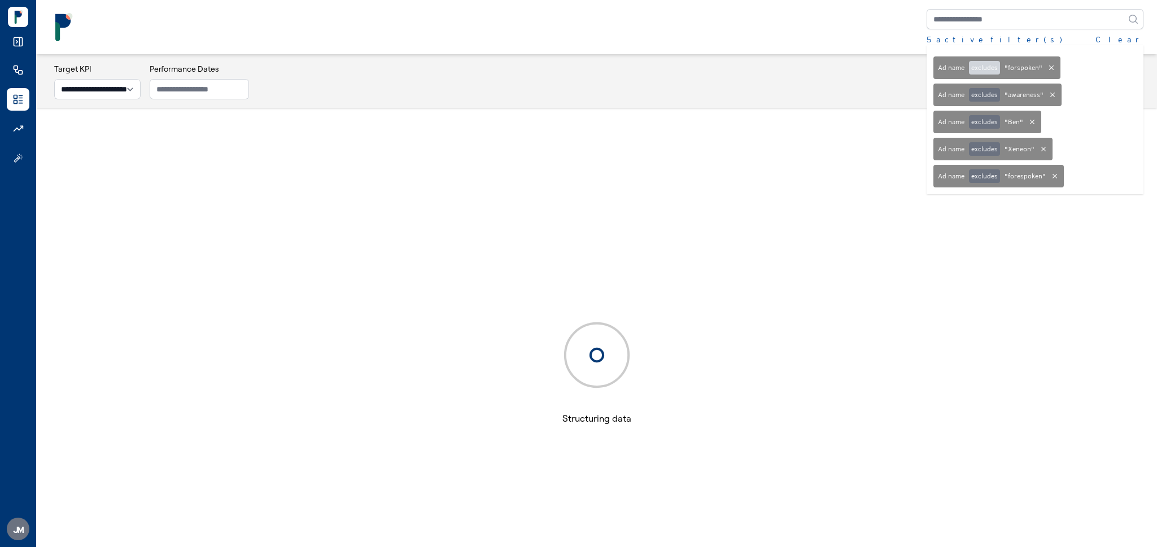
click at [982, 66] on button "excludes" at bounding box center [984, 68] width 31 height 14
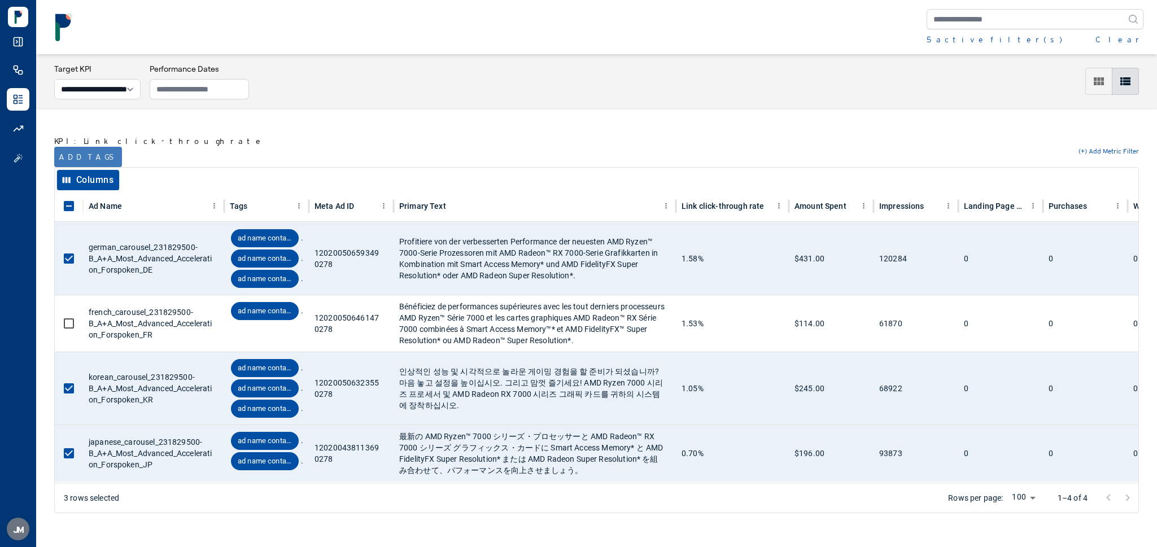
click at [79, 158] on button "Add tags" at bounding box center [88, 157] width 68 height 20
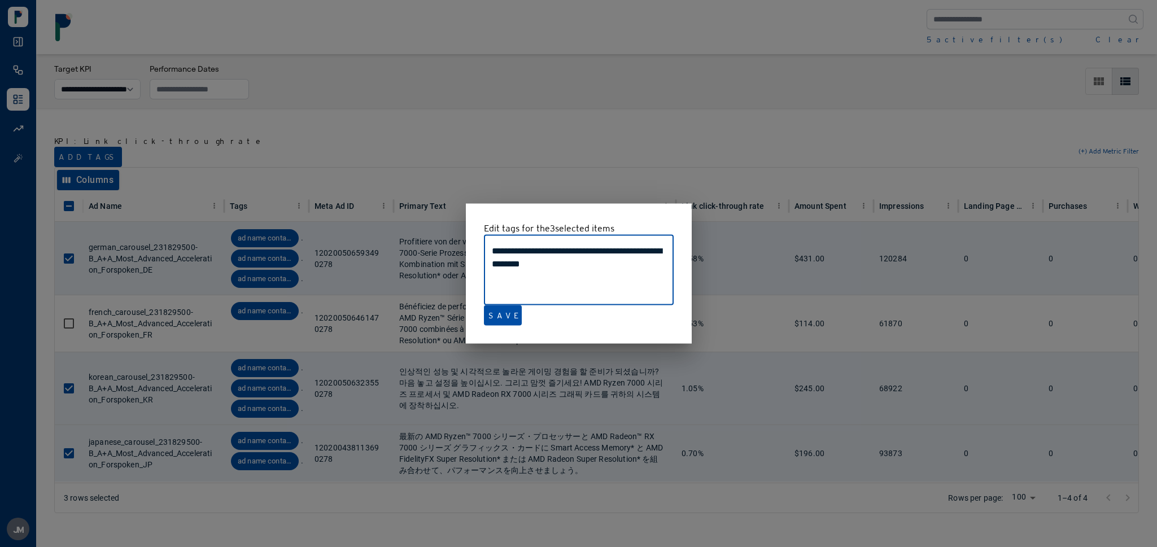
drag, startPoint x: 596, startPoint y: 259, endPoint x: 610, endPoint y: 252, distance: 15.9
click at [610, 252] on textarea "**********" at bounding box center [579, 271] width 174 height 52
type textarea "**********"
click at [497, 316] on button "Save" at bounding box center [503, 316] width 38 height 20
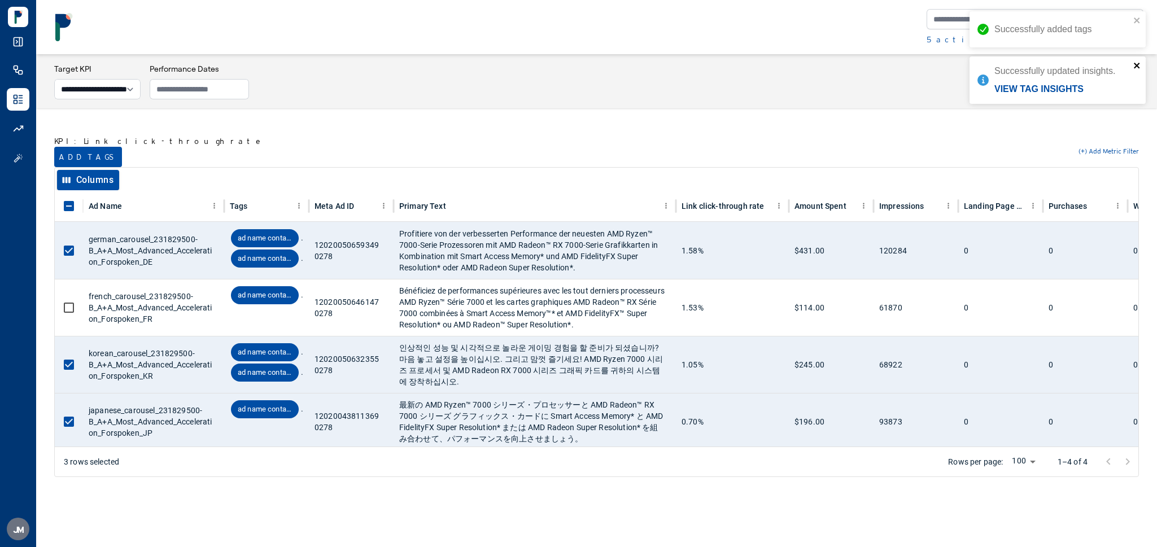
click at [1136, 66] on icon "close" at bounding box center [1137, 66] width 6 height 6
click at [1139, 19] on icon "close" at bounding box center [1138, 20] width 8 height 9
click at [956, 39] on div "5 active filter(s)" at bounding box center [995, 39] width 136 height 11
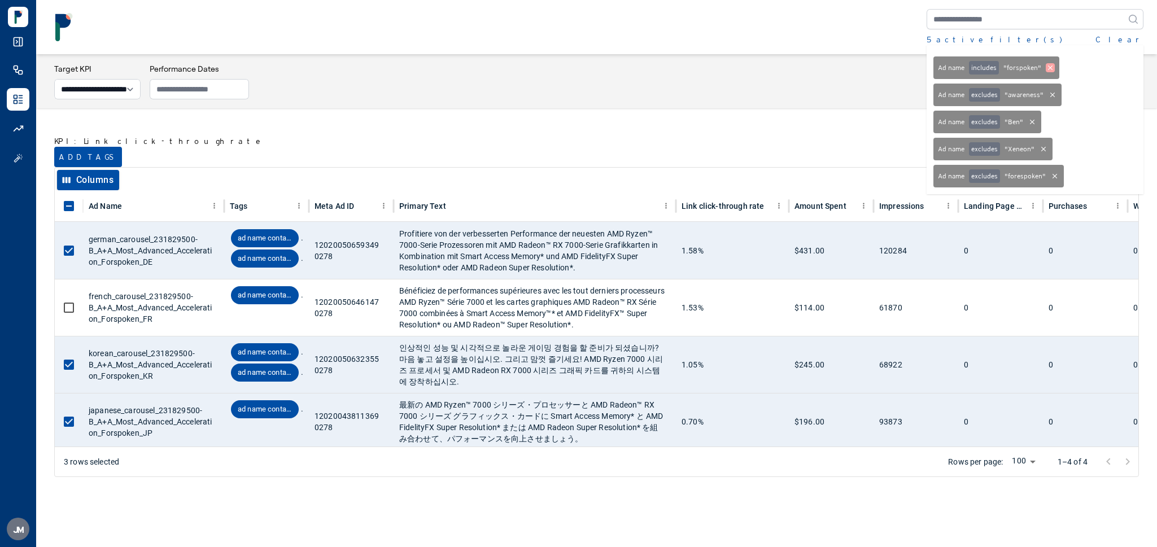
click at [1050, 69] on icon at bounding box center [1050, 67] width 9 height 9
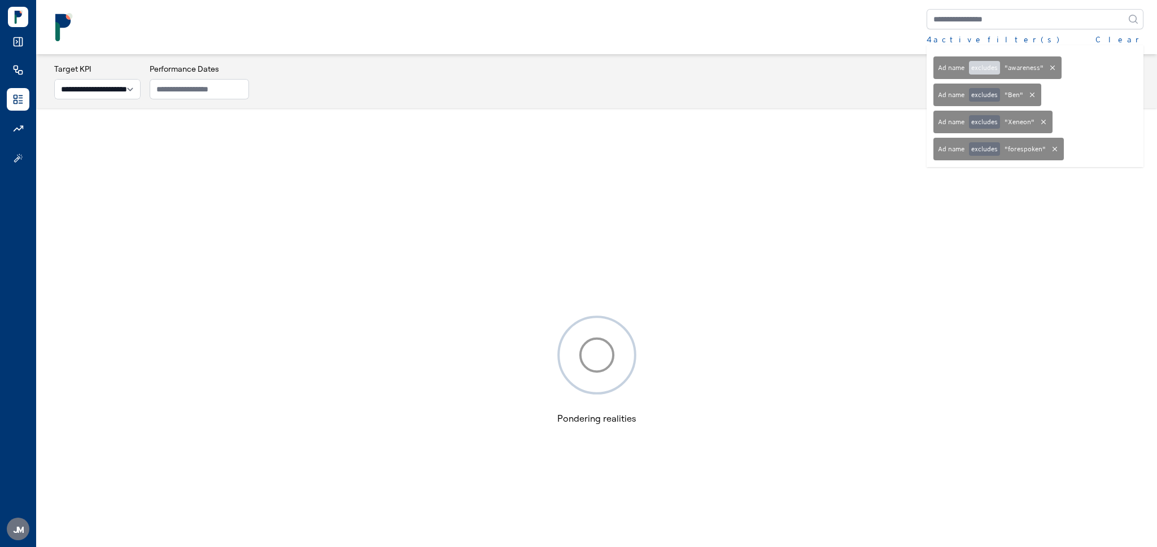
click at [992, 64] on button "excludes" at bounding box center [984, 68] width 31 height 14
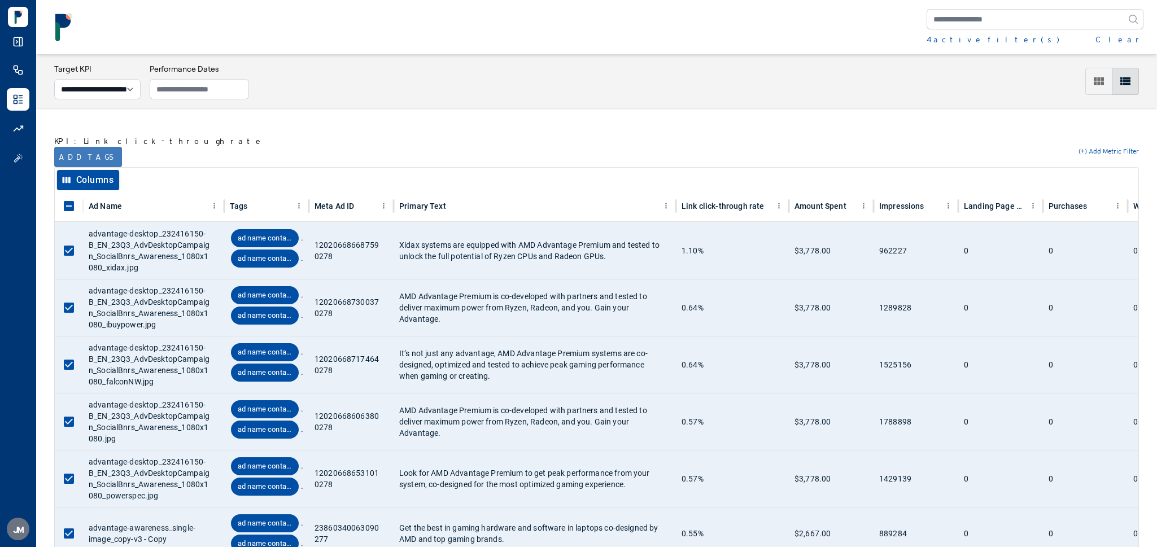
click at [90, 159] on button "Add tags" at bounding box center [88, 157] width 68 height 20
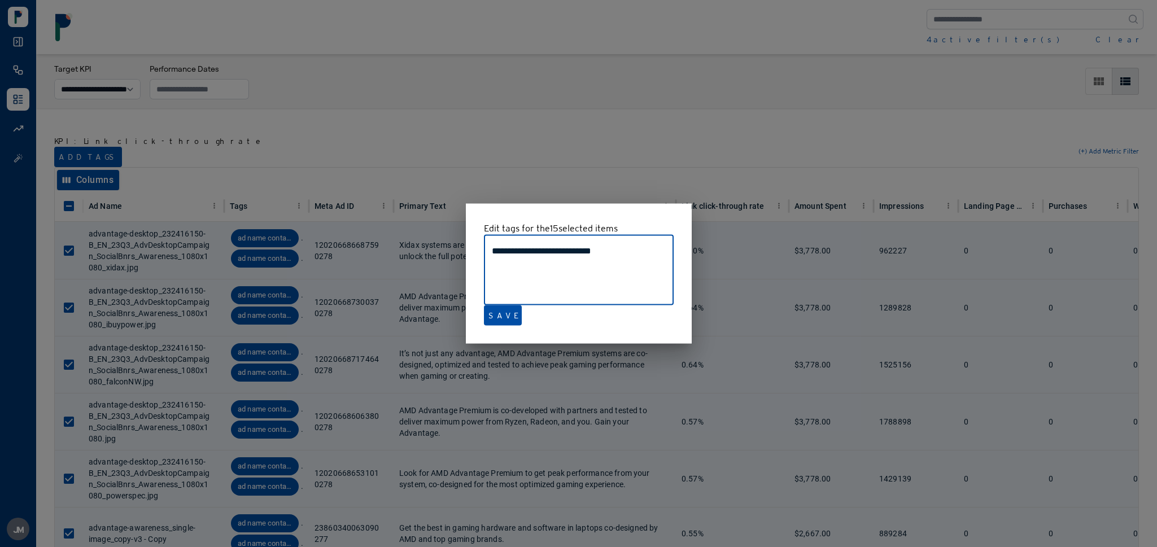
drag, startPoint x: 633, startPoint y: 251, endPoint x: 451, endPoint y: 249, distance: 181.9
click at [451, 249] on div "**********" at bounding box center [578, 273] width 1157 height 547
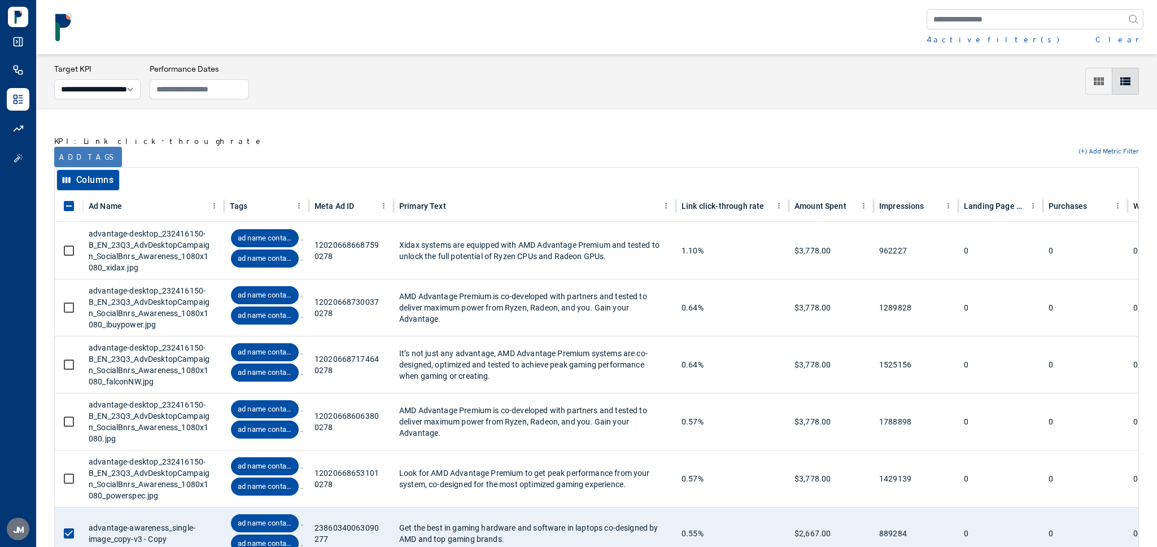
click at [81, 156] on button "Add tags" at bounding box center [88, 157] width 68 height 20
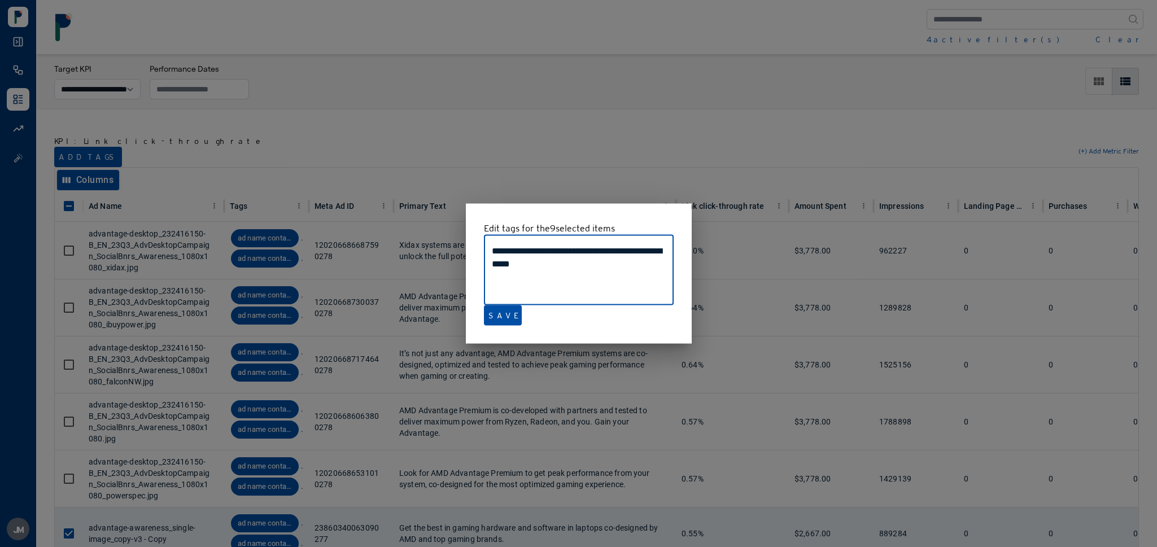
drag, startPoint x: 592, startPoint y: 263, endPoint x: 602, endPoint y: 248, distance: 18.3
click at [602, 248] on textarea "**********" at bounding box center [579, 271] width 174 height 52
type textarea "**********"
click at [498, 313] on button "Save" at bounding box center [503, 316] width 38 height 20
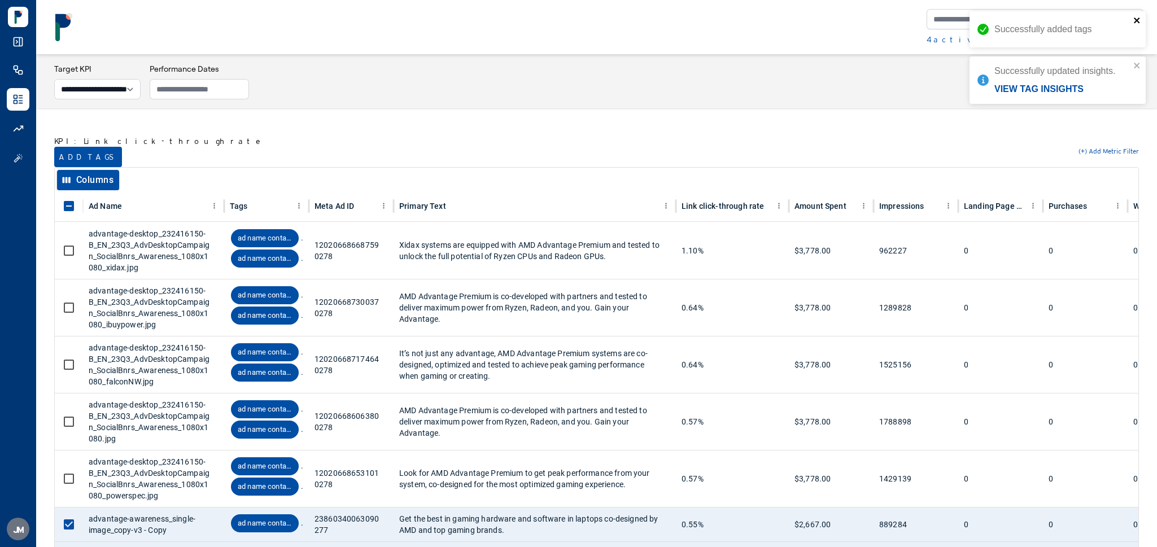
click at [1136, 21] on icon "close" at bounding box center [1138, 20] width 8 height 9
click at [1141, 19] on div "Successfully updated insights. View tag insights" at bounding box center [1058, 34] width 176 height 47
click at [956, 42] on div "4 active filter(s)" at bounding box center [993, 39] width 133 height 11
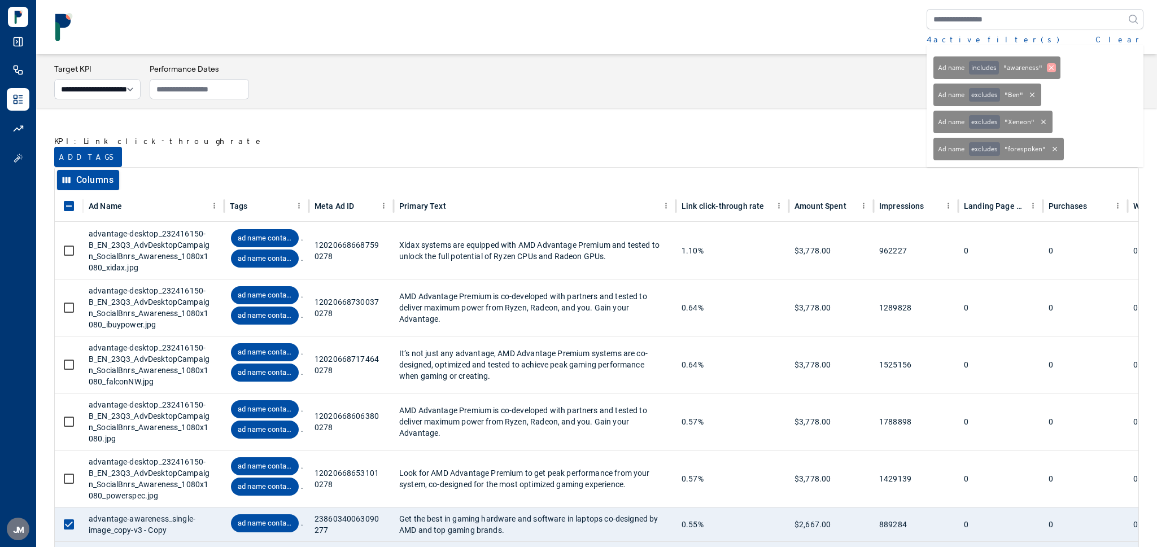
click at [1049, 67] on icon at bounding box center [1051, 68] width 5 height 5
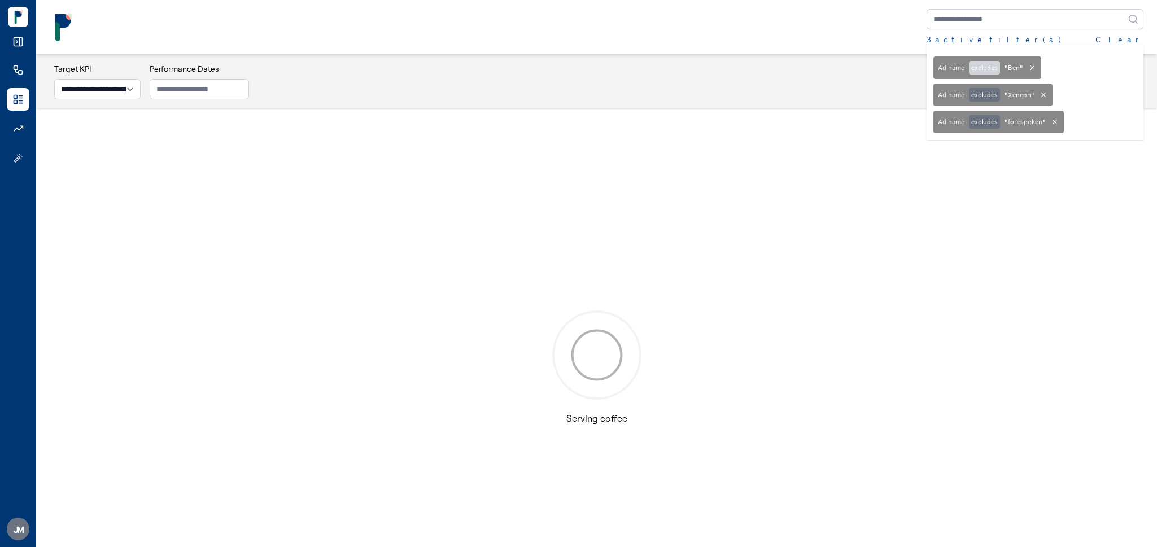
click at [978, 67] on button "excludes" at bounding box center [984, 68] width 31 height 14
click at [740, 29] on div "3 active filter(s) Clear Ad name includes " Ben " Ad name excludes " Xeneon " A…" at bounding box center [597, 27] width 1094 height 36
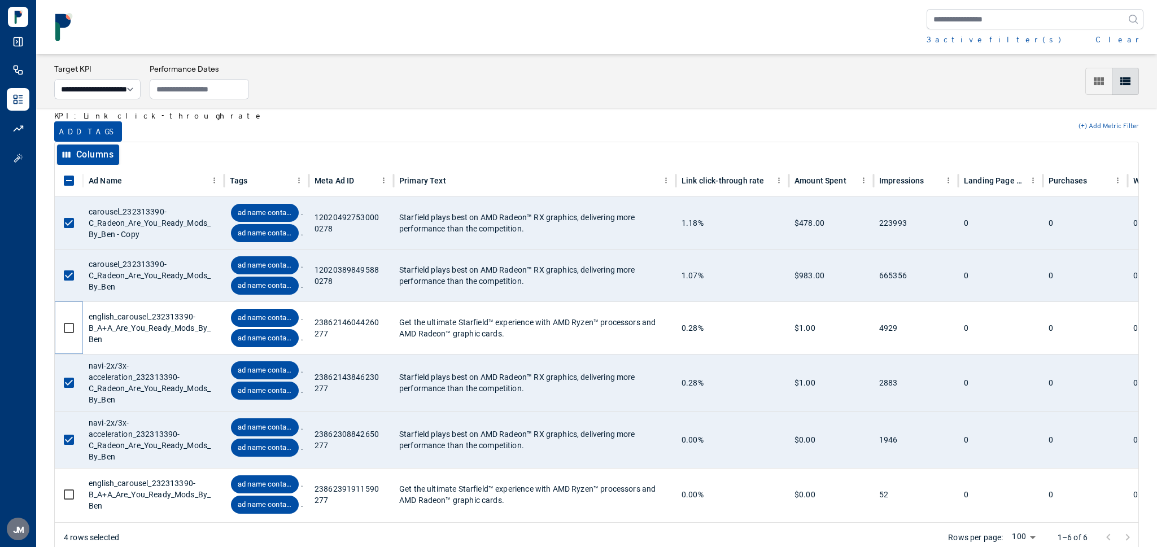
scroll to position [19, 0]
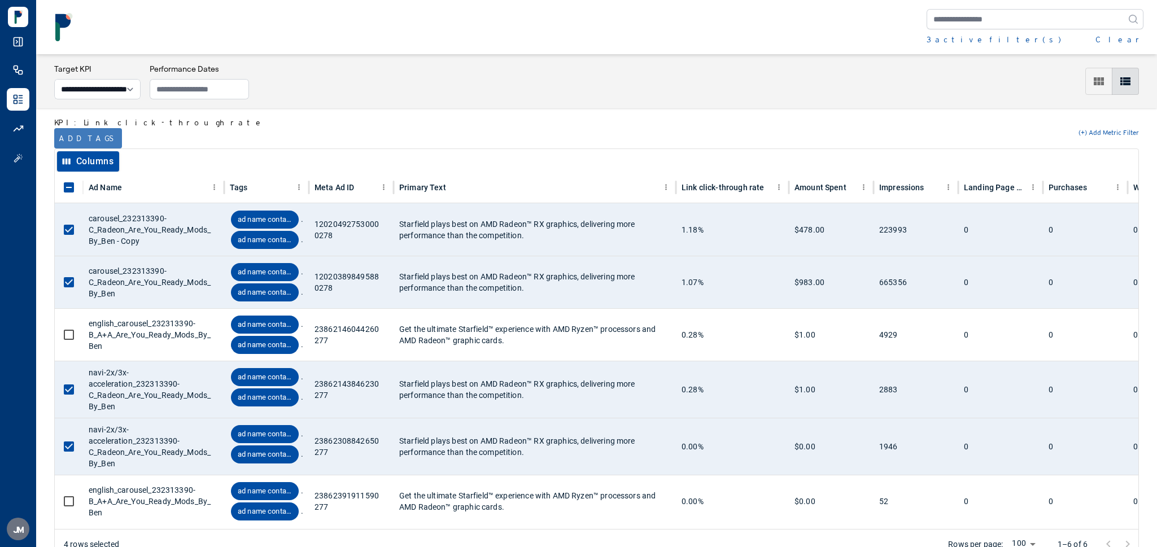
click at [89, 135] on button "Add tags" at bounding box center [88, 138] width 68 height 20
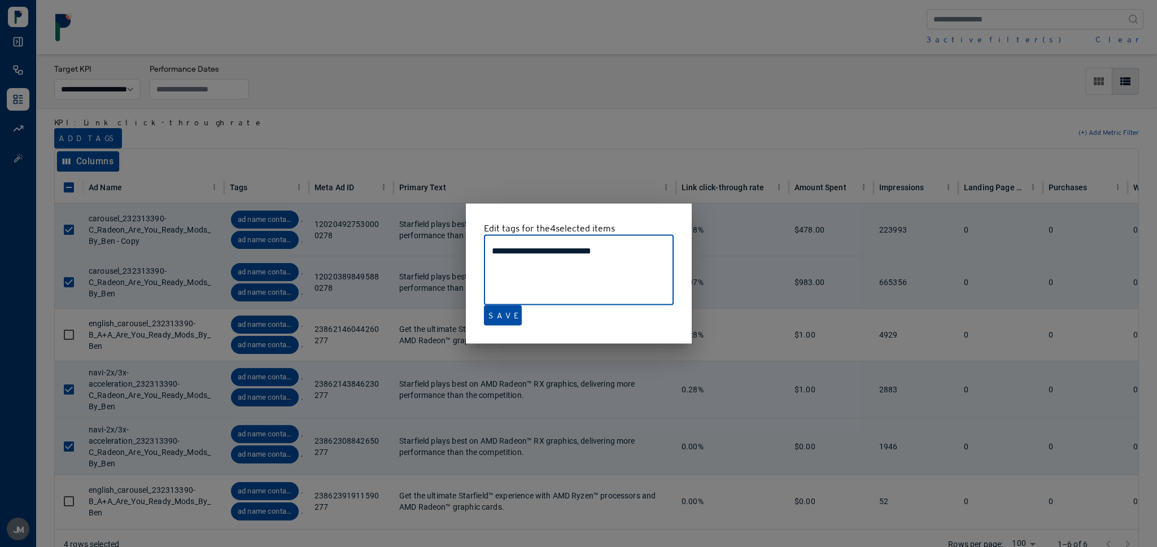
drag, startPoint x: 627, startPoint y: 256, endPoint x: 435, endPoint y: 257, distance: 192.6
click at [435, 257] on div "**********" at bounding box center [578, 273] width 1157 height 547
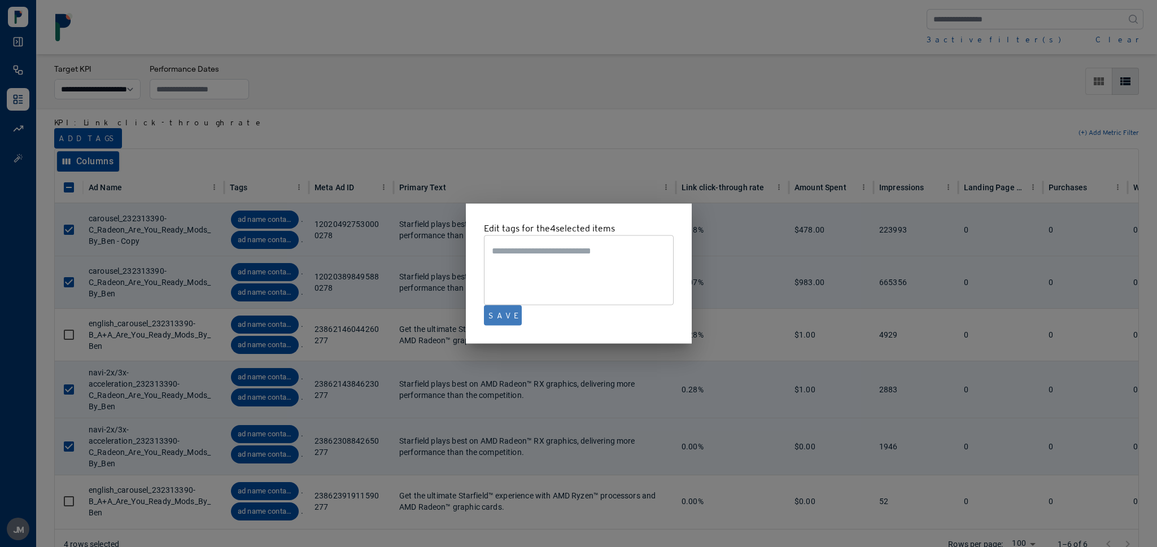
click at [503, 314] on button "Save" at bounding box center [503, 316] width 38 height 20
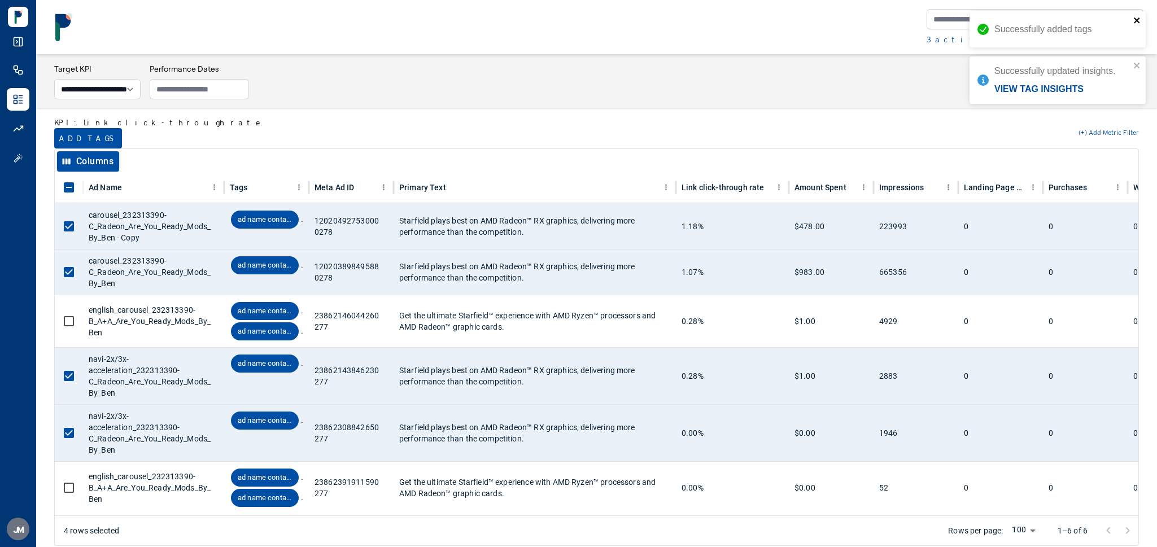
click at [1135, 20] on icon "close" at bounding box center [1138, 20] width 8 height 9
click at [1141, 18] on icon "close" at bounding box center [1138, 20] width 8 height 9
click at [970, 40] on div "**********" at bounding box center [578, 273] width 1157 height 547
click at [963, 42] on div "3 active filter(s)" at bounding box center [994, 39] width 134 height 11
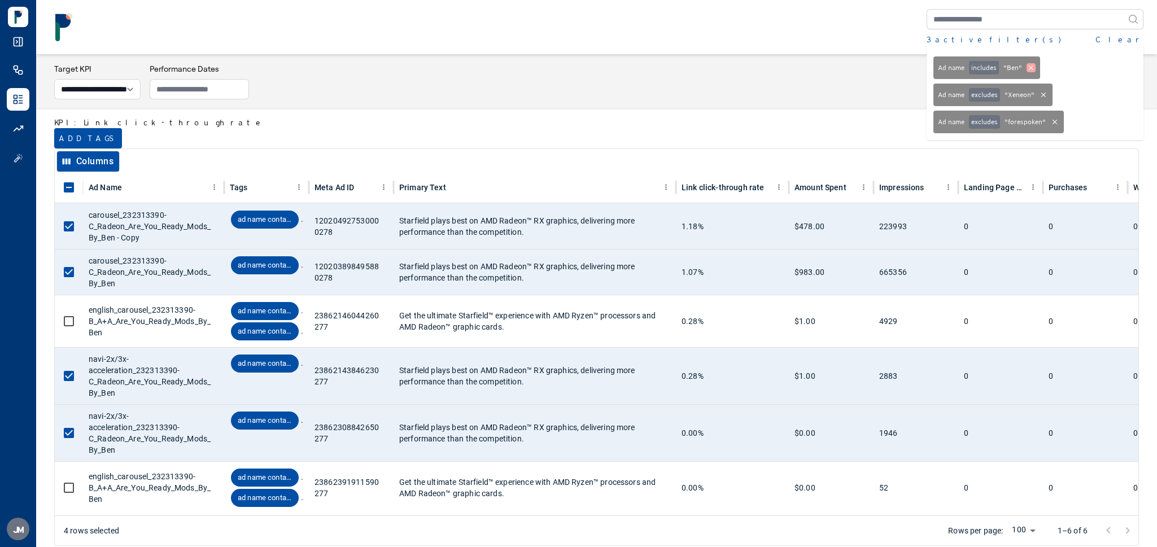
click at [1031, 68] on icon at bounding box center [1031, 67] width 9 height 9
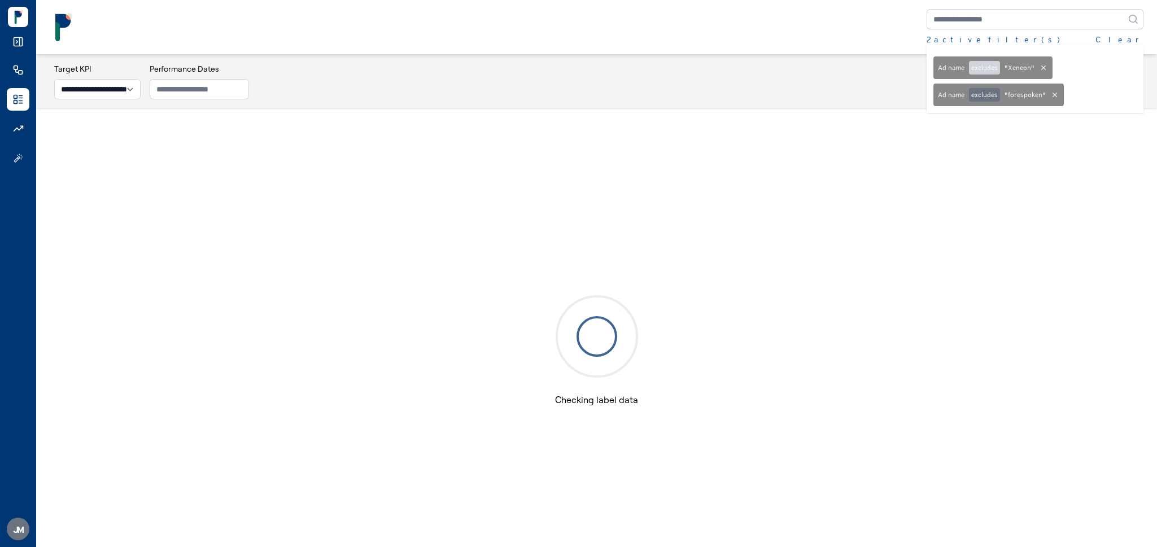
click at [970, 69] on button "excludes" at bounding box center [984, 68] width 31 height 14
click at [774, 37] on div "2 active filter(s) Clear Ad name includes " Xeneon " Ad name excludes " forespo…" at bounding box center [597, 27] width 1094 height 36
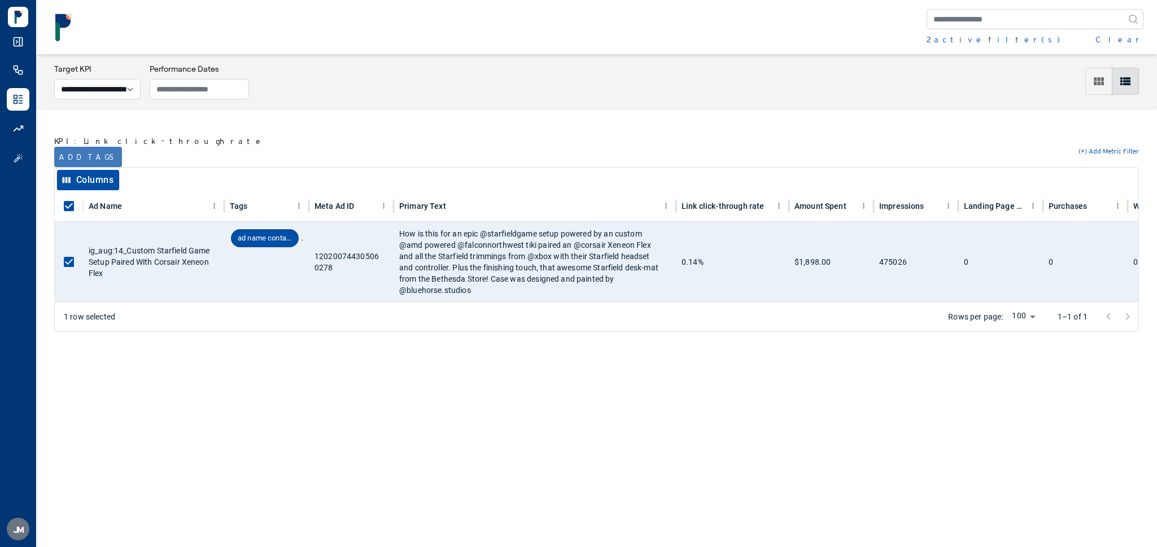
click at [88, 155] on button "Add tags" at bounding box center [88, 157] width 68 height 20
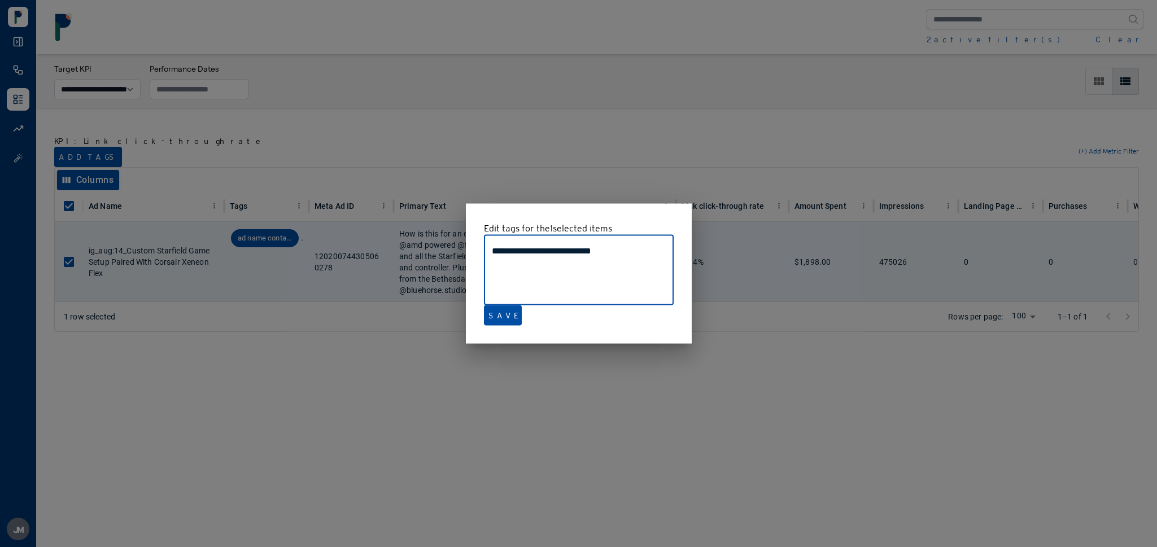
drag, startPoint x: 634, startPoint y: 250, endPoint x: 404, endPoint y: 263, distance: 230.2
click at [404, 263] on div "**********" at bounding box center [578, 273] width 1157 height 547
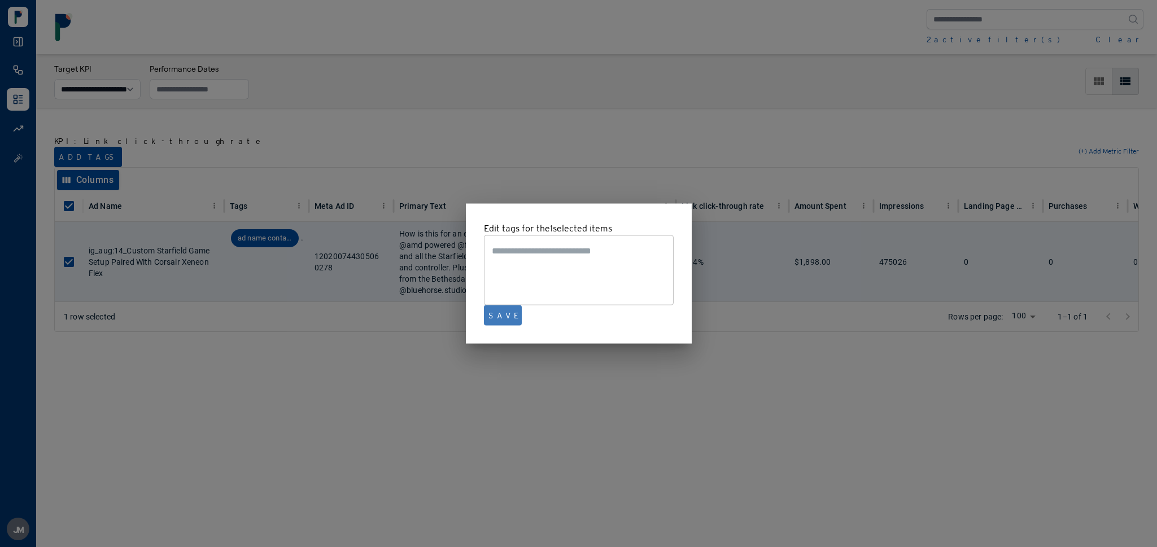
click at [506, 316] on button "Save" at bounding box center [503, 316] width 38 height 20
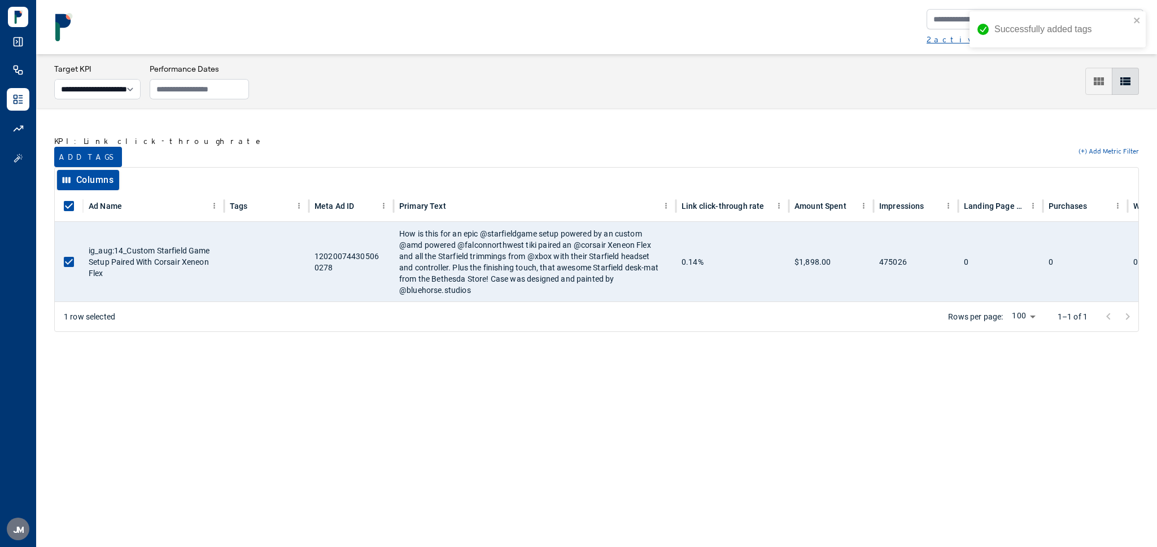
click at [936, 39] on div "2 active filter(s)" at bounding box center [993, 39] width 133 height 11
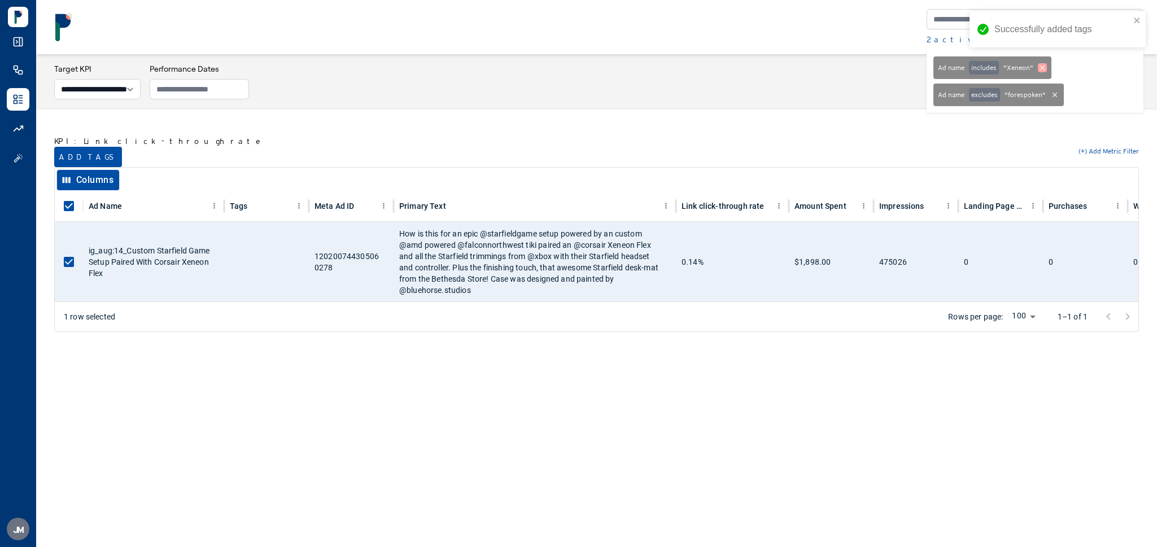
click at [1043, 68] on icon at bounding box center [1042, 67] width 9 height 9
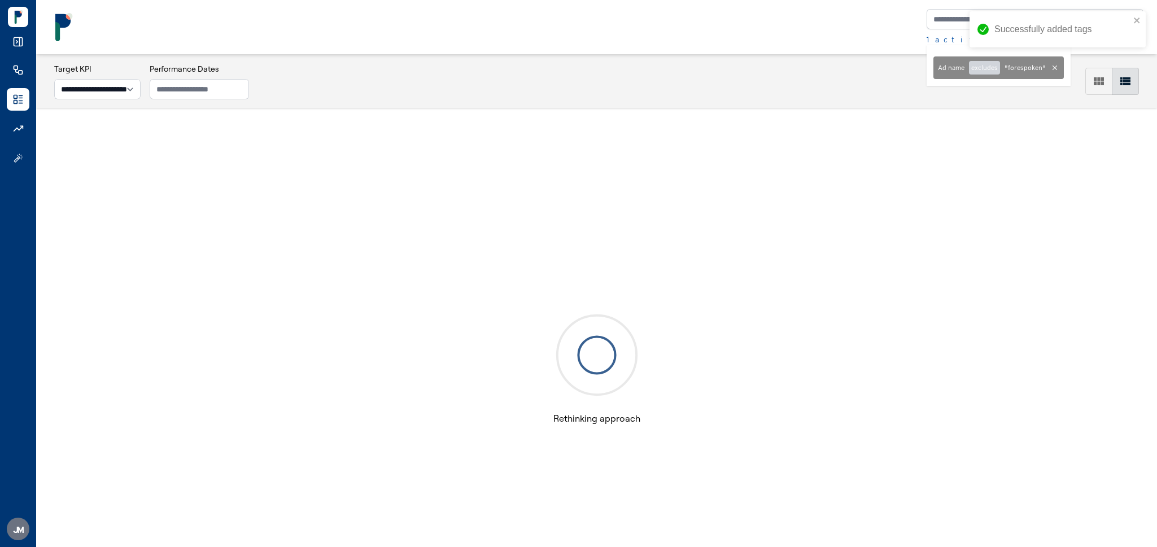
click at [987, 68] on button "excludes" at bounding box center [984, 68] width 31 height 14
click at [830, 15] on div "1 active filter(s) Clear Ad name includes " forespoken "" at bounding box center [597, 27] width 1094 height 36
click at [1137, 21] on icon "close" at bounding box center [1137, 21] width 6 height 6
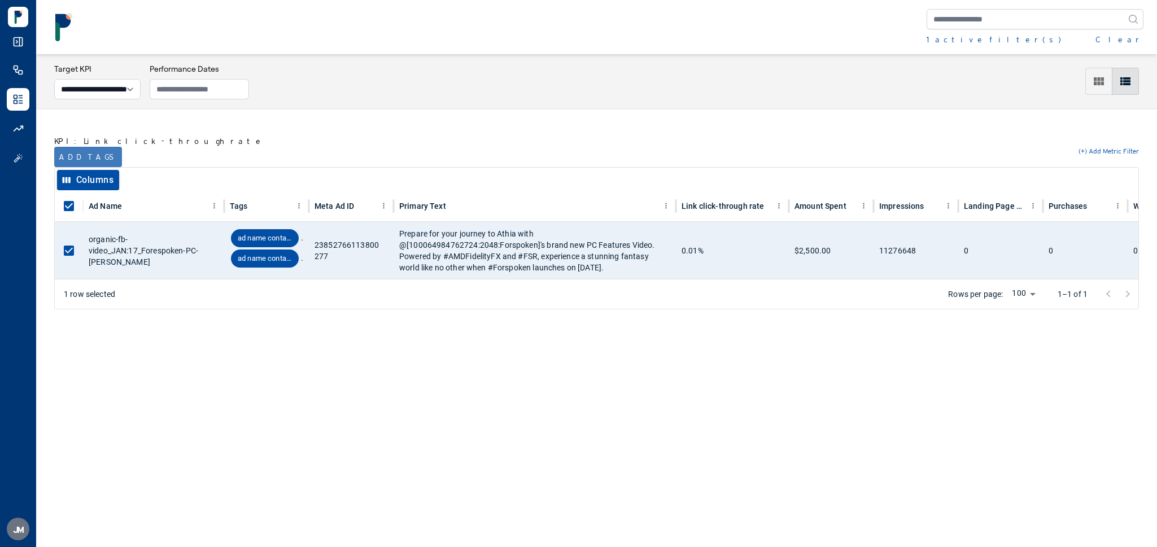
click at [81, 155] on button "Add tags" at bounding box center [88, 157] width 68 height 20
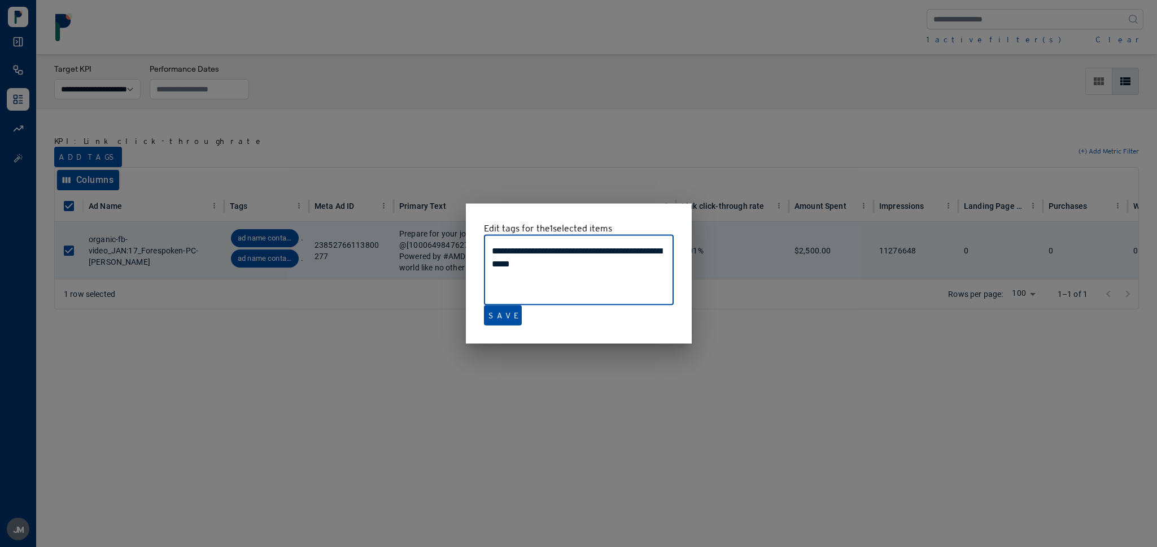
drag, startPoint x: 589, startPoint y: 268, endPoint x: 596, endPoint y: 249, distance: 21.1
click at [596, 249] on textarea "**********" at bounding box center [579, 271] width 174 height 52
type textarea "**********"
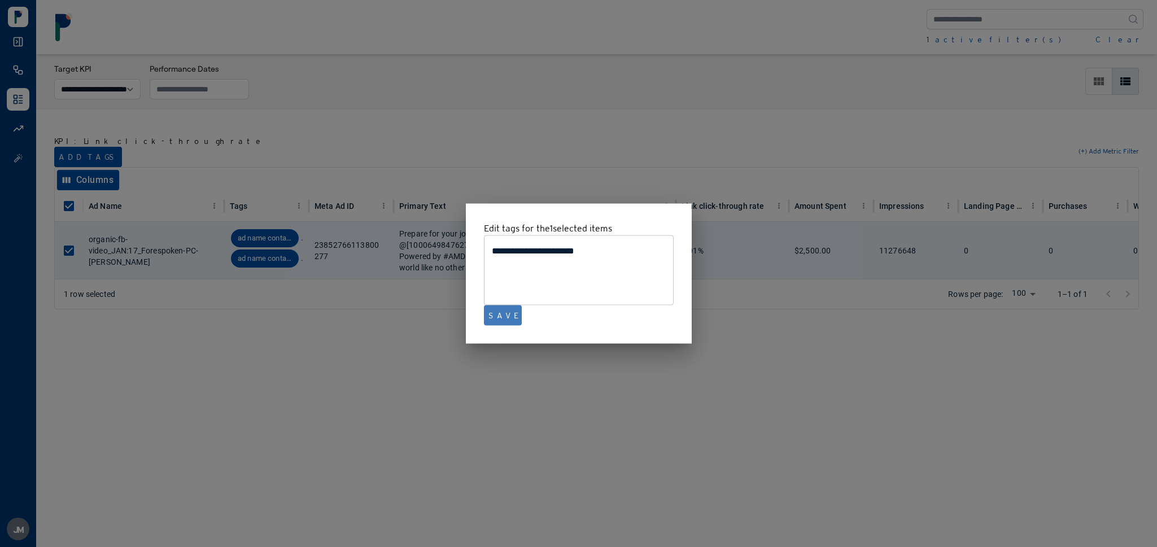
click at [494, 319] on button "Save" at bounding box center [503, 316] width 38 height 20
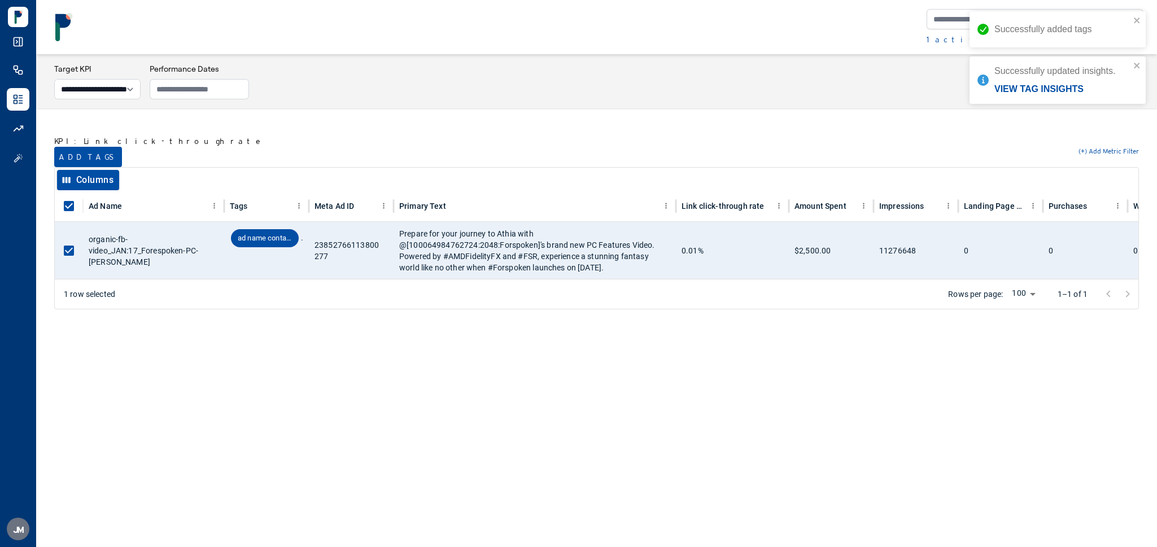
click at [1141, 15] on div "Successfully added tags" at bounding box center [1058, 29] width 176 height 36
click at [1137, 21] on icon "close" at bounding box center [1138, 20] width 8 height 9
click at [1129, 38] on div "**********" at bounding box center [578, 273] width 1157 height 547
click at [1134, 39] on button "Clear" at bounding box center [1120, 39] width 48 height 11
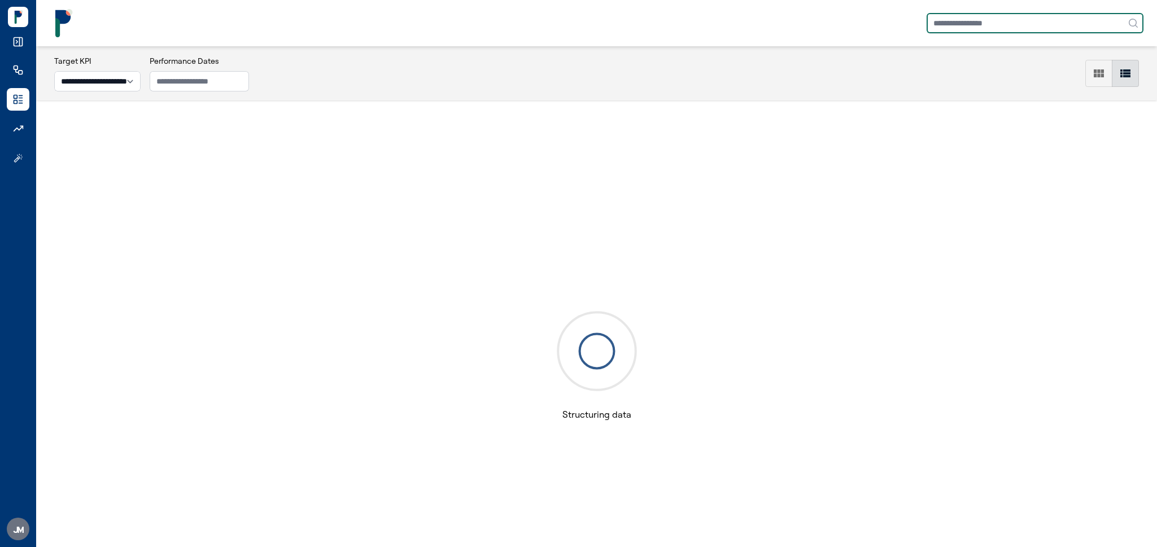
click at [1048, 19] on input "text" at bounding box center [1035, 23] width 217 height 20
type input "**"
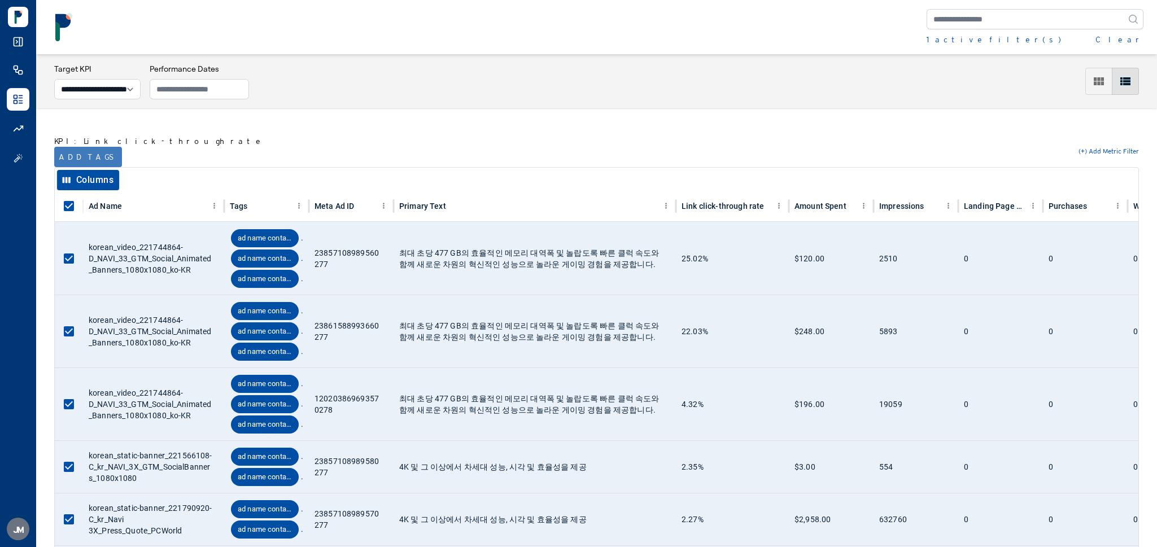
click at [85, 158] on button "Add tags" at bounding box center [88, 157] width 68 height 20
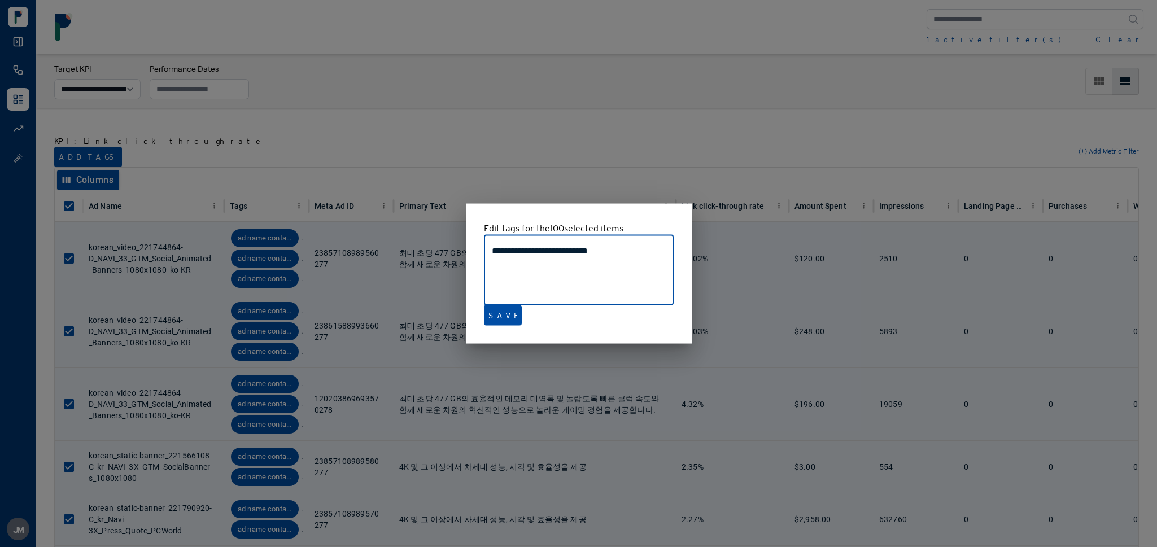
drag, startPoint x: 626, startPoint y: 249, endPoint x: 482, endPoint y: 248, distance: 144.0
click at [482, 248] on div "**********" at bounding box center [579, 273] width 226 height 141
type textarea "**********"
click at [496, 315] on button "Save" at bounding box center [503, 316] width 38 height 20
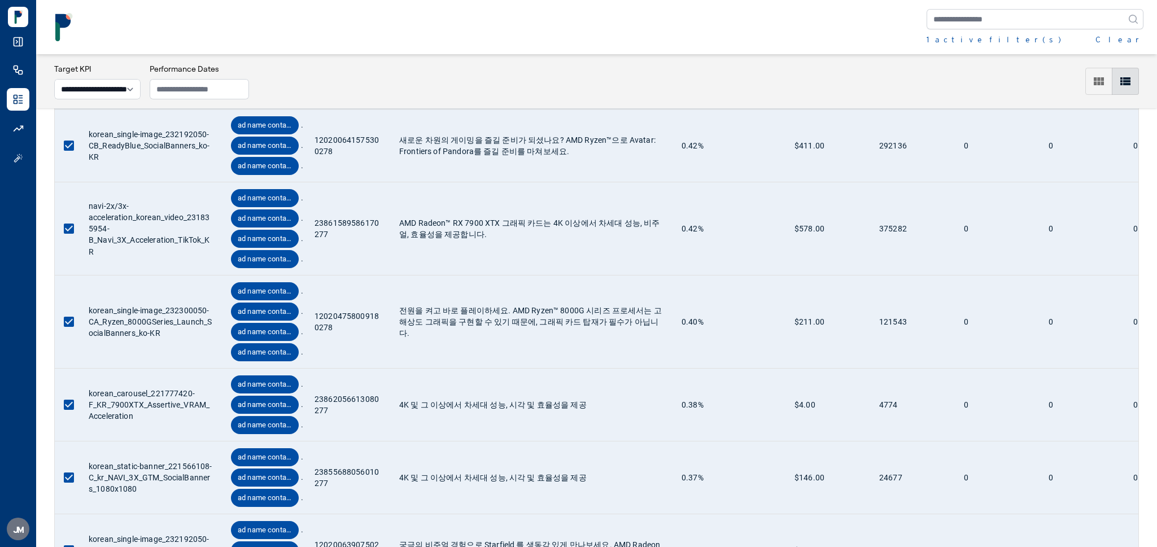
scroll to position [6518, 0]
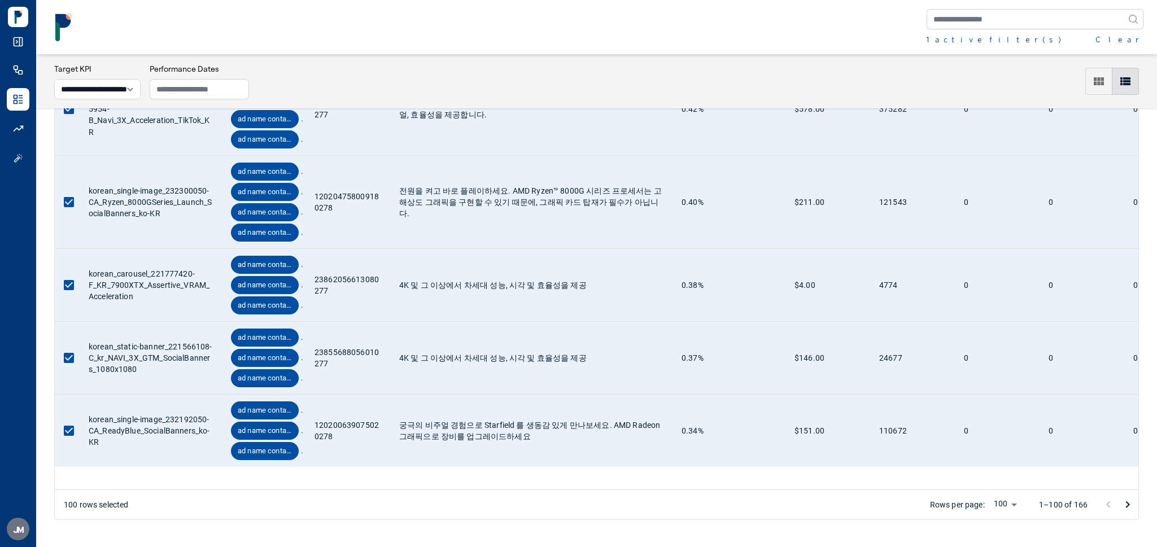
click at [1124, 503] on icon "Go to next page" at bounding box center [1128, 505] width 14 height 14
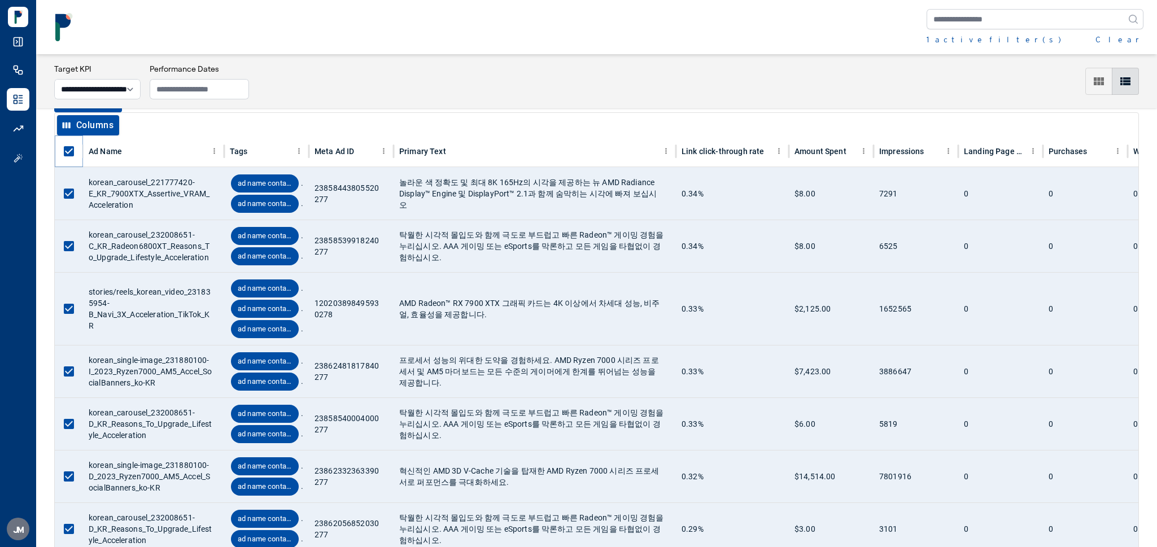
scroll to position [23, 0]
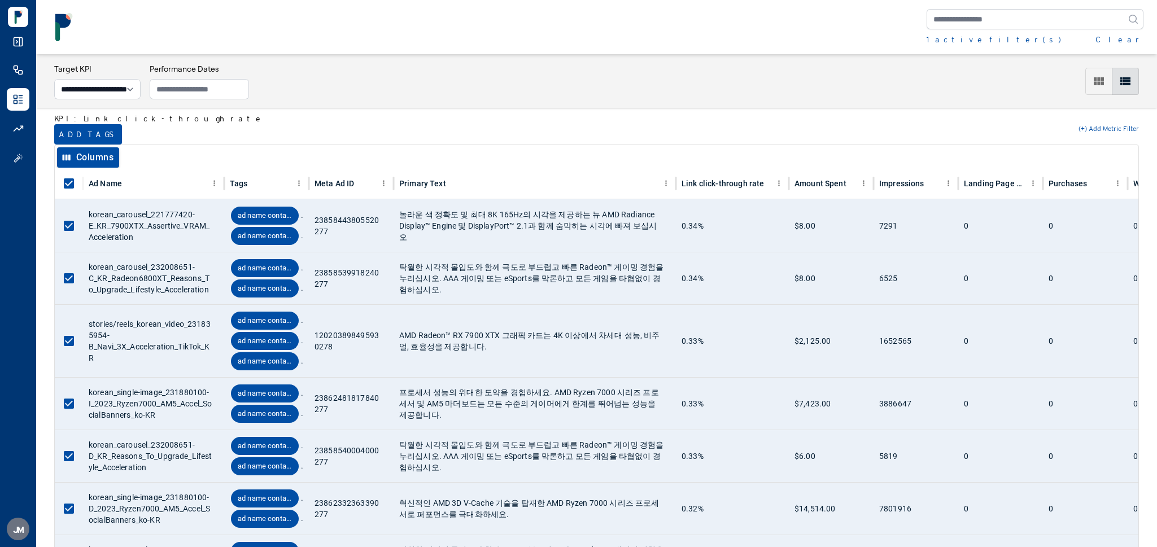
click at [68, 133] on button "Add tags" at bounding box center [88, 134] width 68 height 20
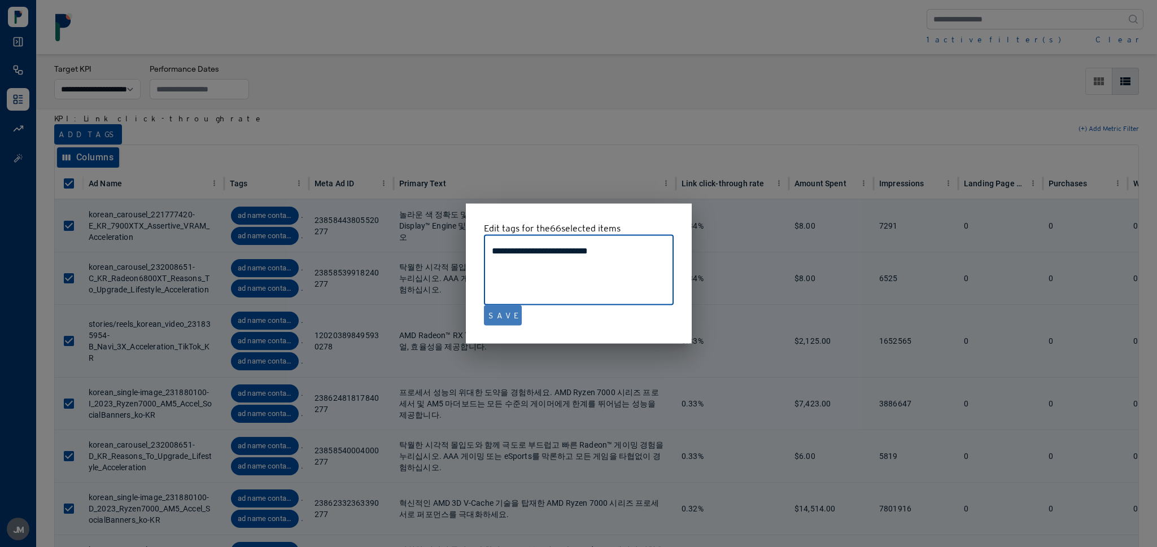
type textarea "**********"
click at [497, 314] on button "Save" at bounding box center [503, 316] width 38 height 20
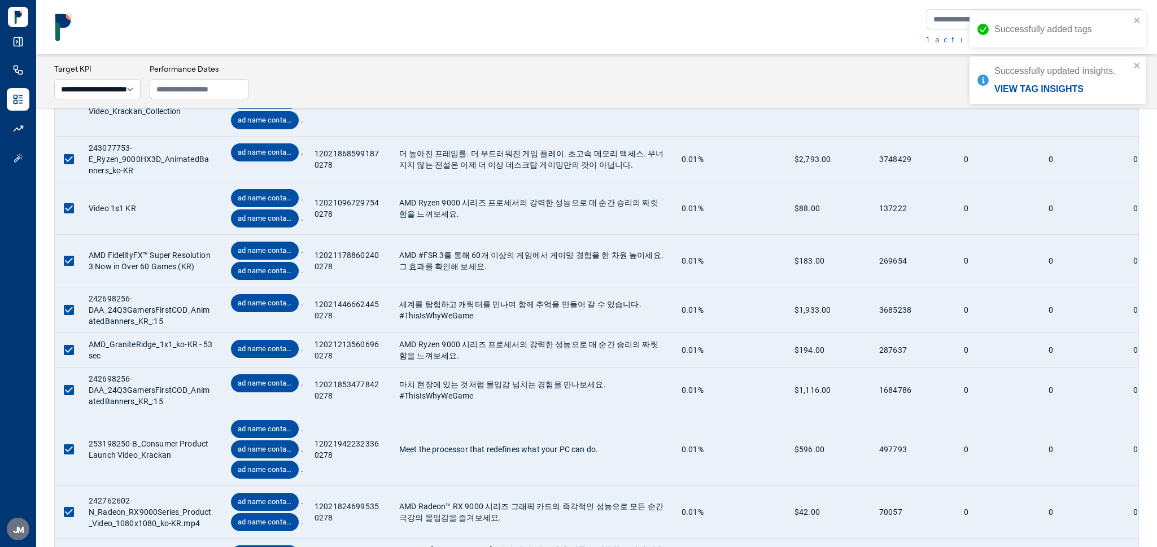
scroll to position [3403, 0]
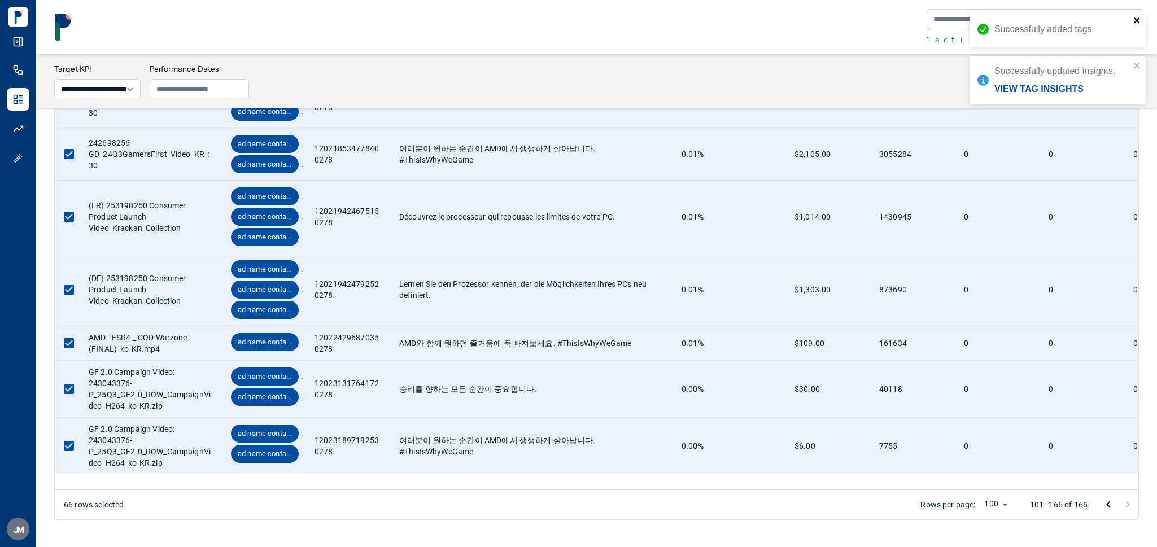
click at [1139, 20] on icon "close" at bounding box center [1138, 20] width 8 height 9
click at [1139, 21] on icon "close" at bounding box center [1138, 20] width 8 height 9
click at [1136, 40] on button "Clear" at bounding box center [1120, 39] width 48 height 11
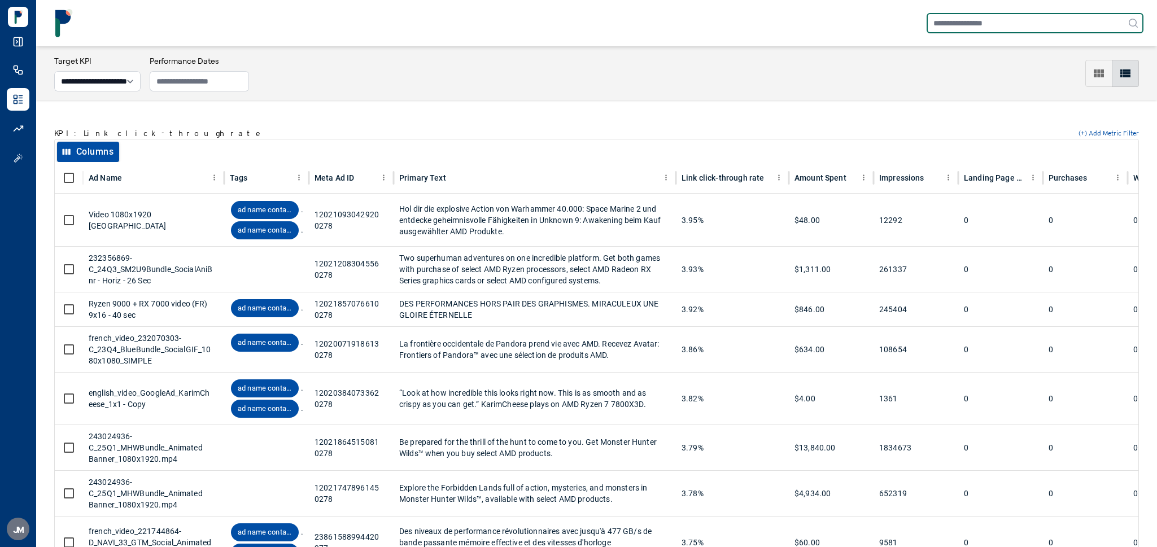
click at [935, 24] on input "text" at bounding box center [1035, 23] width 217 height 20
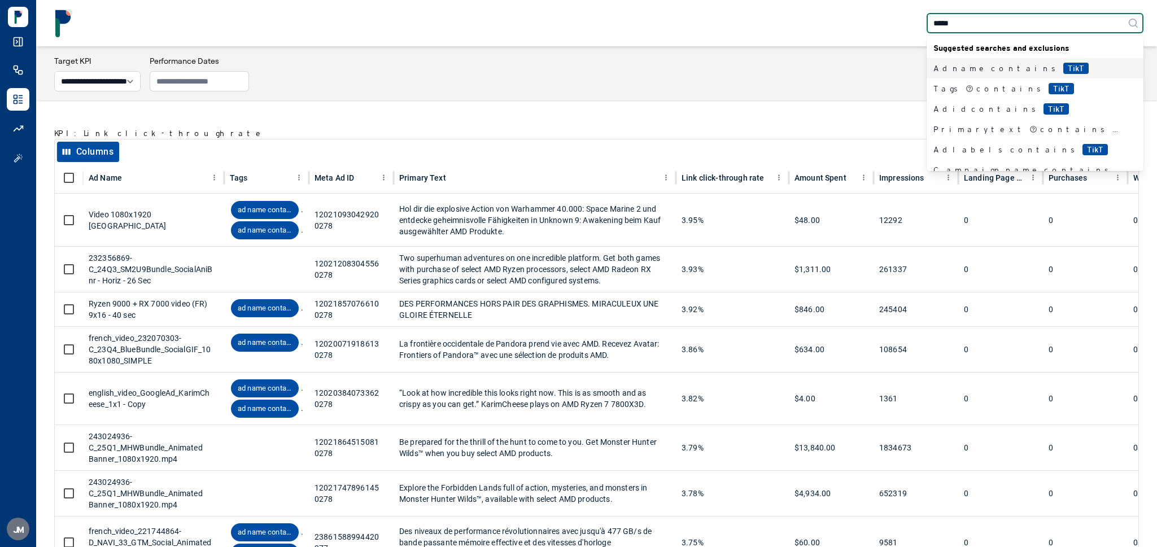
type input "******"
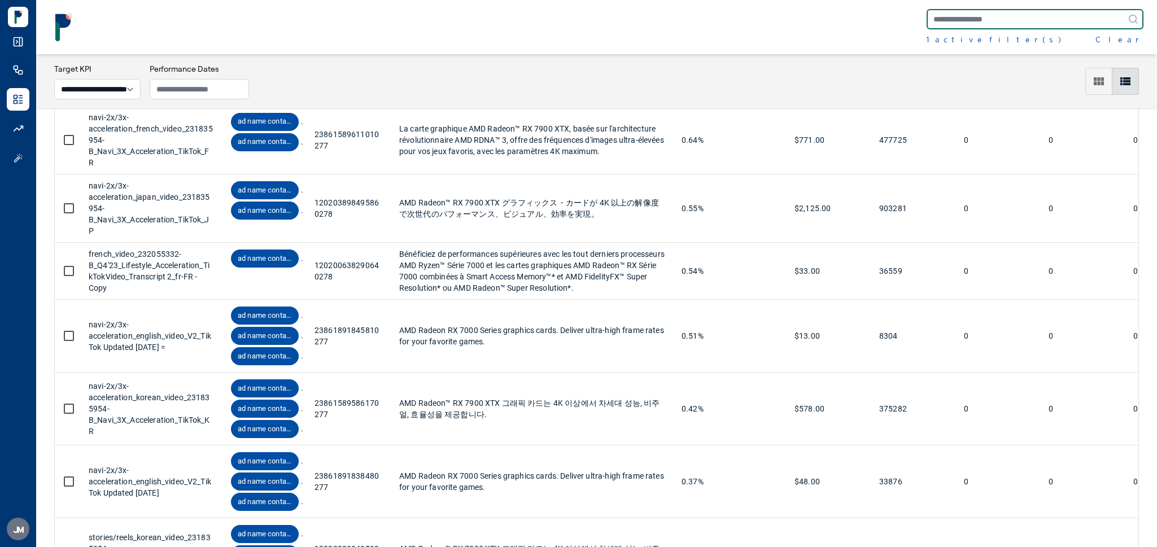
scroll to position [3310, 0]
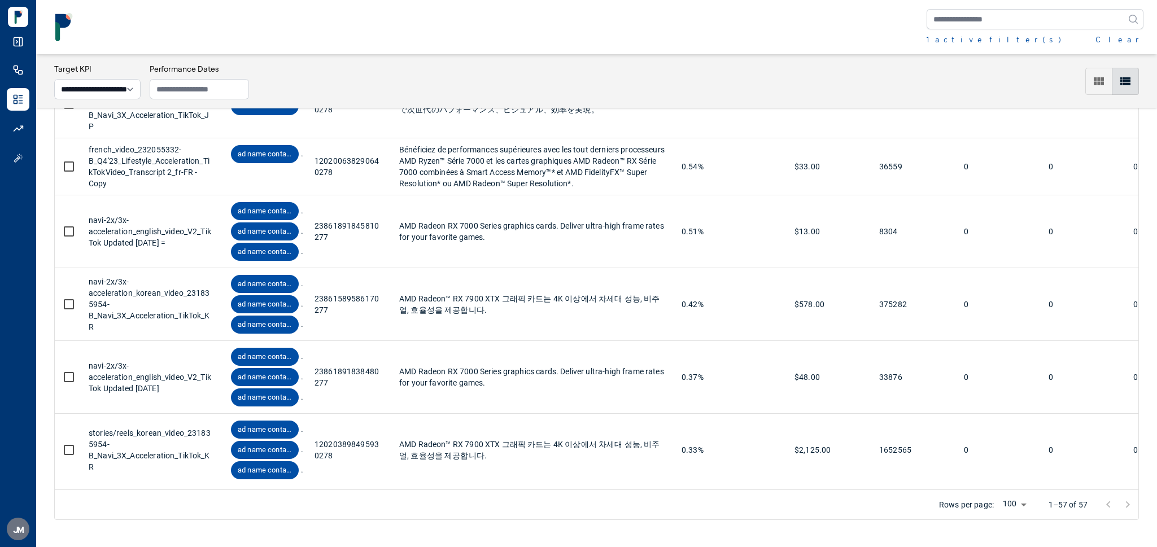
click at [1133, 39] on button "Clear" at bounding box center [1120, 39] width 48 height 11
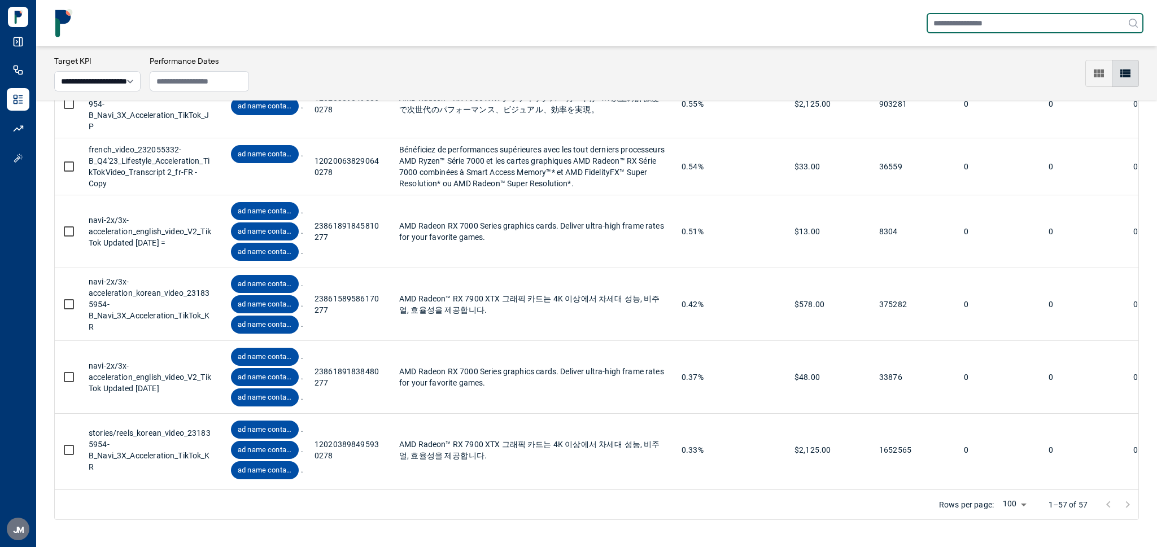
click at [1035, 20] on input "text" at bounding box center [1035, 23] width 217 height 20
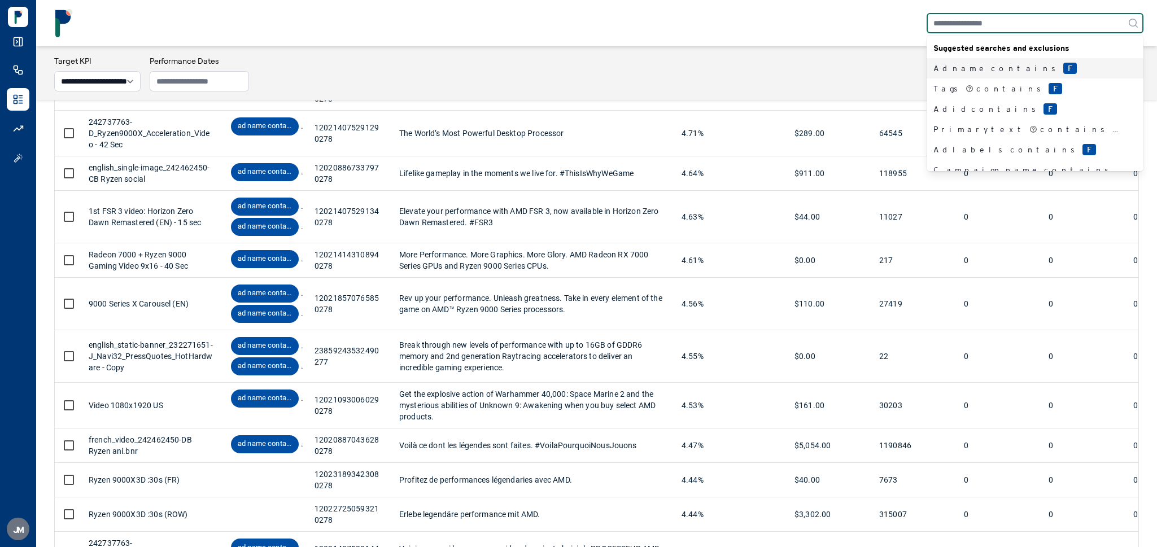
scroll to position [3310, 0]
type input "**"
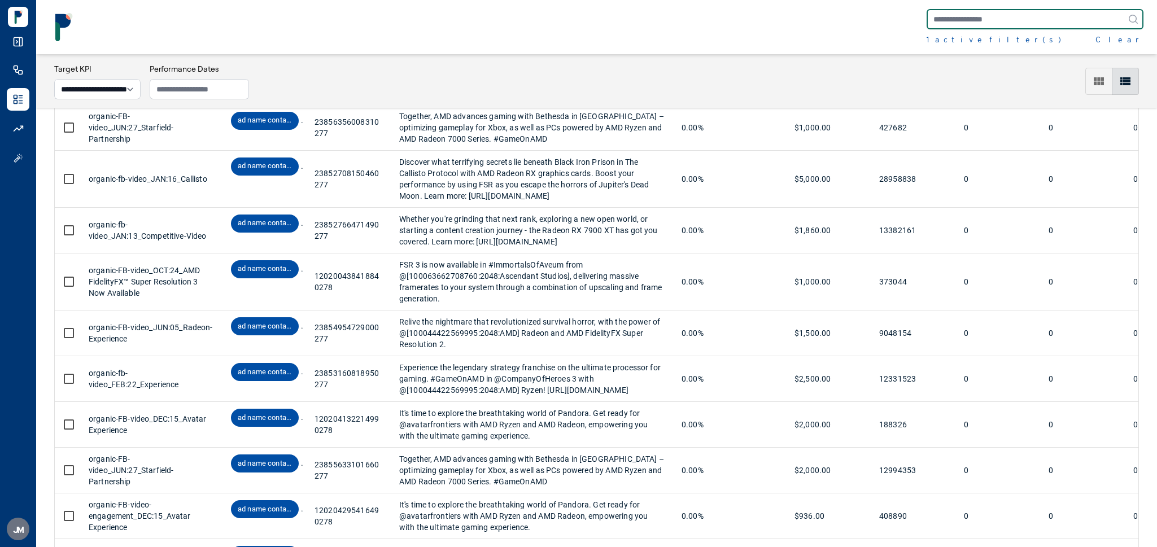
scroll to position [4372, 0]
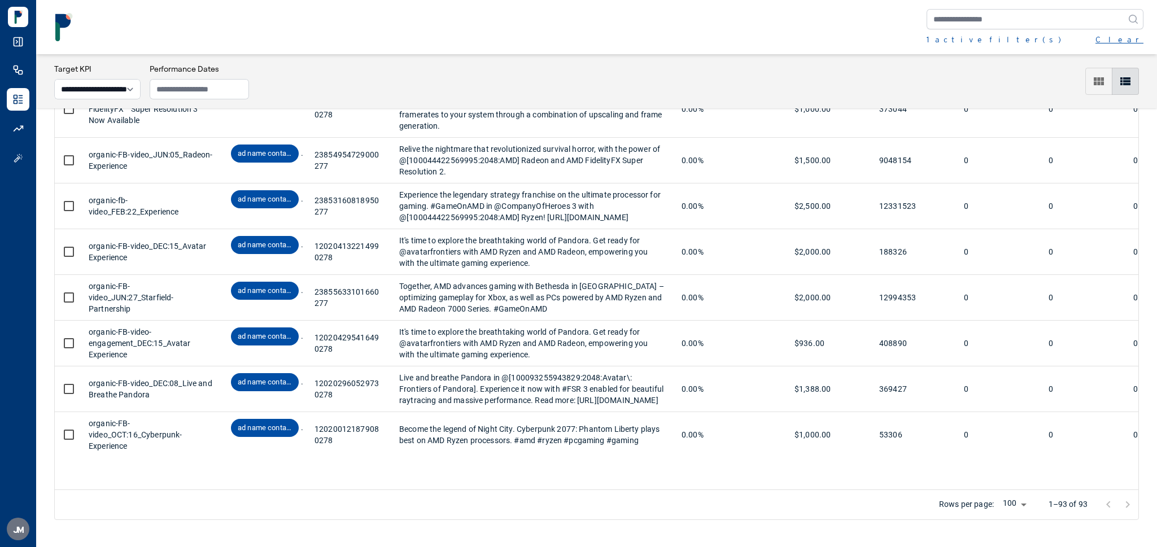
click at [1135, 42] on button "Clear" at bounding box center [1120, 39] width 48 height 11
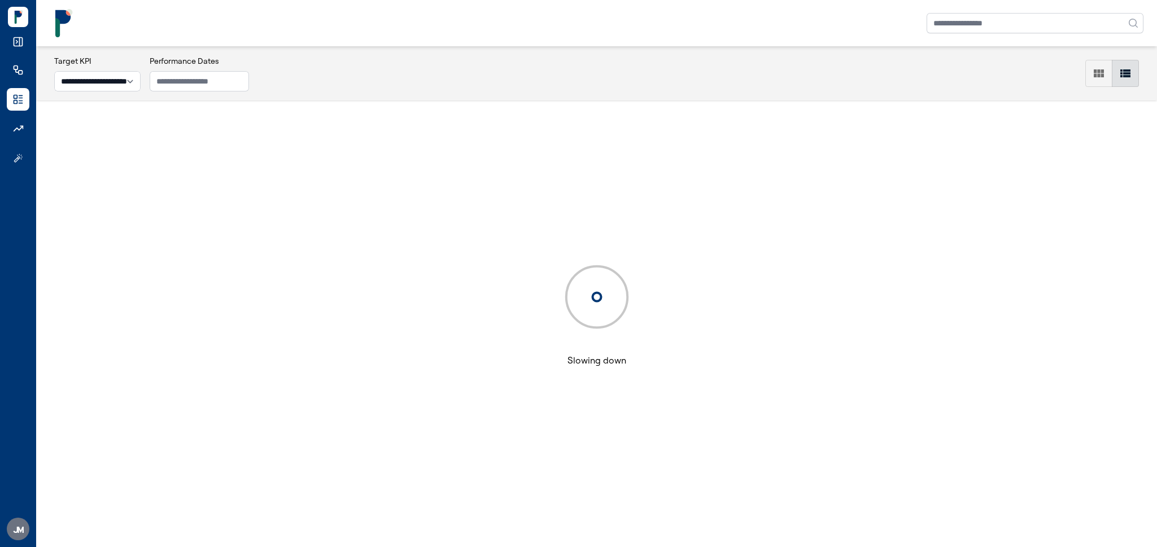
scroll to position [55, 0]
click at [1022, 23] on input "text" at bounding box center [1035, 23] width 217 height 20
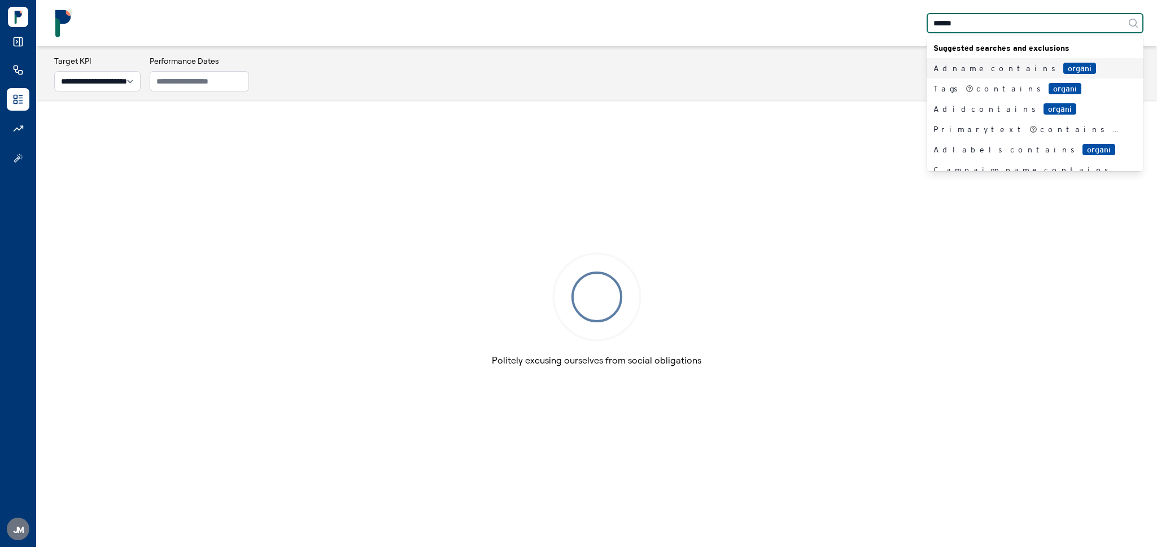
type input "*******"
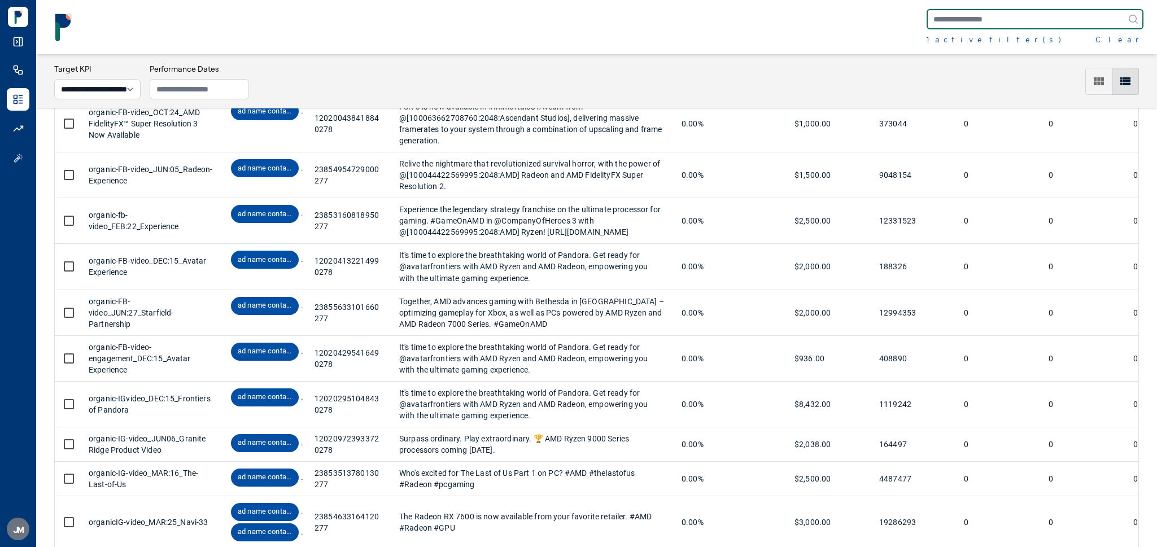
scroll to position [2598, 0]
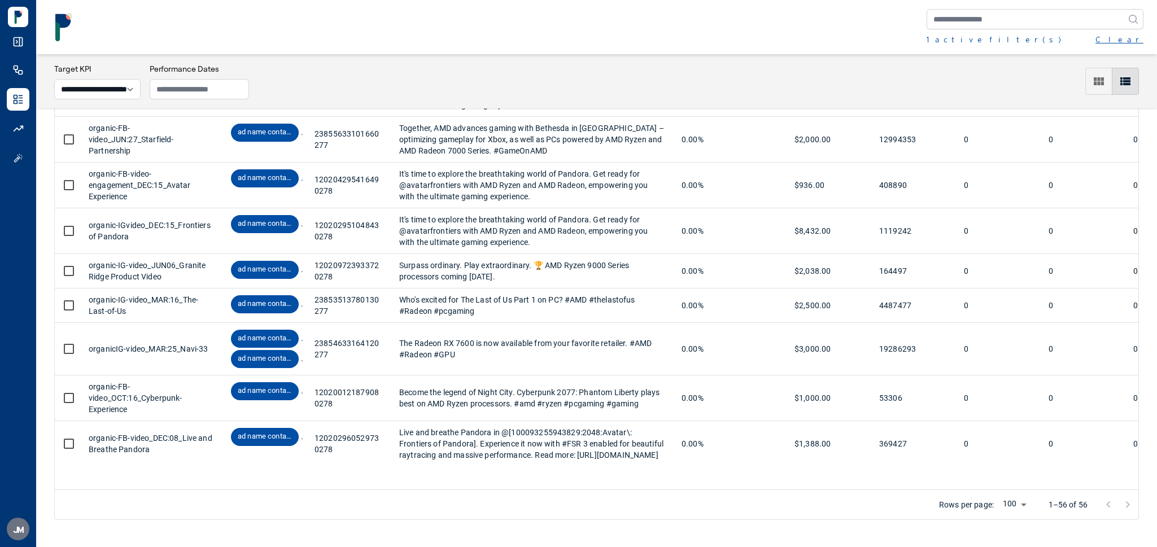
click at [1134, 40] on button "Clear" at bounding box center [1120, 39] width 48 height 11
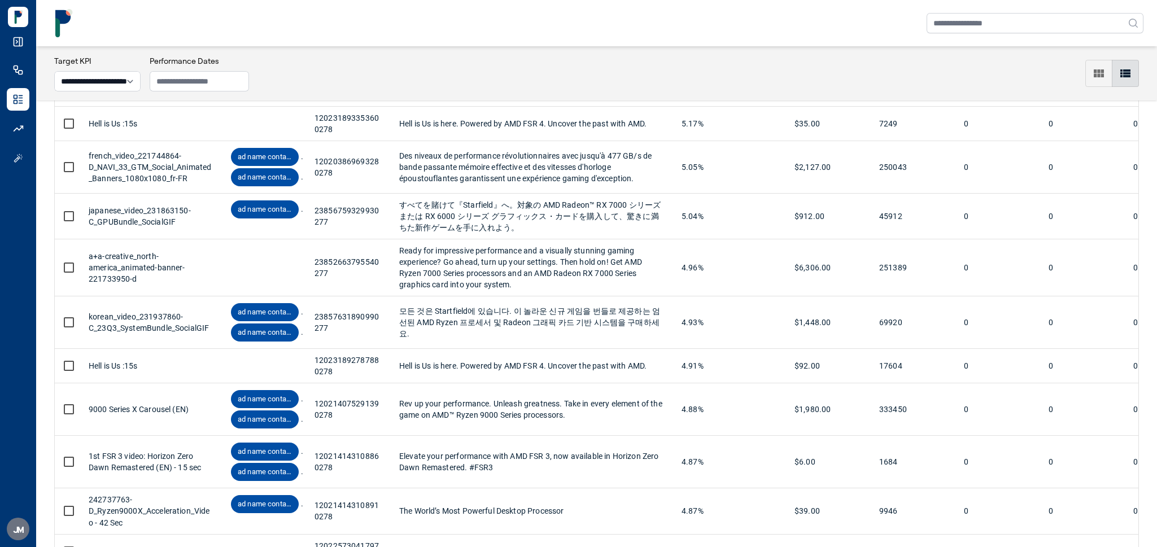
scroll to position [2598, 0]
click at [1027, 22] on input "text" at bounding box center [1035, 23] width 217 height 20
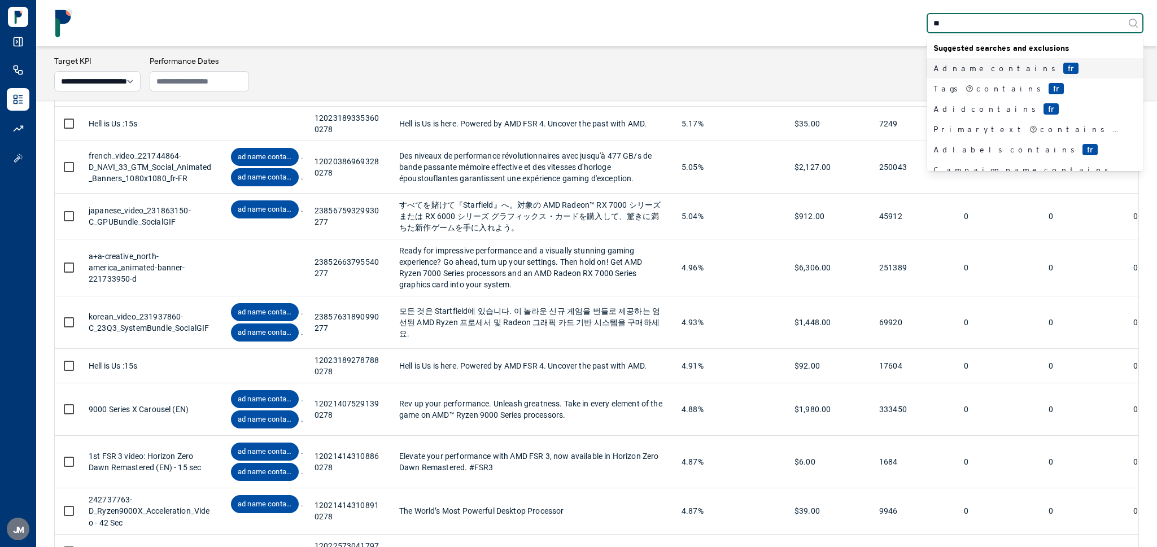
type input "*"
type input "**"
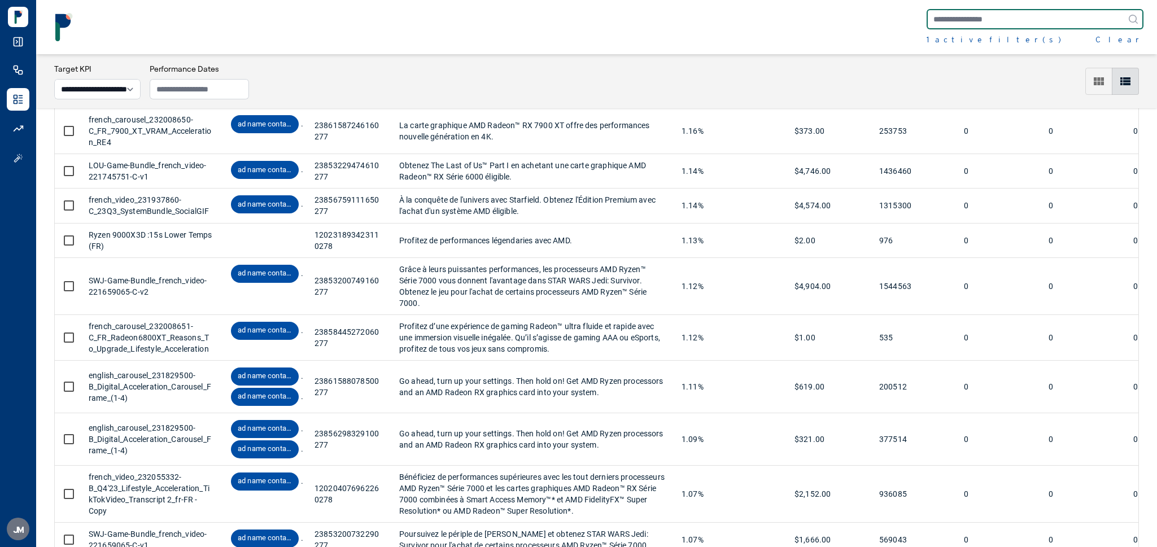
scroll to position [3770, 0]
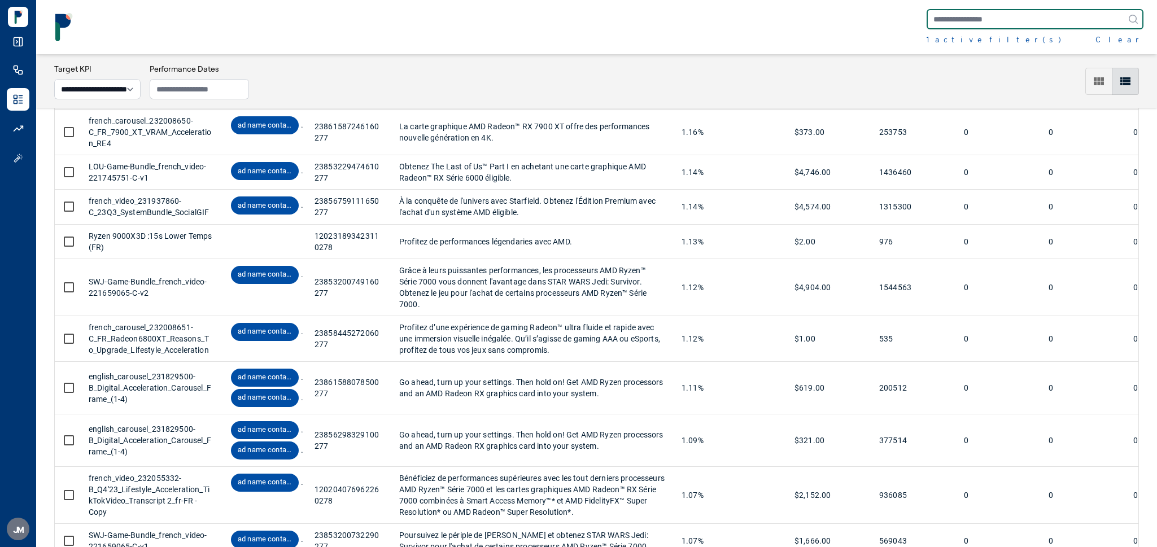
click at [965, 22] on input "text" at bounding box center [1035, 19] width 217 height 20
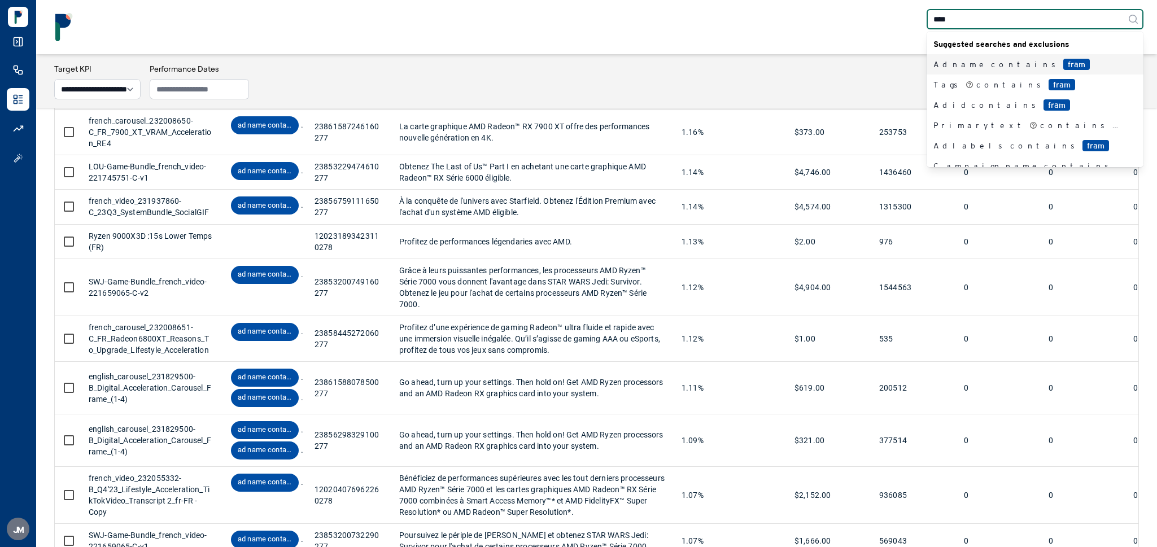
type input "*****"
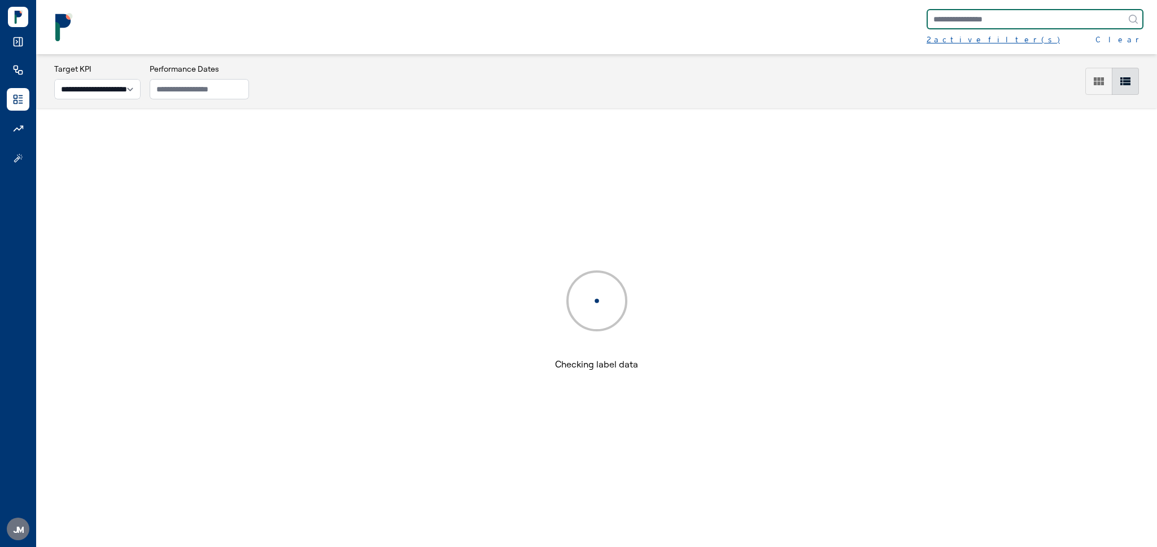
click at [964, 36] on div "2 active filter(s)" at bounding box center [993, 39] width 133 height 11
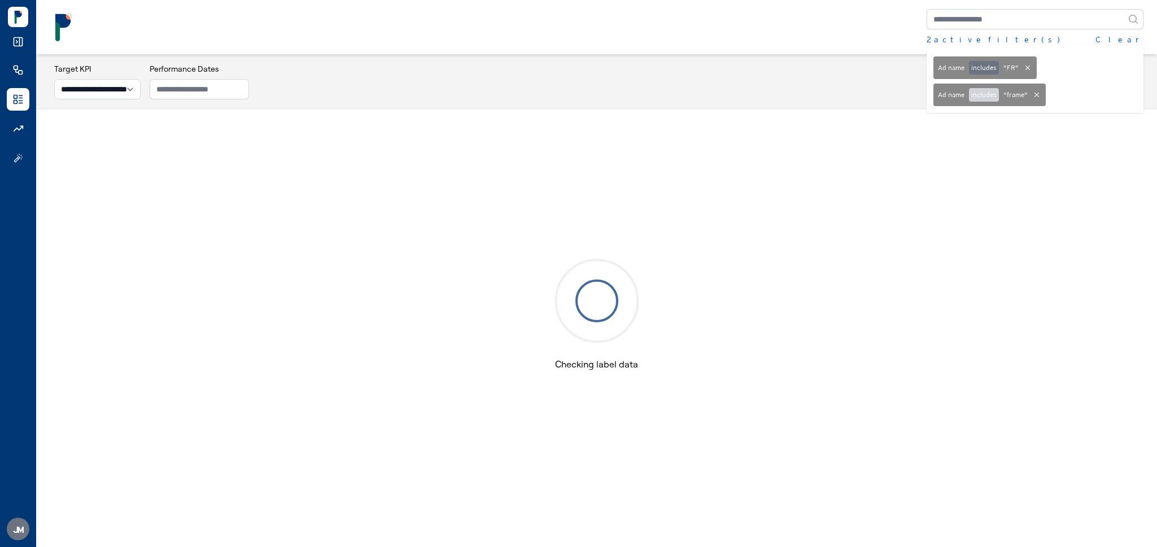
click at [984, 93] on button "includes" at bounding box center [984, 95] width 30 height 14
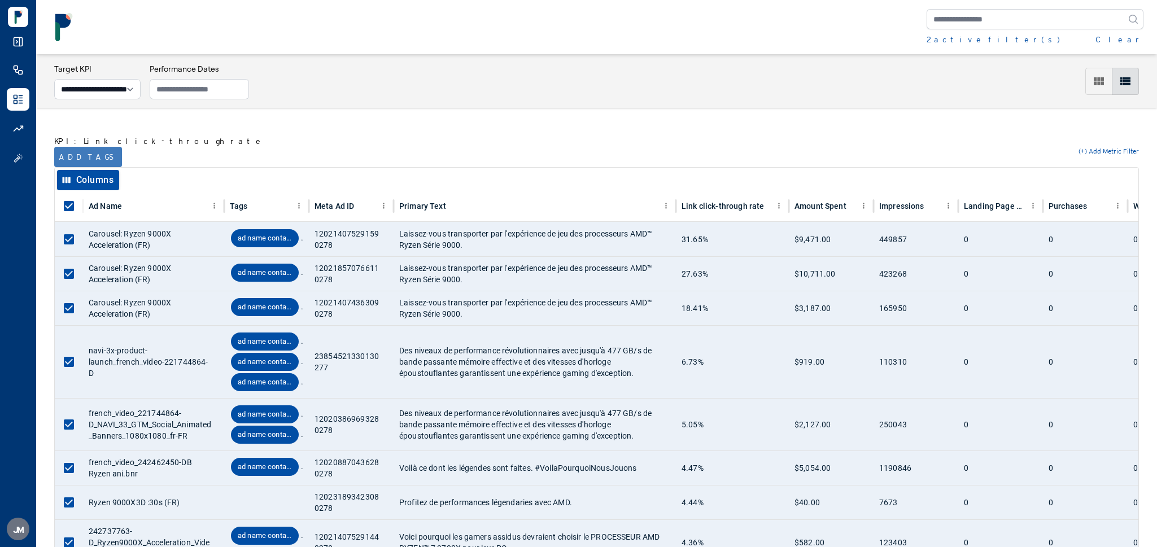
click at [85, 149] on button "Add tags" at bounding box center [88, 157] width 68 height 20
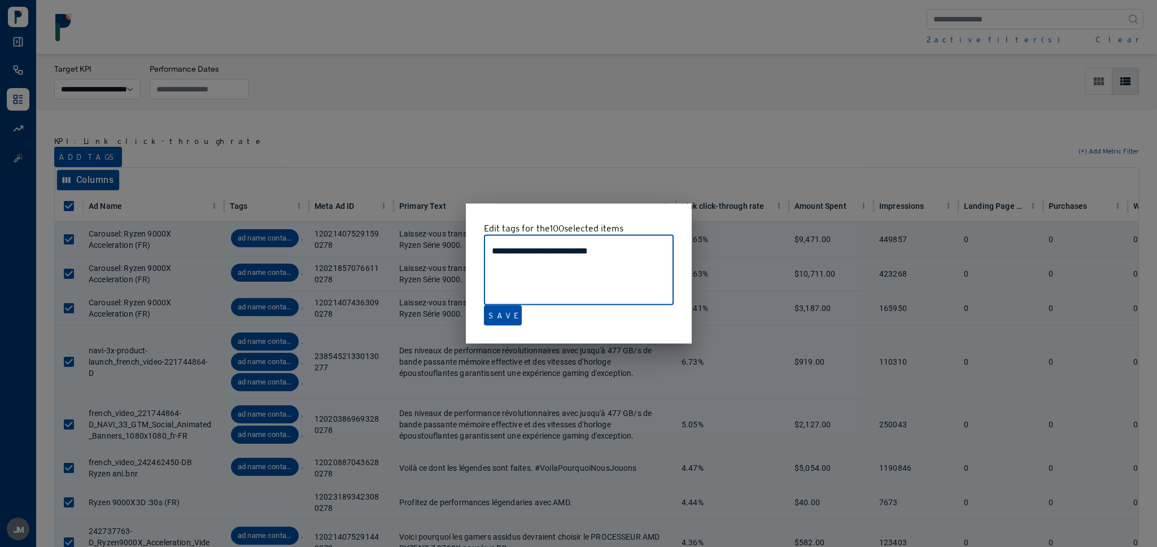
drag, startPoint x: 630, startPoint y: 251, endPoint x: 455, endPoint y: 251, distance: 175.6
click at [455, 251] on div "**********" at bounding box center [578, 273] width 1157 height 547
type textarea "**********"
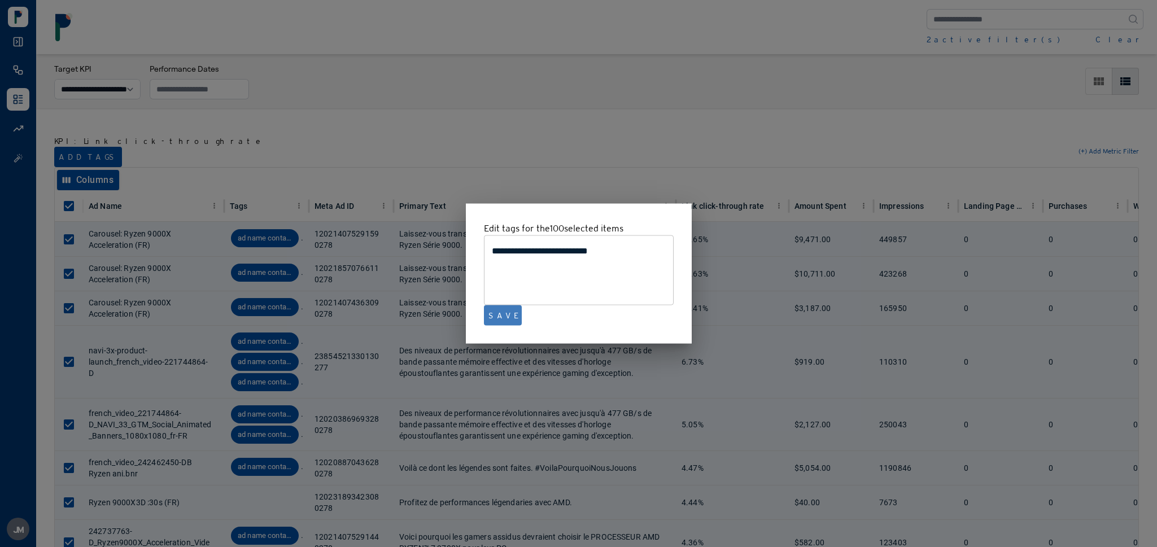
click at [502, 321] on button "Save" at bounding box center [503, 316] width 38 height 20
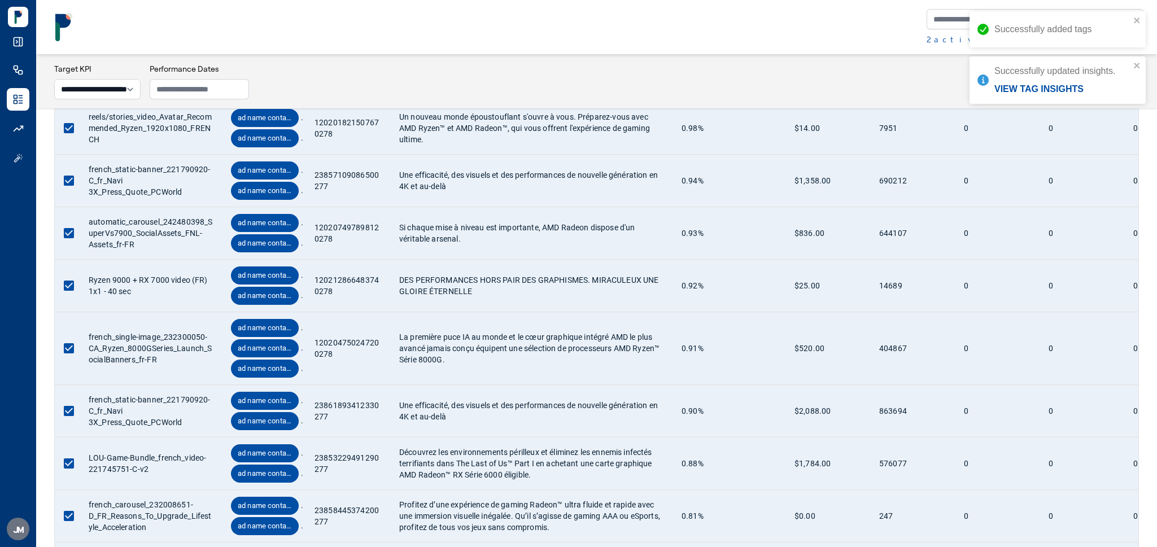
scroll to position [5112, 0]
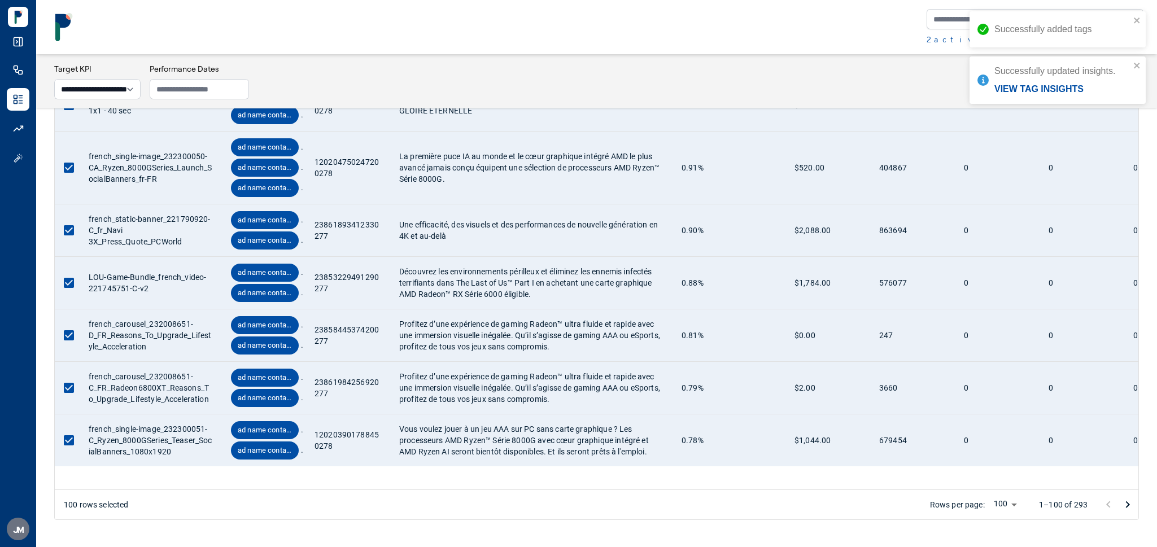
click at [1131, 509] on icon "Go to next page" at bounding box center [1128, 505] width 14 height 14
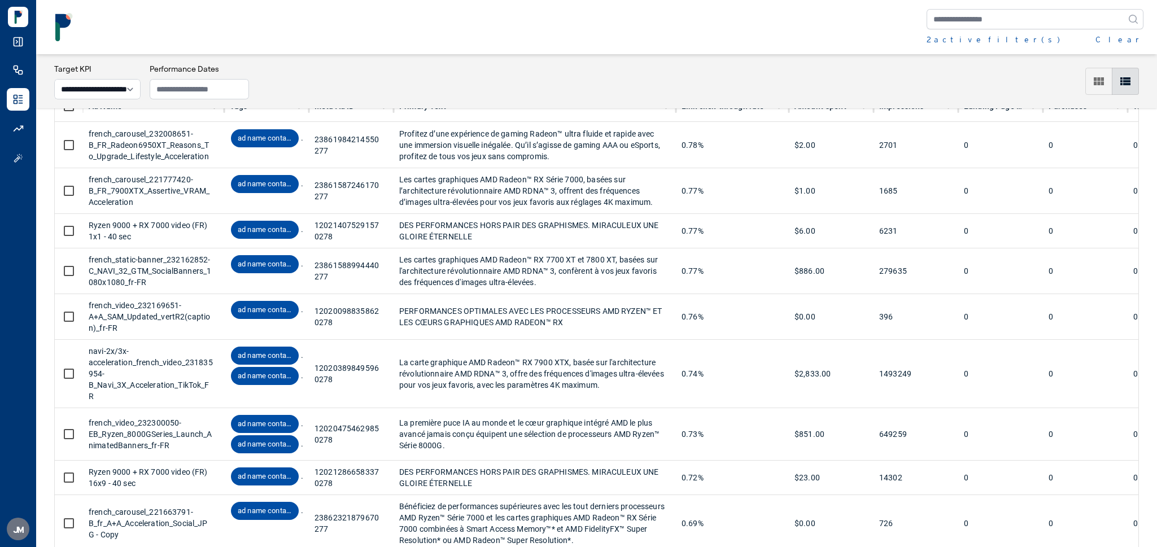
scroll to position [0, 0]
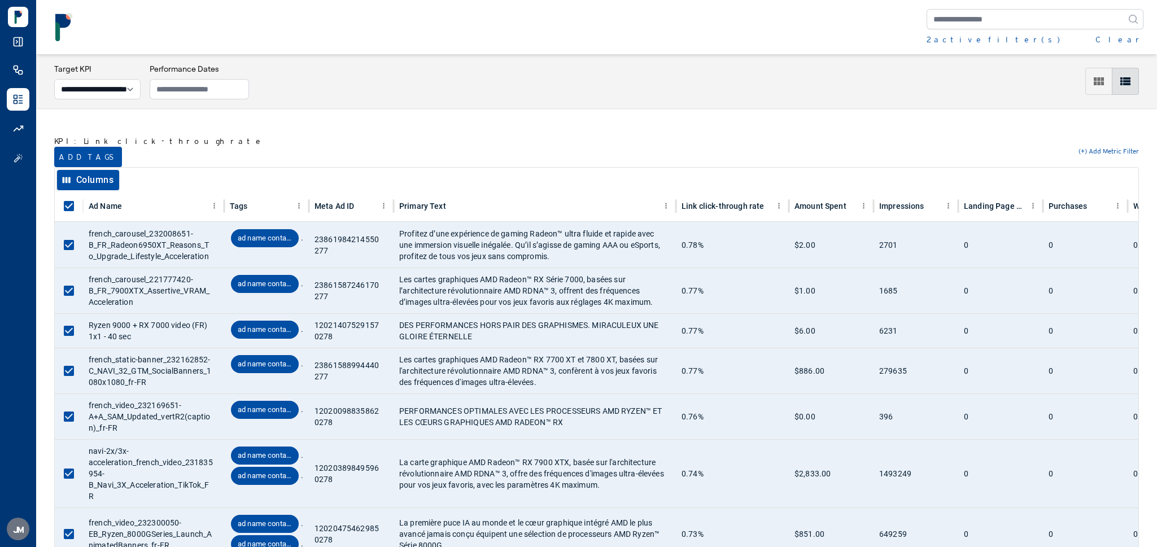
click at [86, 150] on button "Add tags" at bounding box center [88, 157] width 68 height 20
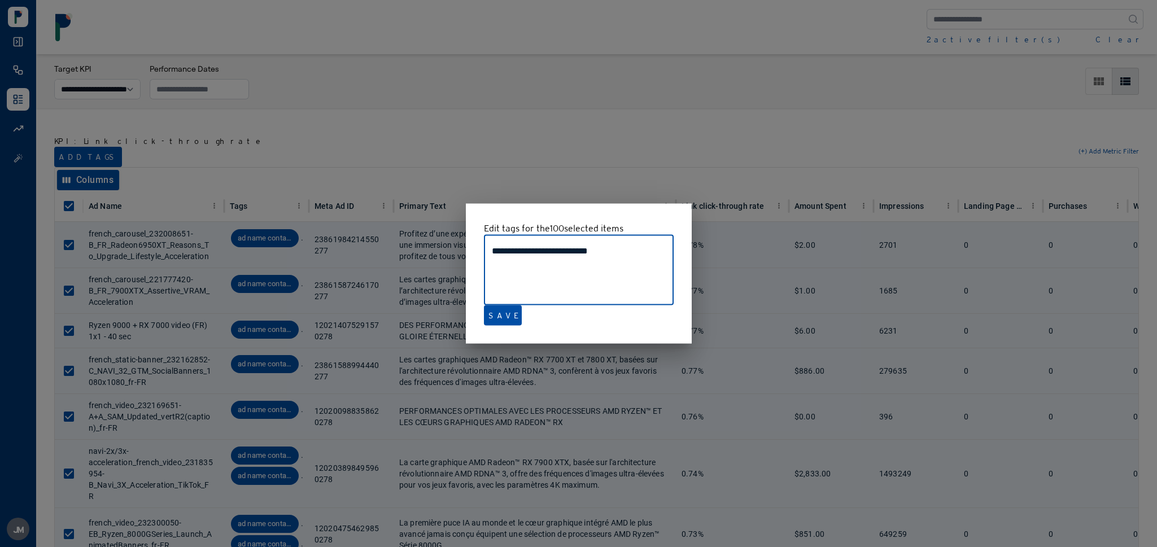
type textarea "**********"
click at [502, 317] on button "Save" at bounding box center [503, 316] width 38 height 20
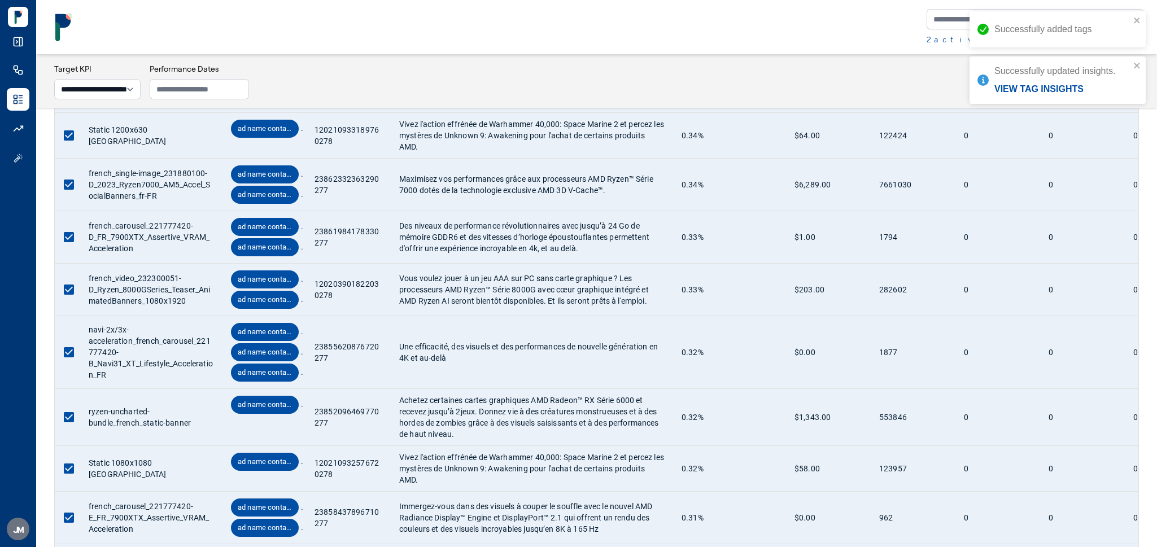
scroll to position [5520, 0]
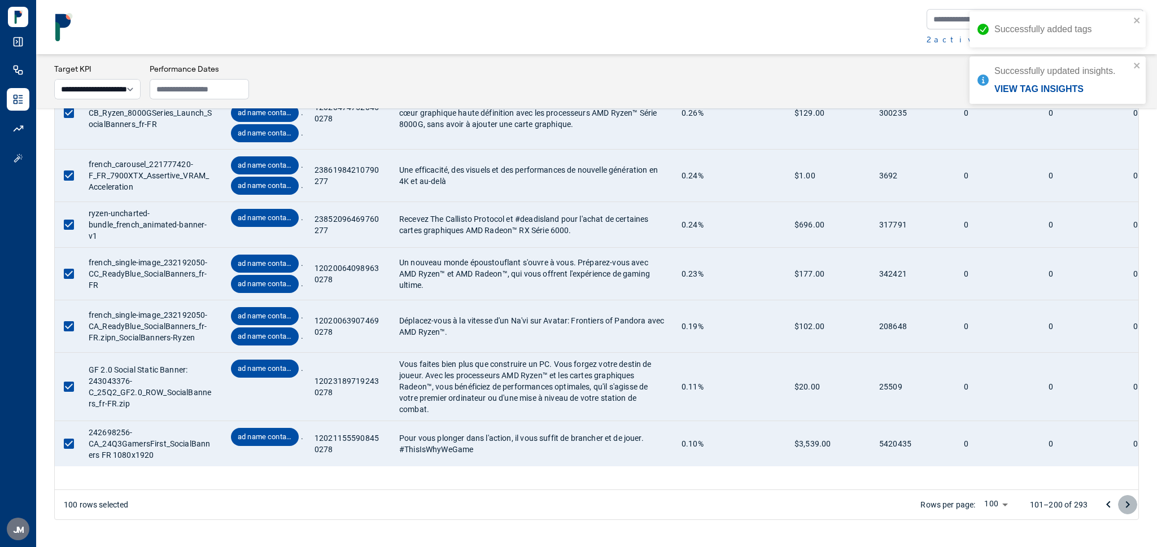
click at [1130, 506] on icon "Go to next page" at bounding box center [1128, 505] width 14 height 14
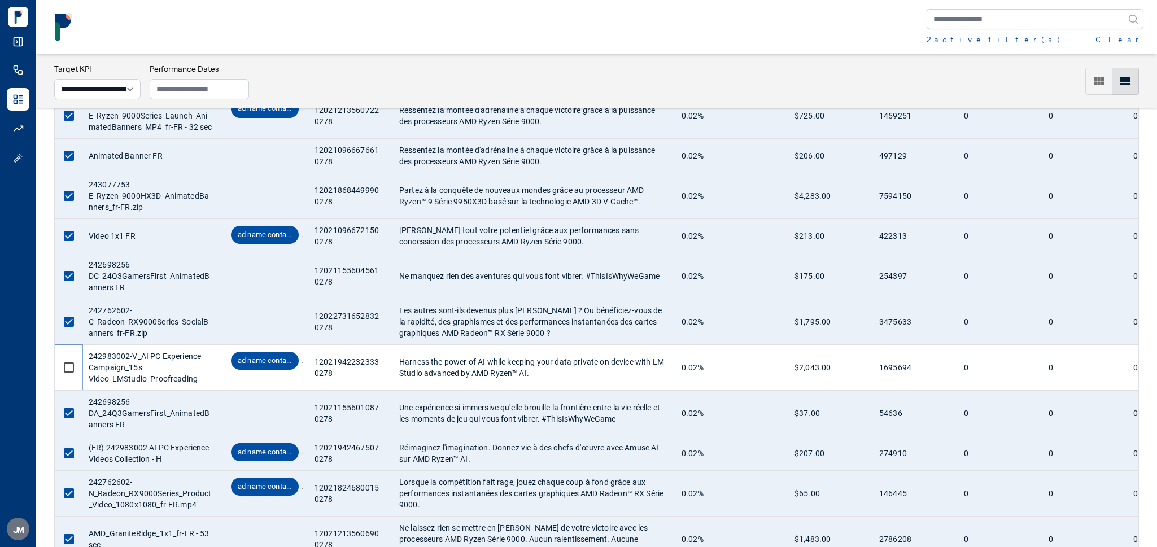
scroll to position [2701, 0]
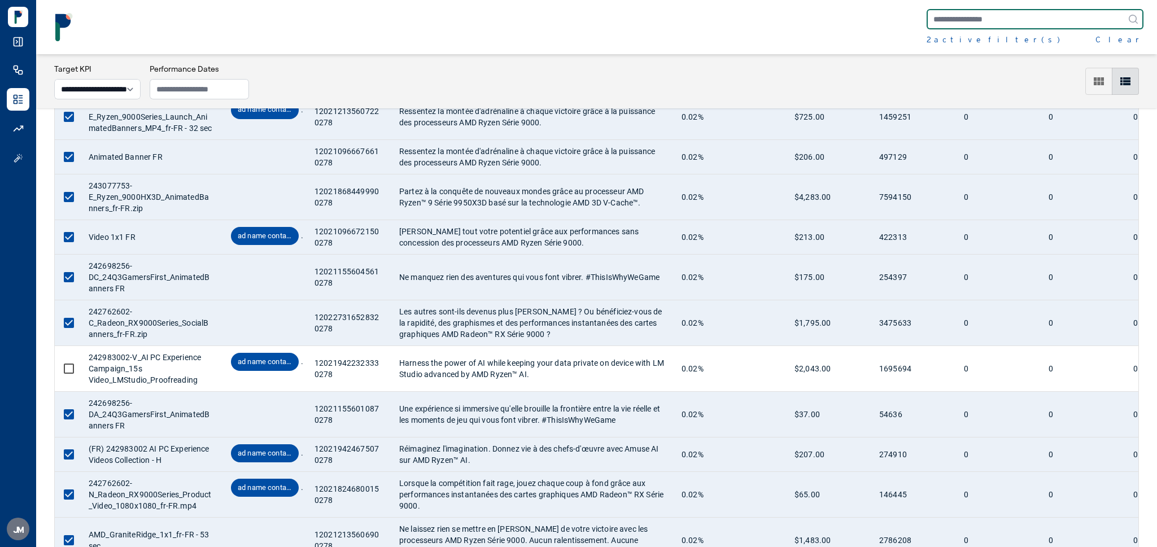
click at [954, 18] on input "text" at bounding box center [1035, 19] width 217 height 20
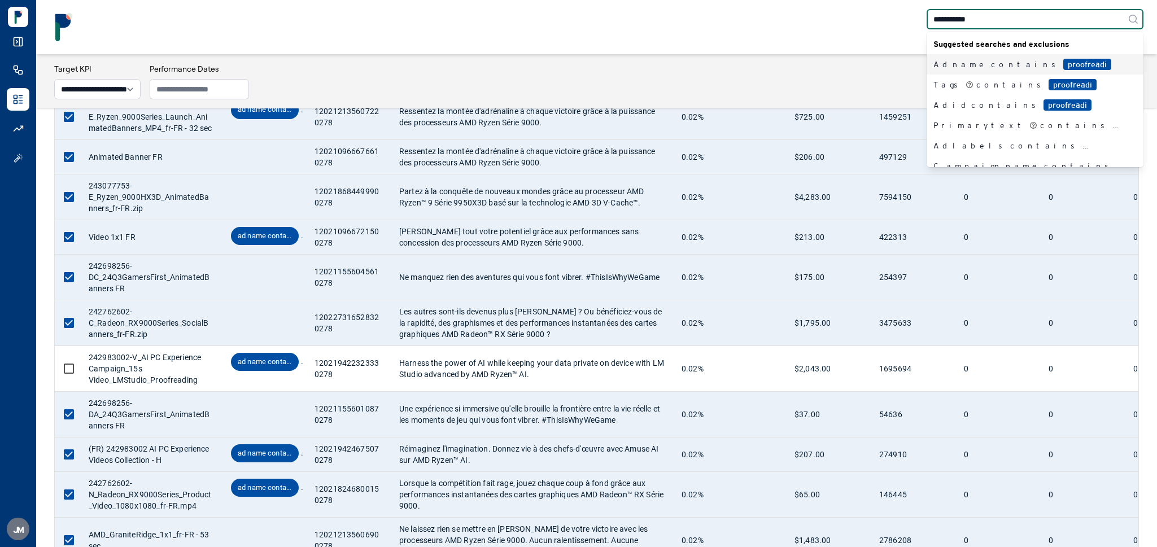
type input "**********"
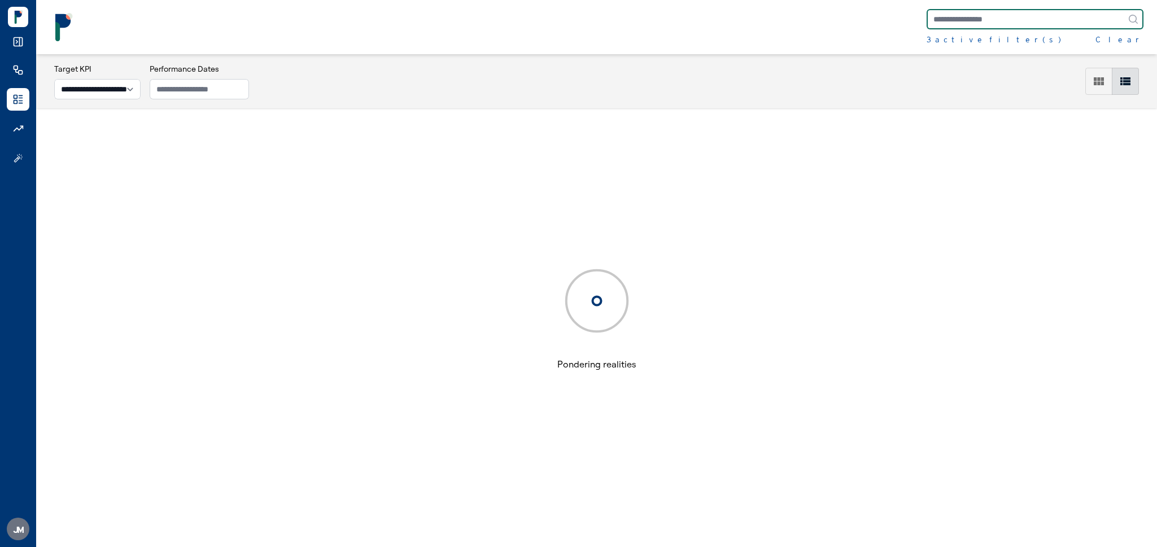
scroll to position [55, 0]
click at [971, 35] on div "3 active filter(s)" at bounding box center [994, 39] width 134 height 11
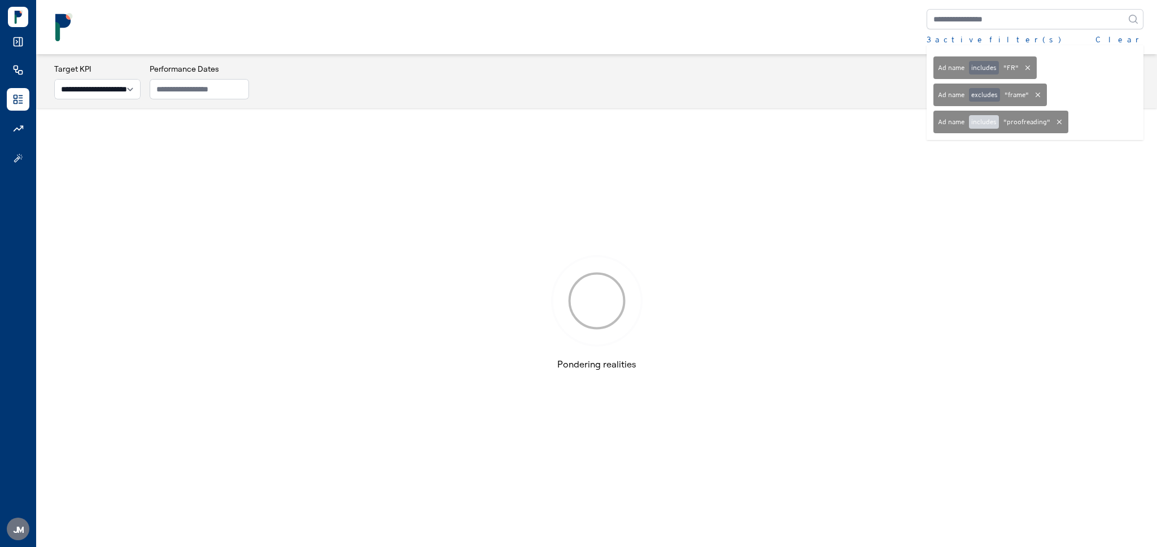
click at [983, 118] on button "includes" at bounding box center [984, 122] width 30 height 14
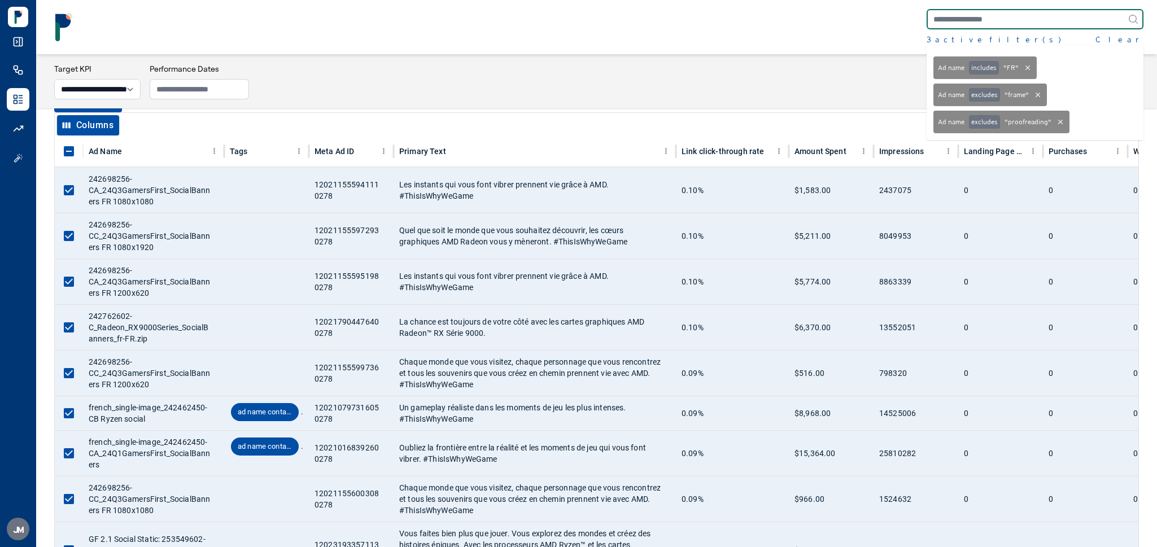
click at [956, 18] on input "text" at bounding box center [1035, 19] width 217 height 20
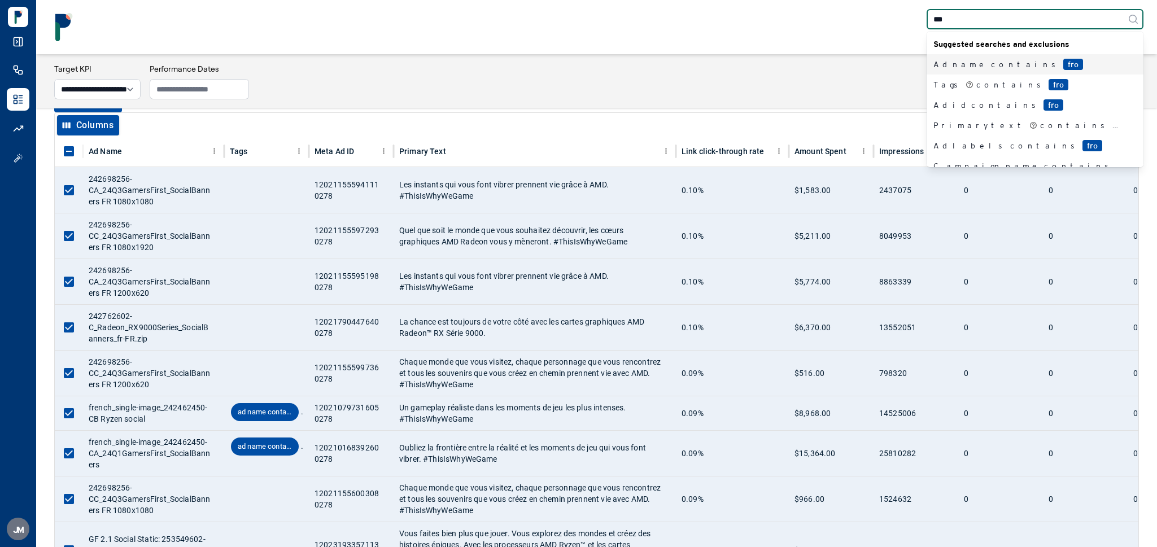
type input "****"
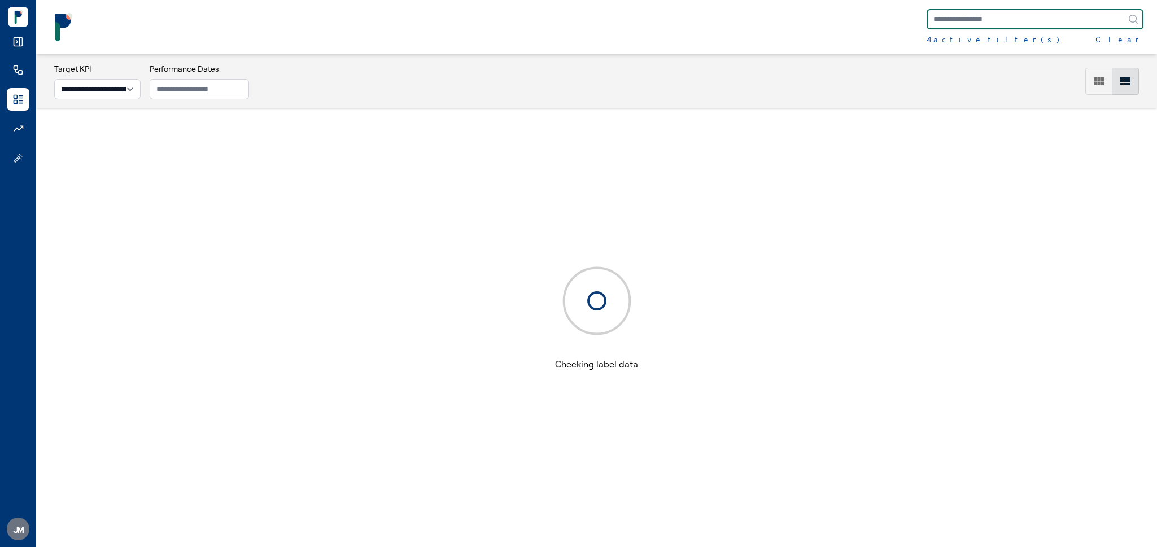
click at [961, 35] on div "4 active filter(s)" at bounding box center [993, 39] width 133 height 11
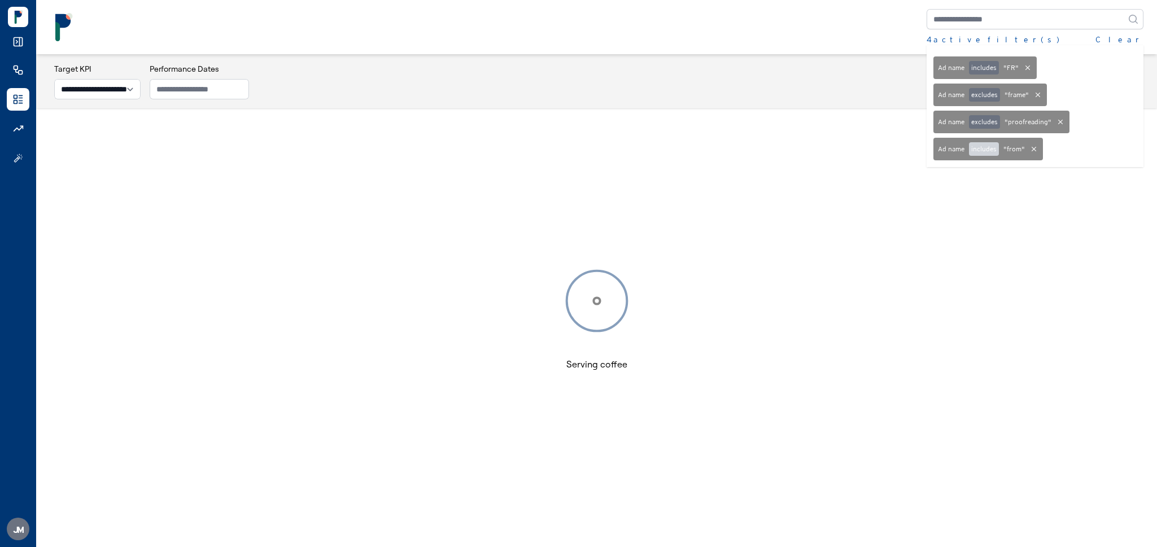
click at [988, 150] on button "includes" at bounding box center [984, 149] width 30 height 14
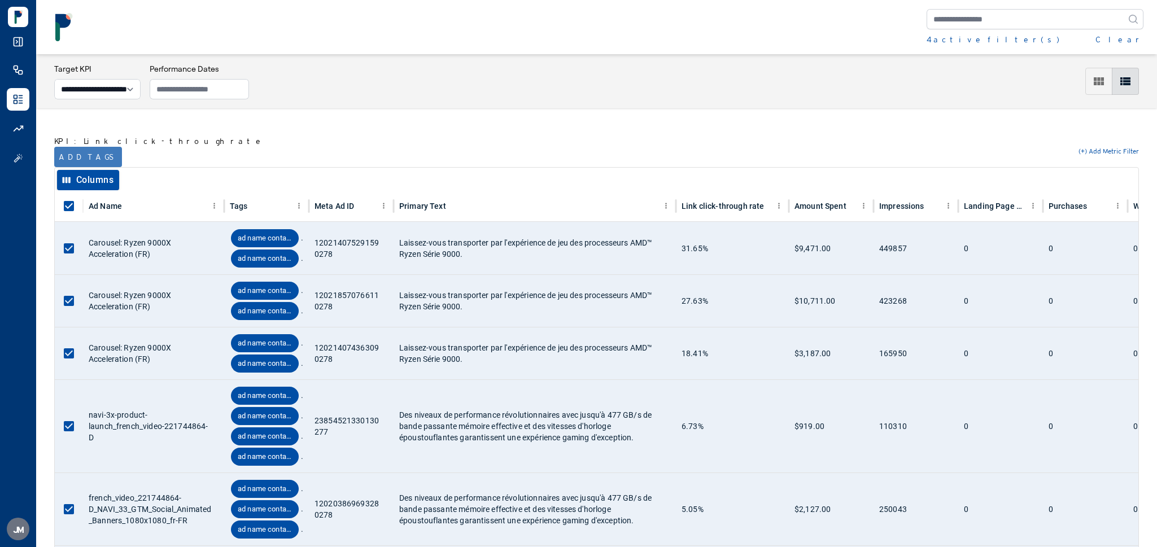
click at [86, 158] on button "Add tags" at bounding box center [88, 157] width 68 height 20
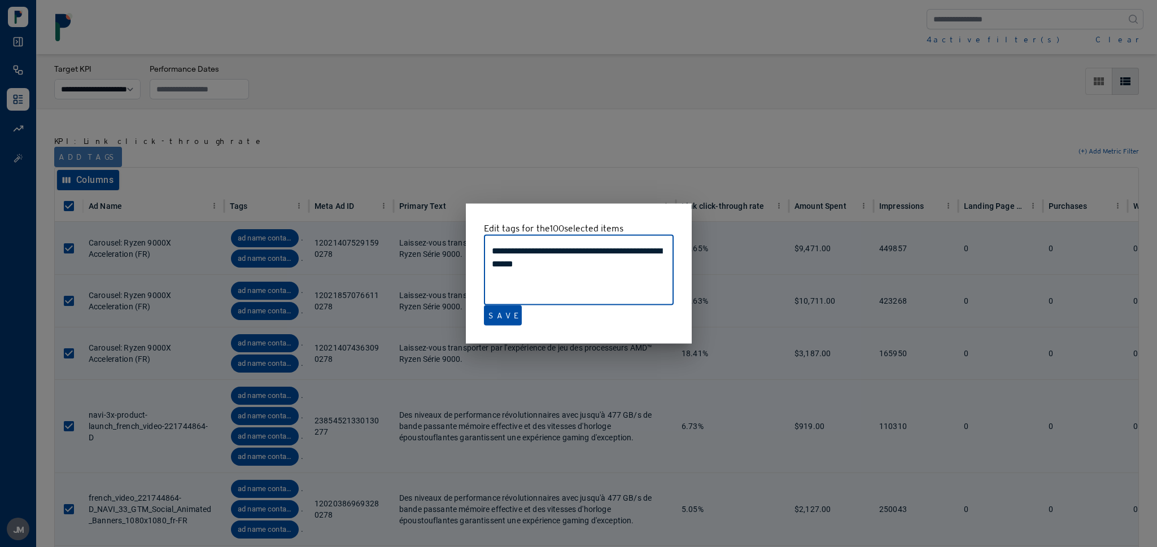
type textarea "**********"
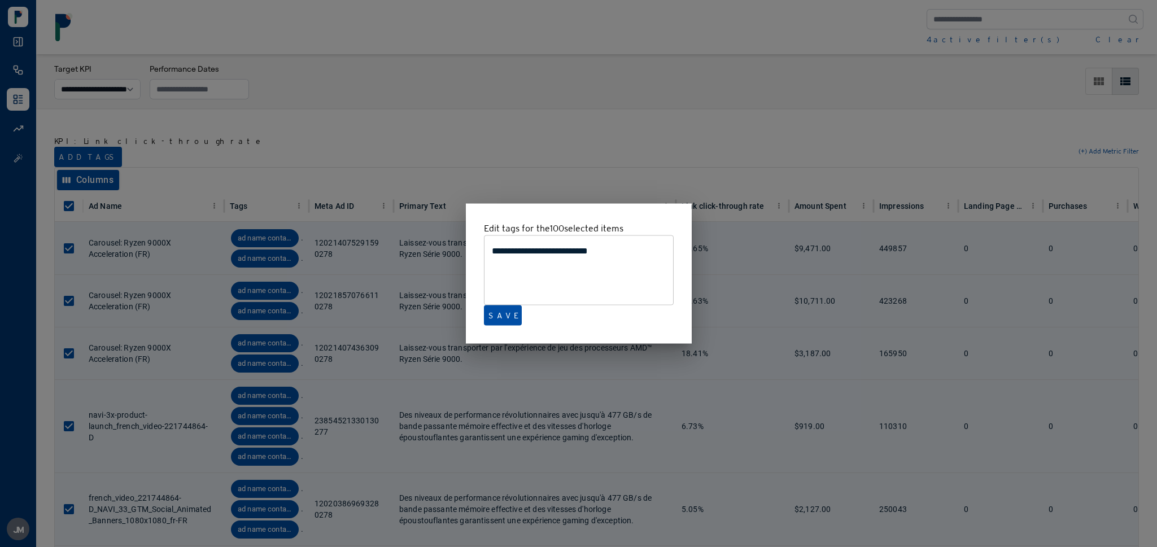
click at [576, 93] on div at bounding box center [578, 273] width 1157 height 547
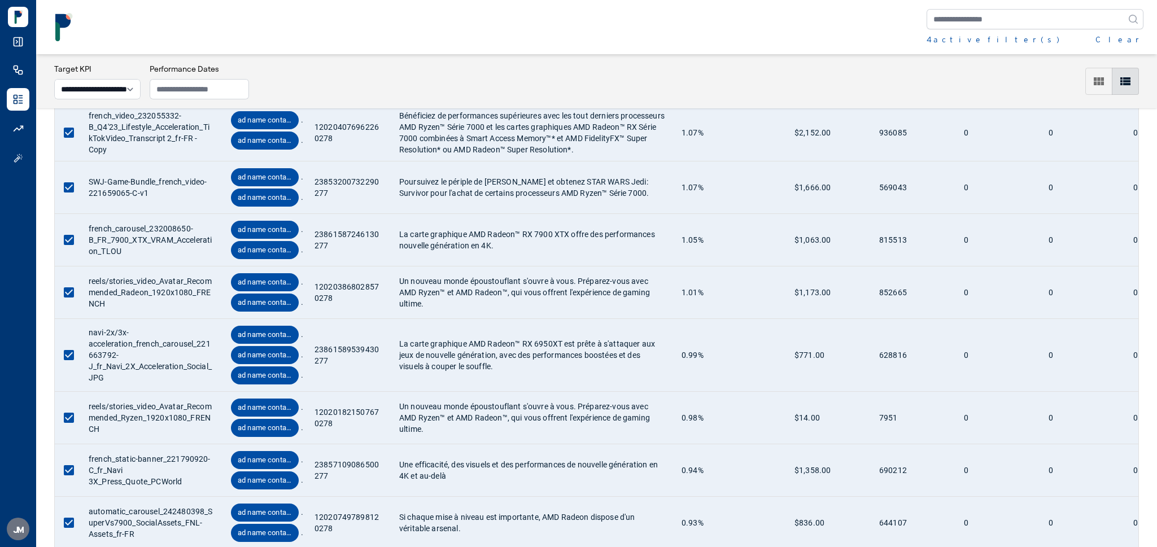
scroll to position [5112, 0]
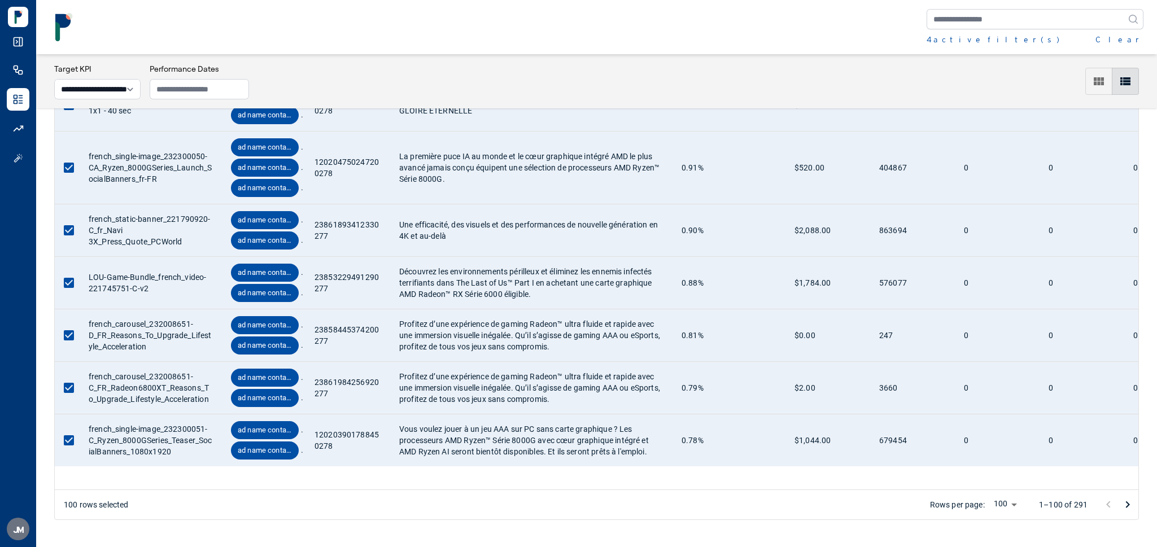
click at [1122, 503] on icon "Go to next page" at bounding box center [1128, 505] width 14 height 14
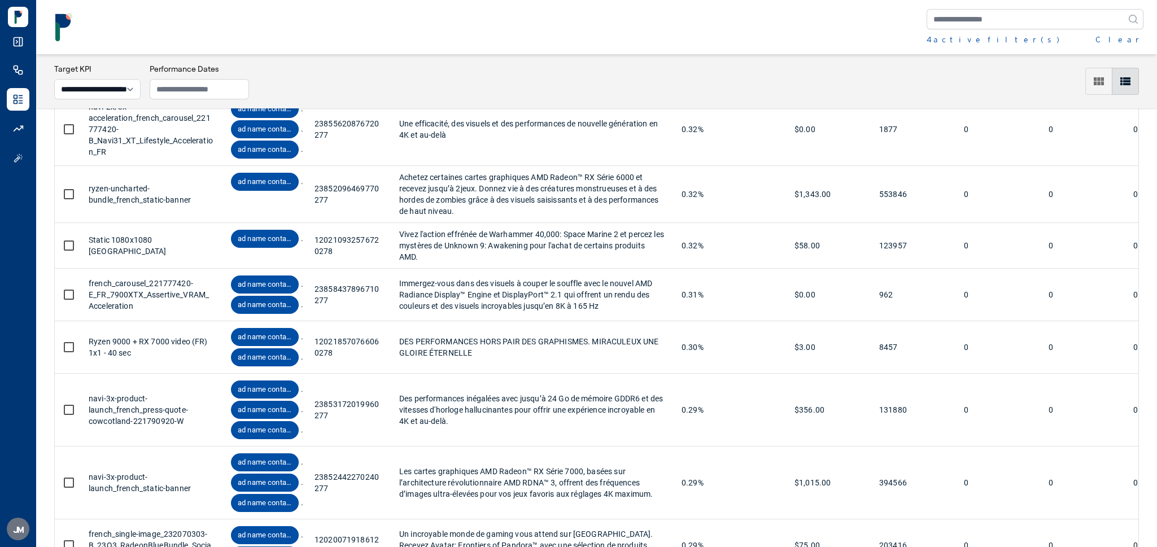
scroll to position [5500, 0]
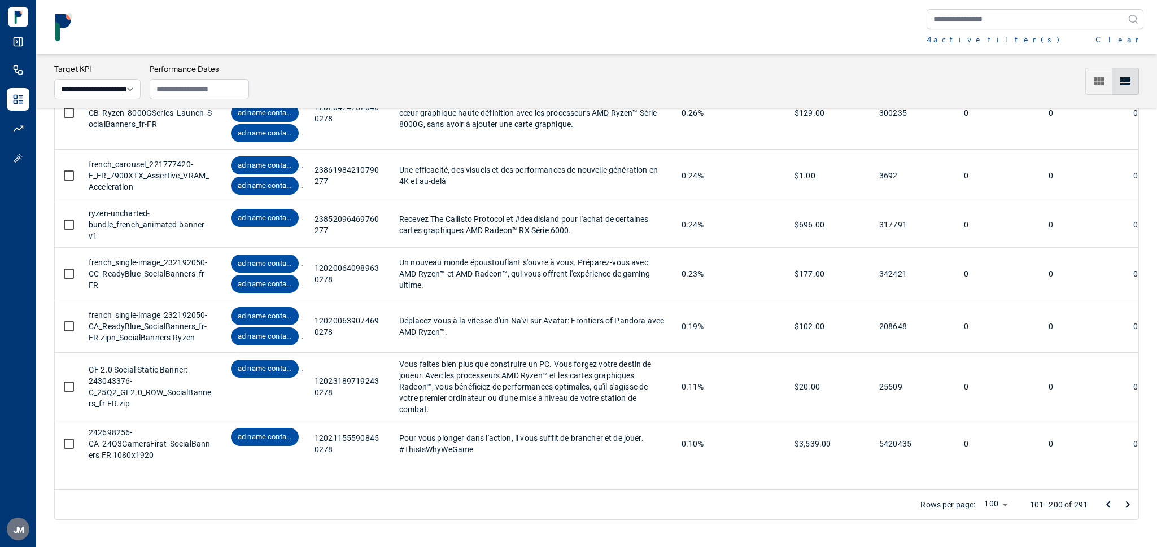
click at [1128, 503] on icon "Go to next page" at bounding box center [1128, 505] width 4 height 7
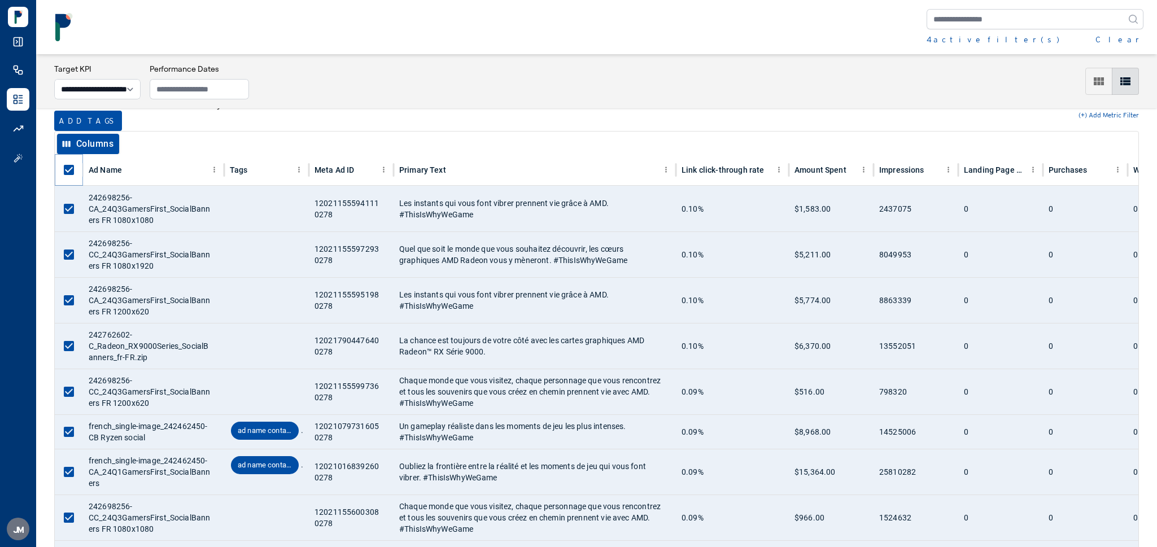
scroll to position [28, 0]
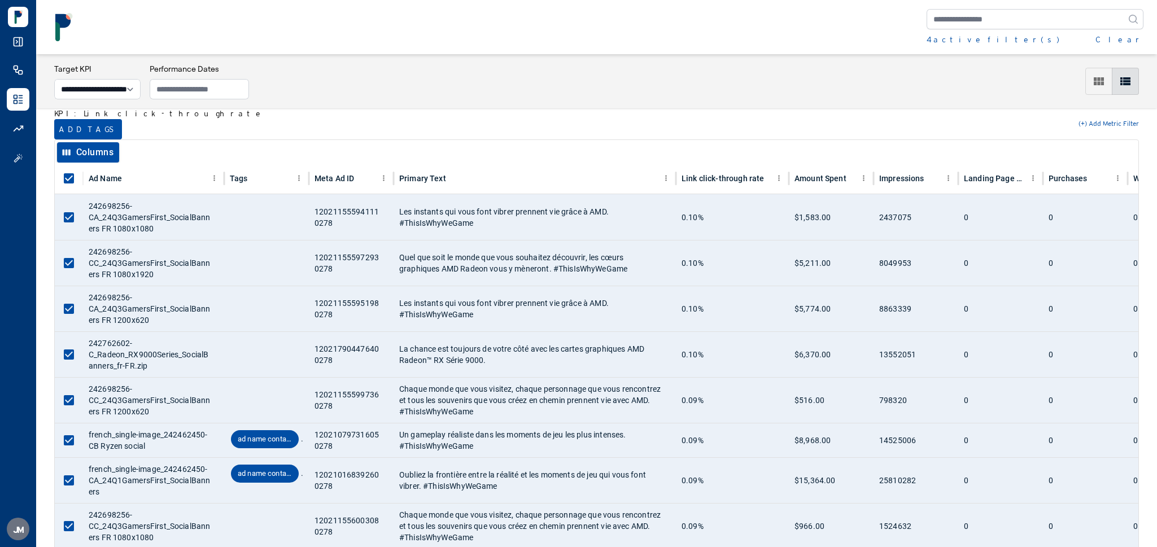
click at [75, 128] on button "Add tags" at bounding box center [88, 129] width 68 height 20
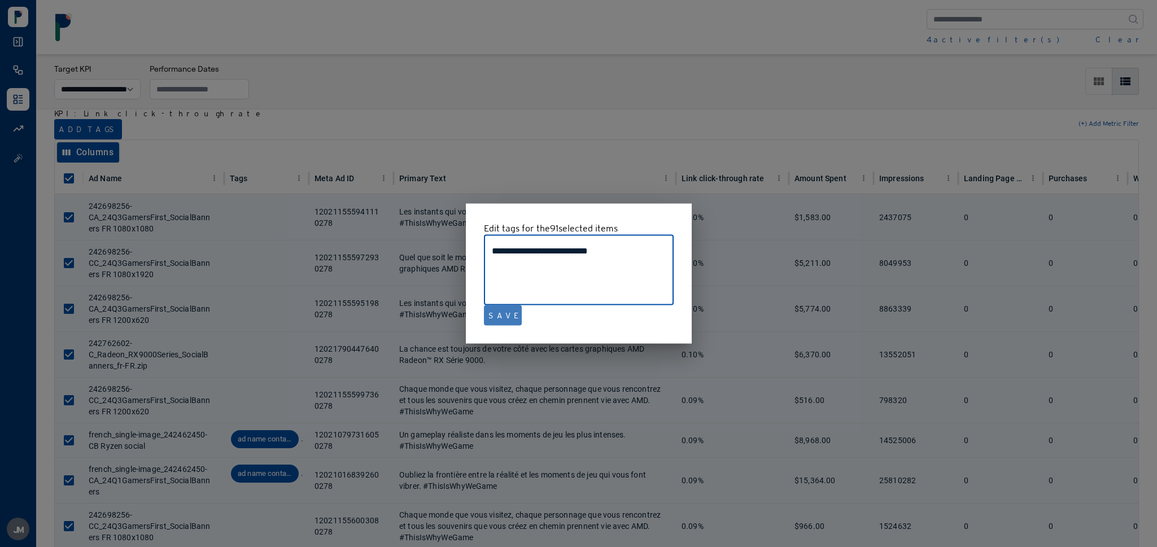
type textarea "**********"
click at [500, 311] on button "Save" at bounding box center [503, 316] width 38 height 20
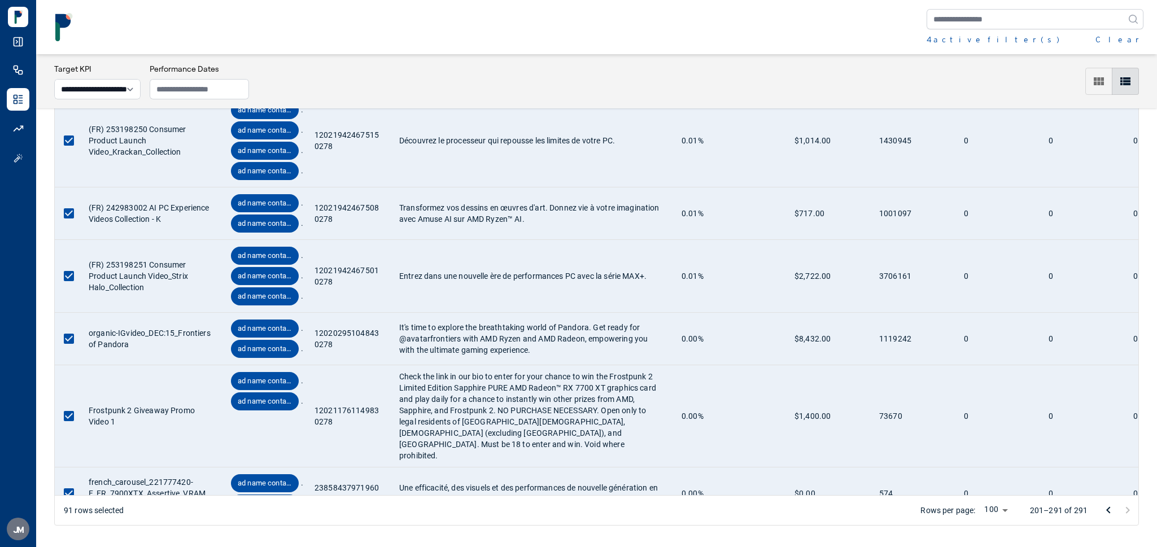
scroll to position [4510, 0]
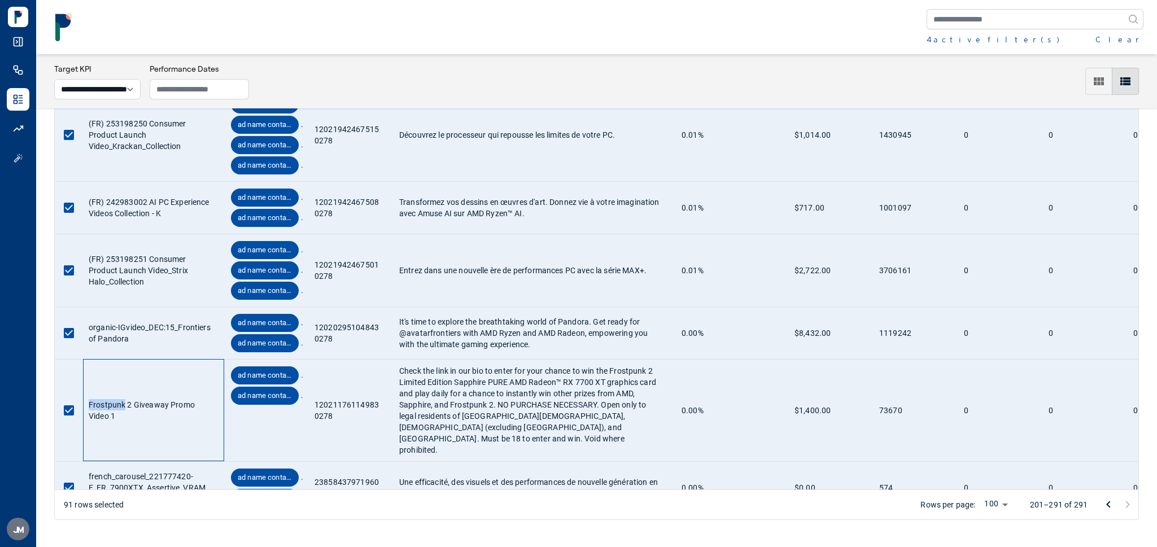
drag, startPoint x: 125, startPoint y: 392, endPoint x: 86, endPoint y: 391, distance: 39.0
click at [86, 391] on div "Frostpunk 2 Giveaway Promo Video 1" at bounding box center [153, 410] width 141 height 102
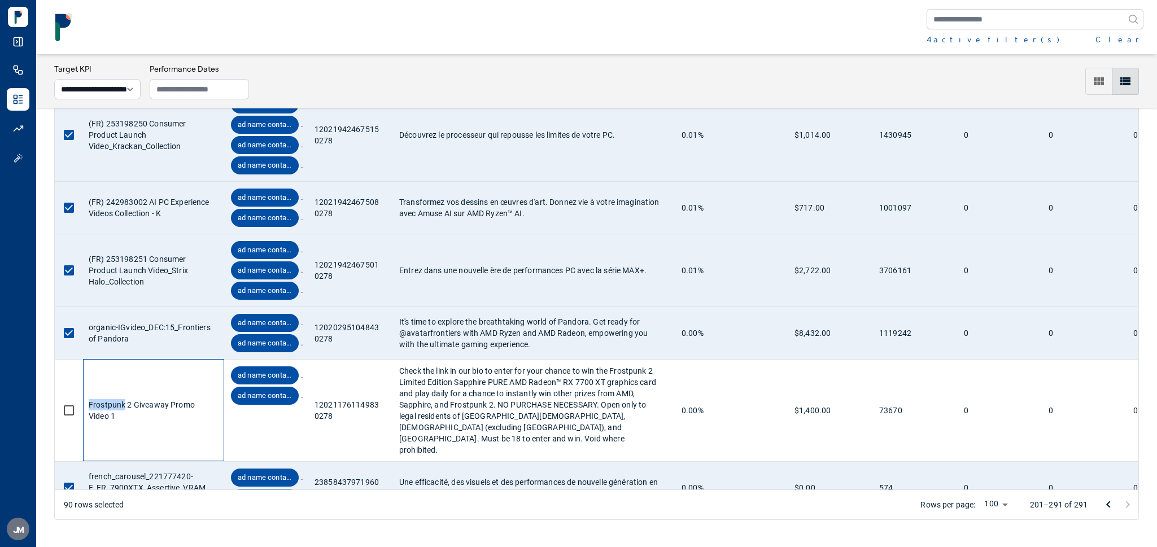
copy div "Frostpunk"
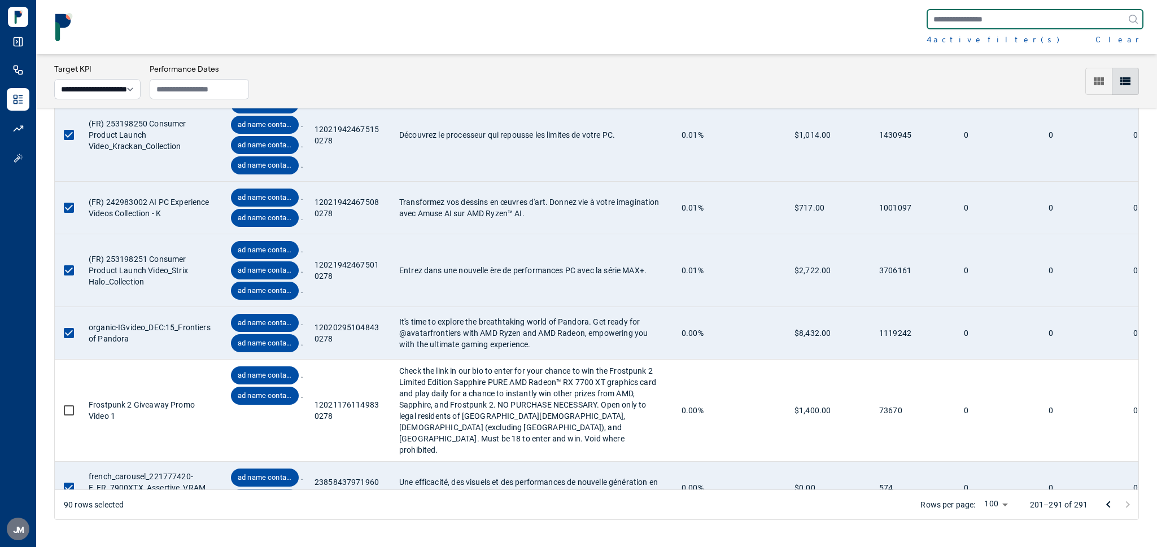
click at [997, 19] on input "text" at bounding box center [1035, 19] width 217 height 20
paste input "*********"
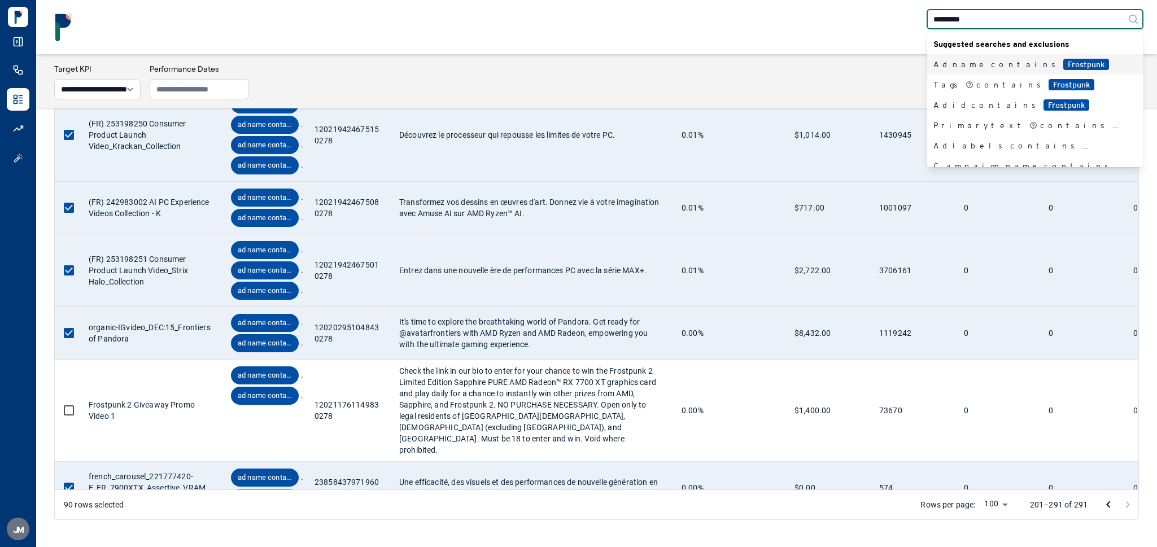
type input "*********"
click at [986, 62] on div "Ad name contains Frostpunk" at bounding box center [1029, 64] width 190 height 11
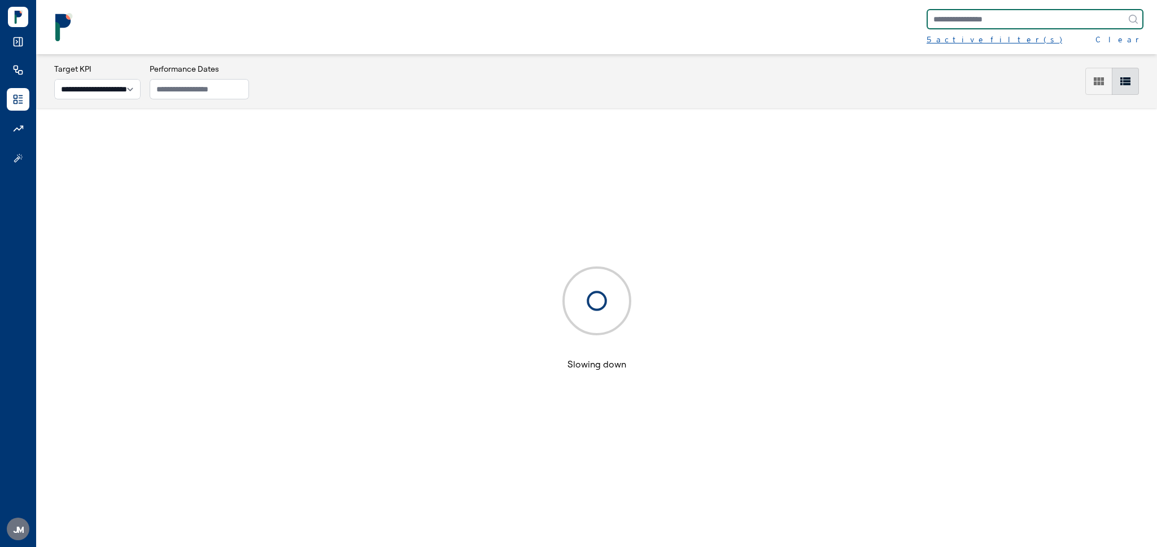
click at [967, 38] on div "5 active filter(s)" at bounding box center [995, 39] width 136 height 11
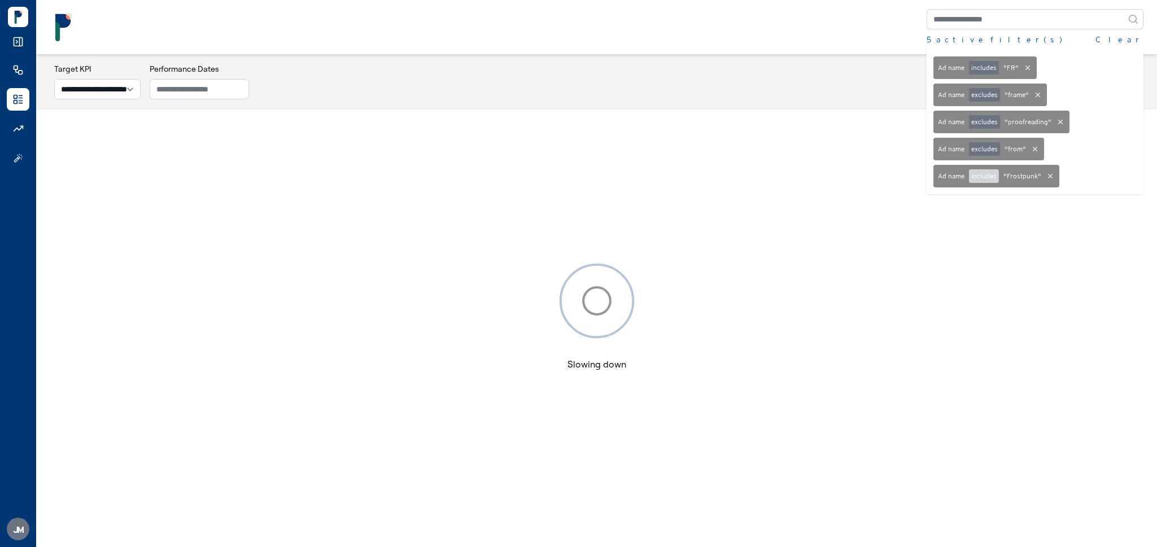
click at [984, 173] on button "includes" at bounding box center [984, 176] width 30 height 14
click at [1026, 67] on icon at bounding box center [1028, 68] width 5 height 5
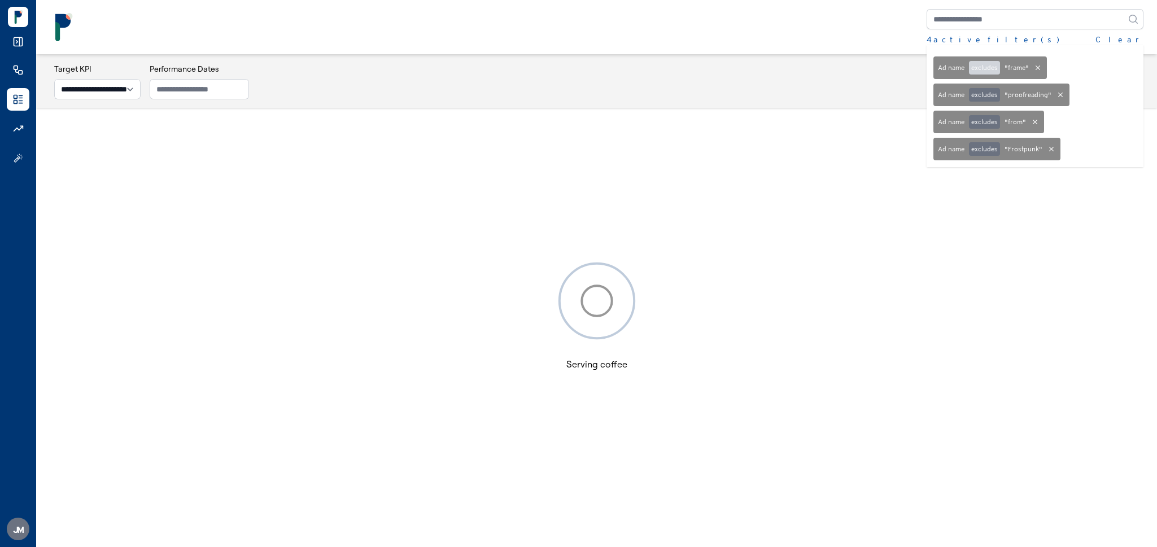
click at [990, 64] on button "excludes" at bounding box center [984, 68] width 31 height 14
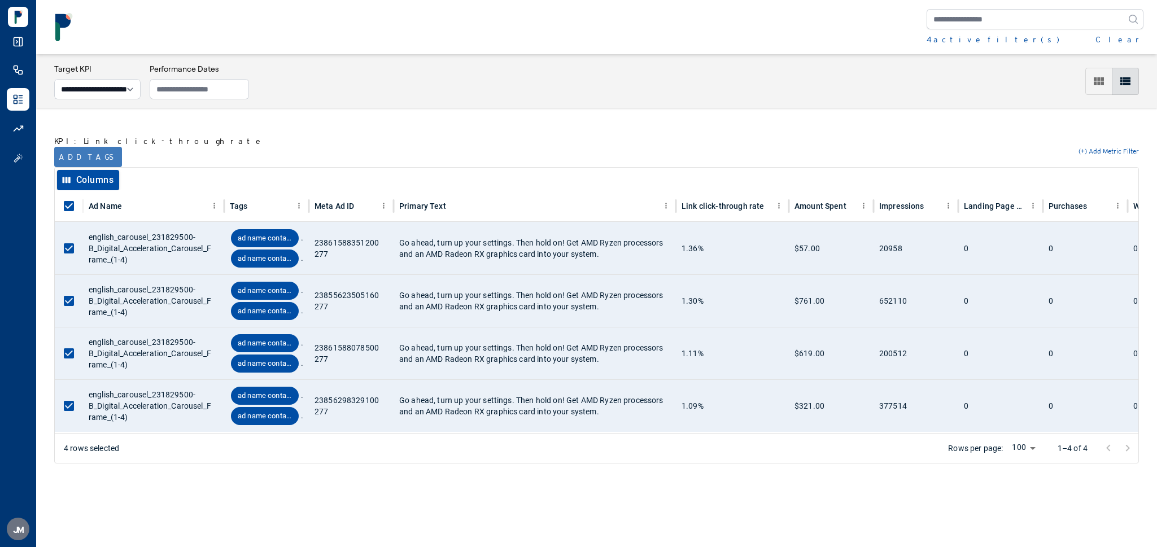
click at [80, 155] on button "Add tags" at bounding box center [88, 157] width 68 height 20
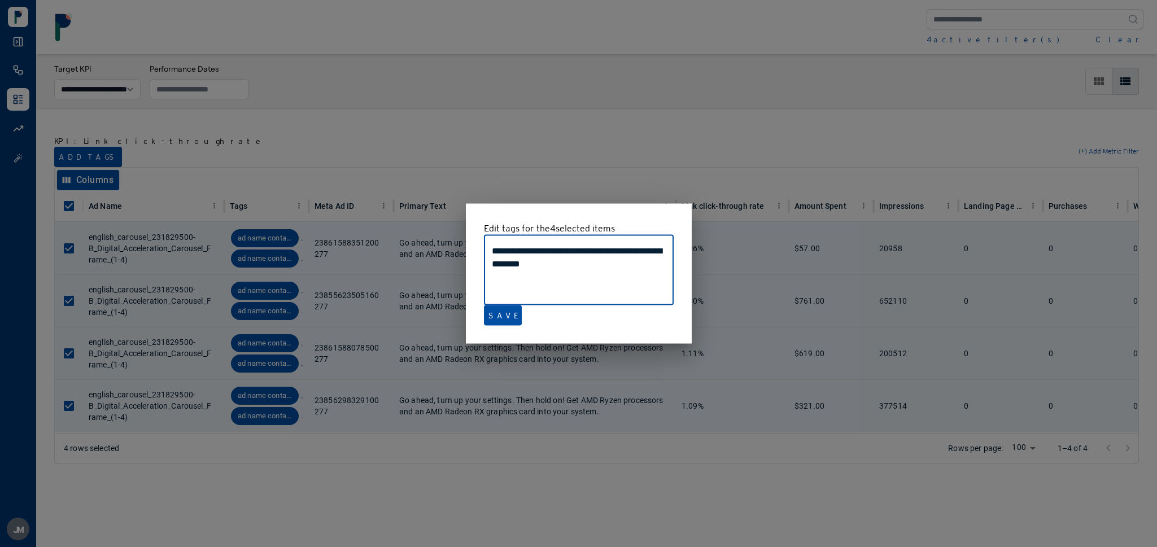
click at [515, 132] on div at bounding box center [578, 273] width 1157 height 547
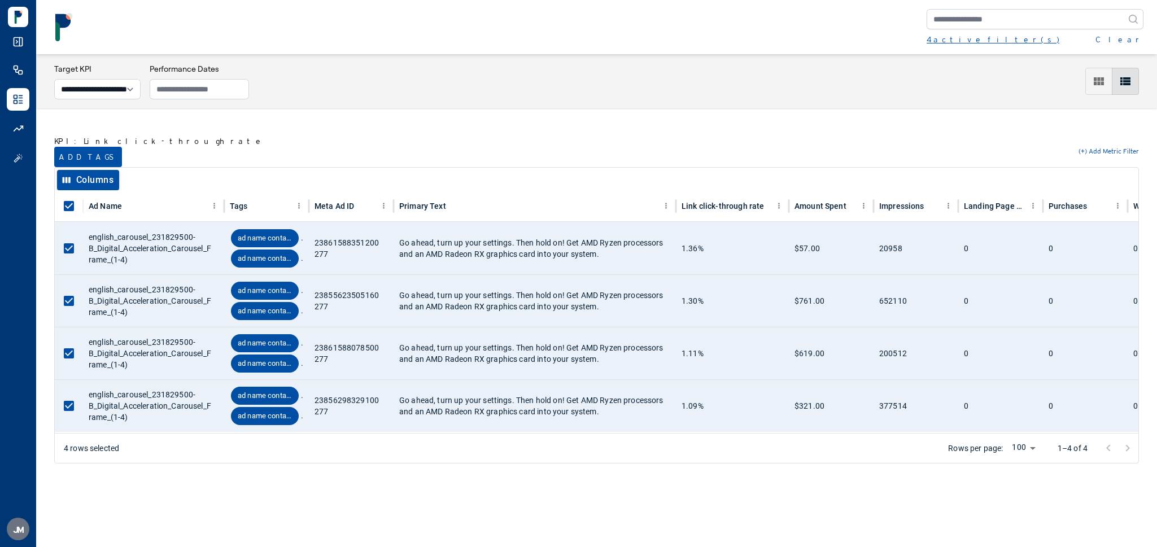
click at [951, 36] on div "4 active filter(s)" at bounding box center [993, 39] width 133 height 11
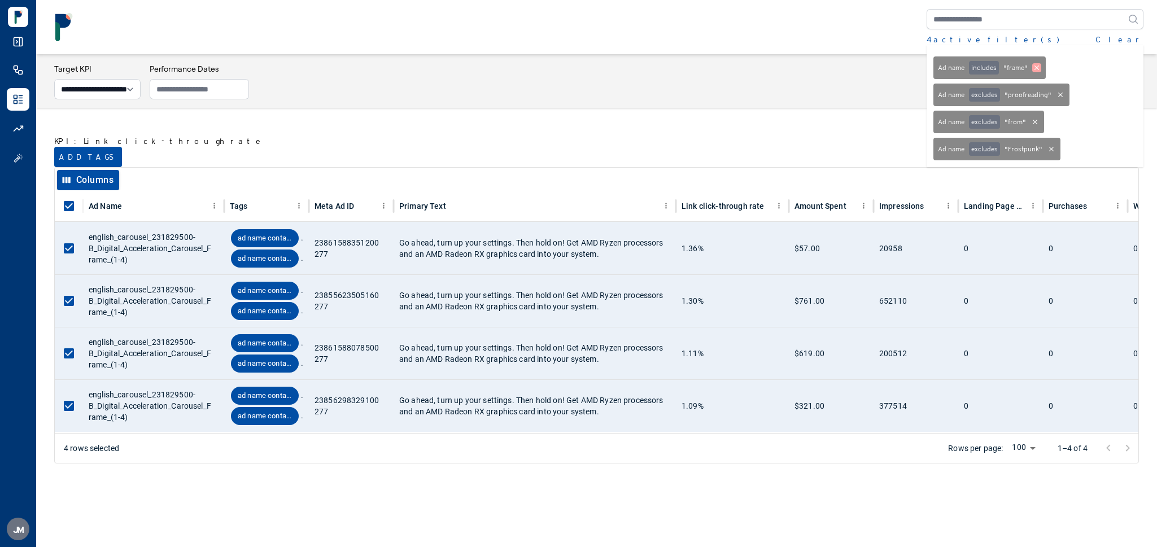
click at [1036, 64] on icon at bounding box center [1036, 67] width 9 height 9
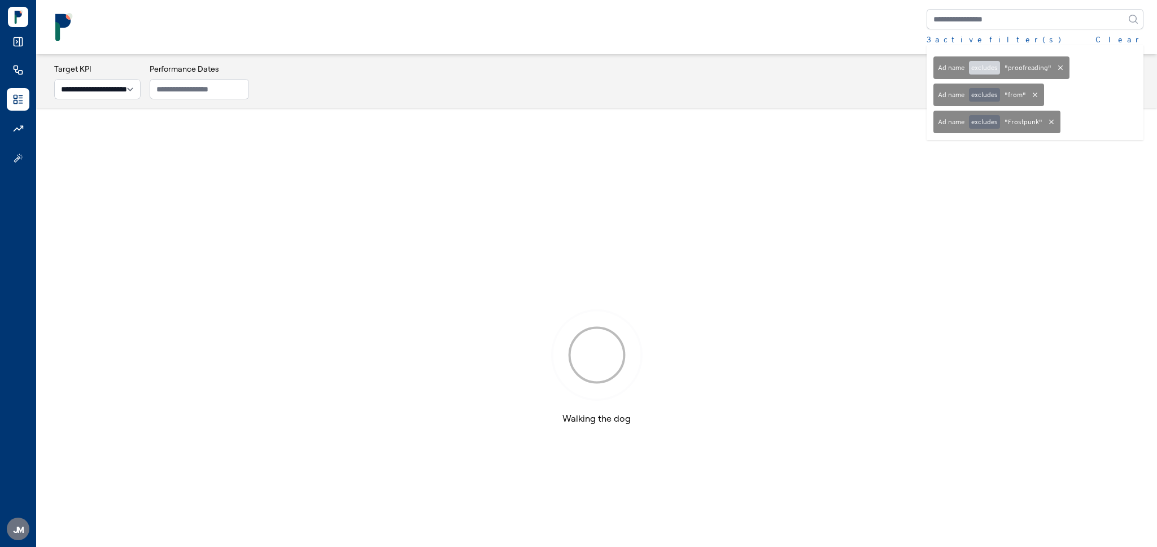
click at [986, 62] on button "excludes" at bounding box center [984, 68] width 31 height 14
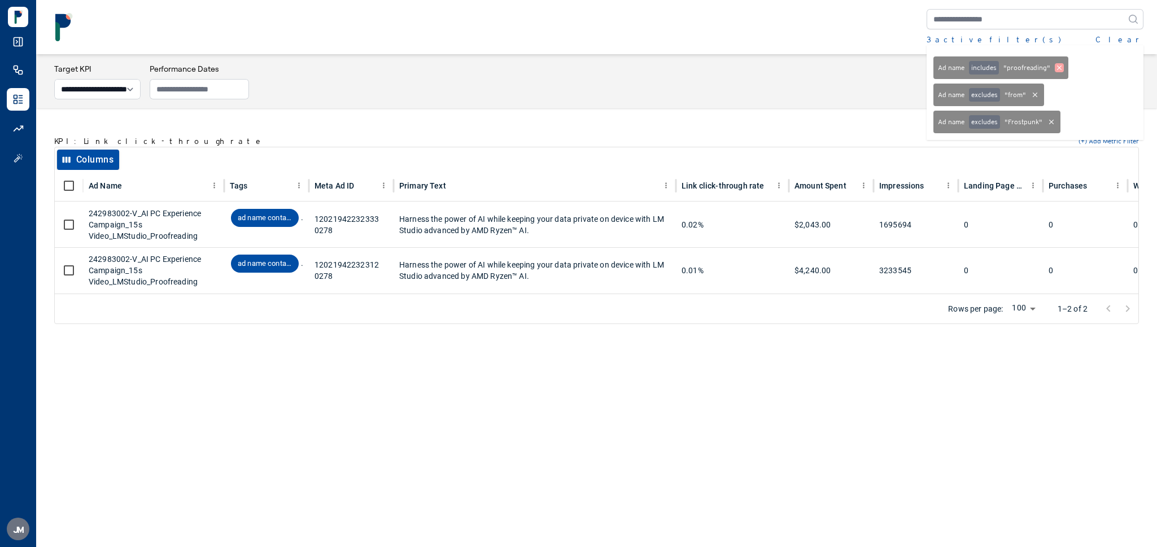
click at [1062, 63] on icon at bounding box center [1059, 67] width 9 height 9
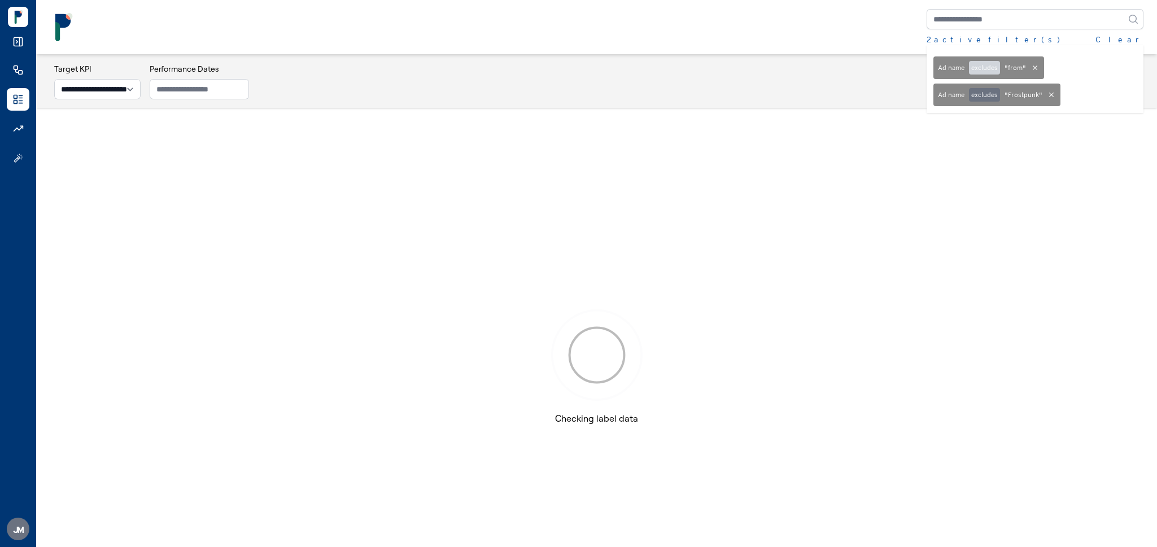
click at [985, 64] on button "excludes" at bounding box center [984, 68] width 31 height 14
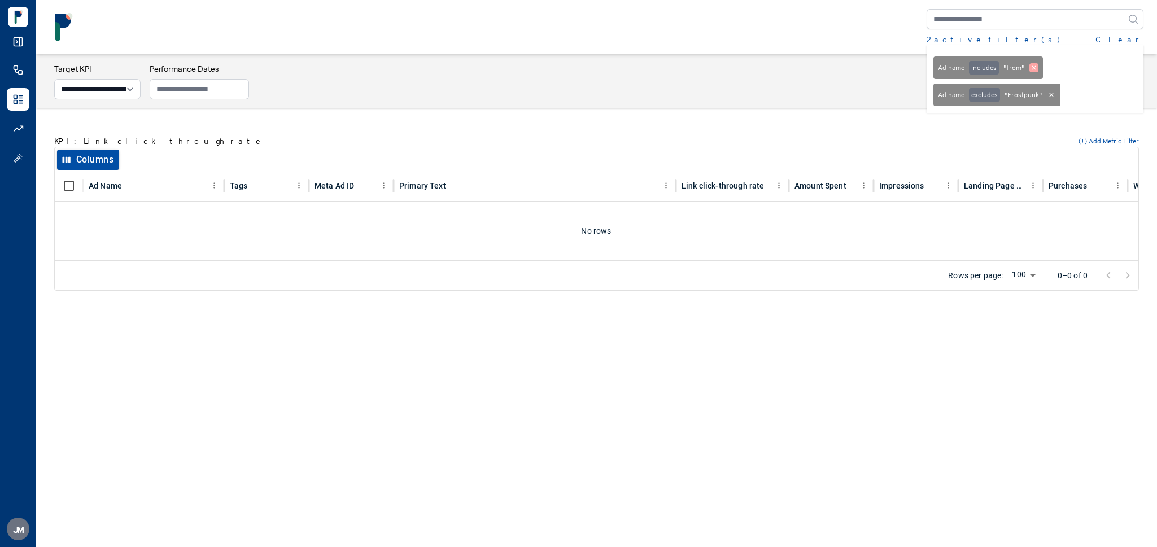
click at [1038, 63] on icon at bounding box center [1034, 67] width 9 height 9
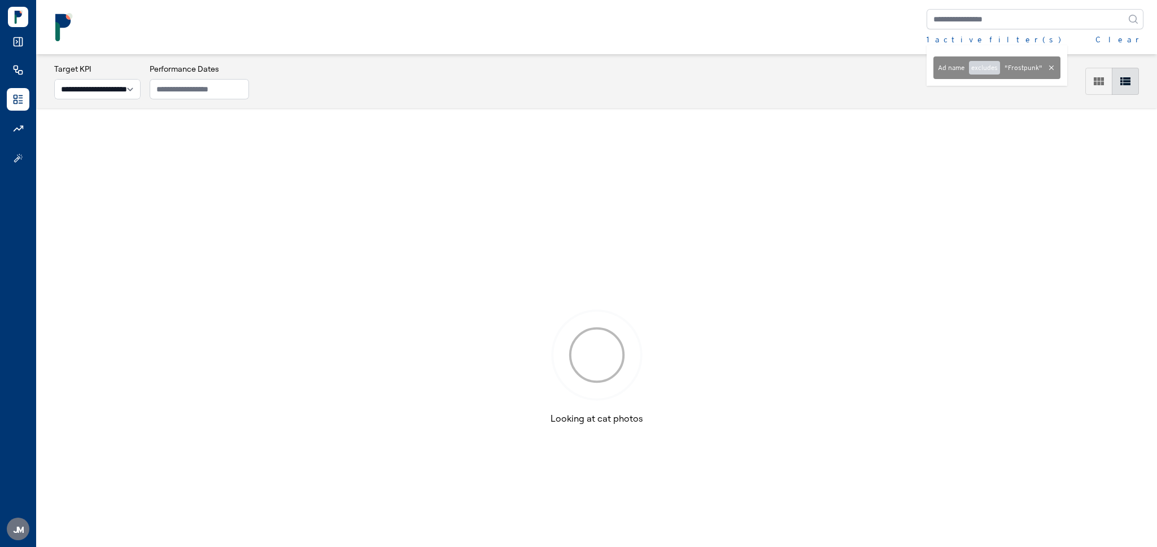
click at [988, 71] on button "excludes" at bounding box center [984, 68] width 31 height 14
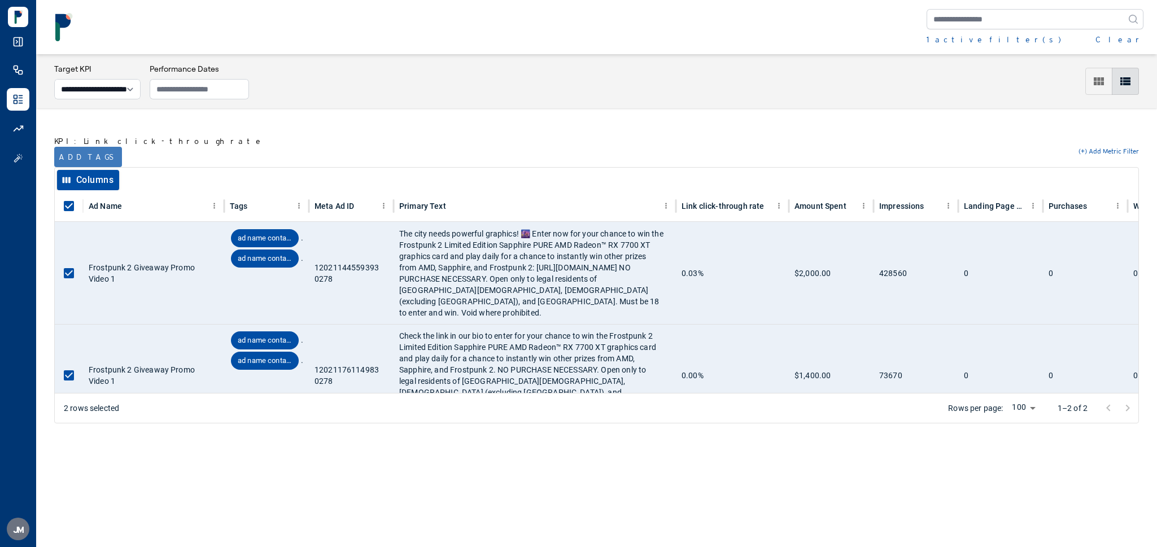
click at [88, 161] on button "Add tags" at bounding box center [88, 157] width 68 height 20
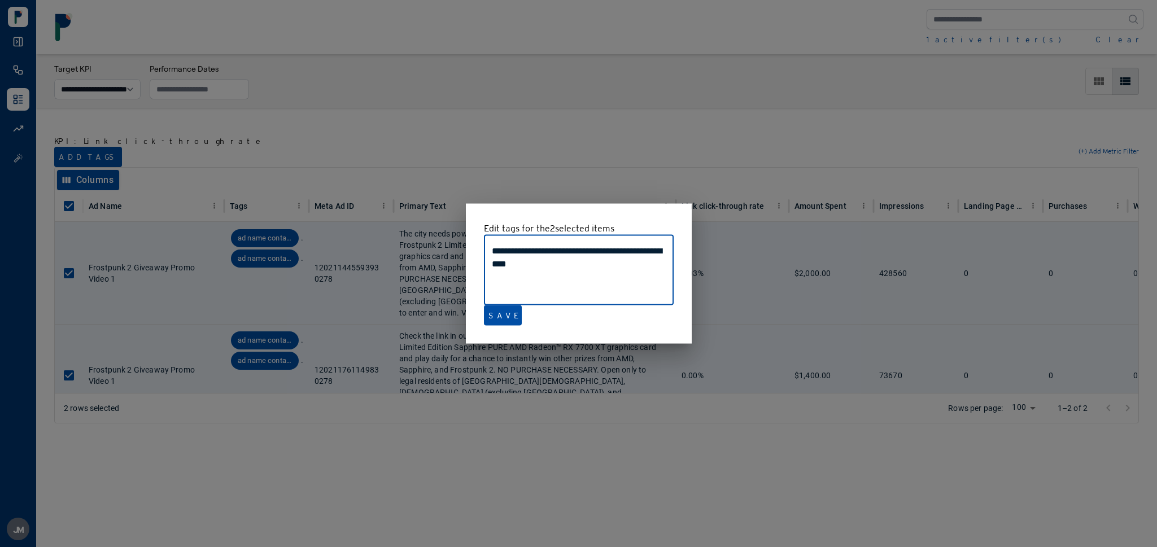
drag, startPoint x: 599, startPoint y: 264, endPoint x: 599, endPoint y: 256, distance: 7.9
click at [599, 256] on textarea "**********" at bounding box center [579, 271] width 174 height 52
type textarea "**********"
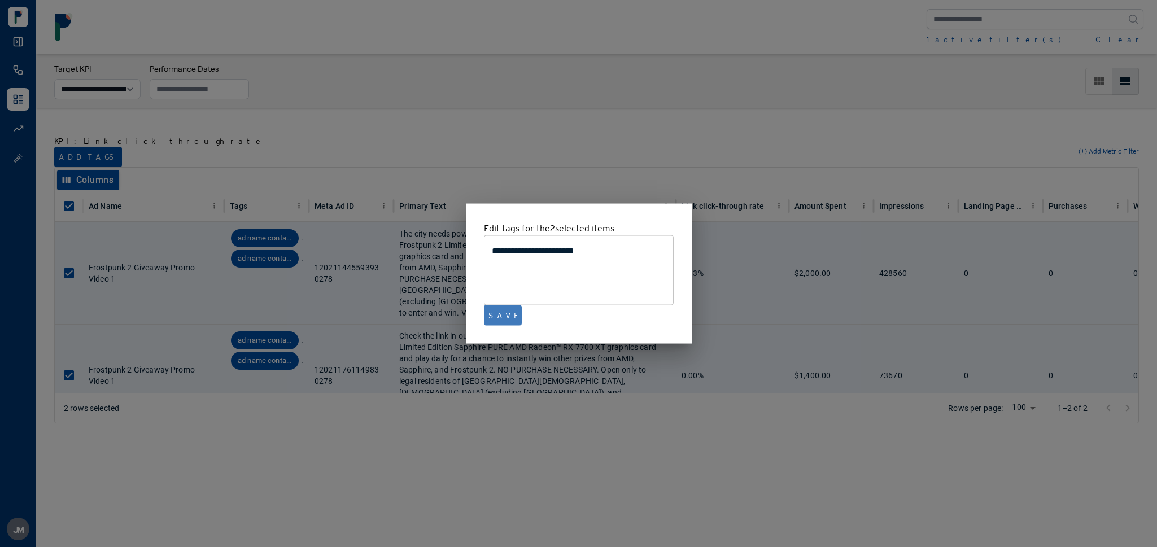
click at [490, 316] on button "Save" at bounding box center [503, 316] width 38 height 20
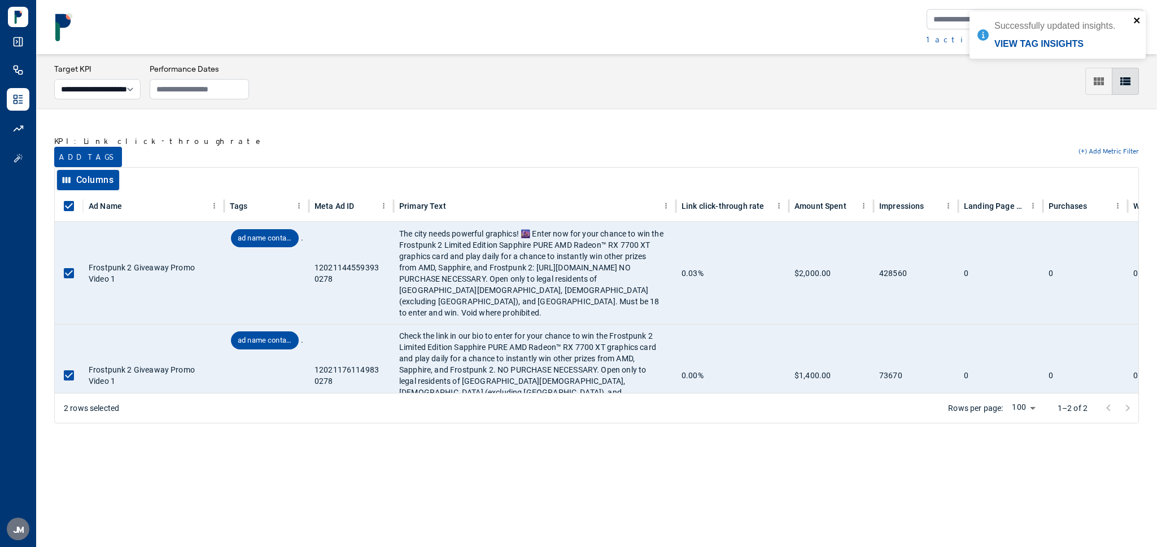
click at [1139, 23] on icon "close" at bounding box center [1137, 21] width 6 height 6
click at [1132, 40] on button "Clear" at bounding box center [1120, 39] width 48 height 11
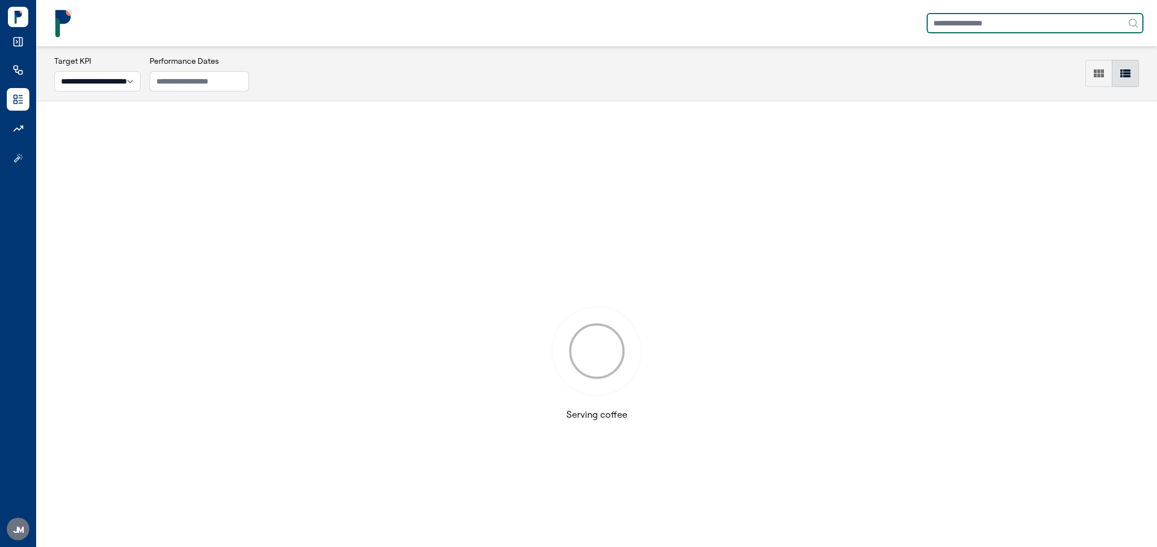
click at [1016, 15] on input "text" at bounding box center [1035, 23] width 217 height 20
paste input "**********"
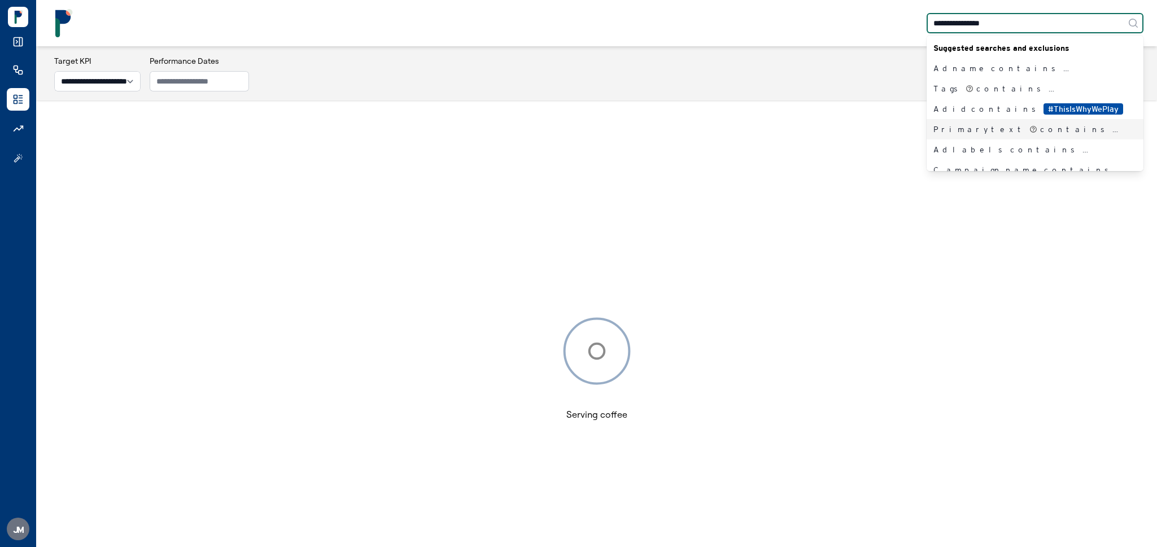
type input "**********"
click at [991, 127] on div "Primary text contains #ThisIsWhyWePlay" at bounding box center [1029, 129] width 190 height 11
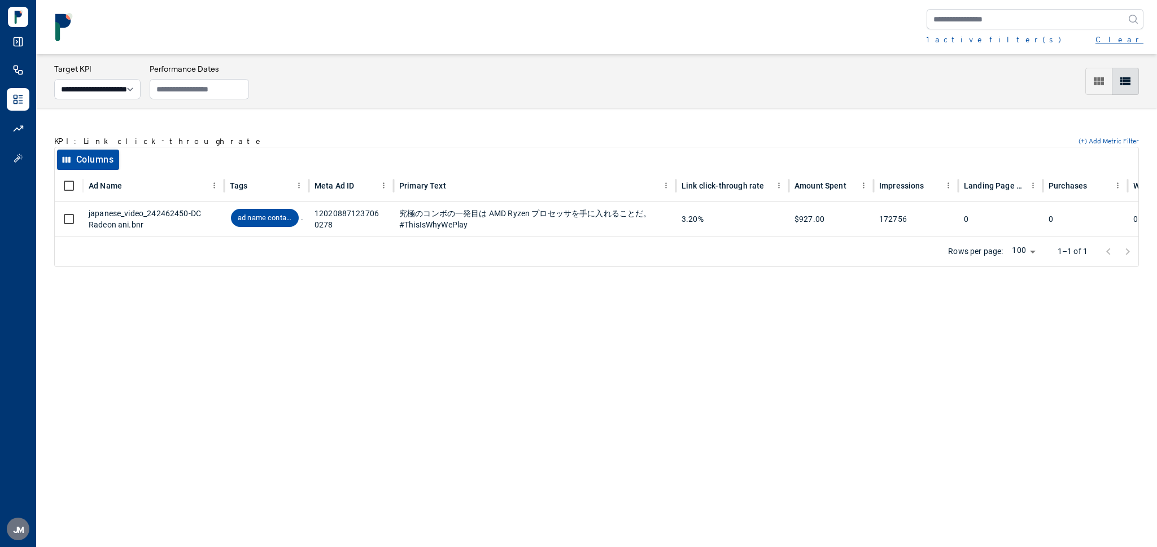
click at [1133, 43] on button "Clear" at bounding box center [1120, 39] width 48 height 11
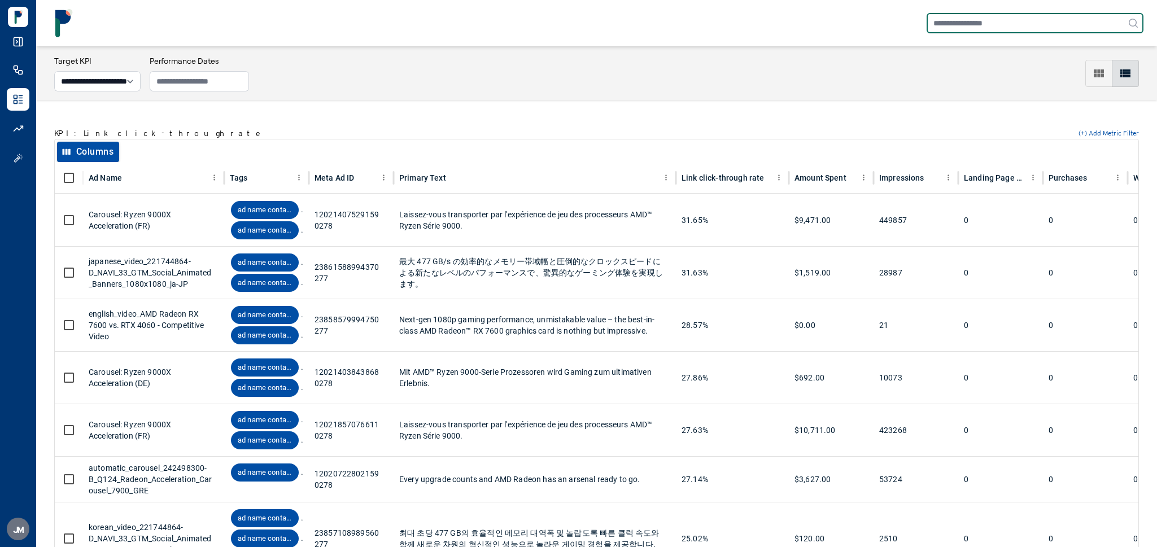
click at [1030, 19] on input "text" at bounding box center [1035, 23] width 217 height 20
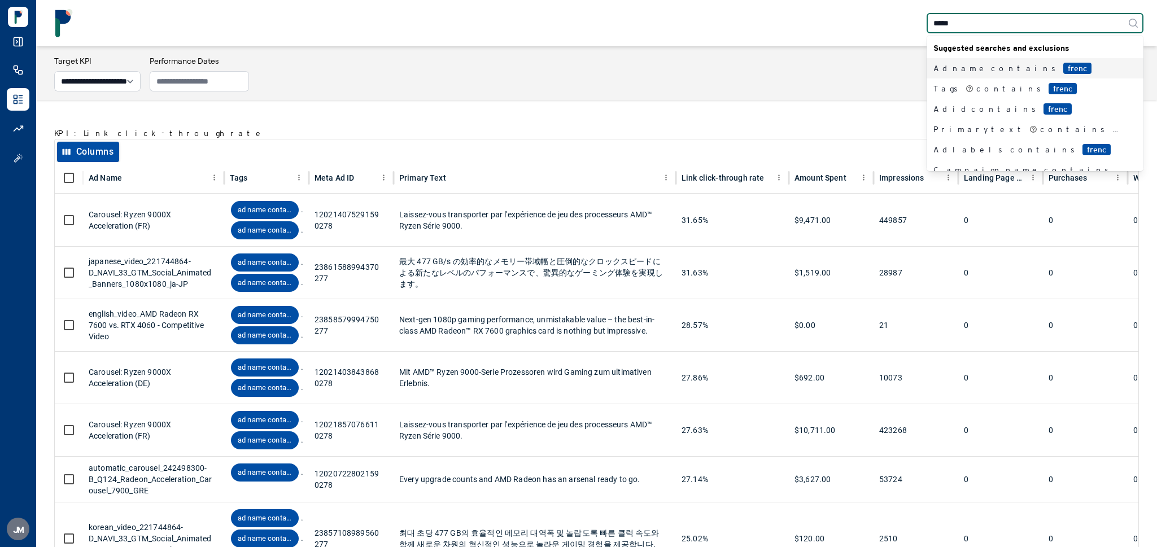
type input "******"
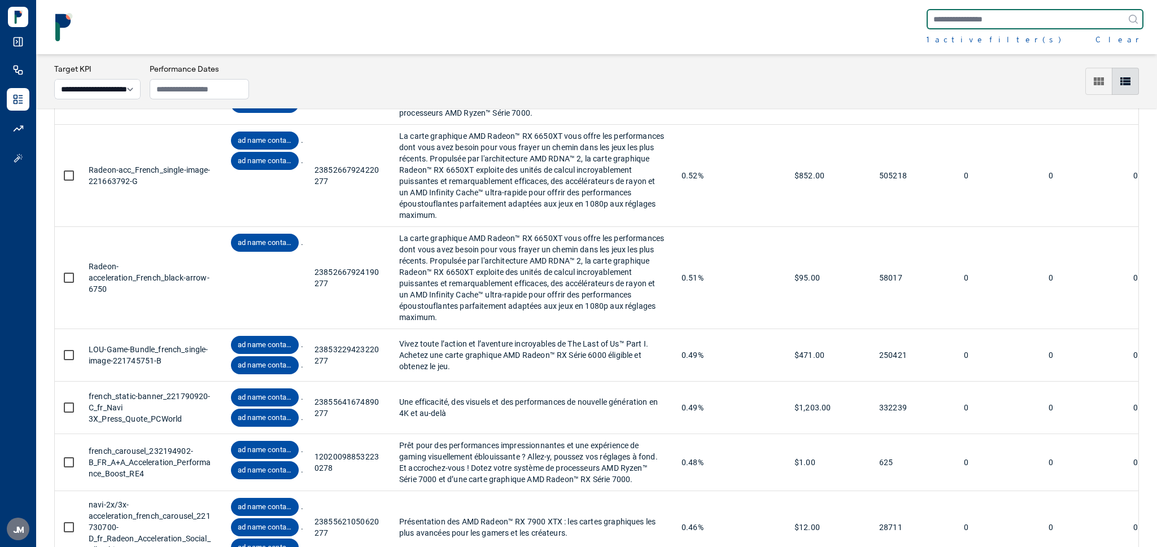
scroll to position [5543, 0]
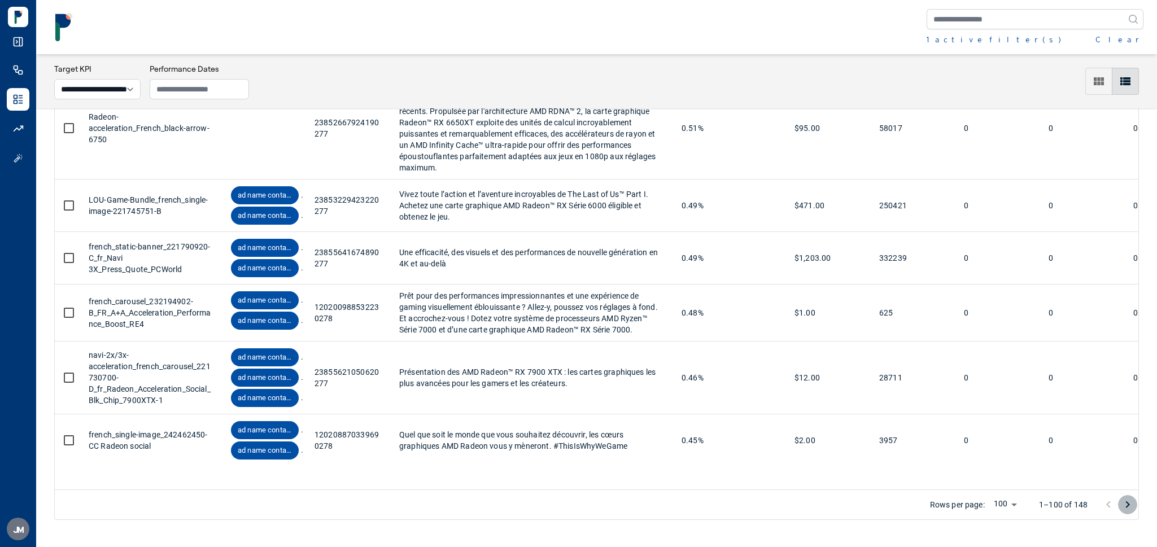
click at [1132, 504] on icon "Go to next page" at bounding box center [1128, 505] width 14 height 14
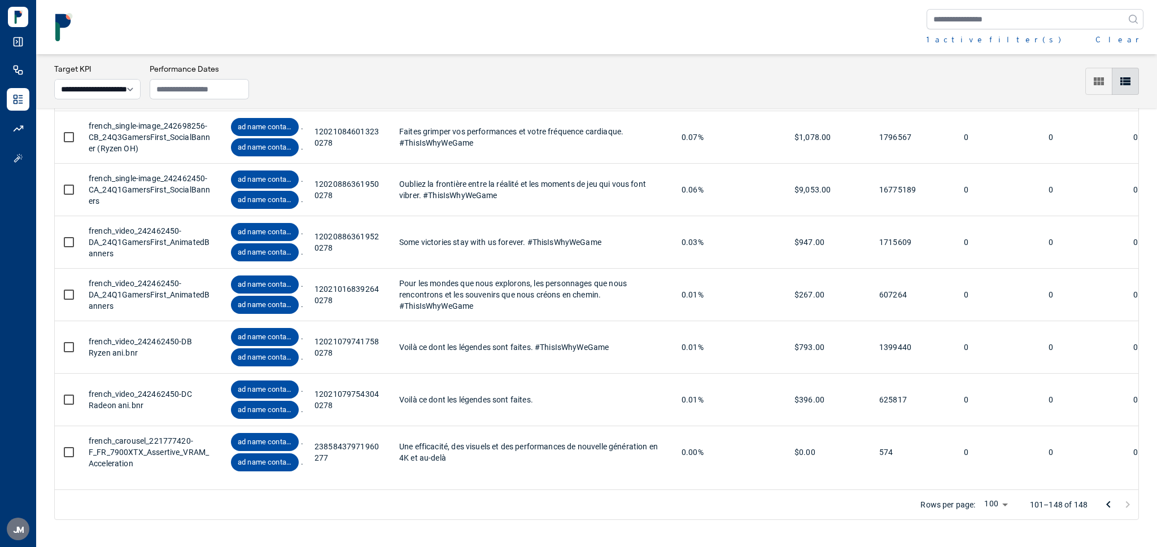
scroll to position [2450, 0]
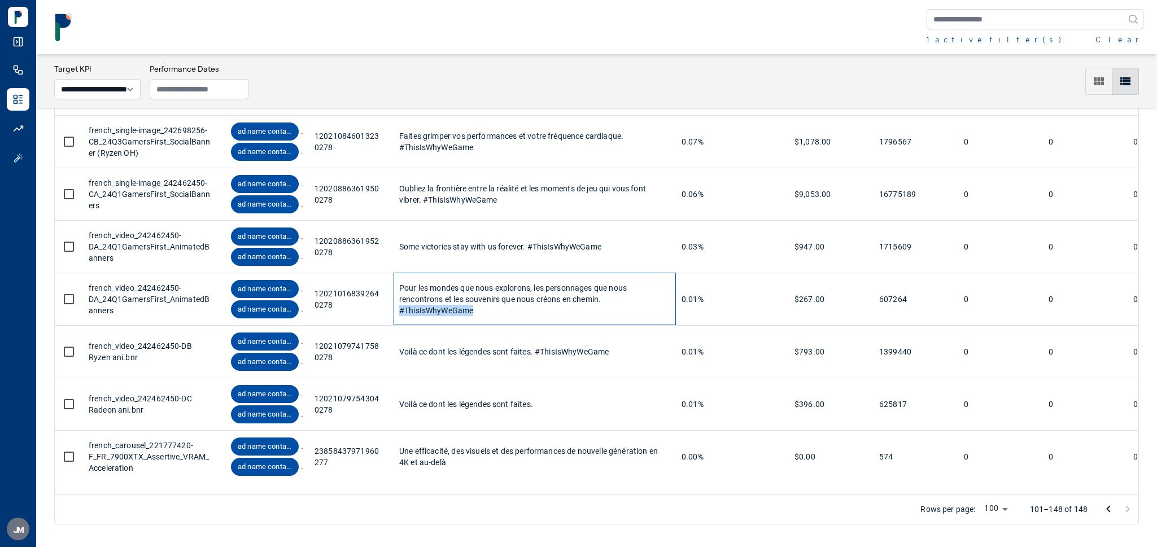
drag, startPoint x: 481, startPoint y: 320, endPoint x: 398, endPoint y: 321, distance: 83.6
click at [398, 321] on div "Pour les mondes que nous explorons, les personnages que nous rencontrons et les…" at bounding box center [535, 299] width 282 height 53
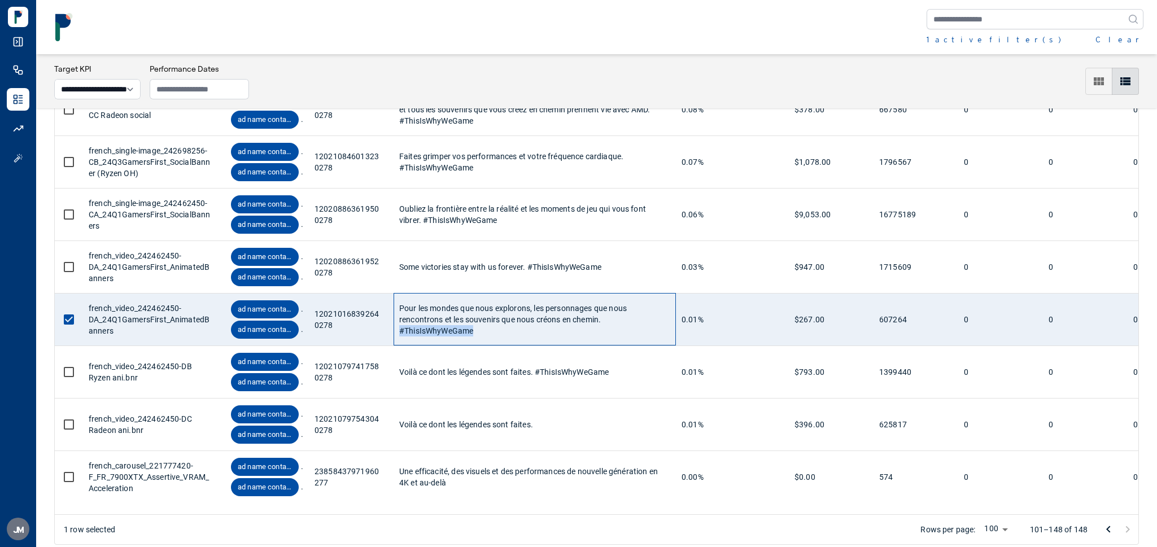
copy div "#ThisIsWhyWeGame"
click at [1141, 38] on button "Clear" at bounding box center [1120, 39] width 48 height 11
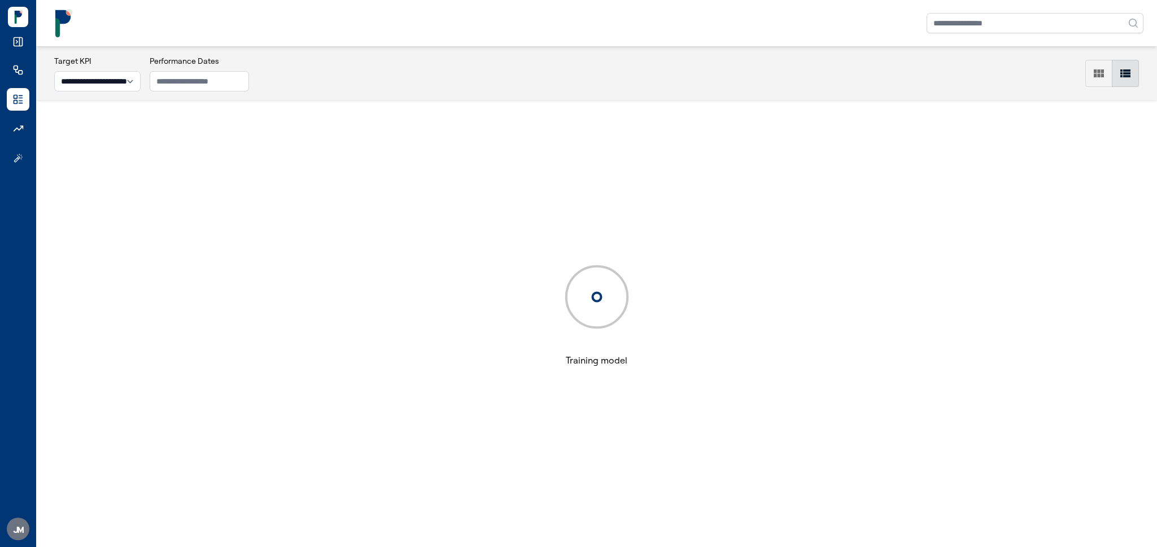
scroll to position [55, 0]
click at [1070, 28] on input "text" at bounding box center [1035, 23] width 217 height 20
paste input "**********"
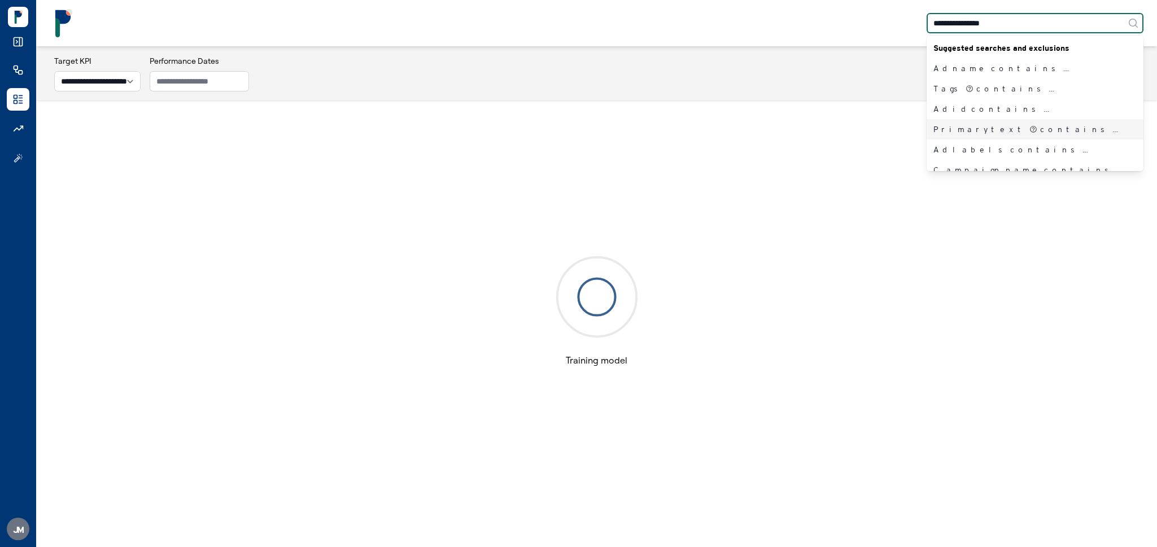
type input "**********"
click at [989, 132] on div "Primary text contains #ThisIsWhyWeGame" at bounding box center [1029, 129] width 190 height 11
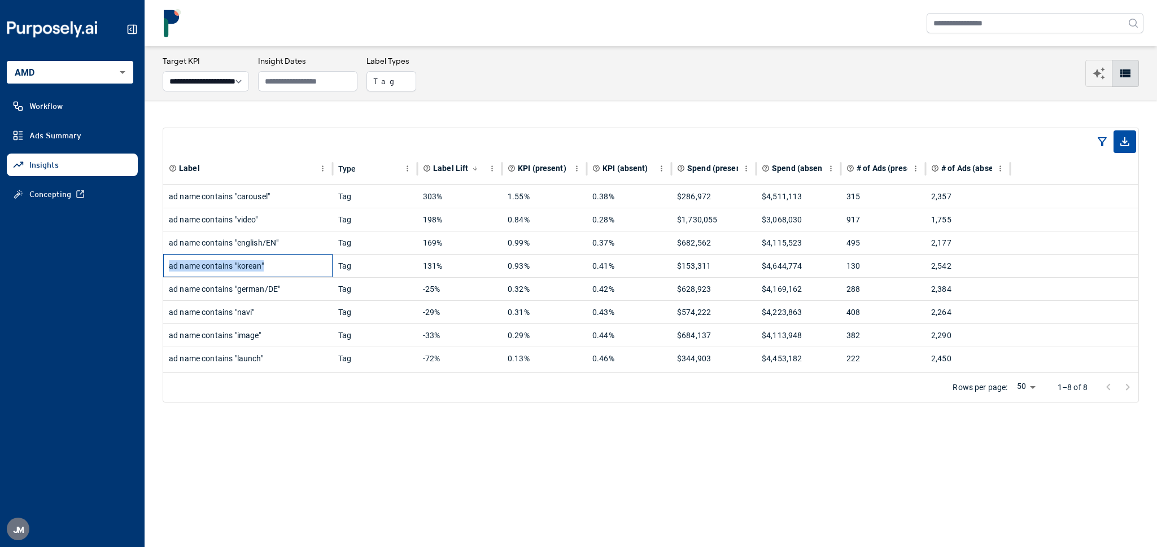
drag, startPoint x: 274, startPoint y: 267, endPoint x: 167, endPoint y: 265, distance: 106.8
click at [167, 265] on div "ad name contains "korean"" at bounding box center [247, 265] width 169 height 23
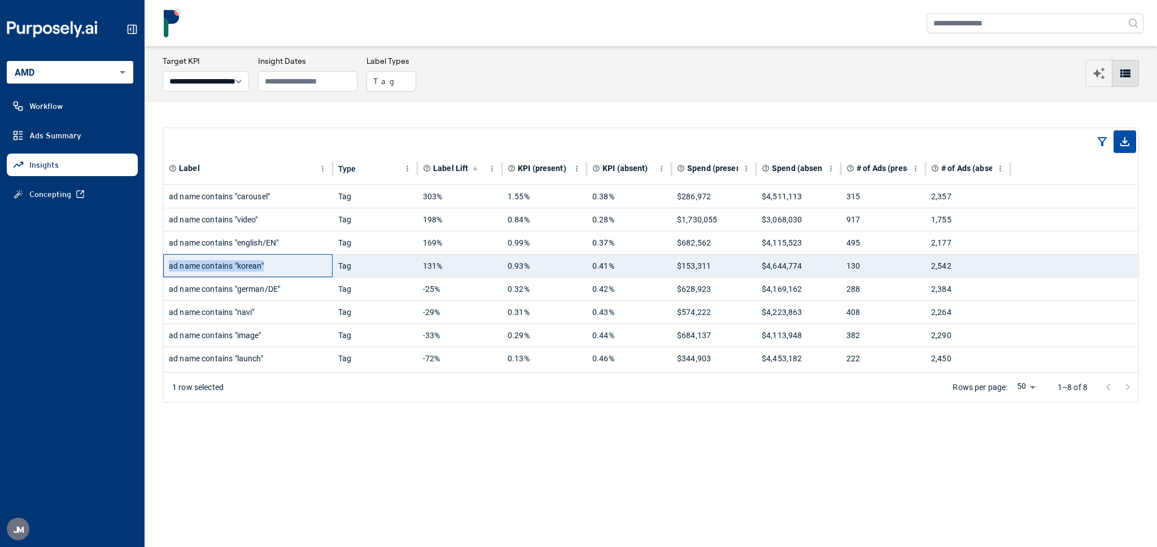
copy div "ad name contains "korean""
click at [271, 264] on div "ad name contains "korean"" at bounding box center [248, 266] width 158 height 23
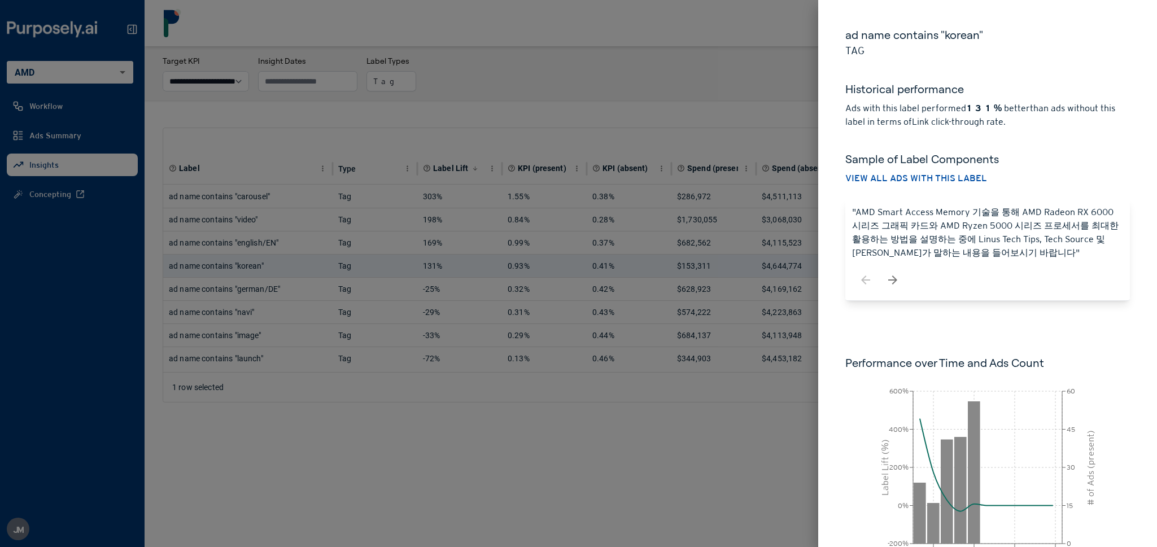
click at [932, 180] on button "View all ads with this label" at bounding box center [916, 179] width 142 height 14
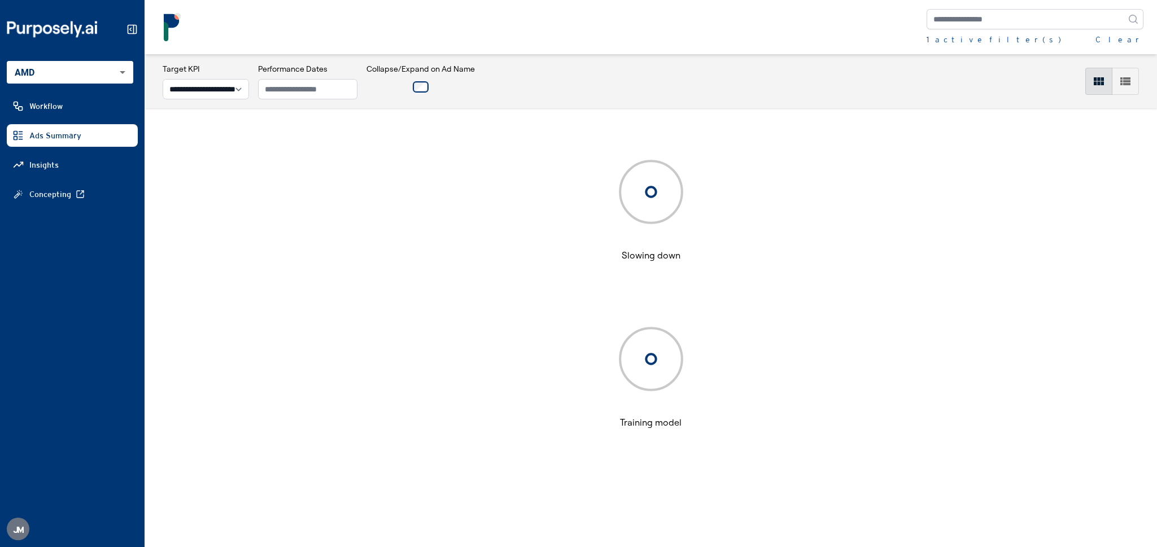
click at [1129, 84] on icon "button" at bounding box center [1126, 81] width 10 height 8
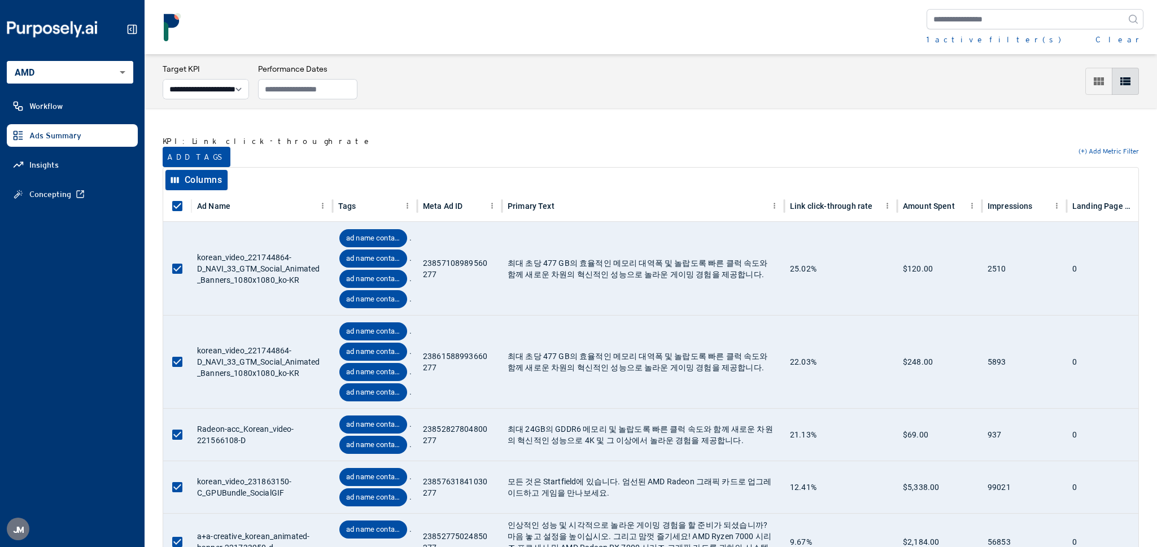
click at [190, 151] on button "Add tags" at bounding box center [197, 157] width 68 height 20
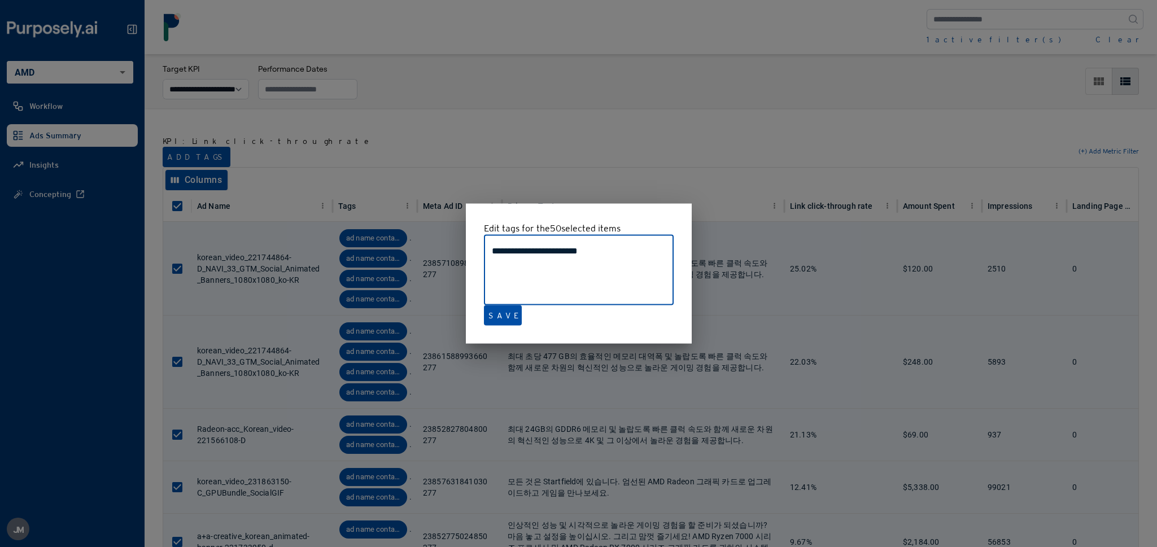
click at [444, 123] on div at bounding box center [578, 273] width 1157 height 547
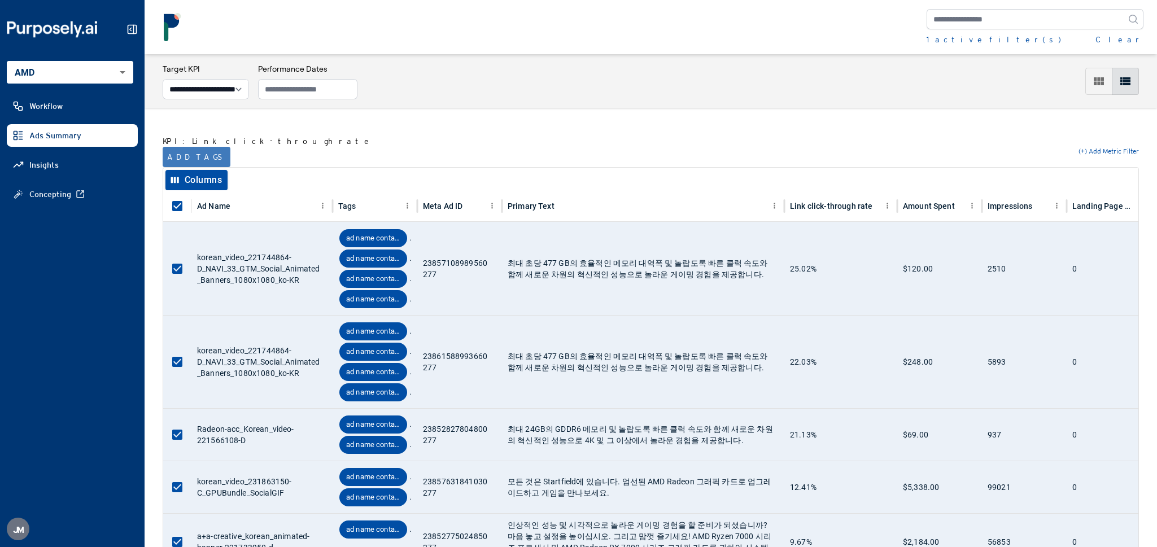
click at [181, 154] on button "Add tags" at bounding box center [197, 157] width 68 height 20
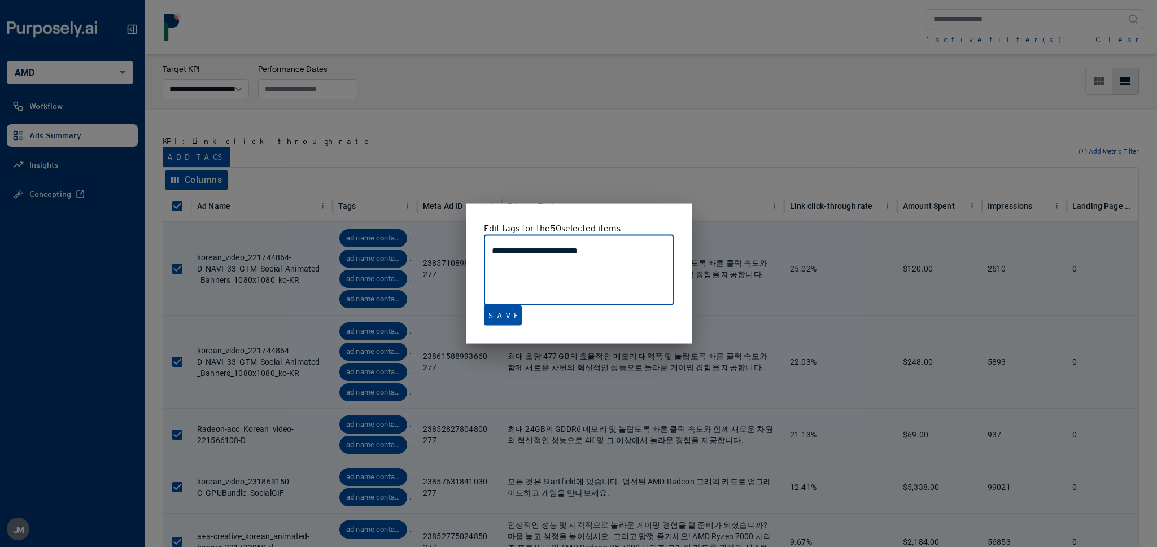
drag, startPoint x: 630, startPoint y: 246, endPoint x: 435, endPoint y: 243, distance: 194.9
click at [435, 243] on div "**********" at bounding box center [578, 273] width 1157 height 547
type textarea "**********"
click at [503, 308] on button "Save" at bounding box center [503, 316] width 38 height 20
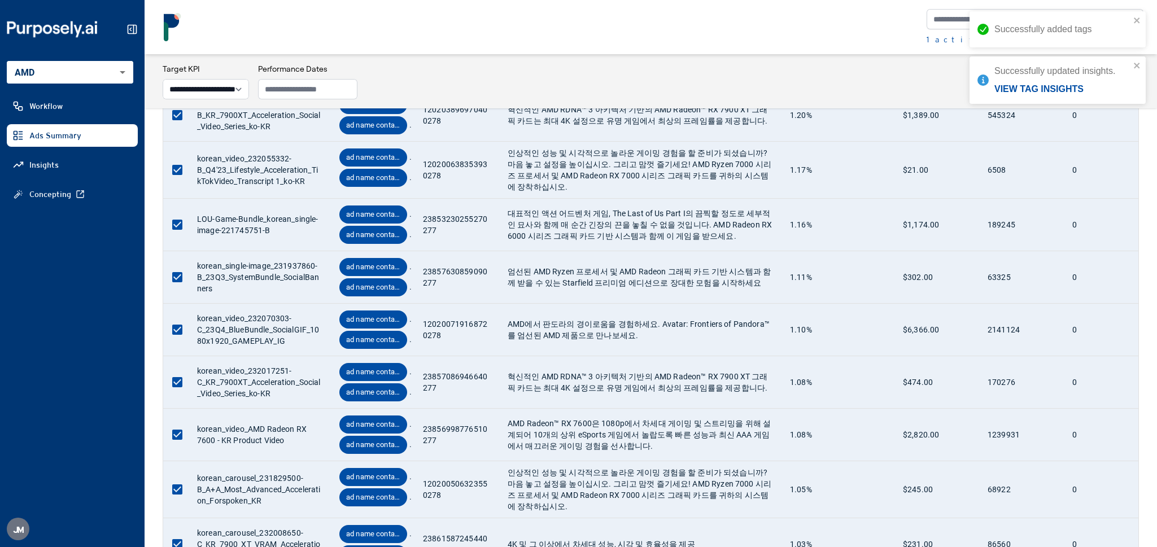
scroll to position [2554, 0]
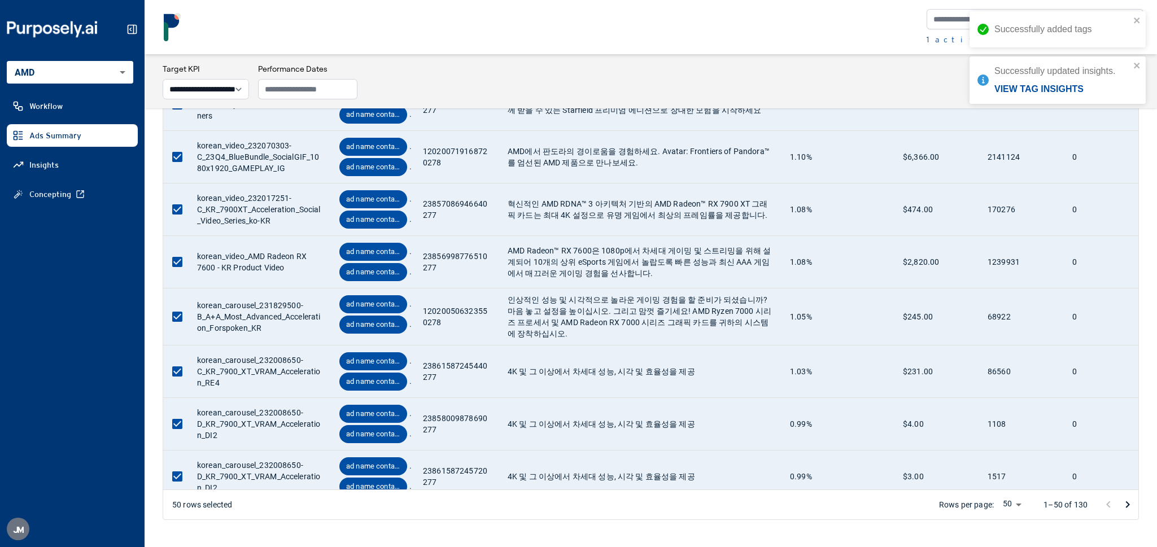
click at [1127, 505] on icon "Go to next page" at bounding box center [1128, 505] width 14 height 14
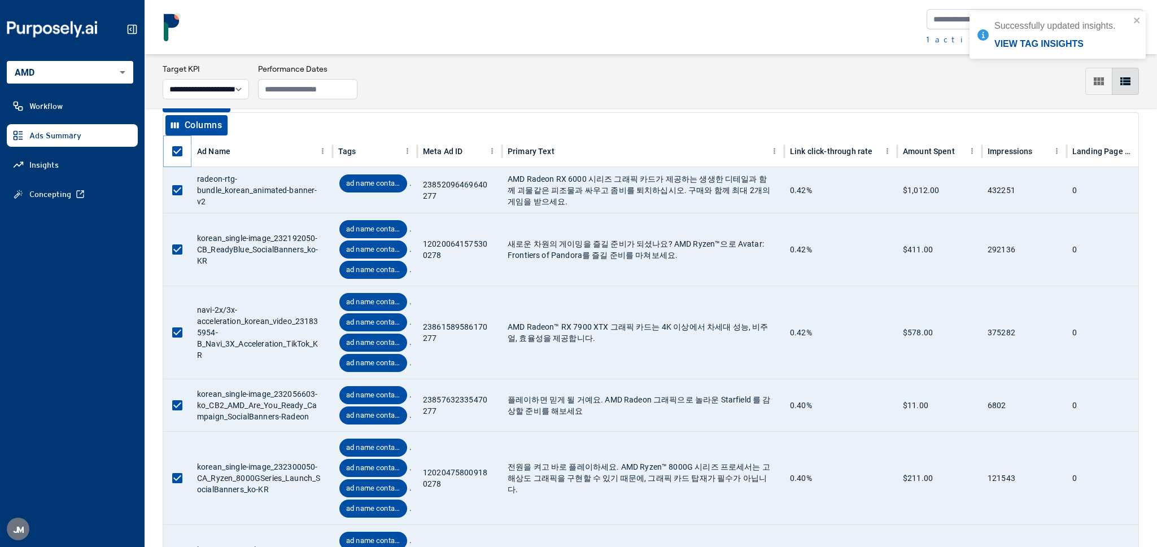
scroll to position [33, 0]
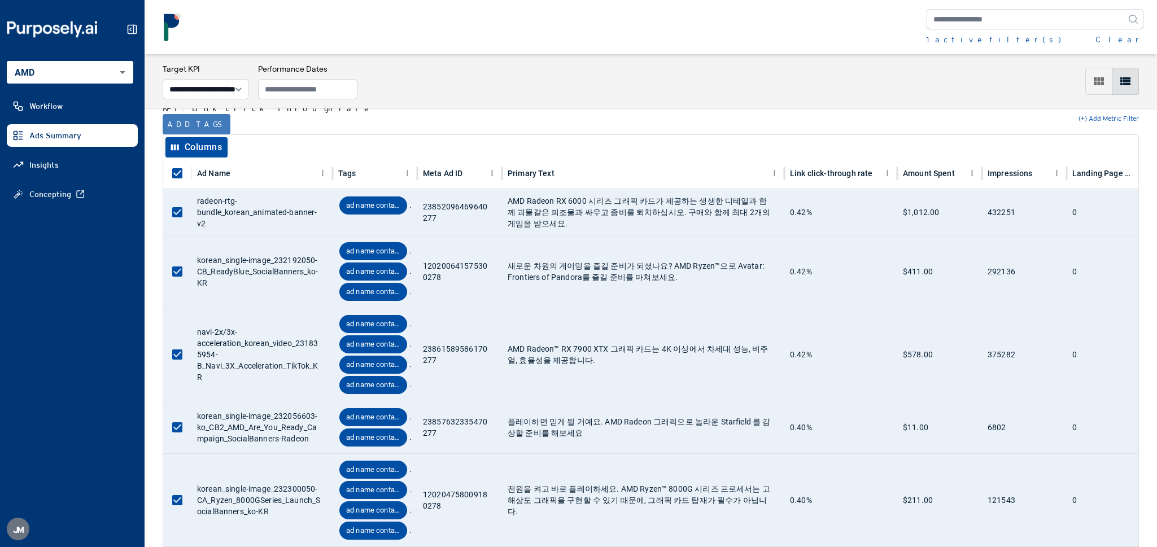
click at [184, 124] on button "Add tags" at bounding box center [197, 124] width 68 height 20
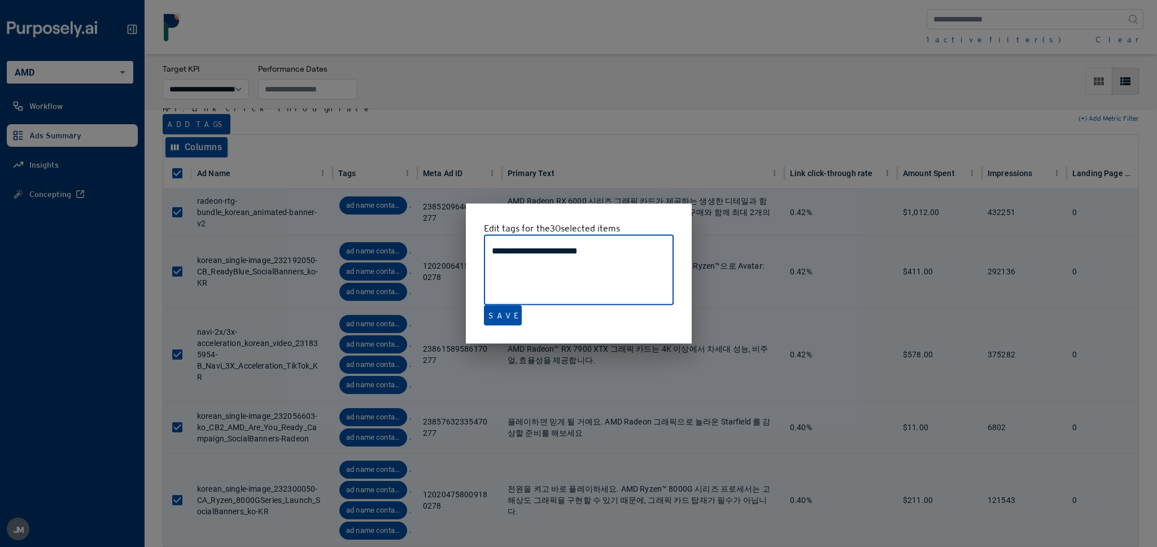
drag, startPoint x: 633, startPoint y: 249, endPoint x: 422, endPoint y: 249, distance: 210.1
click at [422, 249] on div "**********" at bounding box center [578, 273] width 1157 height 547
type textarea "**********"
click at [499, 314] on button "Save" at bounding box center [503, 316] width 38 height 20
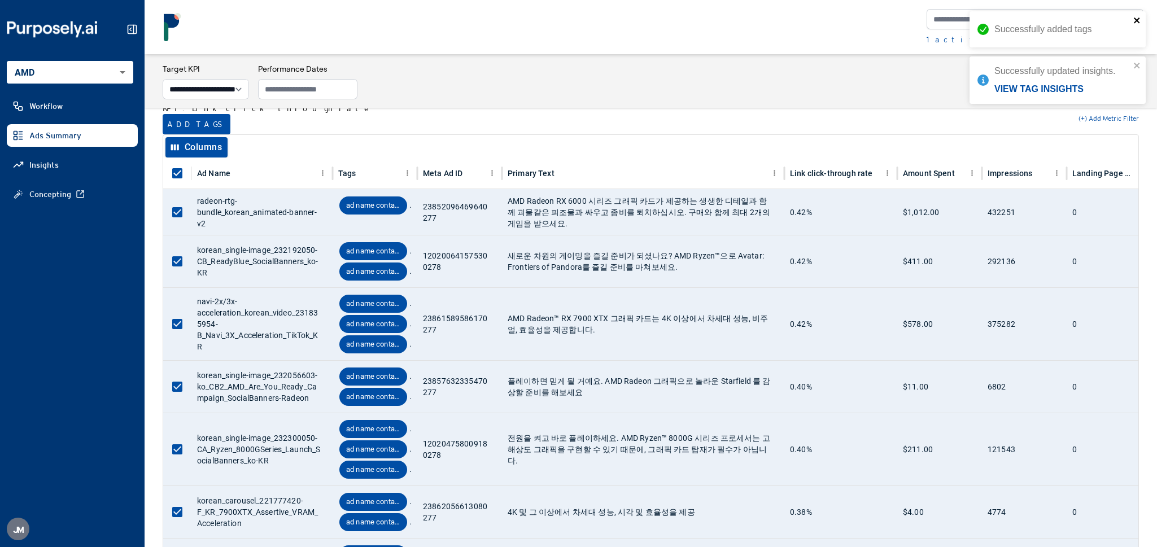
click at [1136, 23] on icon "close" at bounding box center [1138, 20] width 8 height 9
click at [1141, 25] on div "Successfully updated insights. View tag insights" at bounding box center [1058, 34] width 176 height 47
click at [1135, 40] on button "Clear" at bounding box center [1120, 39] width 48 height 11
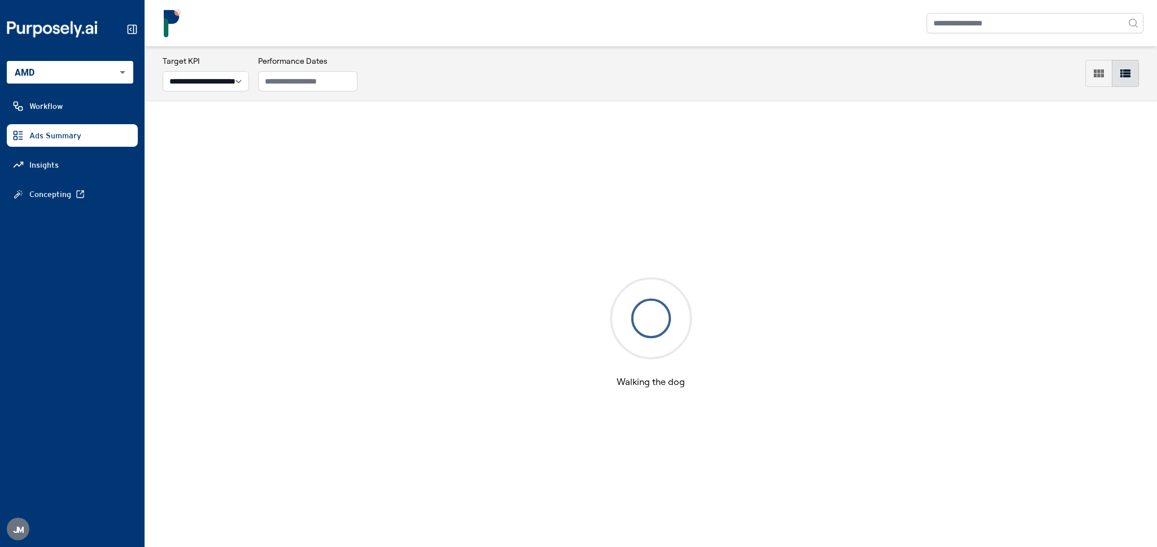
click at [111, 159] on link "Insights" at bounding box center [72, 165] width 131 height 23
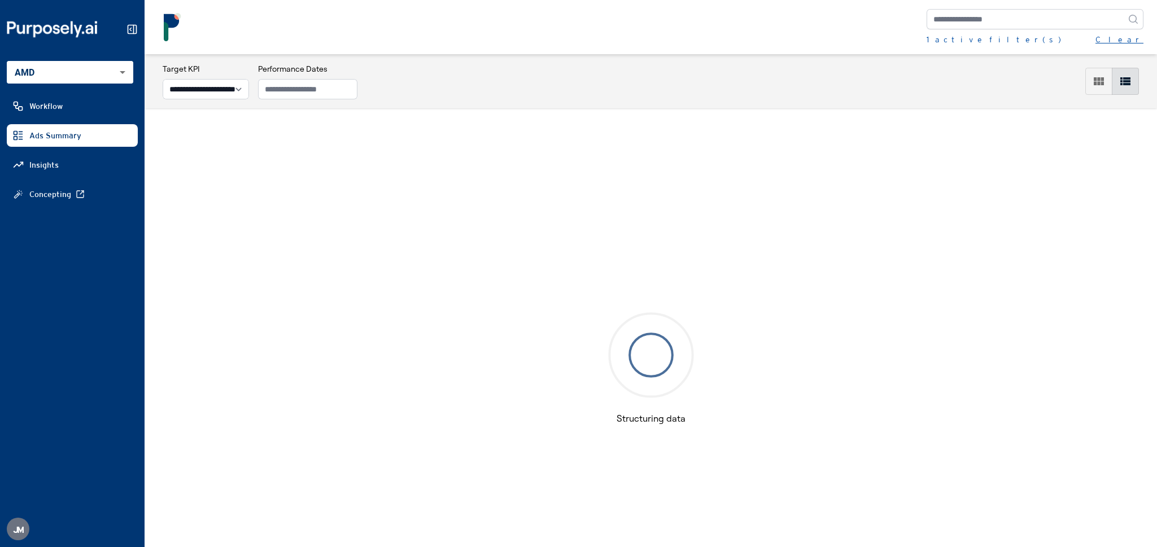
click at [1130, 38] on button "Clear" at bounding box center [1120, 39] width 48 height 11
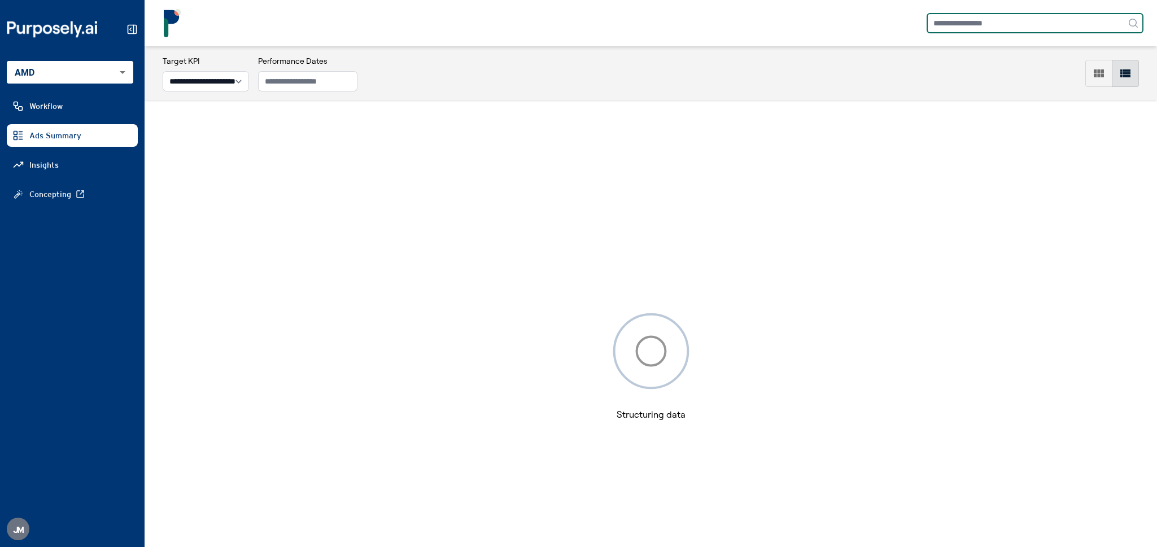
click at [979, 21] on input "text" at bounding box center [1035, 23] width 217 height 20
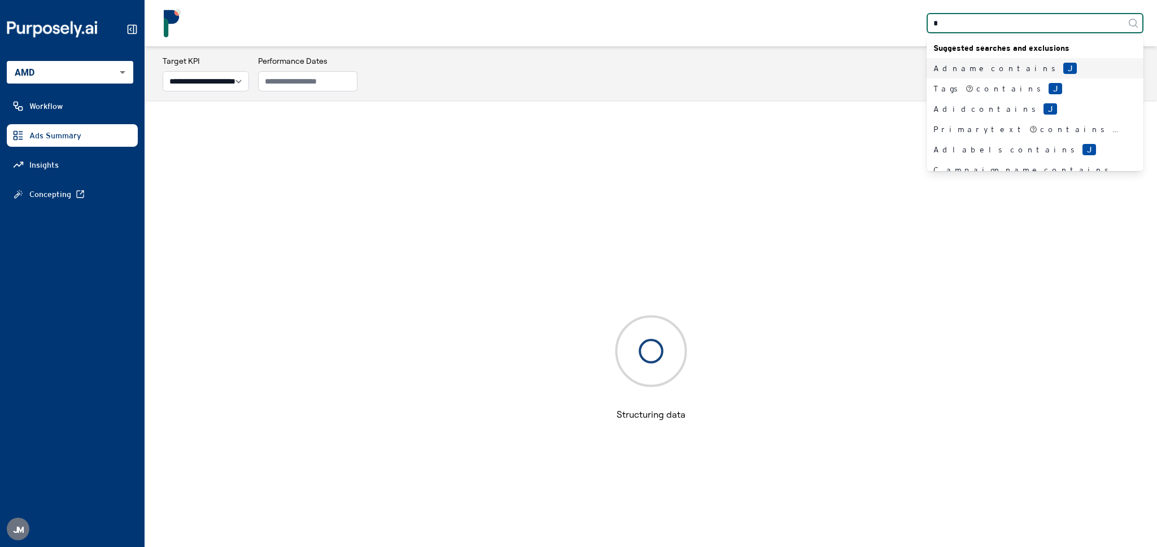
type input "**"
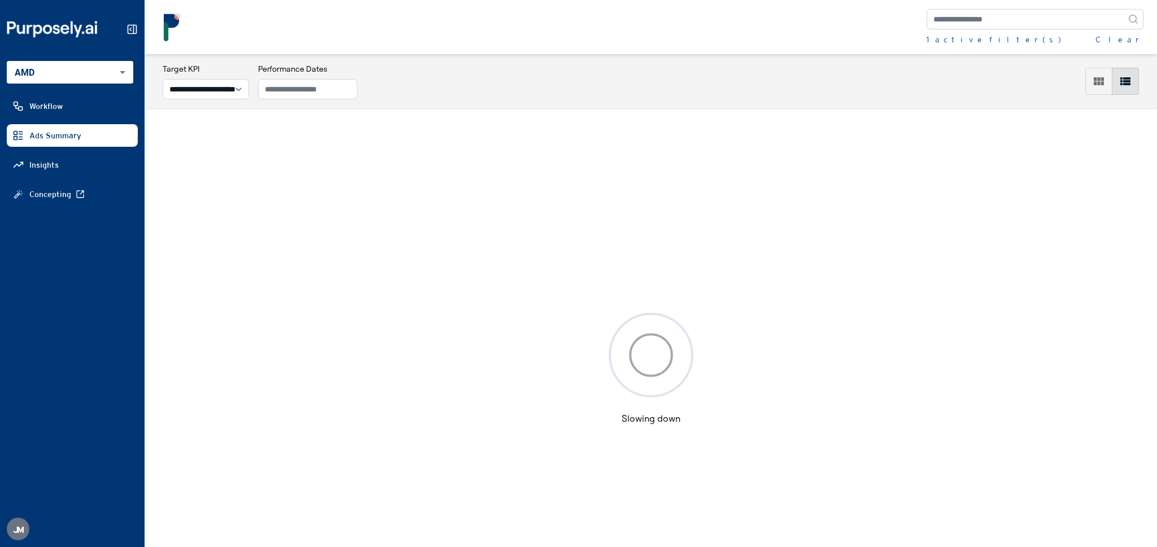
click at [132, 35] on div at bounding box center [72, 29] width 131 height 45
click at [130, 25] on rect at bounding box center [132, 29] width 8 height 8
